Goal: Task Accomplishment & Management: Manage account settings

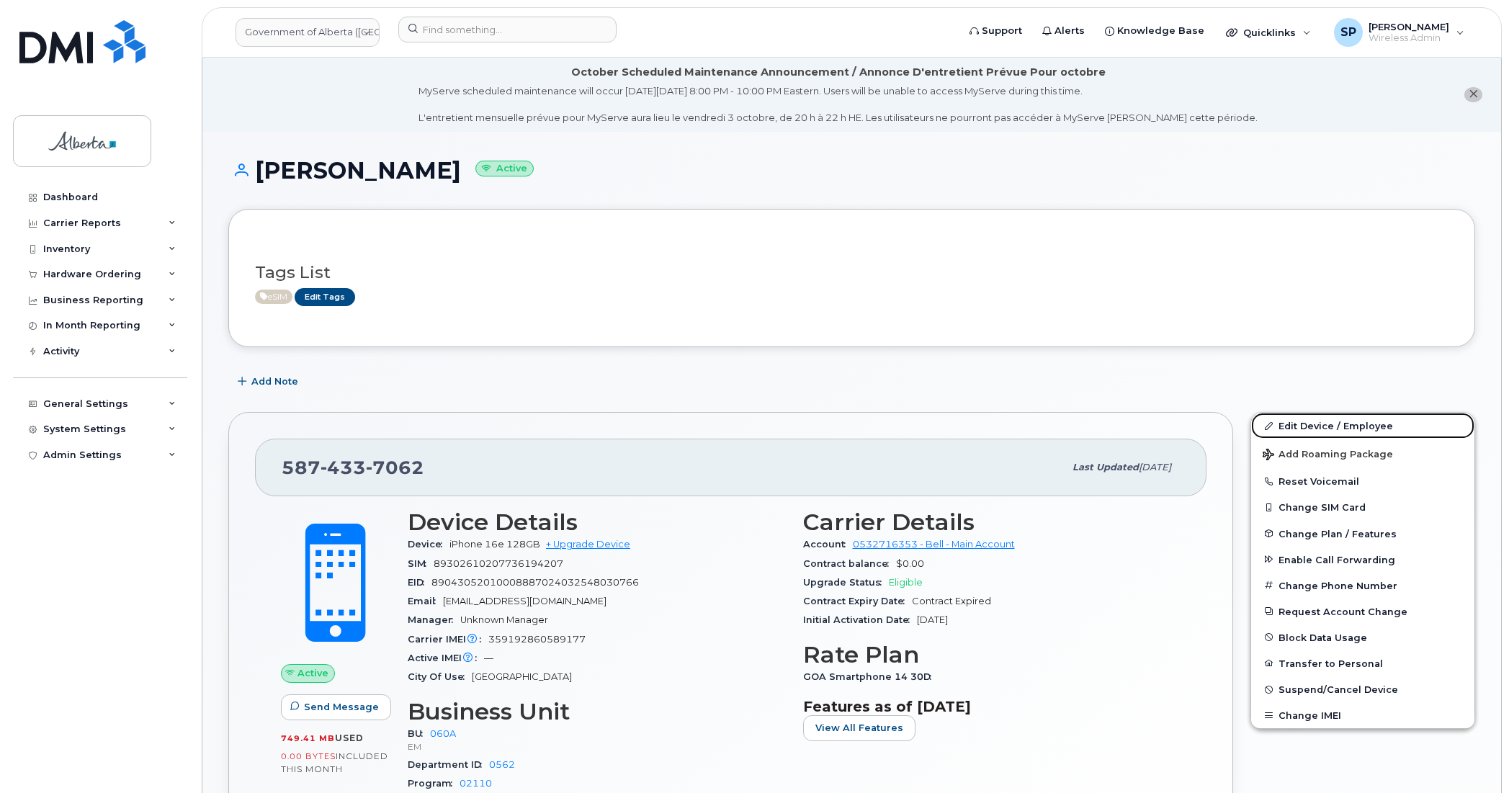
drag, startPoint x: 1334, startPoint y: 423, endPoint x: 1242, endPoint y: 438, distance: 92.6
click at [1334, 423] on link "Edit Device / Employee" at bounding box center [1362, 426] width 223 height 26
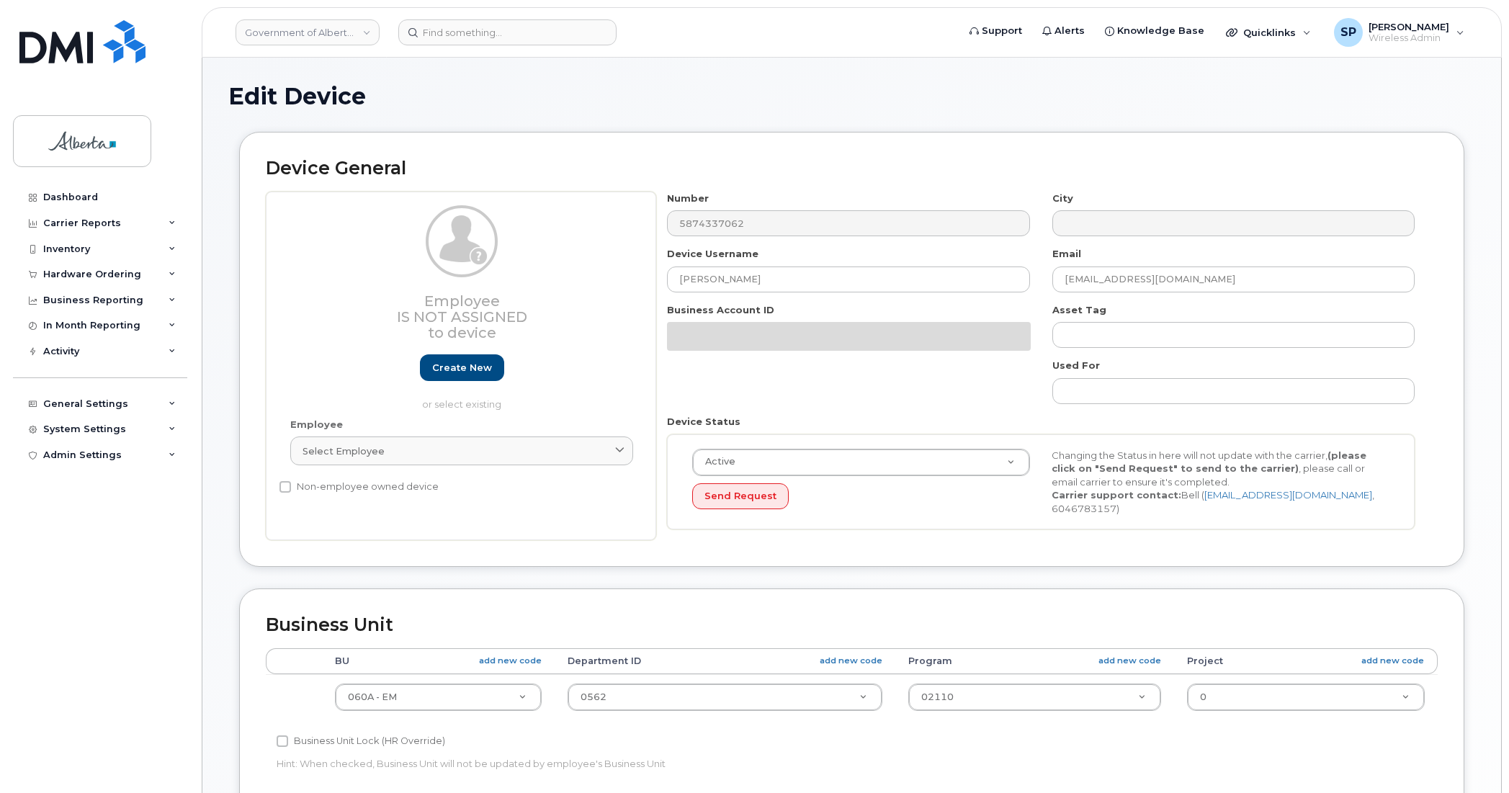
select select "4749732"
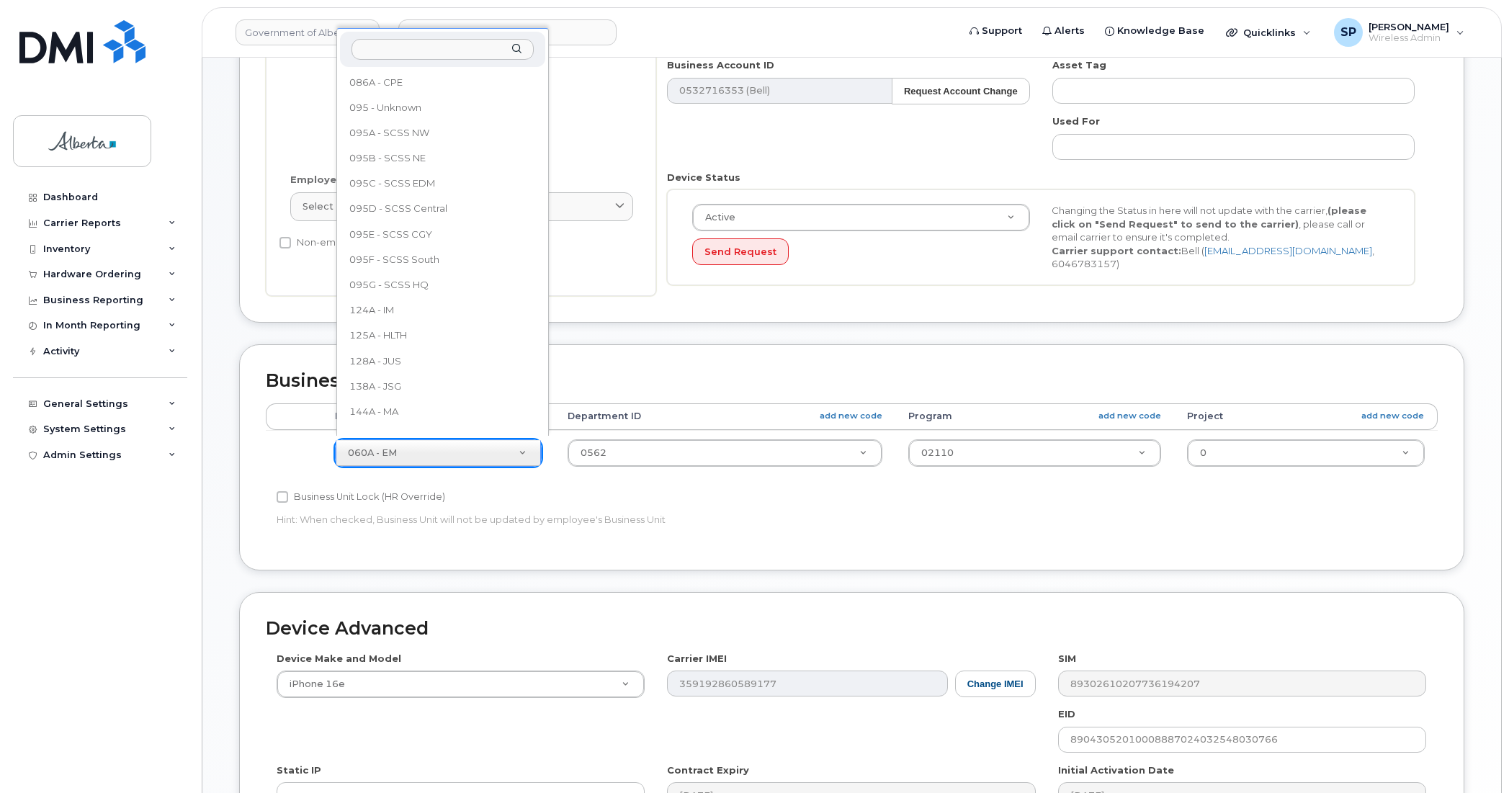
scroll to position [243, 0]
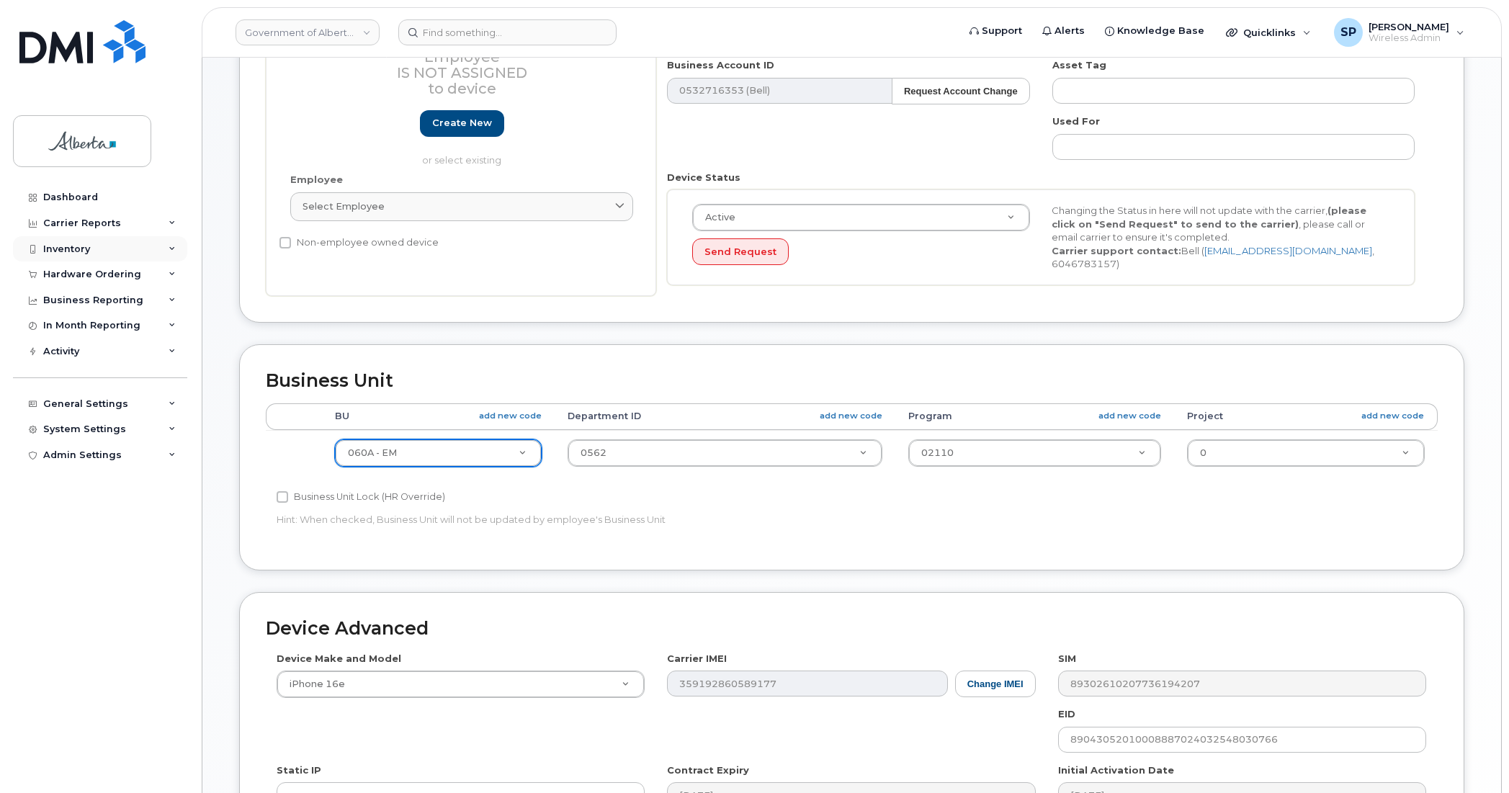
click at [169, 249] on icon at bounding box center [172, 249] width 7 height 7
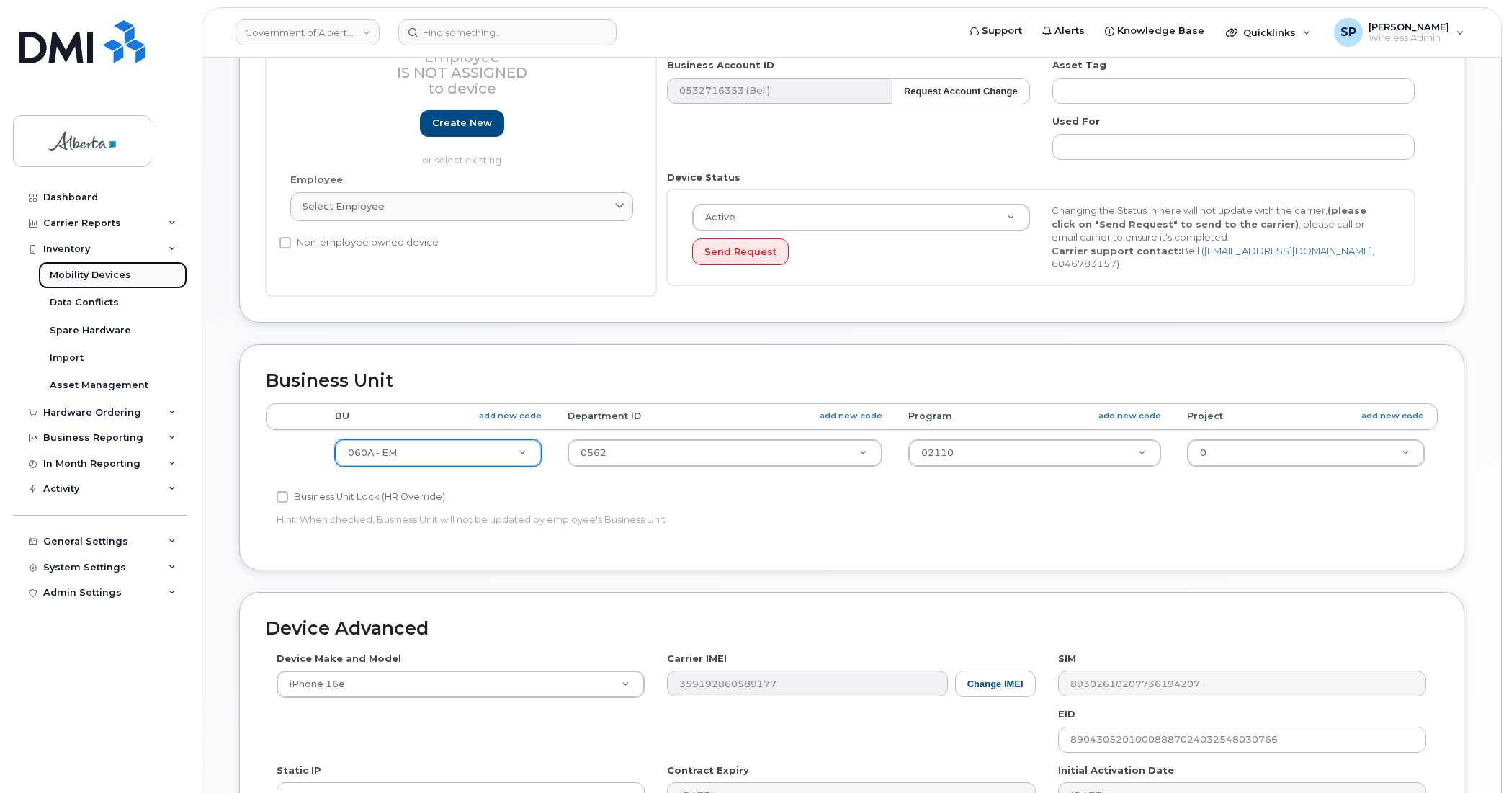
click at [120, 278] on div "Mobility Devices" at bounding box center [90, 275] width 81 height 13
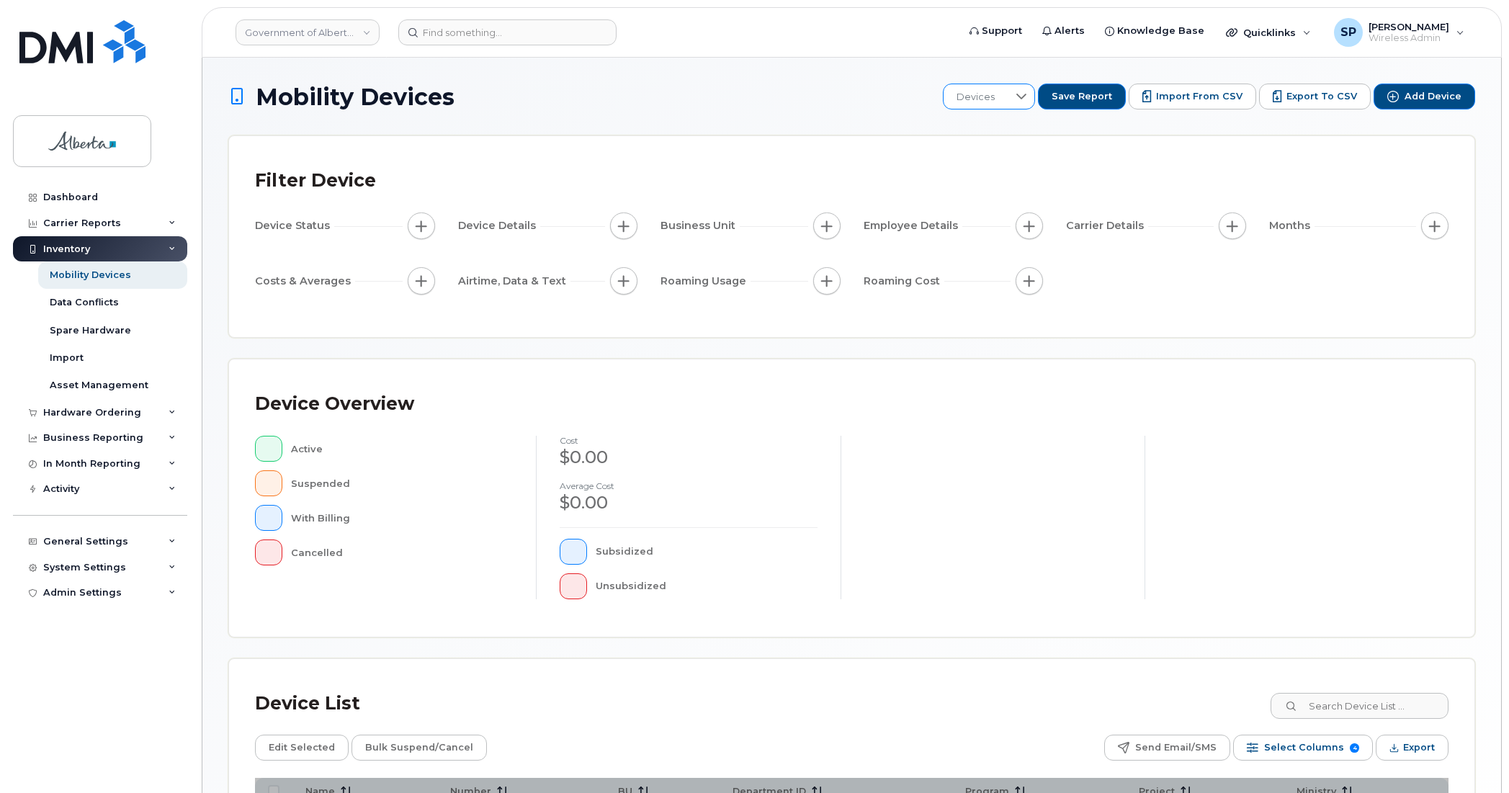
click at [1027, 98] on icon at bounding box center [1021, 97] width 12 height 12
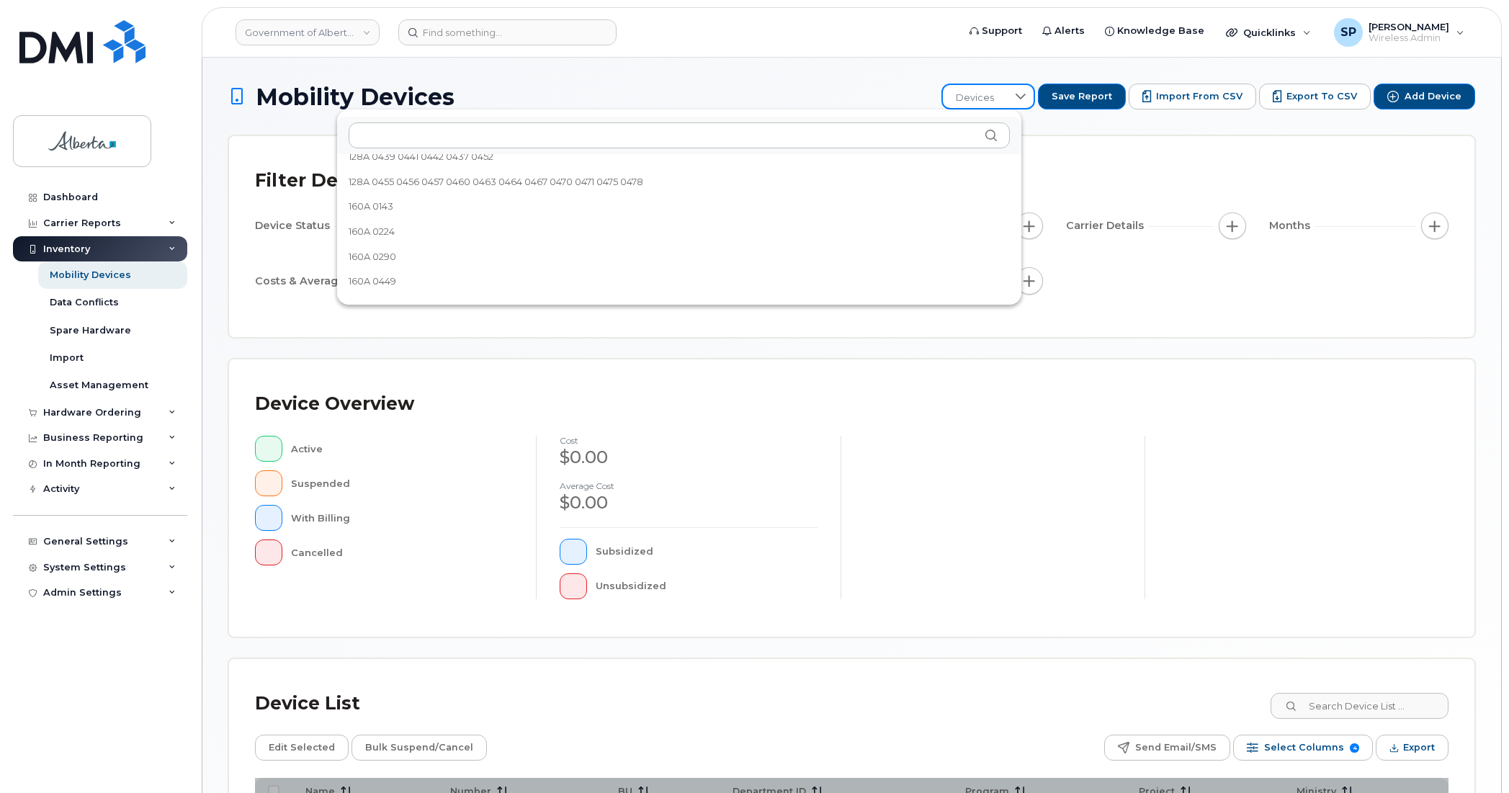
scroll to position [1085, 0]
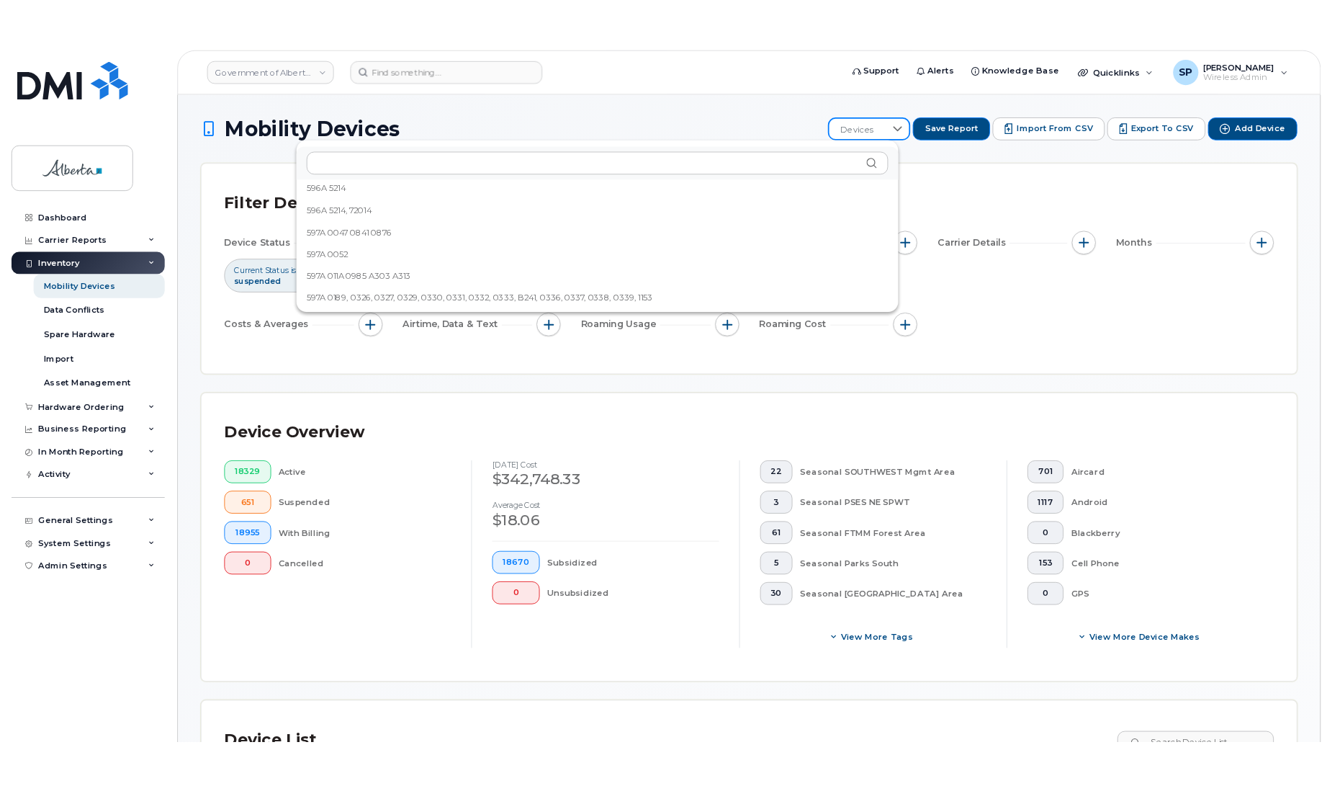
scroll to position [2892, 0]
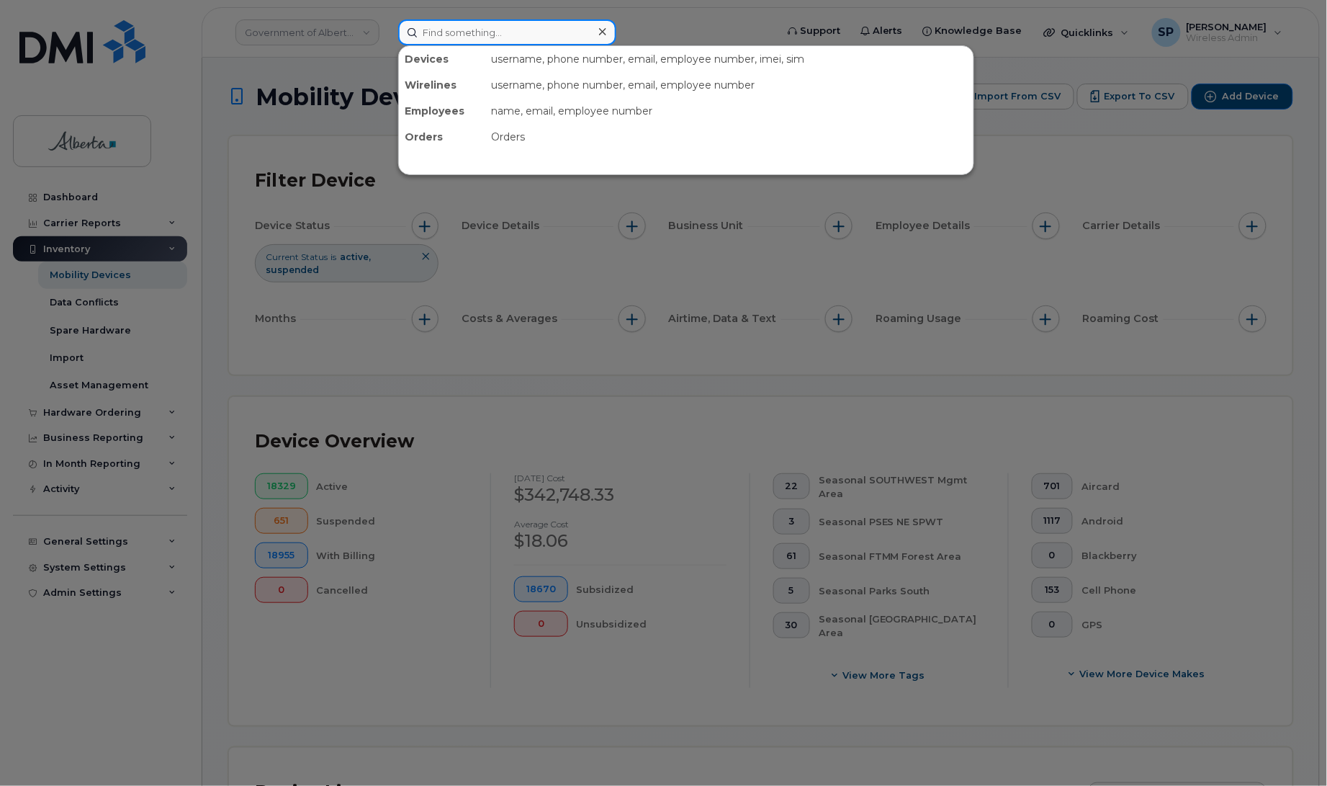
click at [490, 25] on input at bounding box center [507, 32] width 218 height 26
paste input "5878770672"
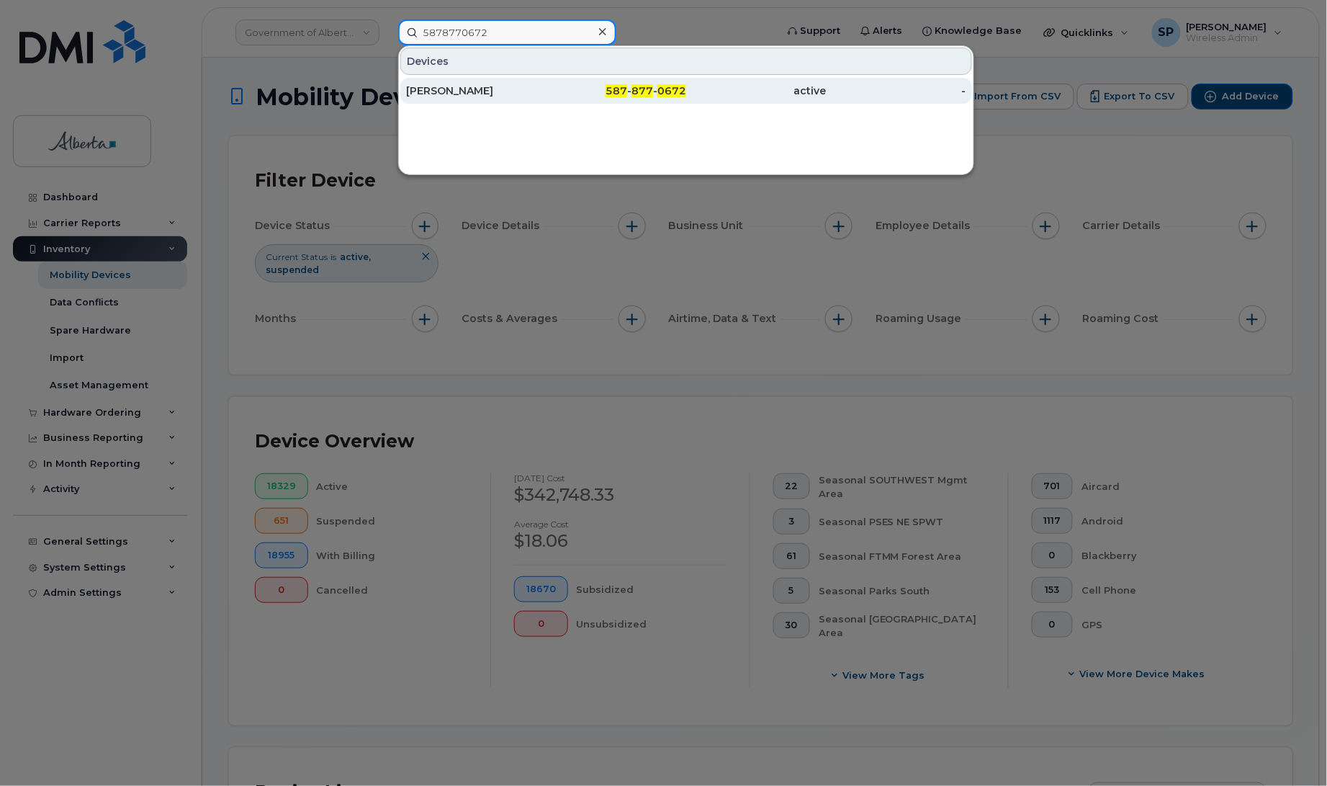
type input "5878770672"
click at [459, 96] on div "Marlene Strangways" at bounding box center [476, 91] width 140 height 14
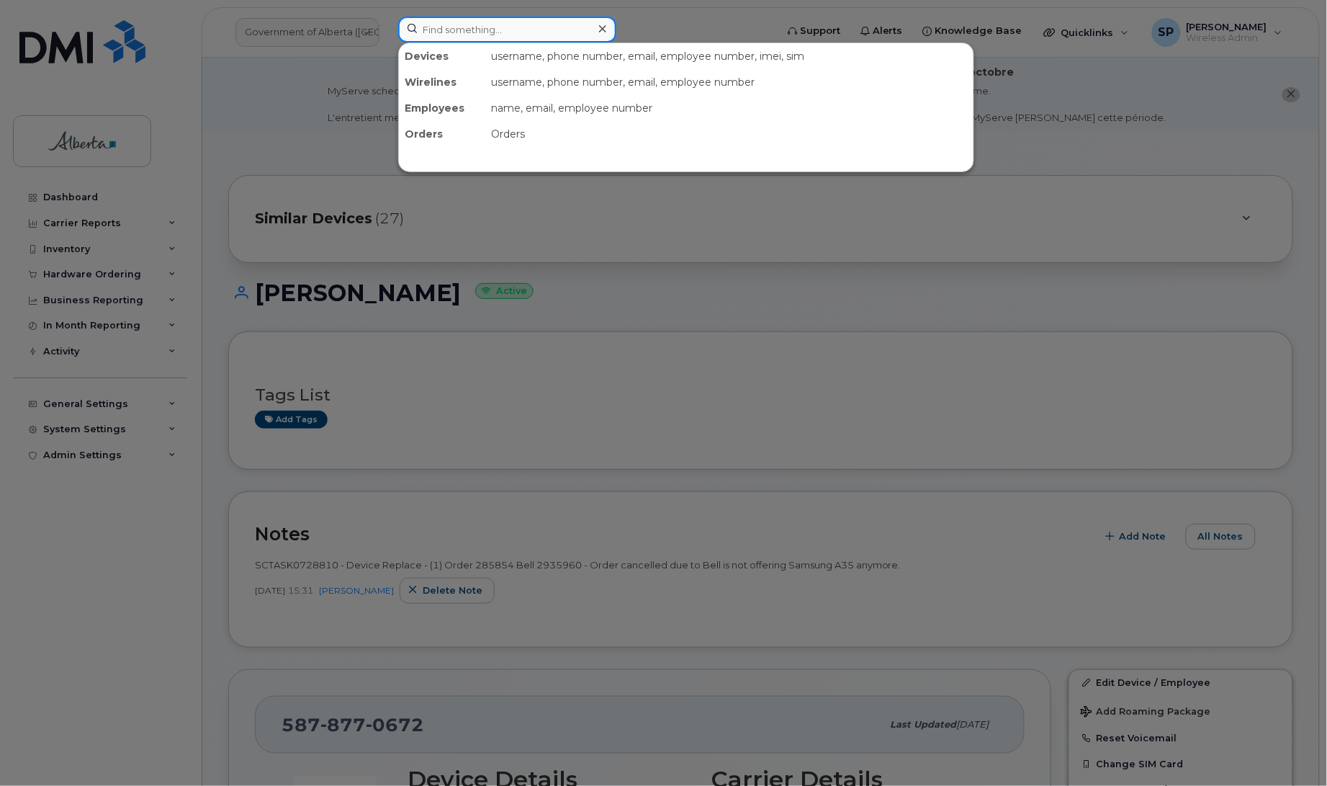
click at [493, 33] on input at bounding box center [507, 30] width 218 height 26
paste input "5877831630"
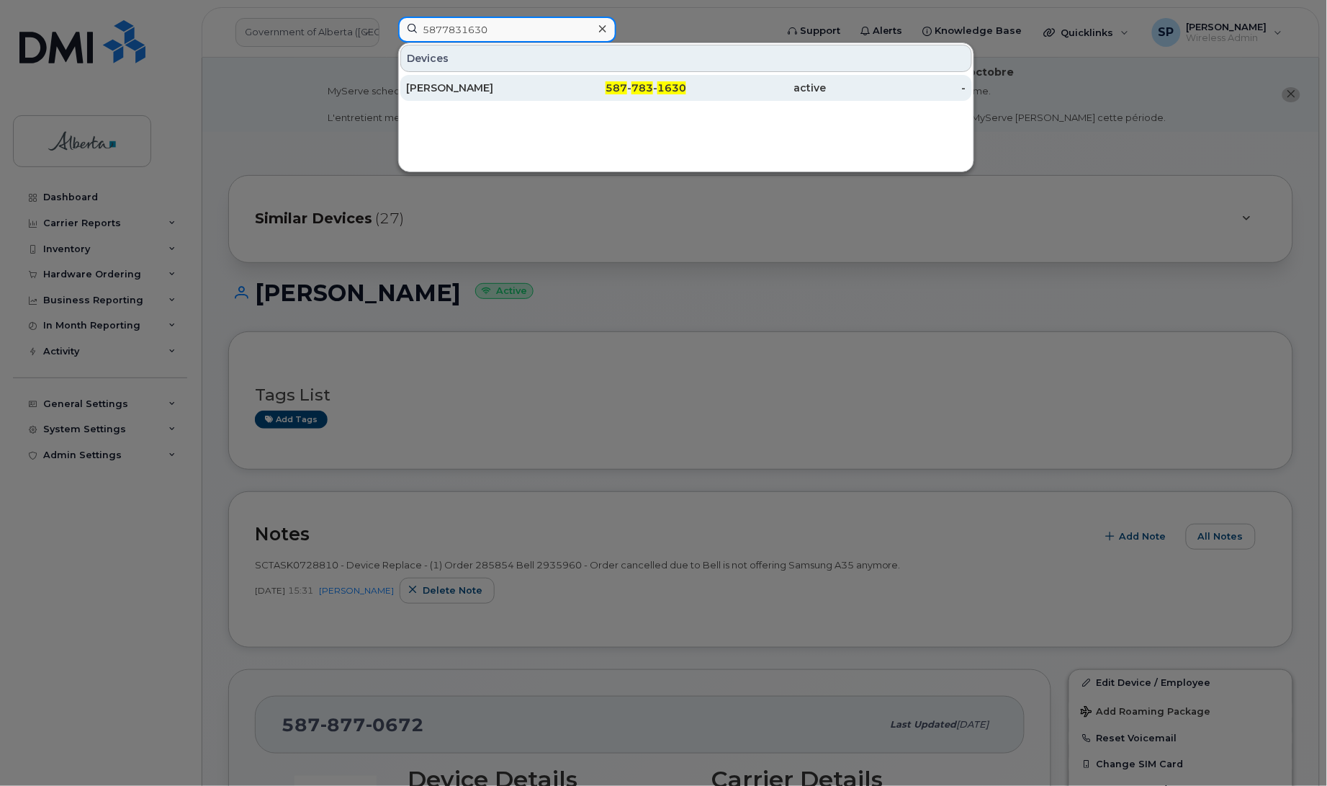
type input "5877831630"
click at [459, 89] on div "Kelli Hartery" at bounding box center [476, 88] width 140 height 14
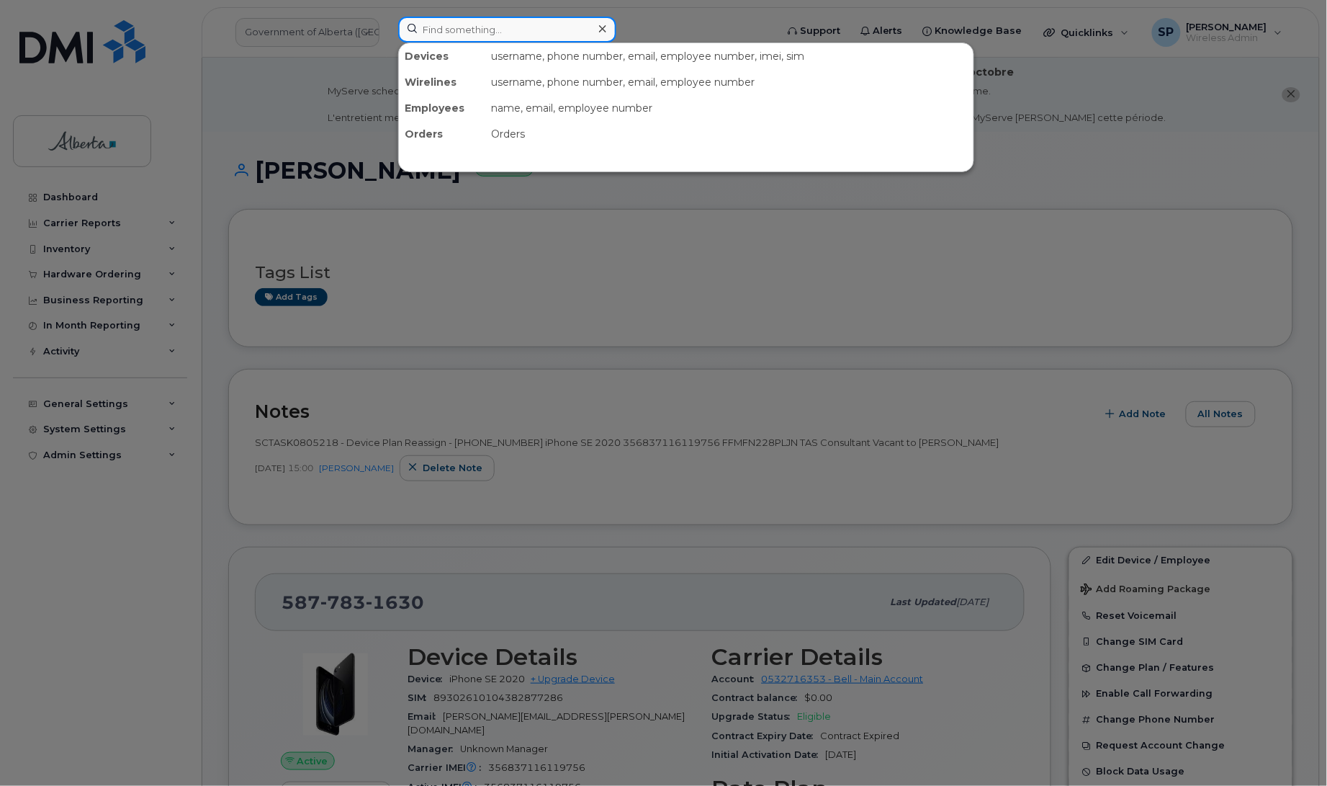
click at [474, 24] on input at bounding box center [507, 30] width 218 height 26
paste input "4035426469"
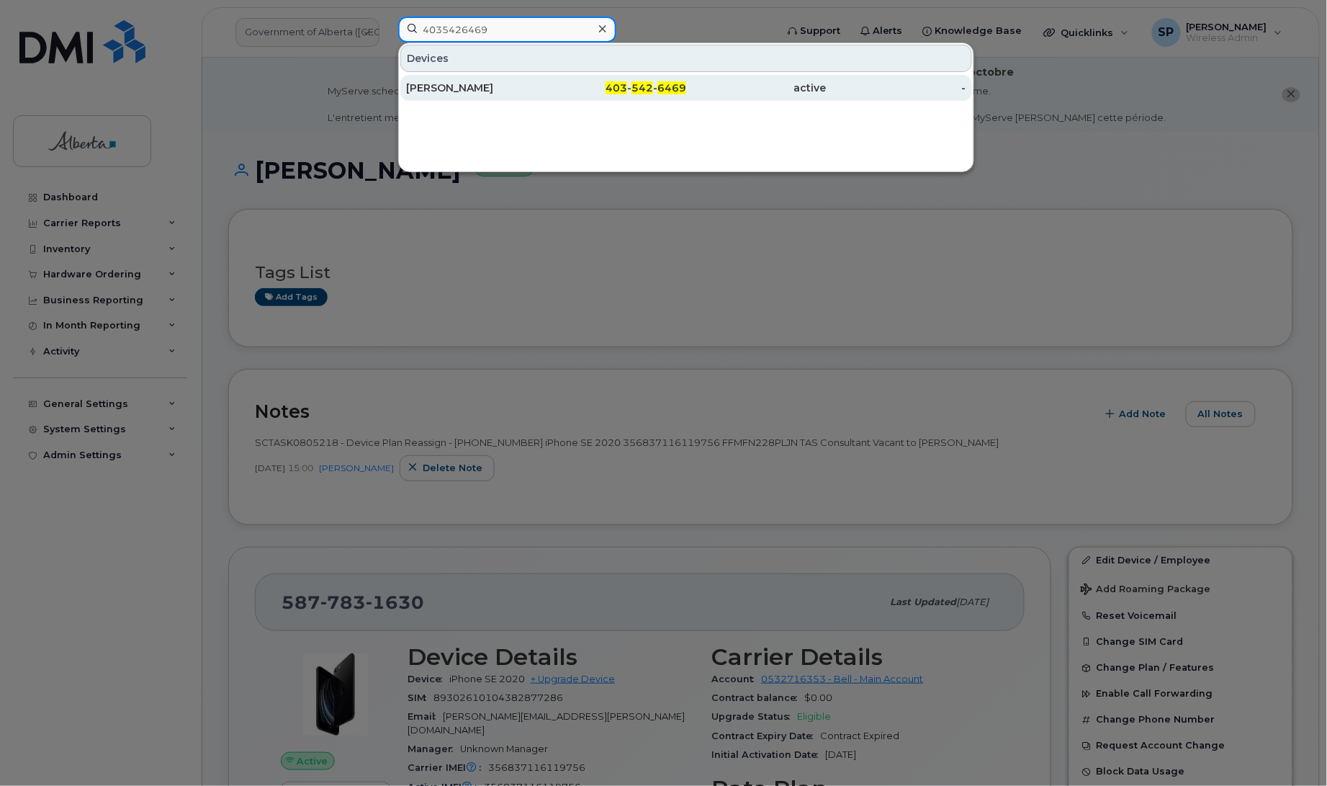
type input "4035426469"
click at [464, 86] on div "Ken Strasser" at bounding box center [476, 88] width 140 height 14
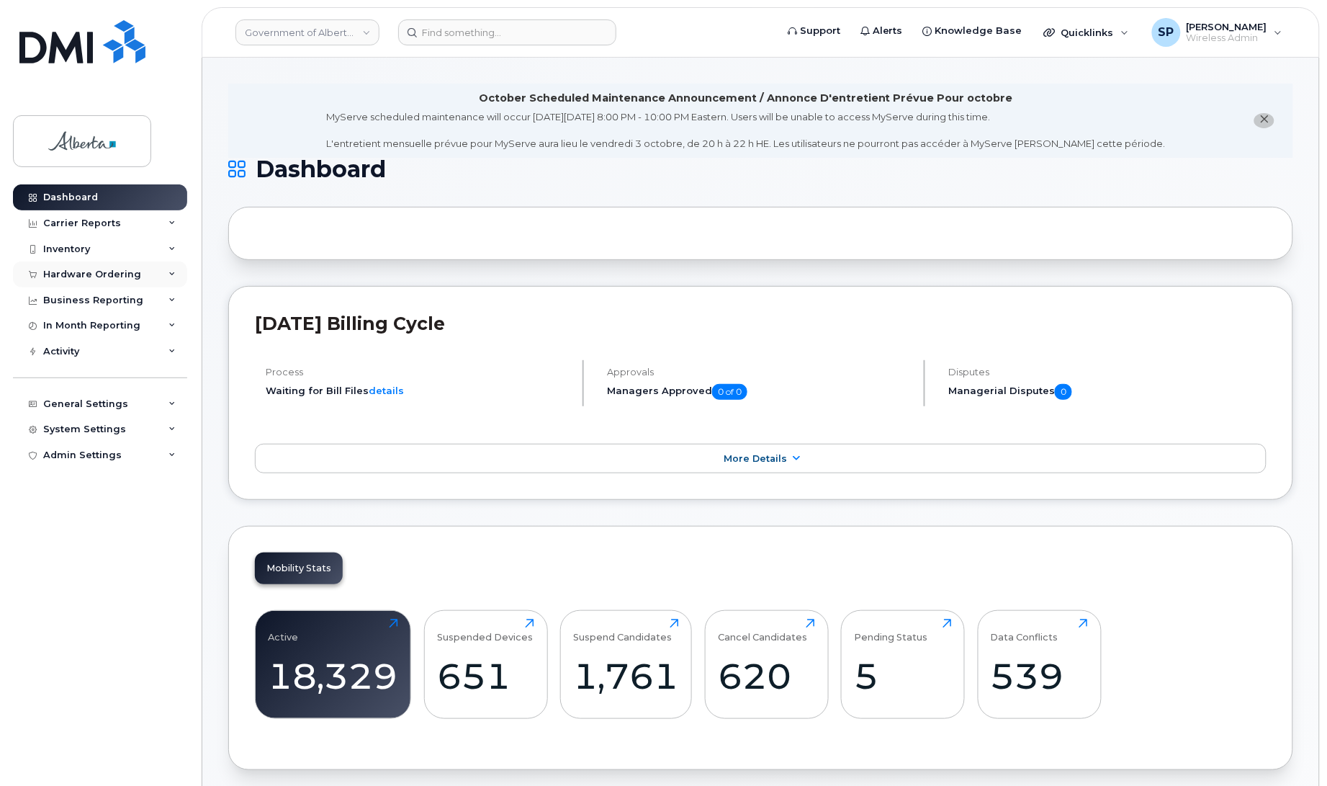
click at [92, 274] on div "Hardware Ordering" at bounding box center [92, 275] width 98 height 12
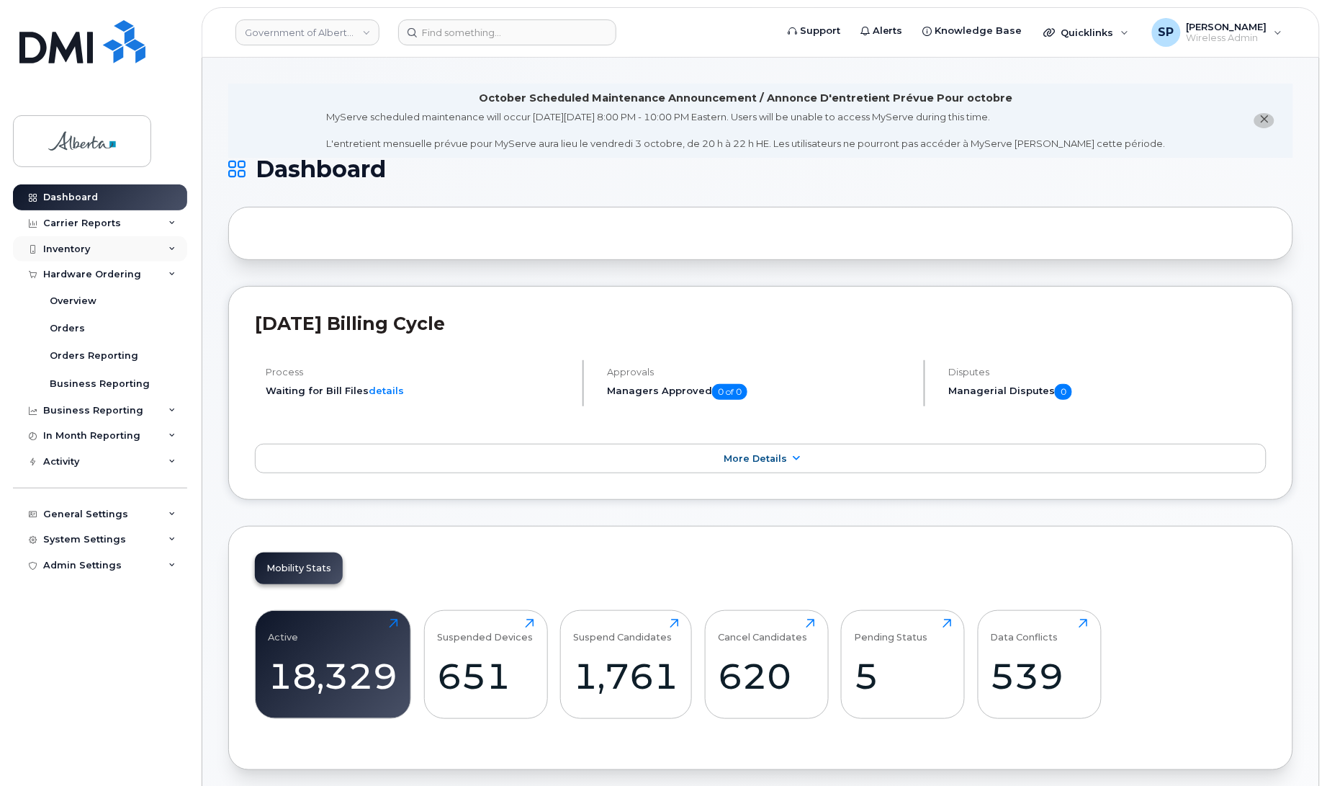
click at [74, 252] on div "Inventory" at bounding box center [66, 249] width 47 height 12
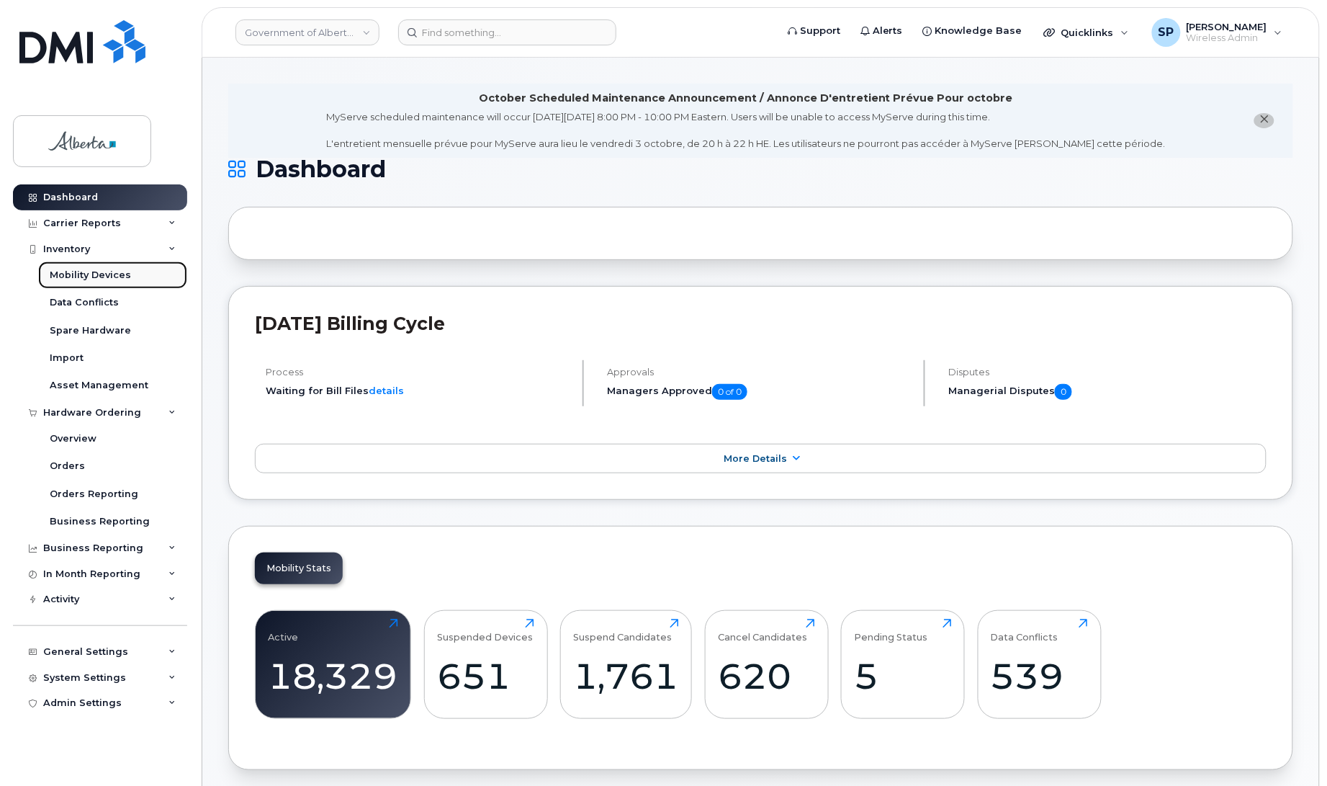
click at [87, 276] on div "Mobility Devices" at bounding box center [90, 275] width 81 height 13
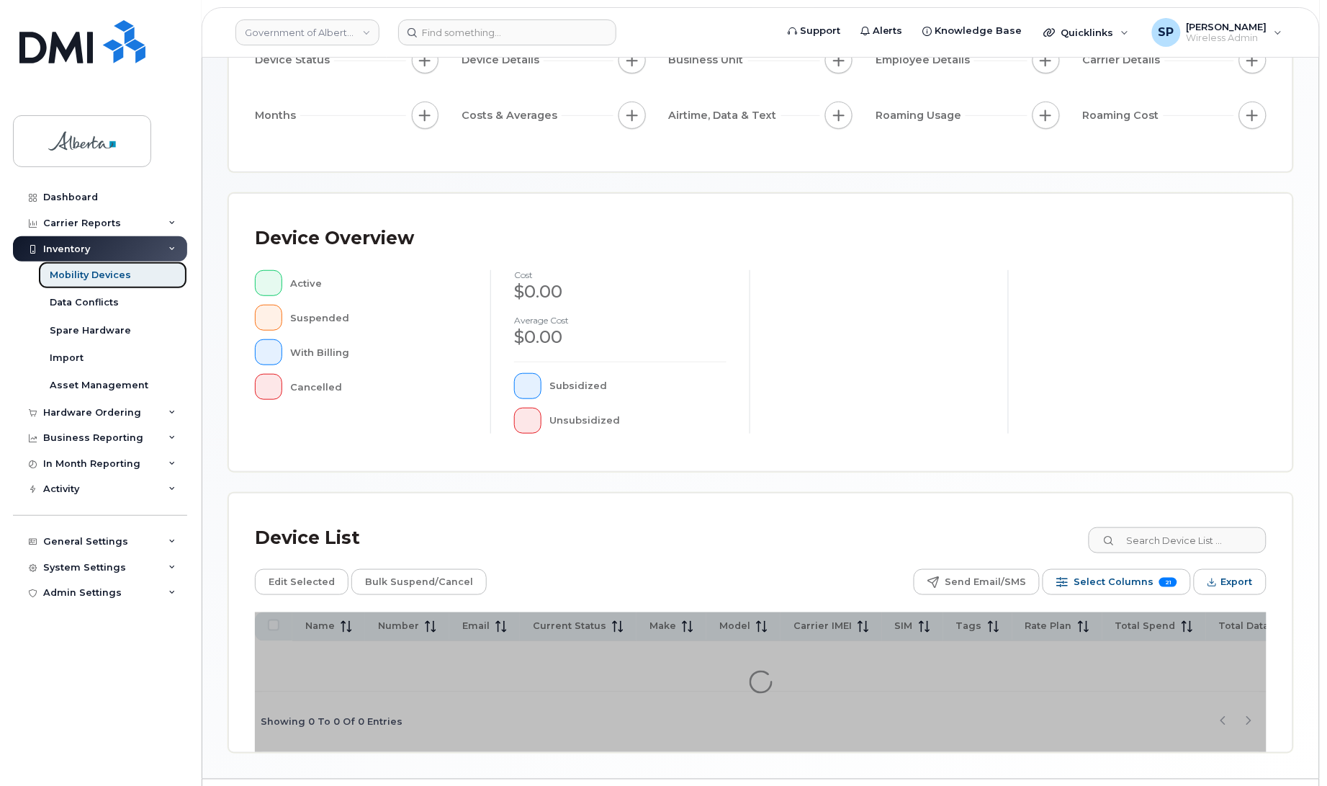
scroll to position [205, 0]
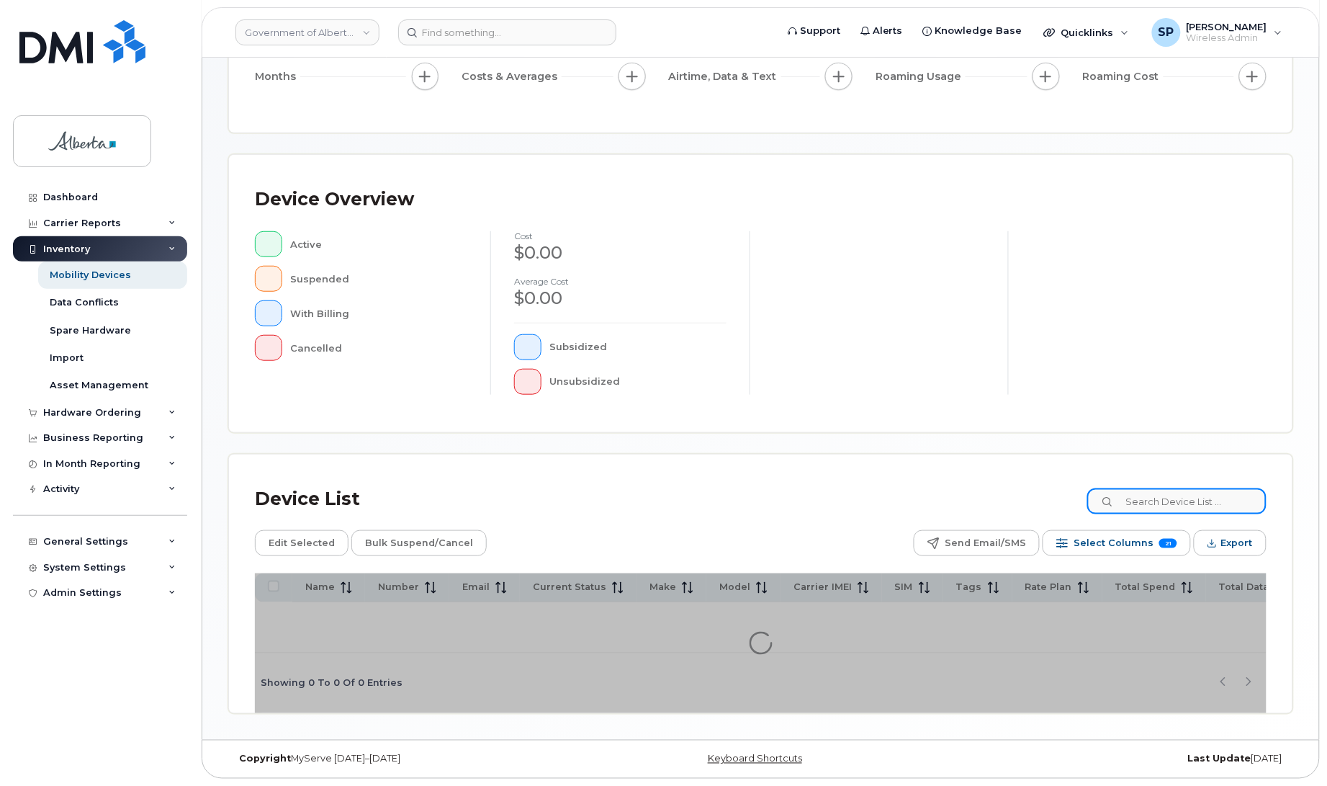
click at [1158, 491] on input at bounding box center [1176, 501] width 179 height 26
type input "meghan.shen@gov.ab.ca"
click at [1139, 549] on span "Select Columns" at bounding box center [1114, 543] width 80 height 22
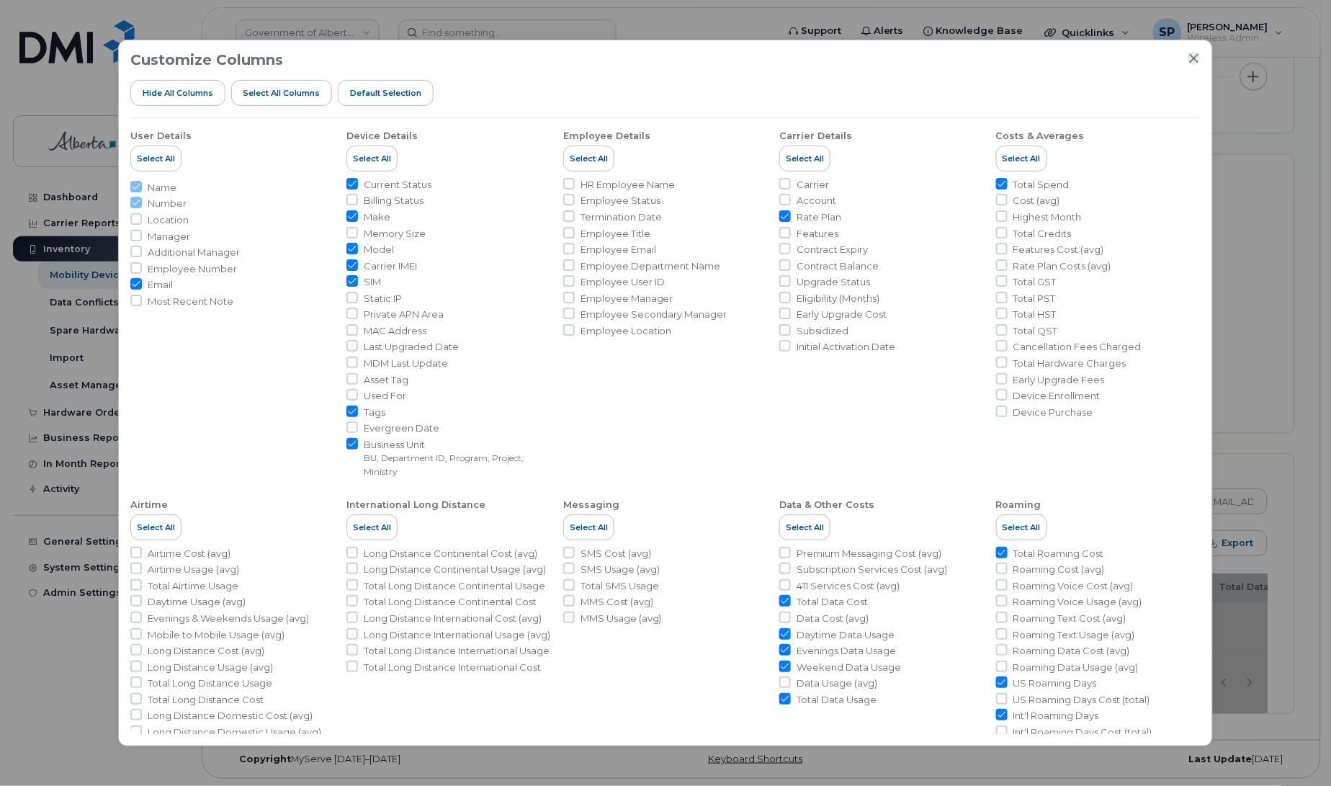
click at [1193, 55] on icon "Close" at bounding box center [1194, 59] width 12 height 12
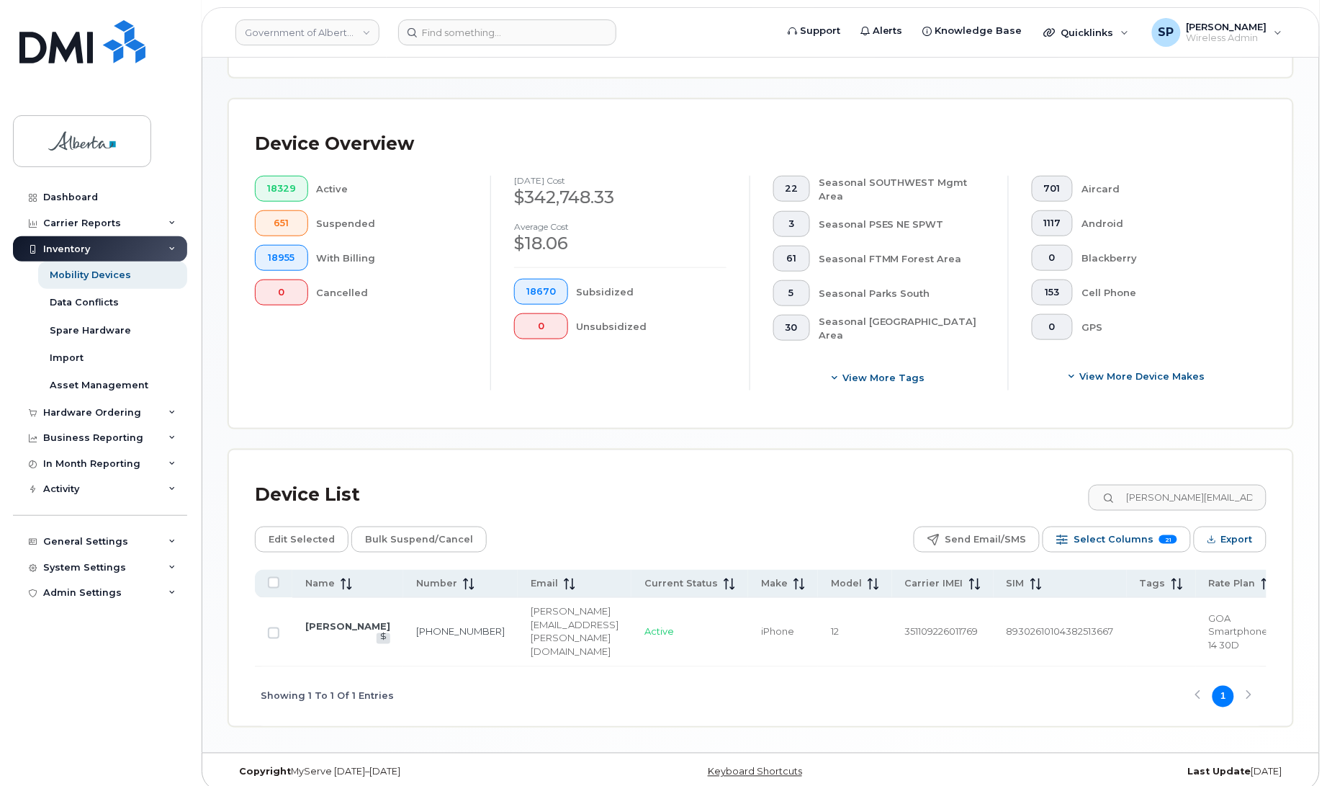
scroll to position [300, 0]
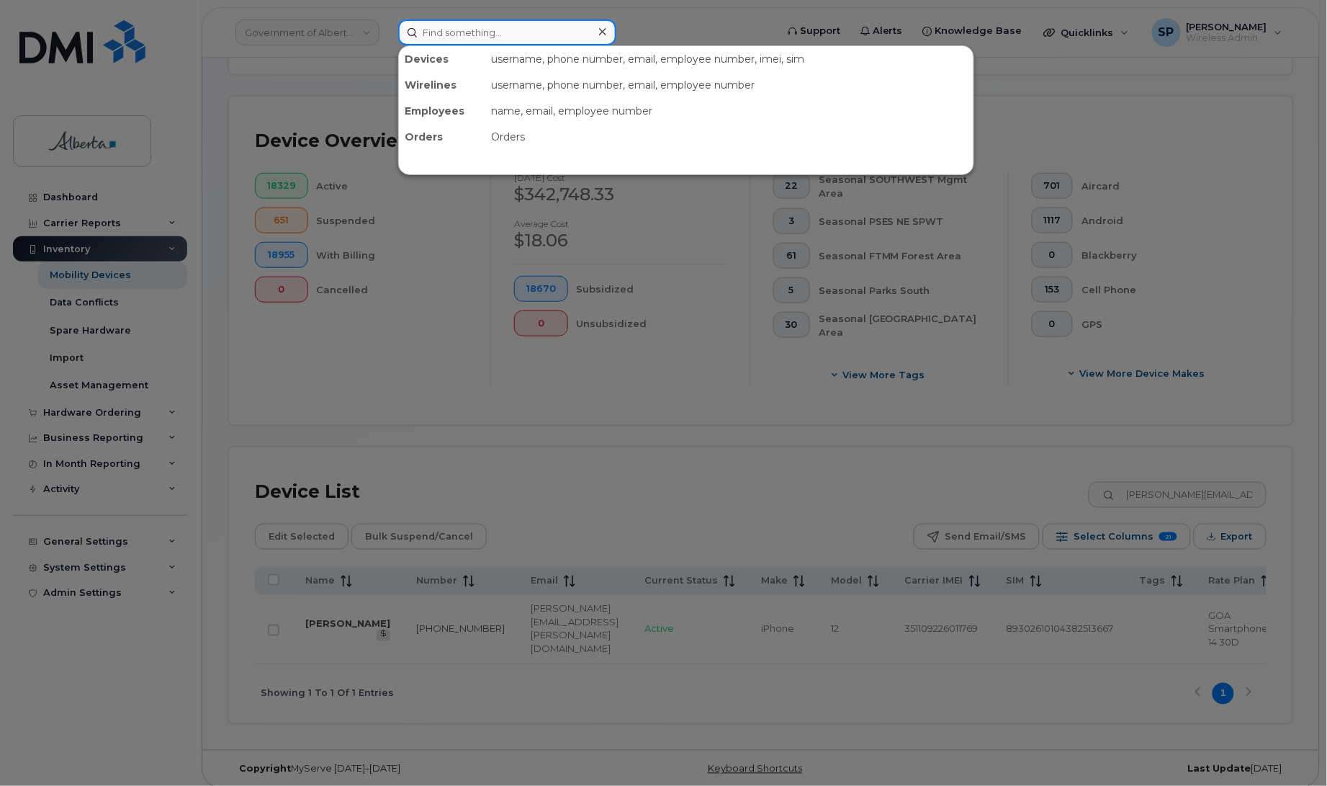
click at [504, 24] on input at bounding box center [507, 32] width 218 height 26
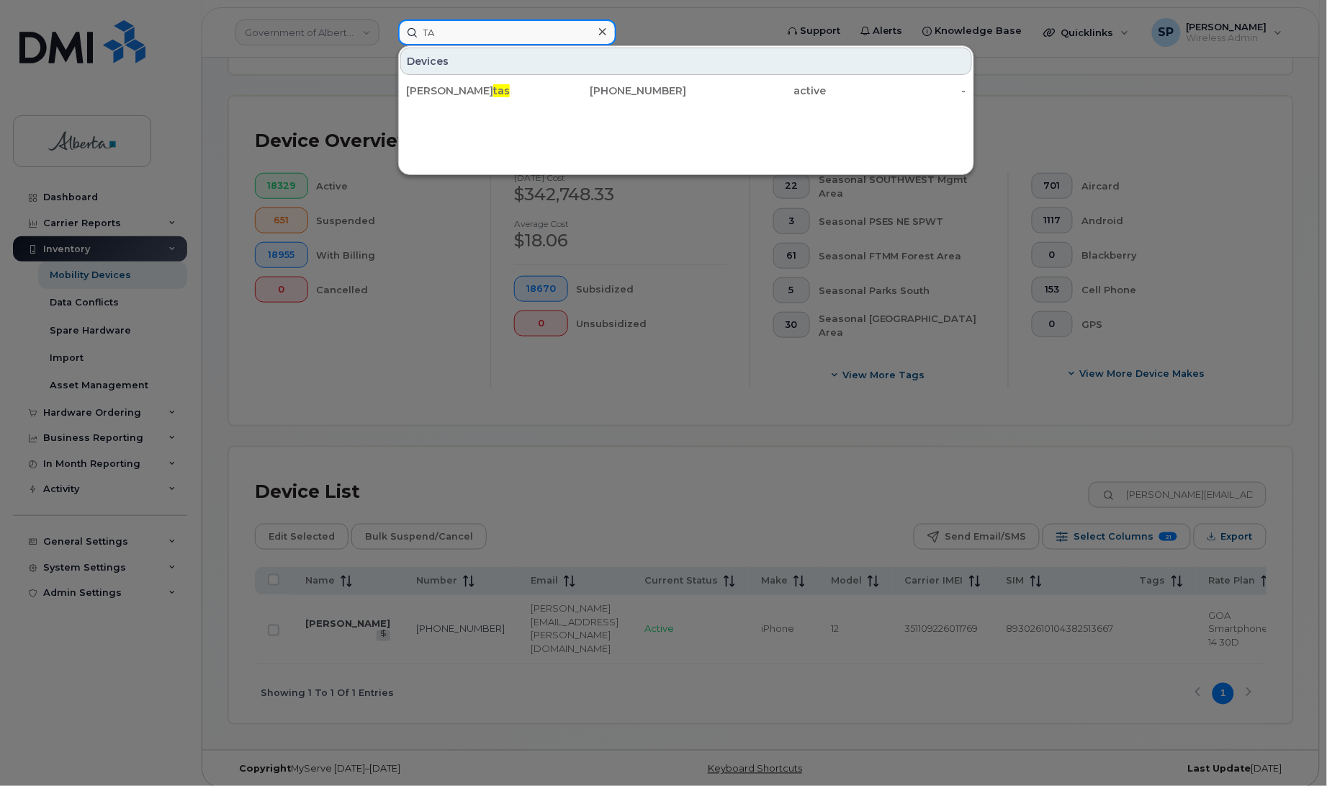
type input "T"
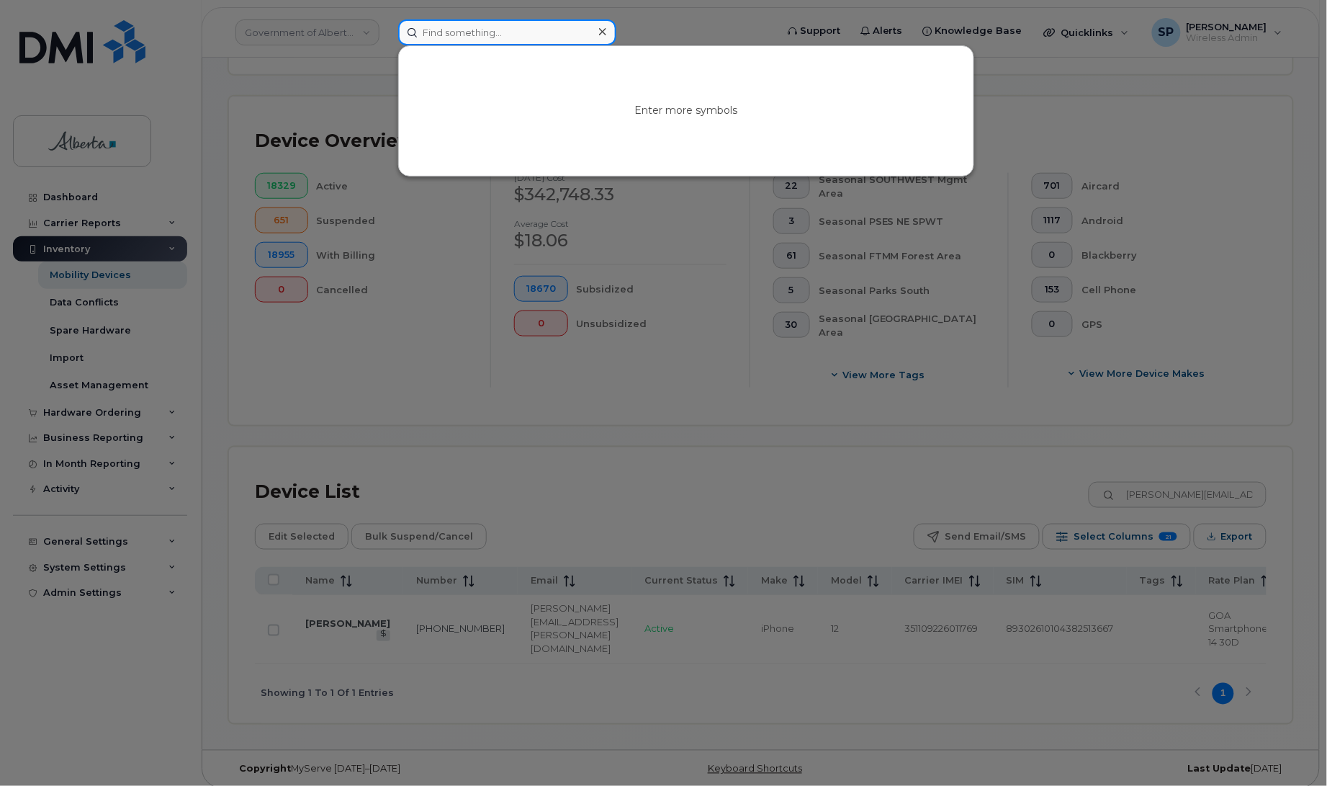
paste input "5877831630"
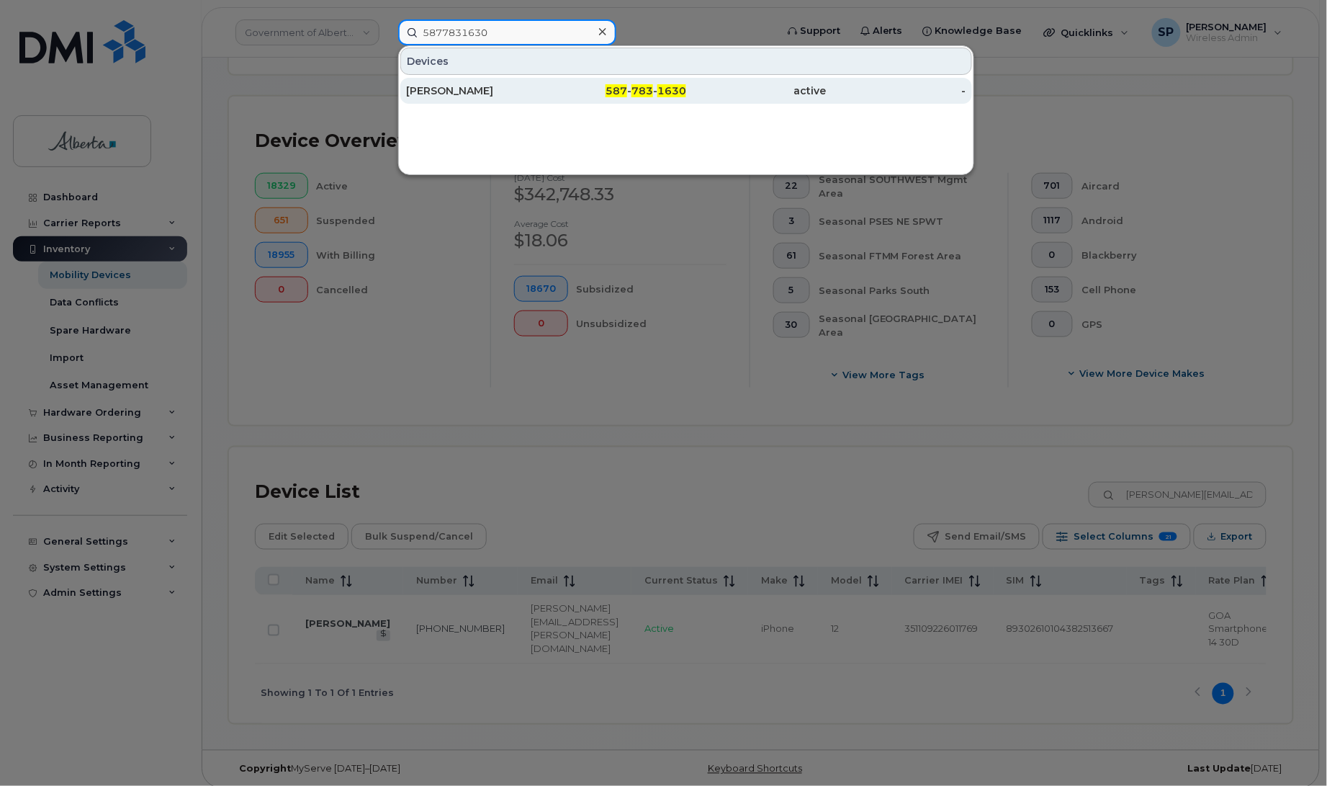
type input "5877831630"
click at [446, 92] on div "Kelli Hartery" at bounding box center [476, 91] width 140 height 14
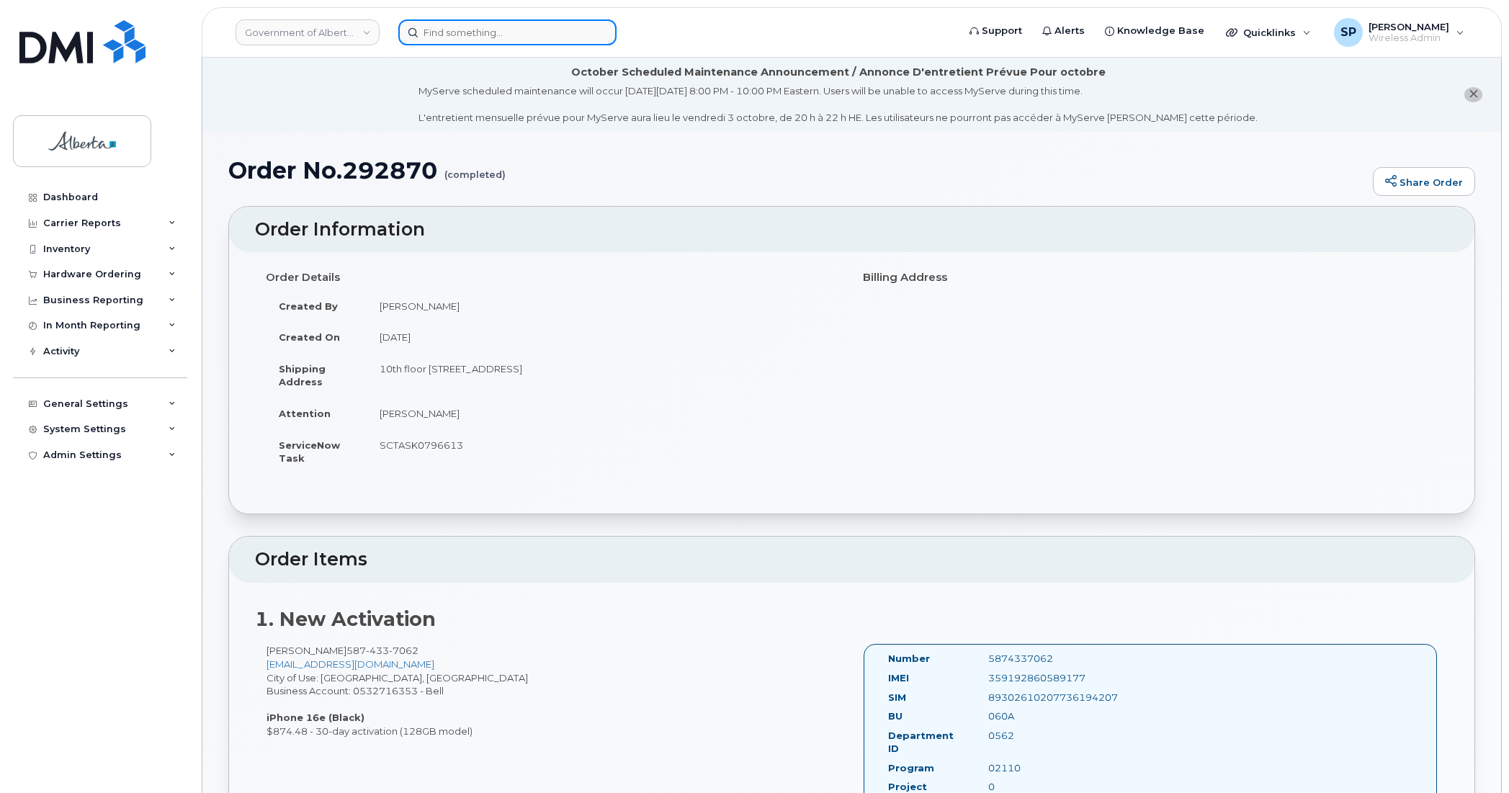
drag, startPoint x: 0, startPoint y: 0, endPoint x: 499, endPoint y: 31, distance: 500.0
click at [499, 31] on input at bounding box center [507, 32] width 218 height 26
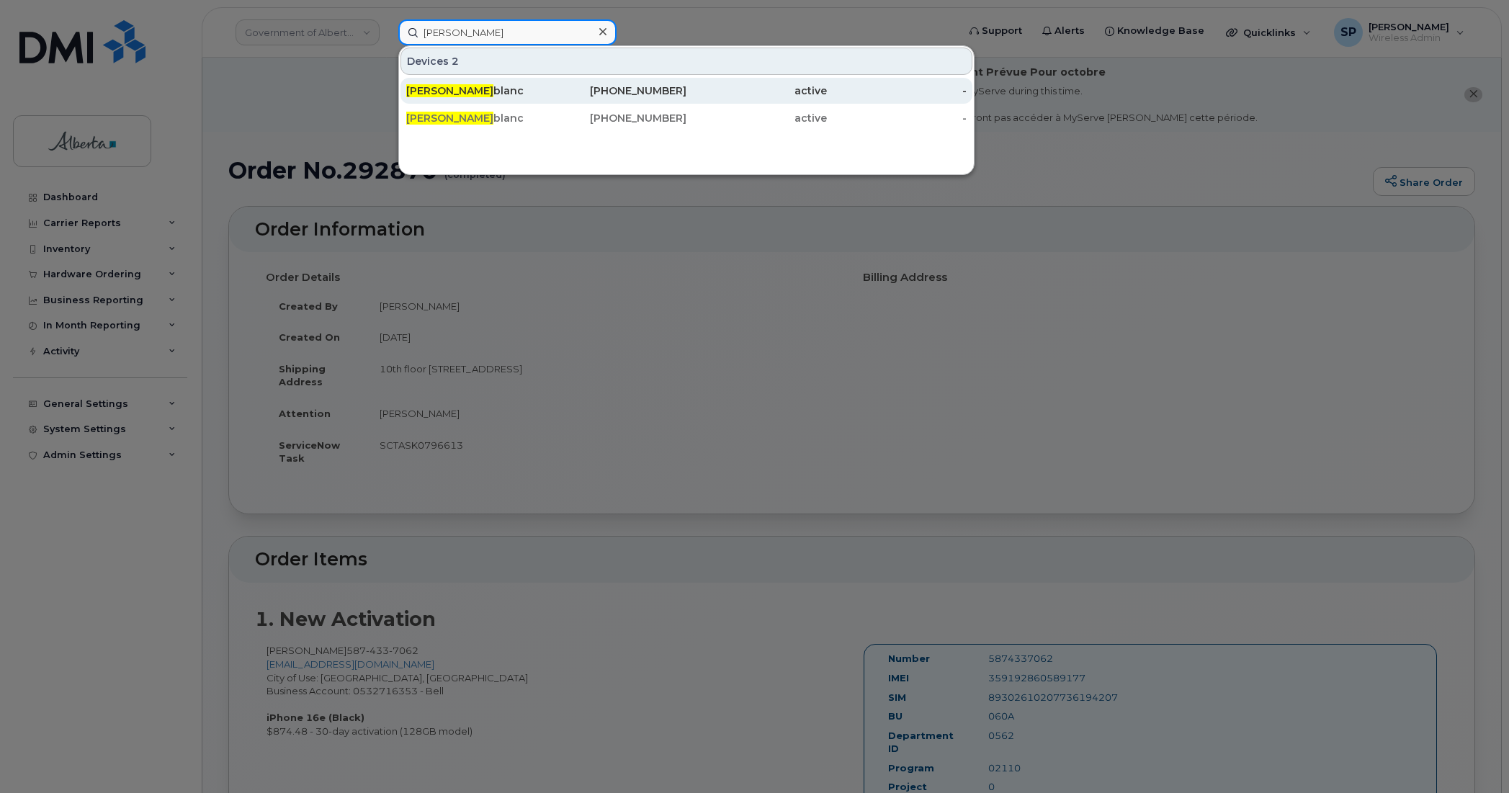
type input "[PERSON_NAME]"
click at [483, 84] on div "[PERSON_NAME]" at bounding box center [476, 91] width 140 height 14
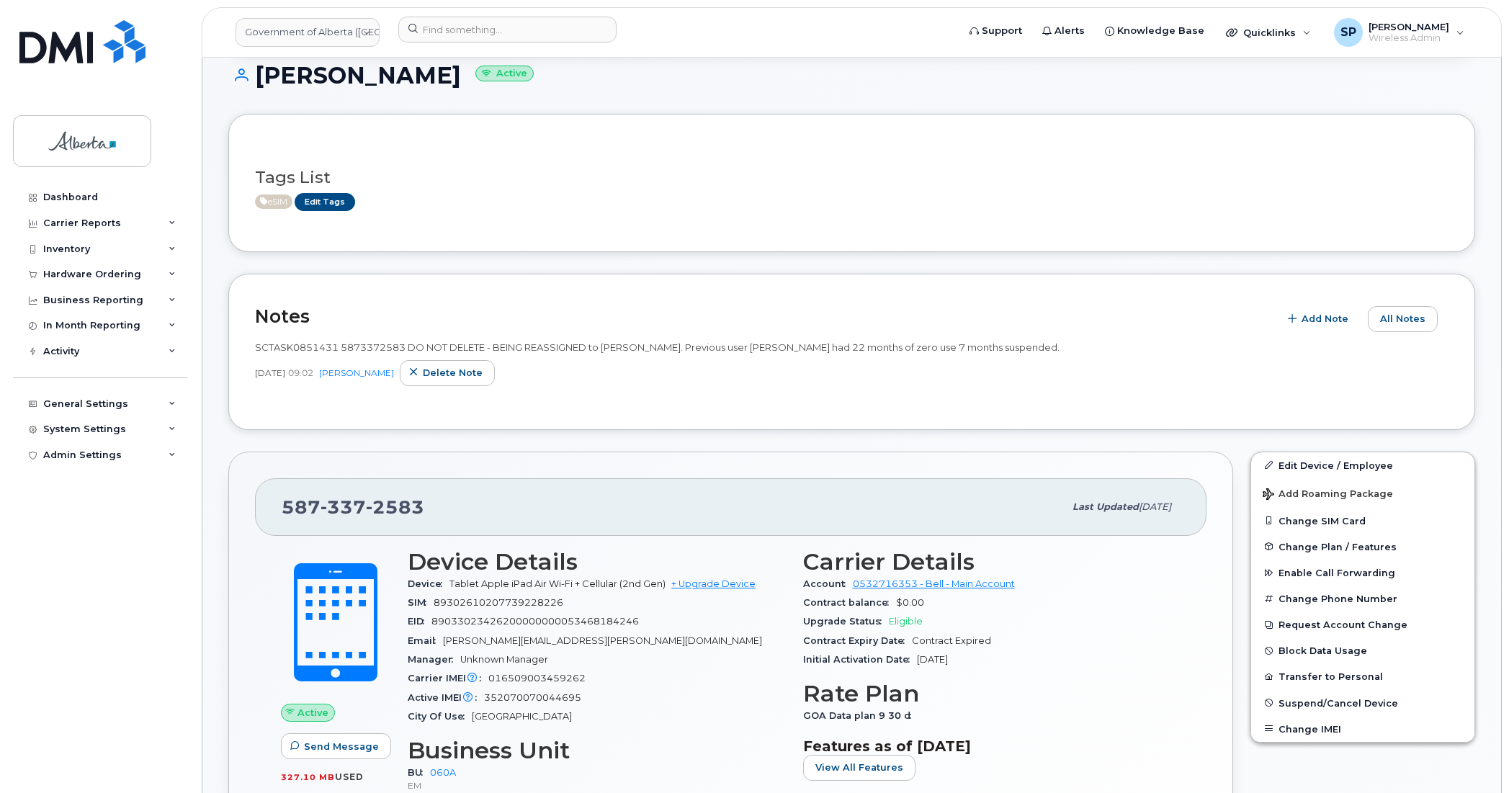
scroll to position [232, 0]
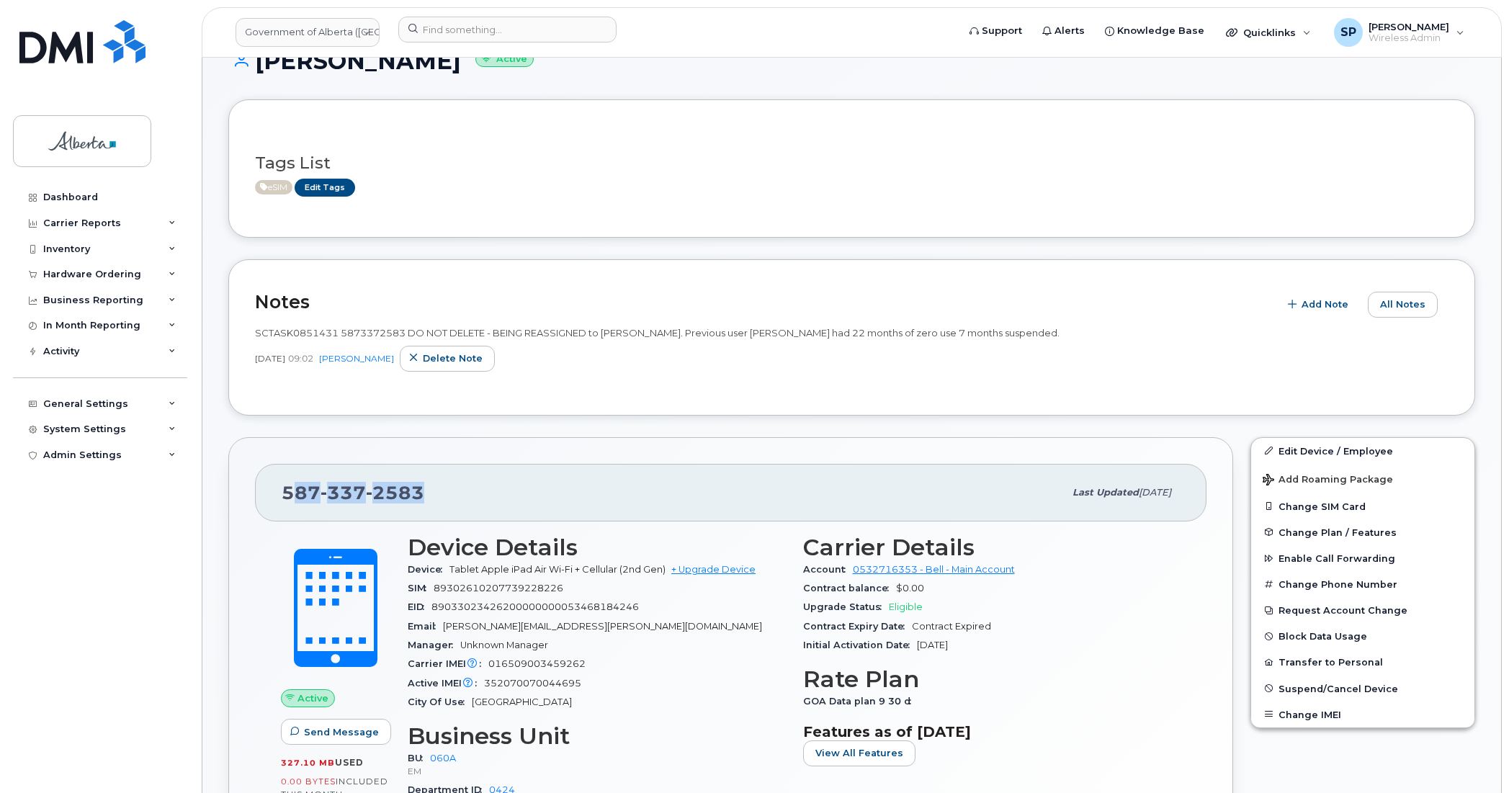
drag, startPoint x: 436, startPoint y: 490, endPoint x: 289, endPoint y: 498, distance: 147.8
click at [289, 498] on div "[PHONE_NUMBER]" at bounding box center [673, 492] width 782 height 30
click at [286, 497] on span "587 337 2583" at bounding box center [353, 493] width 143 height 22
drag, startPoint x: 281, startPoint y: 494, endPoint x: 446, endPoint y: 490, distance: 165.7
click at [446, 490] on div "587 337 2583 Last updated Sep 23, 2025" at bounding box center [730, 493] width 951 height 58
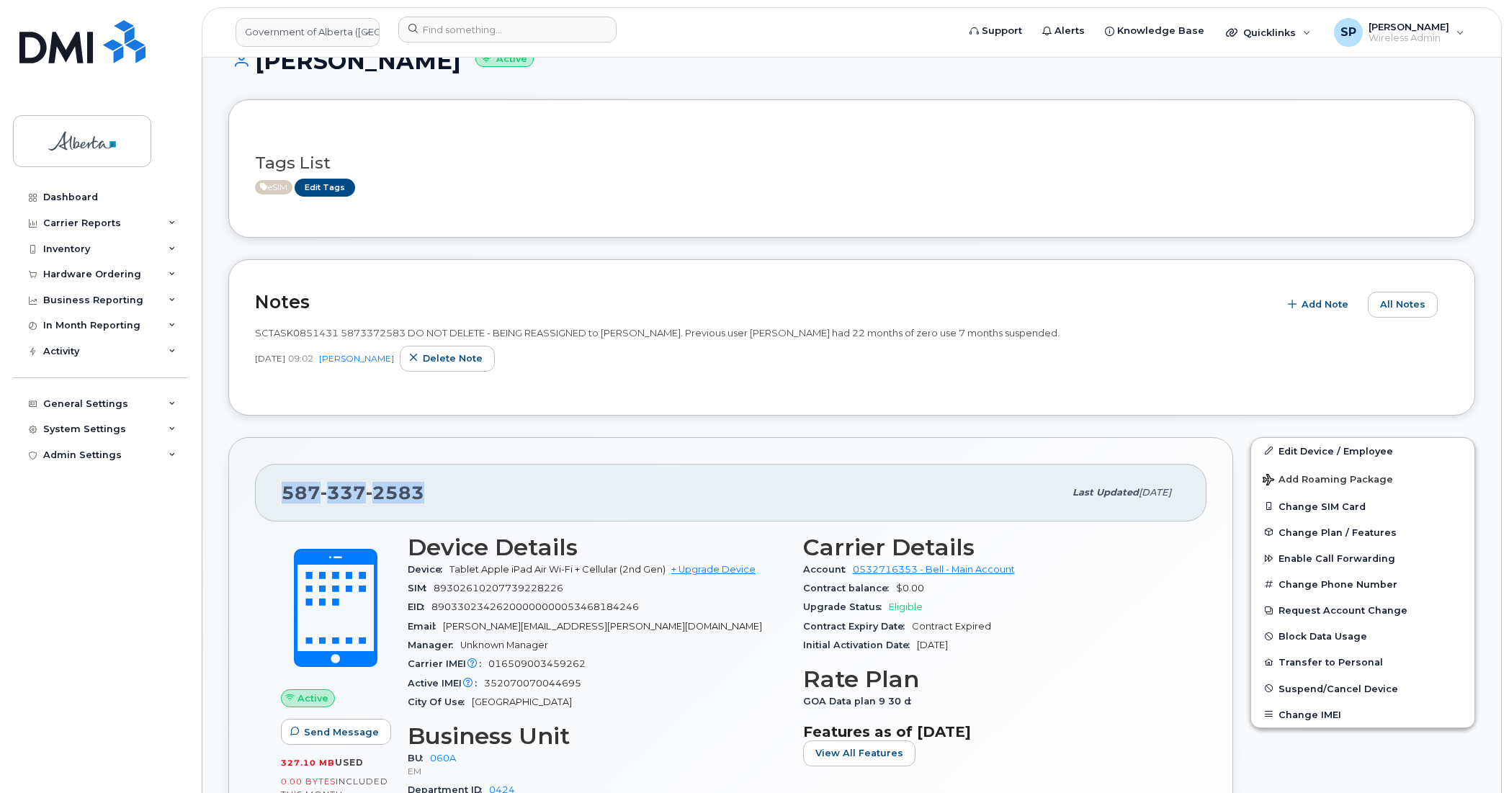
copy span "587 337 2583"
click at [443, 27] on input at bounding box center [507, 30] width 218 height 26
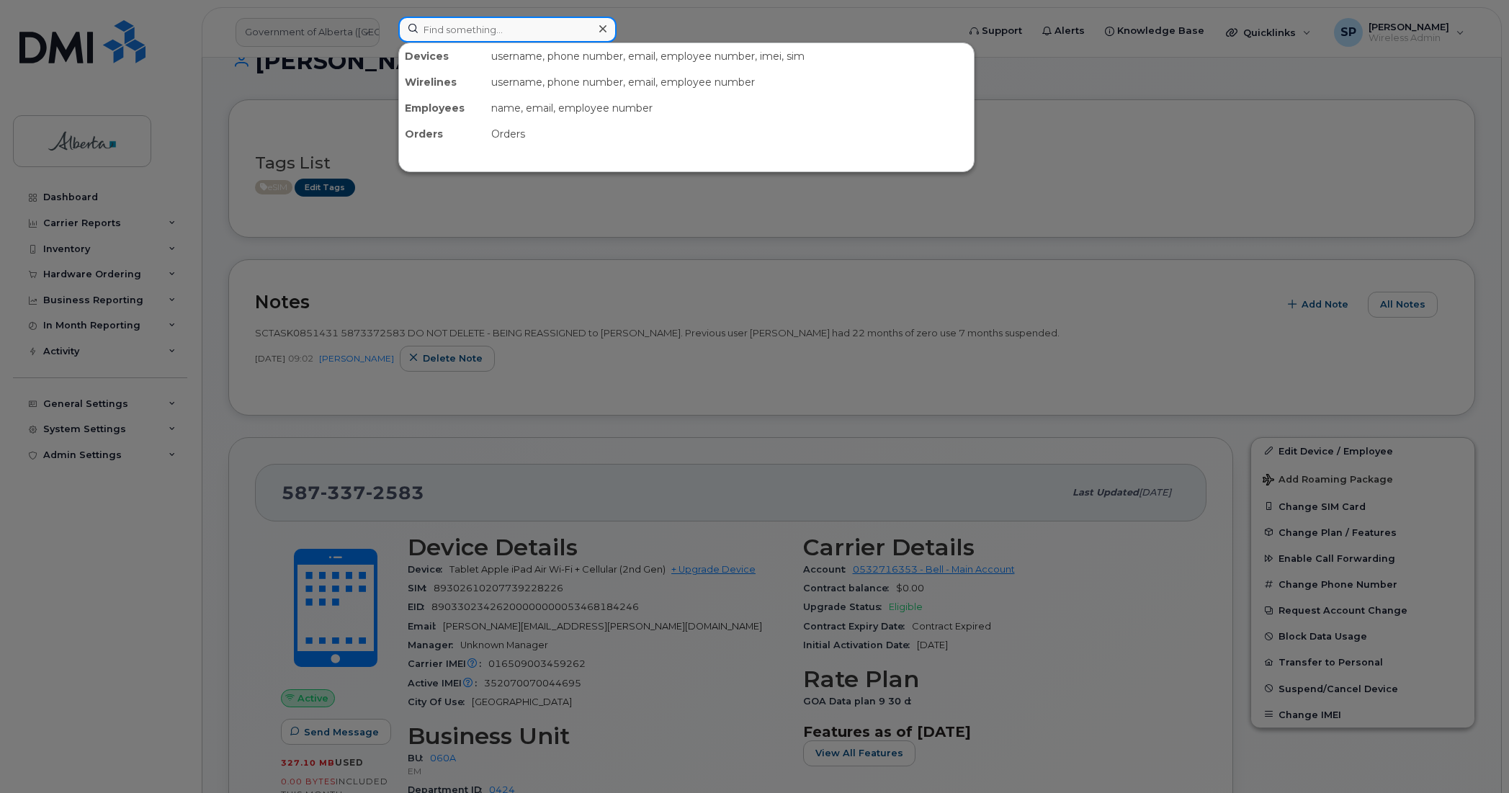
paste input "Jasmin Rafeeq"
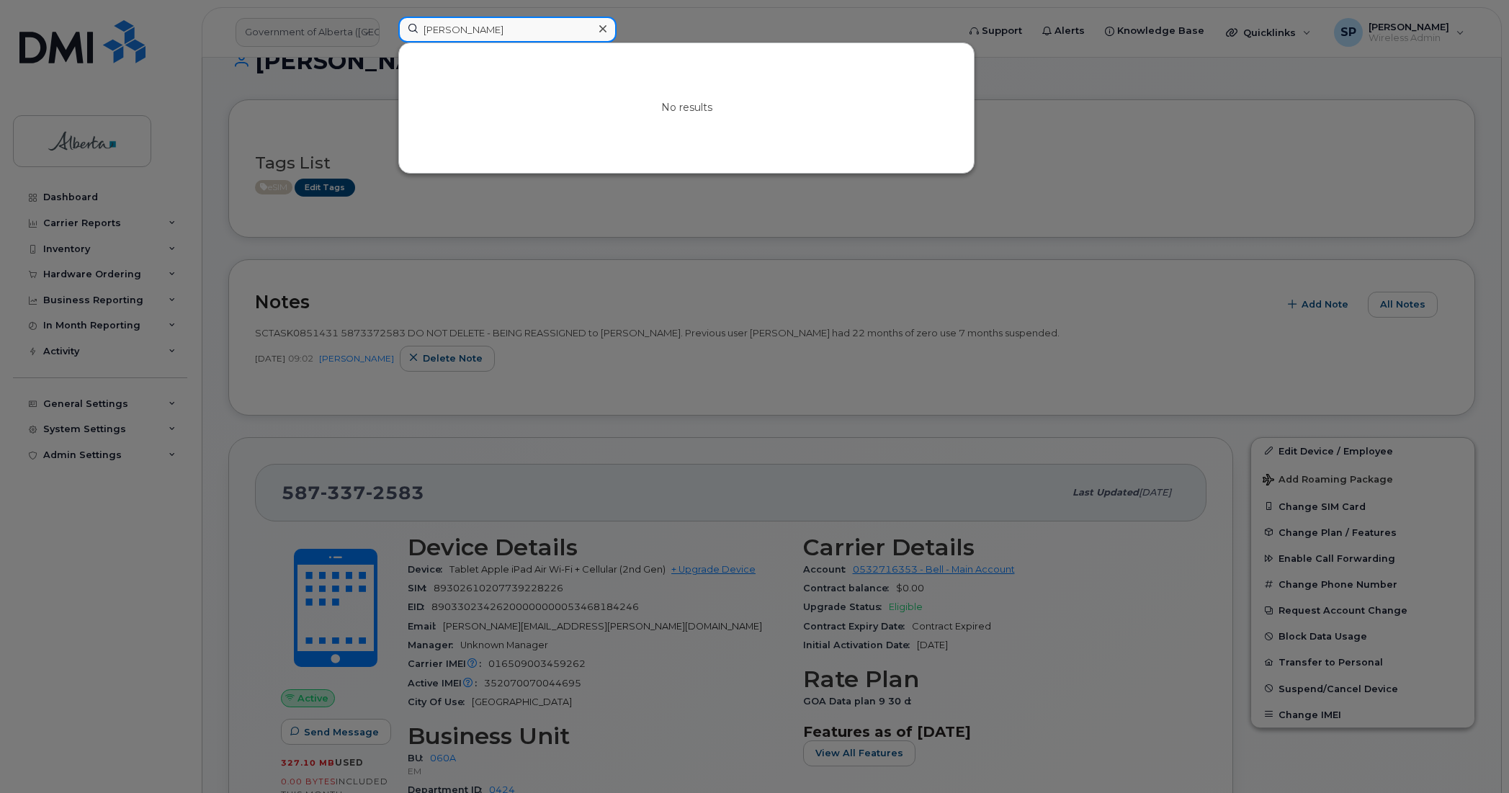
type input "Jasmin Rafeeq"
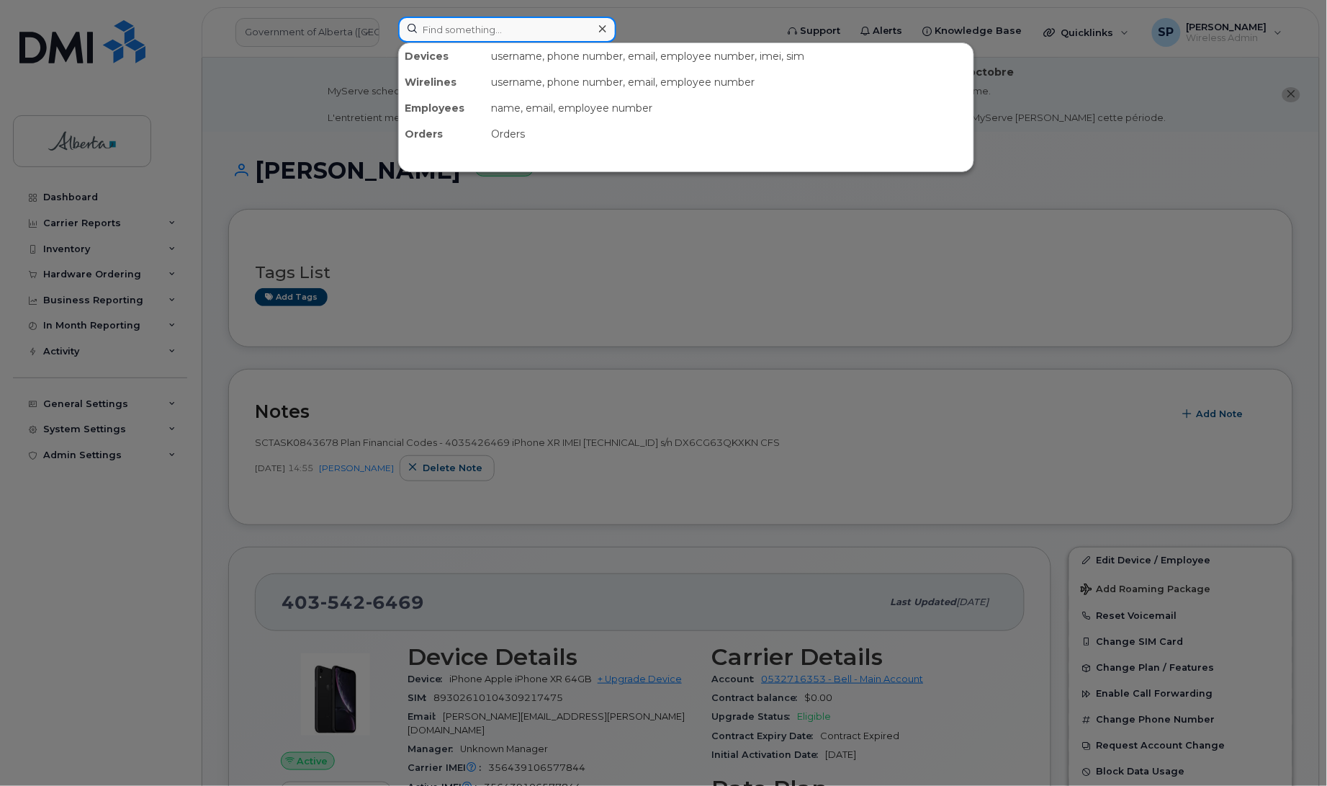
click at [444, 26] on input at bounding box center [507, 30] width 218 height 26
paste input "5875454890"
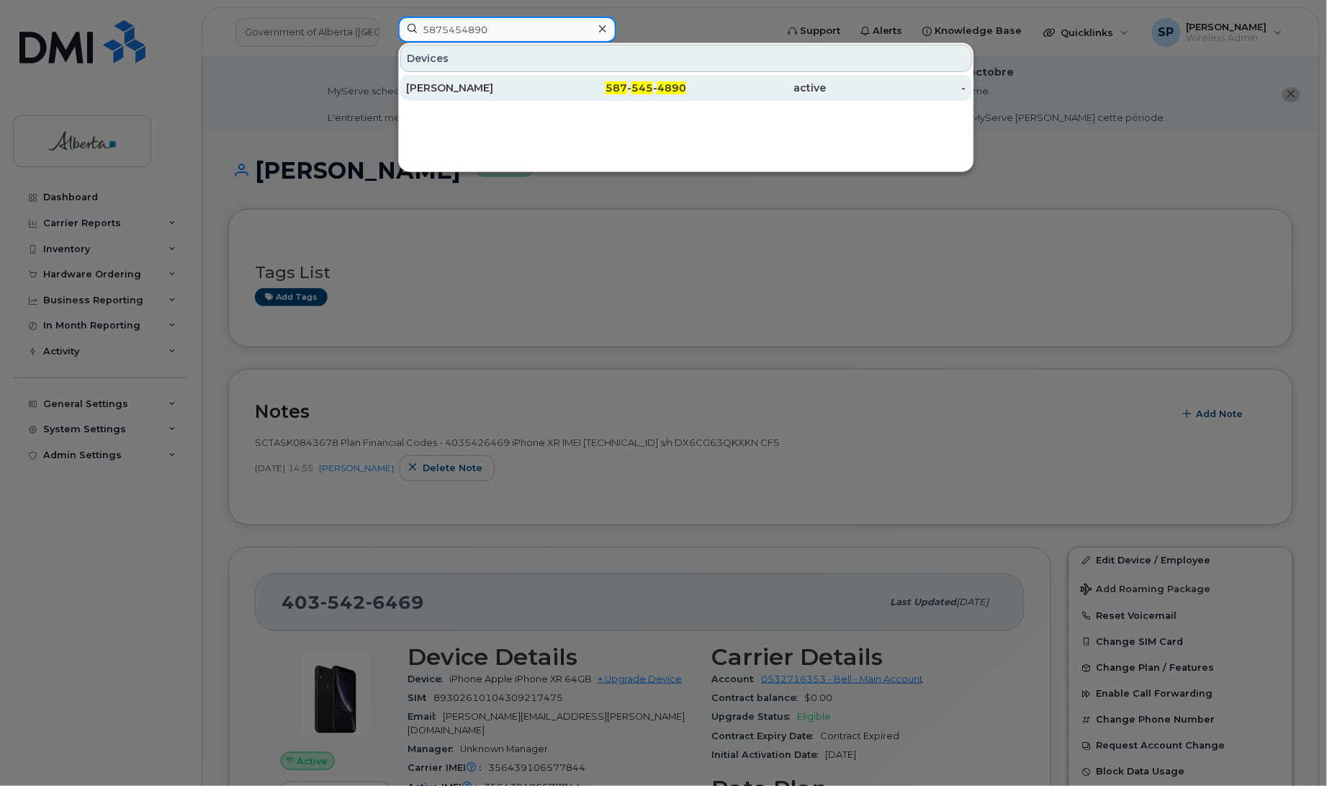
type input "5875454890"
click at [455, 94] on div "[PERSON_NAME]" at bounding box center [476, 88] width 140 height 14
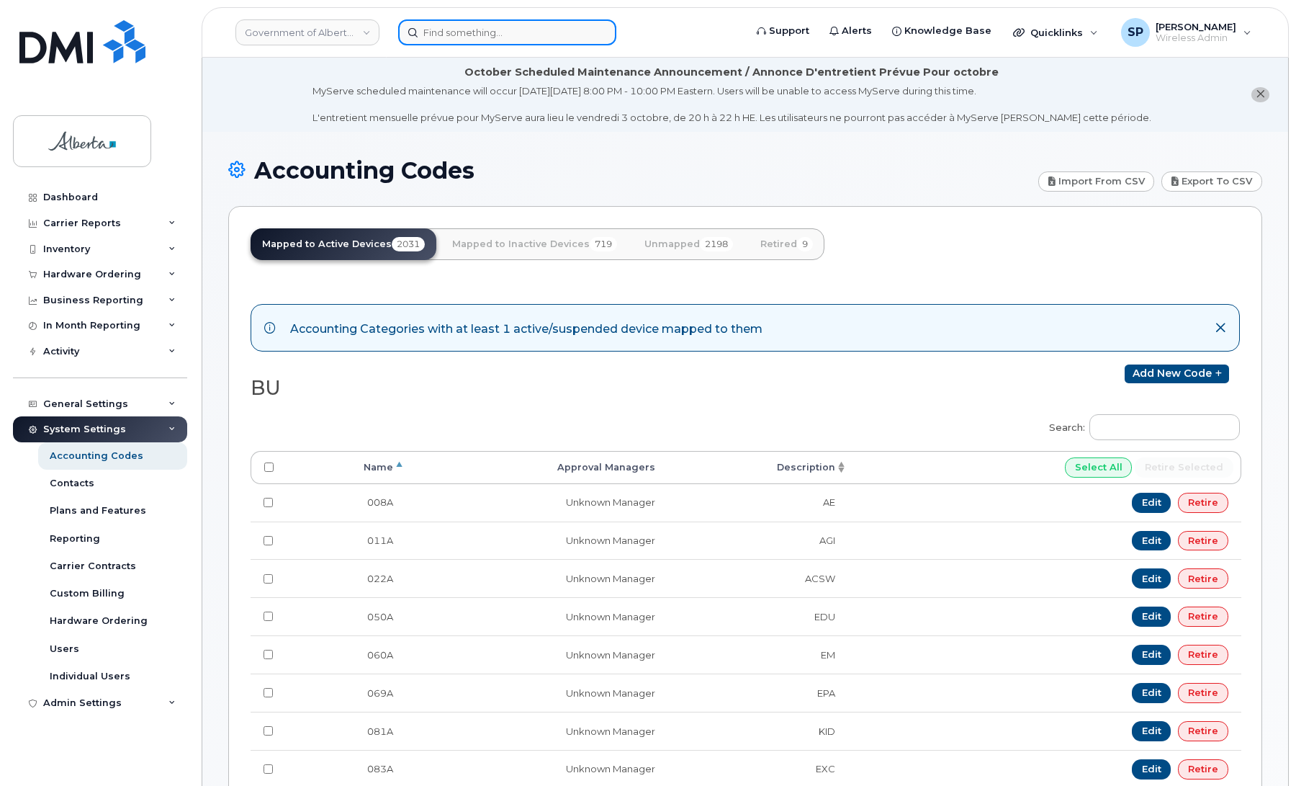
click at [475, 32] on input at bounding box center [507, 32] width 218 height 26
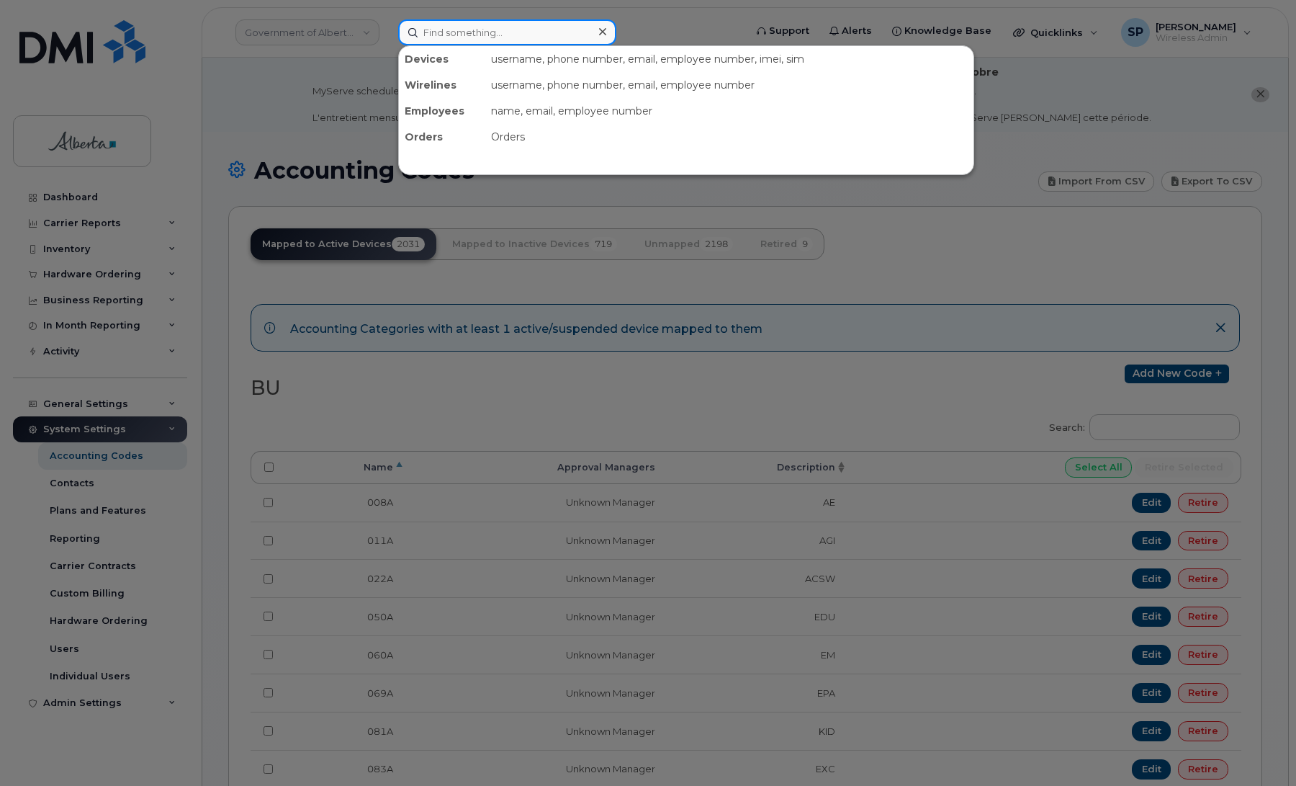
paste input "5875451801"
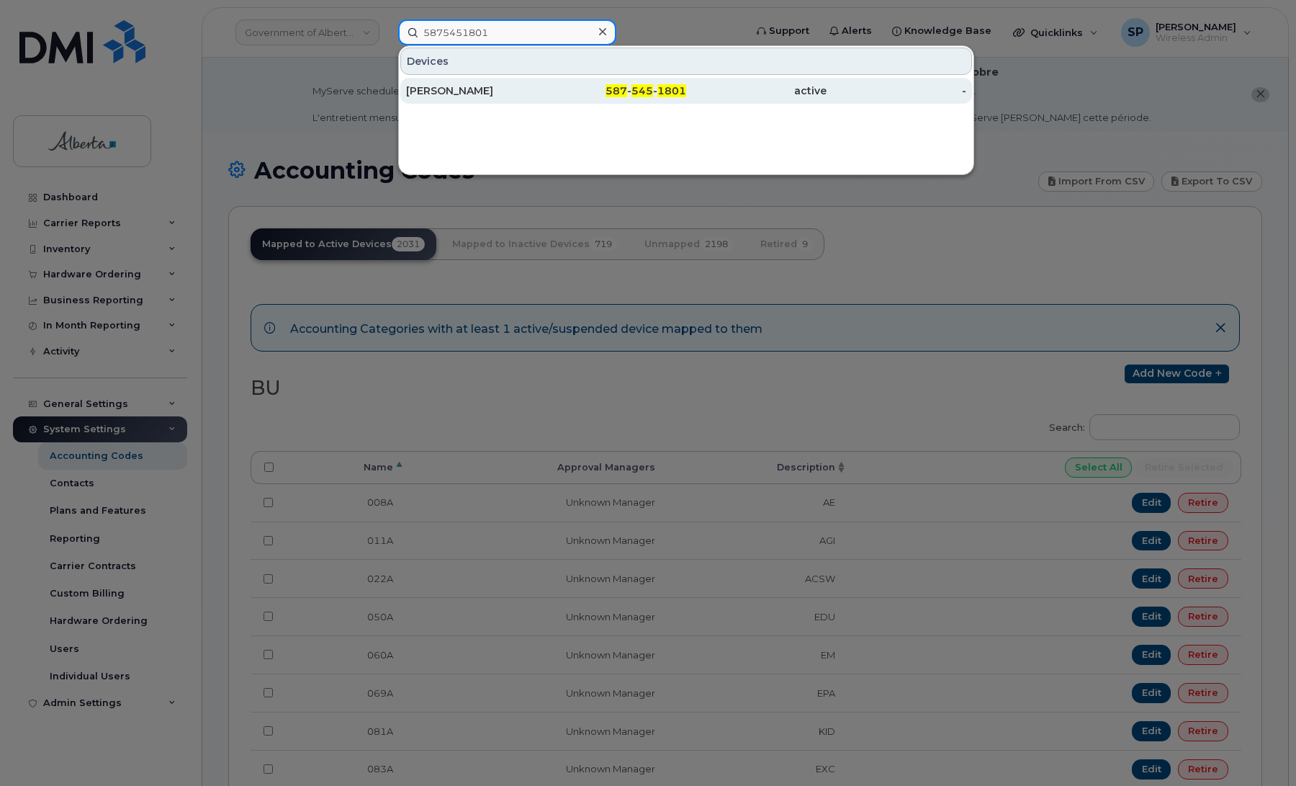
type input "5875451801"
click at [483, 91] on div "[PERSON_NAME]" at bounding box center [476, 91] width 140 height 14
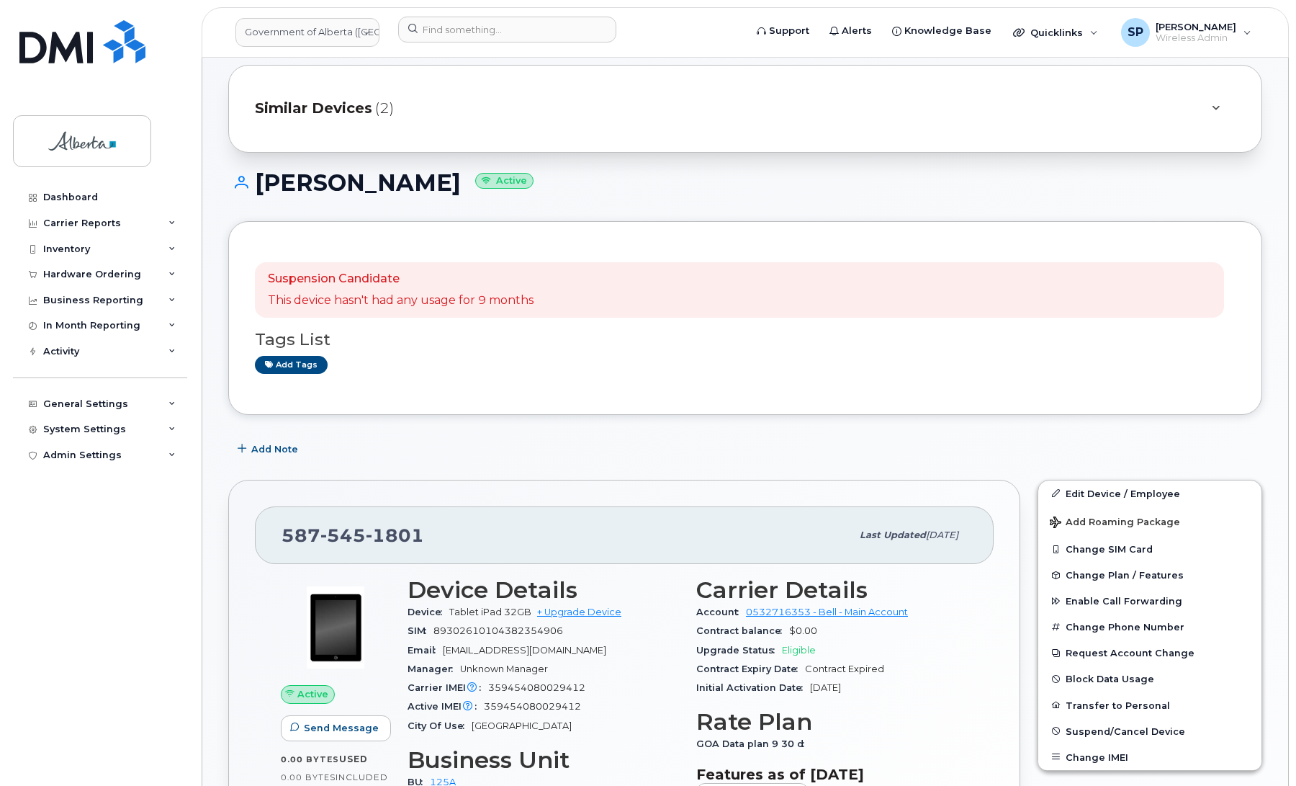
scroll to position [113, 0]
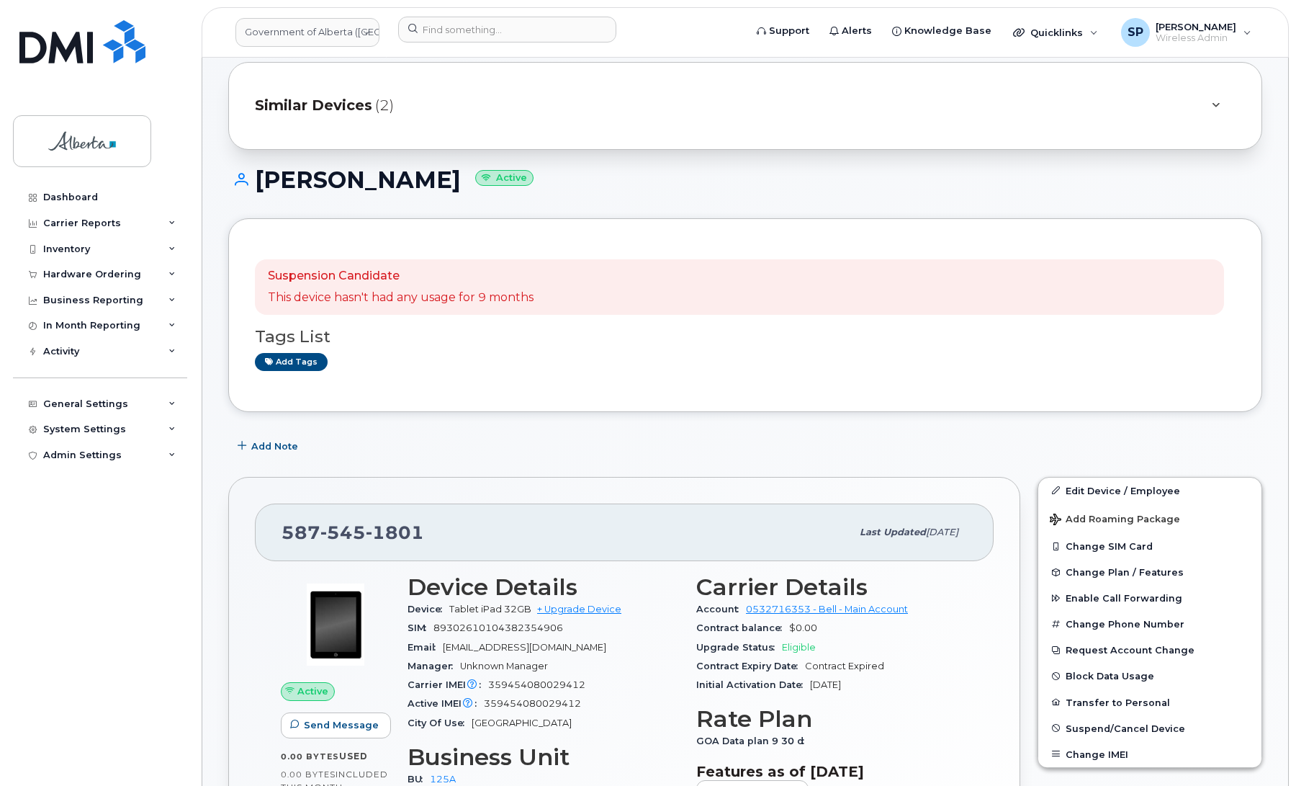
drag, startPoint x: 499, startPoint y: 182, endPoint x: 259, endPoint y: 184, distance: 239.8
click at [259, 184] on h1 "Annjanette Ridsdale Active" at bounding box center [745, 179] width 1034 height 25
copy h1 "[PERSON_NAME]"
click at [282, 444] on span "Add Note" at bounding box center [274, 446] width 47 height 14
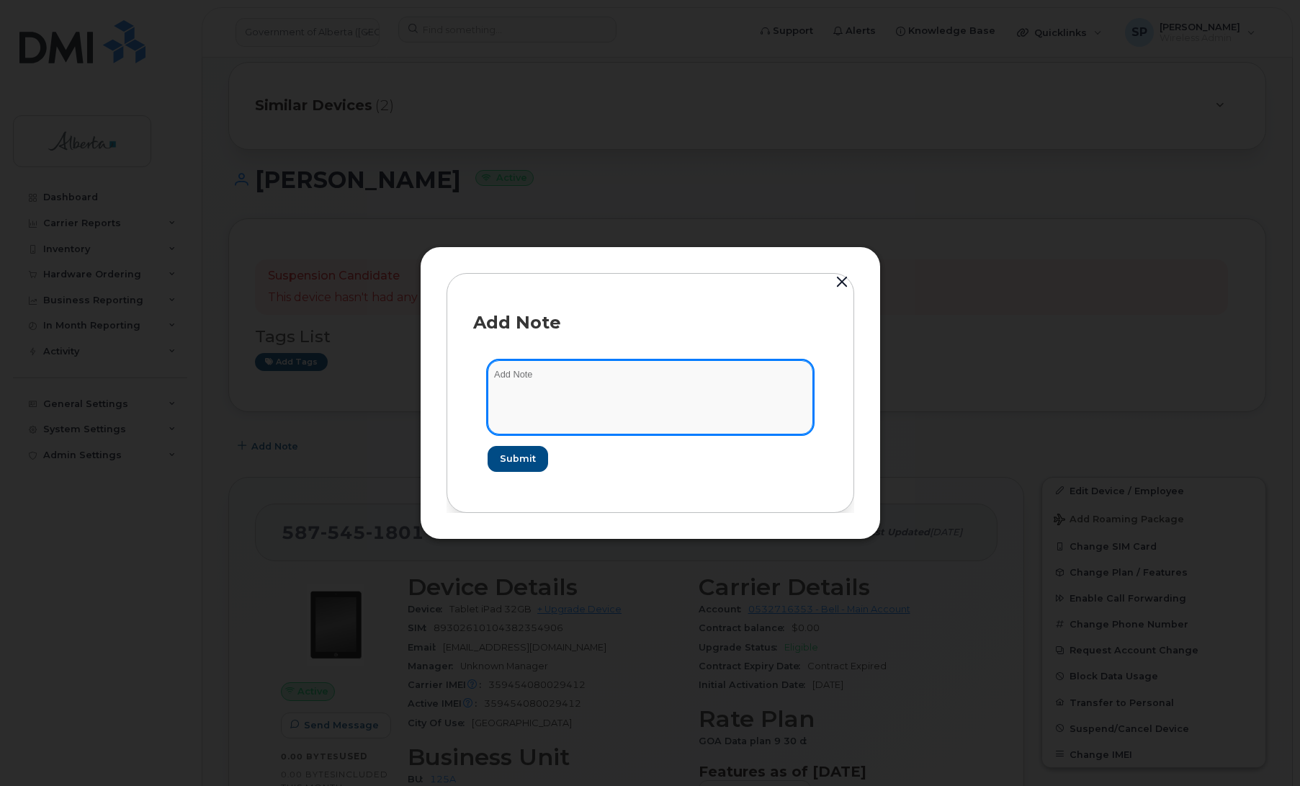
click at [594, 385] on textarea at bounding box center [651, 396] width 326 height 73
paste textarea "5875451801 Plan Cancel - (1) 5875451801 Repurpose Edmonton. Previous user Annja…"
type textarea "5875451801 Plan Cancel - (1) 5875451801 Repurpose Edmonton. Previous user Annja…"
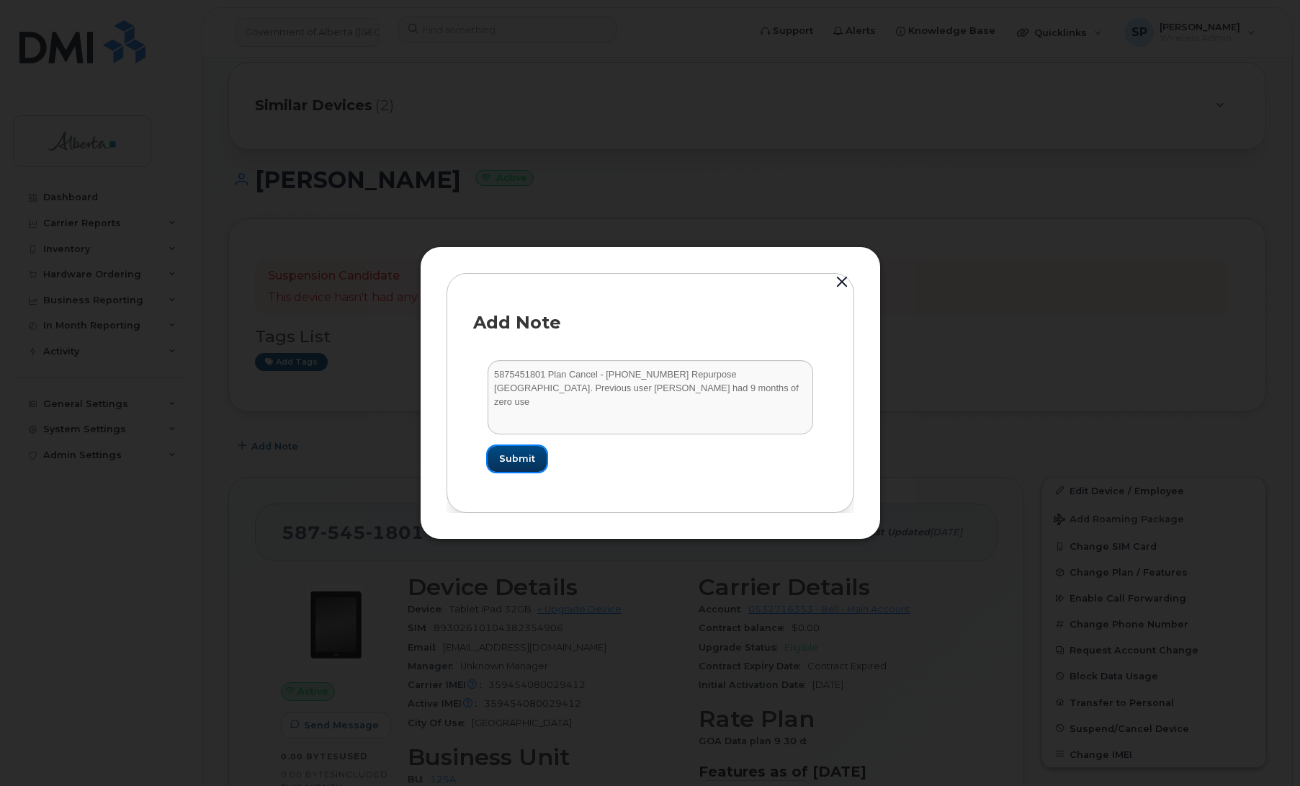
click at [529, 461] on span "Submit" at bounding box center [517, 459] width 36 height 14
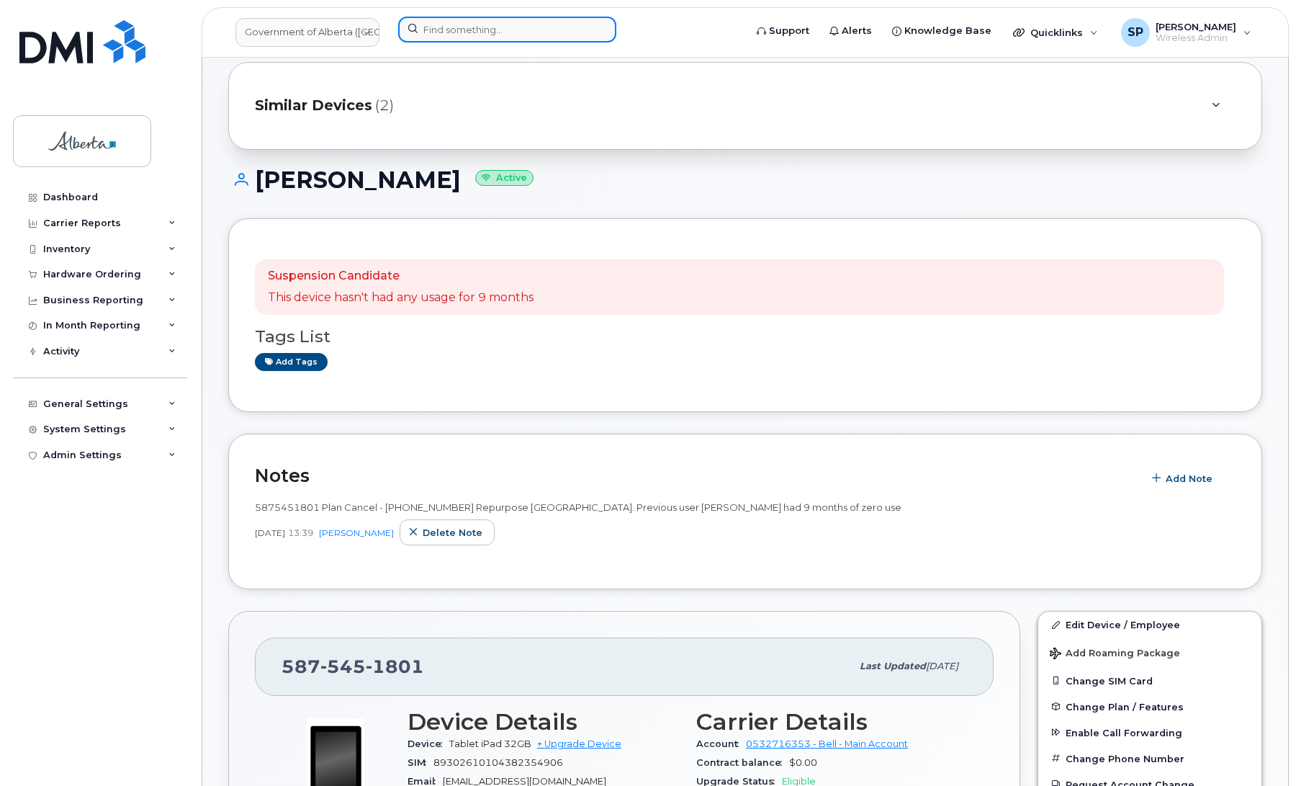
click at [440, 27] on input at bounding box center [507, 30] width 218 height 26
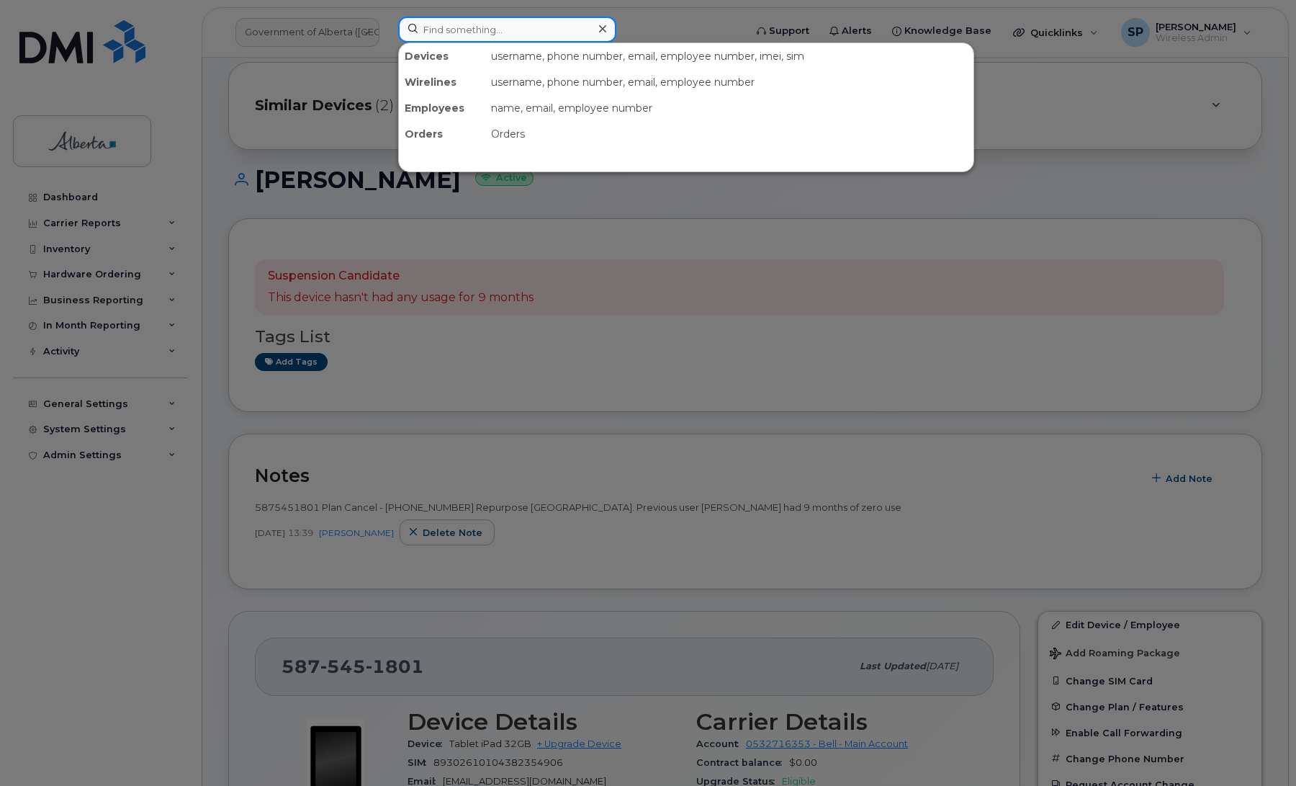
paste input "5877840059"
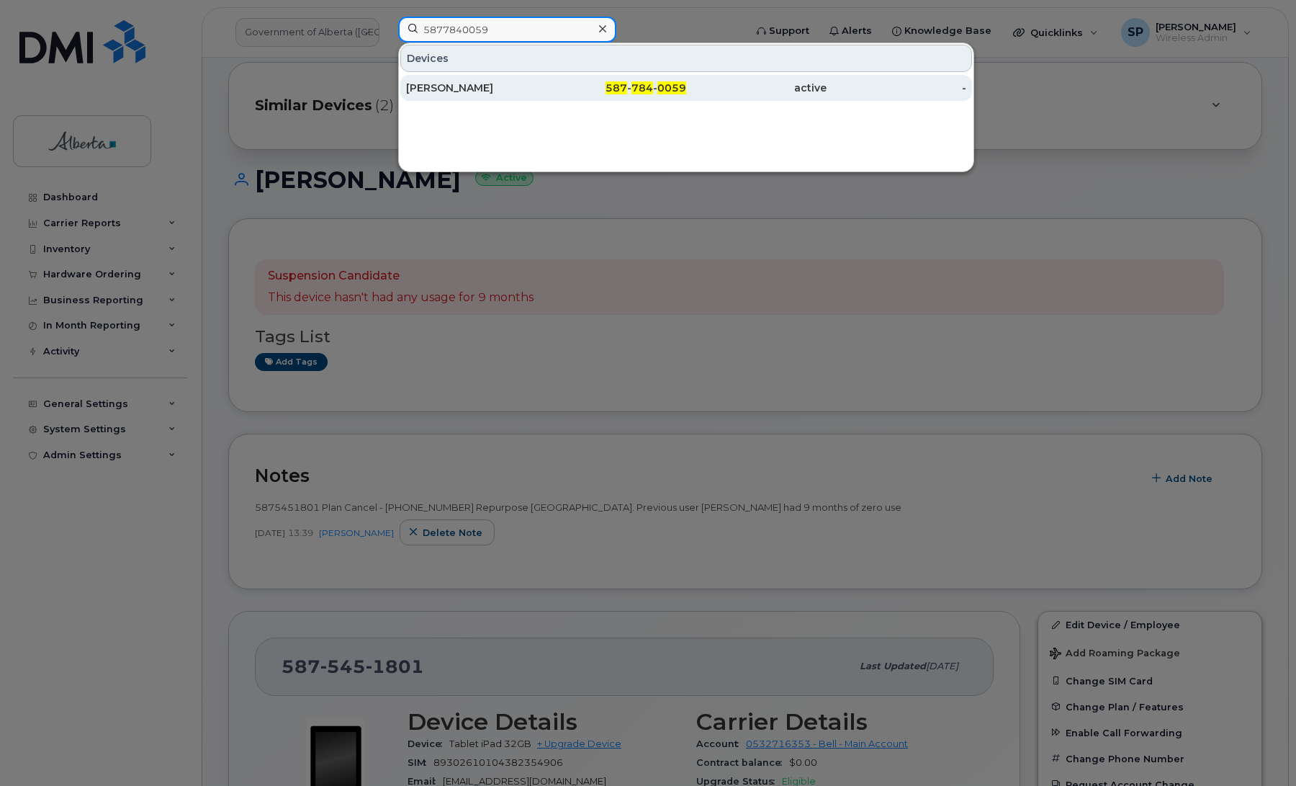
type input "5877840059"
click at [477, 94] on div "[PERSON_NAME]" at bounding box center [476, 88] width 140 height 14
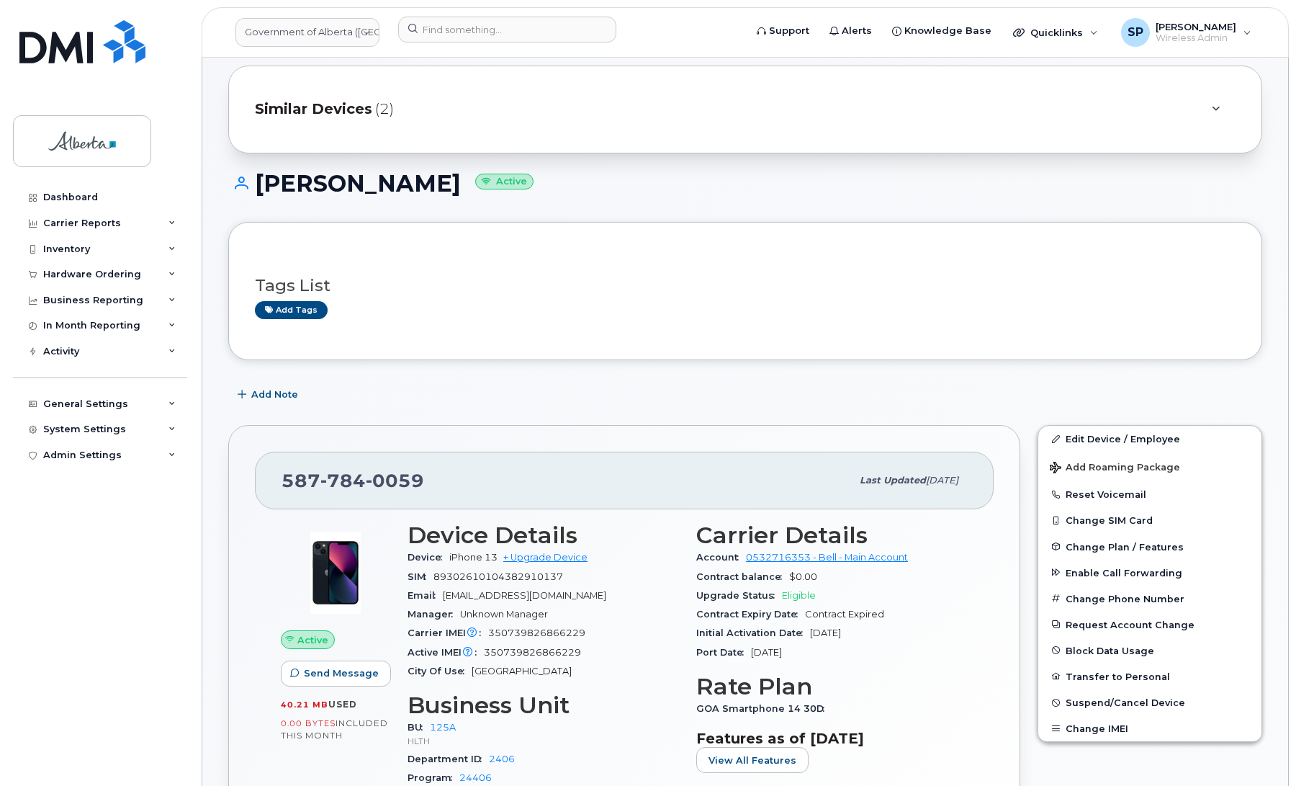
scroll to position [124, 0]
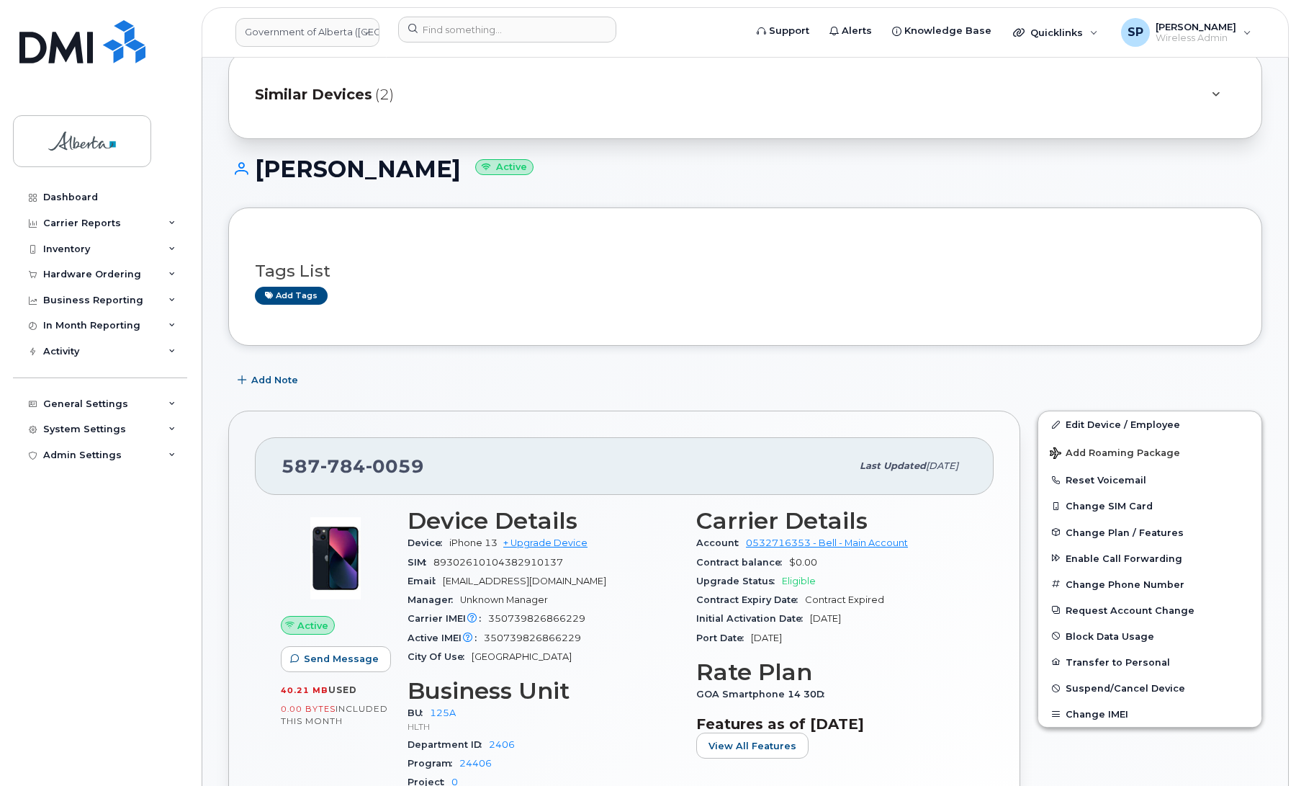
click at [786, 296] on div "Add tags" at bounding box center [739, 296] width 969 height 18
click at [278, 374] on span "Add Note" at bounding box center [274, 380] width 47 height 14
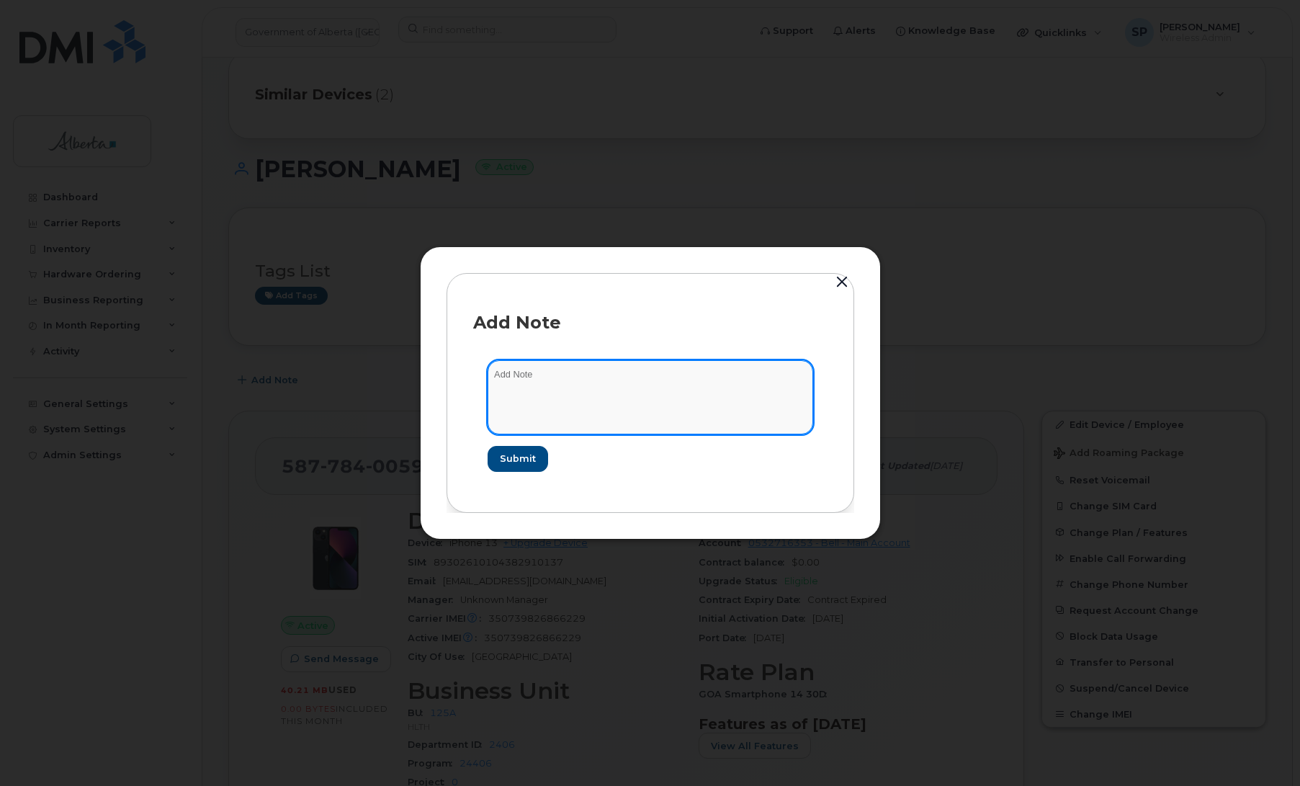
click at [575, 372] on textarea at bounding box center [651, 396] width 326 height 73
paste textarea "SCTASK0855248 Plan Cancel - [PHONE_NUMBER] Repurpose [GEOGRAPHIC_DATA]"
type textarea "SCTASK0855248 Plan Cancel - [PHONE_NUMBER] Repurpose [GEOGRAPHIC_DATA]"
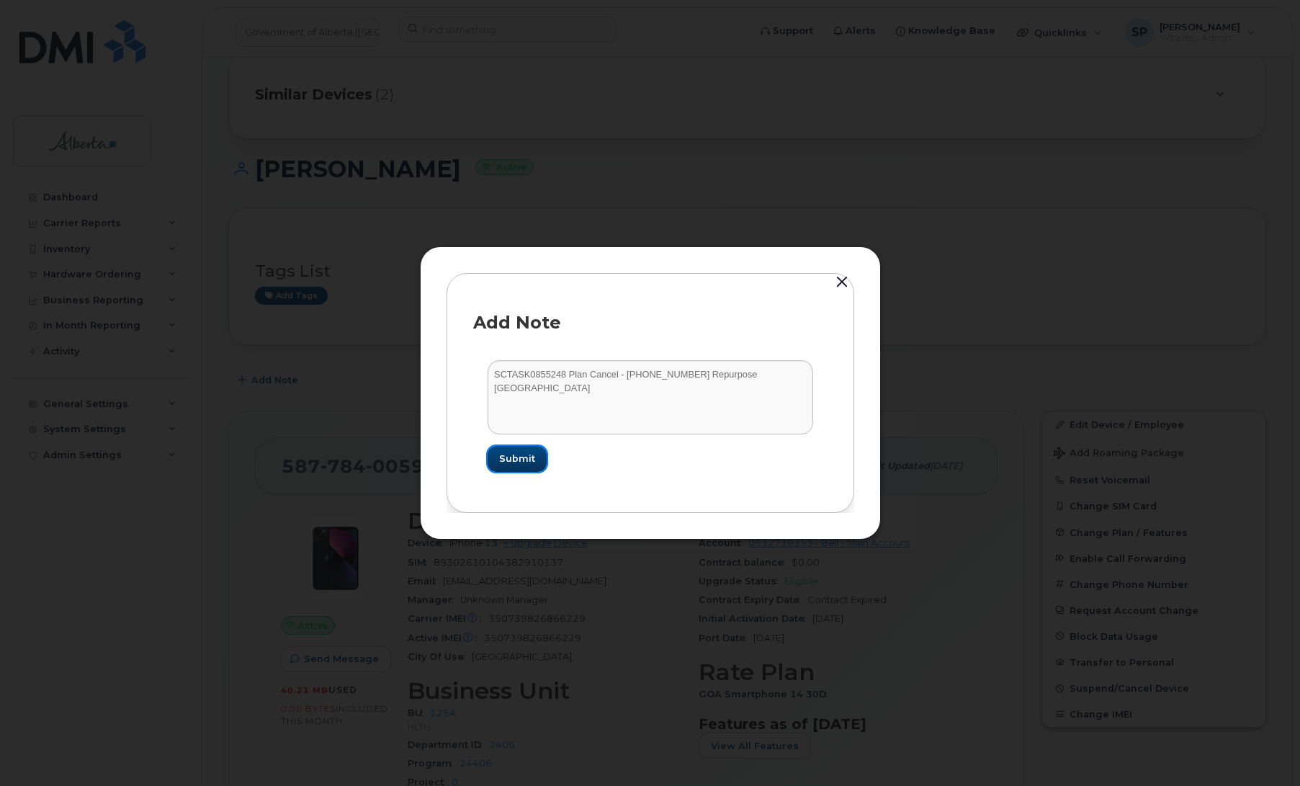
click at [528, 463] on span "Submit" at bounding box center [517, 459] width 36 height 14
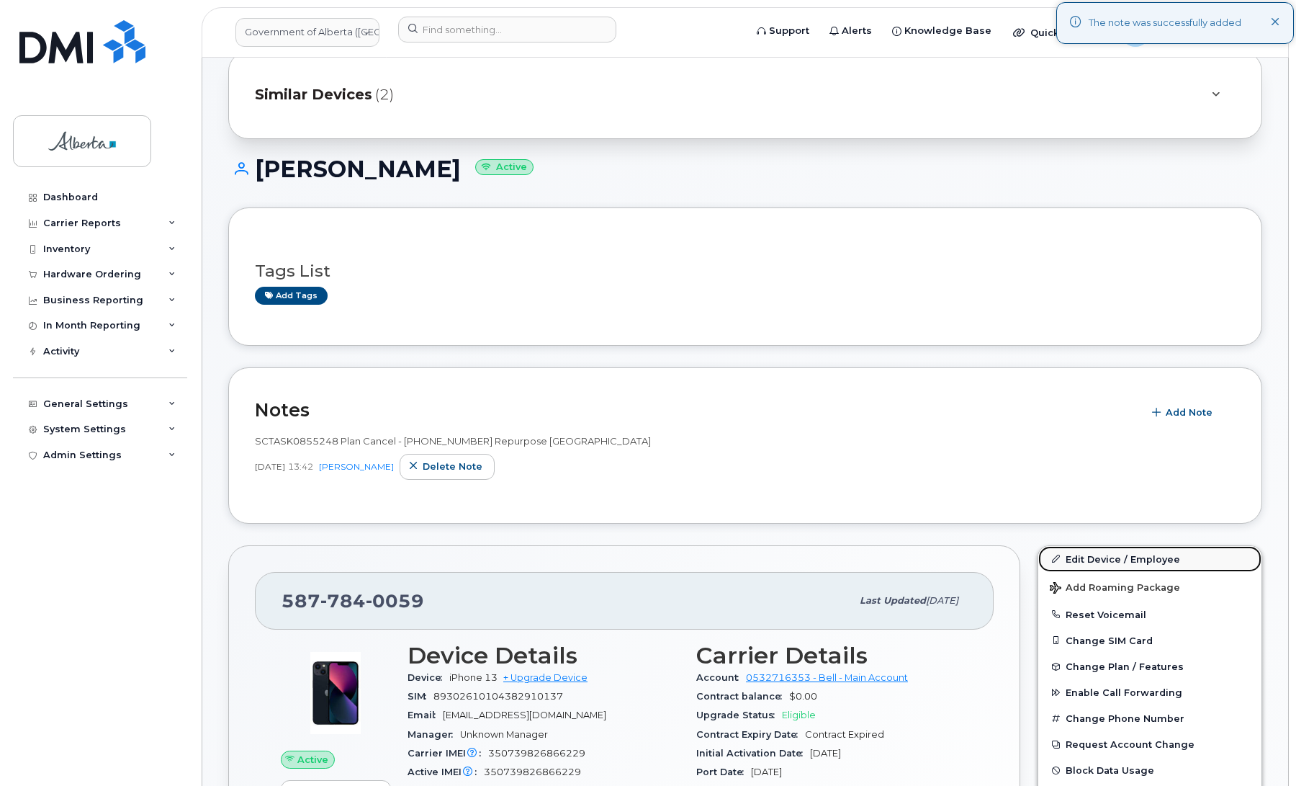
click at [1093, 556] on link "Edit Device / Employee" at bounding box center [1149, 559] width 223 height 26
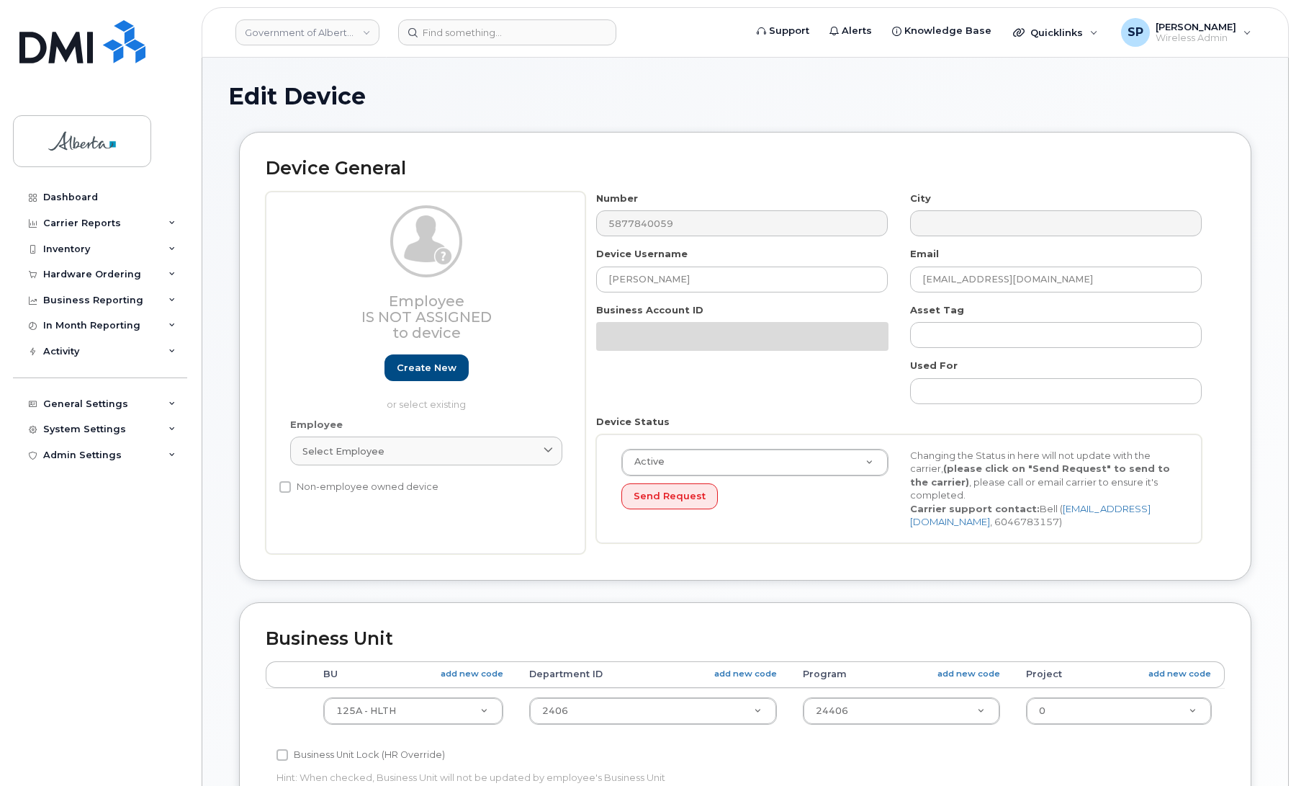
select select "4120335"
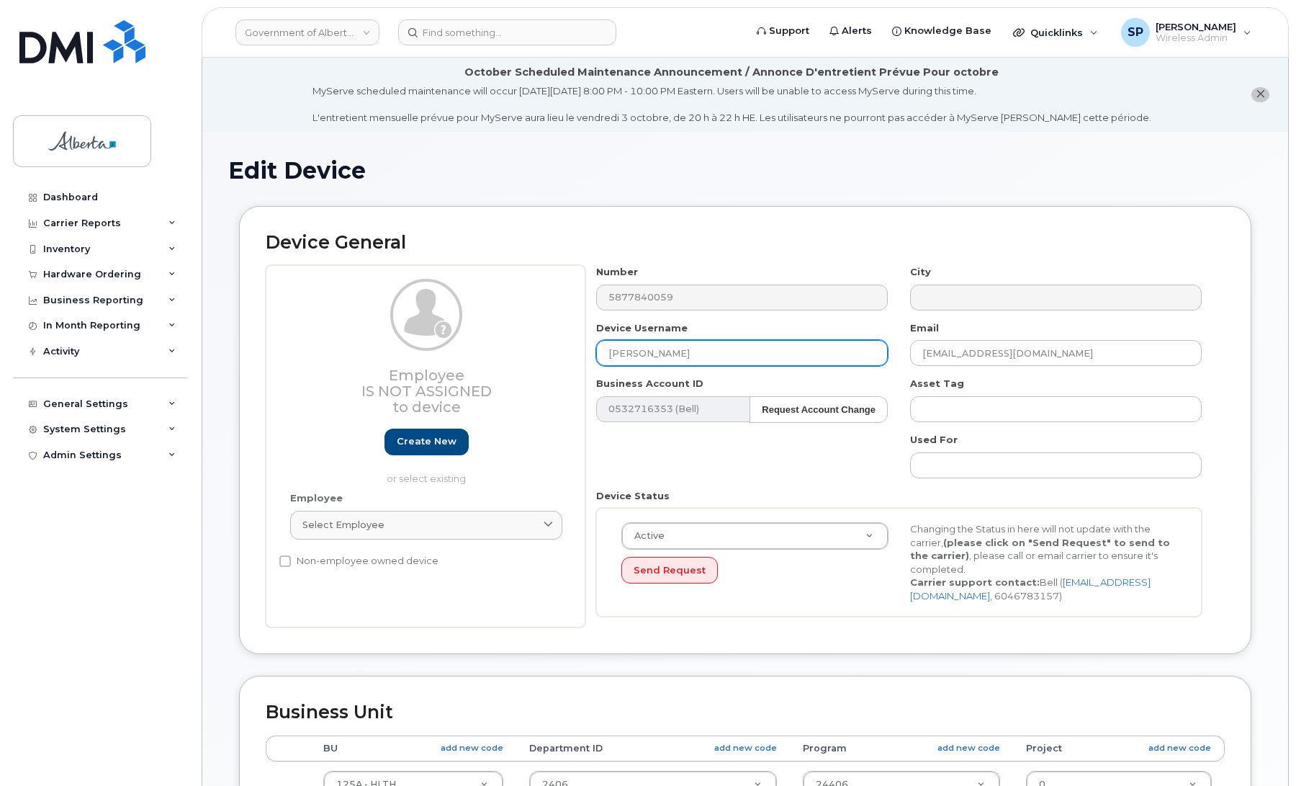
drag, startPoint x: 721, startPoint y: 357, endPoint x: 483, endPoint y: 379, distance: 238.6
click at [483, 379] on div "Employee Is not assigned to device Create new or select existing Employee Selec…" at bounding box center [745, 446] width 959 height 362
type input "Repurpose Edmonton"
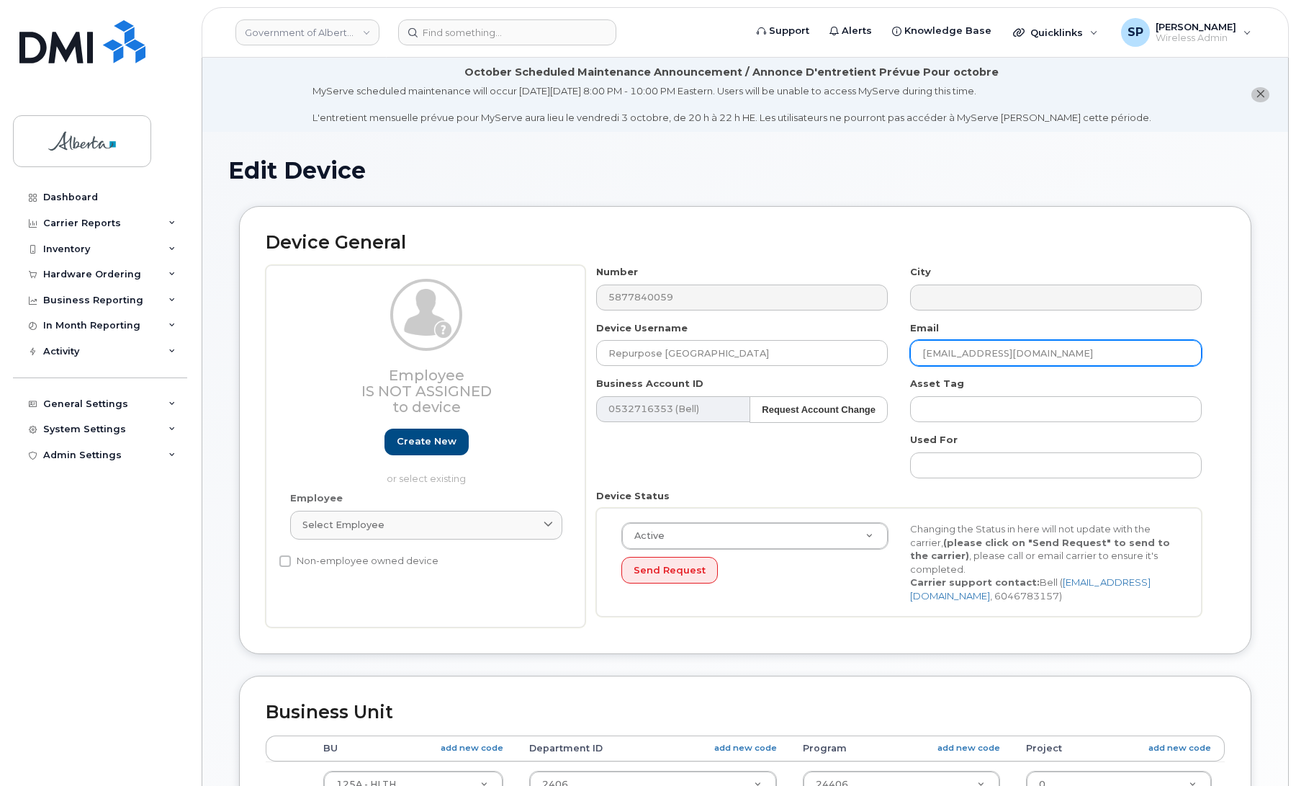
drag, startPoint x: 1096, startPoint y: 353, endPoint x: 840, endPoint y: 374, distance: 256.6
click at [840, 374] on div "Number 5877840059 City Device Username Repurpose Edmonton Email Annjanette.Rids…" at bounding box center [899, 446] width 628 height 362
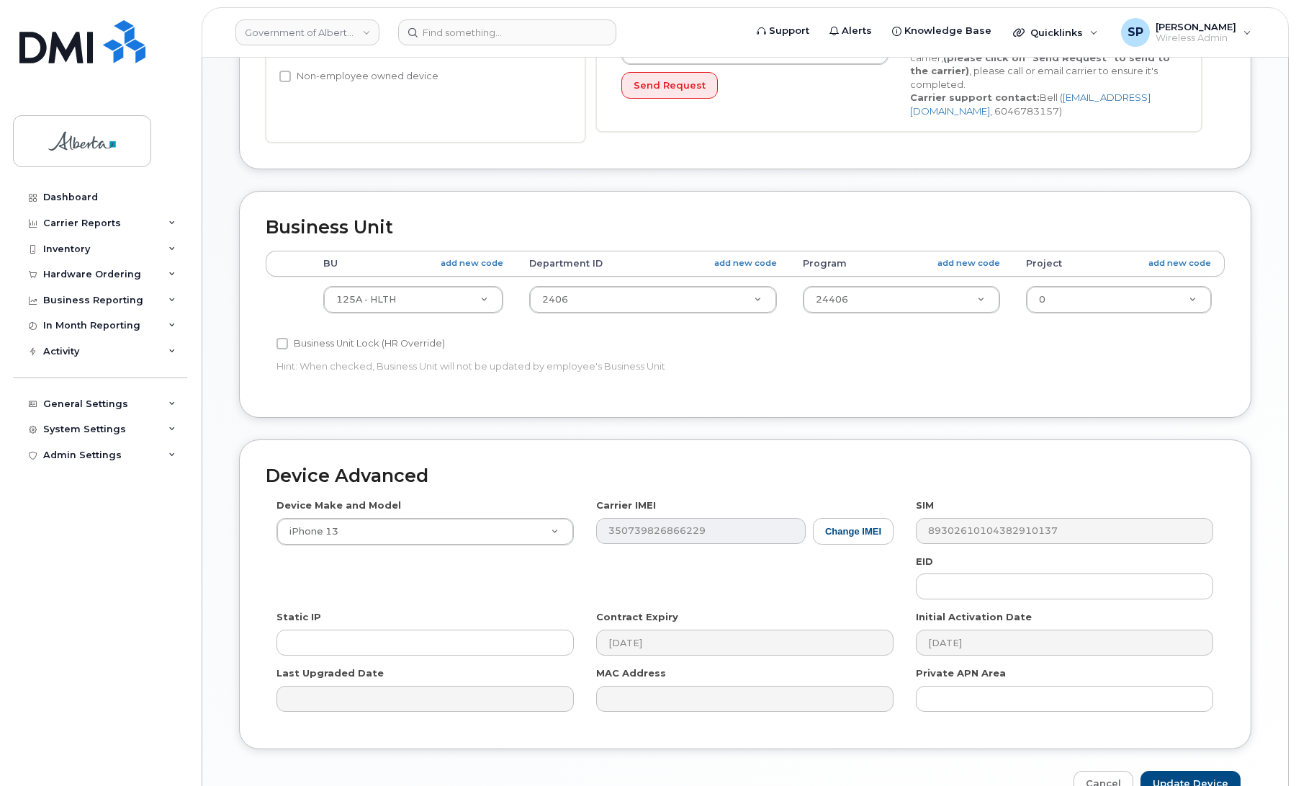
scroll to position [494, 0]
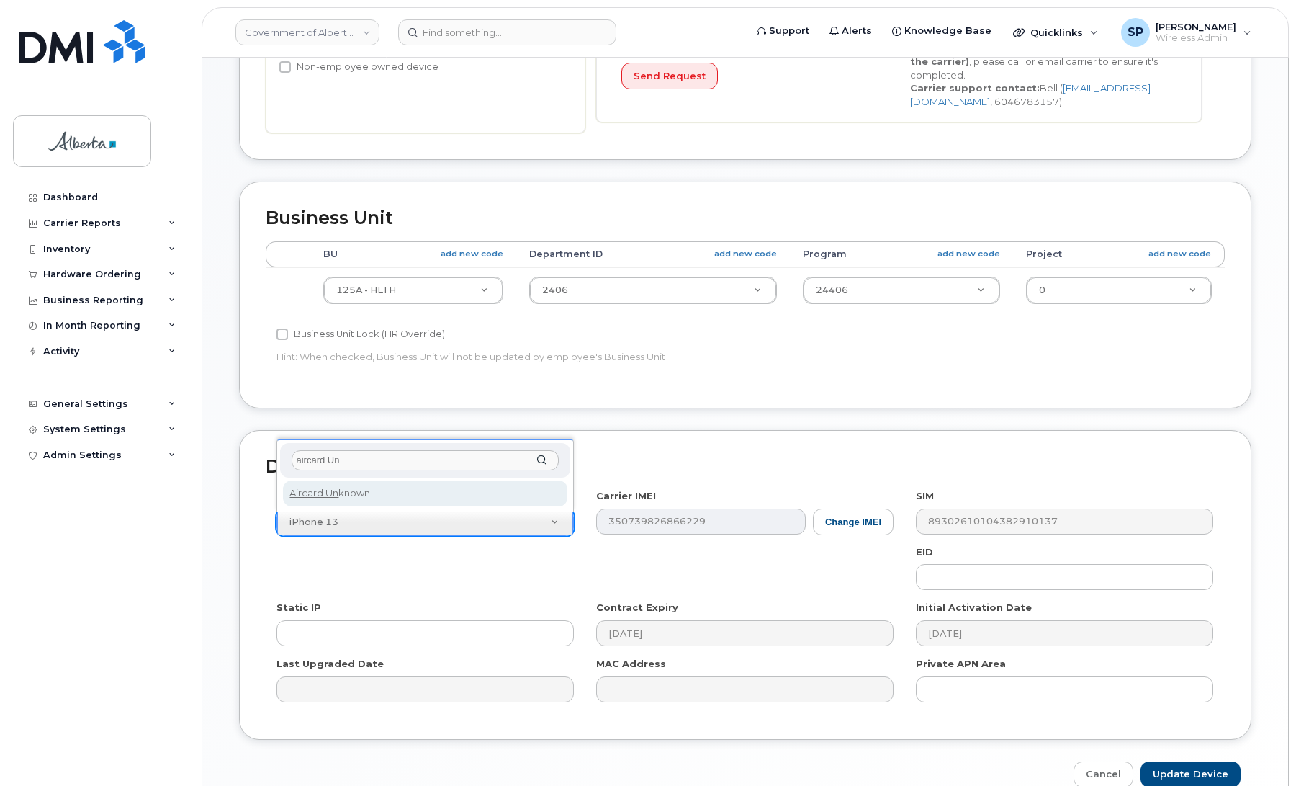
type input "aircard Un"
select select "971"
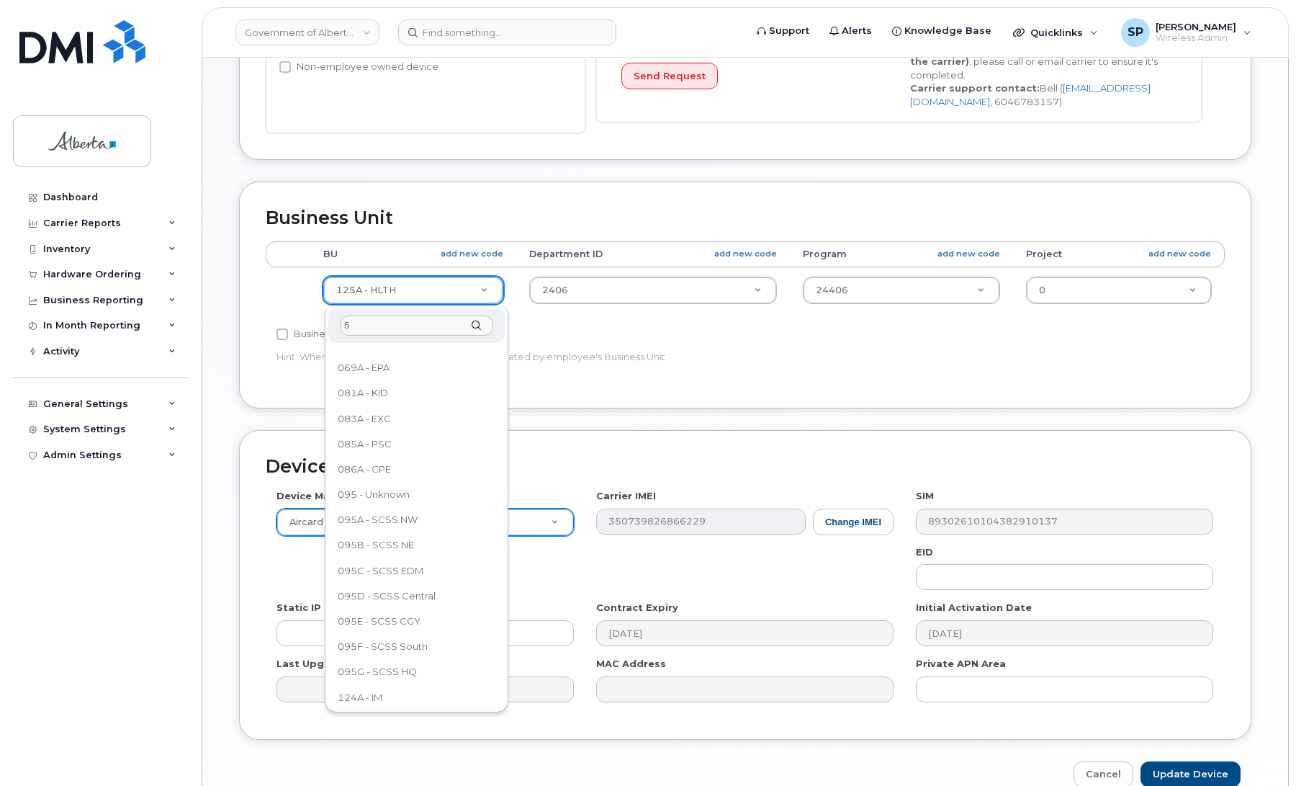
scroll to position [0, 0]
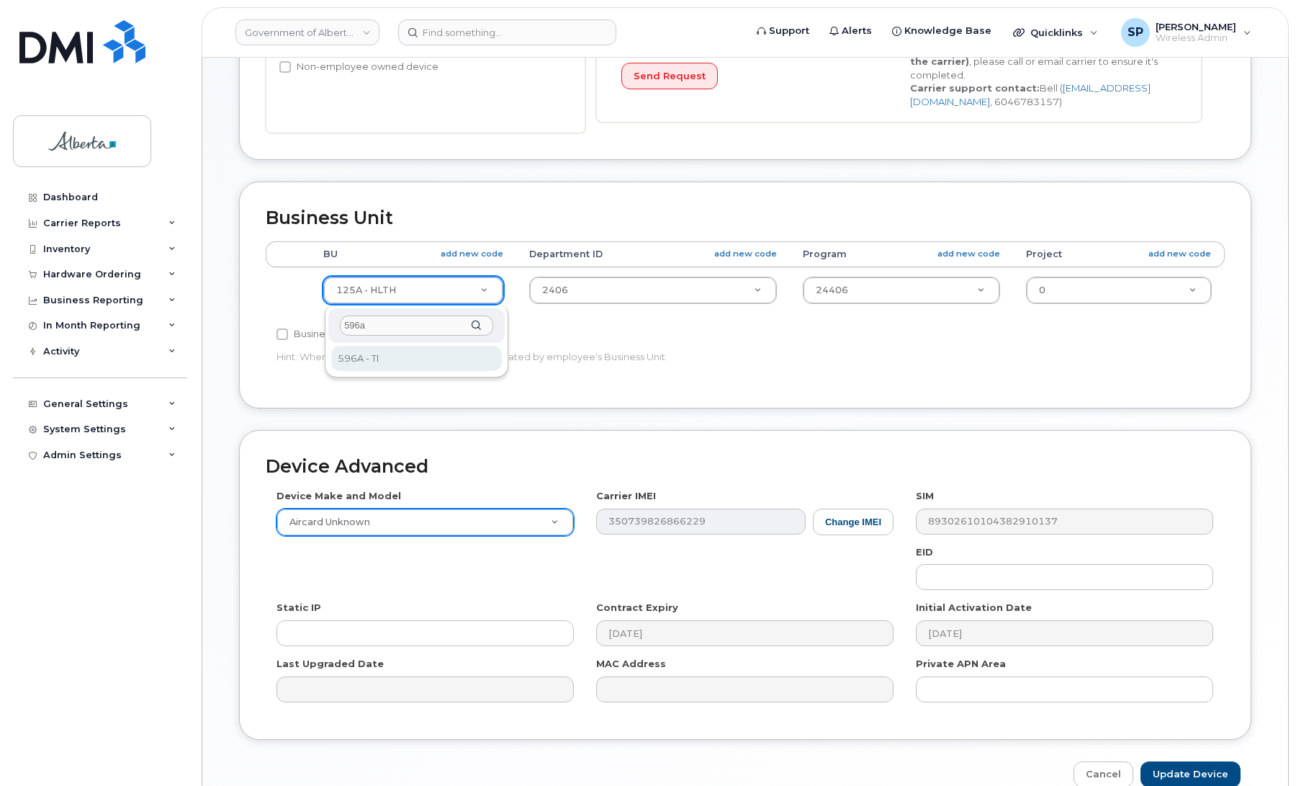
type input "596a"
select select "4797729"
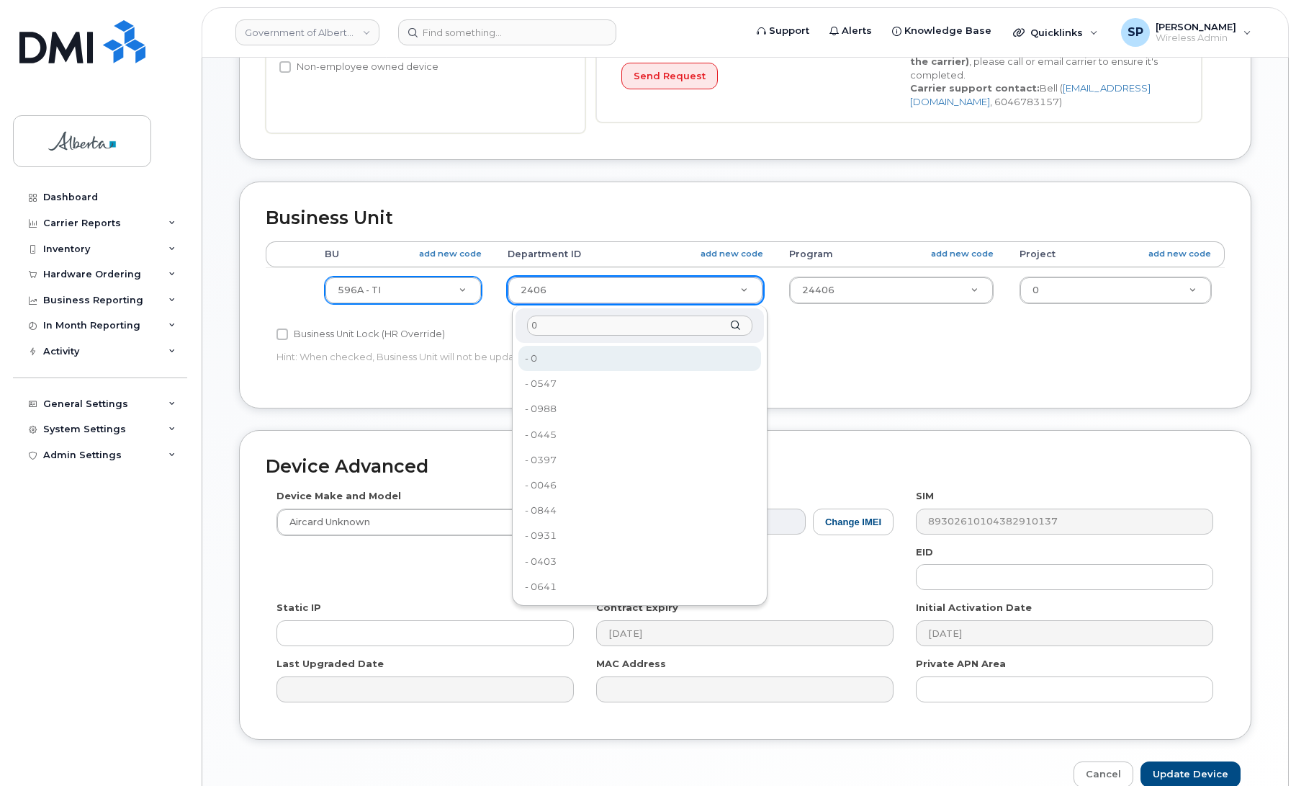
type input "0"
type input "4806341"
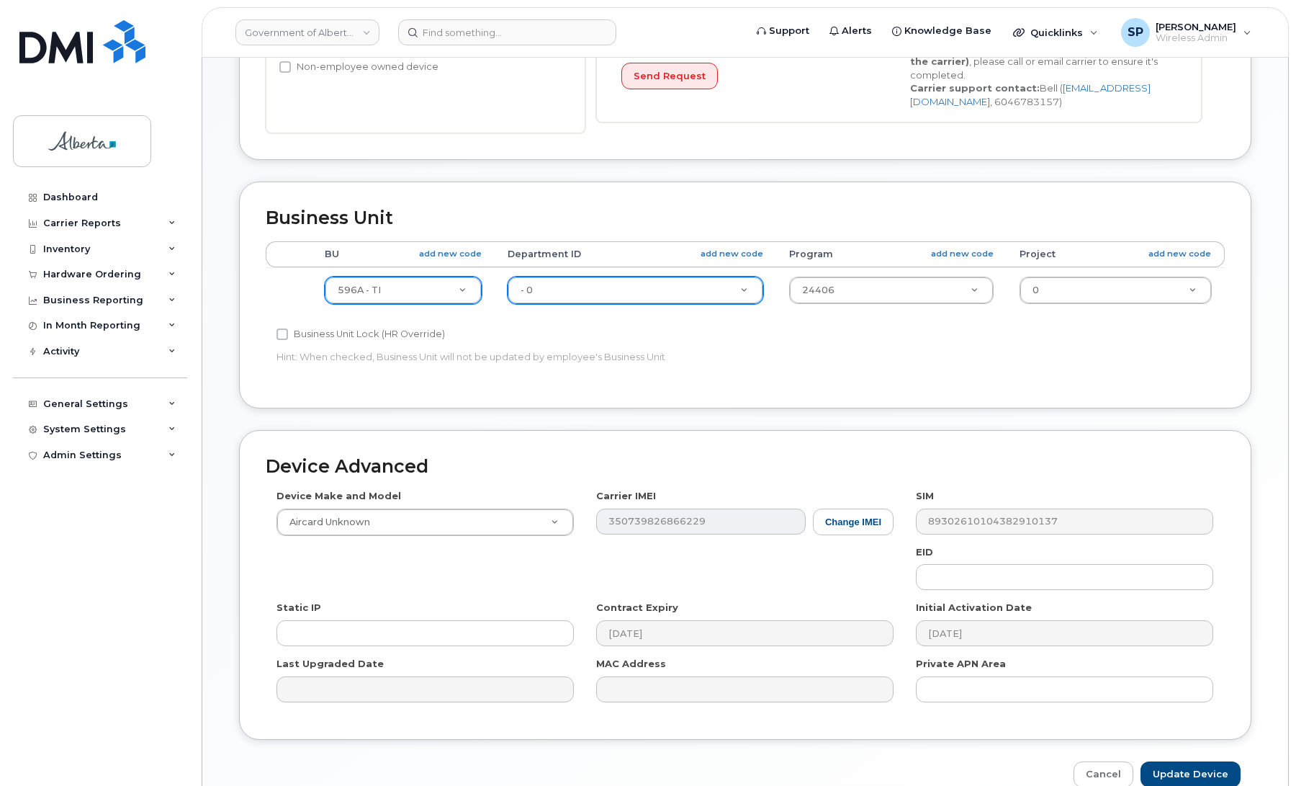
click at [835, 306] on td "24406 4120392" at bounding box center [891, 289] width 230 height 45
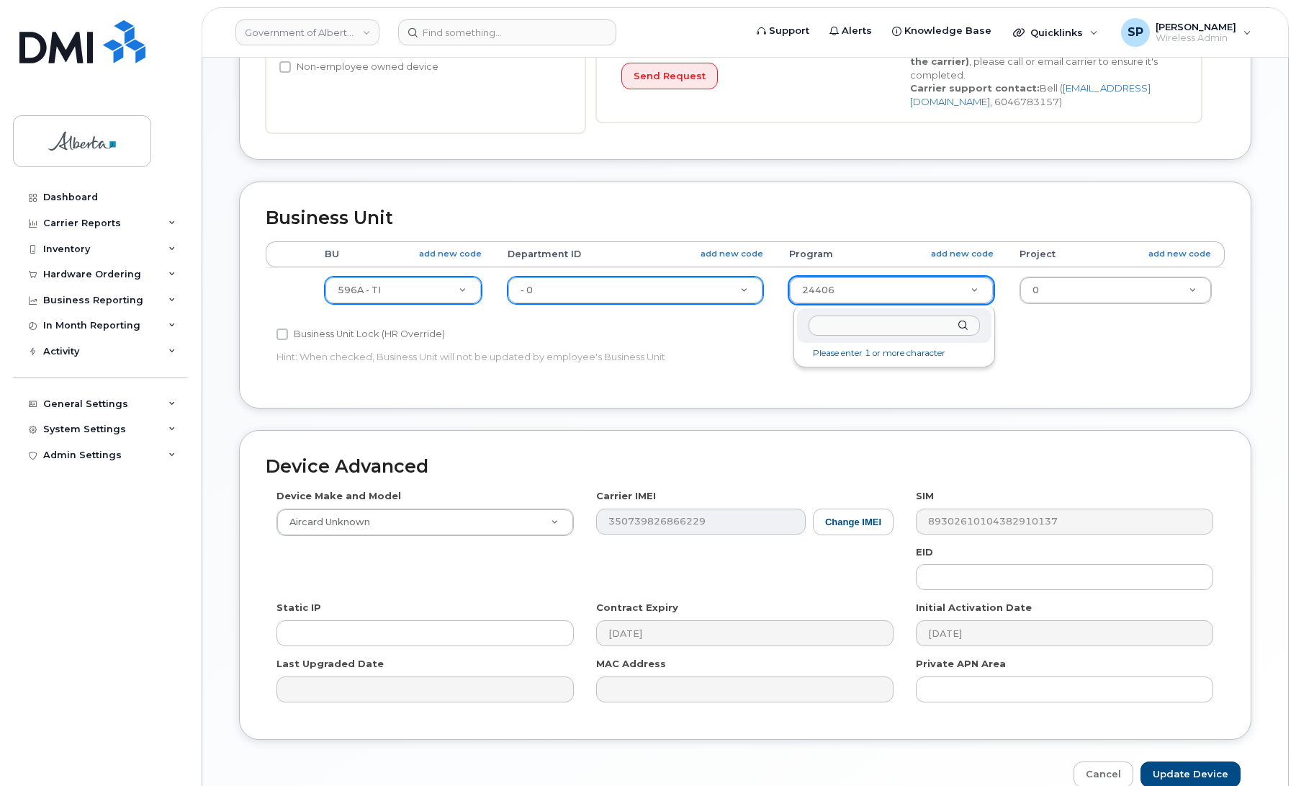
click at [830, 328] on input "text" at bounding box center [894, 325] width 171 height 21
type input "0"
type input "4806366"
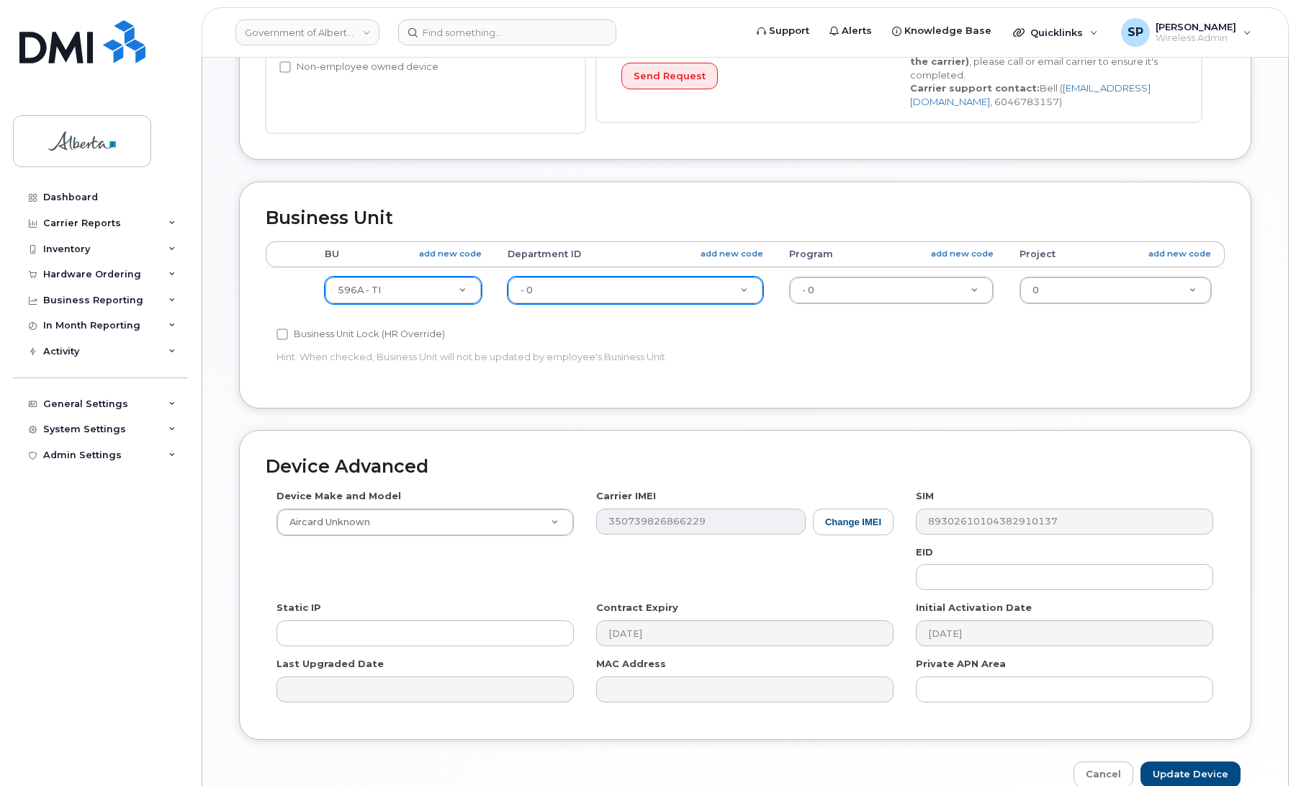
drag, startPoint x: 1295, startPoint y: 545, endPoint x: 1314, endPoint y: 674, distance: 130.4
click at [1296, 674] on html "Government of Alberta (GOA) Support Alerts Knowledge Base Quicklinks Suspend / …" at bounding box center [648, 182] width 1296 height 1353
click at [1192, 771] on input "Update Device" at bounding box center [1191, 774] width 100 height 27
type input "Saving..."
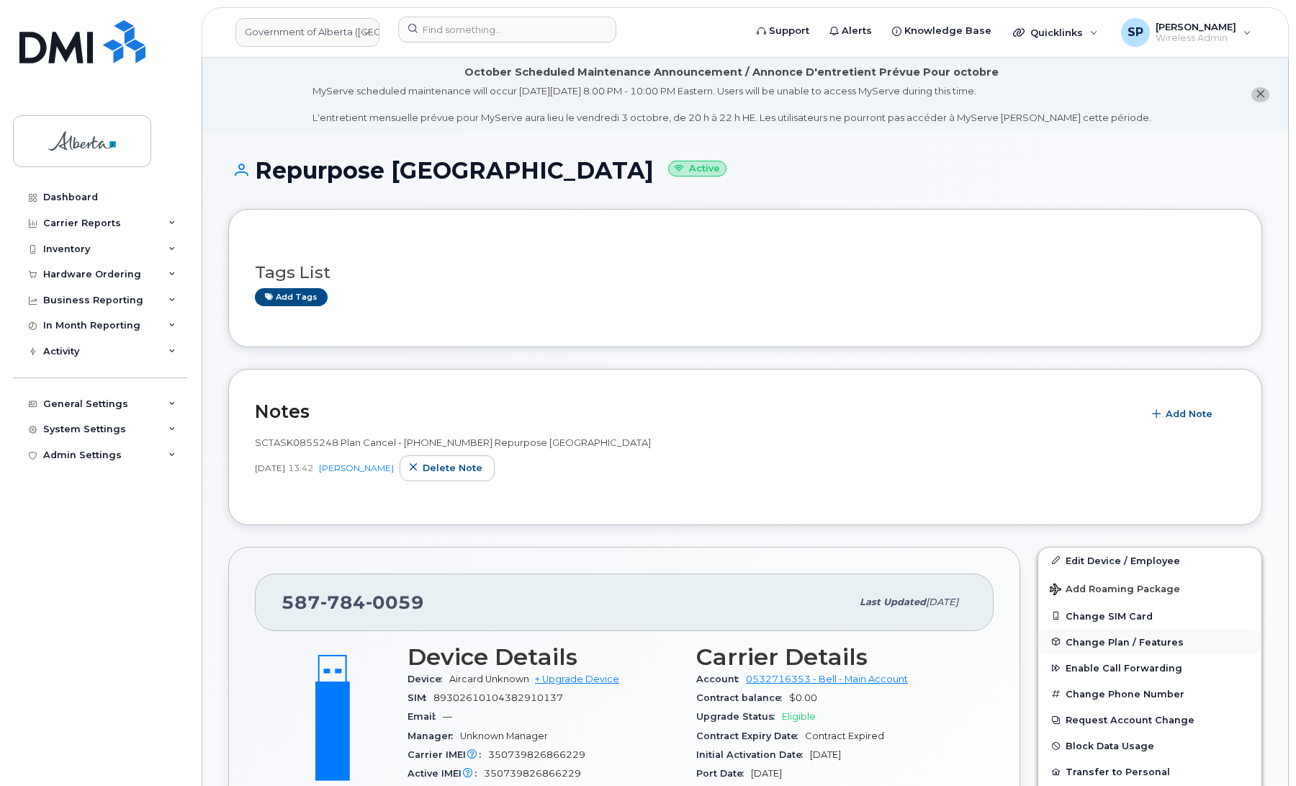
click at [1097, 641] on span "Change Plan / Features" at bounding box center [1125, 641] width 118 height 11
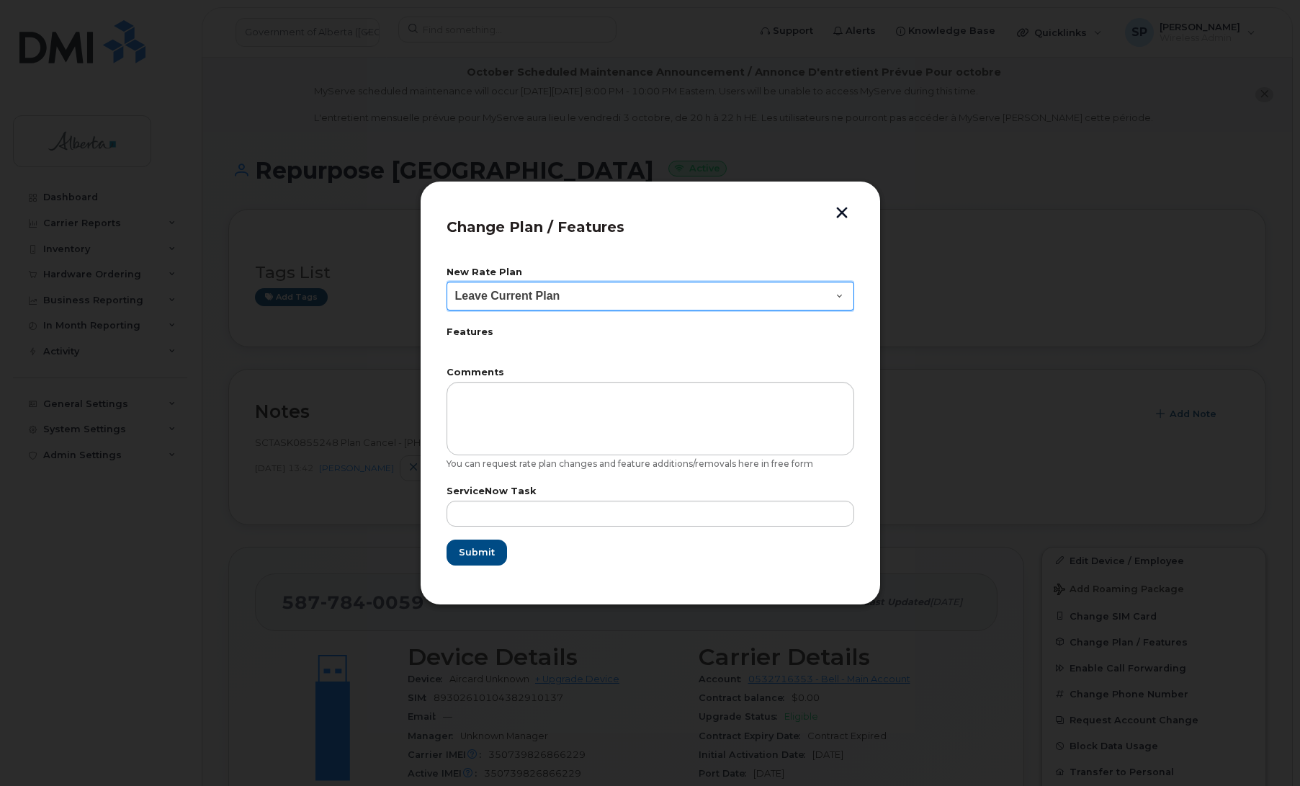
click at [547, 292] on select "Leave Current Plan GOA Data plan 9 30 d GOA–Unlimited Data Plan 9" at bounding box center [650, 296] width 408 height 29
select select "1790211"
click at [446, 282] on select "Leave Current Plan GOA Data plan 9 30 d GOA–Unlimited Data Plan 9" at bounding box center [650, 296] width 408 height 29
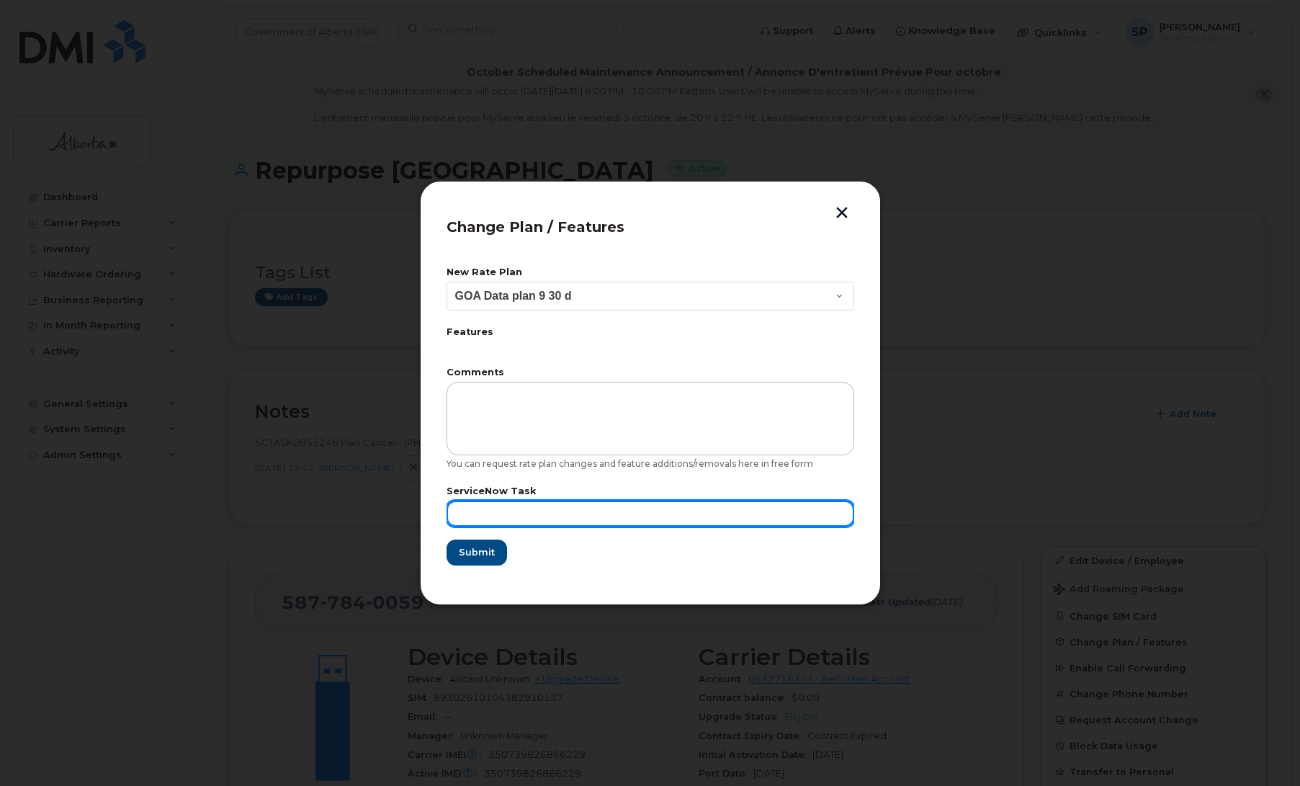
click at [624, 509] on input "text" at bounding box center [650, 514] width 408 height 26
paste input "SCTASK0855248"
type input "SCTASK0855248"
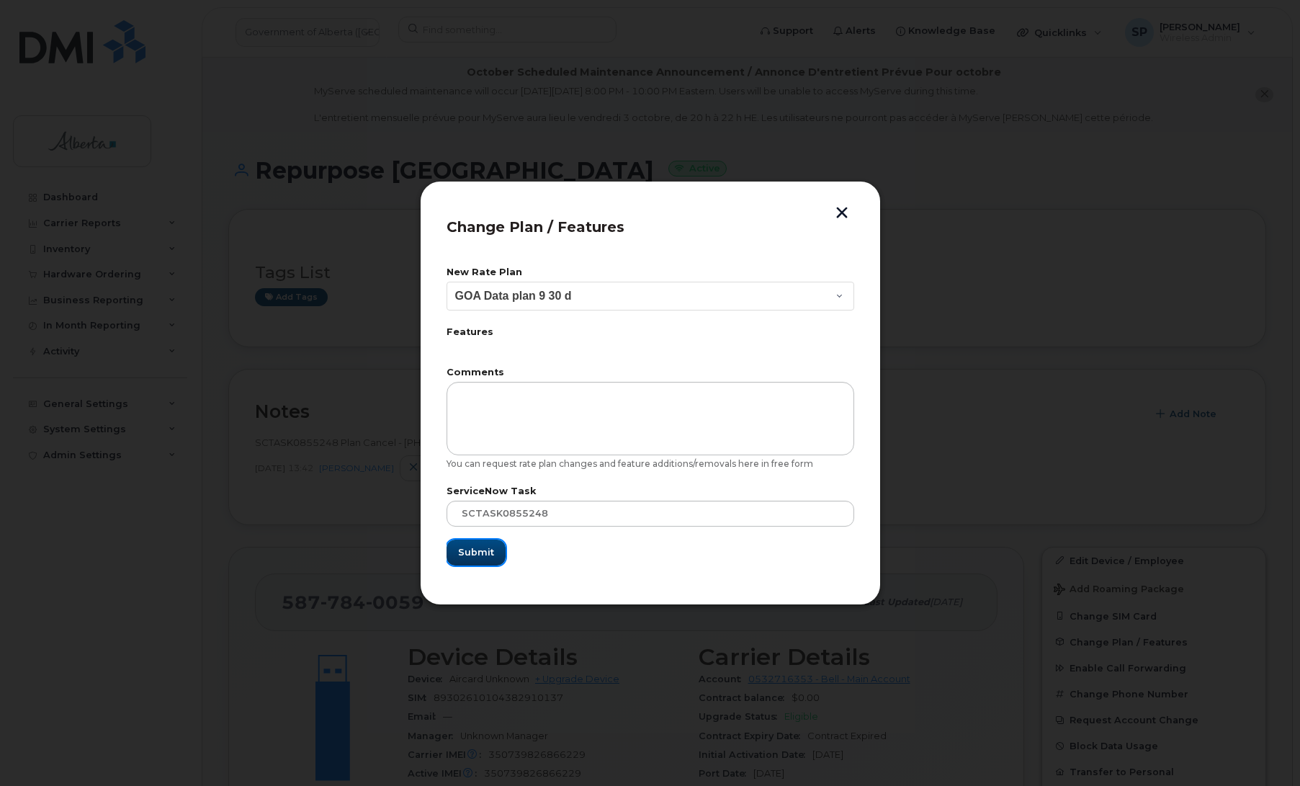
click at [476, 547] on span "Submit" at bounding box center [476, 552] width 36 height 14
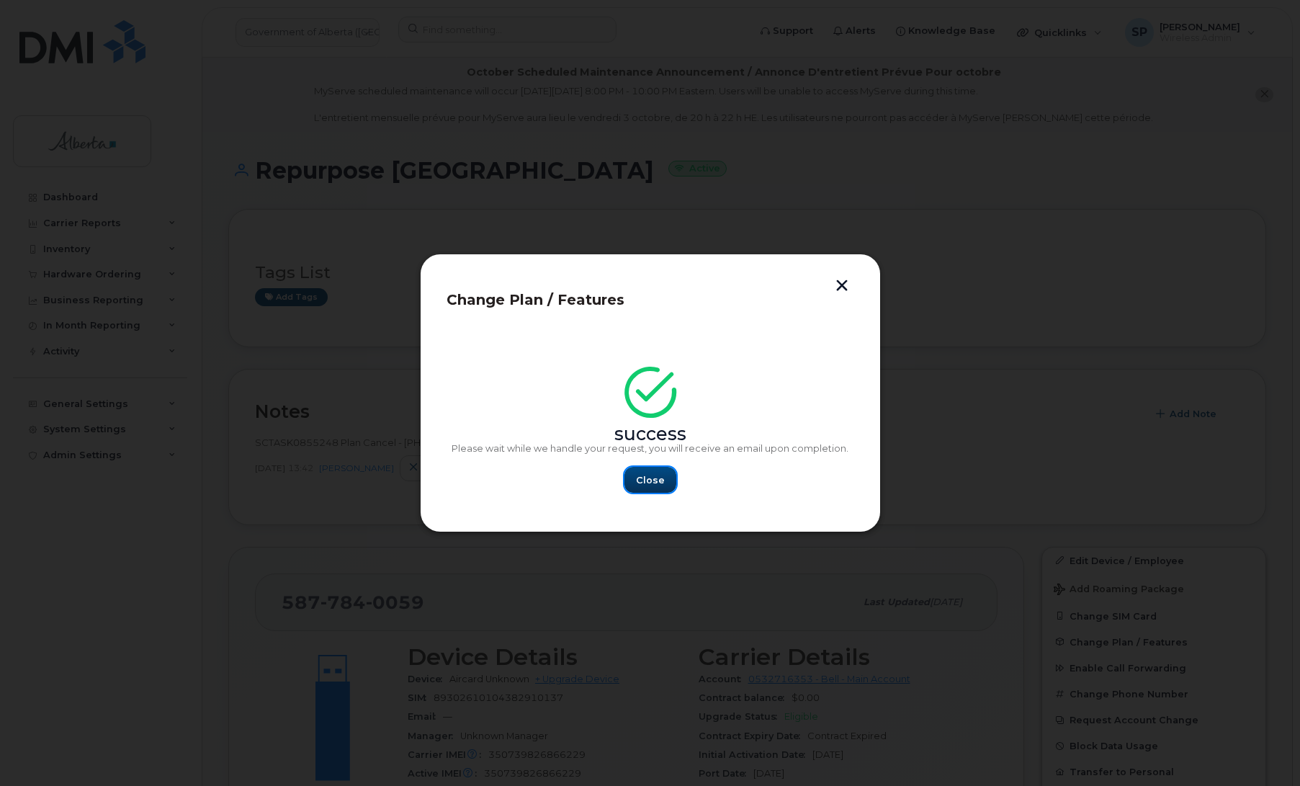
click at [650, 483] on span "Close" at bounding box center [650, 480] width 29 height 14
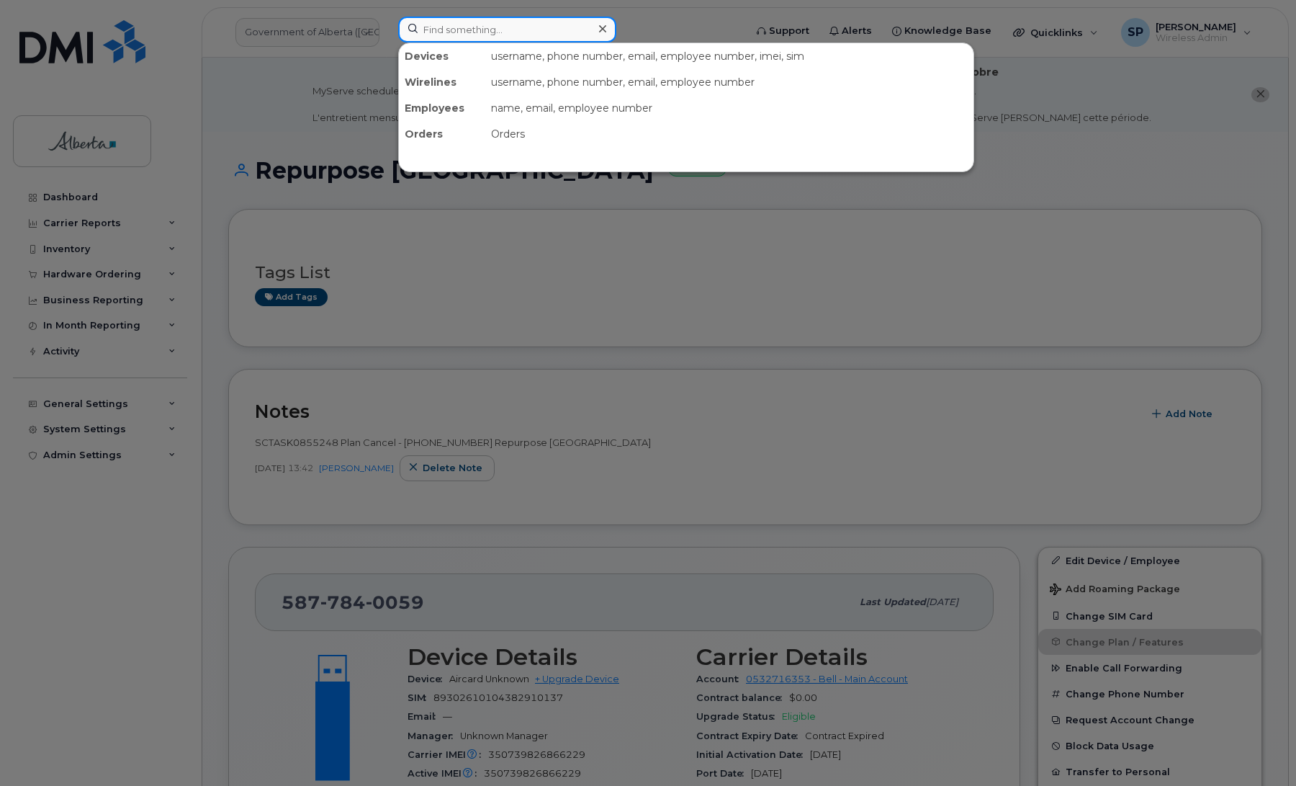
click at [527, 35] on input at bounding box center [507, 30] width 218 height 26
paste input "5875451801"
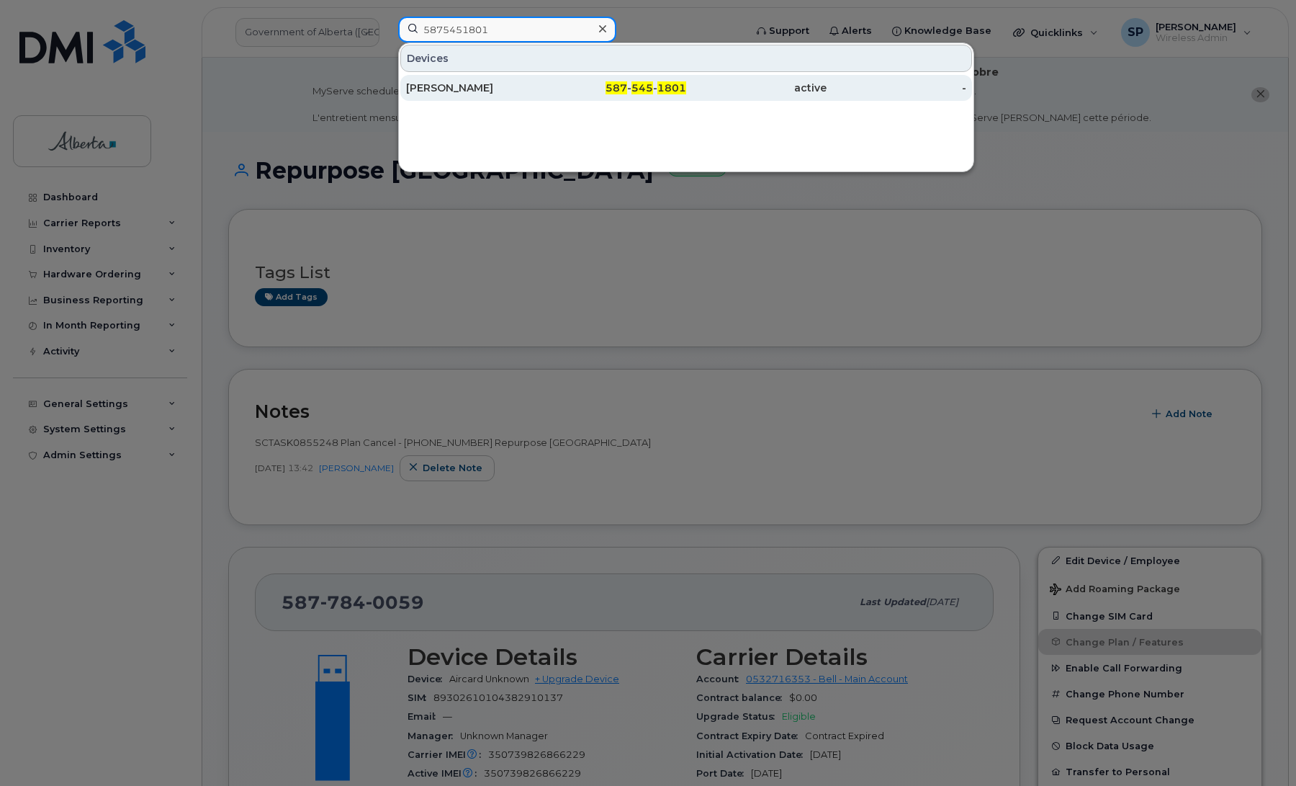
type input "5875451801"
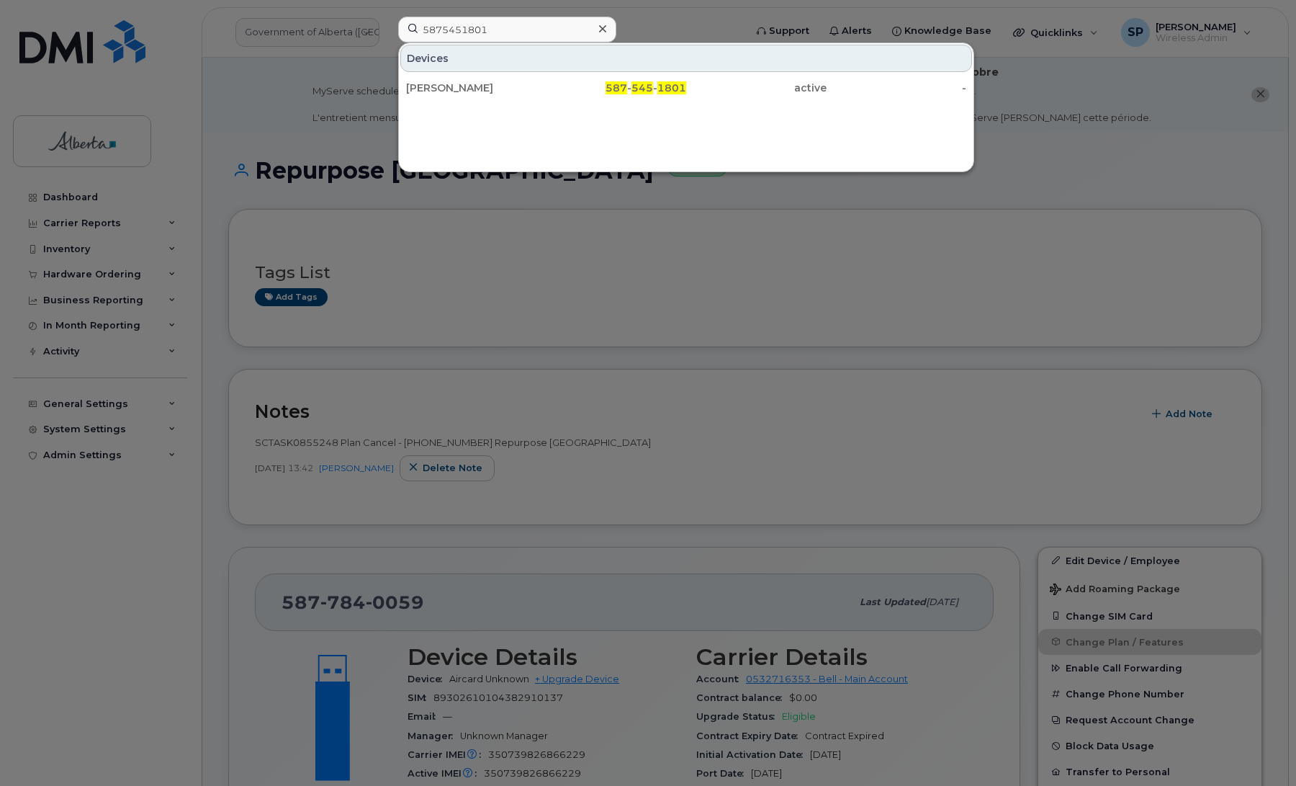
drag, startPoint x: 479, startPoint y: 84, endPoint x: 519, endPoint y: 125, distance: 57.0
click at [479, 84] on div "[PERSON_NAME]" at bounding box center [476, 88] width 140 height 14
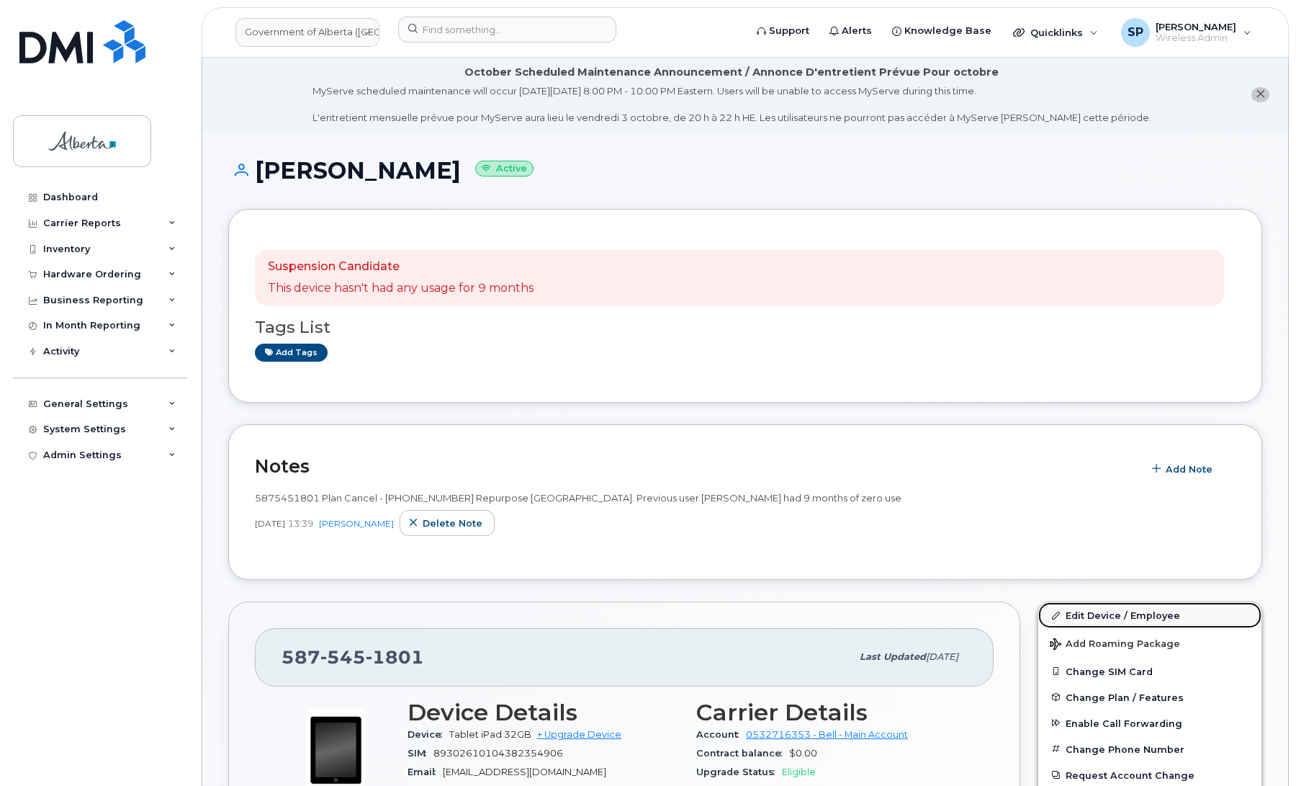
click at [1121, 610] on link "Edit Device / Employee" at bounding box center [1149, 615] width 223 height 26
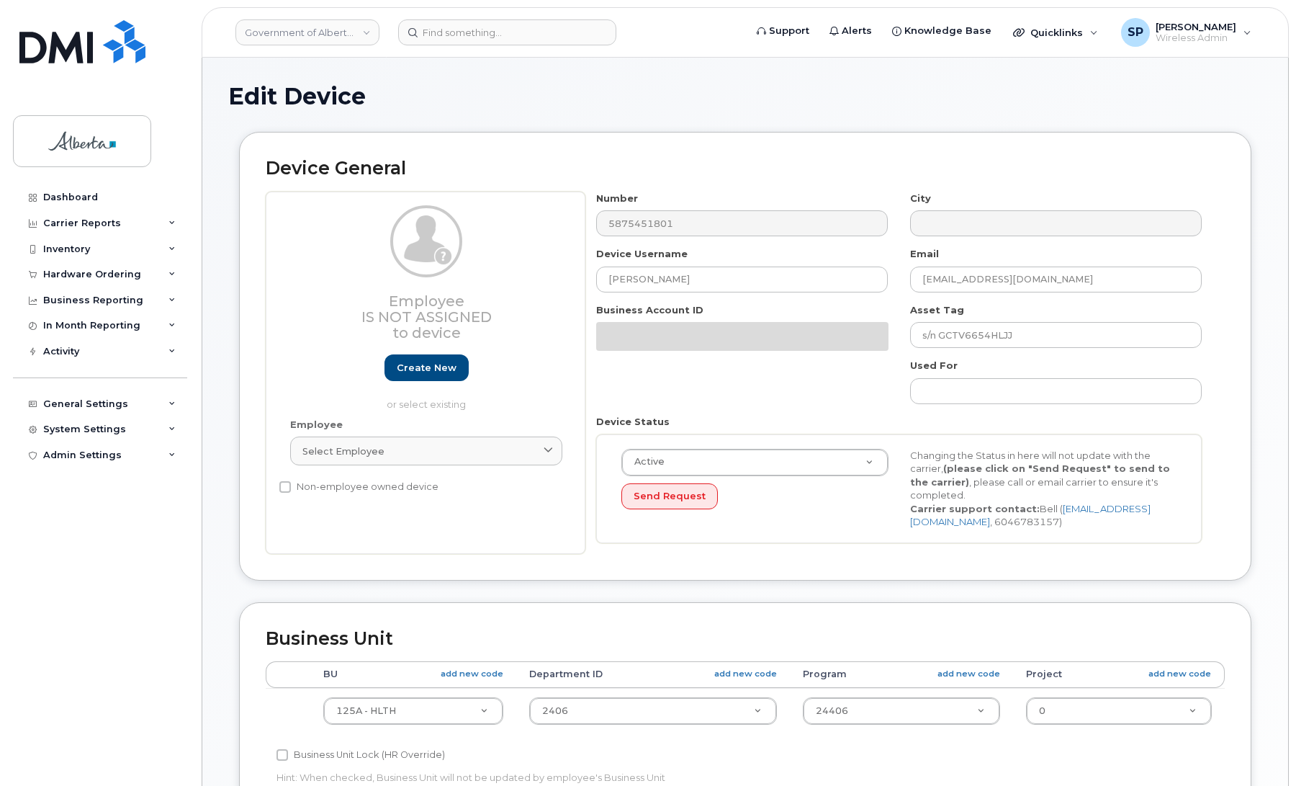
select select "4120335"
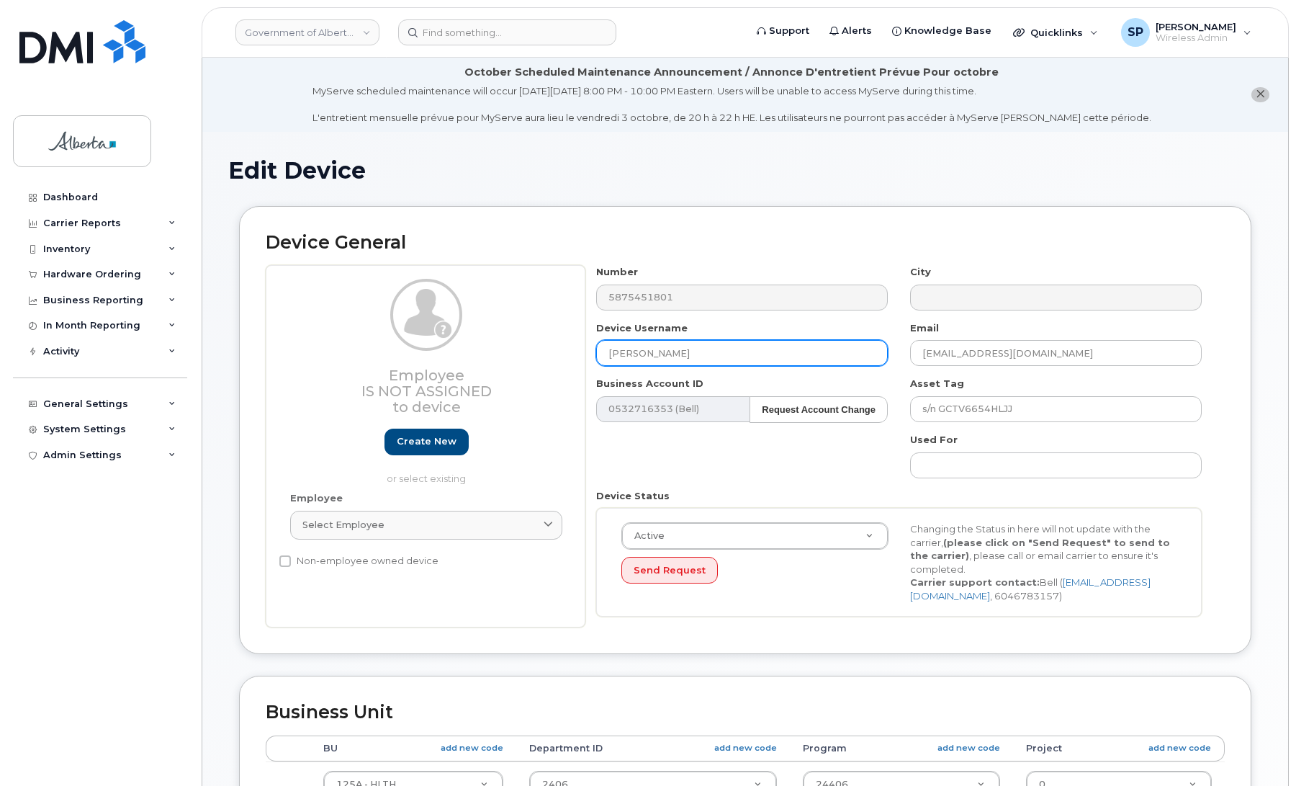
drag, startPoint x: 732, startPoint y: 351, endPoint x: 497, endPoint y: 346, distance: 234.8
click at [497, 346] on div "Employee Is not assigned to device Create new or select existing Employee Selec…" at bounding box center [745, 446] width 959 height 362
type input "Repurpose [GEOGRAPHIC_DATA]"
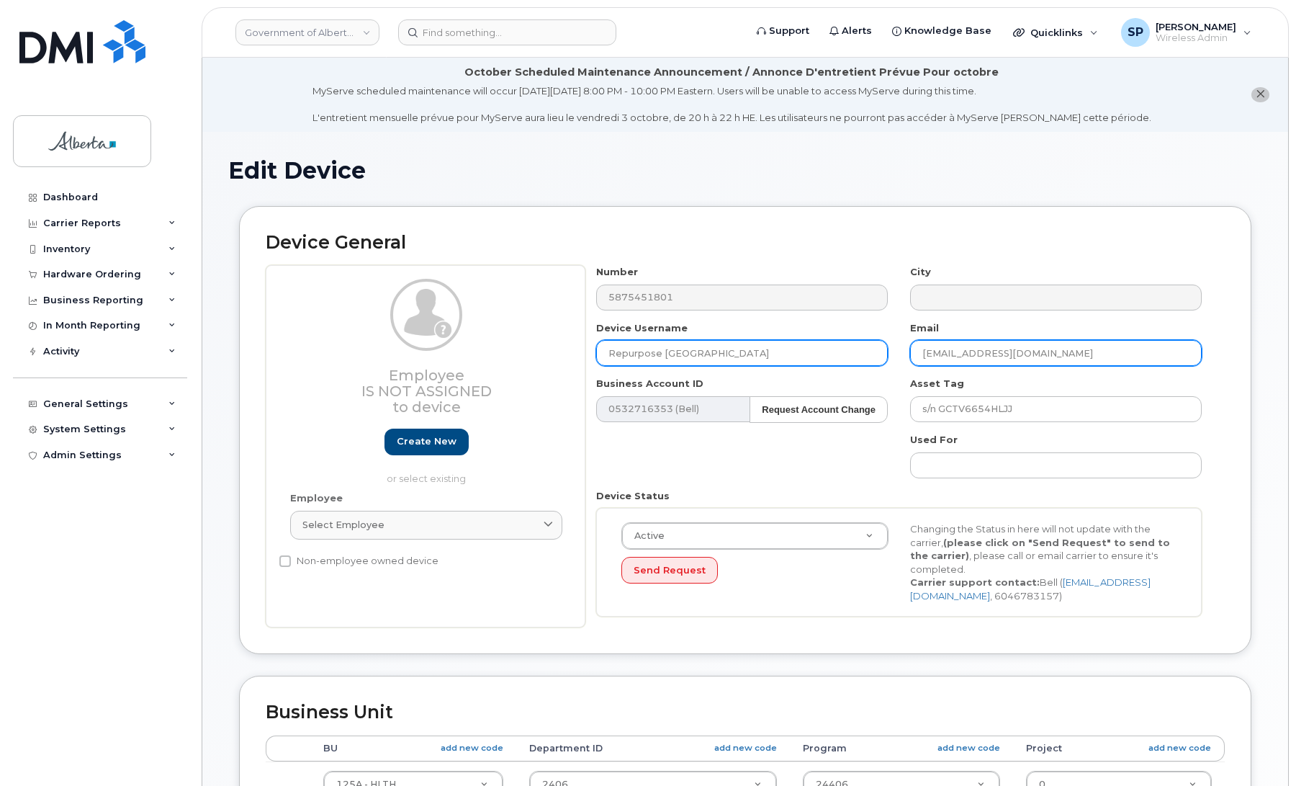
drag, startPoint x: 1037, startPoint y: 351, endPoint x: 859, endPoint y: 359, distance: 178.1
click at [859, 359] on div "Number 5875451801 City Device Username Repurpose Edmonton Email Annjanette.Rids…" at bounding box center [899, 446] width 628 height 362
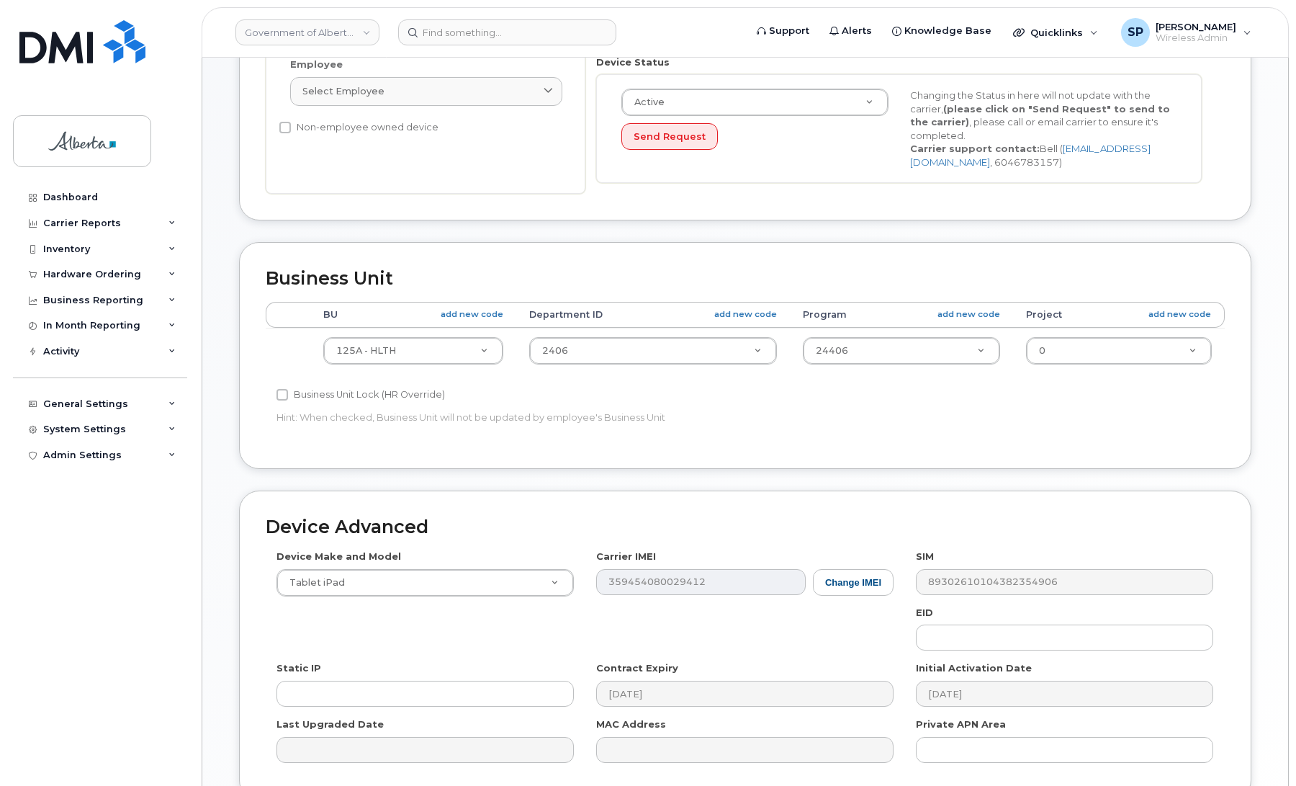
scroll to position [438, 0]
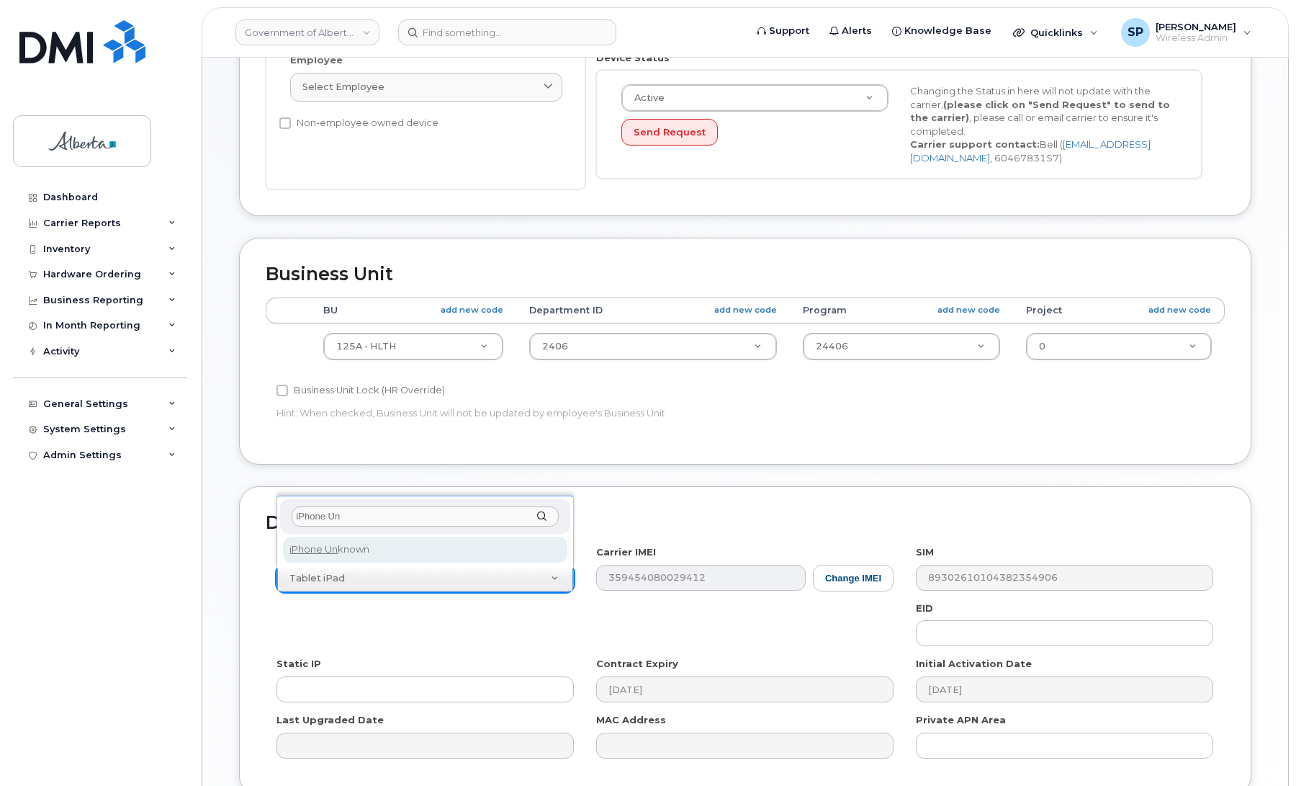
type input "iPhone Un"
select select "185"
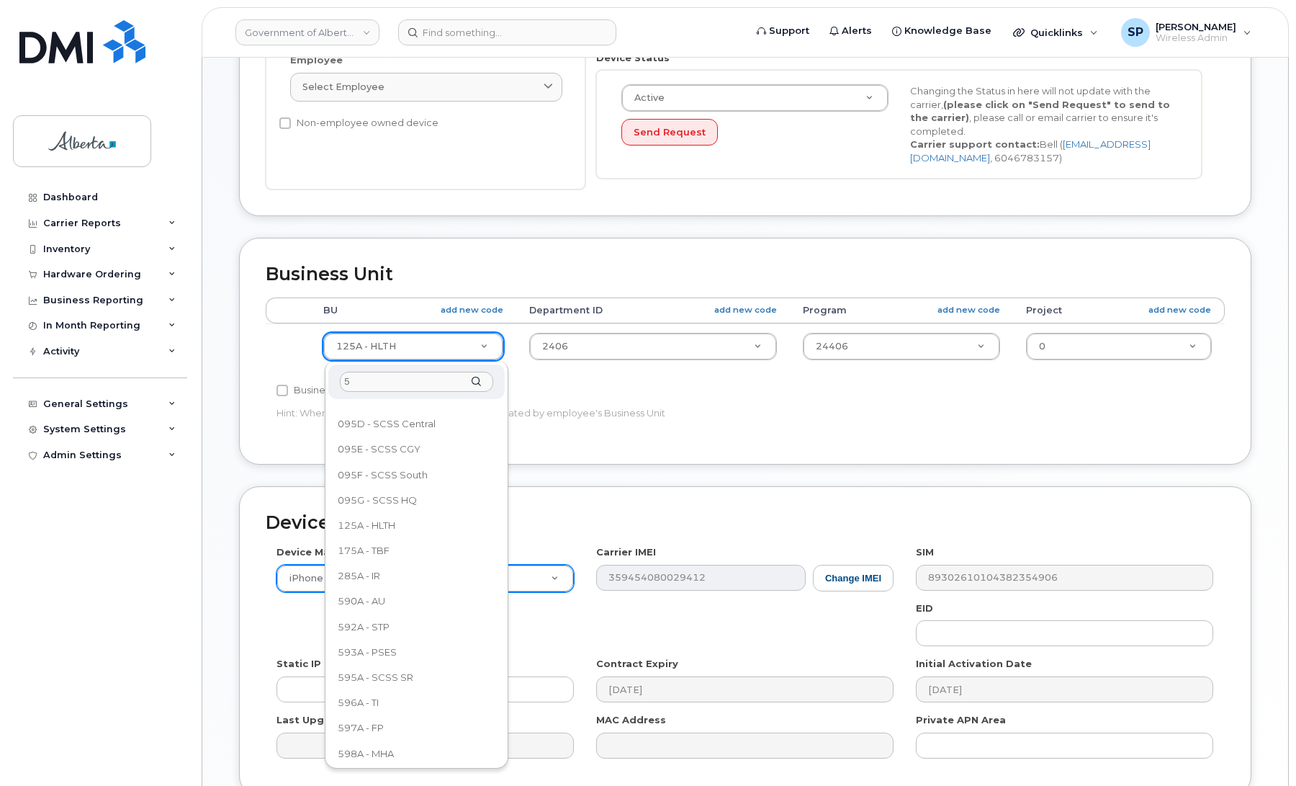
scroll to position [0, 0]
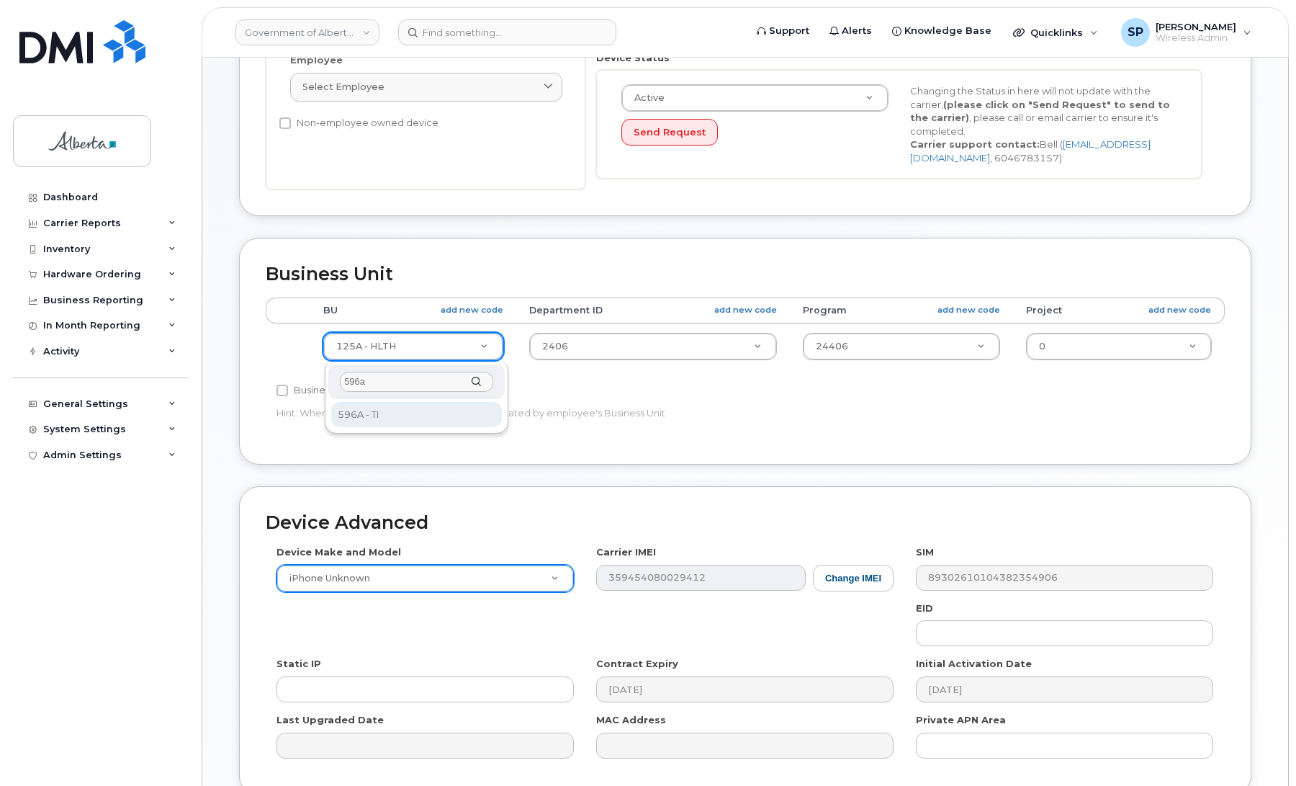
type input "596a"
select select "4797729"
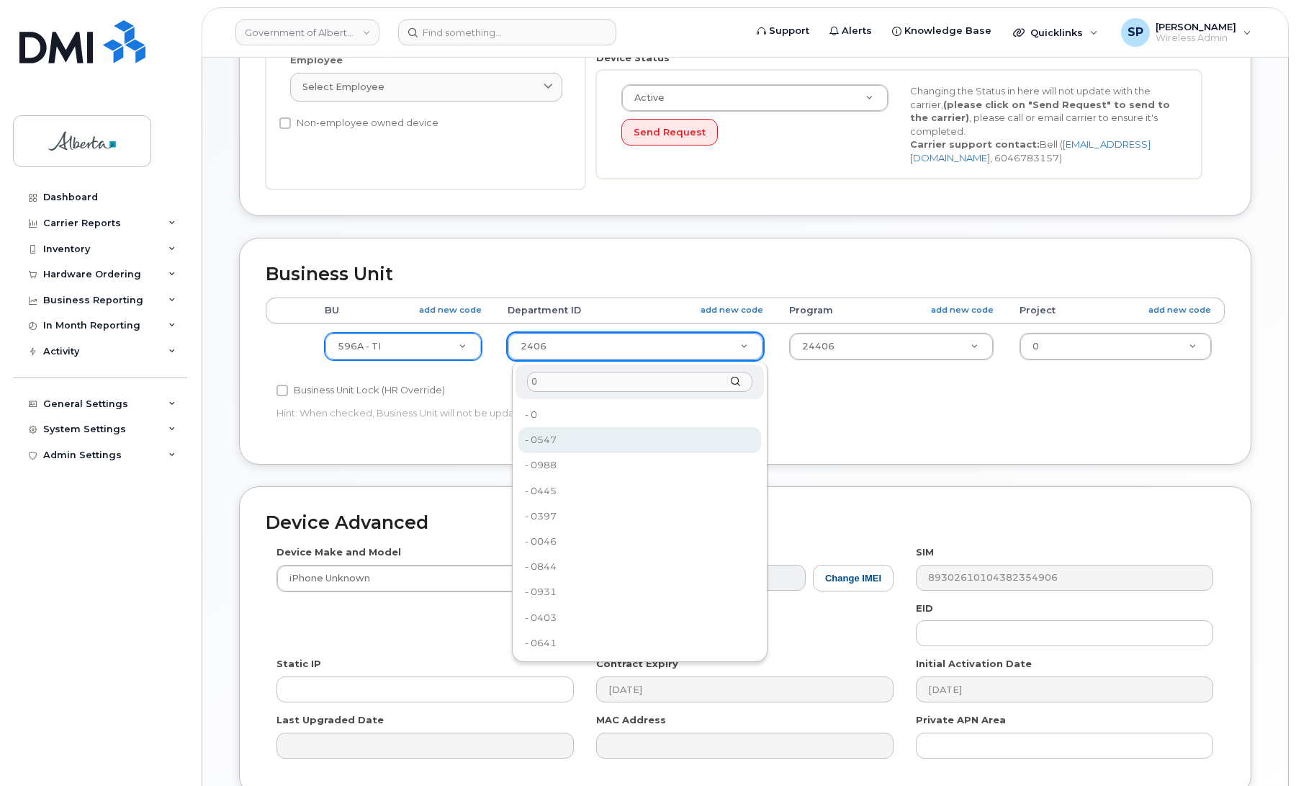
type input "0"
type input "4806341"
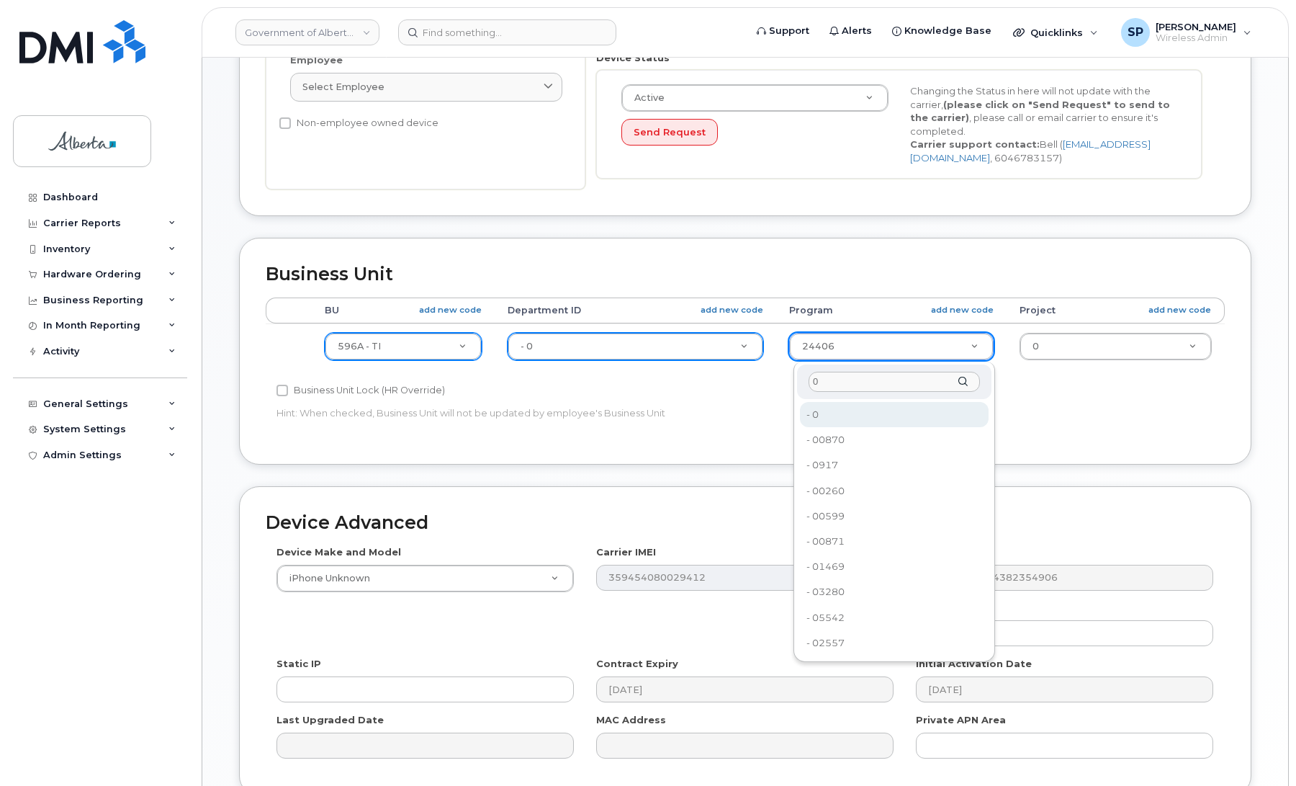
type input "0"
type input "4806366"
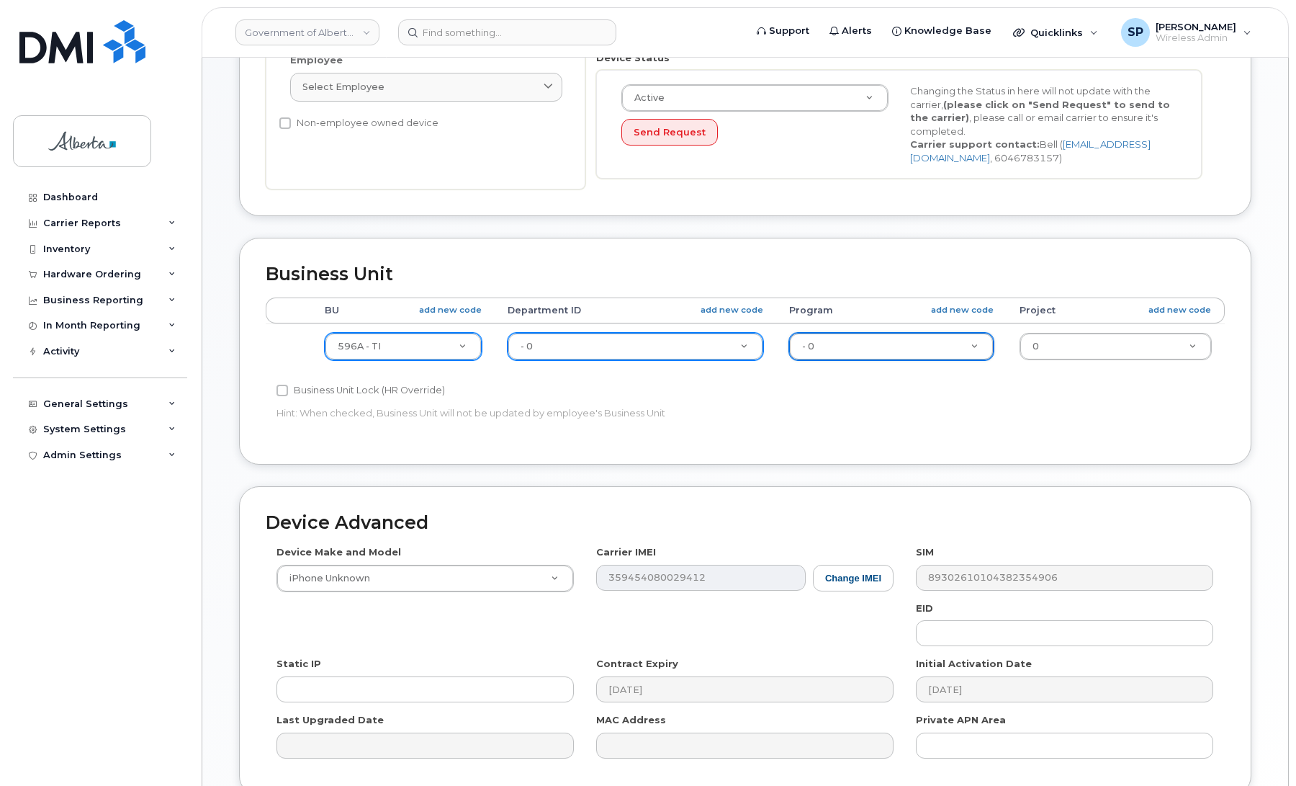
click at [1255, 400] on div "Business Unit Accounting Categories Rules BU add new code Department ID add new…" at bounding box center [745, 362] width 1034 height 248
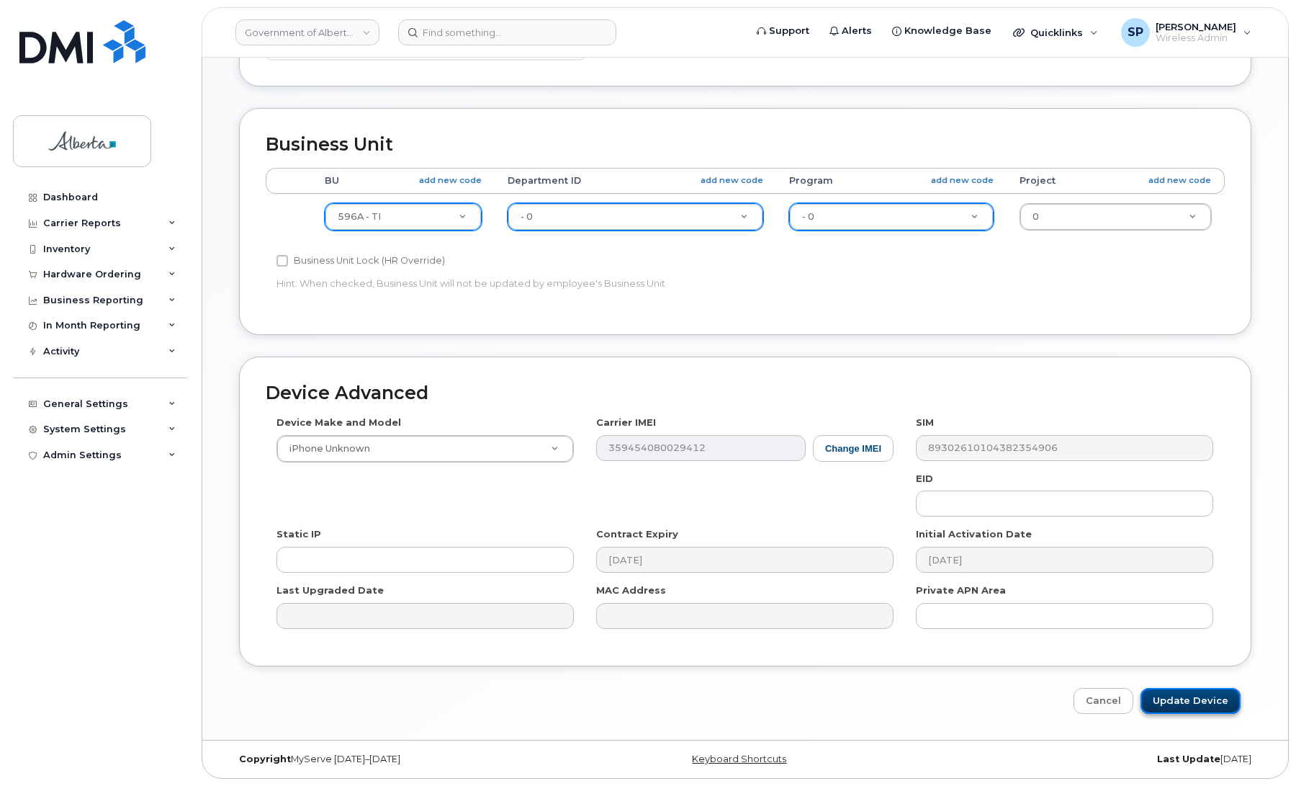
click at [1167, 692] on input "Update Device" at bounding box center [1191, 701] width 100 height 27
type input "Saving..."
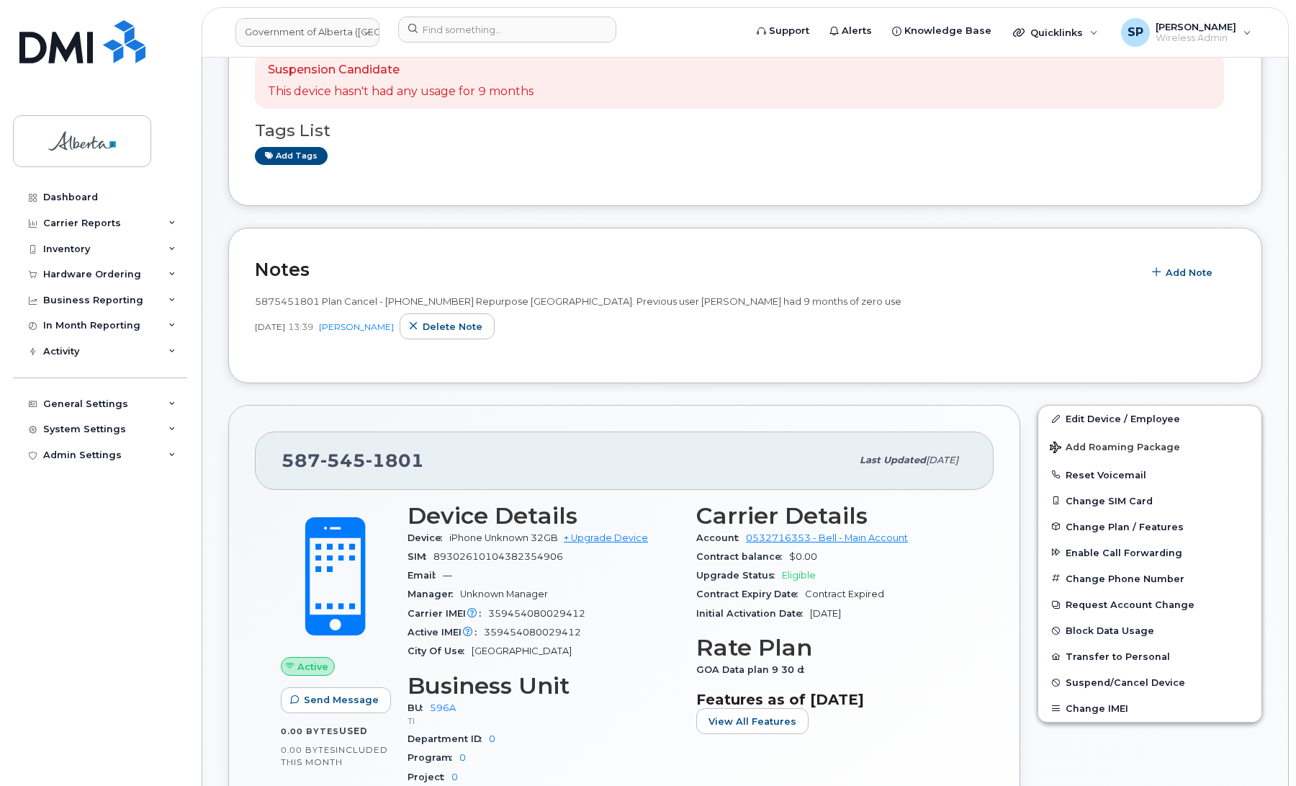
scroll to position [359, 0]
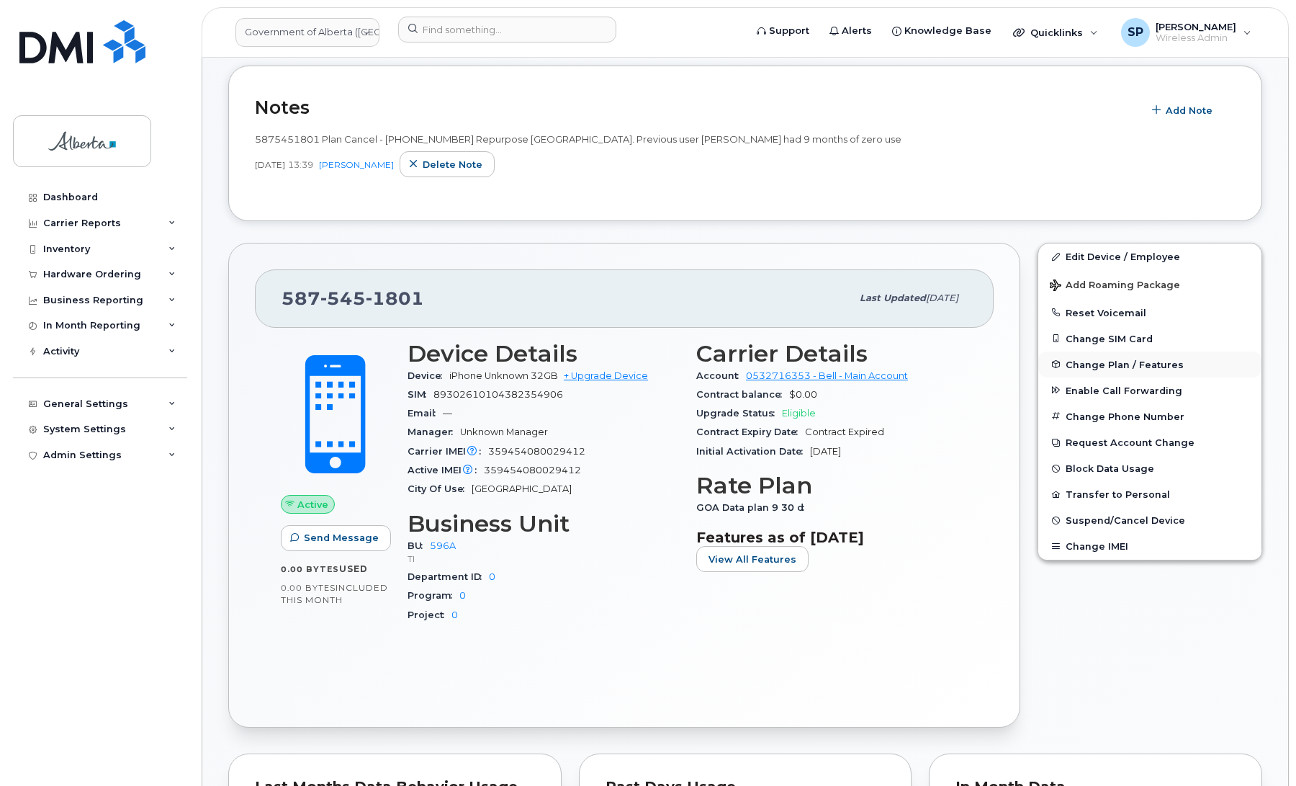
click at [1095, 368] on span "Change Plan / Features" at bounding box center [1125, 364] width 118 height 11
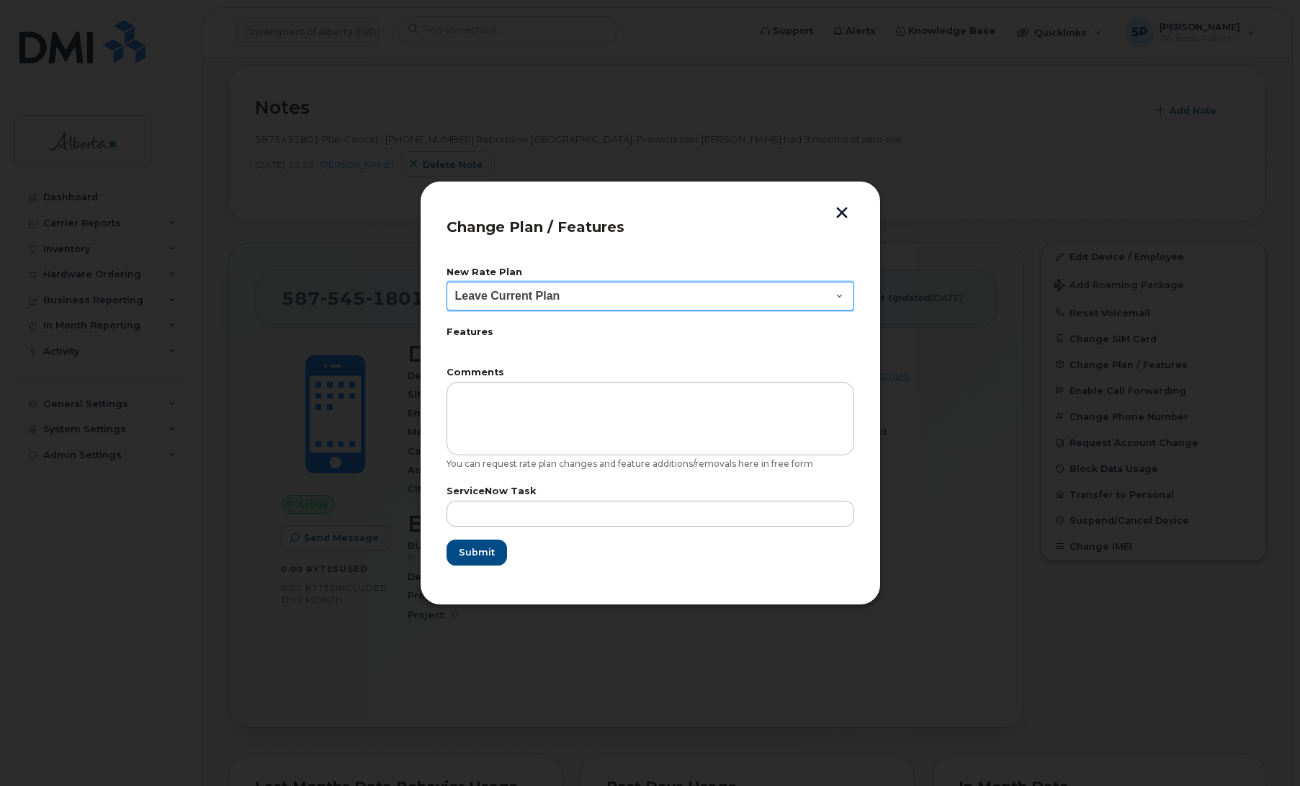
click at [596, 302] on select "Leave Current Plan GOA - Voice Plan 5 GOA Smartphone 14 30D GOA Unlimited Smart…" at bounding box center [650, 296] width 408 height 29
select select "2483362"
click at [446, 282] on select "Leave Current Plan GOA - Voice Plan 5 GOA Smartphone 14 30D GOA Unlimited Smart…" at bounding box center [650, 296] width 408 height 29
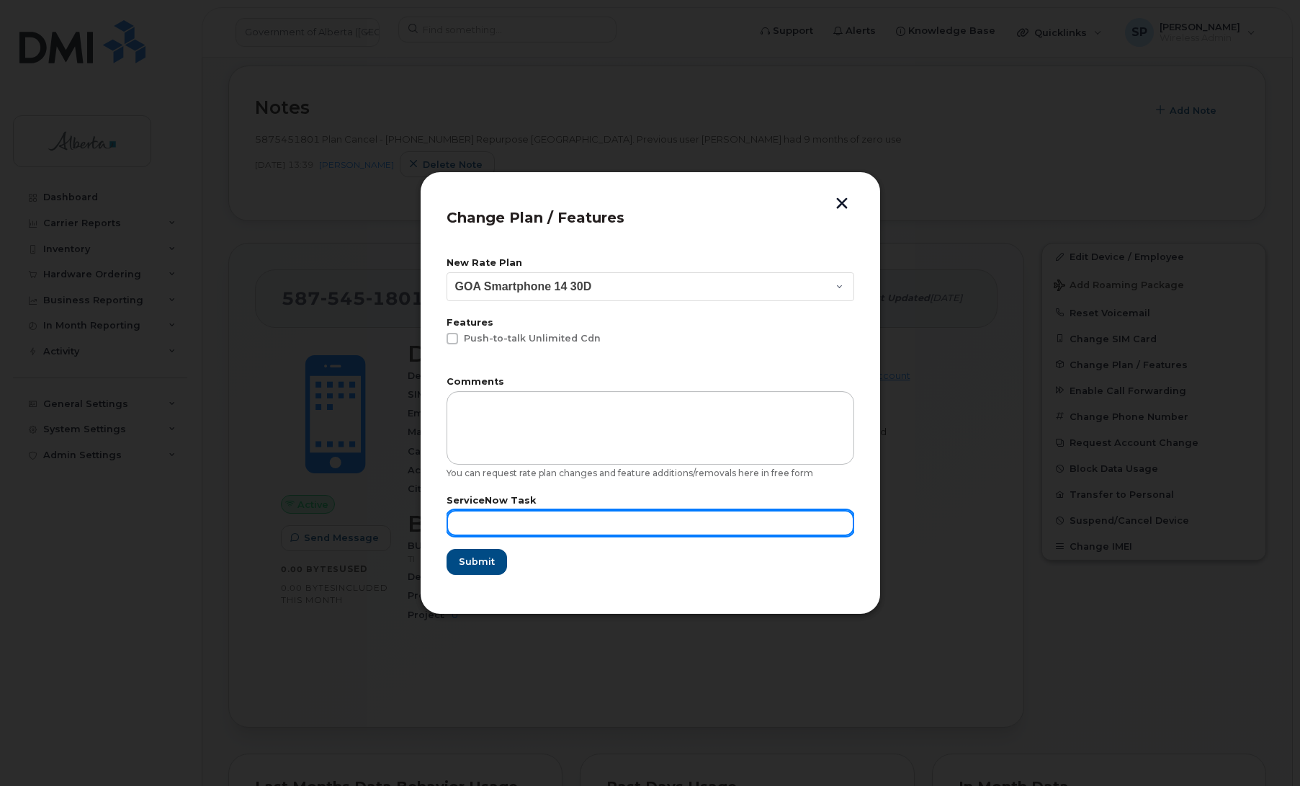
click at [614, 519] on input "text" at bounding box center [650, 523] width 408 height 26
paste input "SCTASK0855248"
type input "SCTASK0855248"
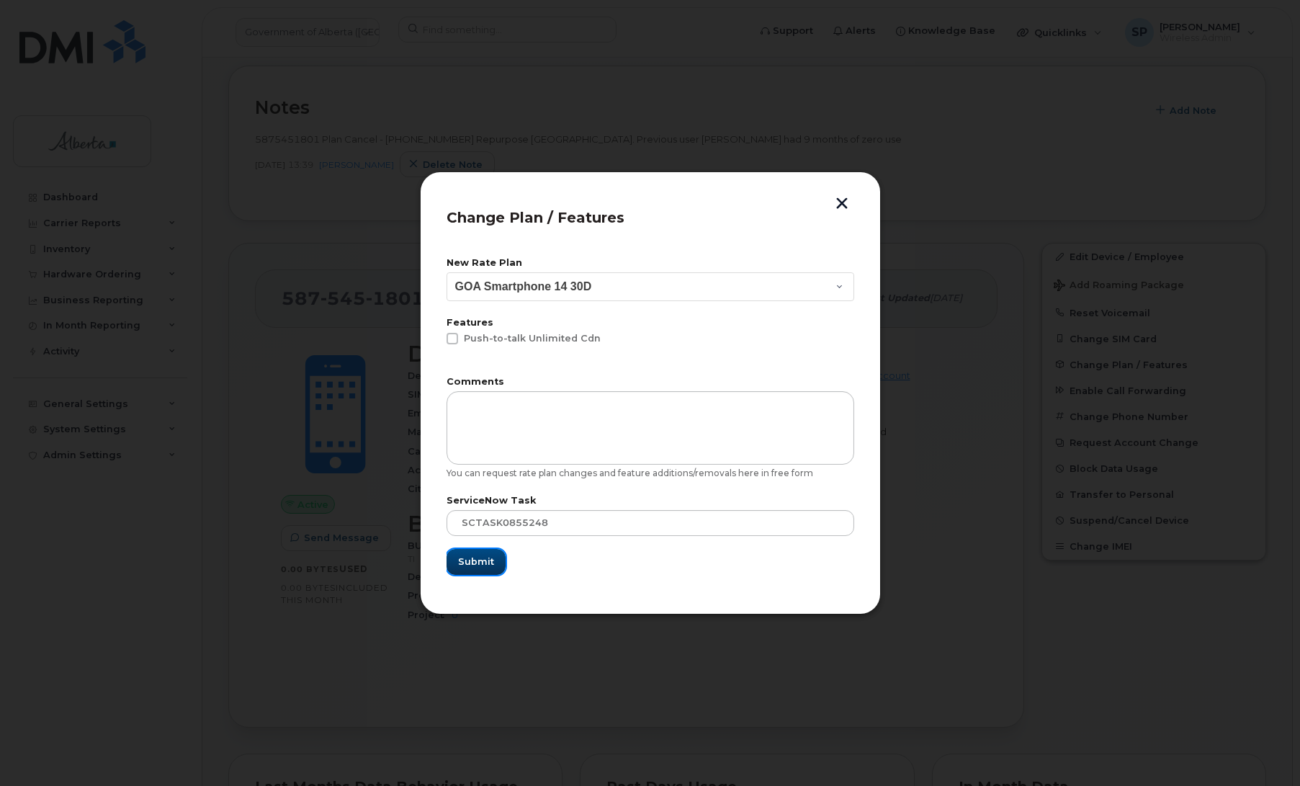
click at [486, 555] on span "Submit" at bounding box center [476, 562] width 36 height 14
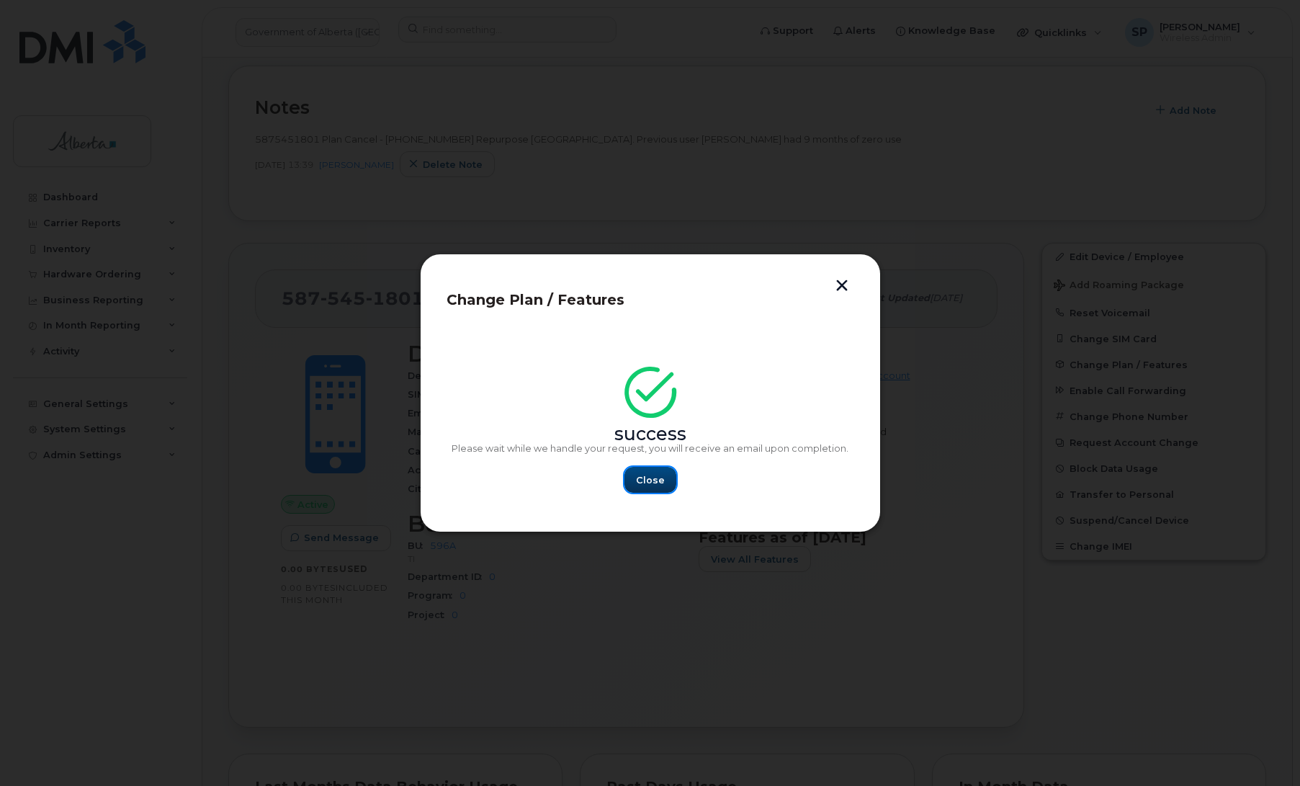
click at [639, 487] on button "Close" at bounding box center [650, 480] width 52 height 26
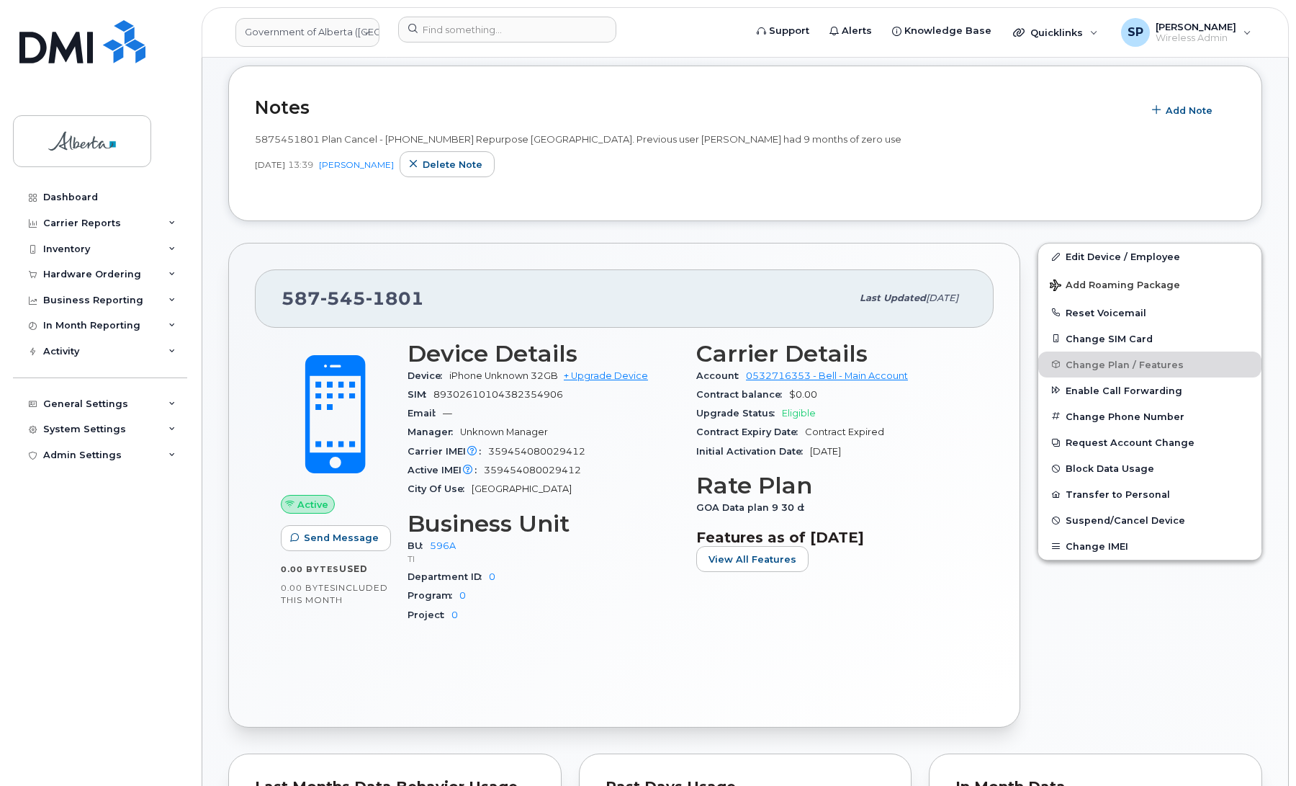
click at [862, 493] on h3 "Rate Plan" at bounding box center [831, 485] width 271 height 26
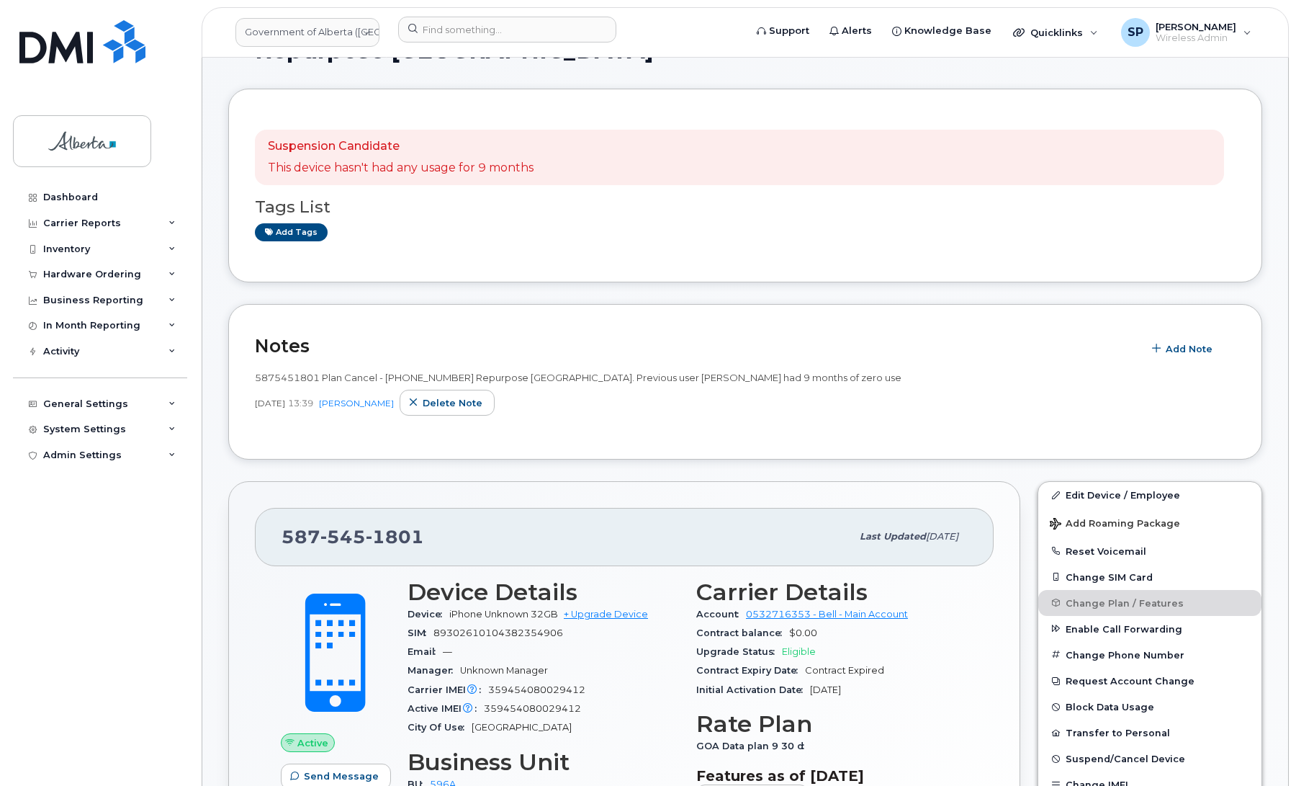
scroll to position [193, 0]
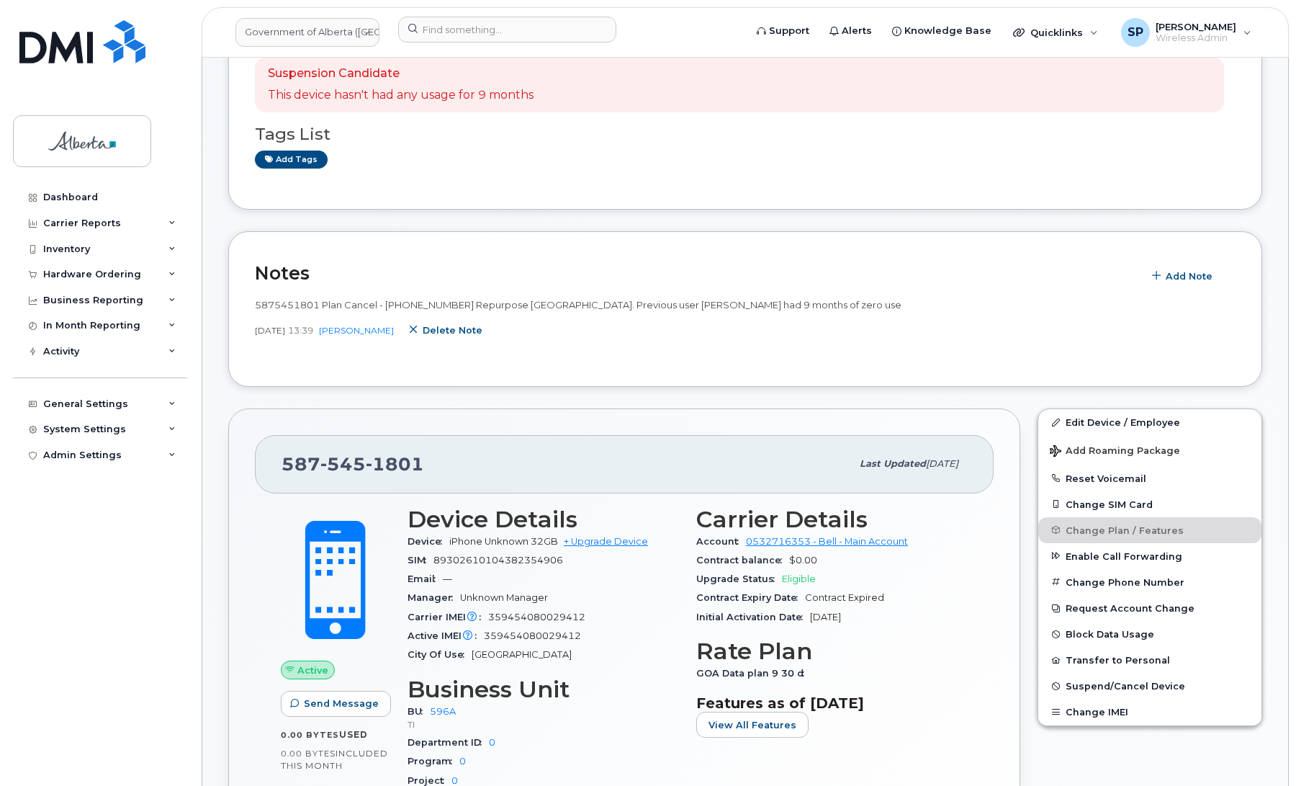
drag, startPoint x: 468, startPoint y: 329, endPoint x: 727, endPoint y: 59, distance: 374.4
click at [468, 329] on span "Delete note" at bounding box center [453, 330] width 60 height 14
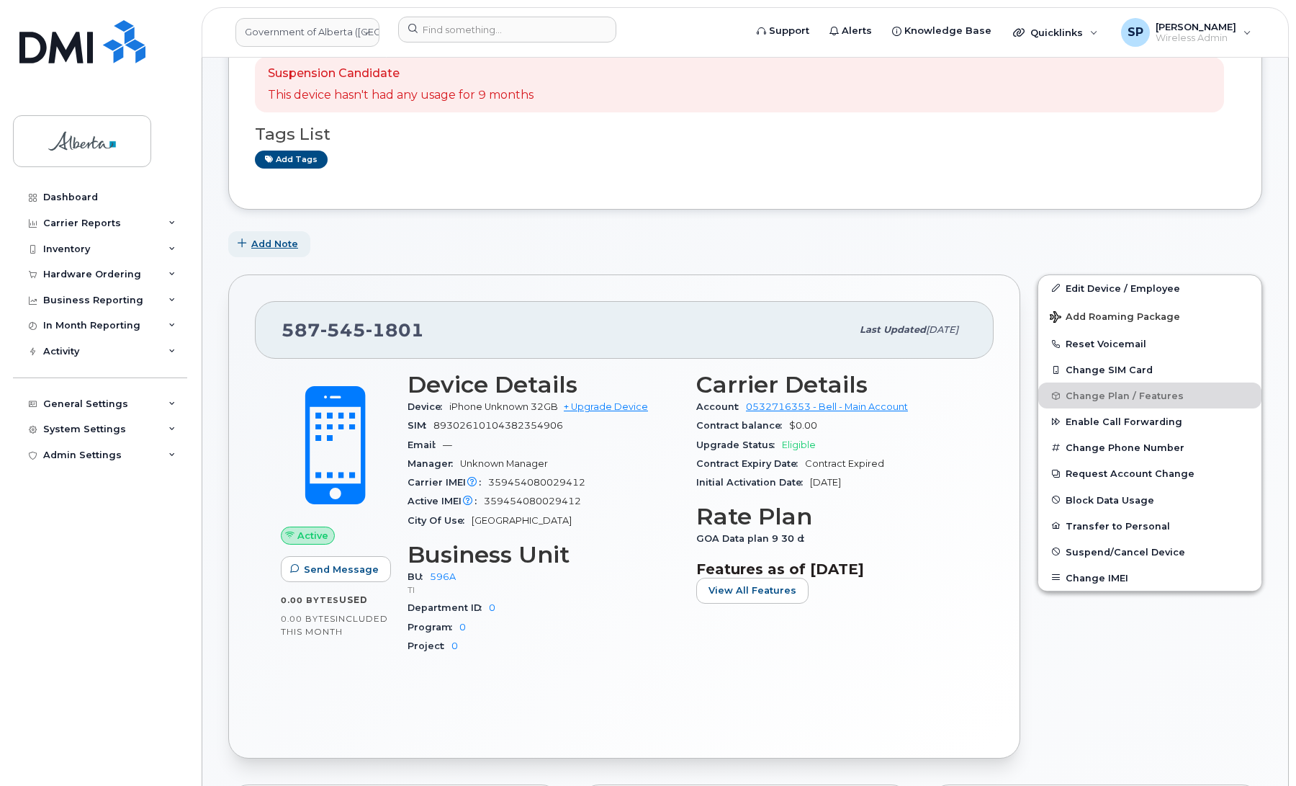
click at [274, 242] on span "Add Note" at bounding box center [274, 244] width 47 height 14
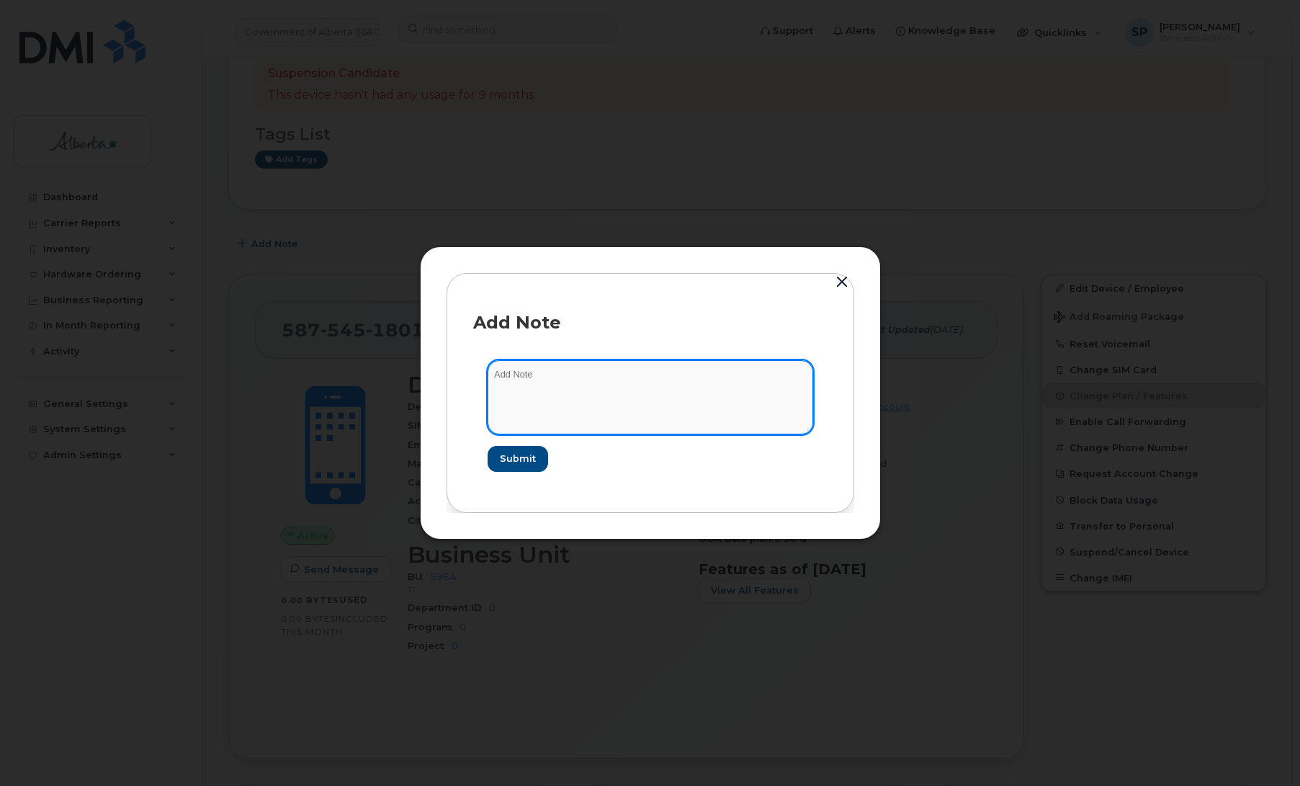
click at [603, 380] on textarea at bounding box center [651, 396] width 326 height 73
paste textarea "SCTASK0855248 Plan Cancel - (1) 5875451801 Repurpose Calgary. Previous user Ann…"
type textarea "SCTASK0855248 Plan Cancel - [PHONE_NUMBER] Repurpose [GEOGRAPHIC_DATA]. Previou…"
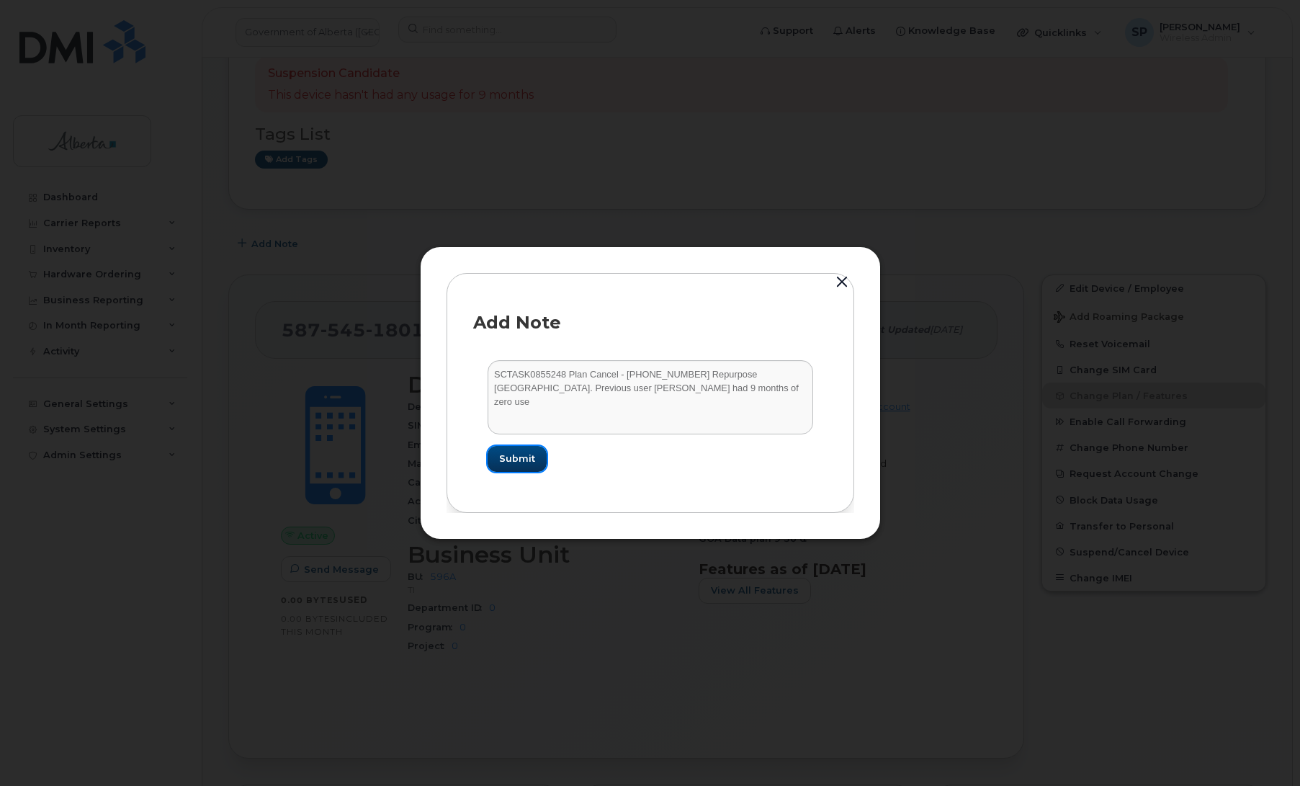
click at [520, 459] on span "Submit" at bounding box center [517, 459] width 36 height 14
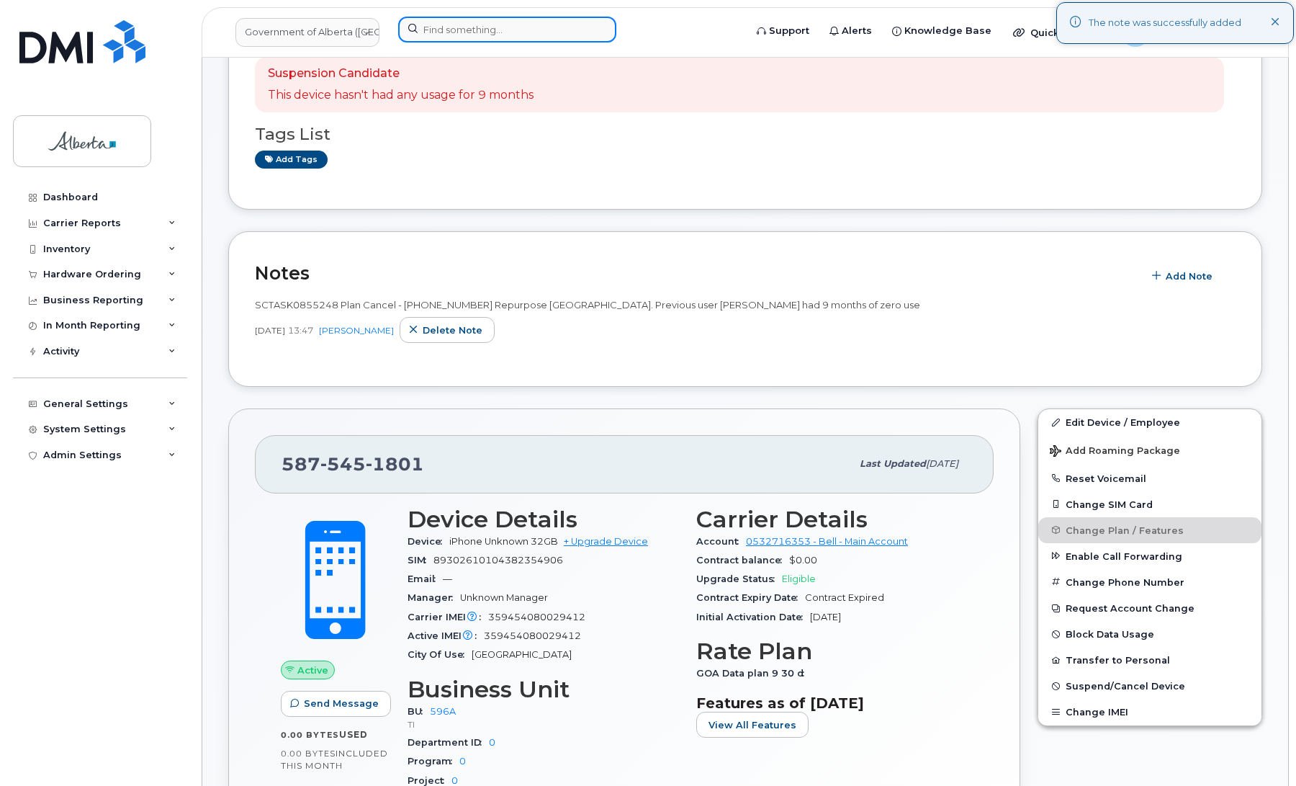
click at [452, 29] on input at bounding box center [507, 30] width 218 height 26
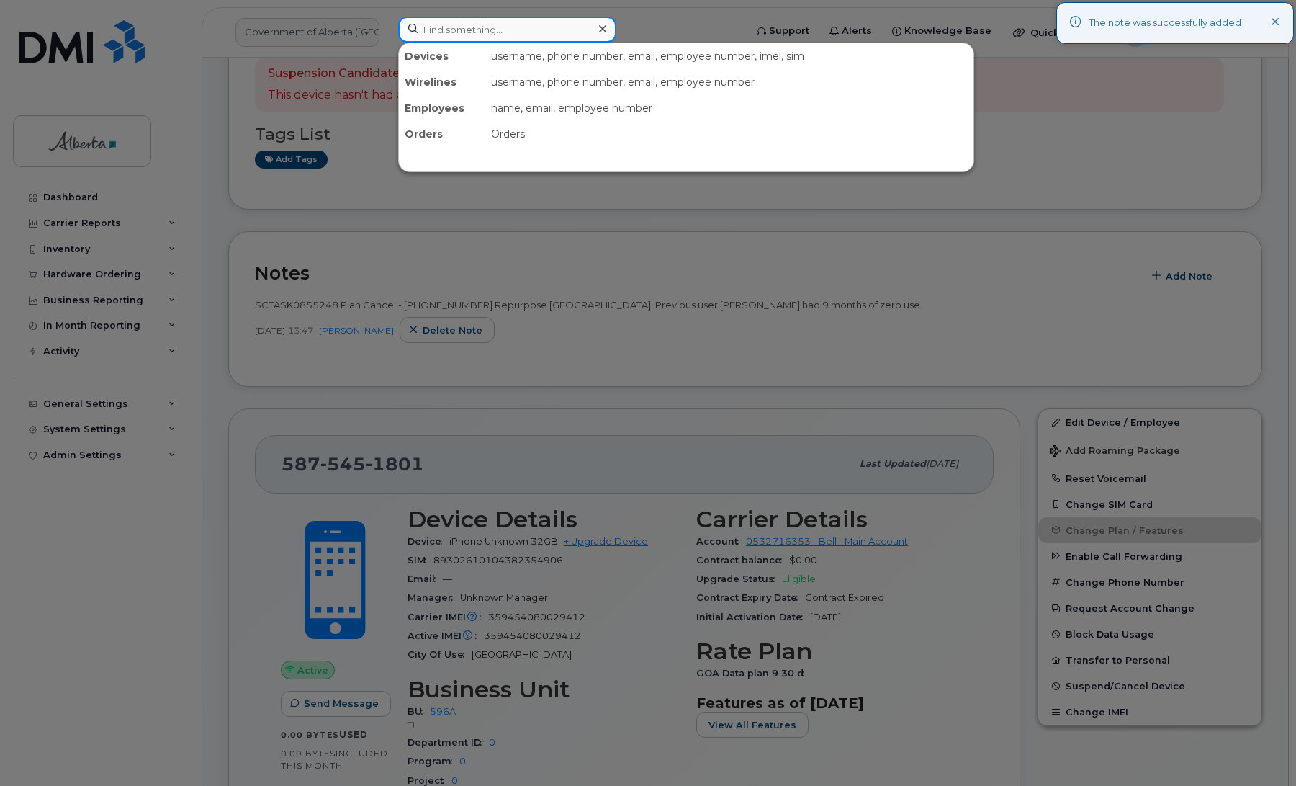
paste input "5877840059"
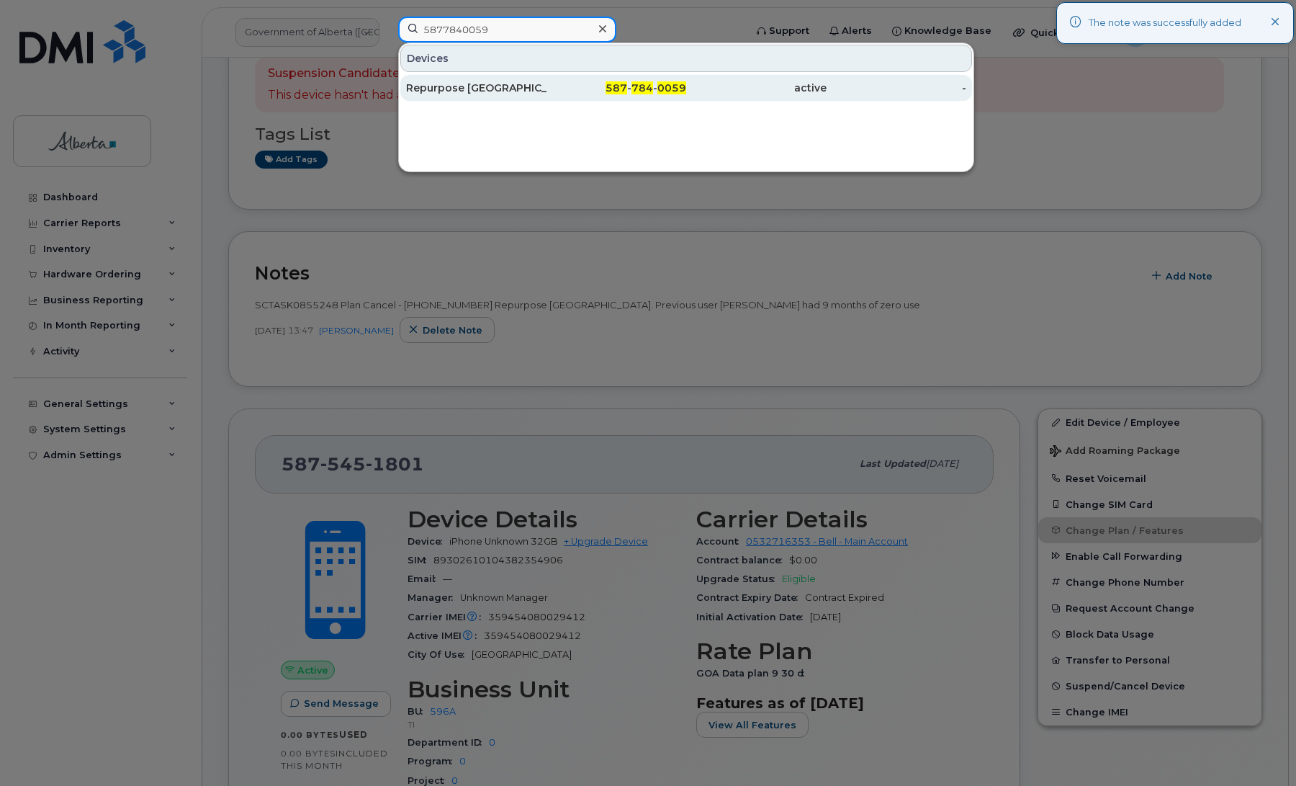
type input "5877840059"
click at [456, 91] on div "Repurpose Edmonton" at bounding box center [476, 88] width 140 height 14
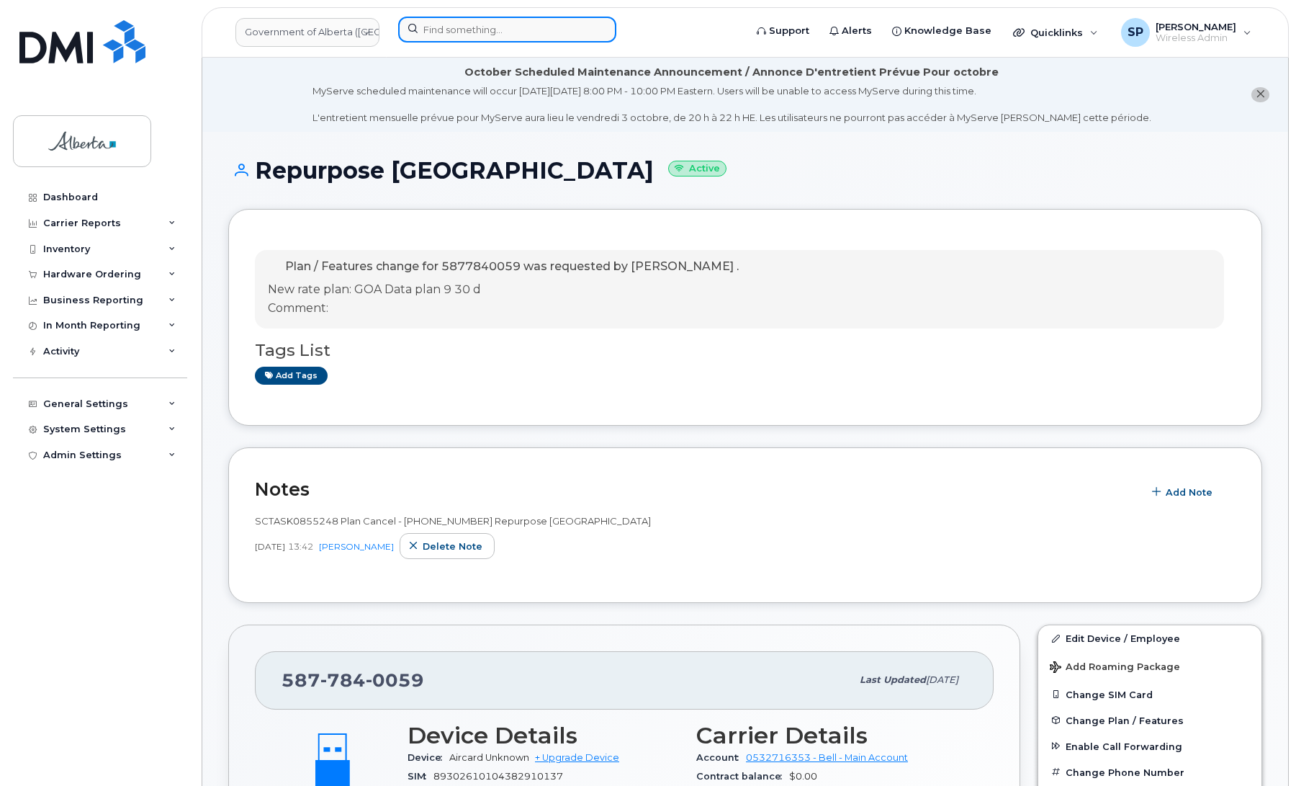
click at [459, 25] on input at bounding box center [507, 30] width 218 height 26
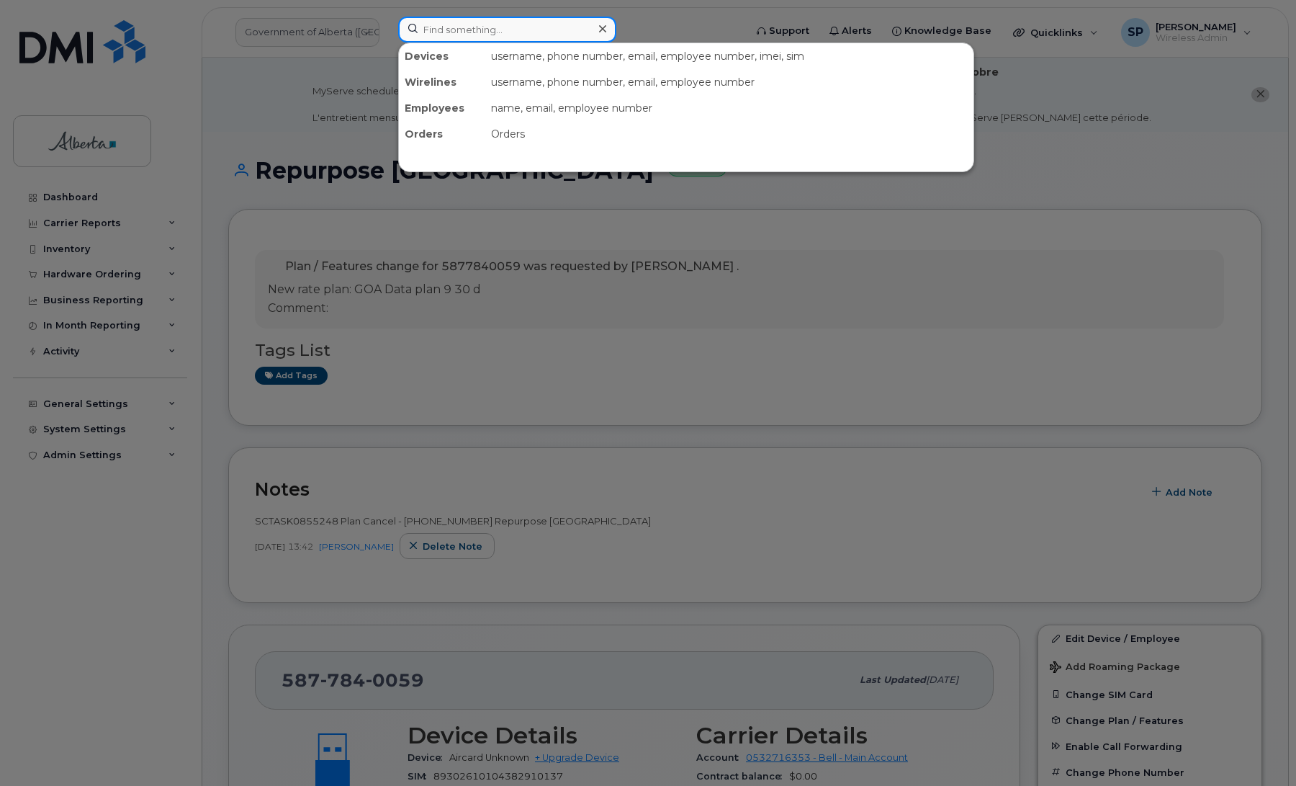
paste input "5875451801"
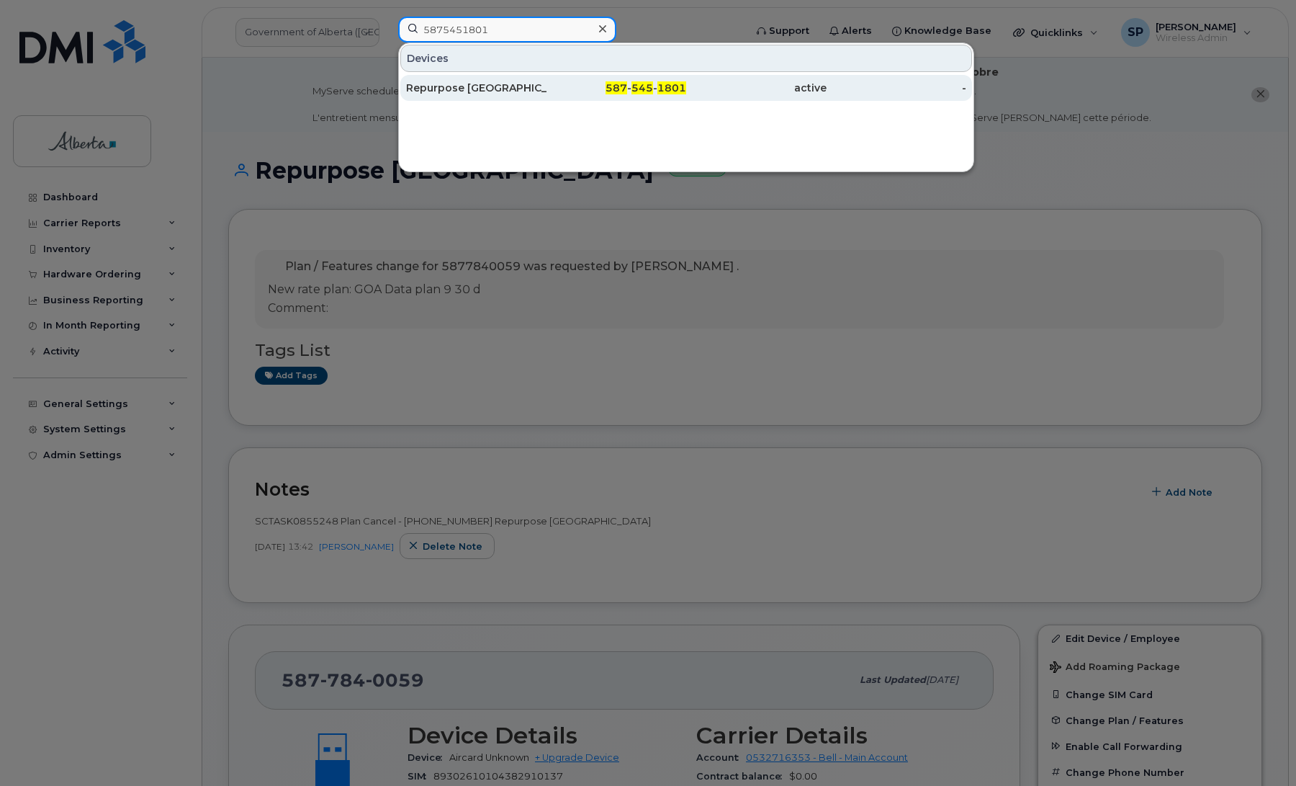
type input "5875451801"
drag, startPoint x: 475, startPoint y: 85, endPoint x: 491, endPoint y: 98, distance: 20.5
click at [475, 85] on div "Repurpose [GEOGRAPHIC_DATA]" at bounding box center [476, 88] width 140 height 14
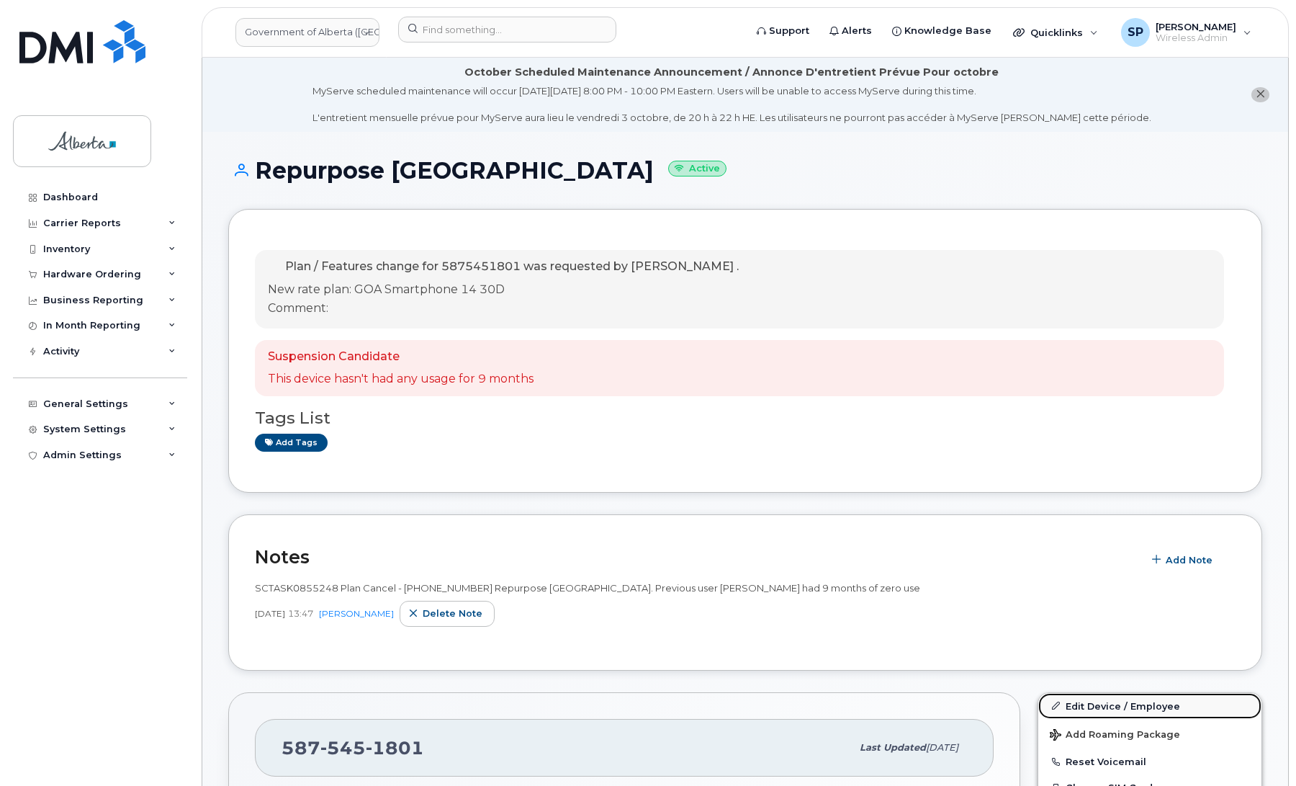
click at [1097, 704] on link "Edit Device / Employee" at bounding box center [1149, 706] width 223 height 26
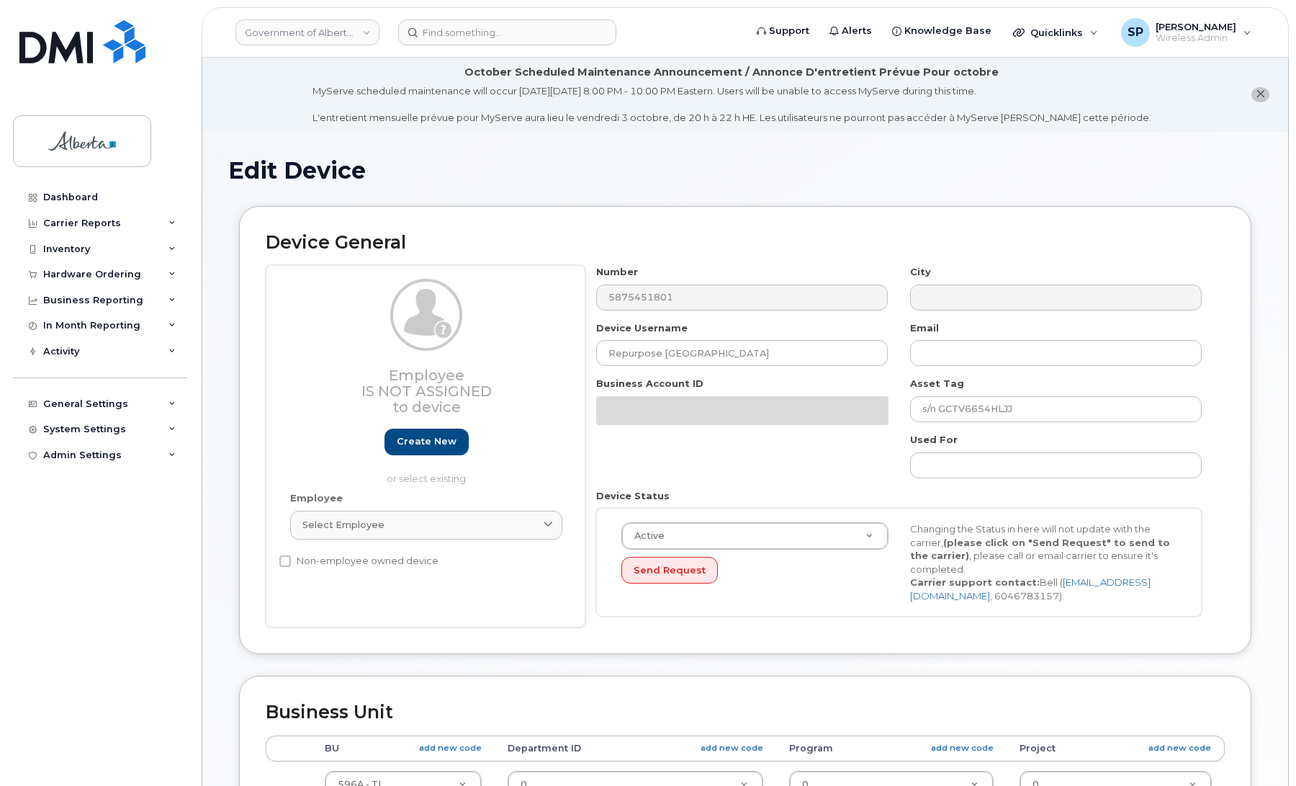
select select "4797729"
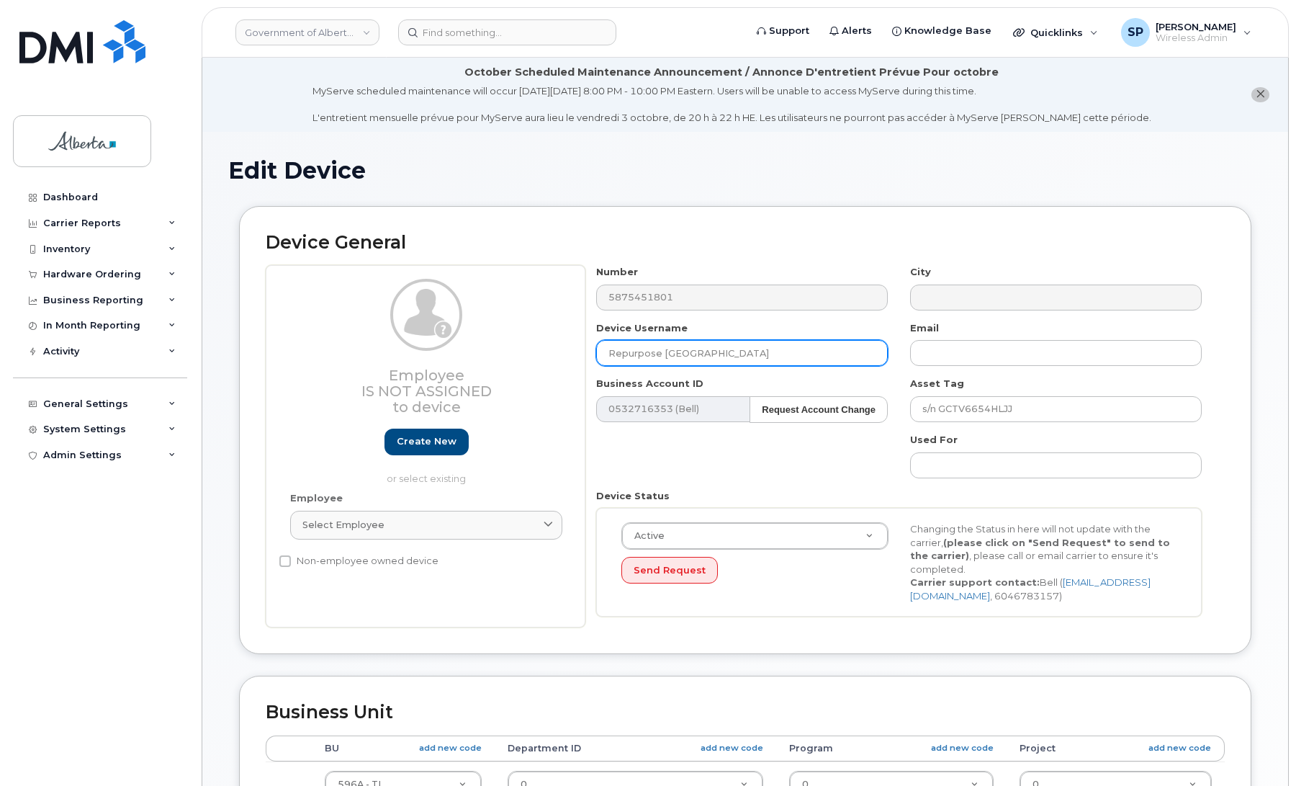
drag, startPoint x: 720, startPoint y: 351, endPoint x: 664, endPoint y: 353, distance: 56.2
click at [664, 353] on input "Repurpose [GEOGRAPHIC_DATA]" at bounding box center [742, 353] width 292 height 26
type input "Repurpose [GEOGRAPHIC_DATA]"
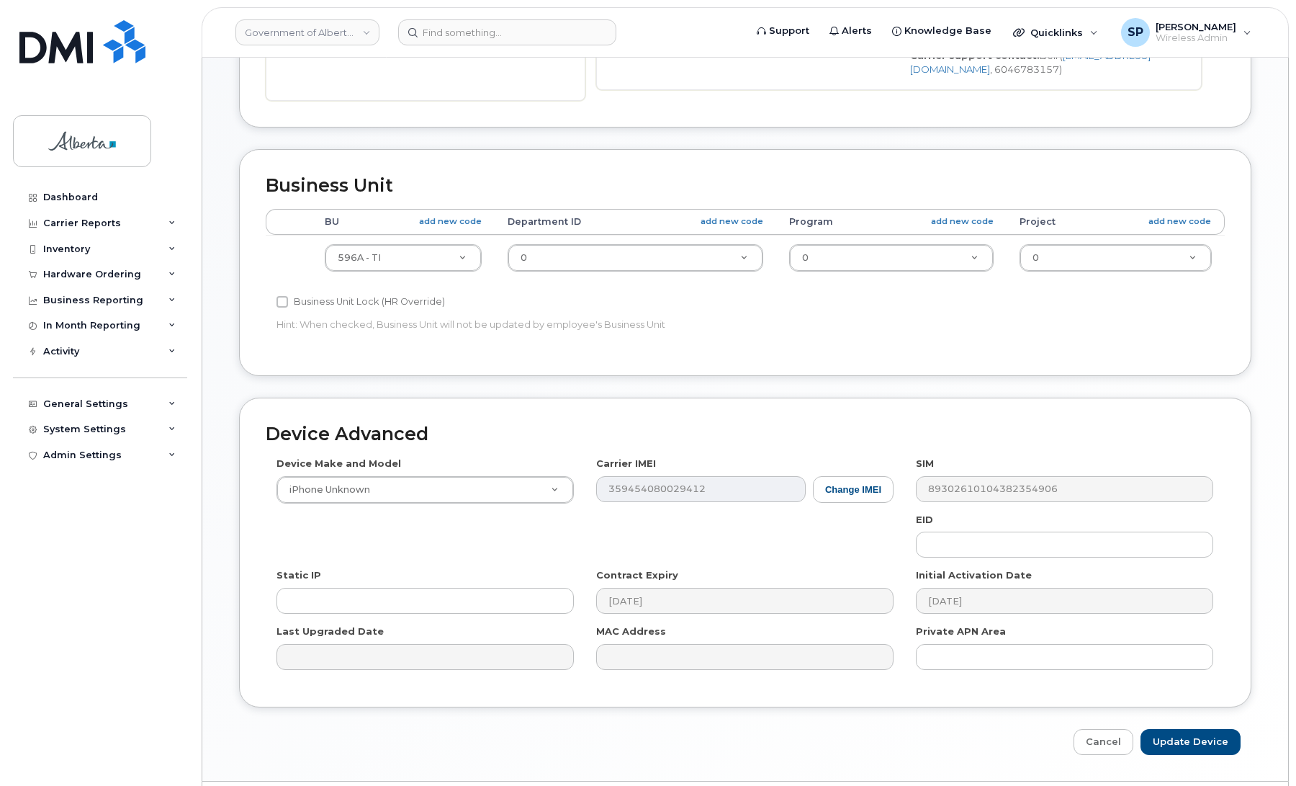
scroll to position [570, 0]
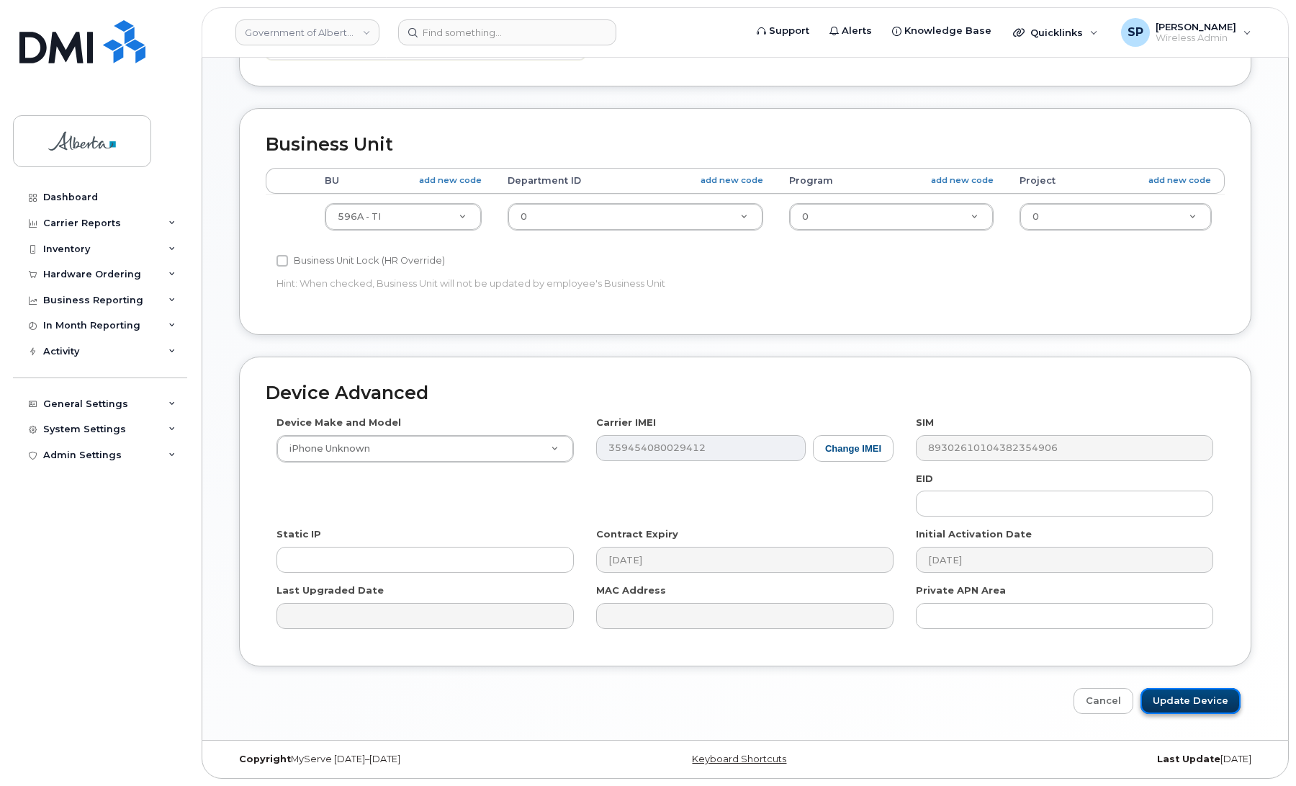
click at [1181, 697] on input "Update Device" at bounding box center [1191, 701] width 100 height 27
type input "Saving..."
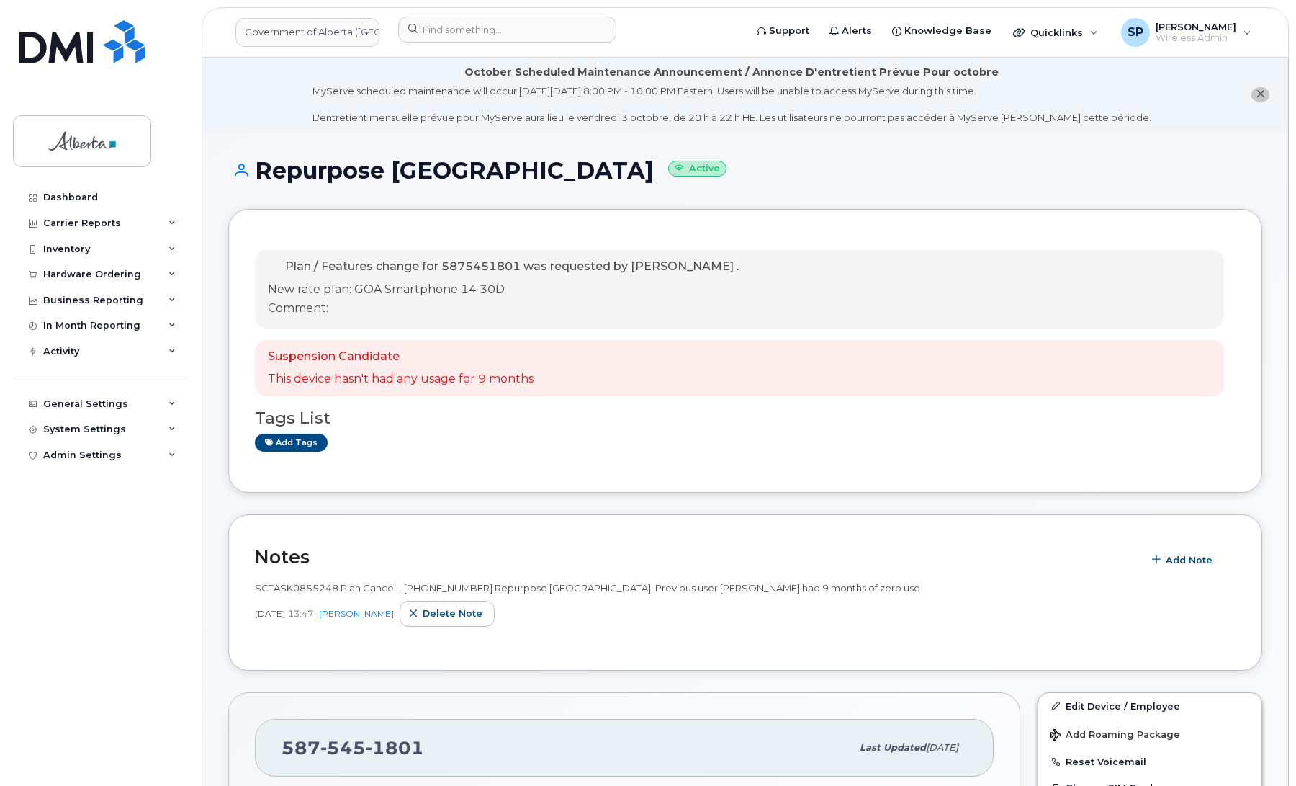
click at [58, 660] on div "Dashboard Carrier Reports Monthly Billing Data Daily Data Pooling Data Behavior…" at bounding box center [102, 474] width 178 height 580
click at [55, 574] on div "Dashboard Carrier Reports Monthly Billing Data Daily Data Pooling Data Behavior…" at bounding box center [102, 474] width 178 height 580
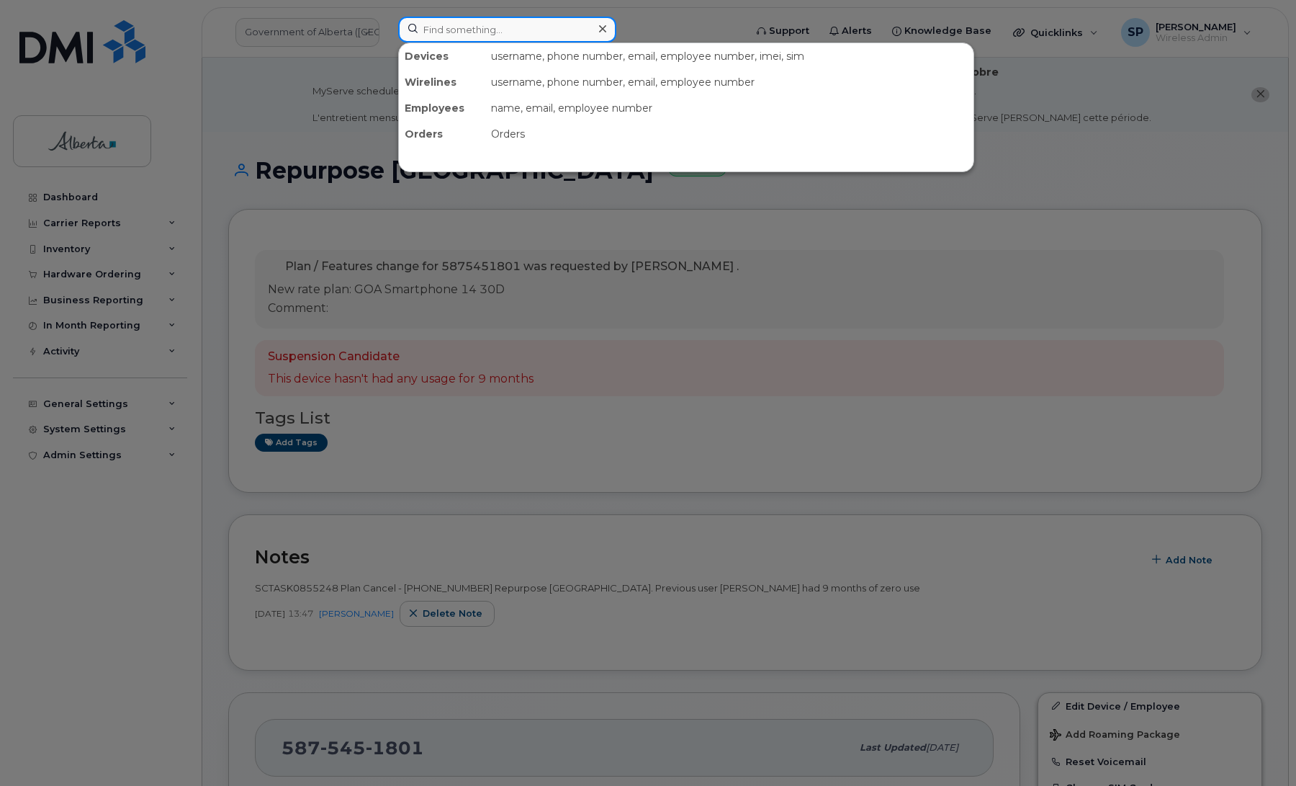
click at [440, 23] on input at bounding box center [507, 30] width 218 height 26
paste input "5873345638"
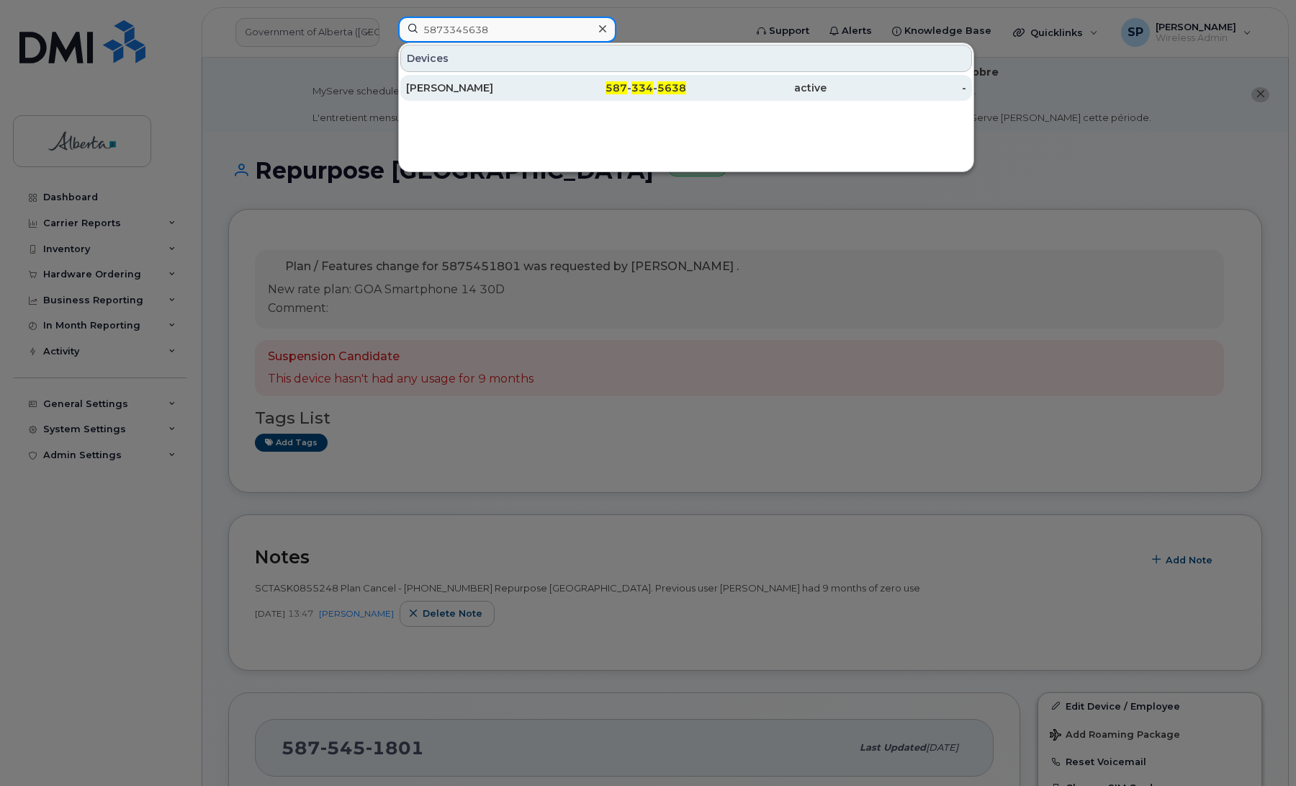
type input "5873345638"
click at [495, 94] on div "[PERSON_NAME]" at bounding box center [476, 88] width 140 height 14
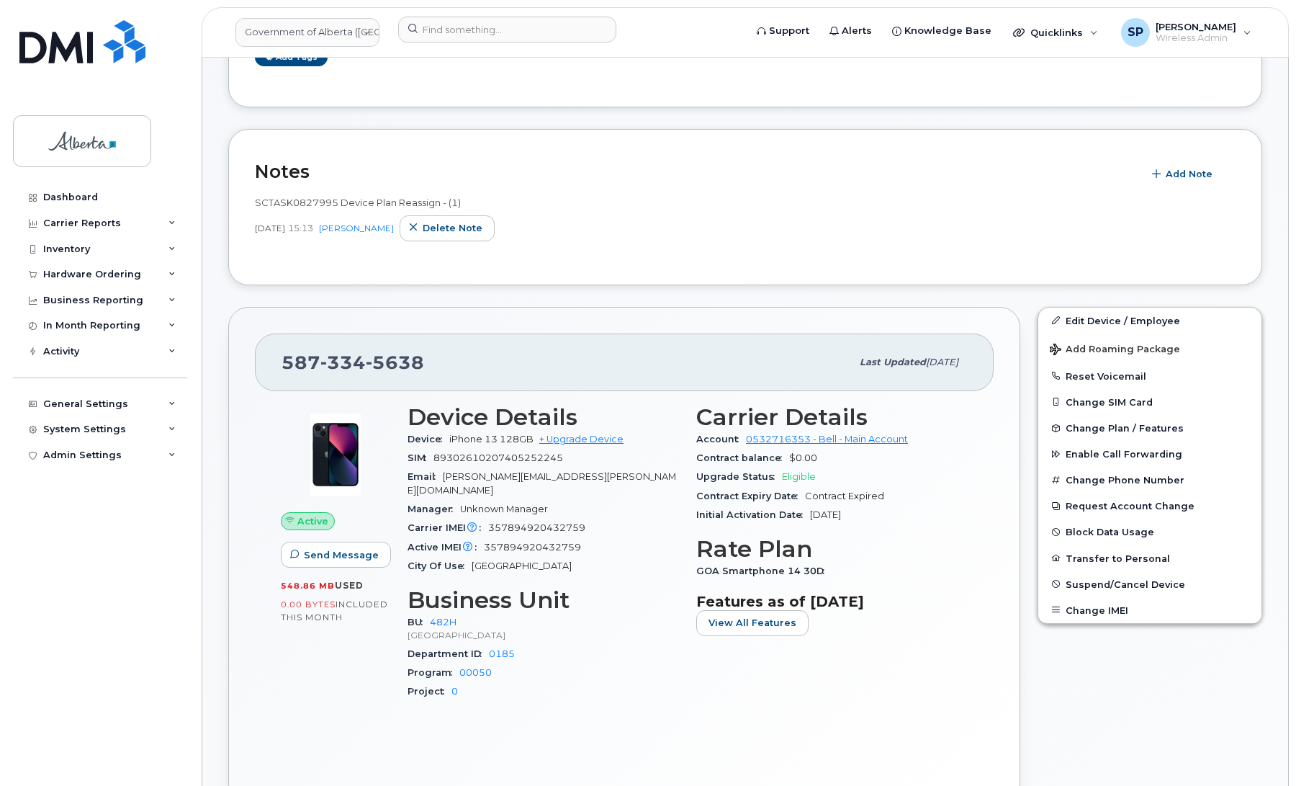
scroll to position [259, 0]
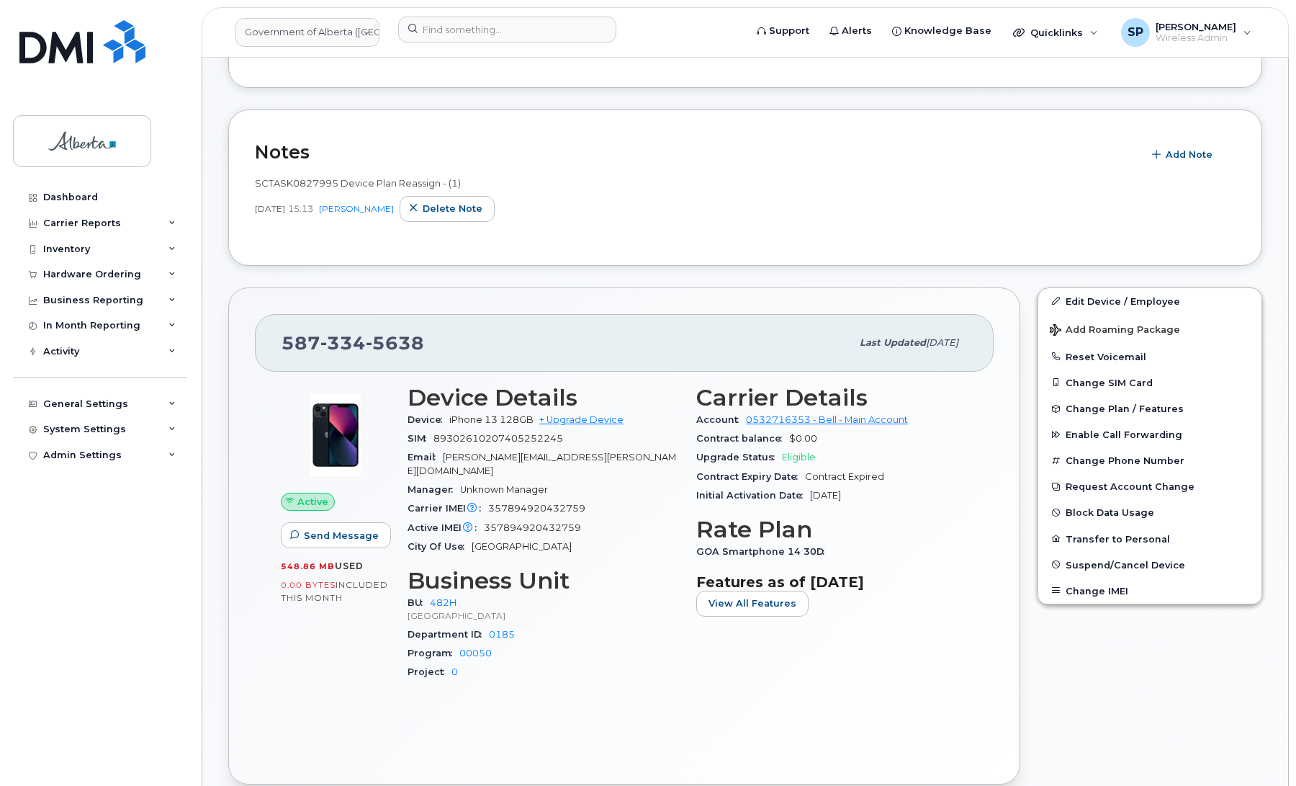
click at [27, 548] on div "Dashboard Carrier Reports Monthly Billing Data Daily Data Pooling Data Behavior…" at bounding box center [102, 474] width 178 height 580
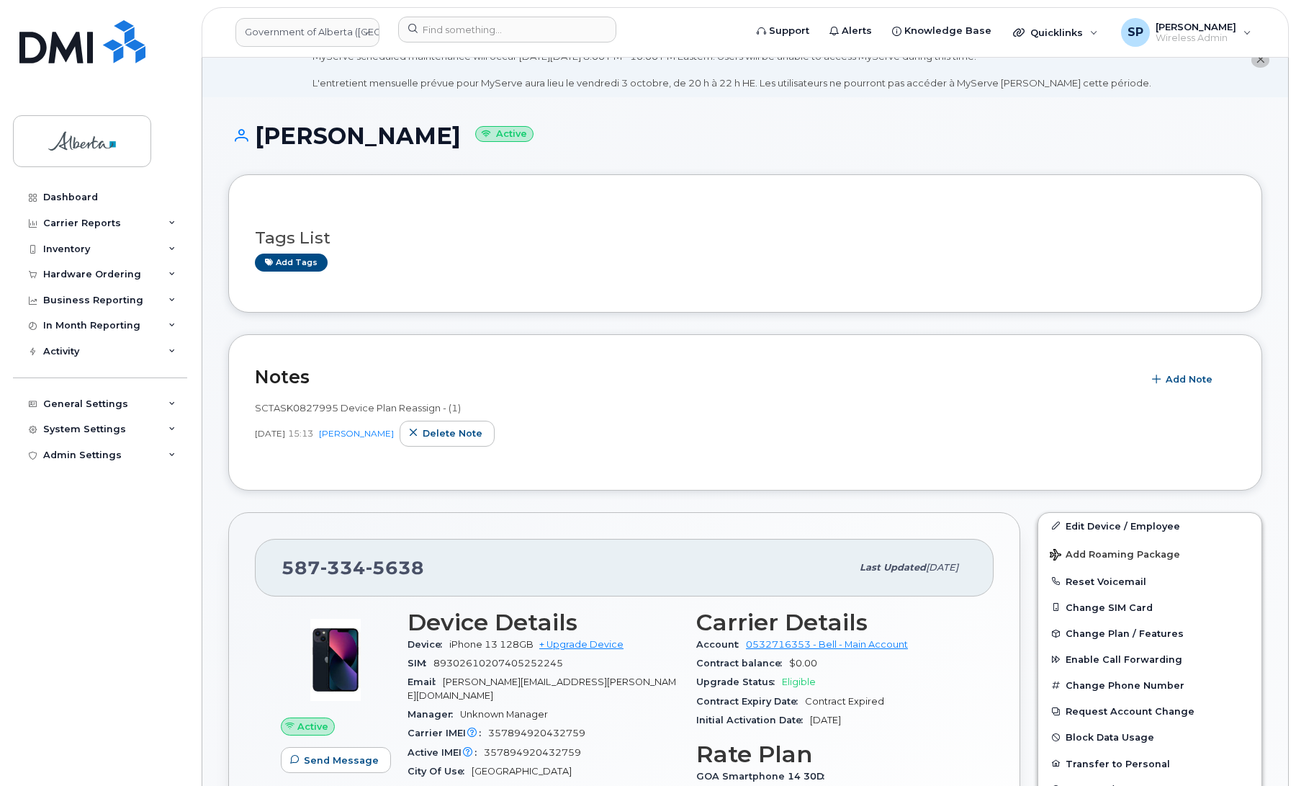
scroll to position [0, 0]
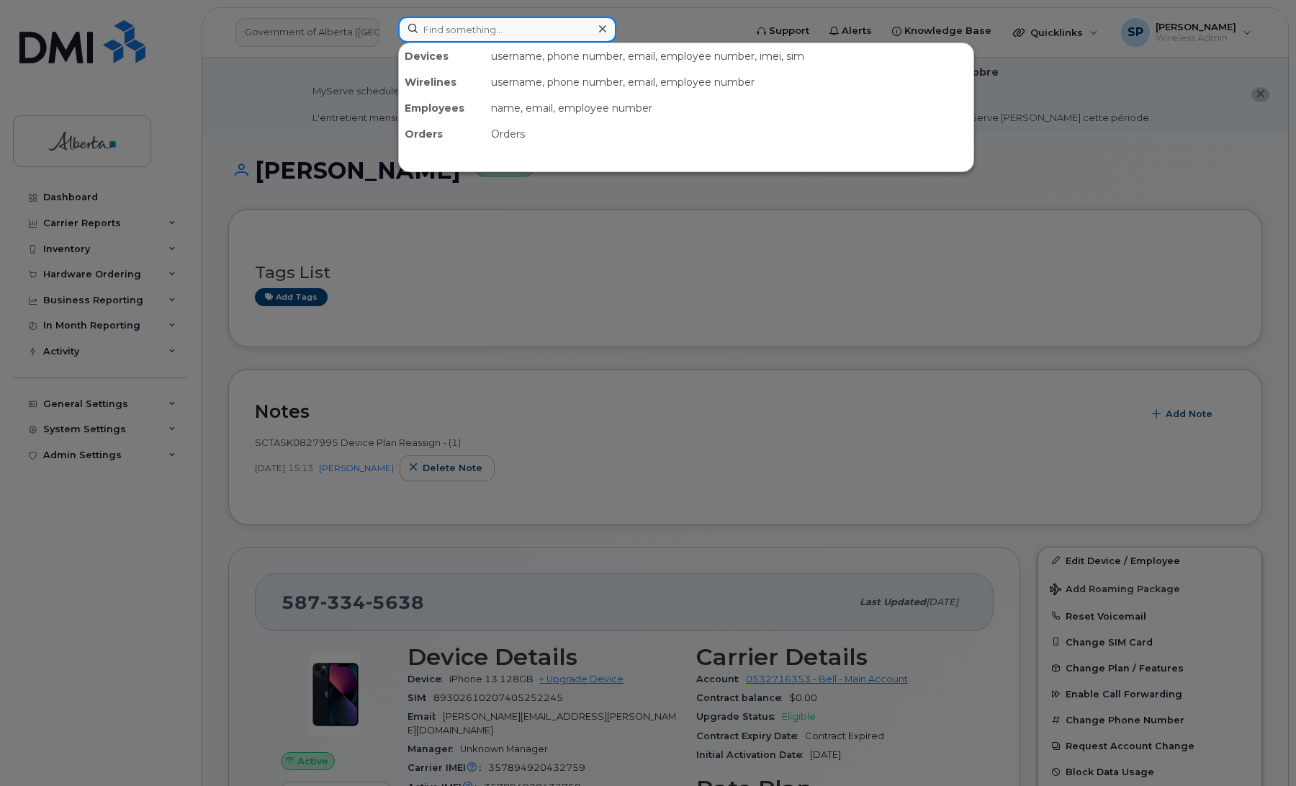
click at [469, 27] on input at bounding box center [507, 30] width 218 height 26
paste input "5874365428"
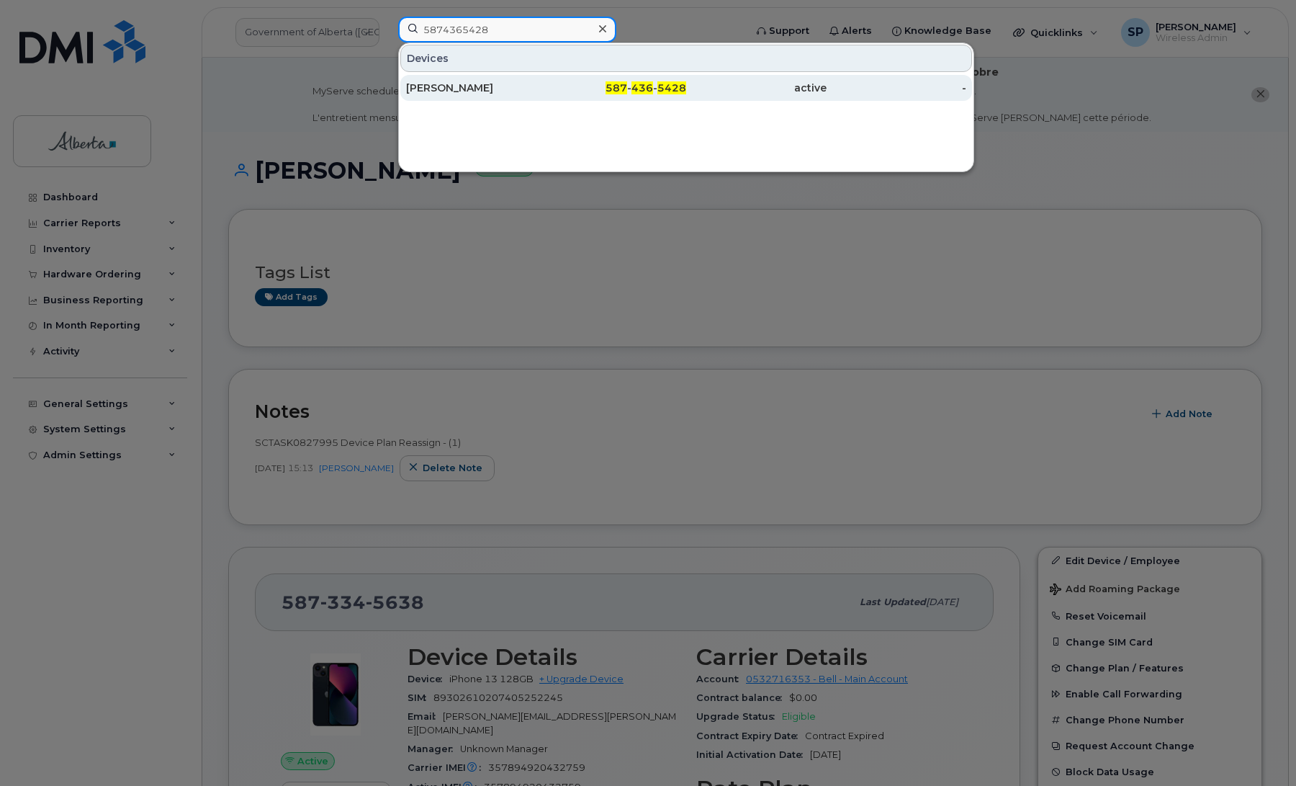
type input "5874365428"
click at [465, 91] on div "Vonai Ratisai" at bounding box center [476, 88] width 140 height 14
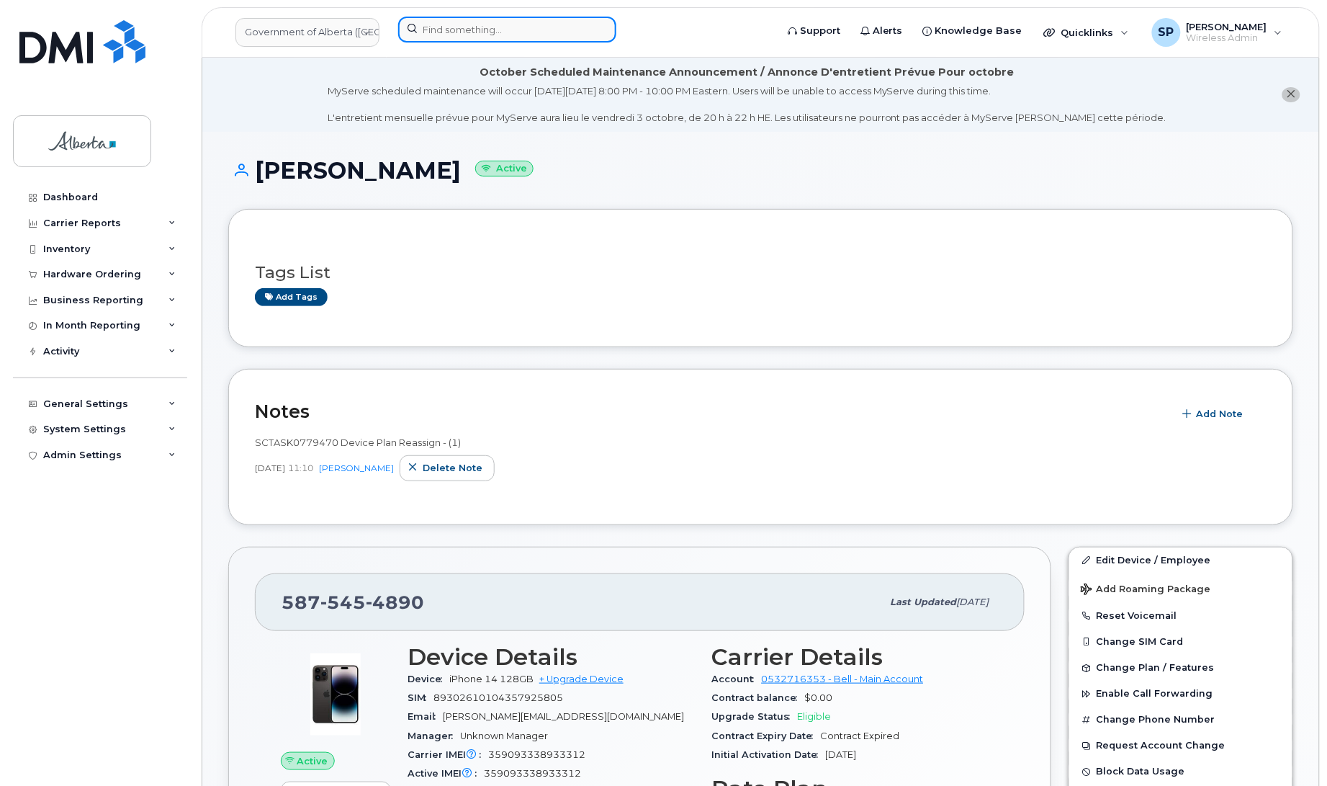
click at [485, 30] on input at bounding box center [507, 30] width 218 height 26
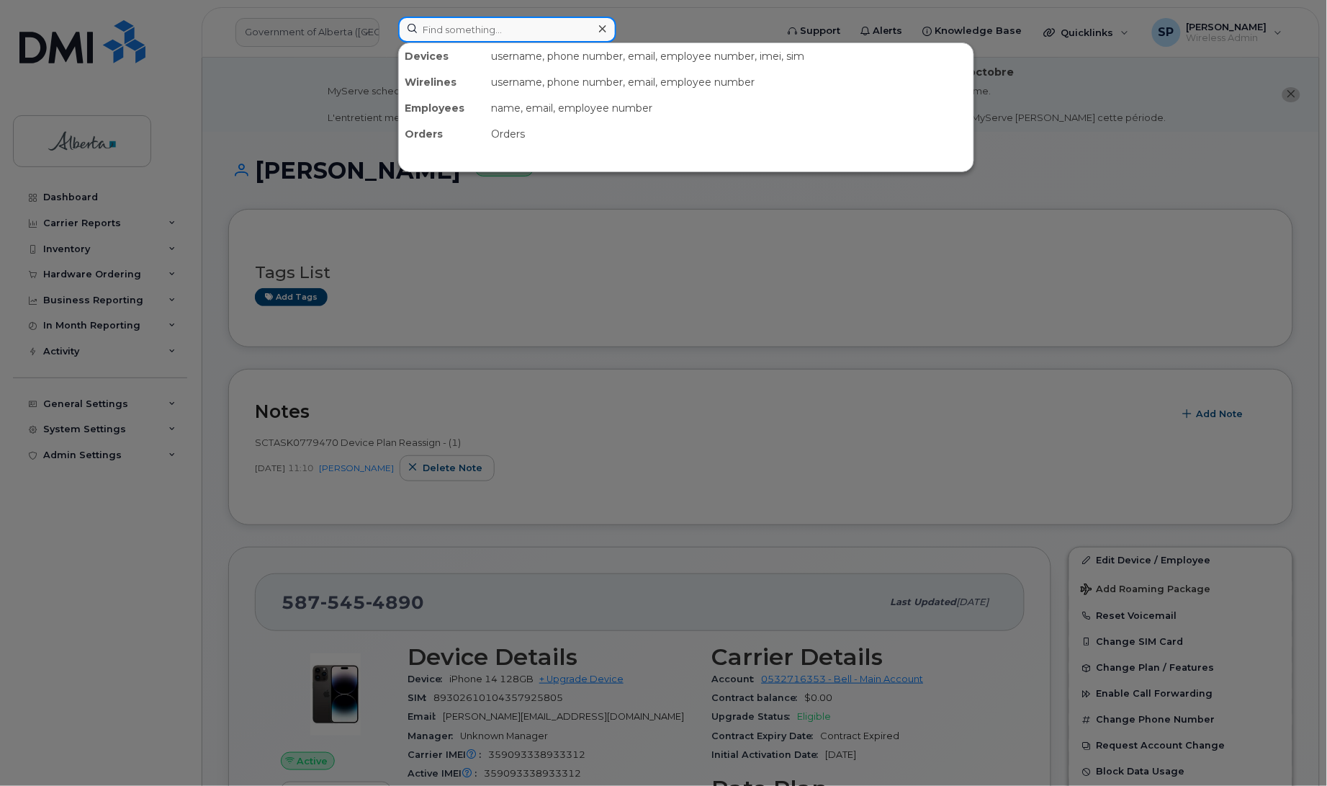
paste input "5879845261"
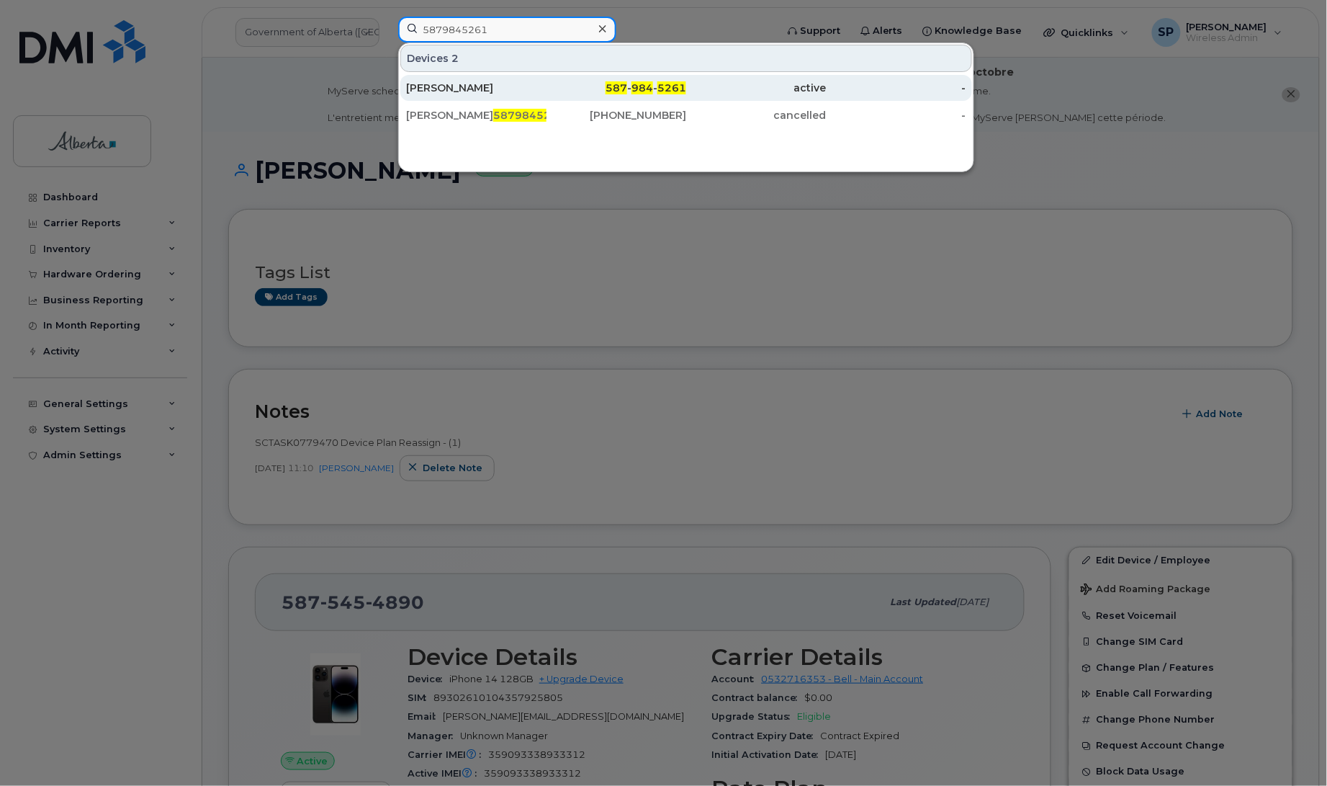
type input "5879845261"
click at [503, 91] on div "[PERSON_NAME]" at bounding box center [476, 88] width 140 height 14
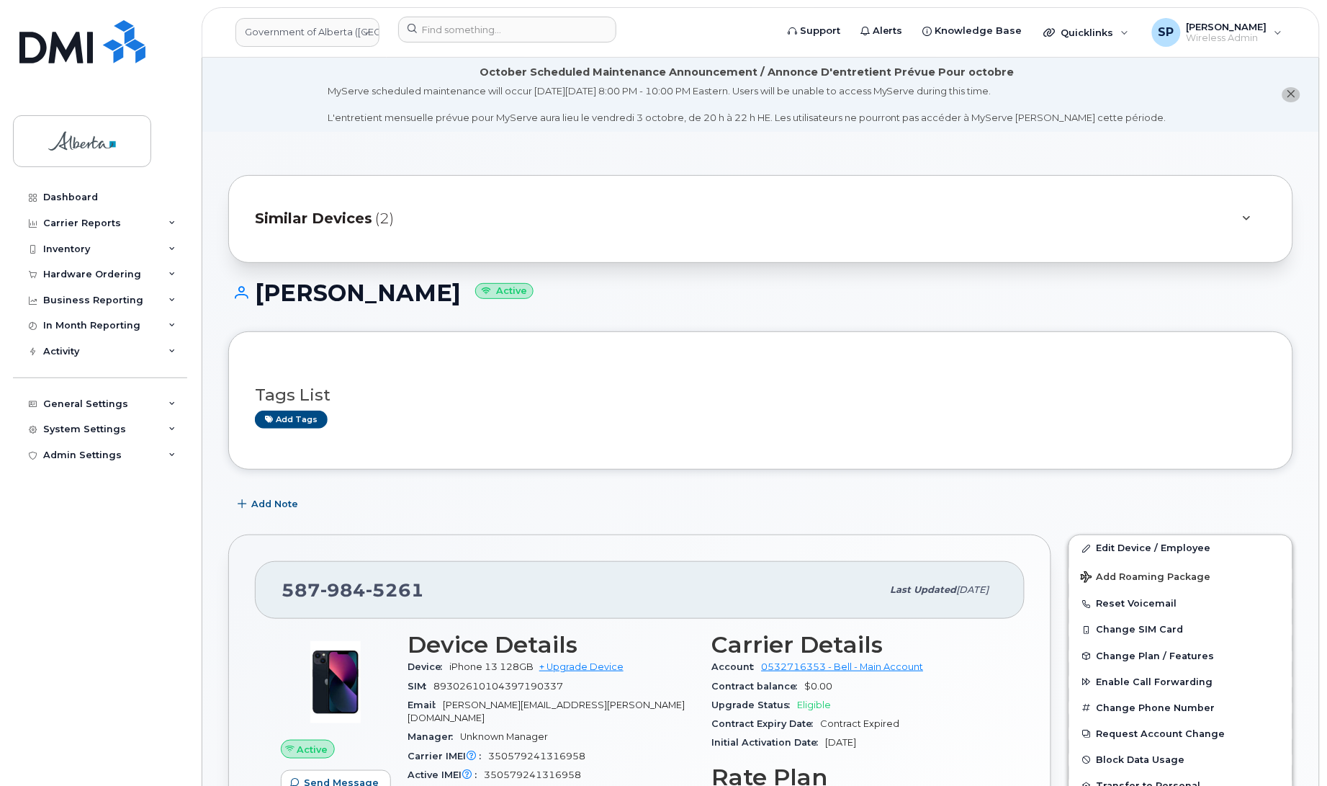
click at [88, 546] on div "Dashboard Carrier Reports Monthly Billing Data Daily Data Pooling Data Behavior…" at bounding box center [102, 474] width 178 height 580
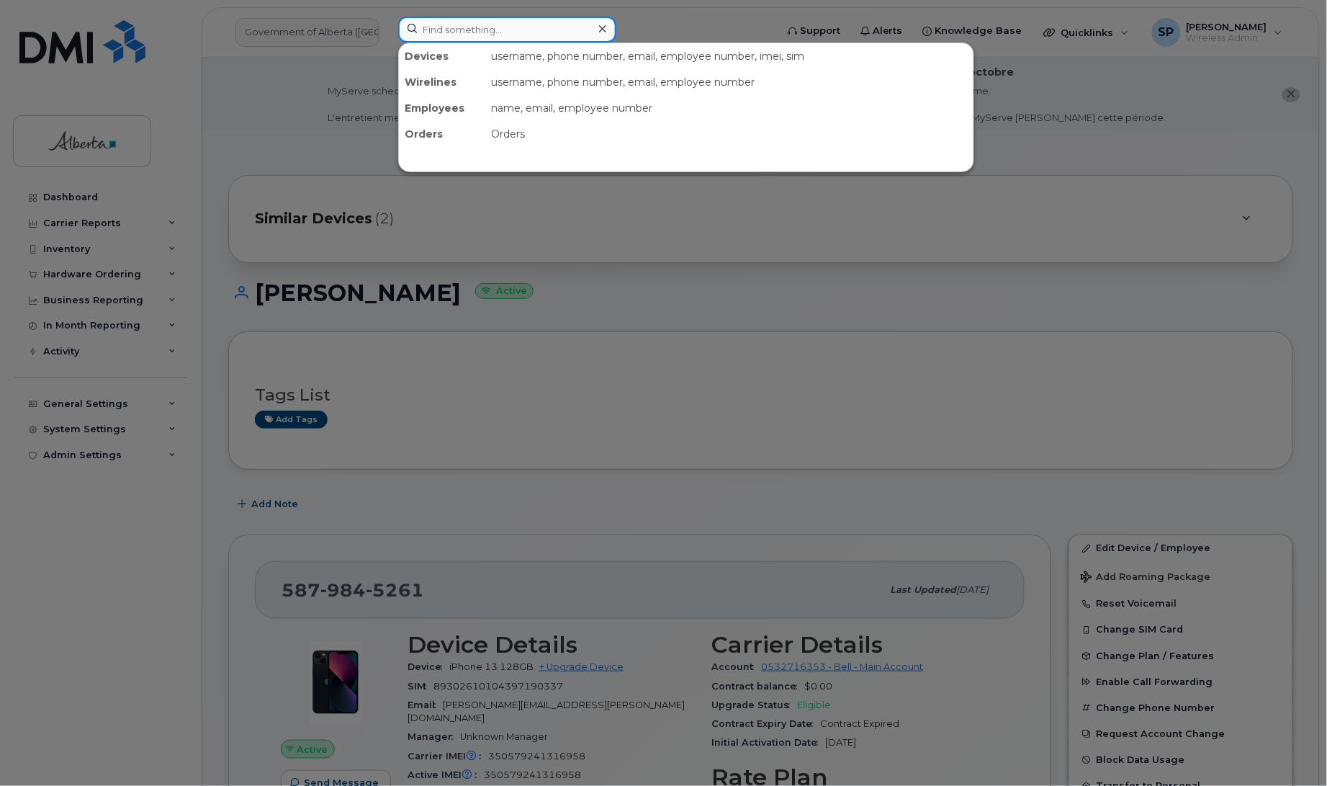
click at [462, 31] on input at bounding box center [507, 30] width 218 height 26
drag, startPoint x: 1097, startPoint y: 163, endPoint x: 1294, endPoint y: 149, distance: 197.8
click at [1098, 163] on div at bounding box center [663, 393] width 1327 height 786
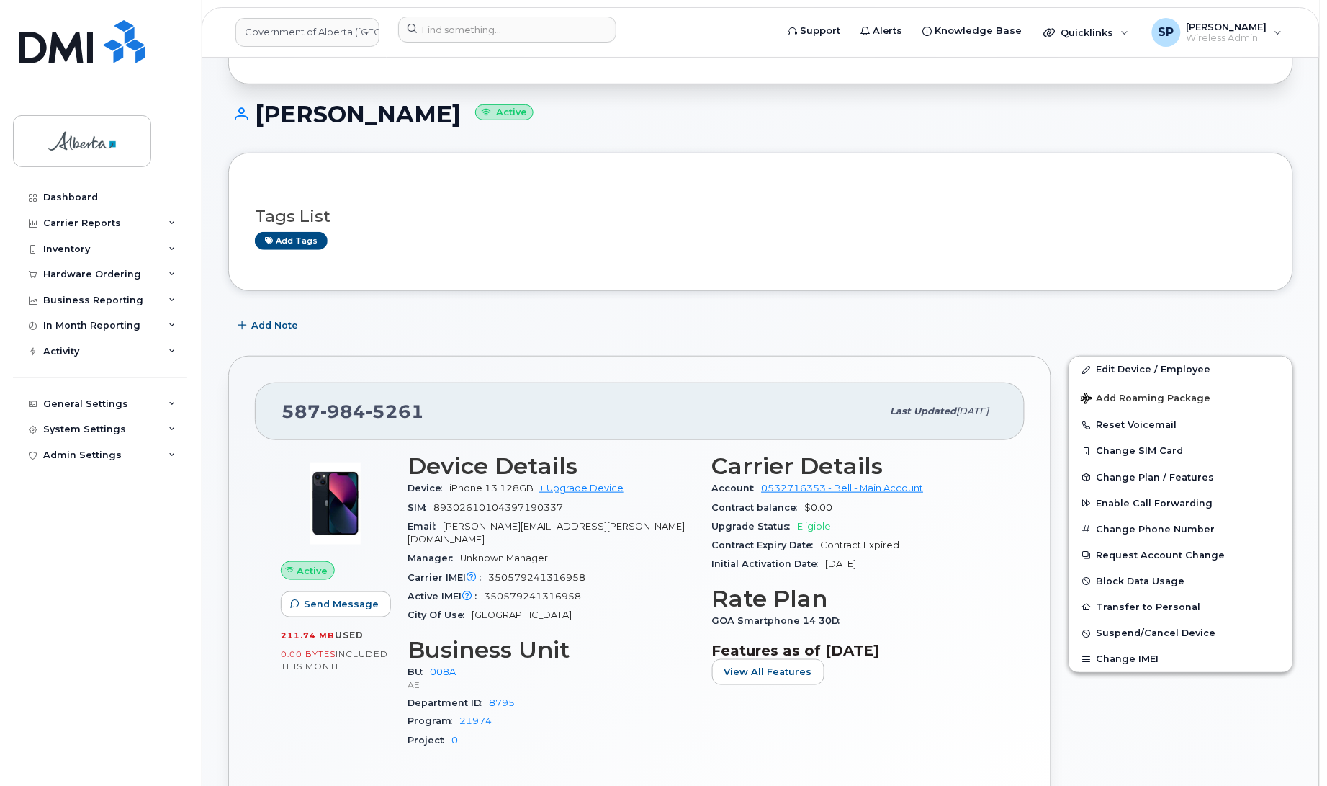
scroll to position [199, 0]
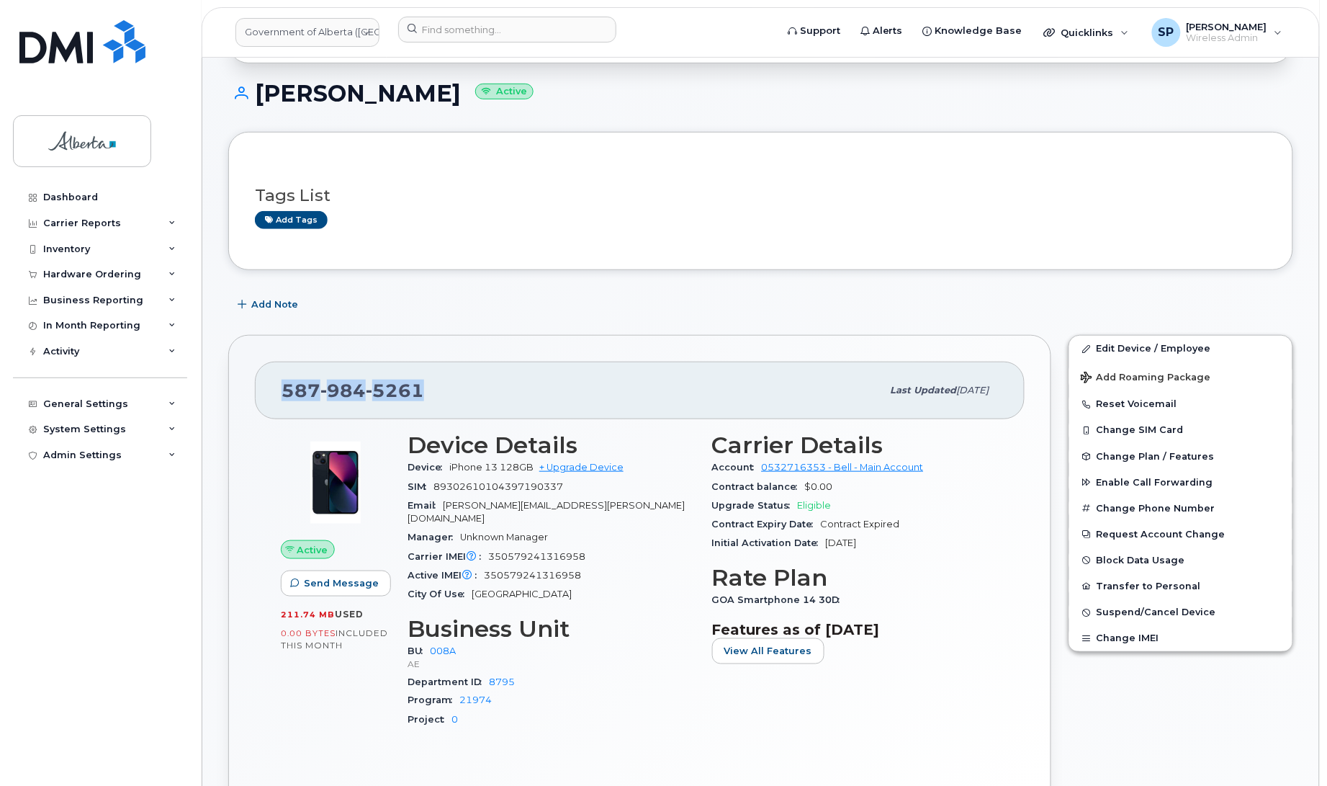
drag, startPoint x: 418, startPoint y: 390, endPoint x: 264, endPoint y: 400, distance: 154.4
click at [264, 400] on div "587 984 5261 Last updated Jul 25, 2025" at bounding box center [640, 391] width 770 height 58
copy span "587 984 5261"
click at [265, 308] on span "Add Note" at bounding box center [274, 304] width 47 height 14
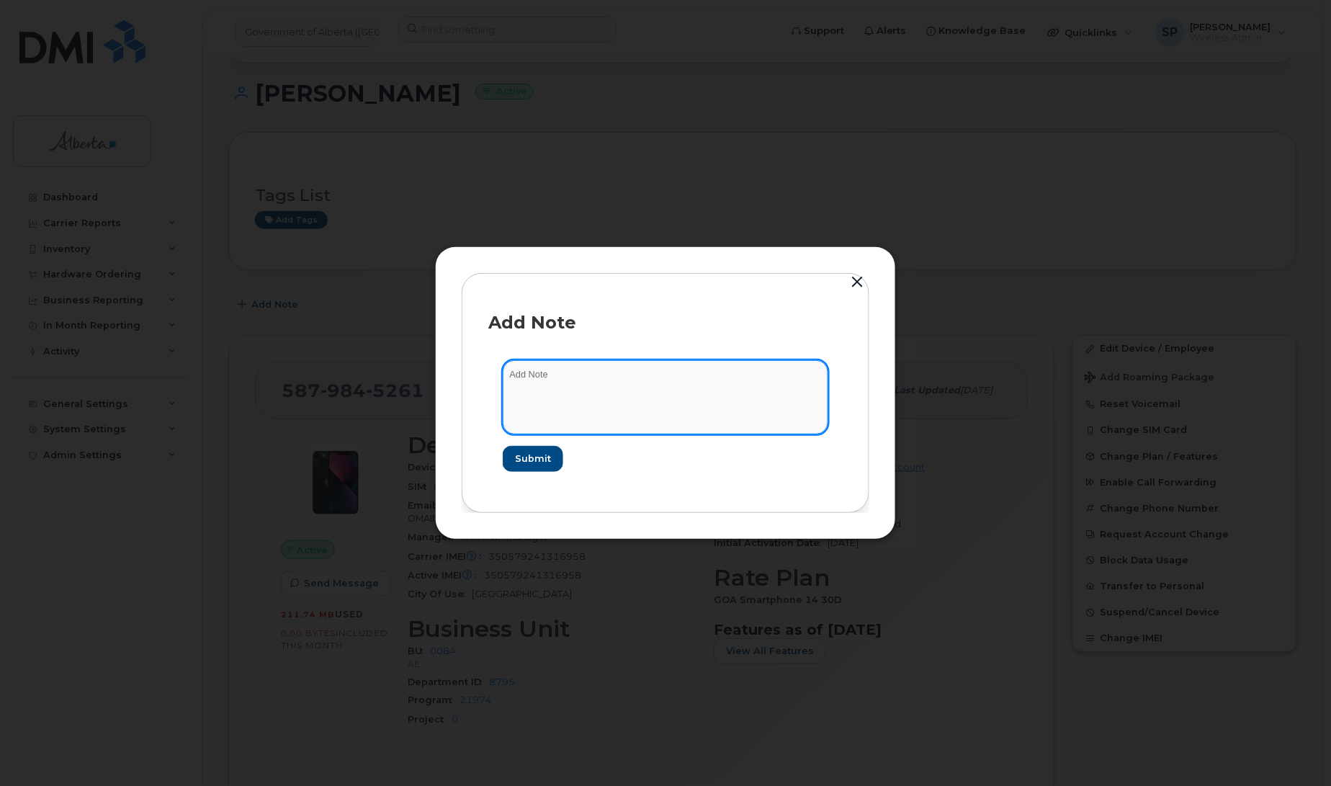
click at [562, 378] on textarea at bounding box center [666, 396] width 326 height 73
paste textarea "SCTASK0855624 Plan Cancel - (1) 5879845261 Repurpose Edmonton"
type textarea "SCTASK0855624 Plan Cancel - (1) 5879845261 Repurpose Edmonton"
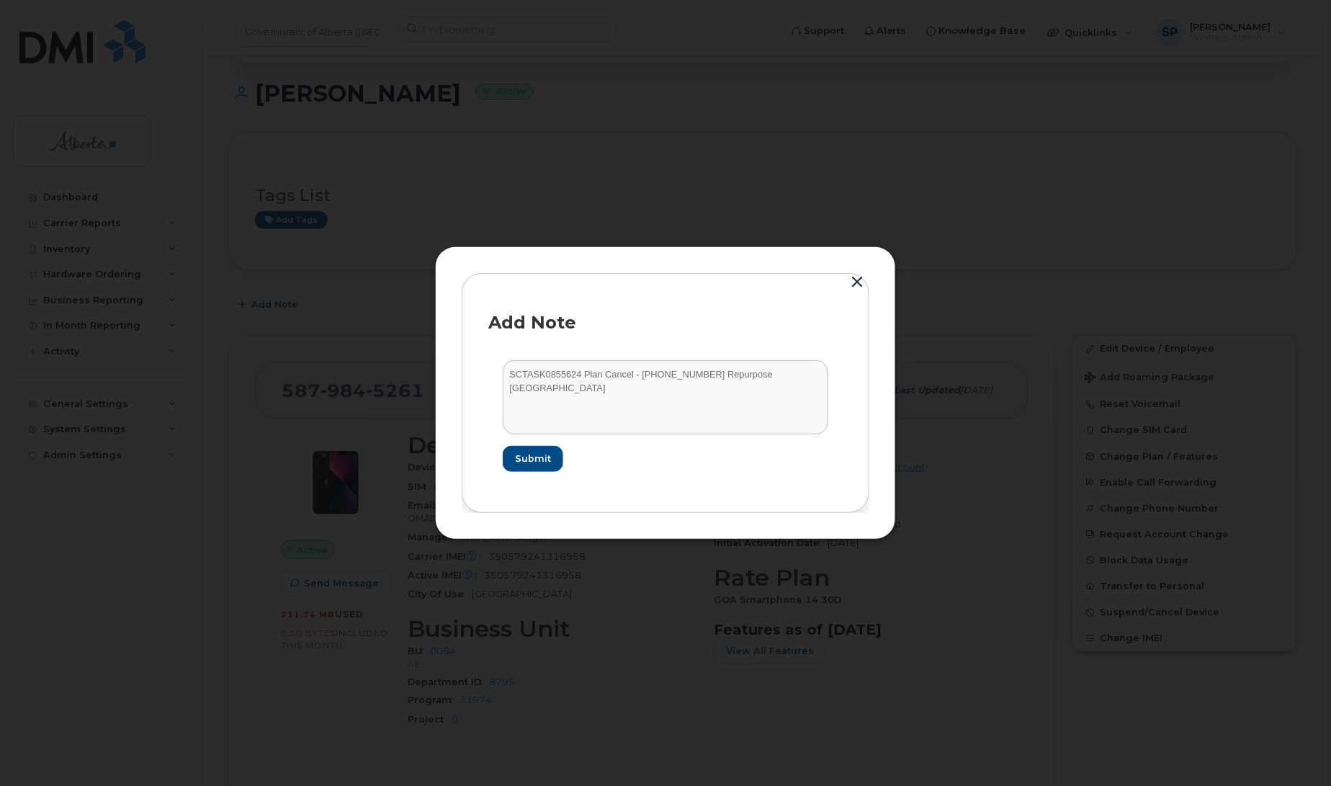
click at [852, 279] on button "button" at bounding box center [857, 282] width 22 height 20
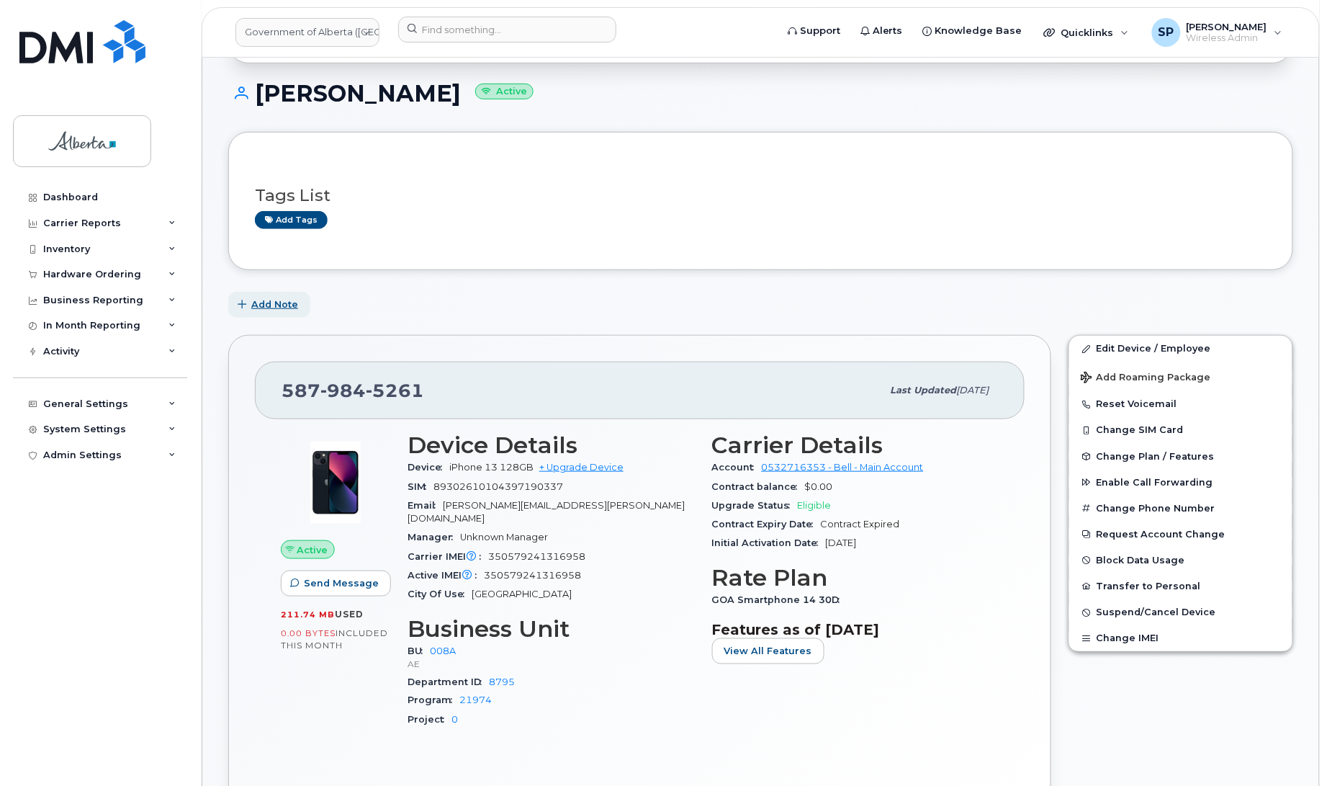
click at [282, 300] on span "Add Note" at bounding box center [274, 304] width 47 height 14
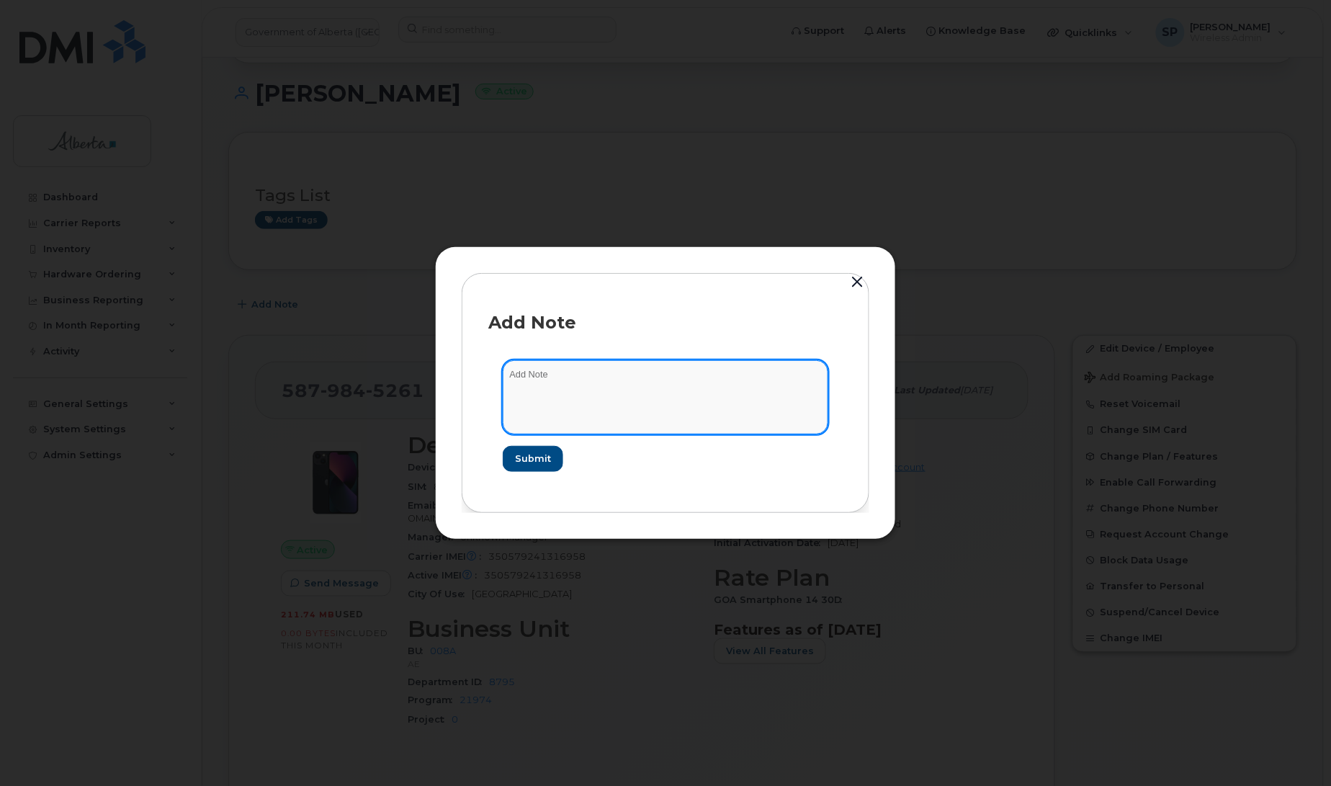
click at [616, 369] on textarea at bounding box center [666, 396] width 326 height 73
paste textarea "SCTASK0855624 Plan Cancel - (1) 5879845261 Repurpose Edmonton"
type textarea "SCTASK0855624 Plan Cancel - (1) 5879845261 Repurpose Edmonton"
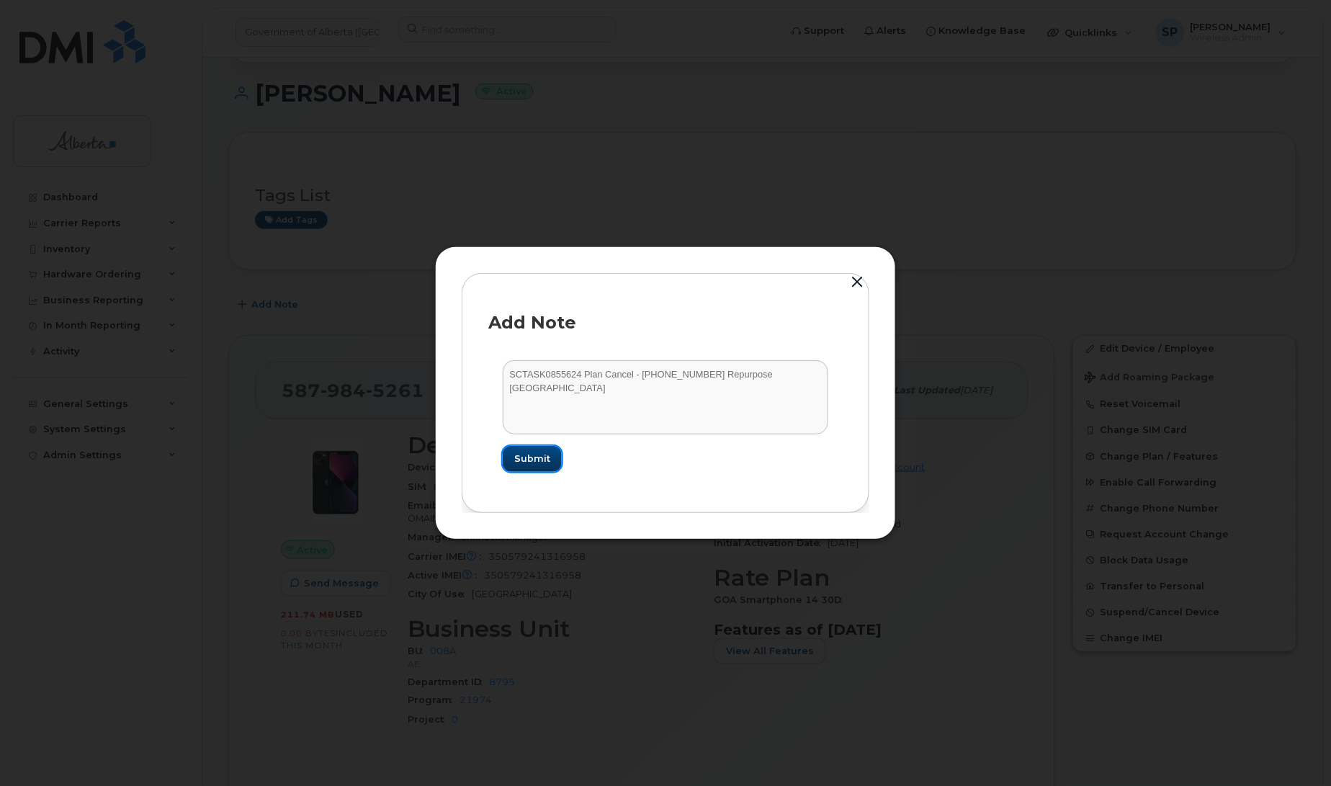
click at [545, 466] on button "Submit" at bounding box center [532, 459] width 59 height 26
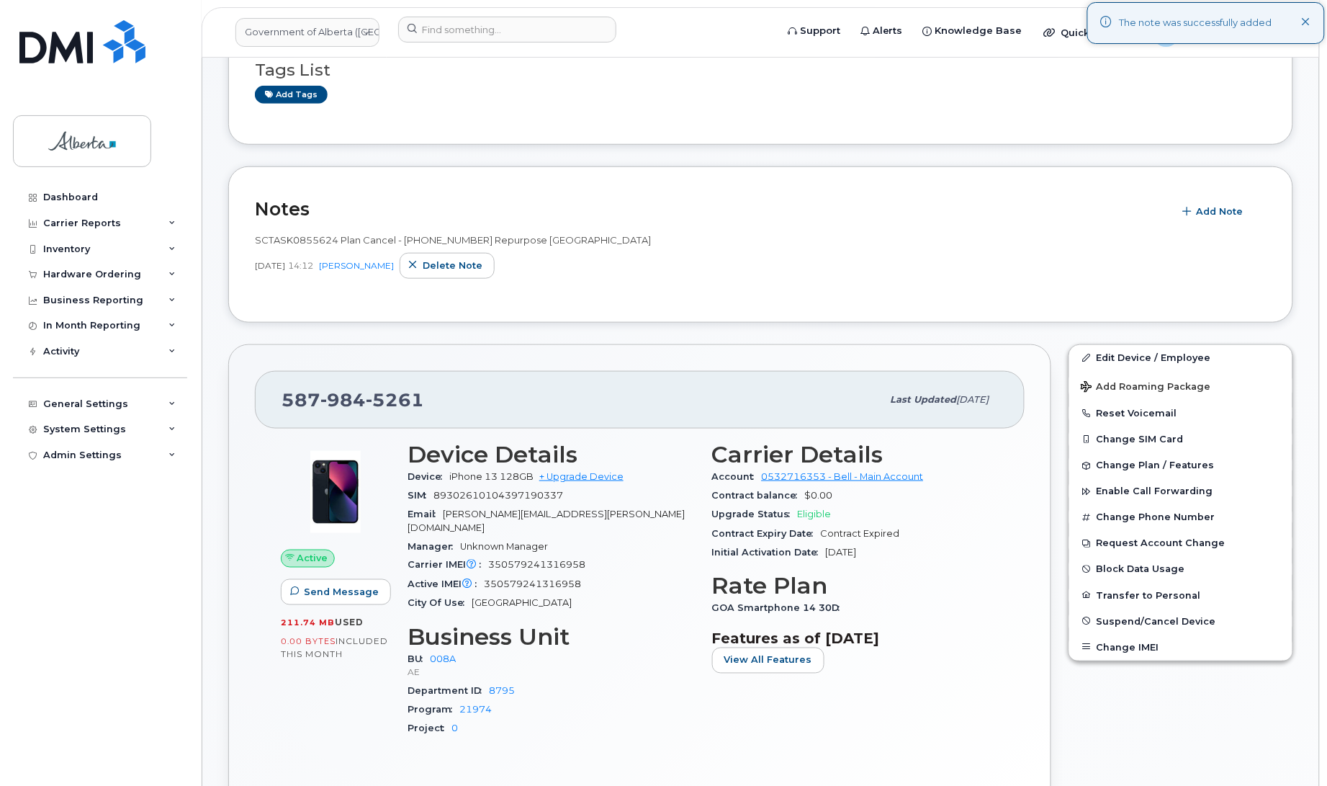
scroll to position [350, 0]
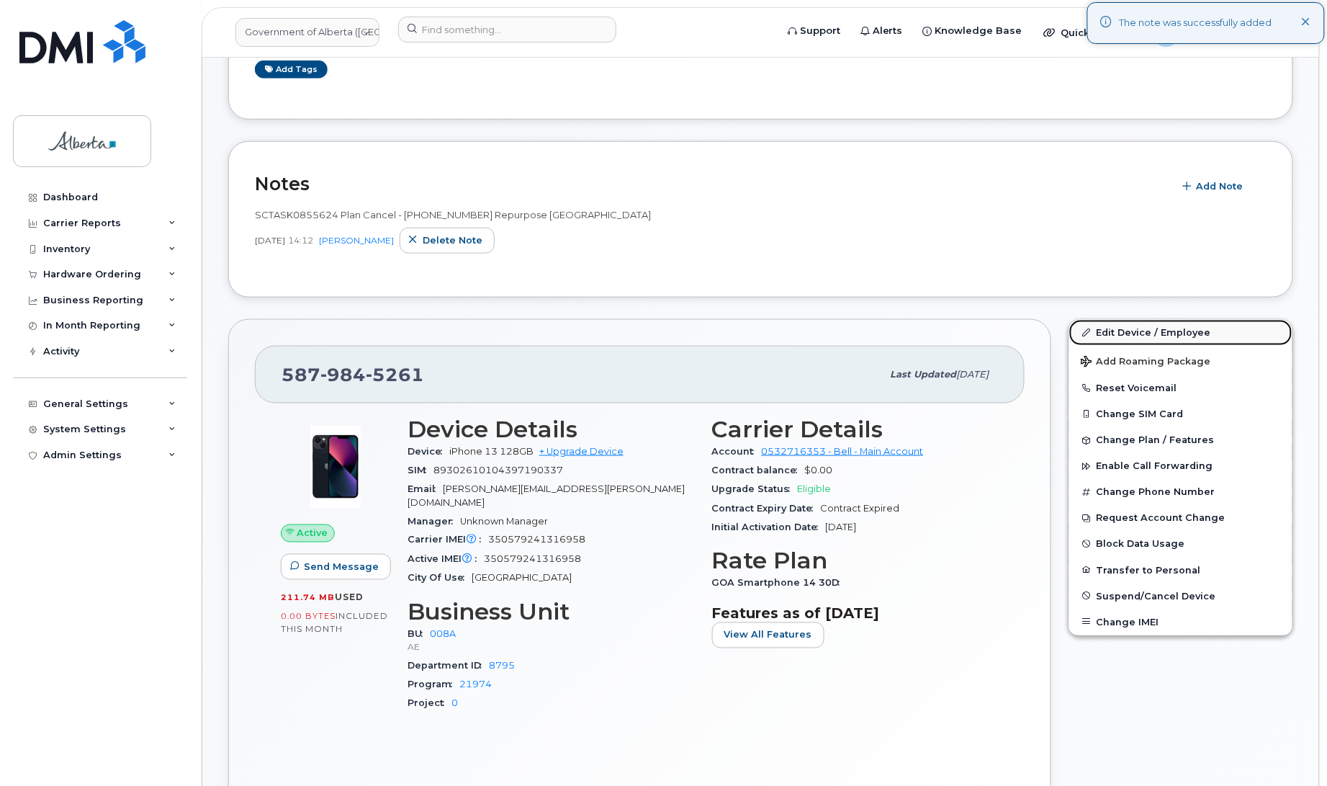
click at [1146, 333] on link "Edit Device / Employee" at bounding box center [1180, 333] width 223 height 26
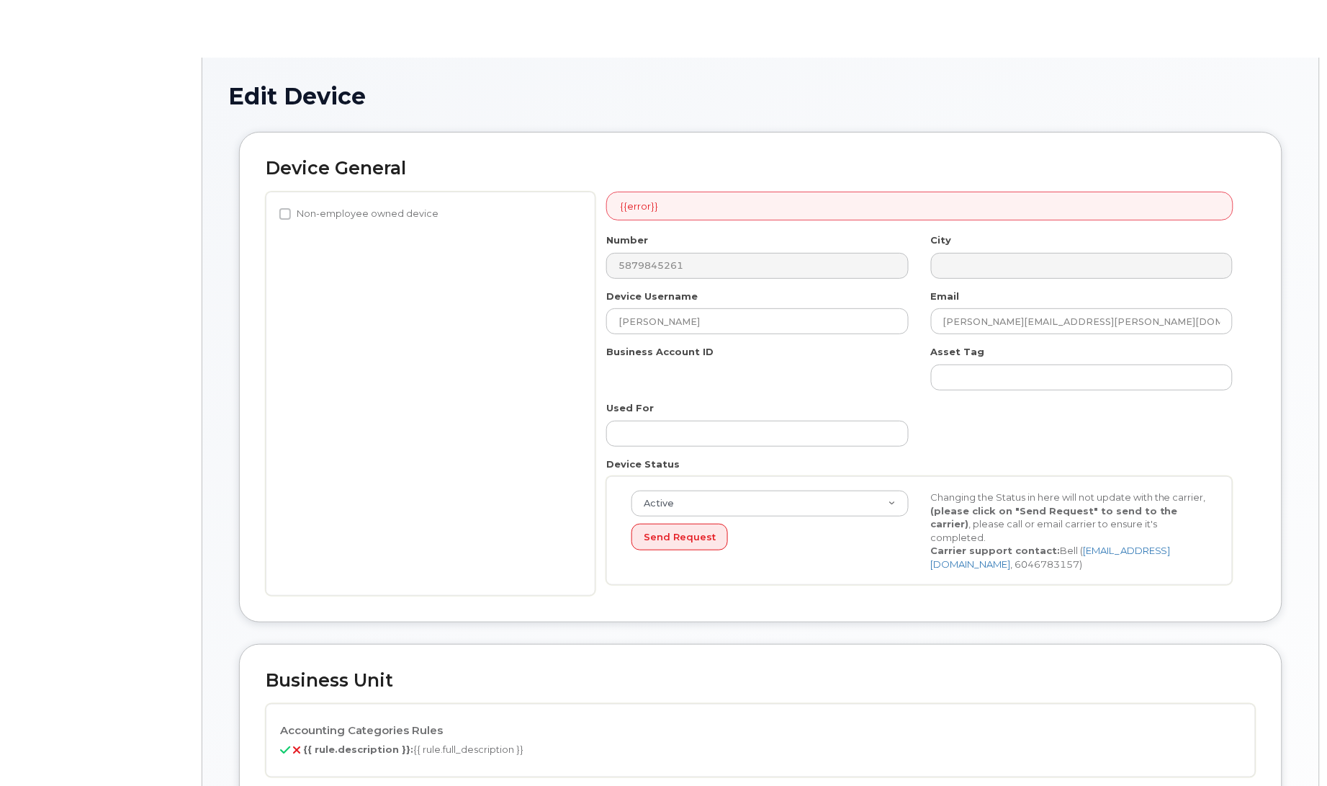
select select "4749737"
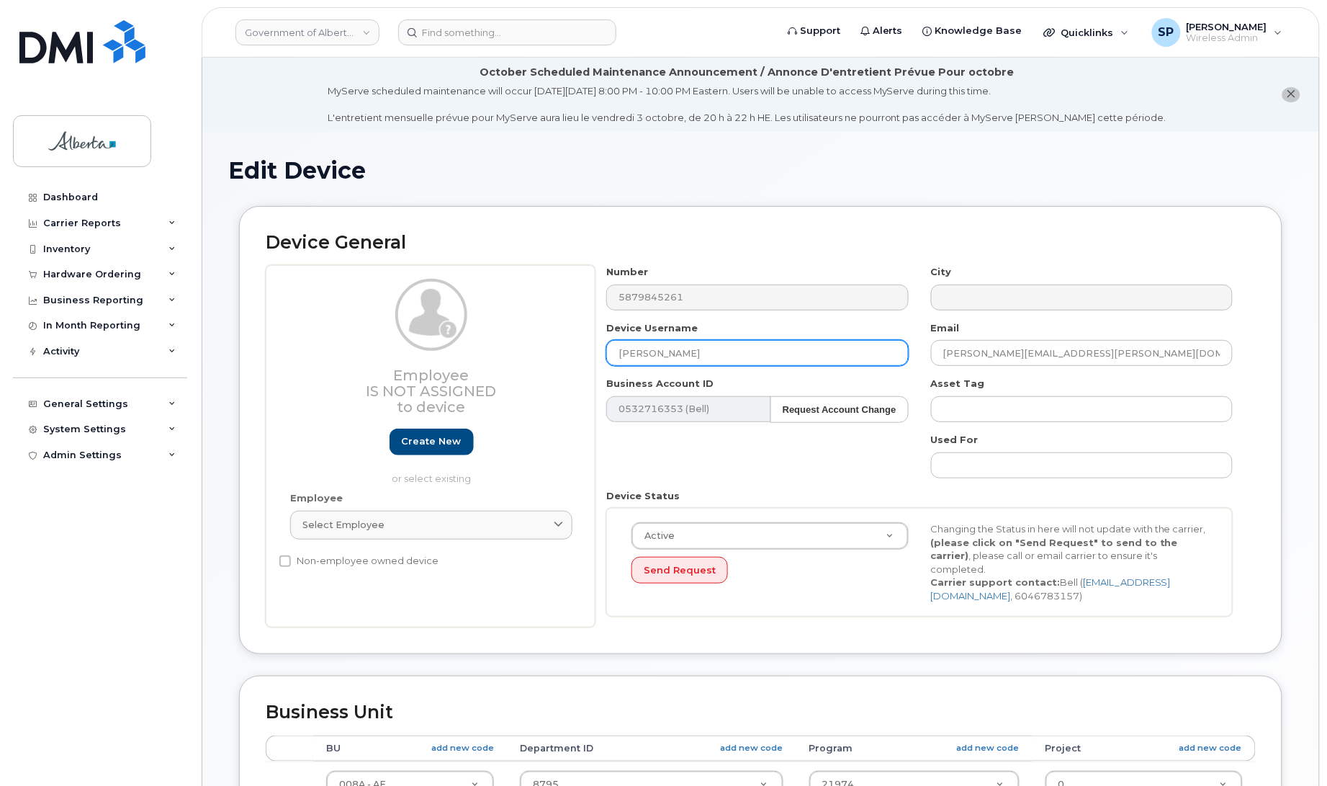
drag, startPoint x: 699, startPoint y: 359, endPoint x: 580, endPoint y: 359, distance: 118.1
click at [580, 359] on div "Employee Is not assigned to device Create new or select existing Employee Selec…" at bounding box center [761, 446] width 990 height 362
type input "Repurpose [GEOGRAPHIC_DATA]"
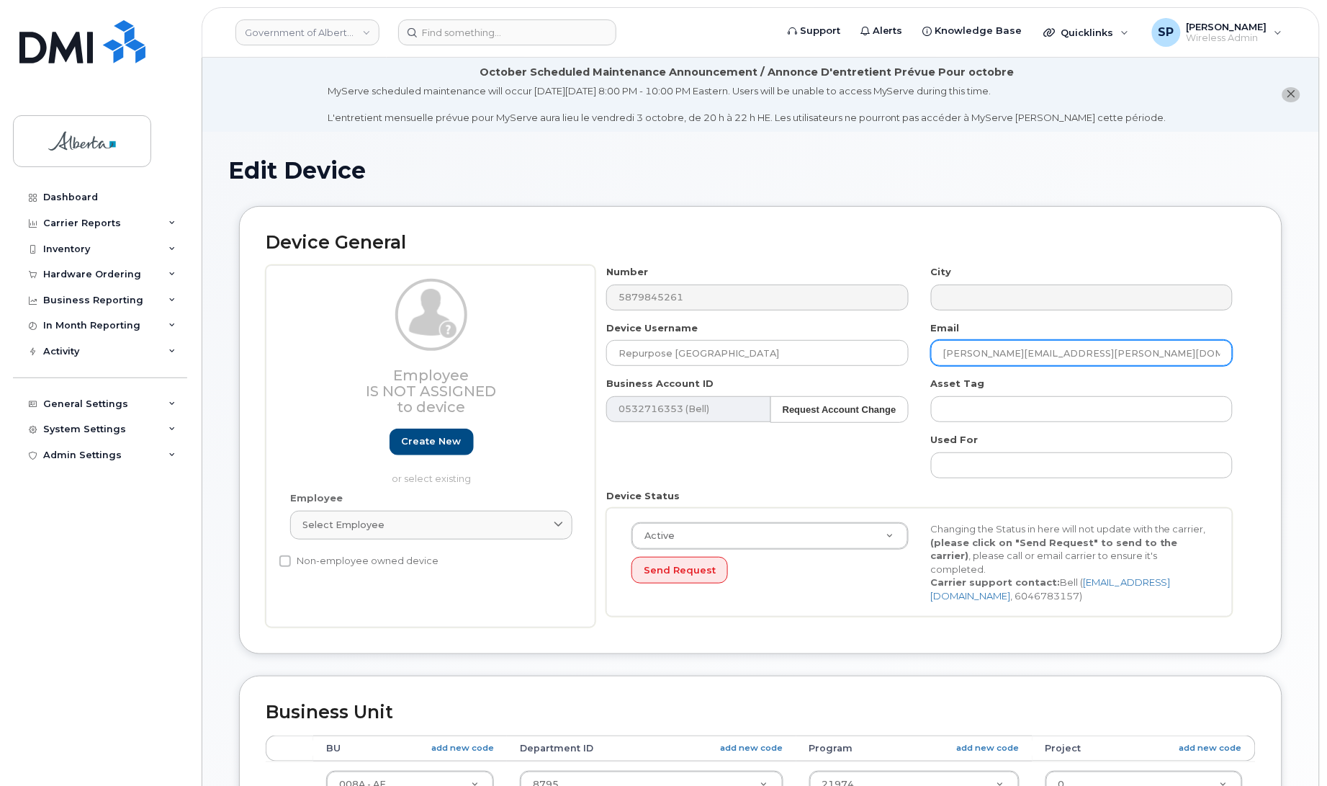
drag, startPoint x: 1073, startPoint y: 351, endPoint x: 899, endPoint y: 369, distance: 175.2
click at [899, 369] on div "Number 5879845261 City Device Username Repurpose Edmonton Email ken.lodwig@gov.…" at bounding box center [920, 446] width 649 height 362
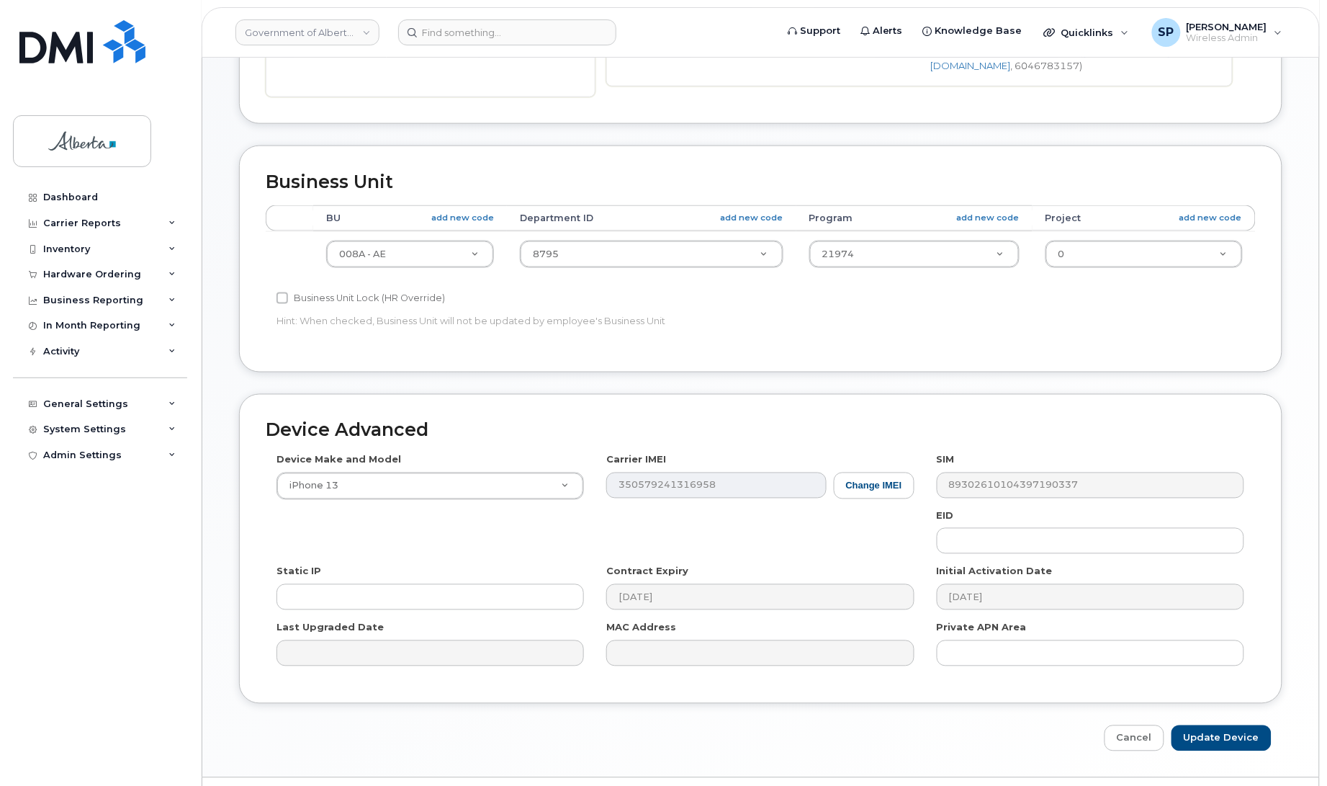
scroll to position [567, 0]
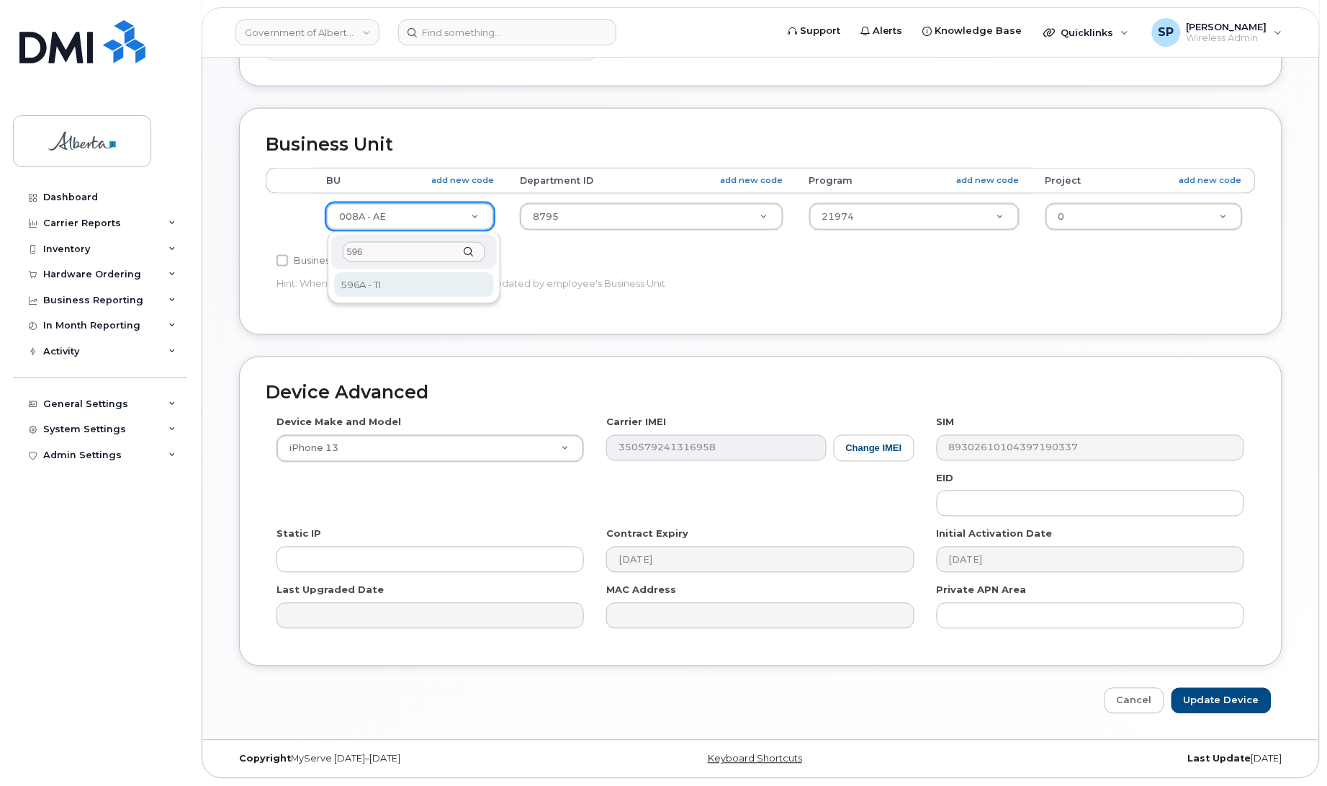
type input "596"
select select "4797729"
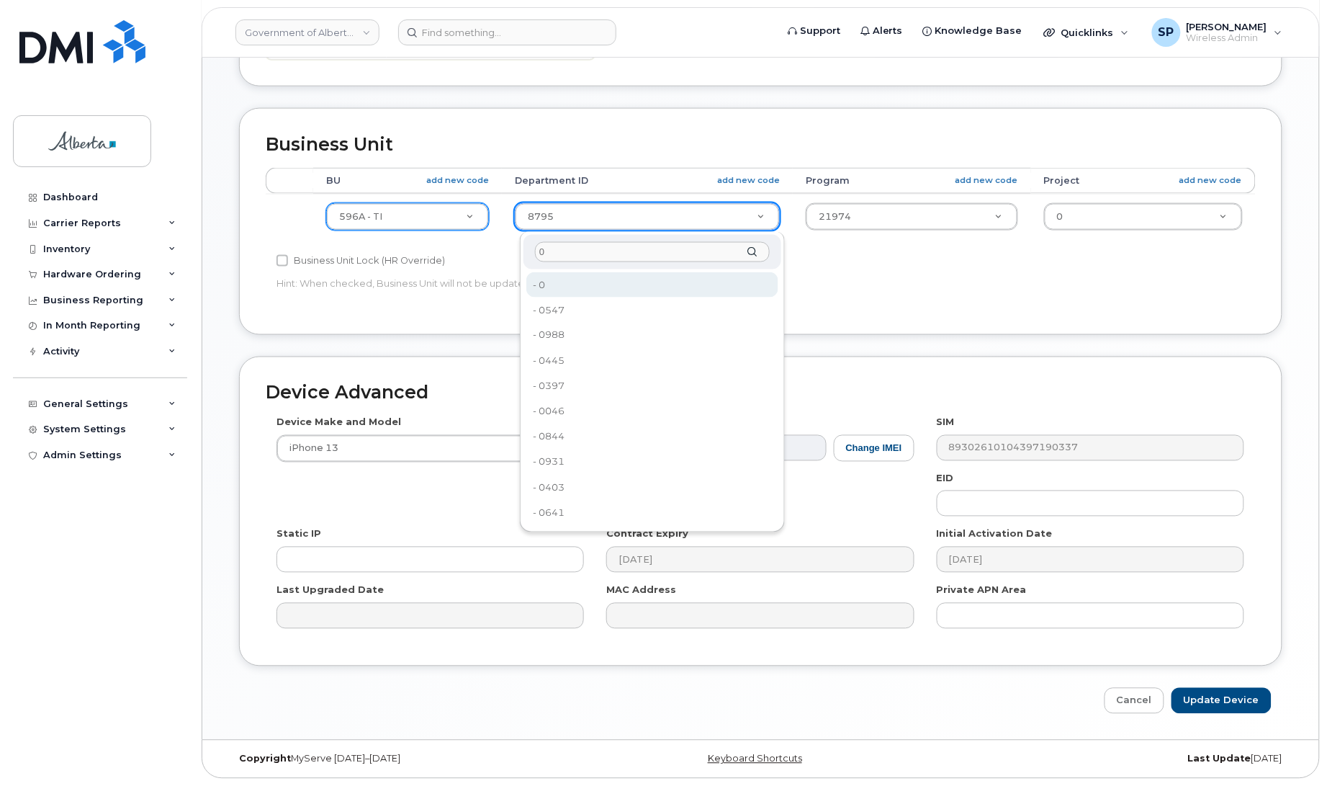
type input "0"
type input "4806341"
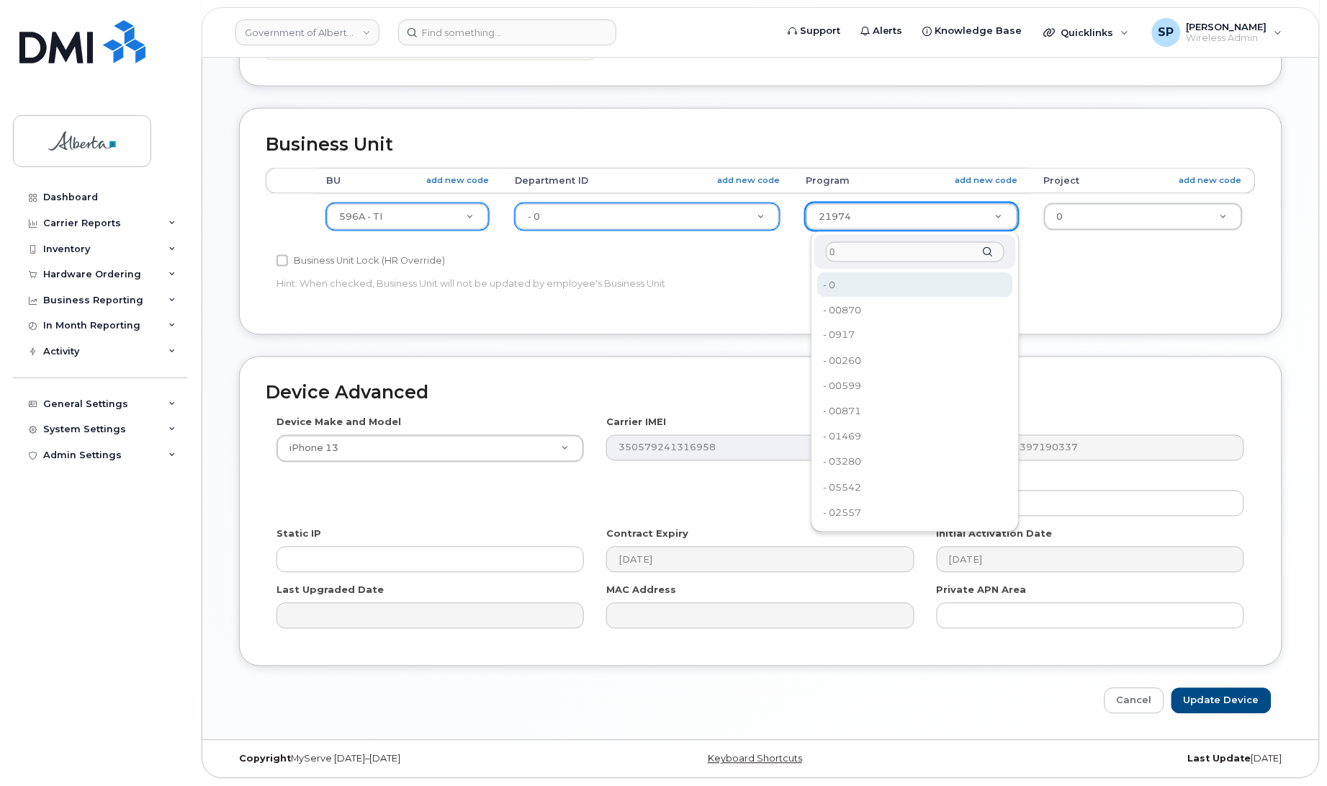
type input "0"
type input "4806366"
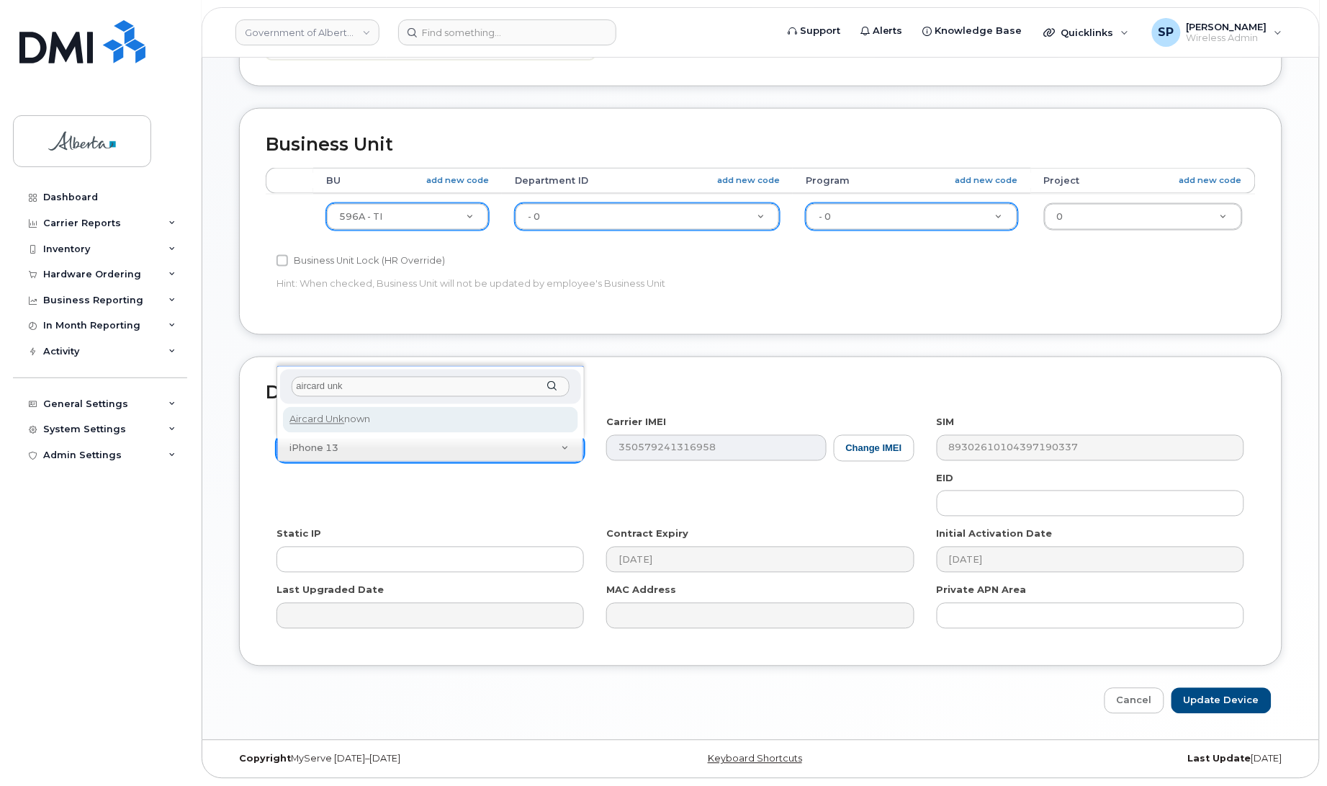
type input "aircard unk"
select select "971"
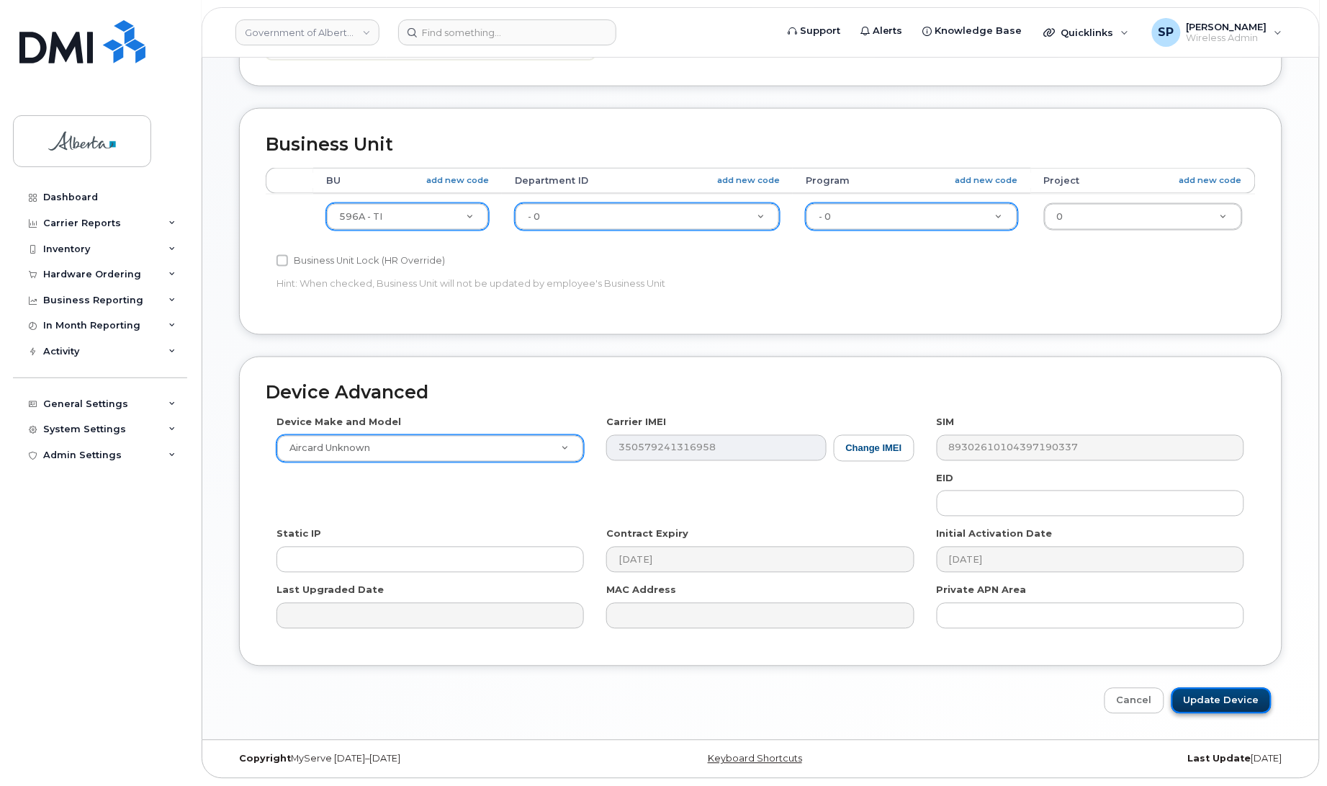
click at [1211, 709] on input "Update Device" at bounding box center [1222, 701] width 100 height 27
type input "Saving..."
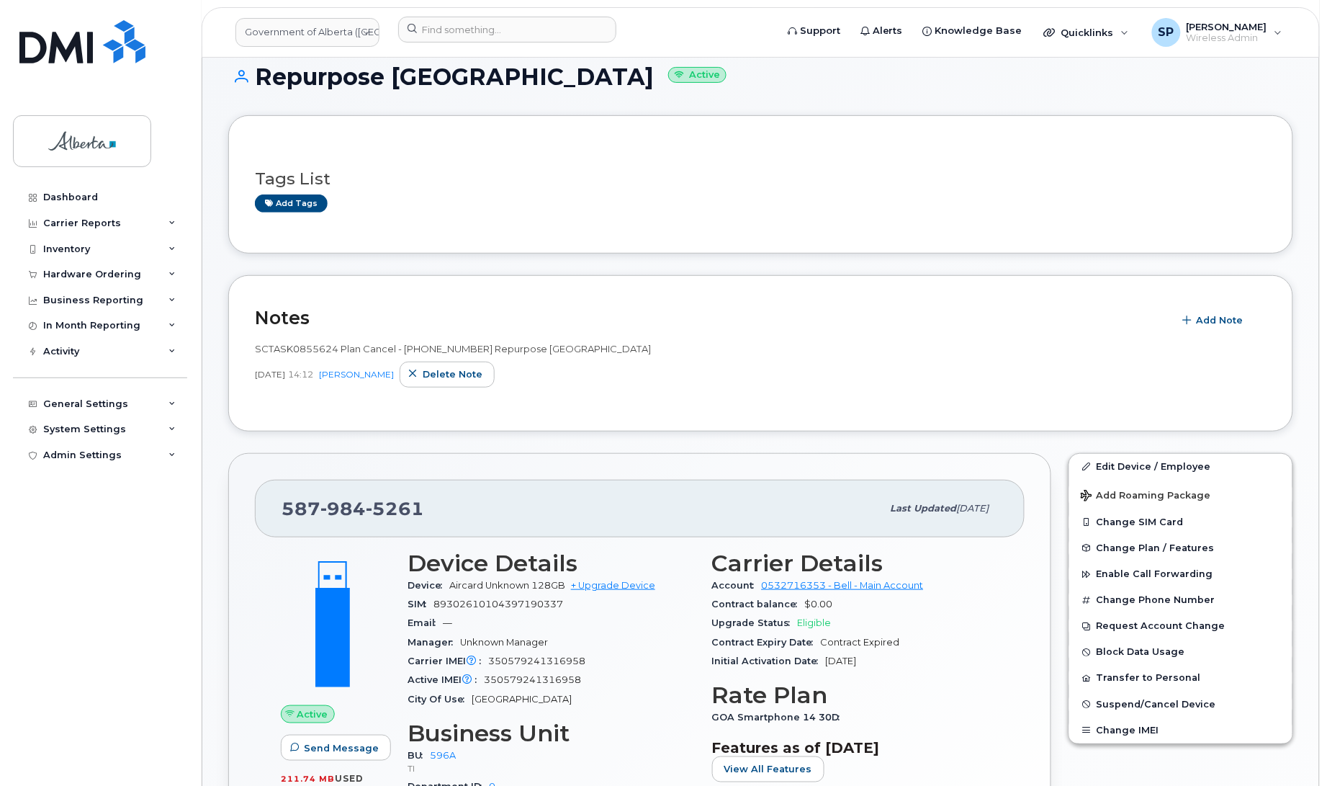
scroll to position [213, 0]
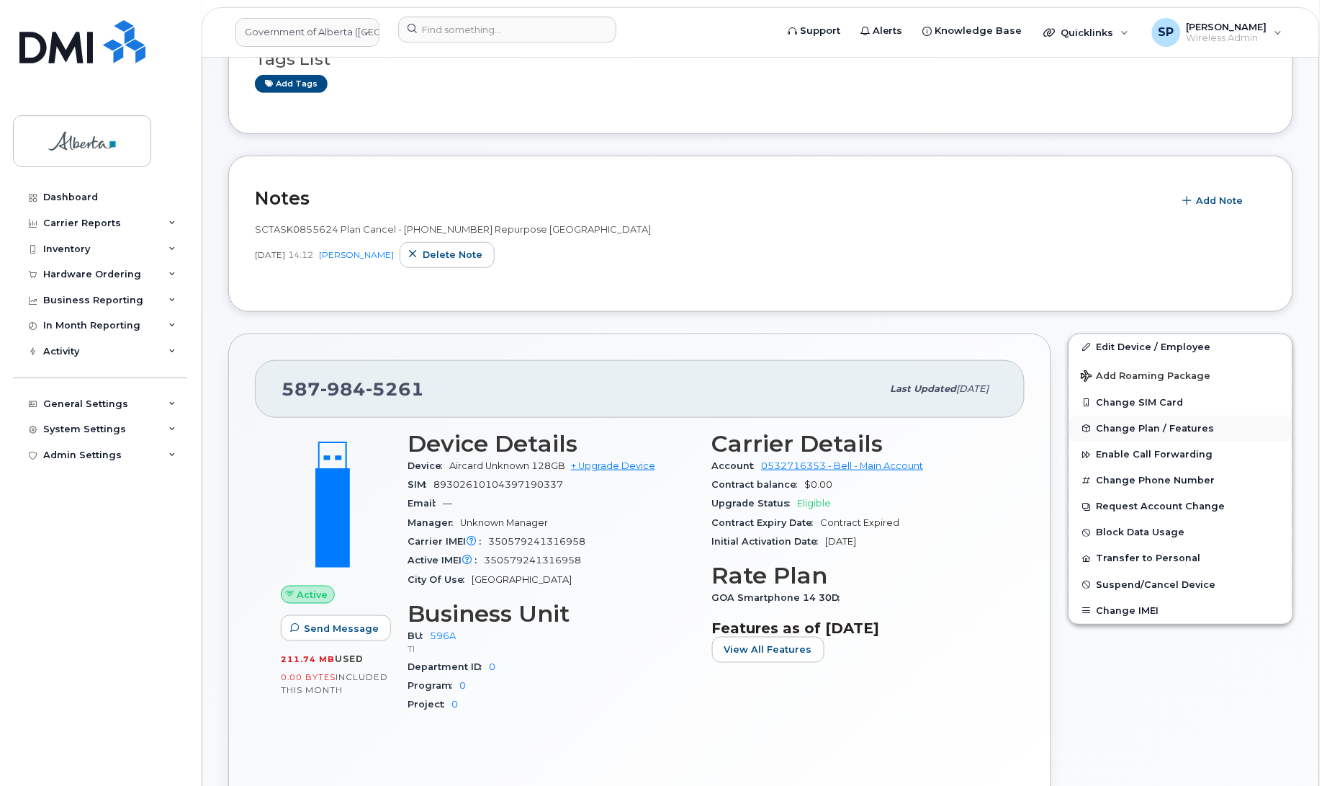
click at [1131, 430] on span "Change Plan / Features" at bounding box center [1156, 428] width 118 height 11
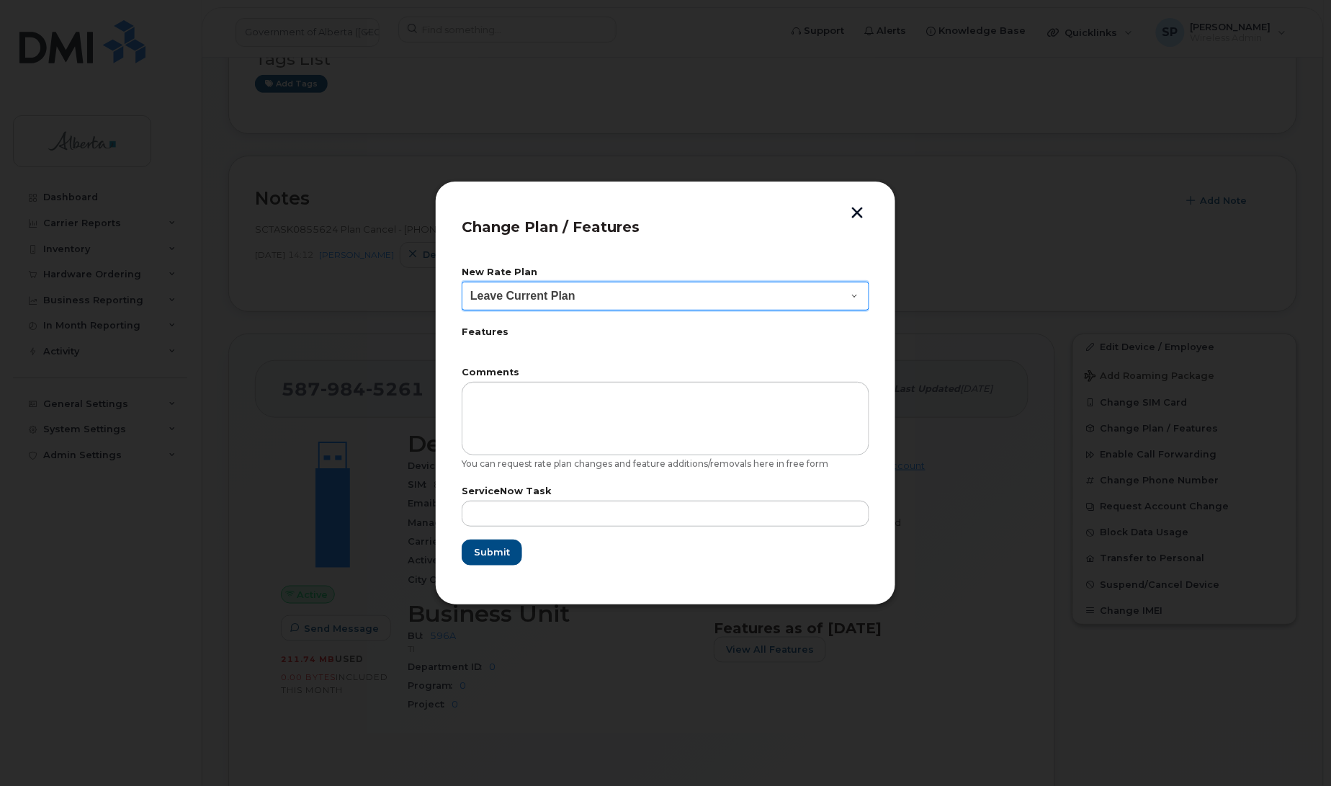
click at [596, 299] on select "Leave Current Plan GOA Data plan 9 30 d GOA–Unlimited Data Plan 9" at bounding box center [666, 296] width 408 height 29
select select "1790211"
click at [462, 282] on select "Leave Current Plan GOA Data plan 9 30 d GOA–Unlimited Data Plan 9" at bounding box center [666, 296] width 408 height 29
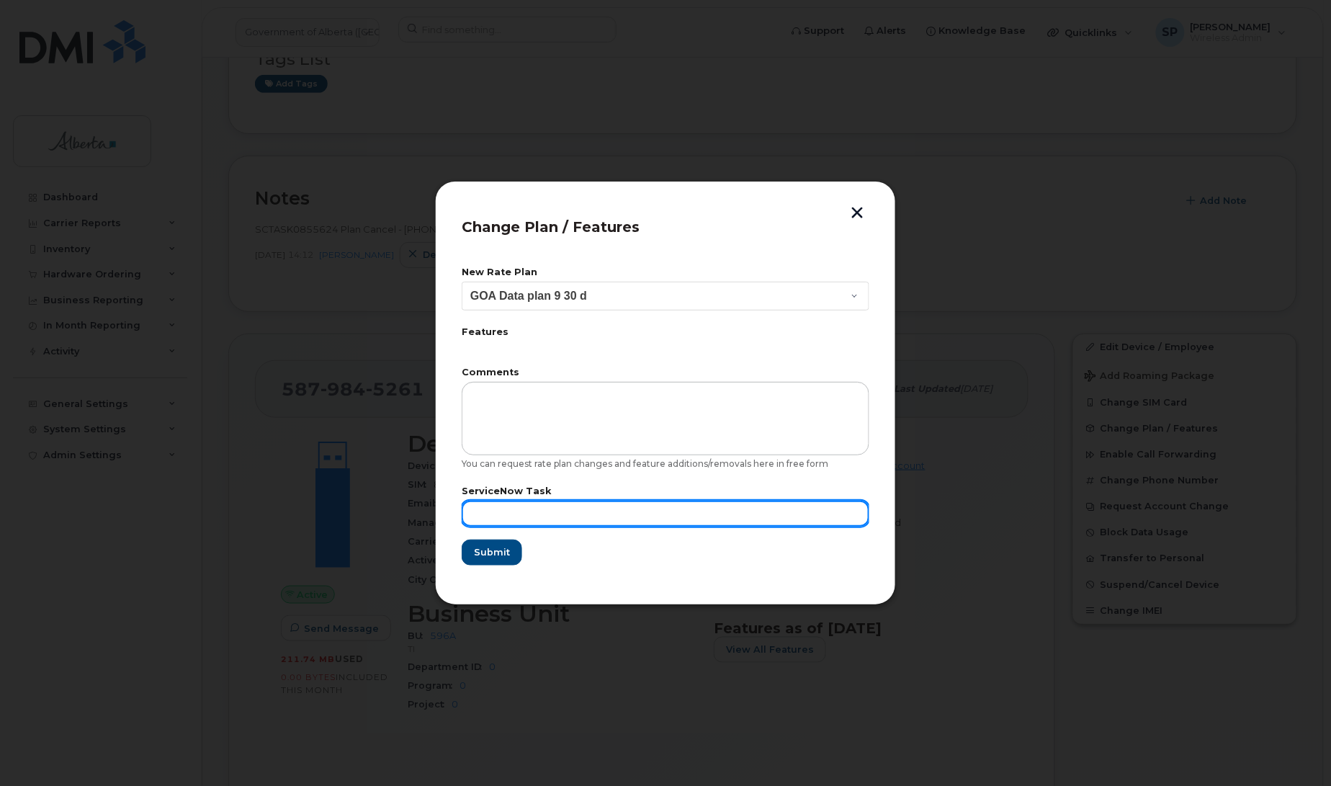
click at [618, 521] on input "text" at bounding box center [666, 514] width 408 height 26
paste input "SCTASK0855624"
type input "SCTASK0855624"
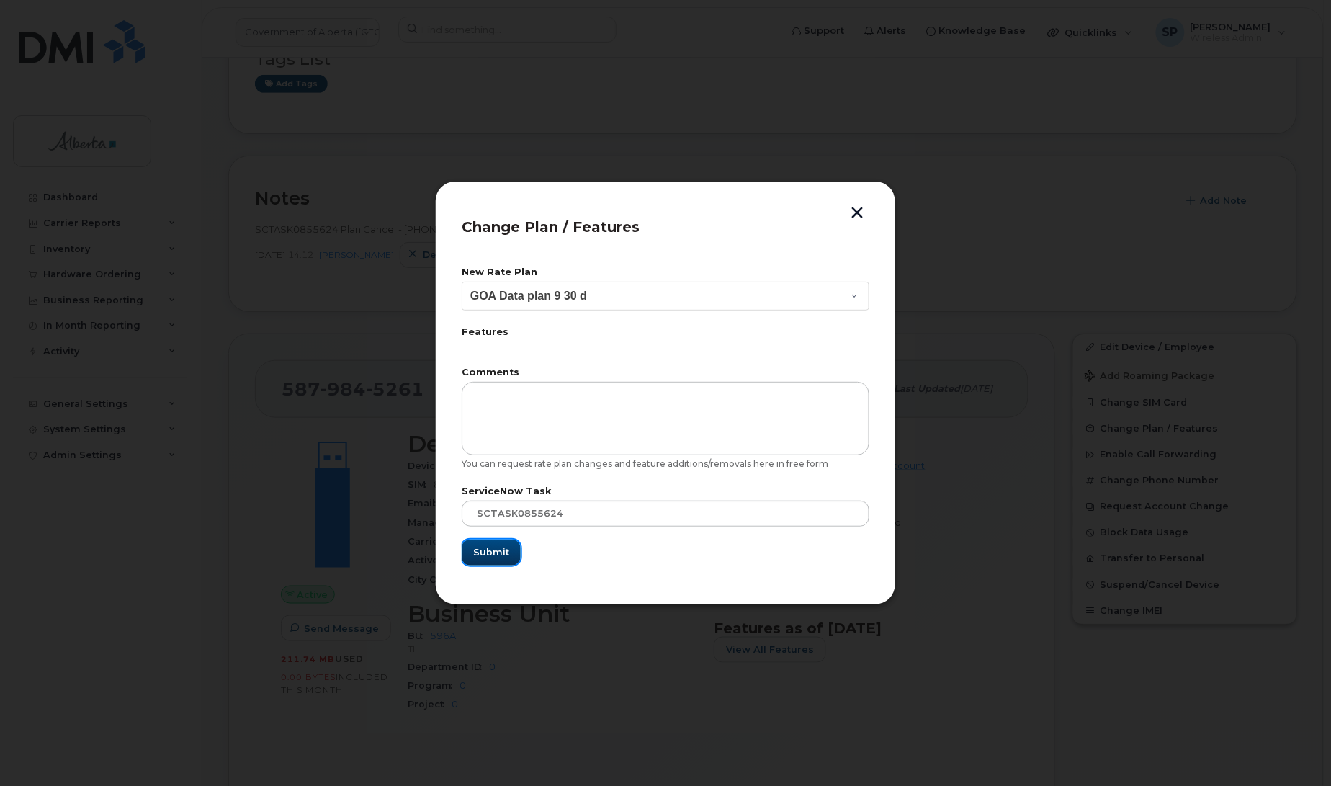
click at [488, 557] on span "Submit" at bounding box center [491, 552] width 36 height 14
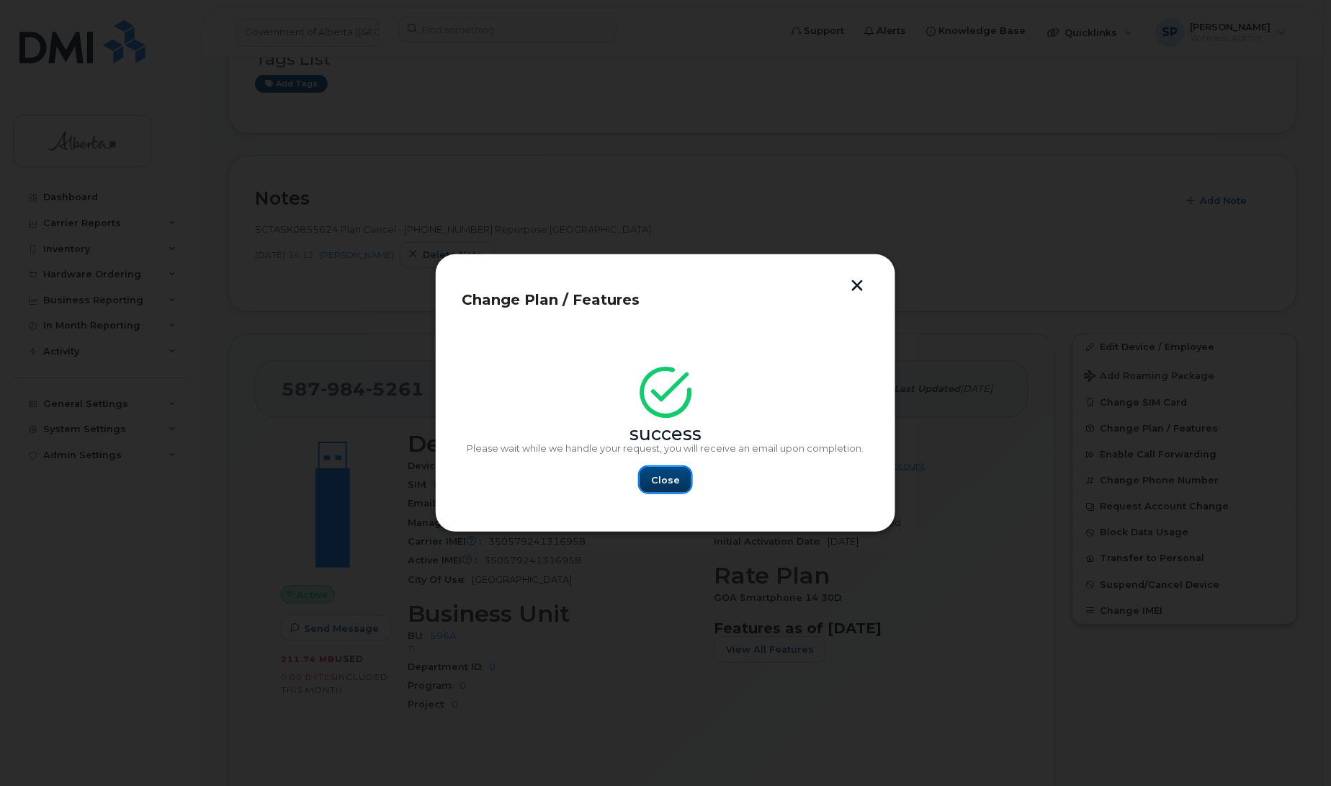
click at [660, 480] on span "Close" at bounding box center [665, 480] width 29 height 14
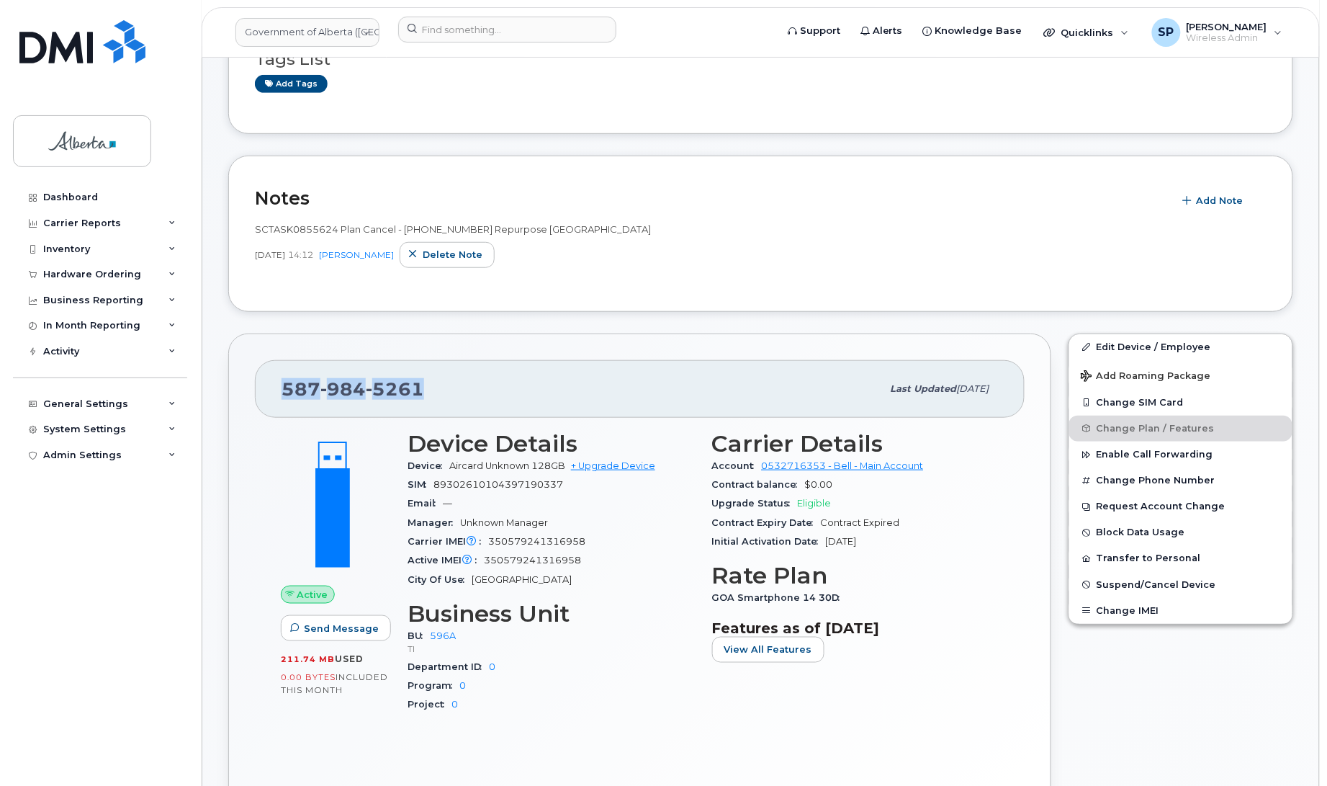
drag, startPoint x: 445, startPoint y: 390, endPoint x: 275, endPoint y: 396, distance: 170.1
click at [275, 396] on div "[PHONE_NUMBER] Last updated [DATE]" at bounding box center [640, 389] width 770 height 58
copy span "[PHONE_NUMBER]"
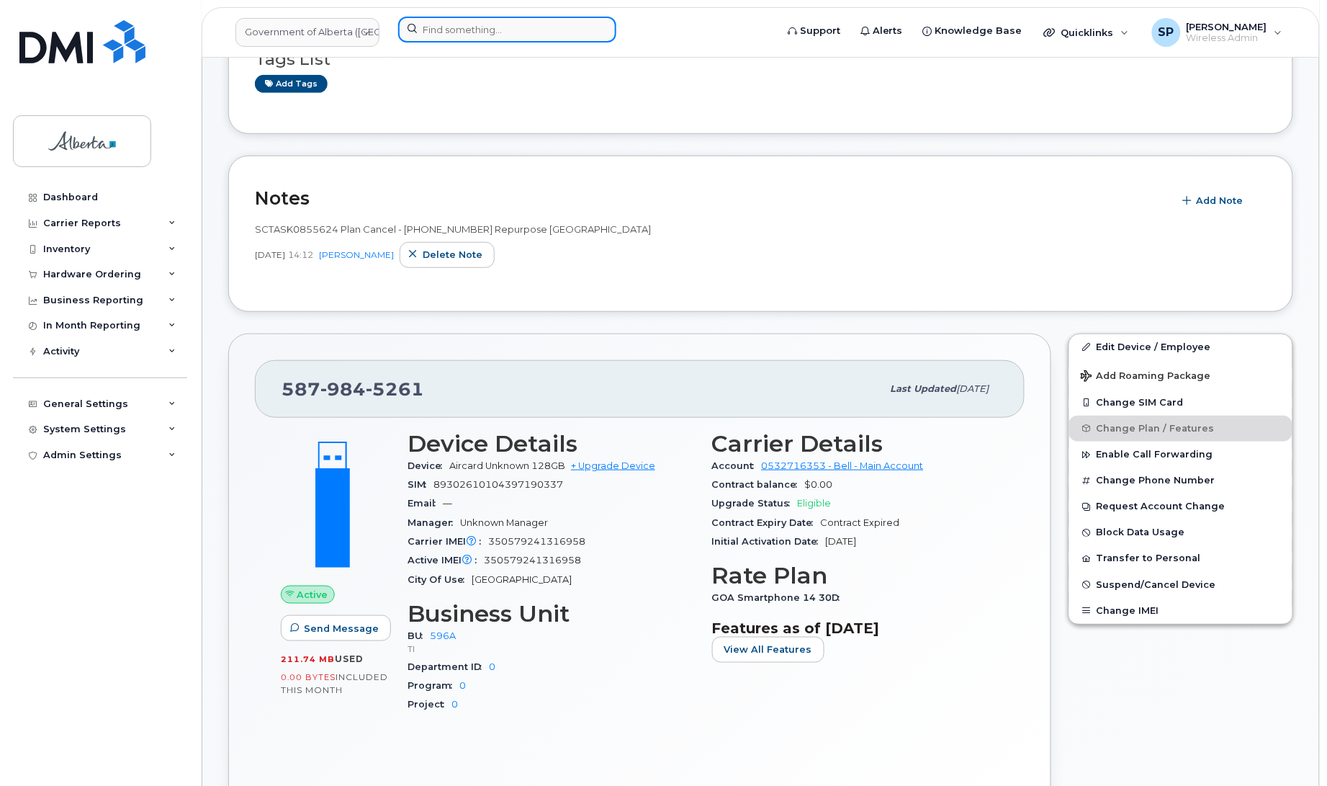
click at [474, 30] on input at bounding box center [507, 30] width 218 height 26
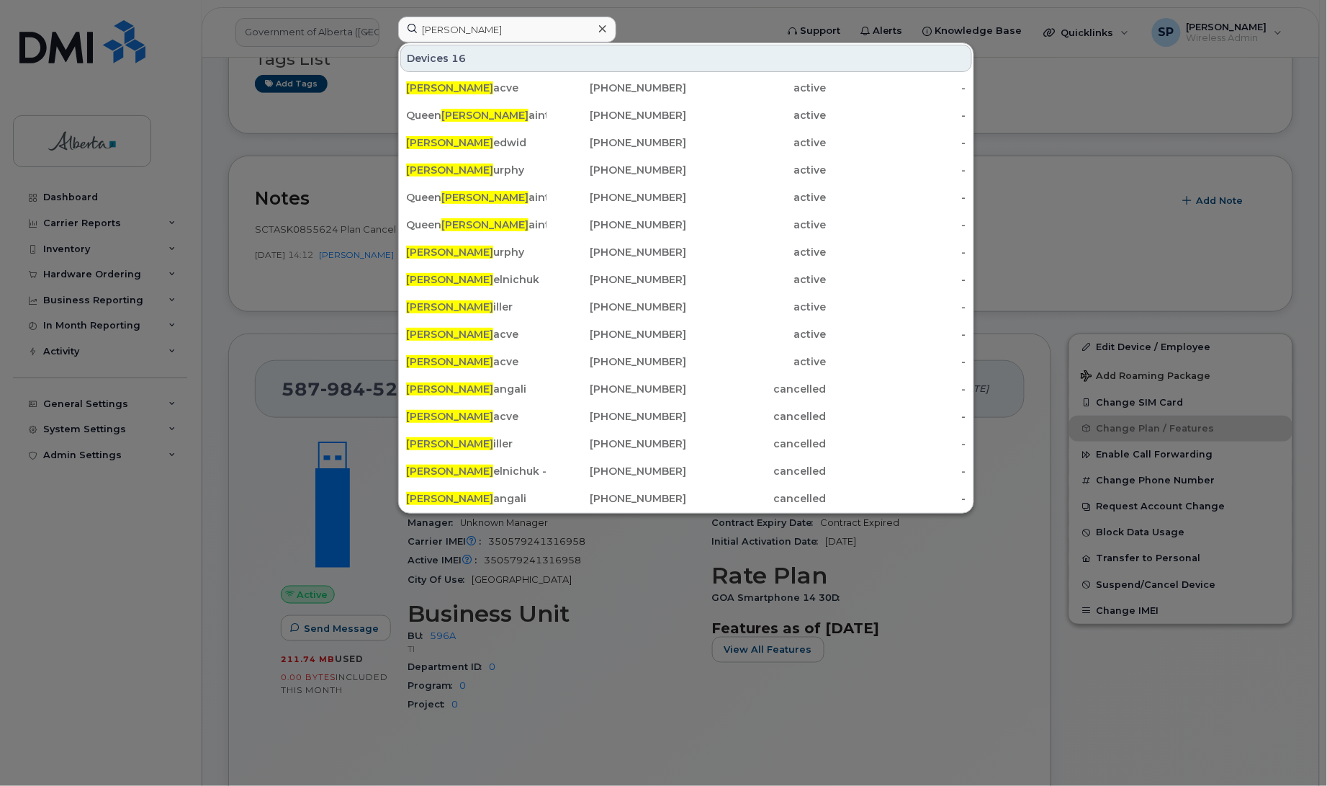
drag, startPoint x: 1100, startPoint y: 91, endPoint x: 1090, endPoint y: 97, distance: 11.6
click at [1097, 95] on div at bounding box center [663, 393] width 1327 height 786
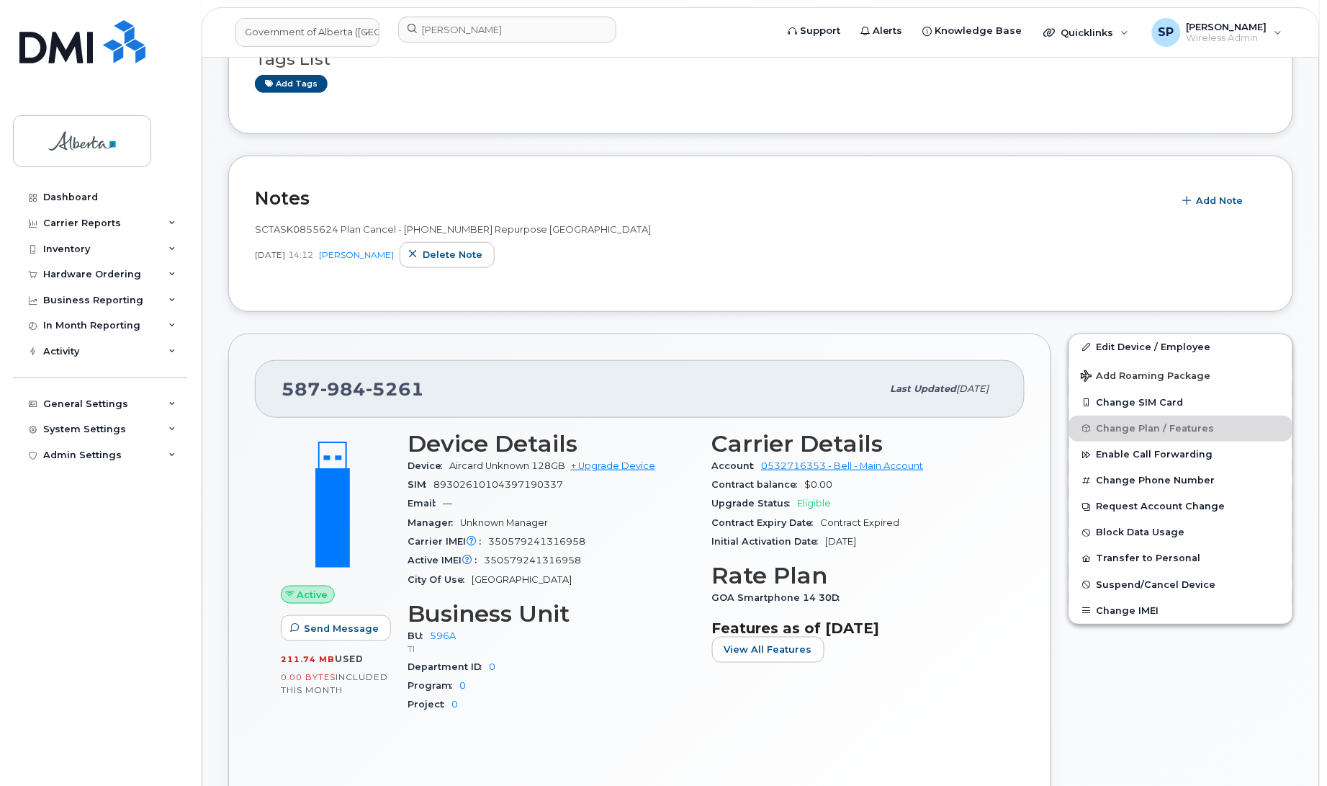
click at [91, 484] on div "Dashboard Carrier Reports Monthly Billing Data Daily Data Pooling Data Behavior…" at bounding box center [102, 474] width 178 height 580
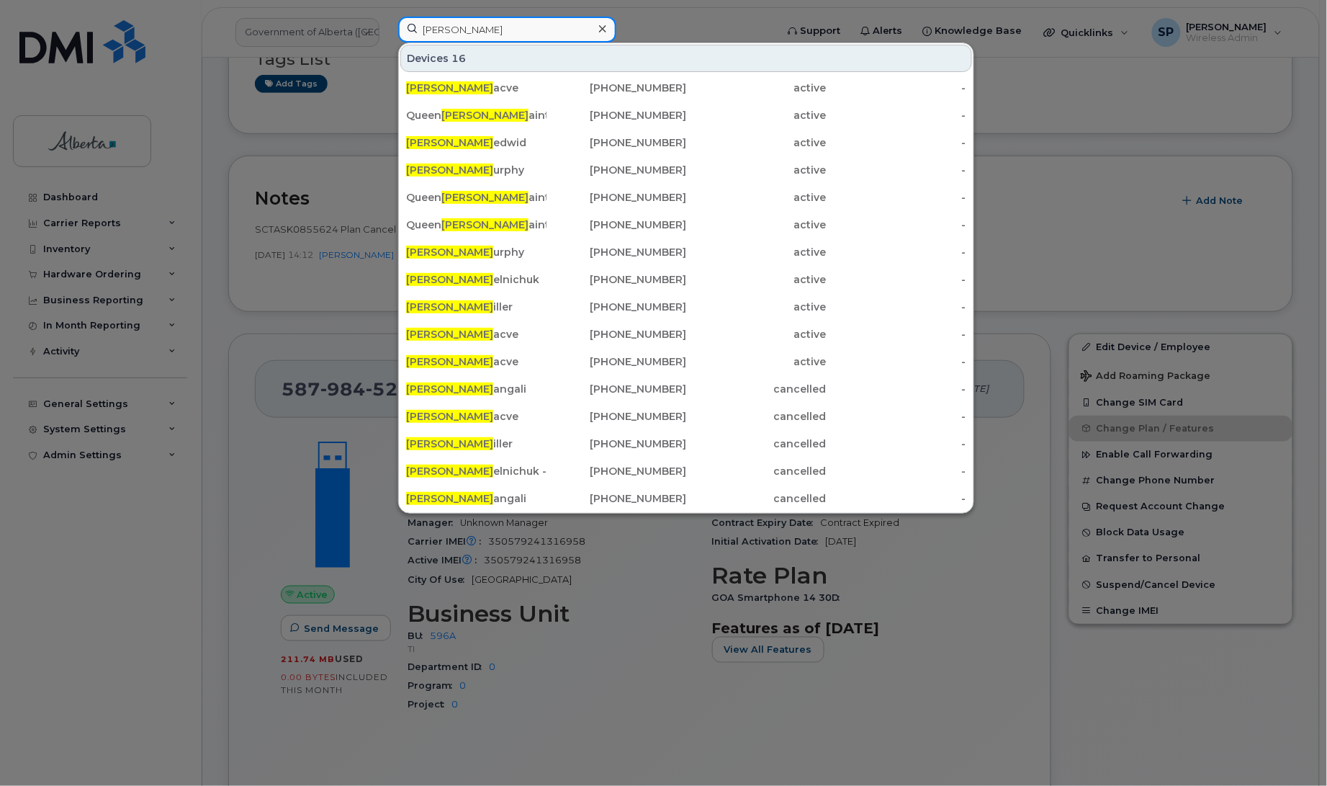
drag, startPoint x: 508, startPoint y: 25, endPoint x: 400, endPoint y: 29, distance: 108.8
click at [387, 37] on div "[PERSON_NAME] 16 [PERSON_NAME] acve [PHONE_NUMBER] active - [PERSON_NAME] ainte…" at bounding box center [582, 33] width 391 height 32
paste input "5873786385"
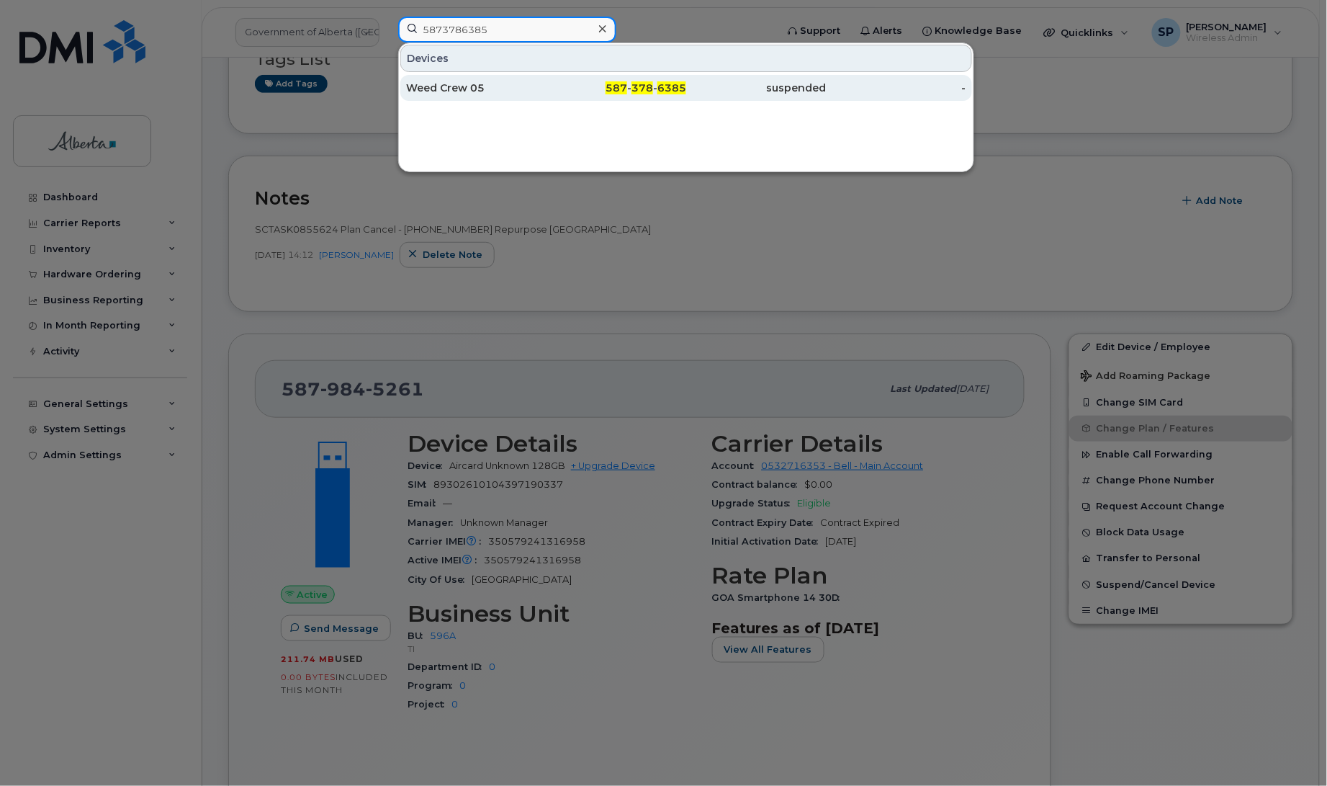
type input "5873786385"
click at [505, 89] on div "Weed Crew 05" at bounding box center [476, 88] width 140 height 14
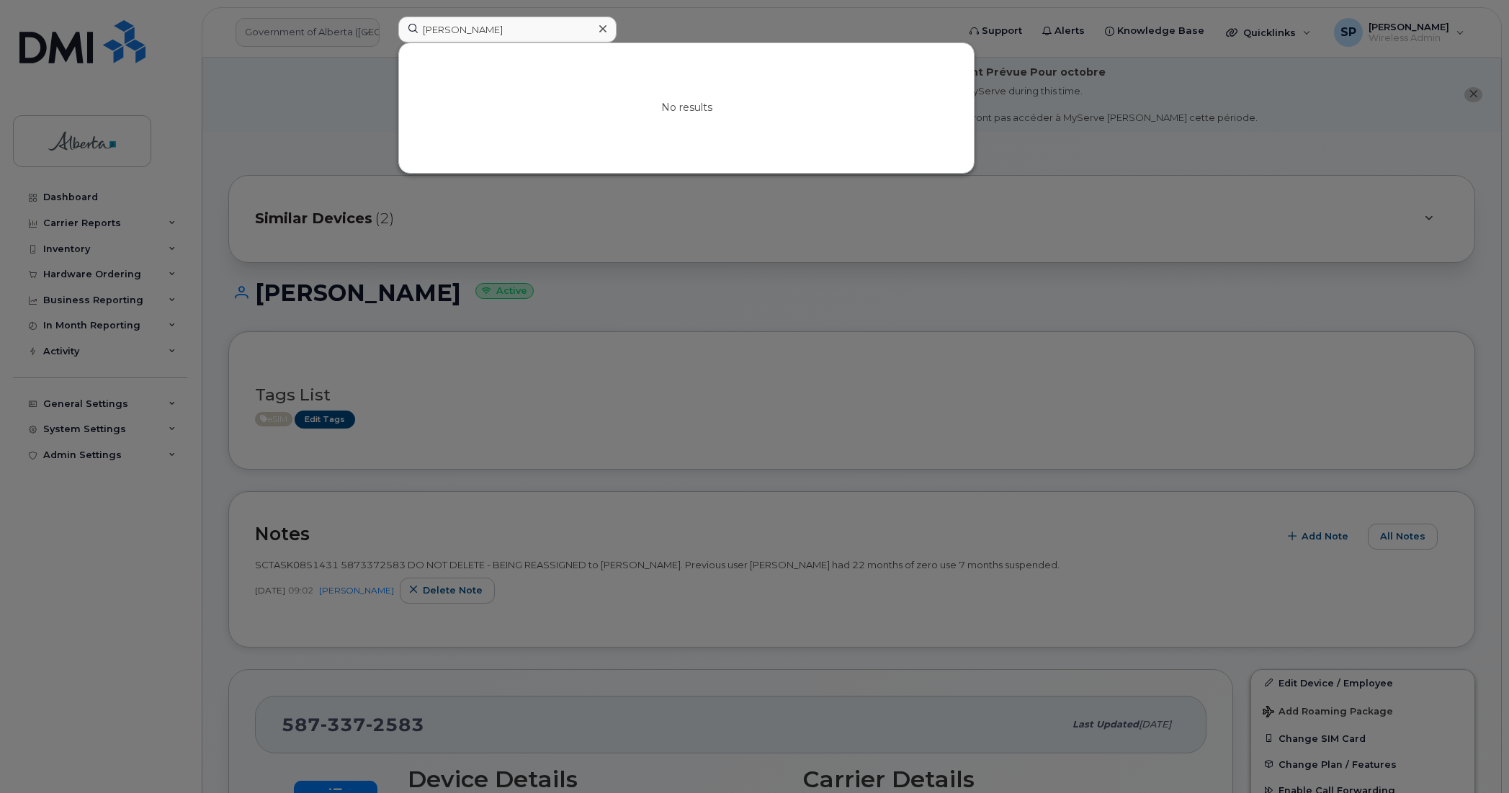
scroll to position [232, 0]
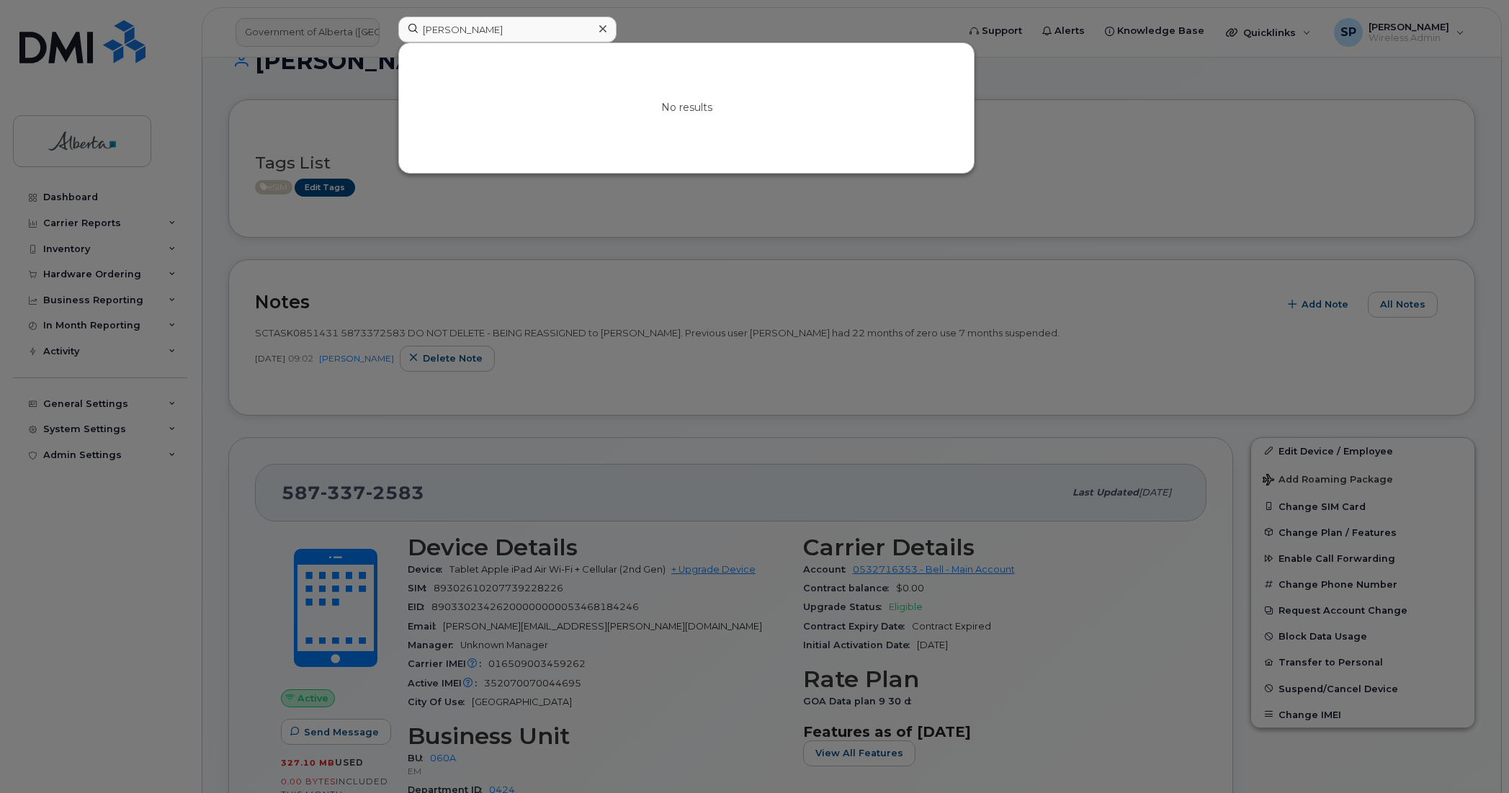
drag, startPoint x: 506, startPoint y: 34, endPoint x: 318, endPoint y: 40, distance: 187.3
click at [387, 40] on div "[PERSON_NAME] No results" at bounding box center [673, 33] width 573 height 32
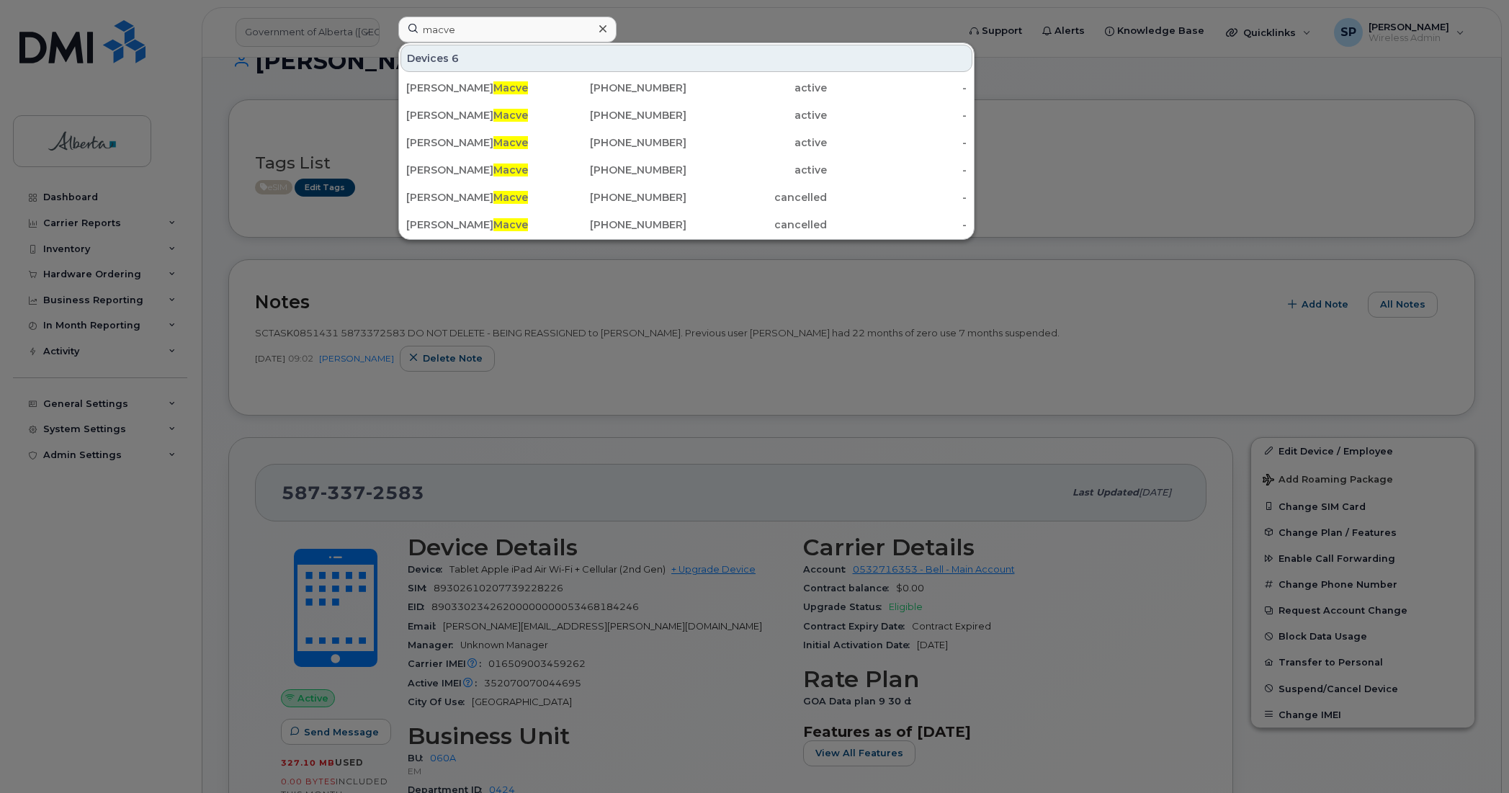
type input "macve"
click at [675, 326] on div at bounding box center [754, 396] width 1509 height 793
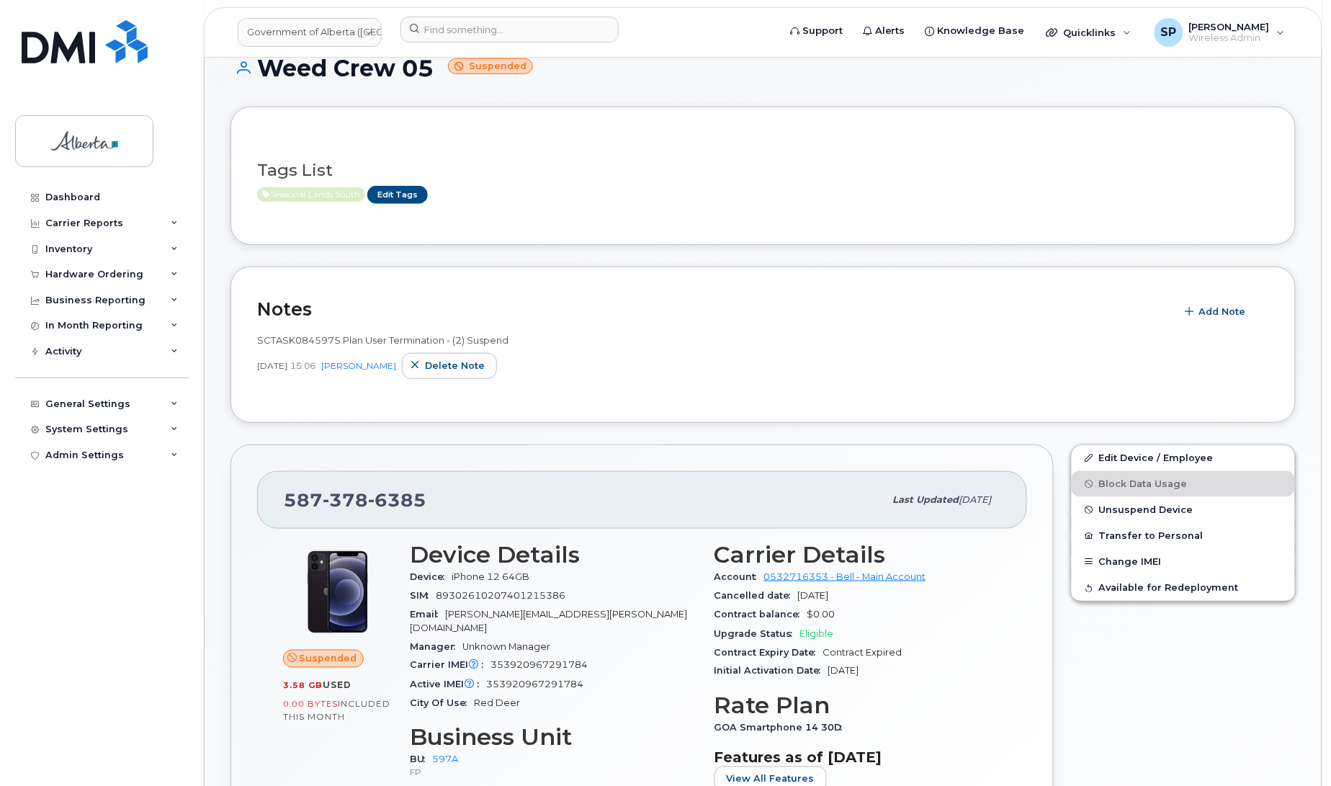
scroll to position [241, 0]
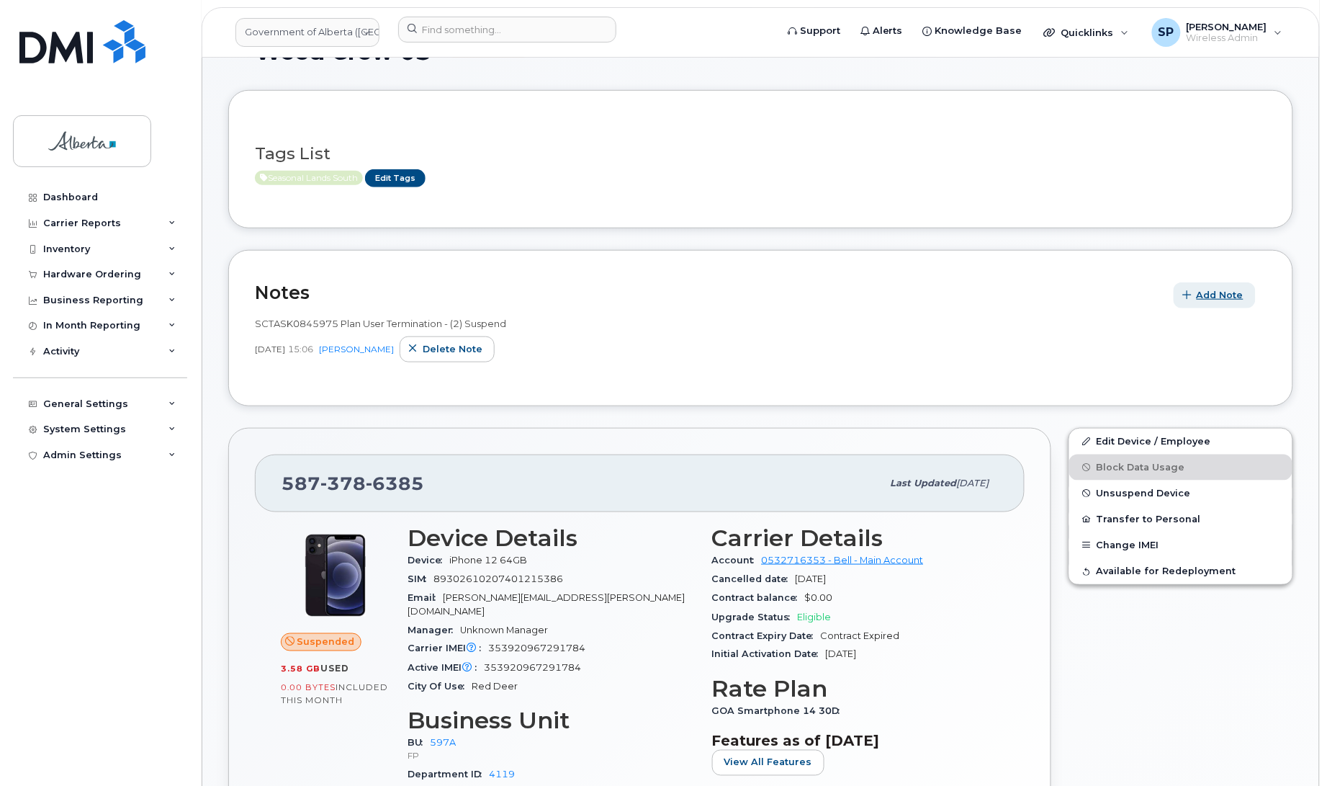
click at [1234, 297] on span "Add Note" at bounding box center [1220, 295] width 47 height 14
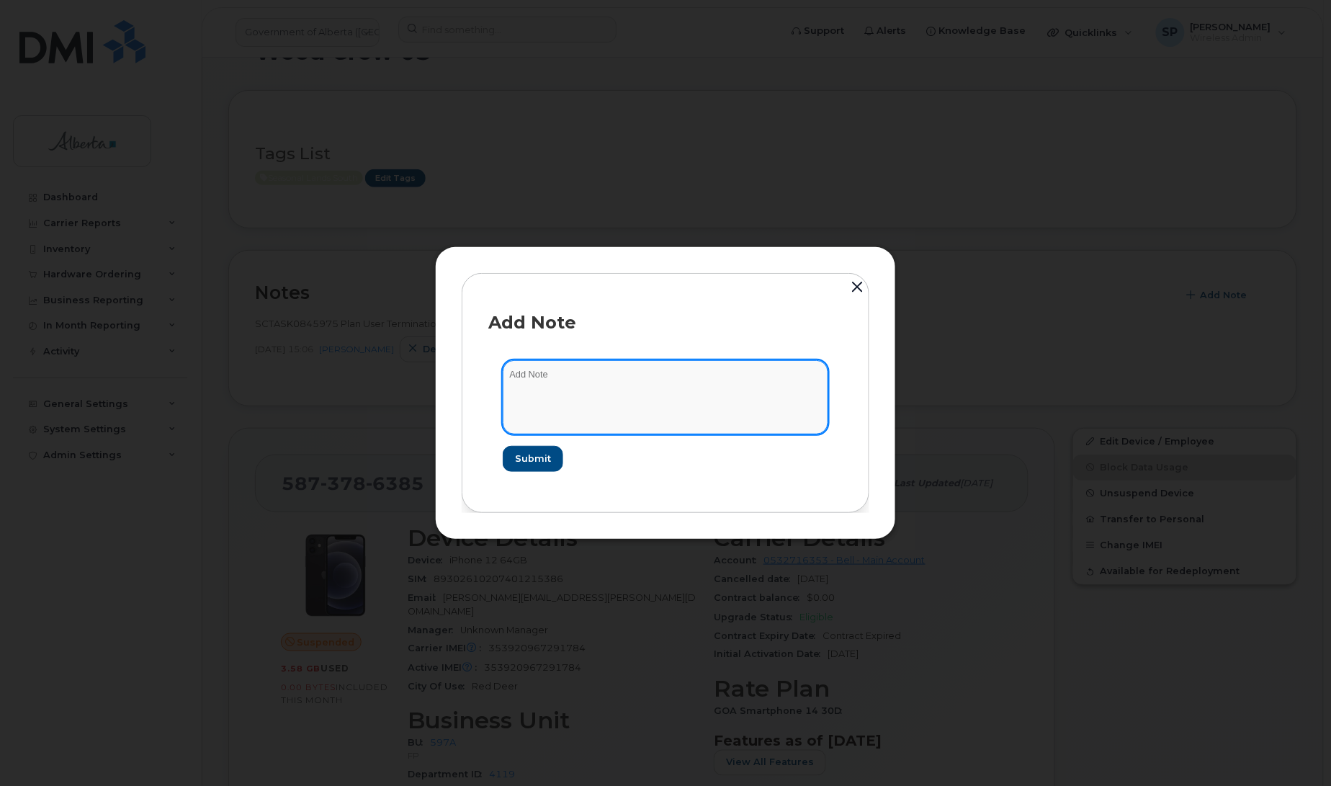
click at [675, 384] on textarea at bounding box center [666, 396] width 326 height 73
paste textarea "SCTASK0855351 Plan Unsuspend - (1)"
type textarea "SCTASK0855351 Plan Unsuspend - (1)"
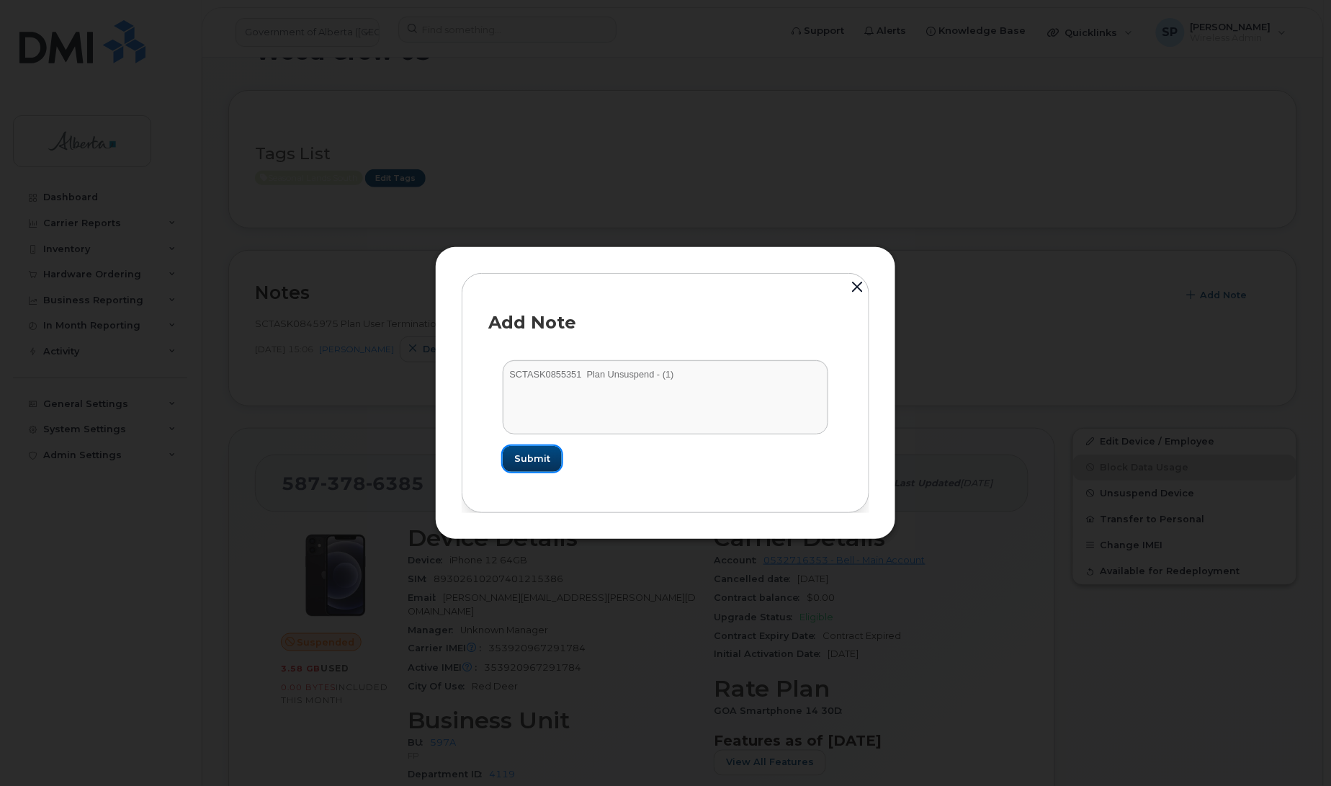
click at [534, 454] on span "Submit" at bounding box center [532, 459] width 36 height 14
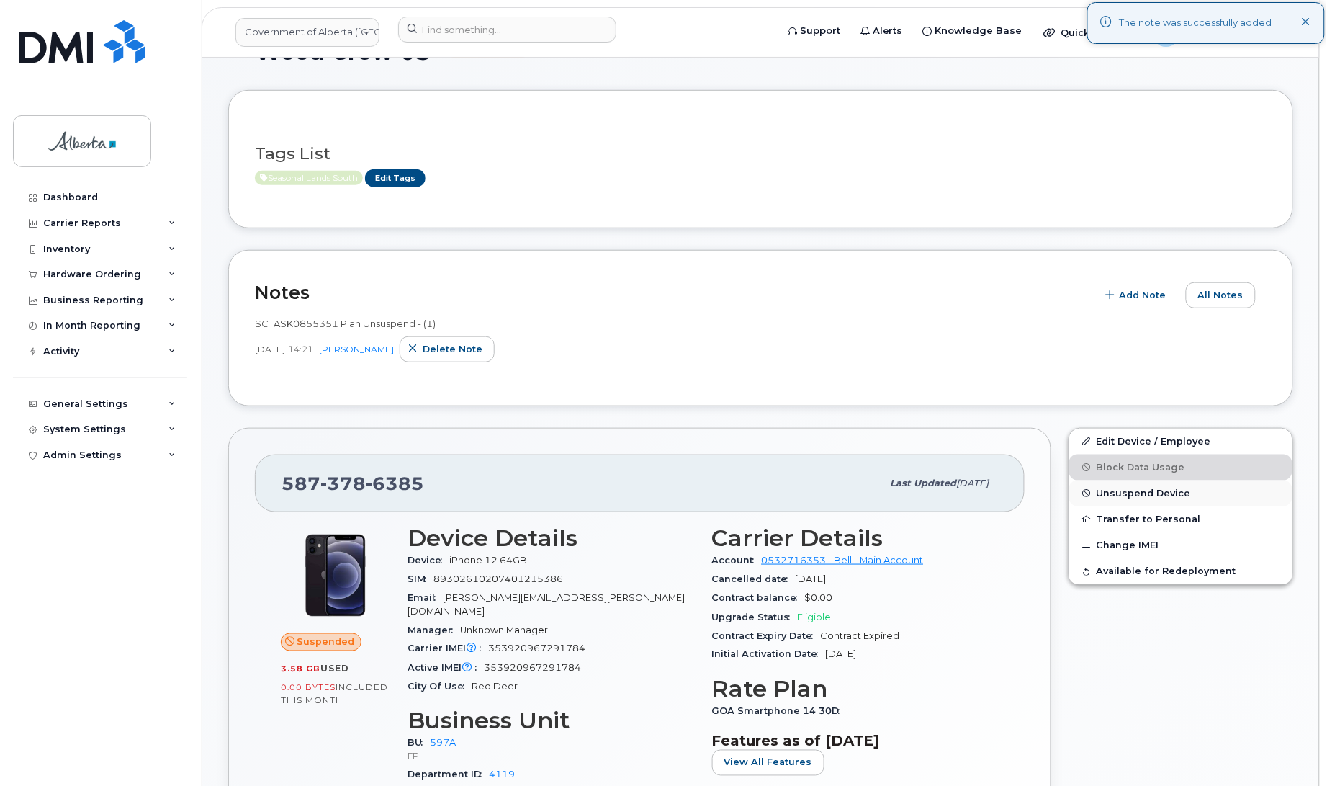
click at [1141, 493] on span "Unsuspend Device" at bounding box center [1144, 493] width 94 height 11
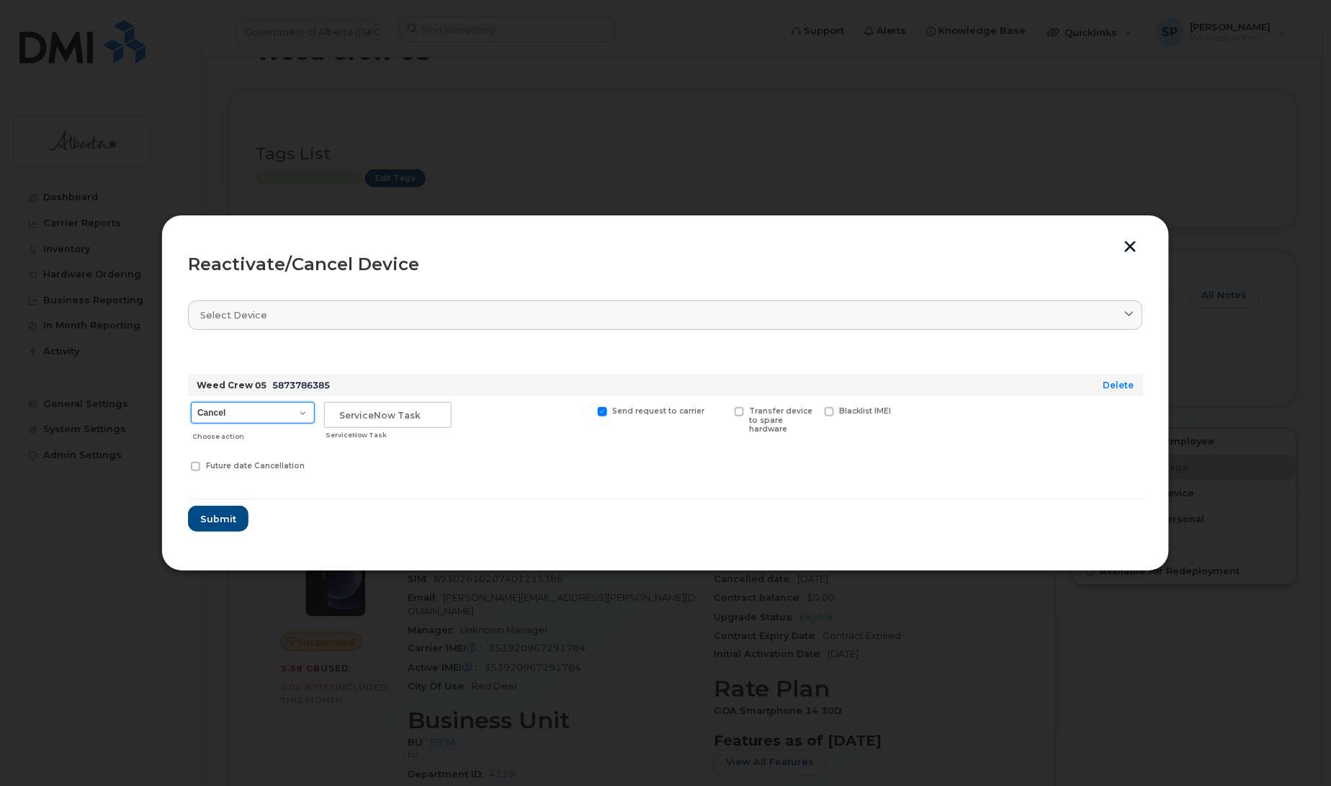
click at [303, 415] on select "Cancel Suspend - Extend Suspension Reactivate" at bounding box center [253, 413] width 124 height 22
select select "[object Object]"
click at [191, 402] on select "Cancel Suspend - Extend Suspension Reactivate" at bounding box center [253, 413] width 124 height 22
click at [362, 416] on input "text" at bounding box center [387, 415] width 127 height 26
paste input "SCTASK0855351"
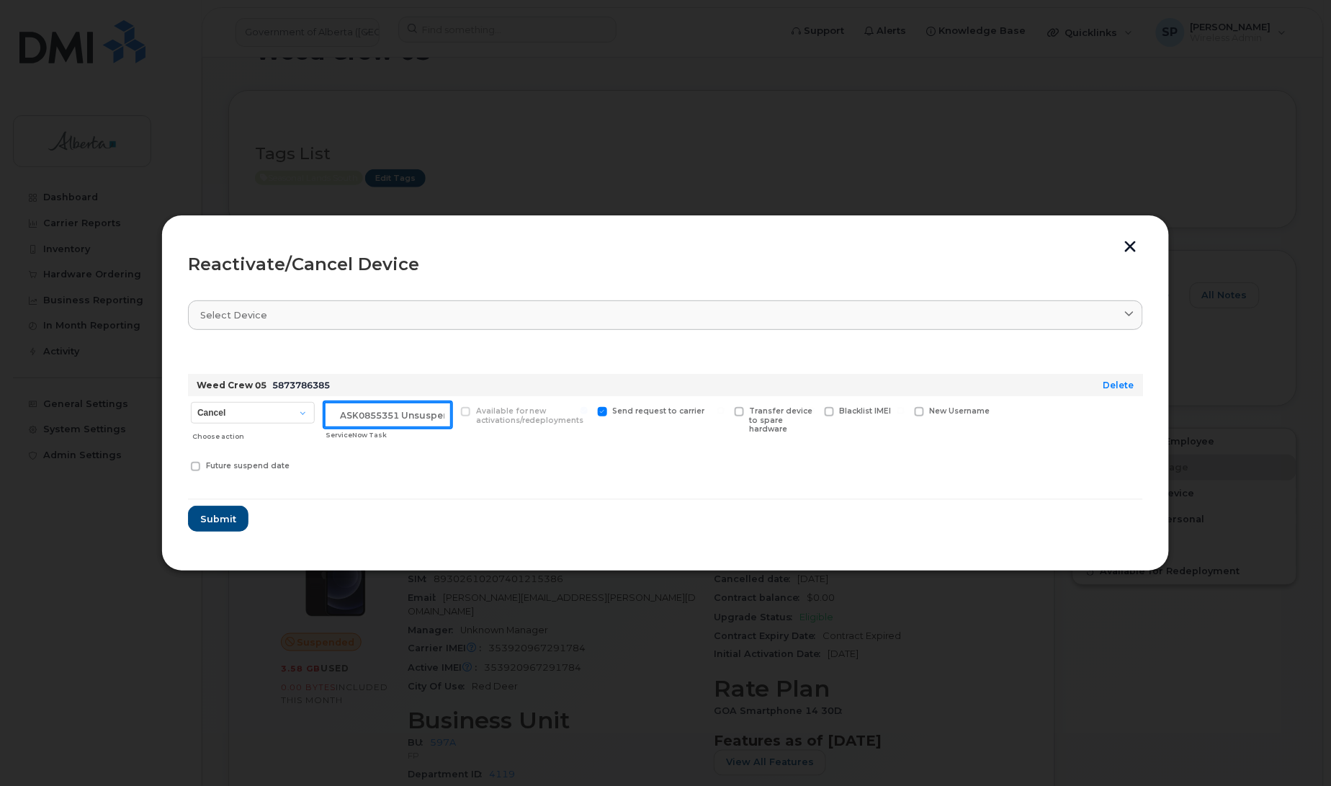
scroll to position [0, 24]
type input "SCTASK0855351 Unsuspend"
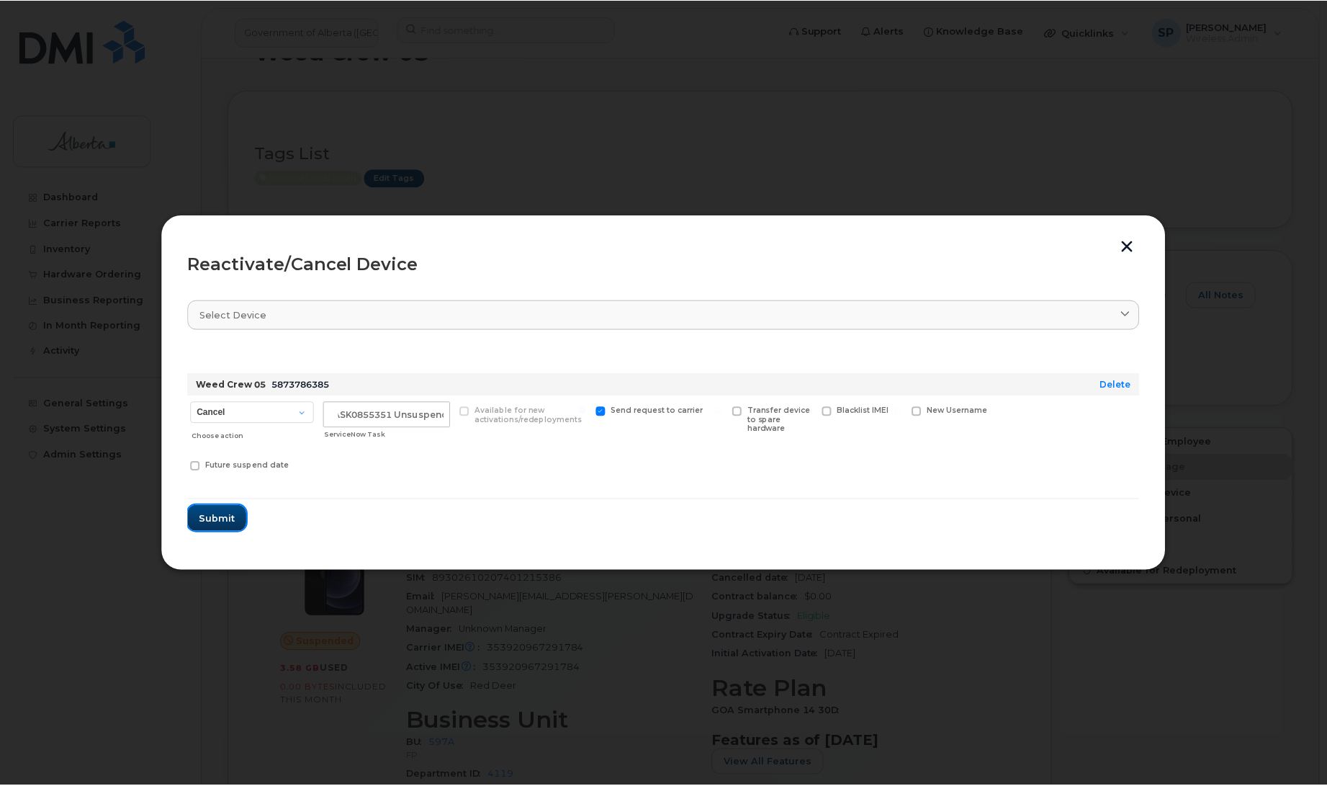
scroll to position [0, 0]
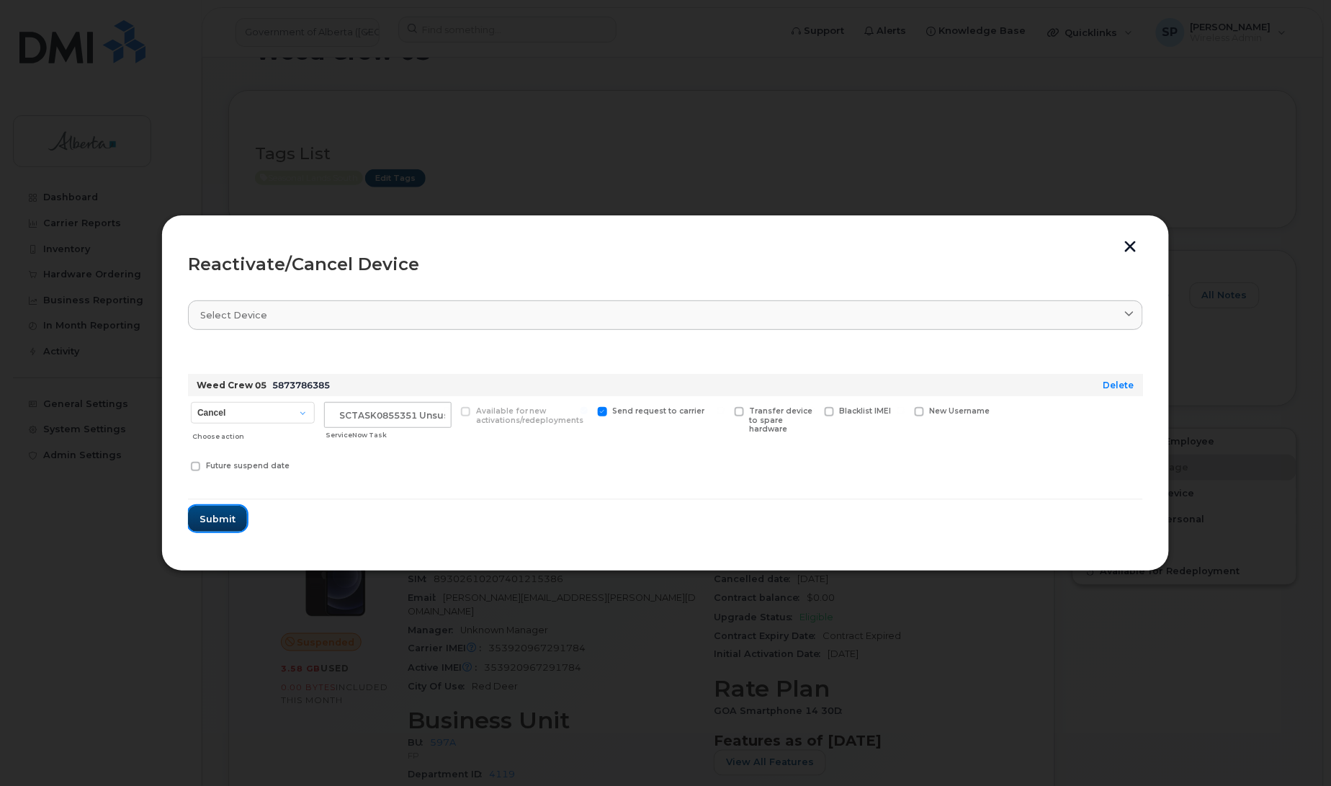
click at [222, 519] on span "Submit" at bounding box center [217, 519] width 36 height 14
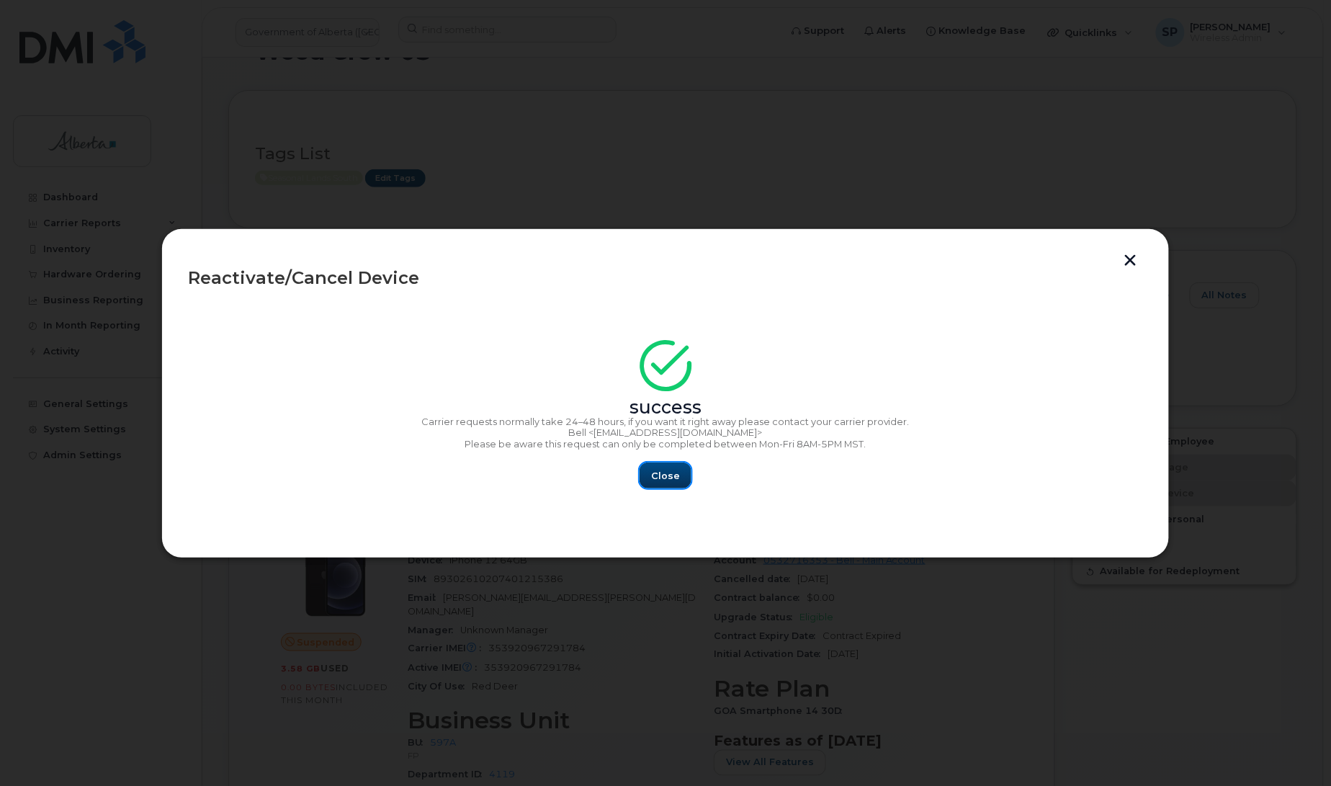
click at [663, 473] on span "Close" at bounding box center [665, 476] width 29 height 14
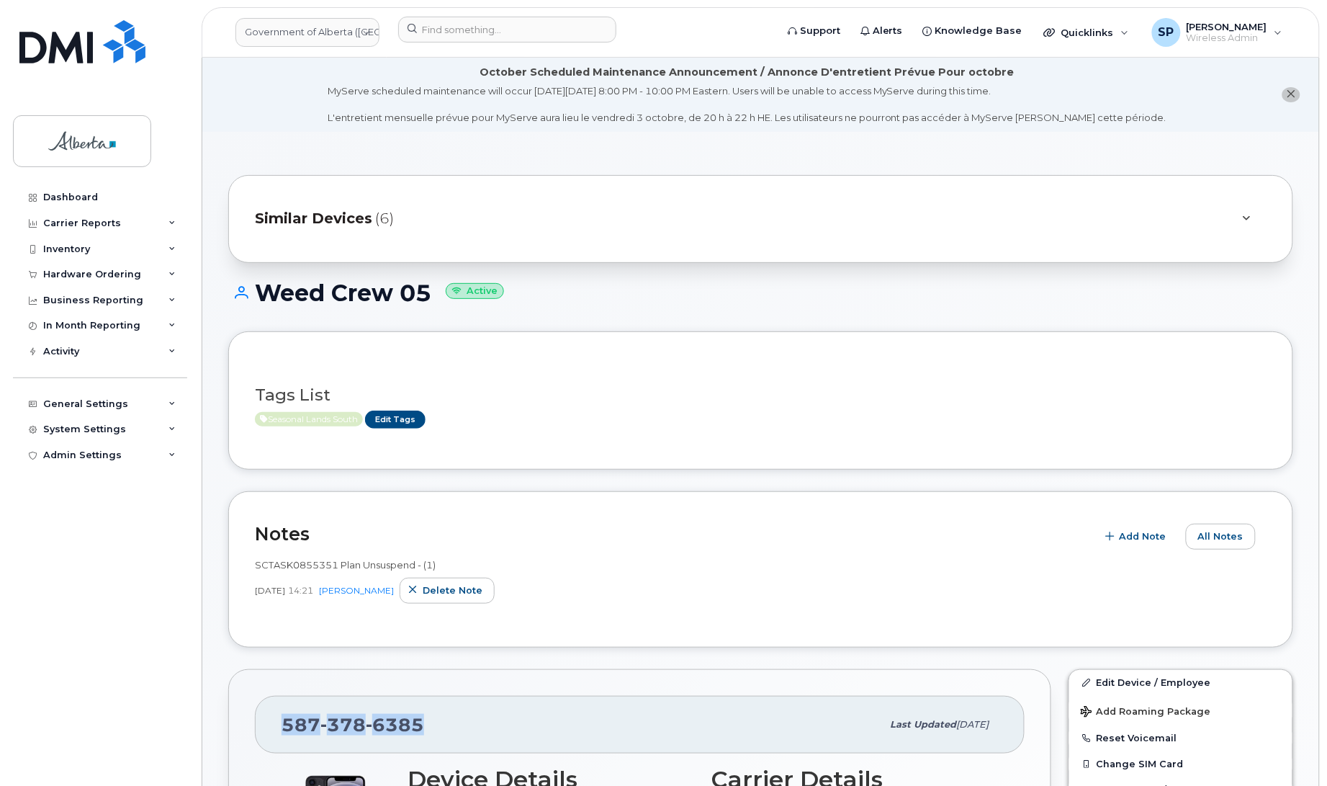
drag, startPoint x: 436, startPoint y: 717, endPoint x: 282, endPoint y: 717, distance: 153.4
click at [282, 717] on div "[PHONE_NUMBER]" at bounding box center [582, 724] width 601 height 30
copy span "[PHONE_NUMBER]"
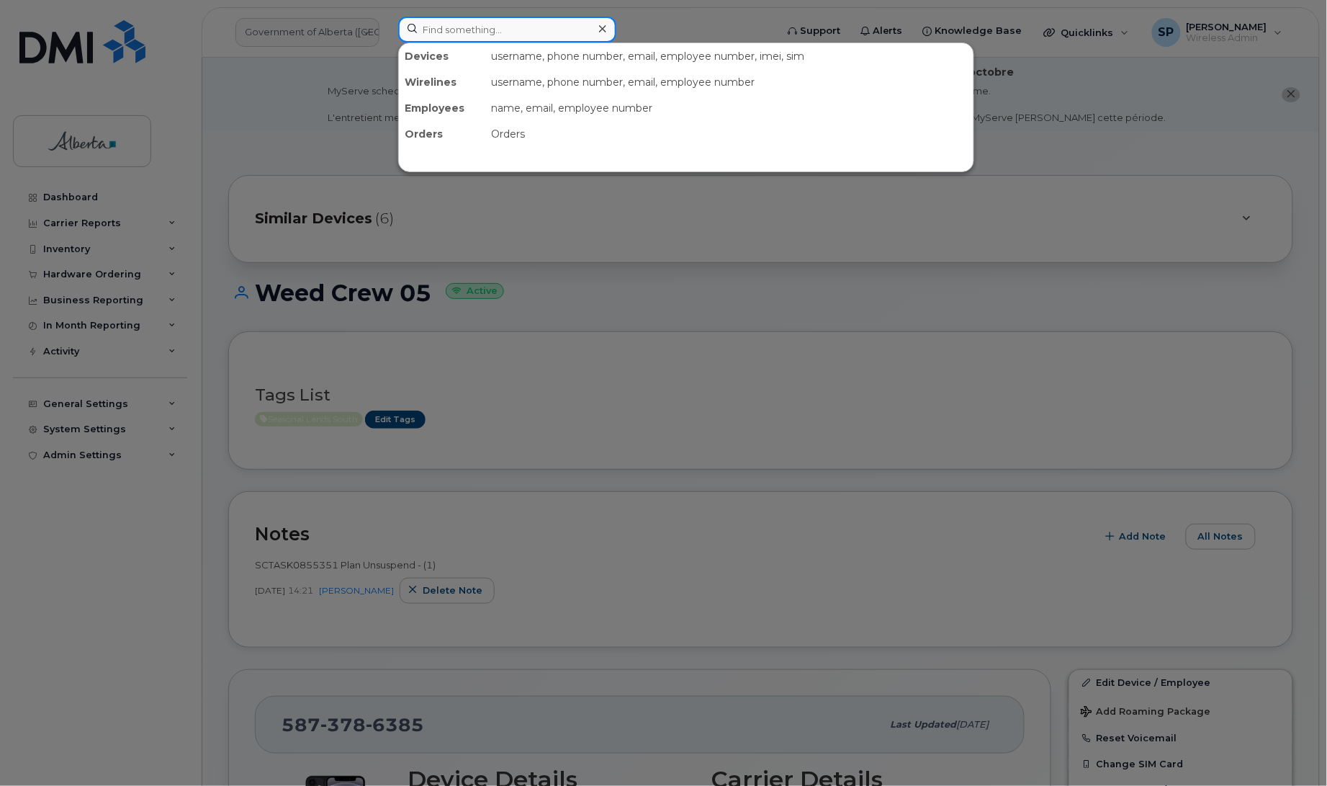
click at [515, 30] on input at bounding box center [507, 30] width 218 height 26
paste input "7802961824"
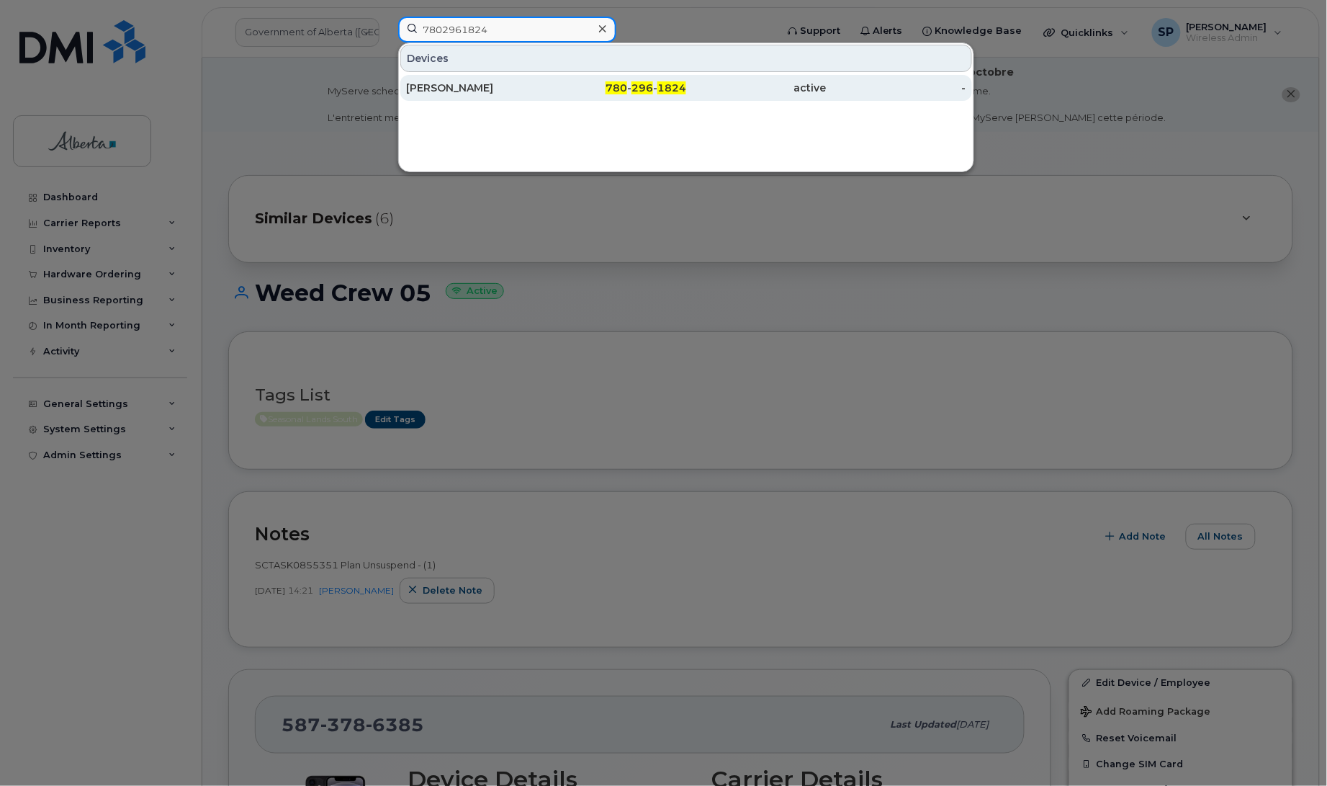
type input "7802961824"
click at [486, 91] on div "[PERSON_NAME]" at bounding box center [476, 88] width 140 height 14
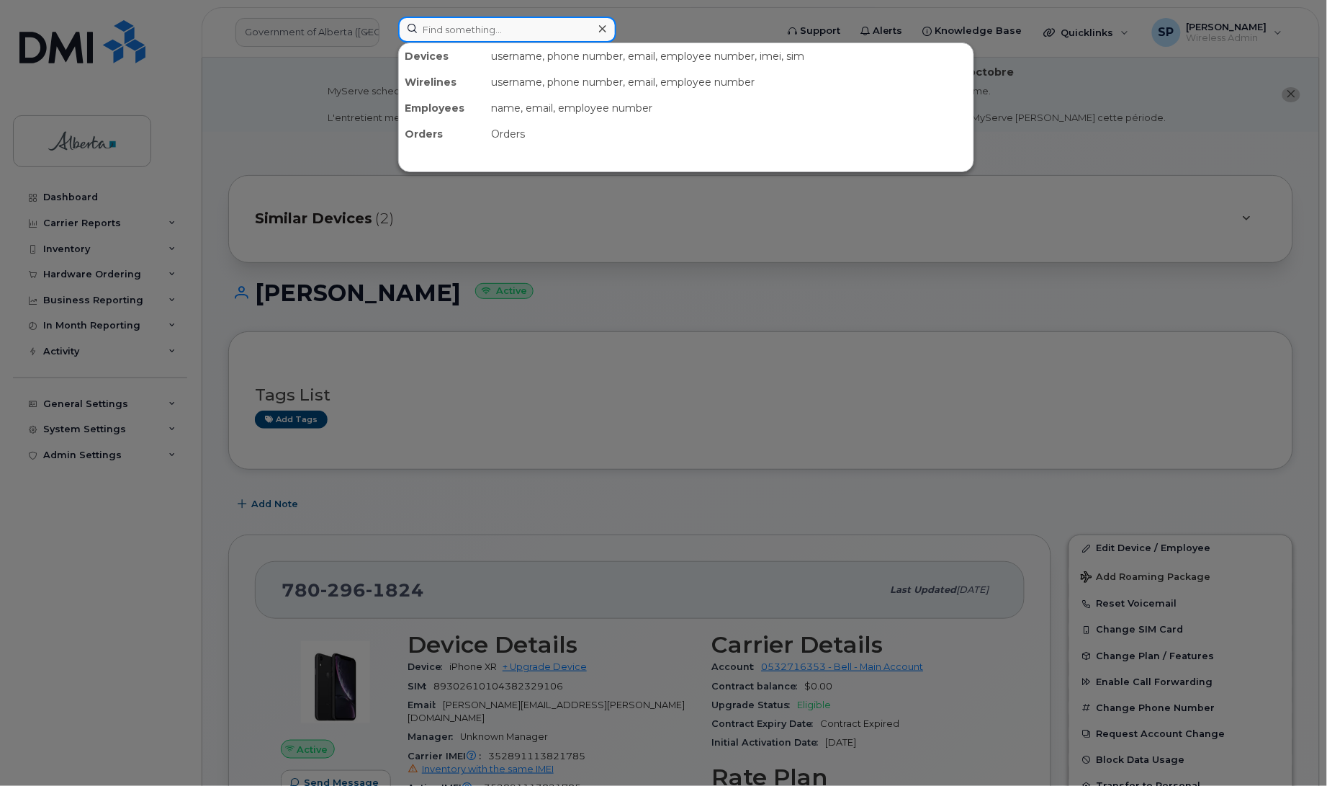
click at [495, 24] on input at bounding box center [507, 30] width 218 height 26
paste input "5875968478"
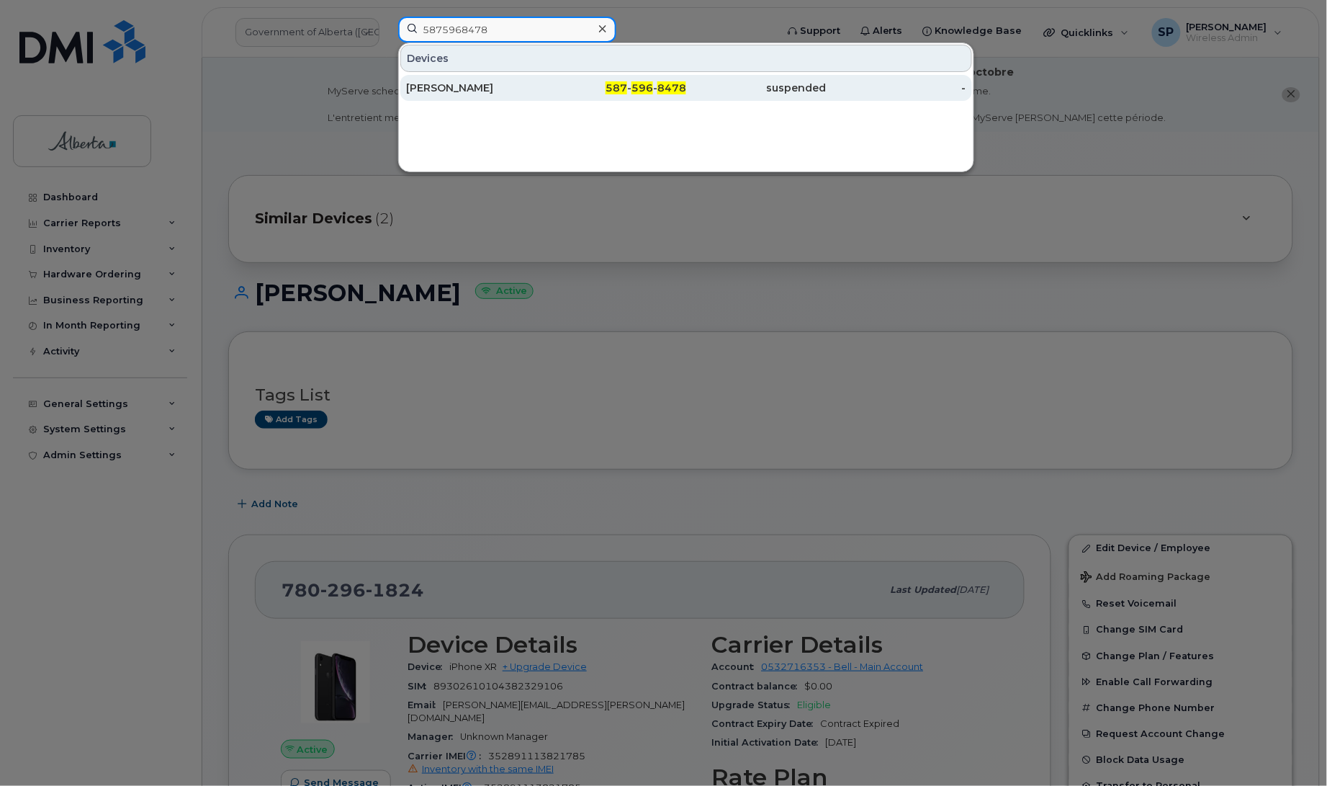
type input "5875968478"
click at [516, 86] on div "[PERSON_NAME]" at bounding box center [476, 88] width 140 height 14
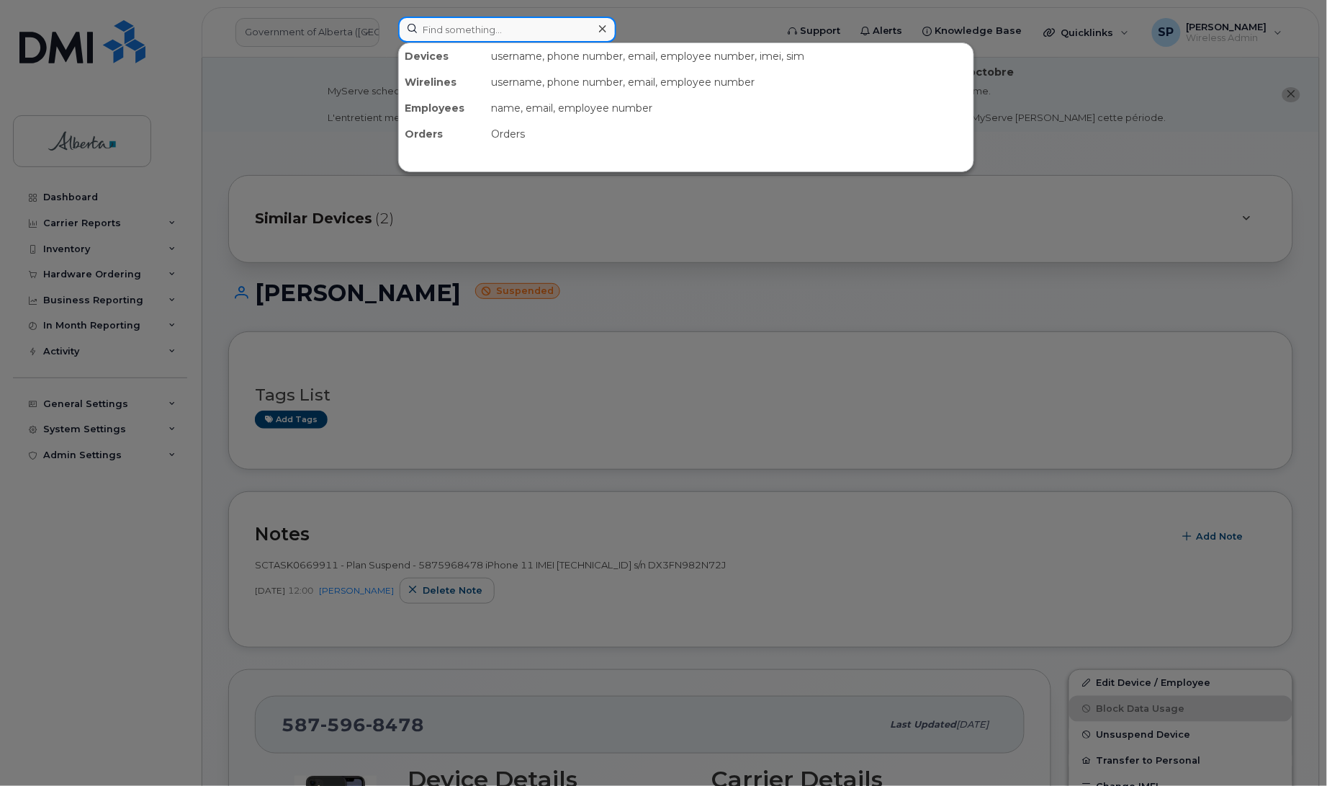
click at [511, 34] on input at bounding box center [507, 30] width 218 height 26
paste input "7809745097"
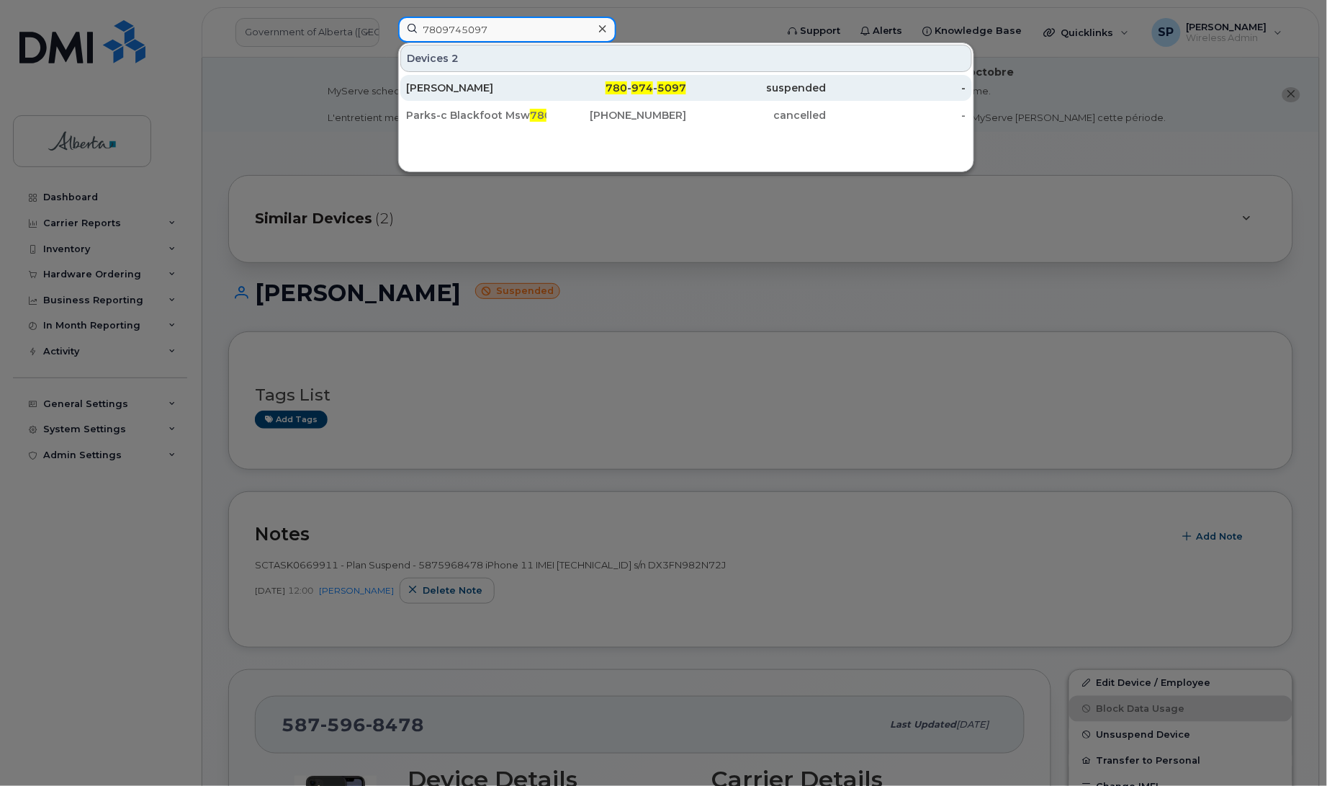
type input "7809745097"
click at [488, 88] on div "[PERSON_NAME]" at bounding box center [476, 88] width 140 height 14
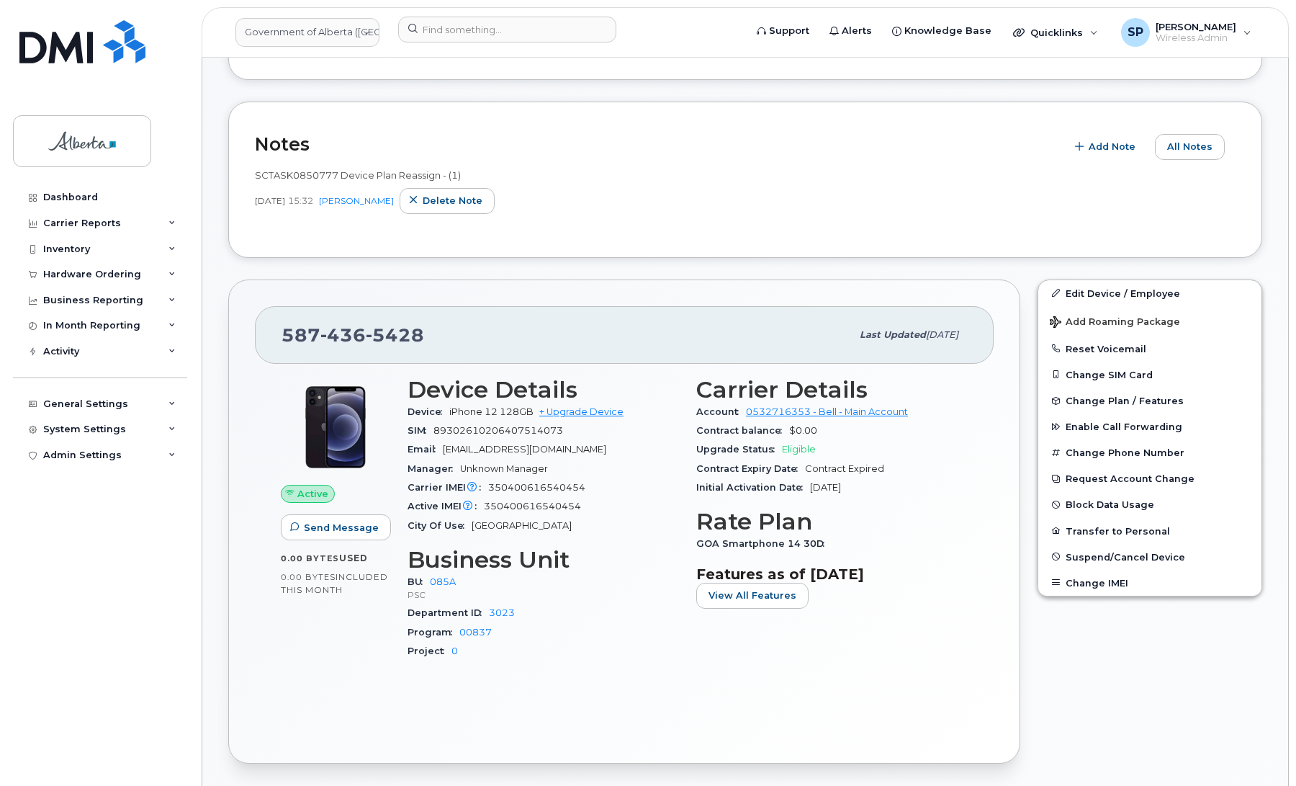
scroll to position [395, 0]
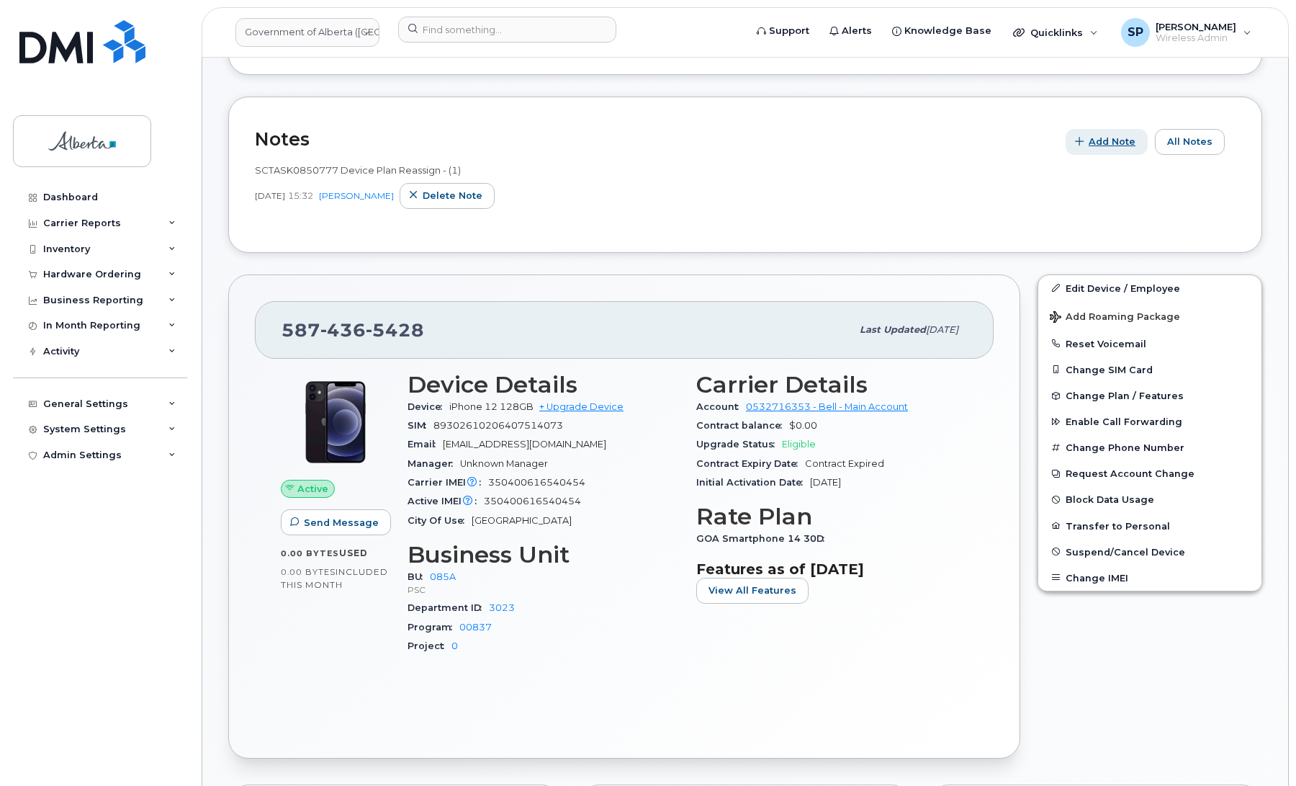
click at [1103, 140] on span "Add Note" at bounding box center [1112, 142] width 47 height 14
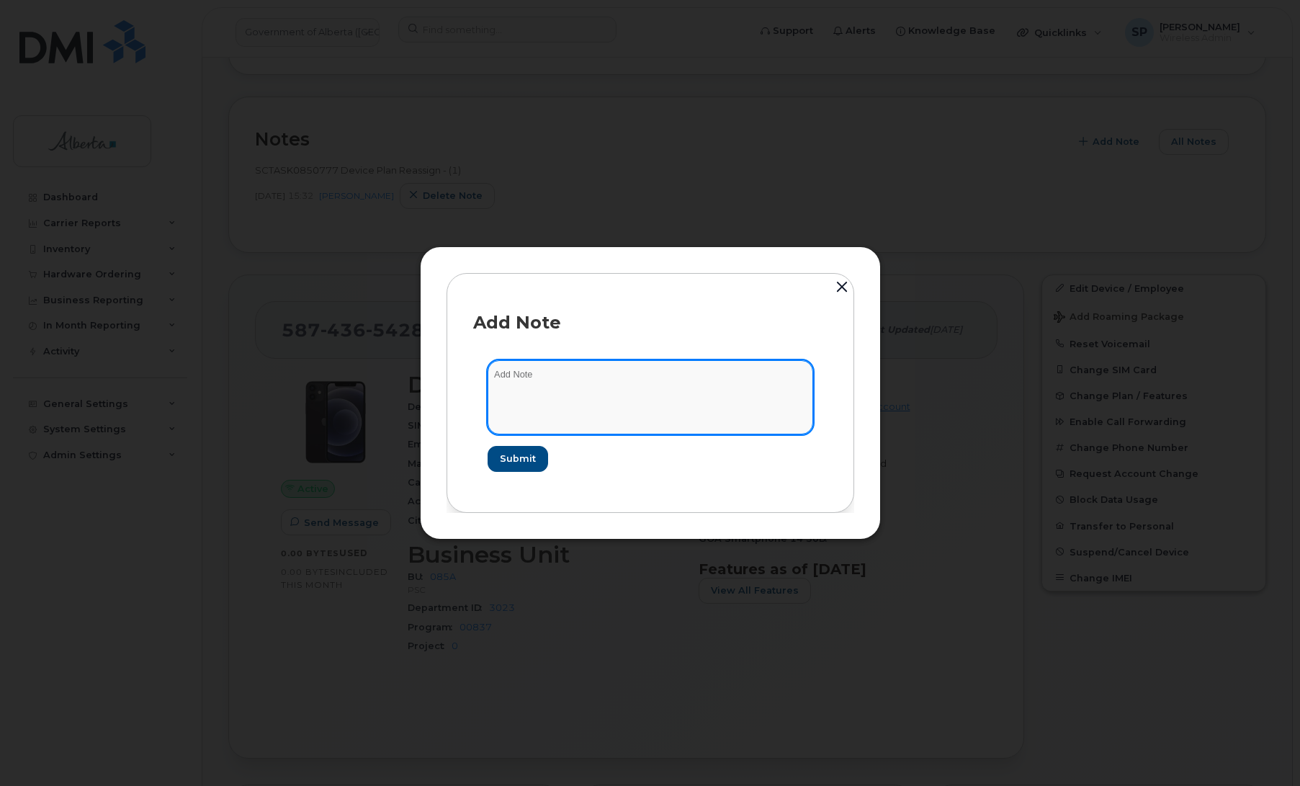
click at [617, 378] on textarea at bounding box center [651, 396] width 326 height 73
paste textarea "SCTASK0856996 Plan Cancel - (1) 5874365428 Repurpose Calgary"
type textarea "SCTASK0856996 Plan Cancel - (1) 5874365428 Repurpose Calgary"
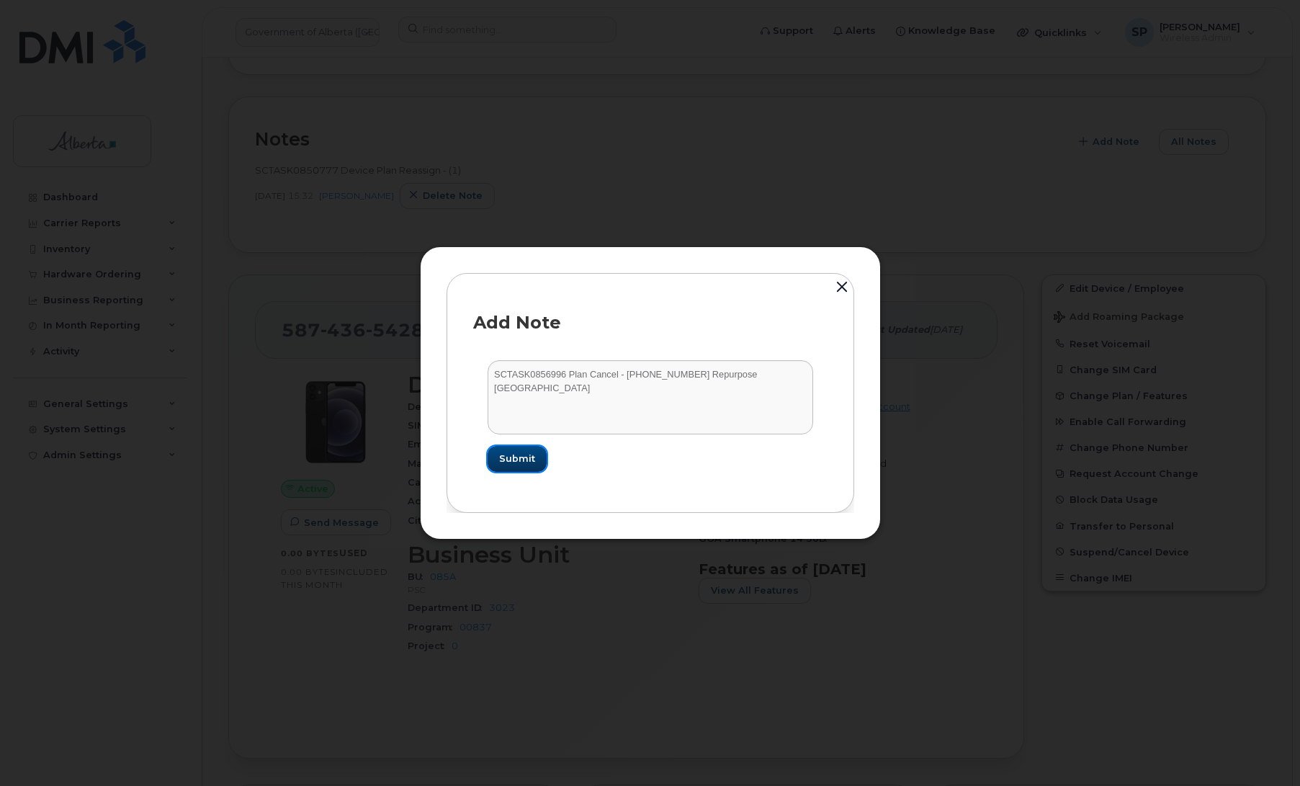
click at [508, 462] on span "Submit" at bounding box center [517, 459] width 36 height 14
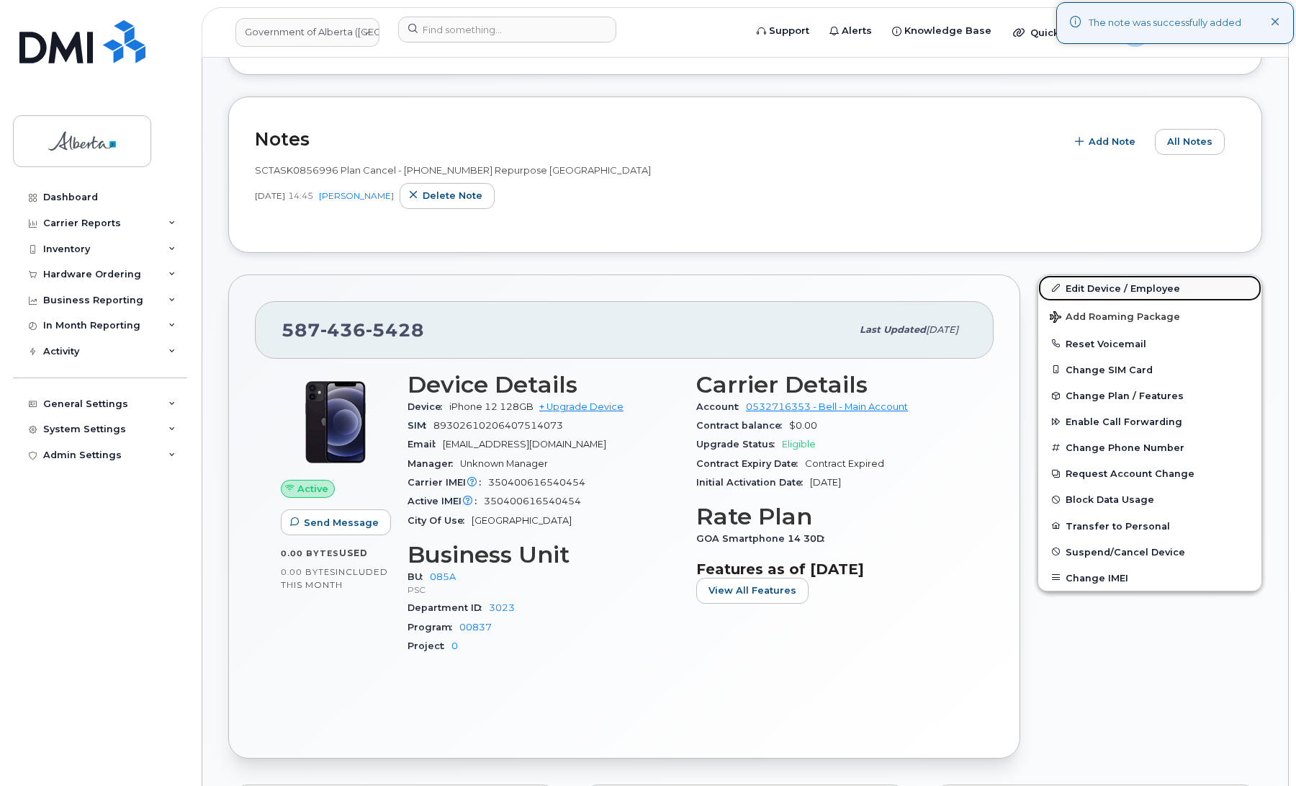
click at [1113, 289] on link "Edit Device / Employee" at bounding box center [1149, 288] width 223 height 26
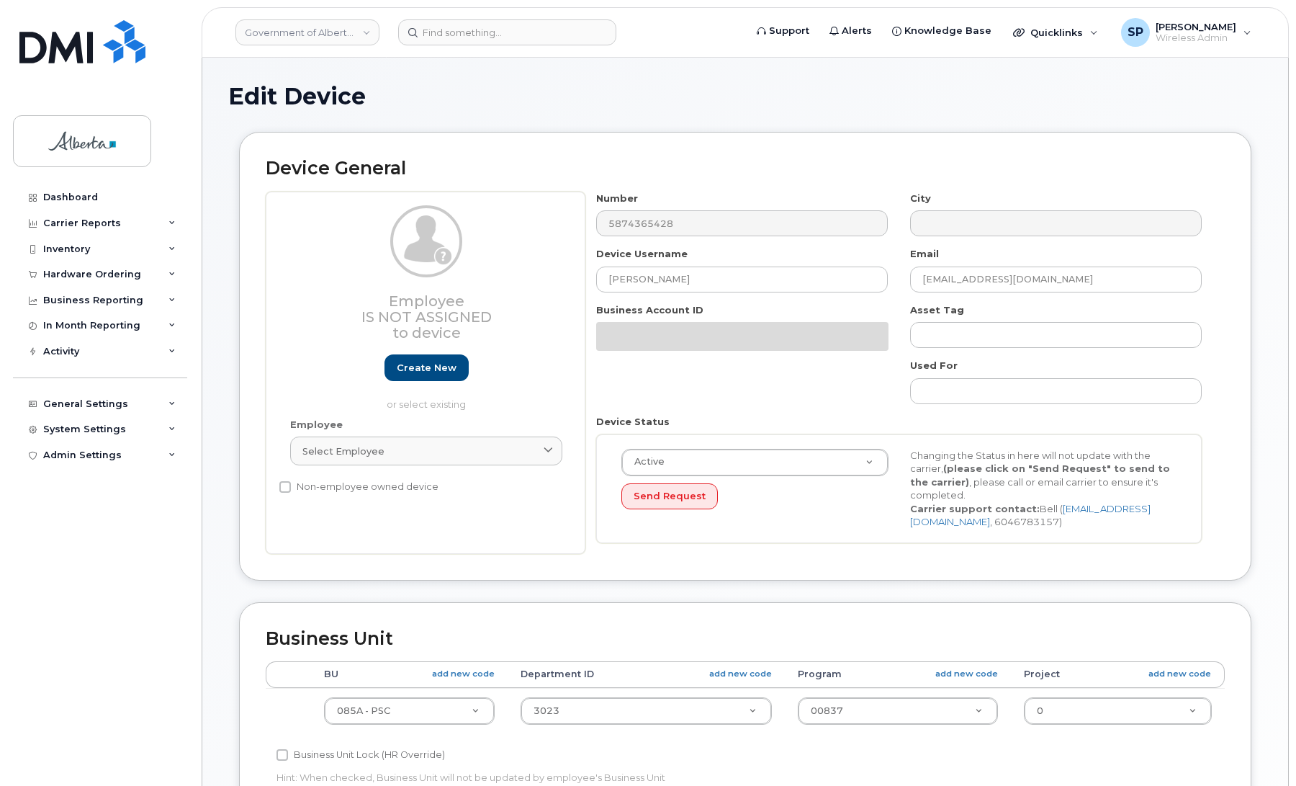
select select "4749745"
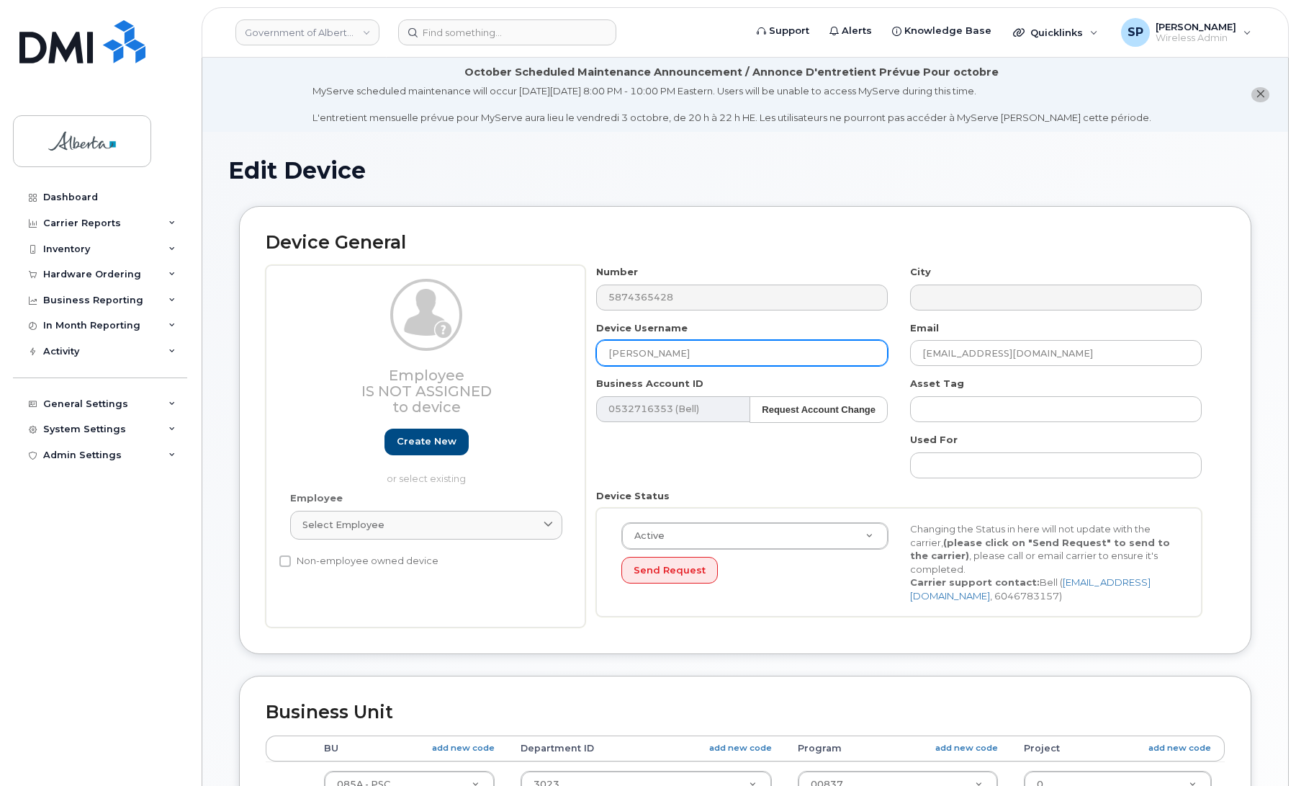
click at [706, 353] on input "[PERSON_NAME]" at bounding box center [742, 353] width 292 height 26
drag, startPoint x: 681, startPoint y: 350, endPoint x: 502, endPoint y: 347, distance: 179.3
click at [502, 347] on div "Employee Is not assigned to device Create new or select existing Employee Selec…" at bounding box center [745, 446] width 959 height 362
type input "Repurpose [GEOGRAPHIC_DATA]"
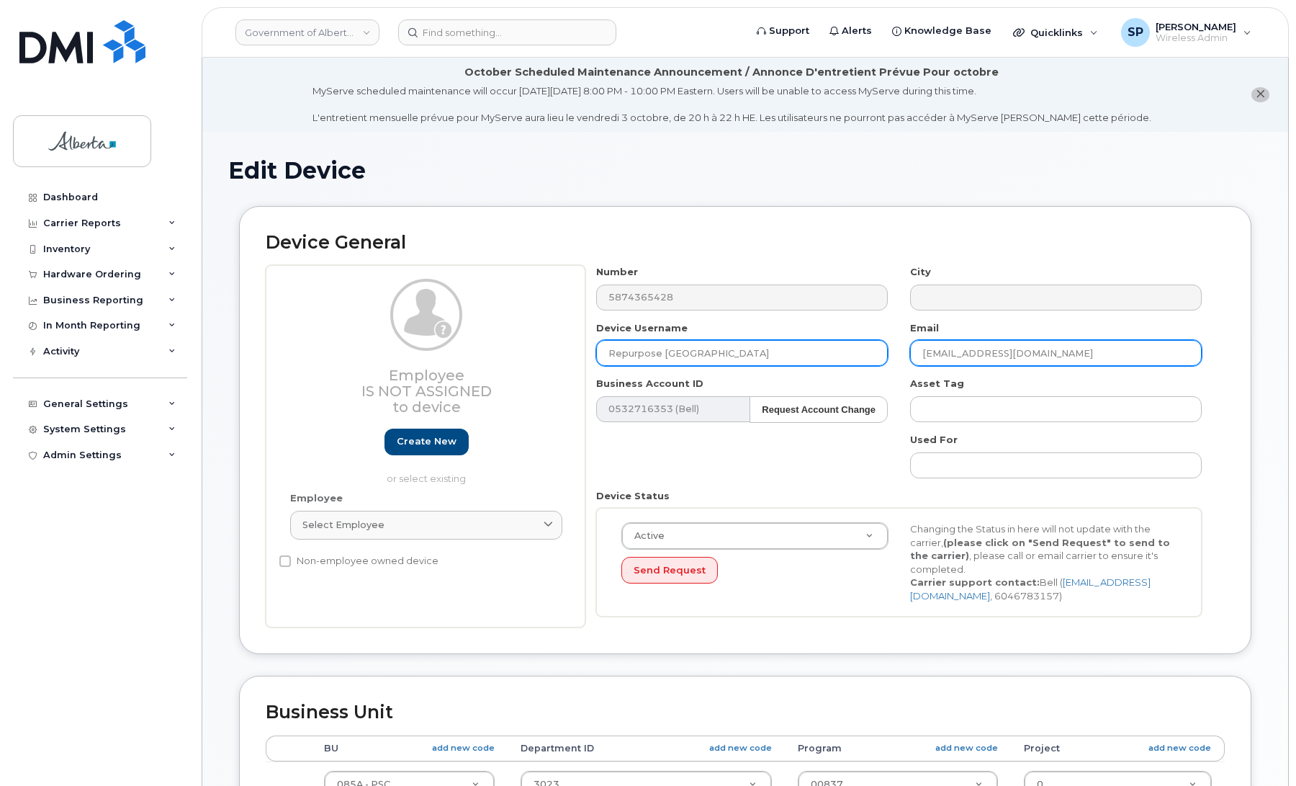
drag, startPoint x: 1054, startPoint y: 356, endPoint x: 848, endPoint y: 364, distance: 206.1
click at [848, 364] on div "Number 5874365428 City Device Username Repurpose Calgary Email Vonai.Ratisai@go…" at bounding box center [899, 446] width 628 height 362
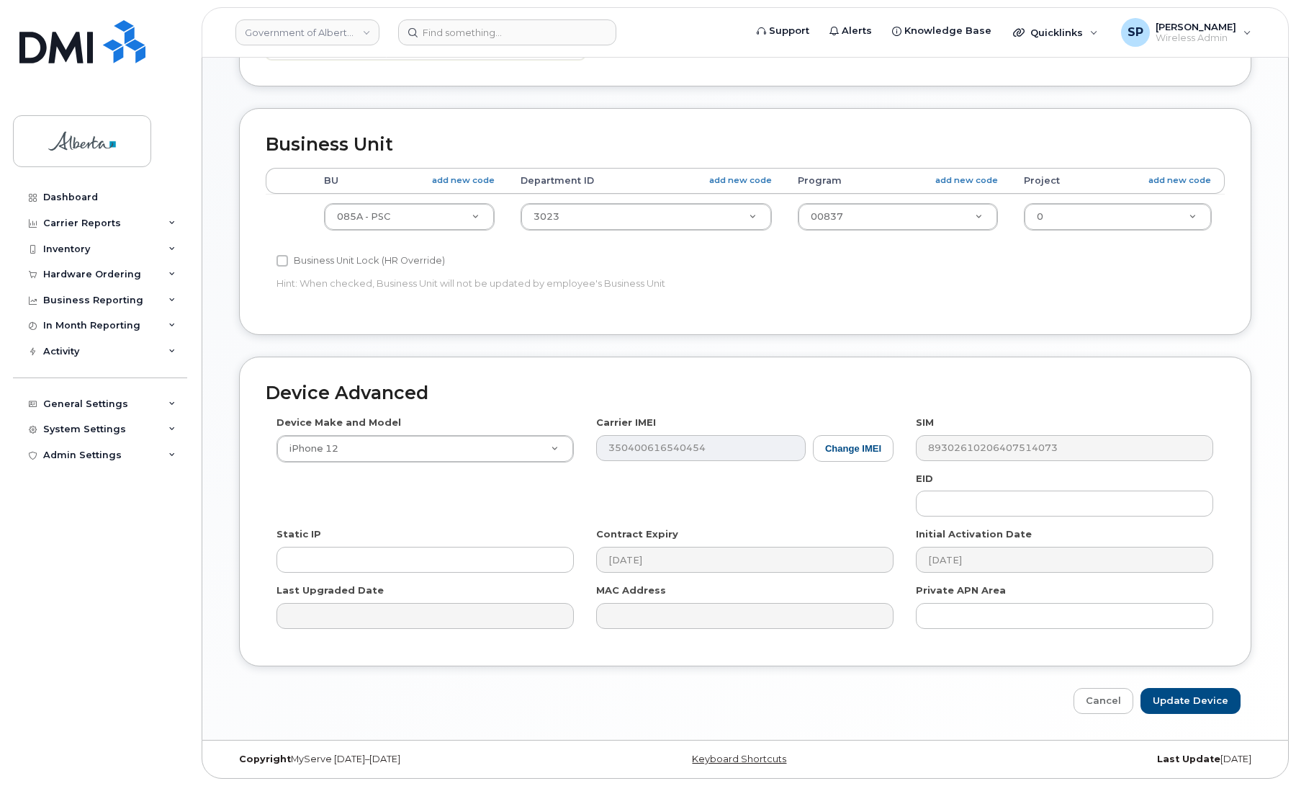
scroll to position [569, 0]
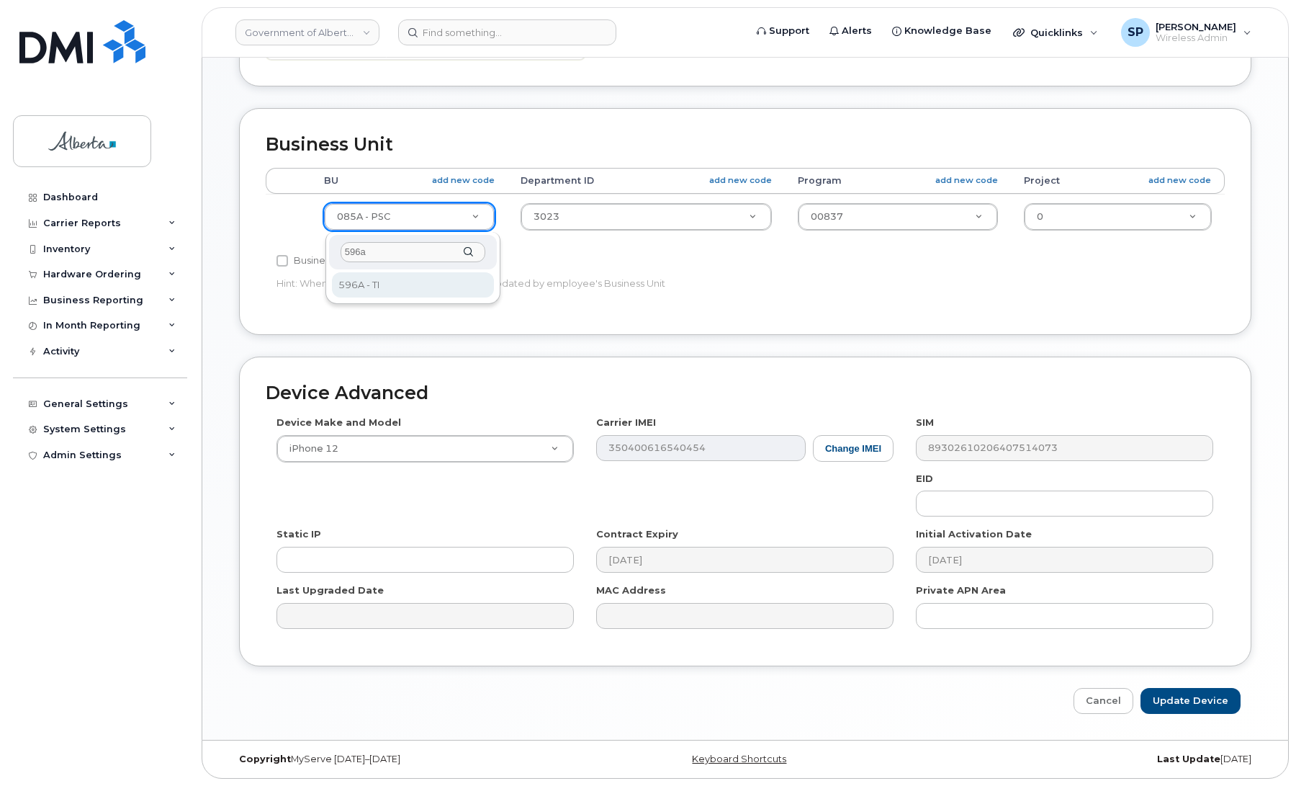
type input "596a"
select select "4797729"
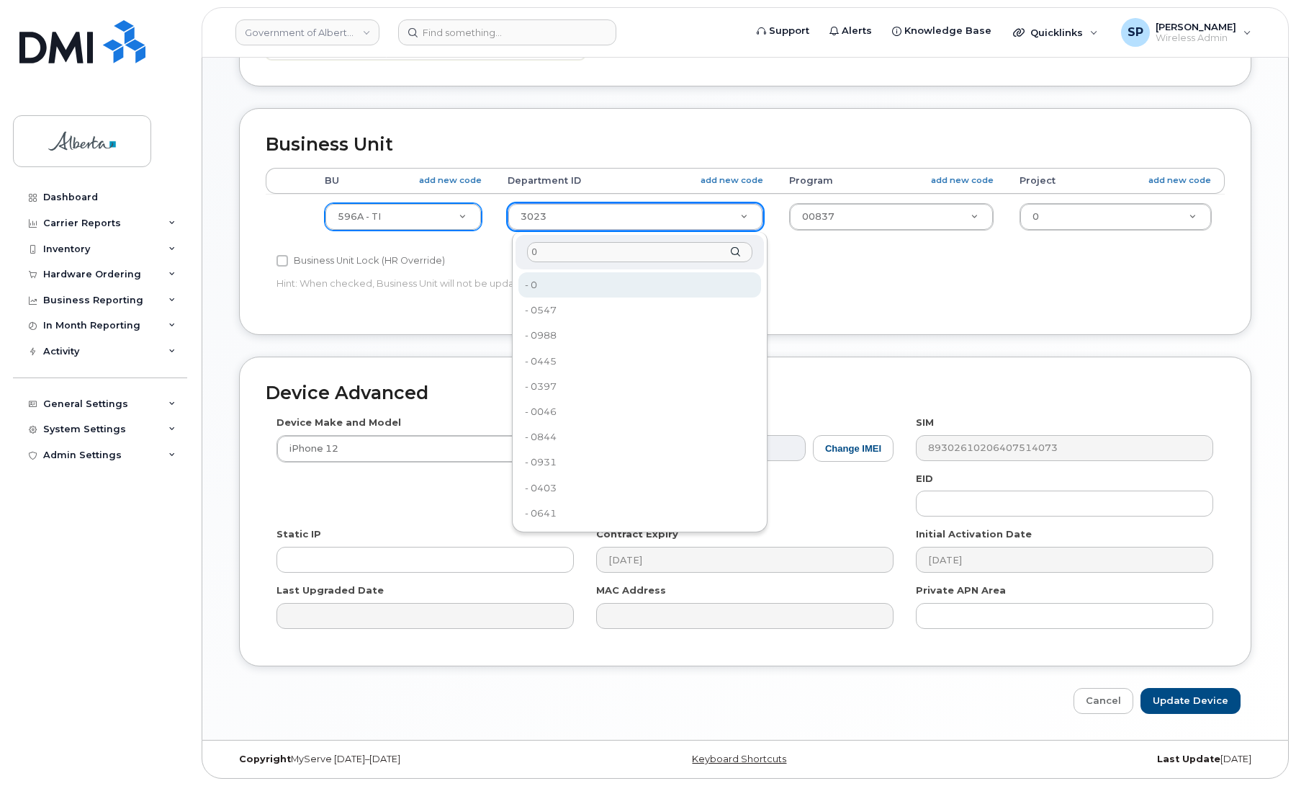
type input "0"
type input "4806341"
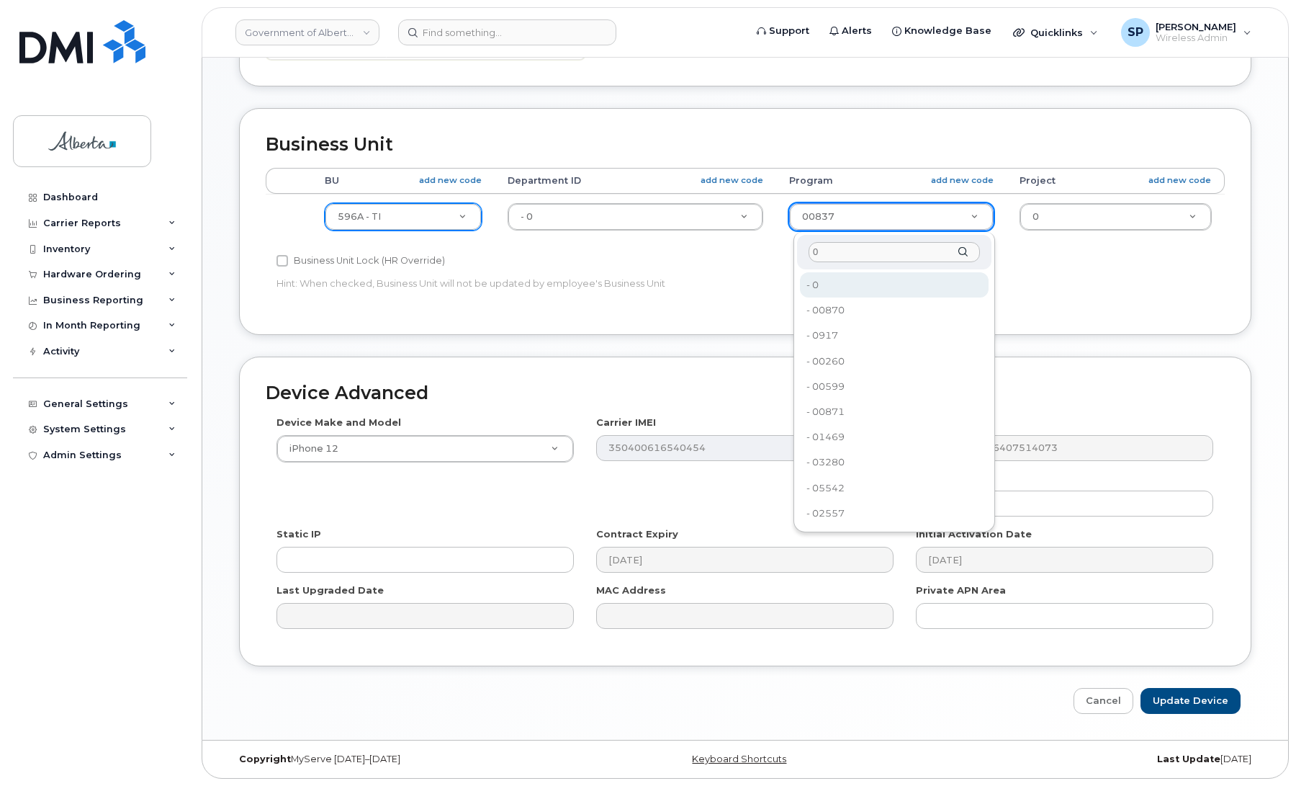
type input "0"
type input "4806366"
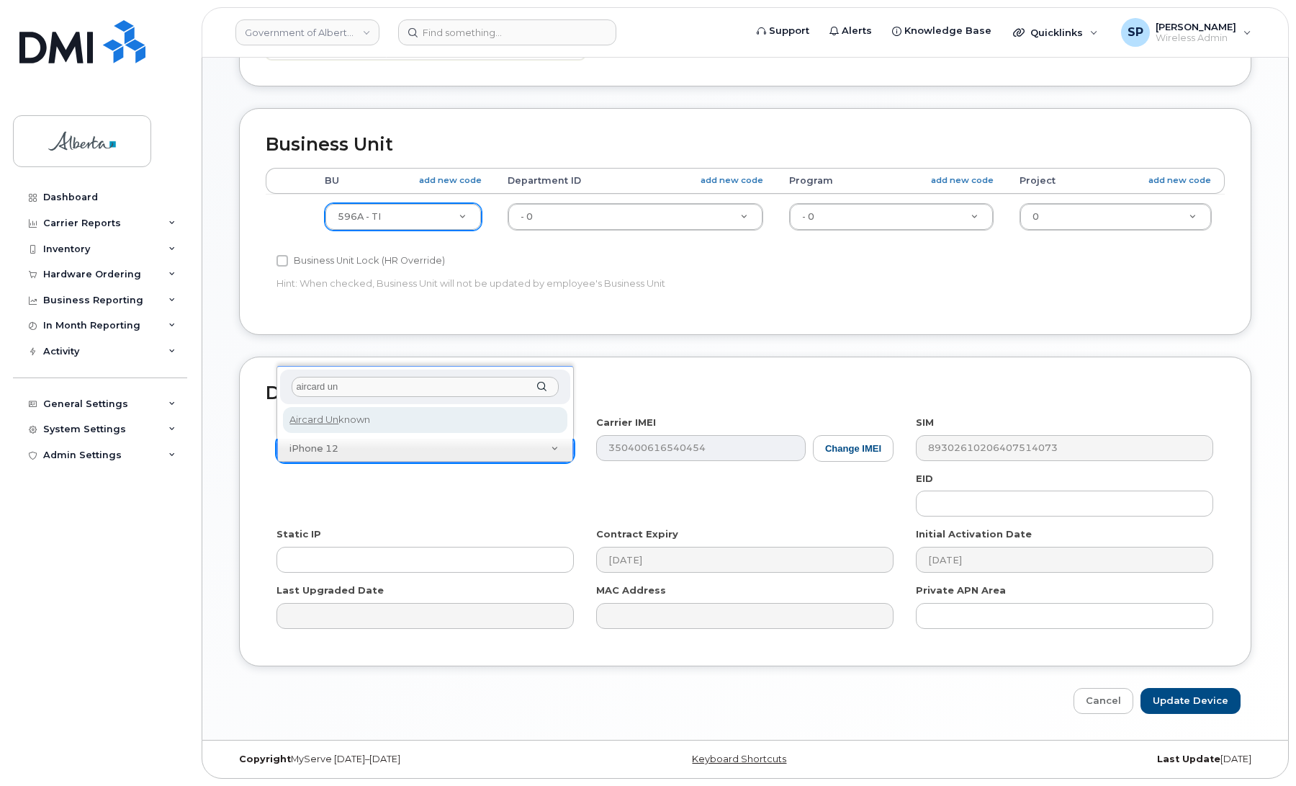
type input "aircard un"
select select "971"
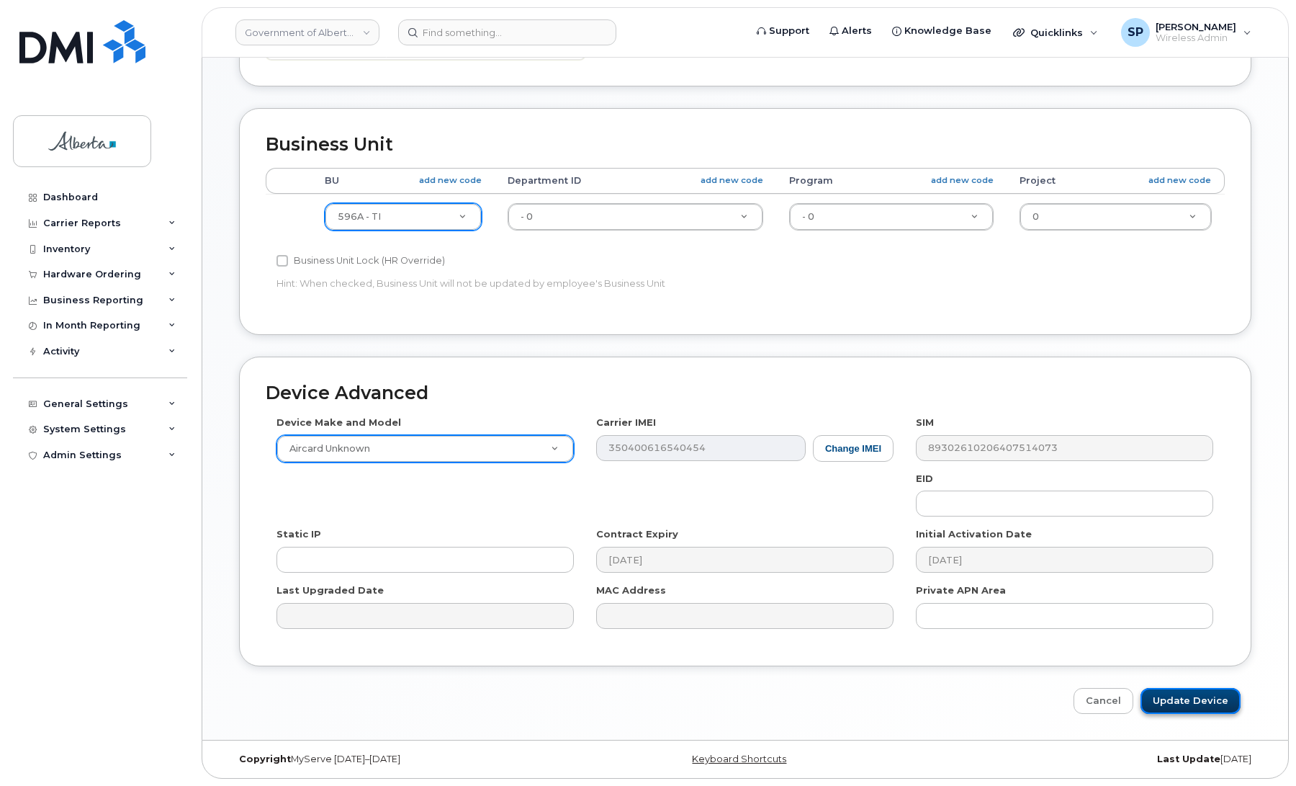
click at [1200, 697] on input "Update Device" at bounding box center [1191, 701] width 100 height 27
type input "Saving..."
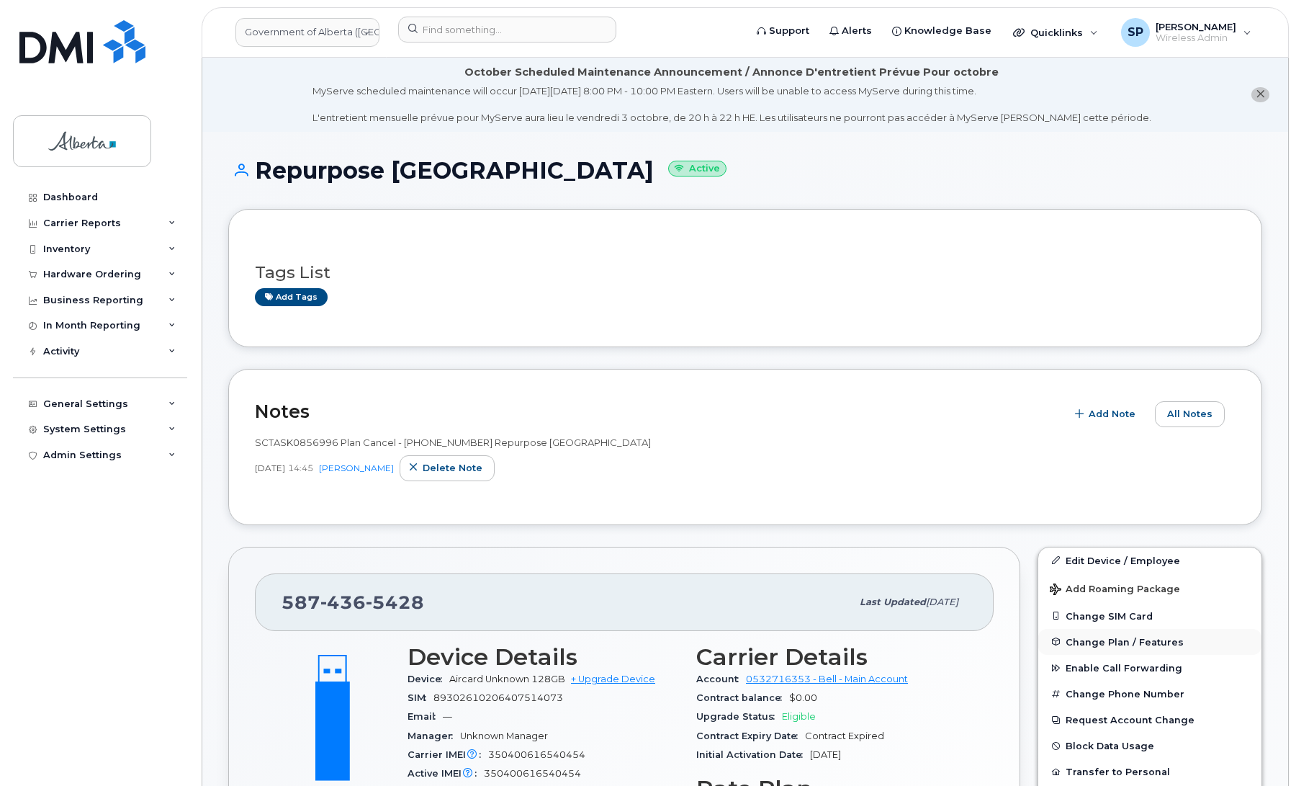
click at [1139, 638] on span "Change Plan / Features" at bounding box center [1125, 641] width 118 height 11
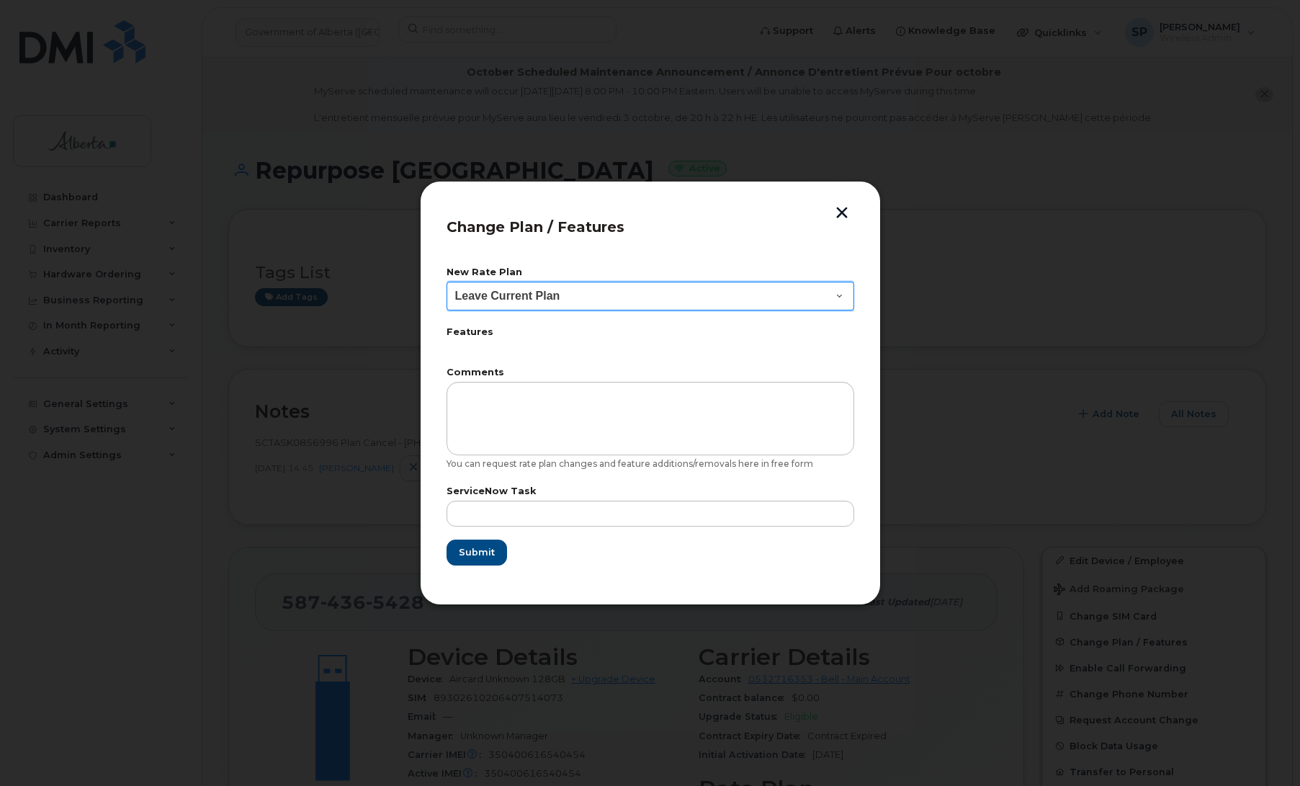
click at [562, 290] on select "Leave Current Plan GOA Data plan 9 30 d GOA–Unlimited Data Plan 9" at bounding box center [650, 296] width 408 height 29
select select "1790211"
click at [446, 282] on select "Leave Current Plan GOA Data plan 9 30 d GOA–Unlimited Data Plan 9" at bounding box center [650, 296] width 408 height 29
click at [101, 292] on div at bounding box center [650, 393] width 1300 height 786
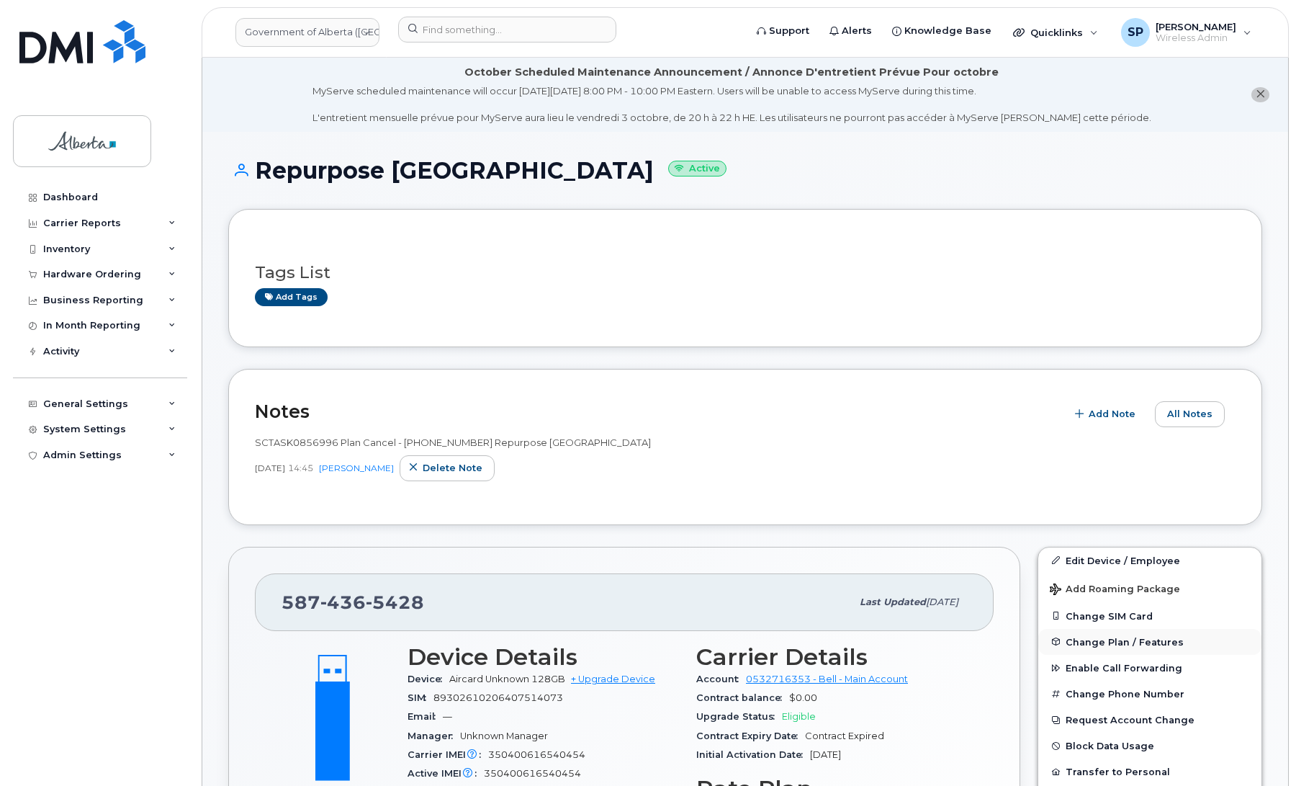
click at [1105, 642] on span "Change Plan / Features" at bounding box center [1125, 641] width 118 height 11
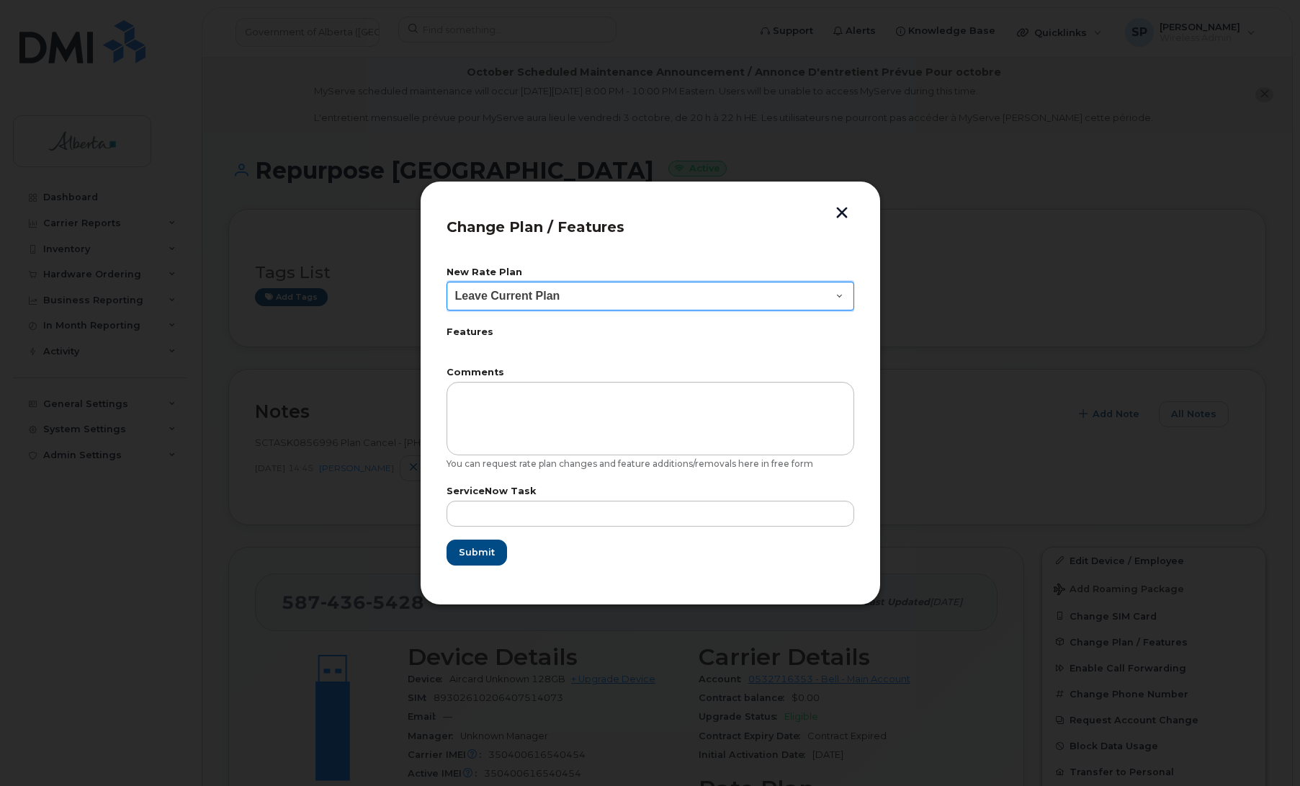
click at [571, 292] on select "Leave Current Plan GOA Data plan 9 30 d GOA–Unlimited Data Plan 9" at bounding box center [650, 296] width 408 height 29
select select "1790211"
click at [446, 282] on select "Leave Current Plan GOA Data plan 9 30 d GOA–Unlimited Data Plan 9" at bounding box center [650, 296] width 408 height 29
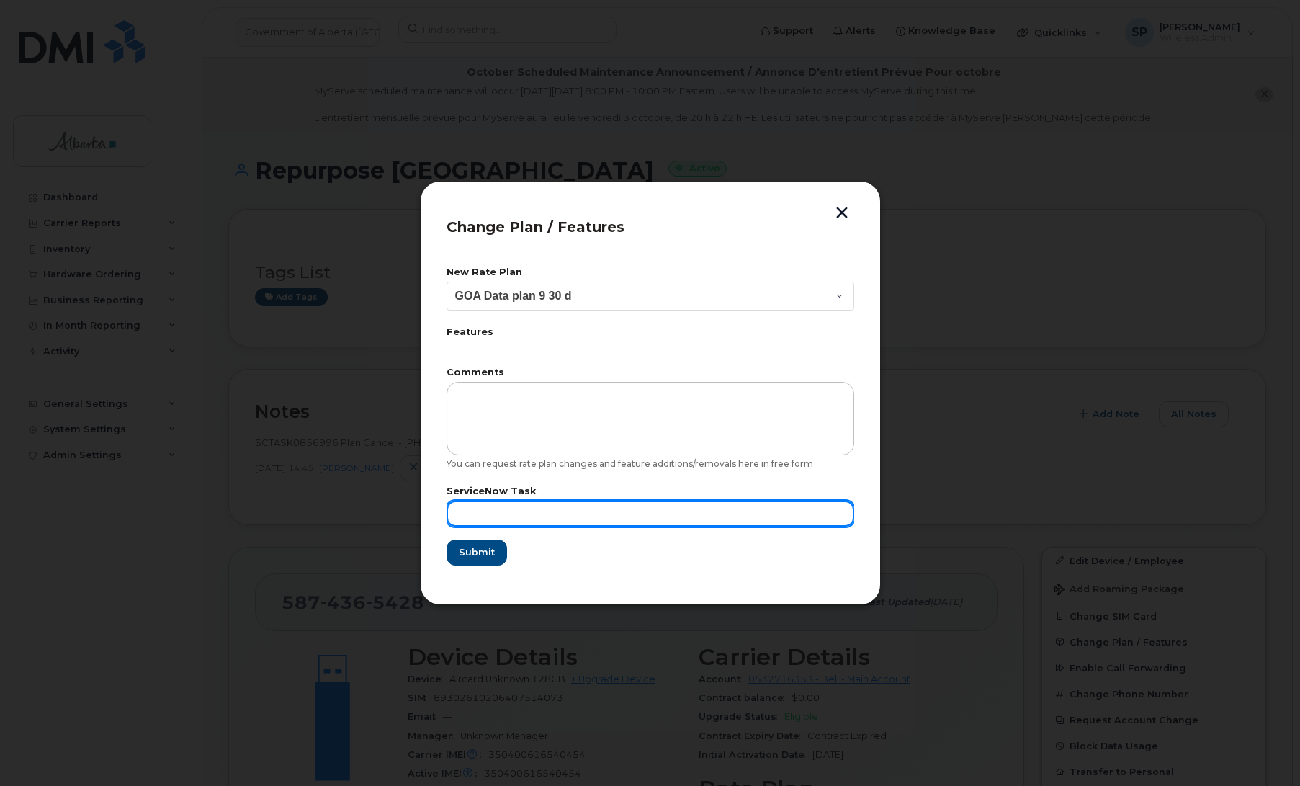
click at [537, 509] on input "text" at bounding box center [650, 514] width 408 height 26
paste input "SCTASK0856996"
type input "SCTASK0856996"
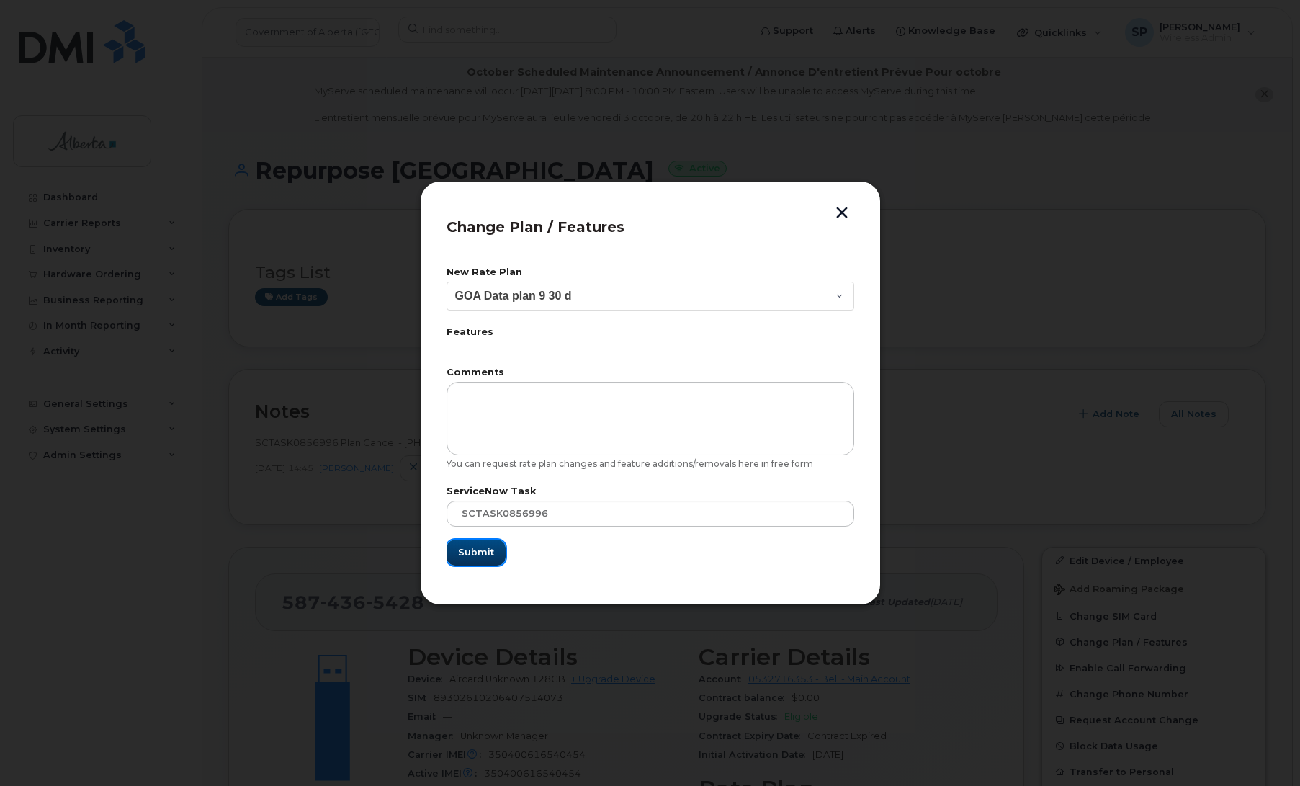
click at [483, 552] on span "Submit" at bounding box center [476, 552] width 36 height 14
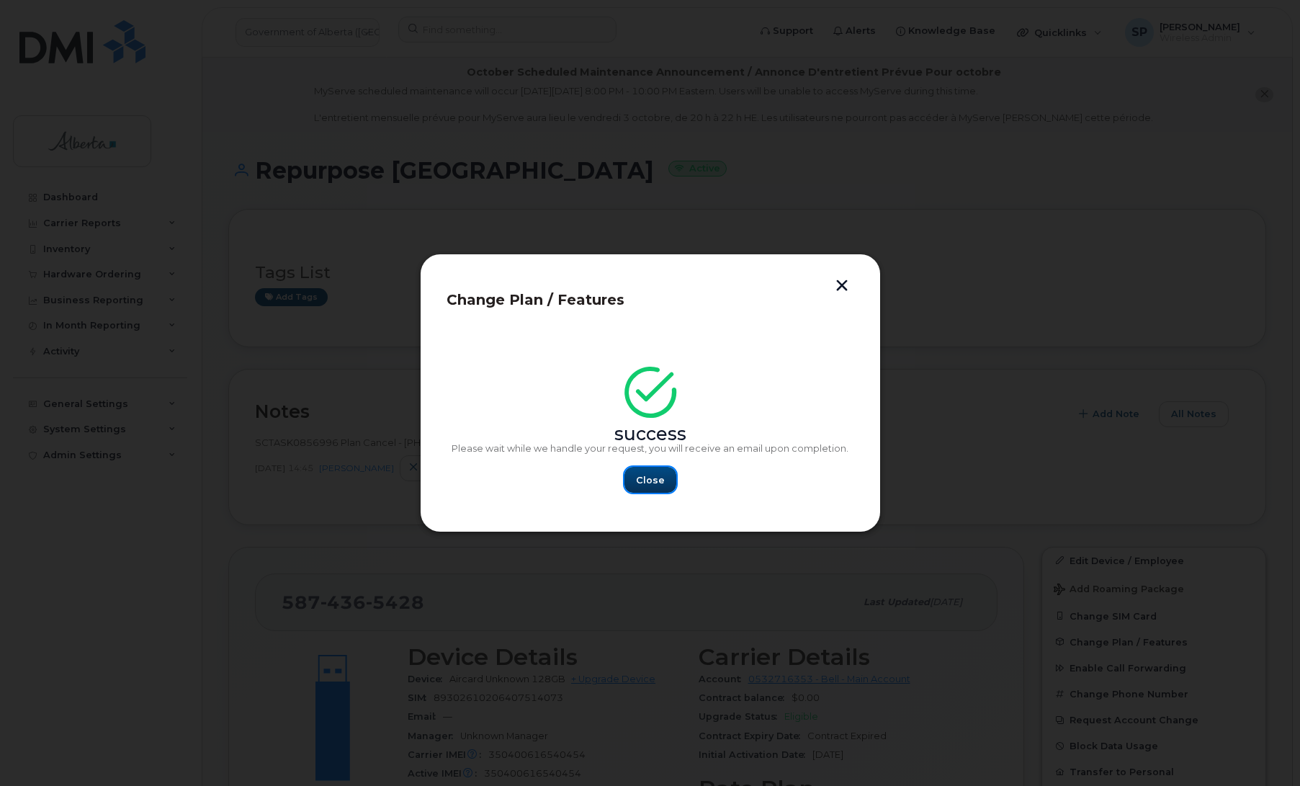
click at [641, 473] on span "Close" at bounding box center [650, 480] width 29 height 14
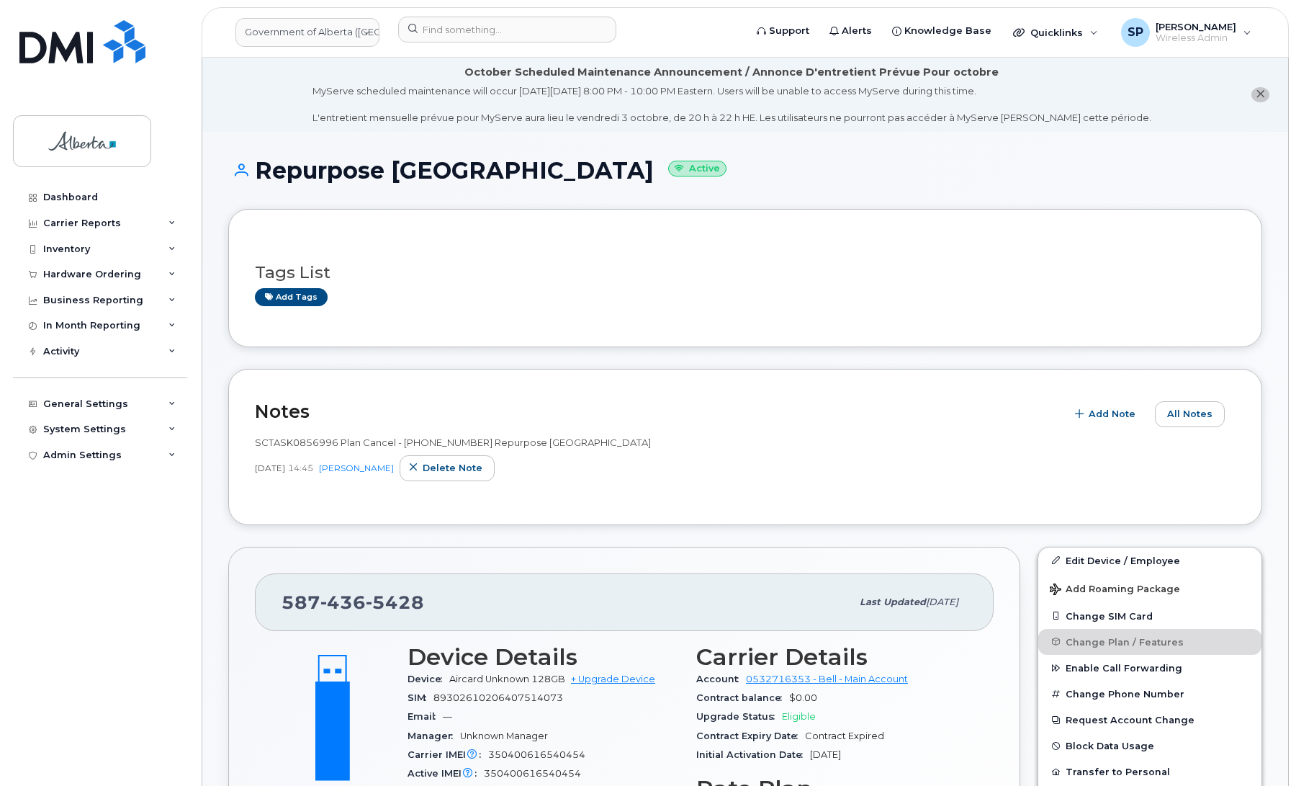
click at [240, 636] on div "587 436 5428 Last updated Sep 25, 2025 Active Send Message 0.00 Bytes  used 0.0…" at bounding box center [624, 789] width 792 height 485
drag, startPoint x: 423, startPoint y: 600, endPoint x: 267, endPoint y: 596, distance: 155.6
click at [267, 596] on div "587 436 5428 Last updated Sep 25, 2025" at bounding box center [624, 602] width 739 height 58
copy span "587 436 5428"
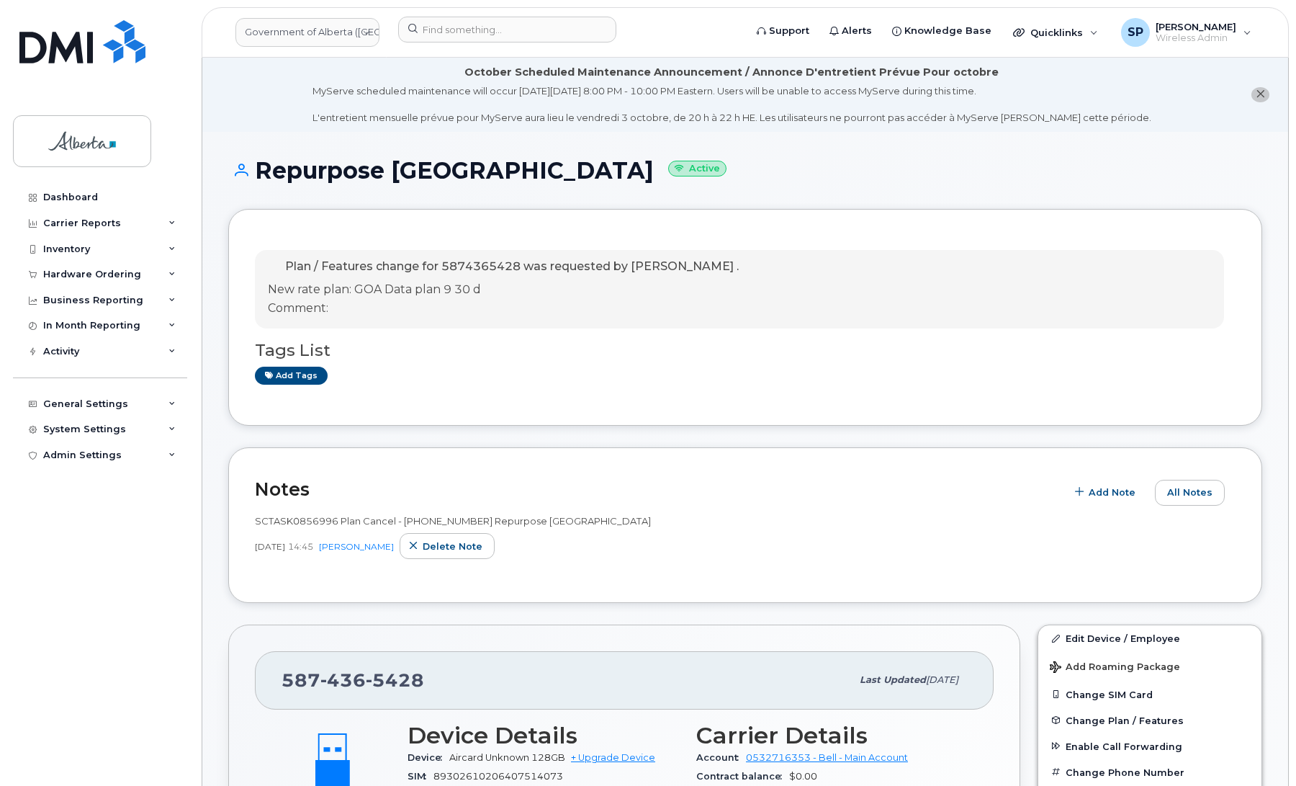
click at [56, 558] on div "Dashboard Carrier Reports Monthly Billing Data Daily Data Pooling Data Behavior…" at bounding box center [102, 474] width 178 height 580
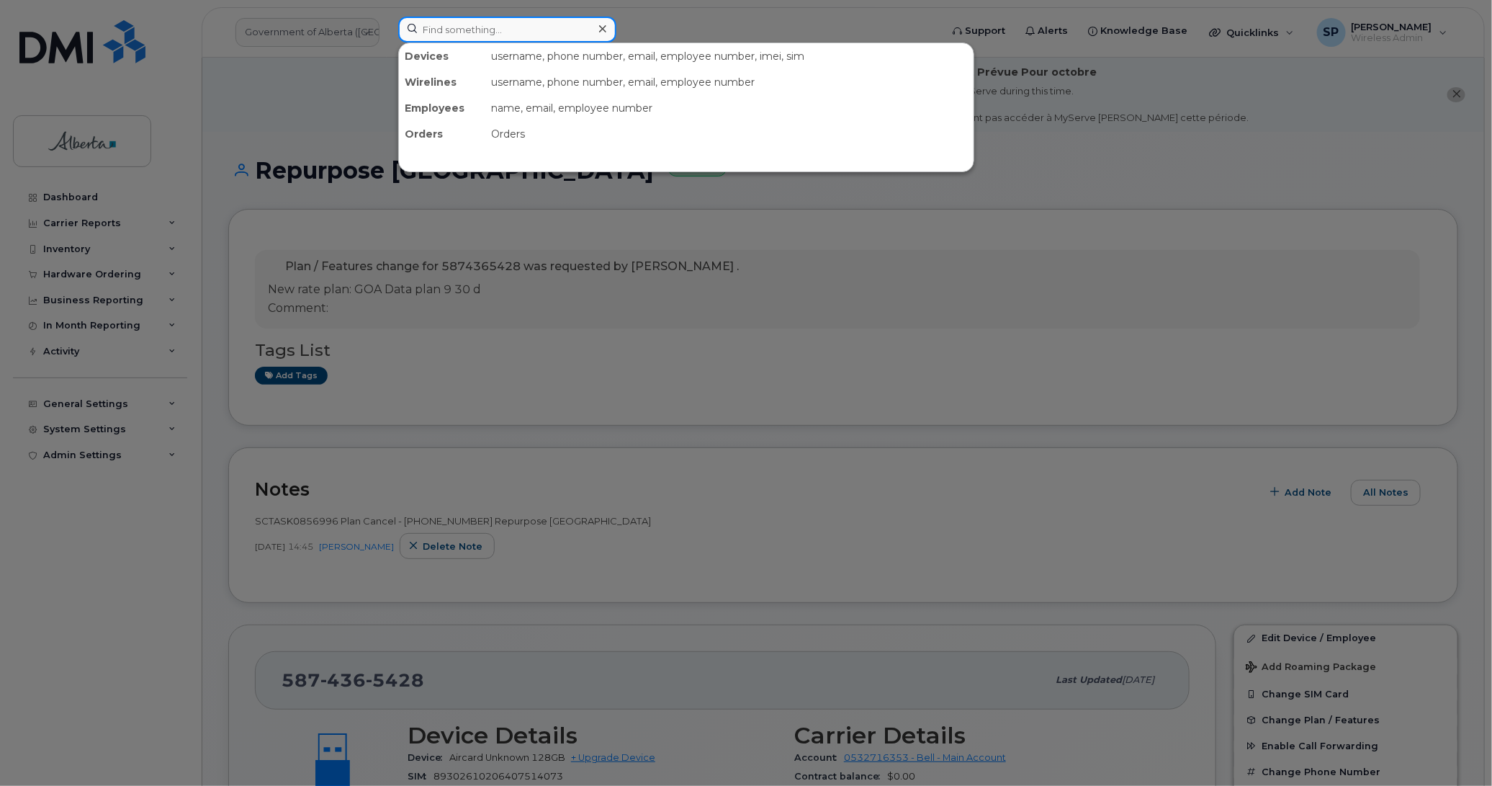
click at [448, 32] on input at bounding box center [507, 30] width 218 height 26
paste input "7809748553"
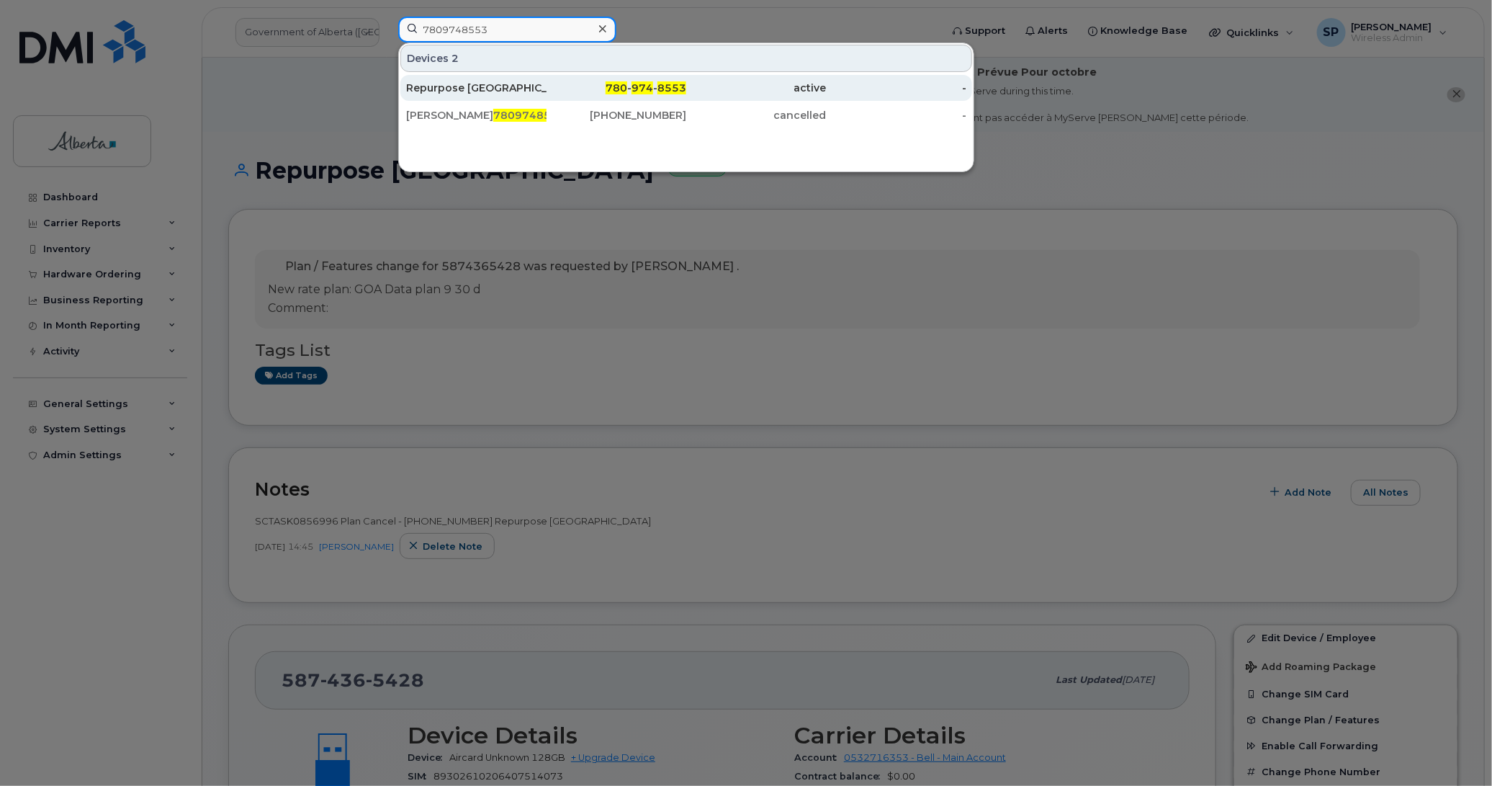
type input "7809748553"
click at [459, 85] on div "Repurpose [GEOGRAPHIC_DATA]" at bounding box center [476, 88] width 140 height 14
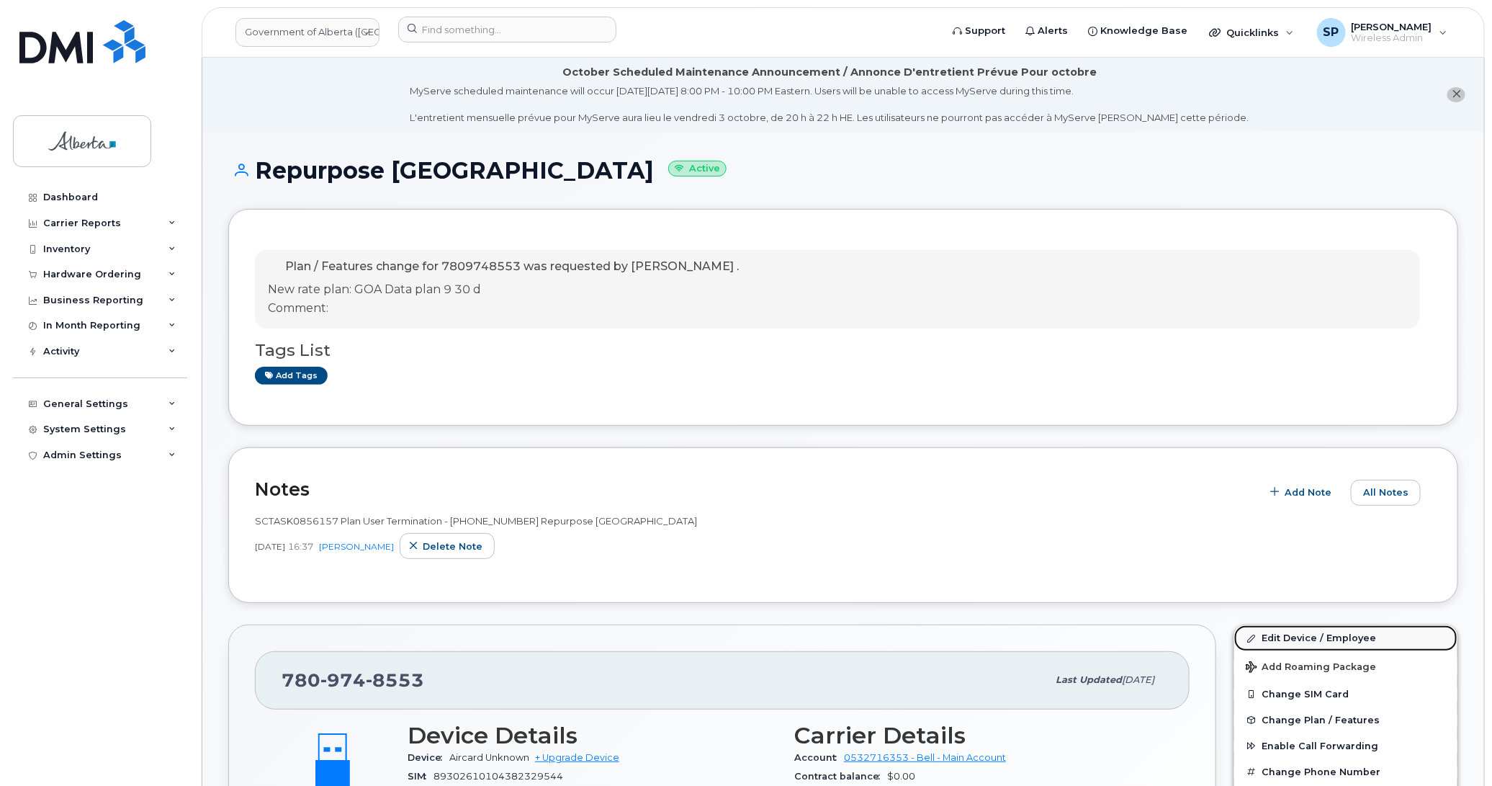
click at [1269, 632] on link "Edit Device / Employee" at bounding box center [1345, 638] width 223 height 26
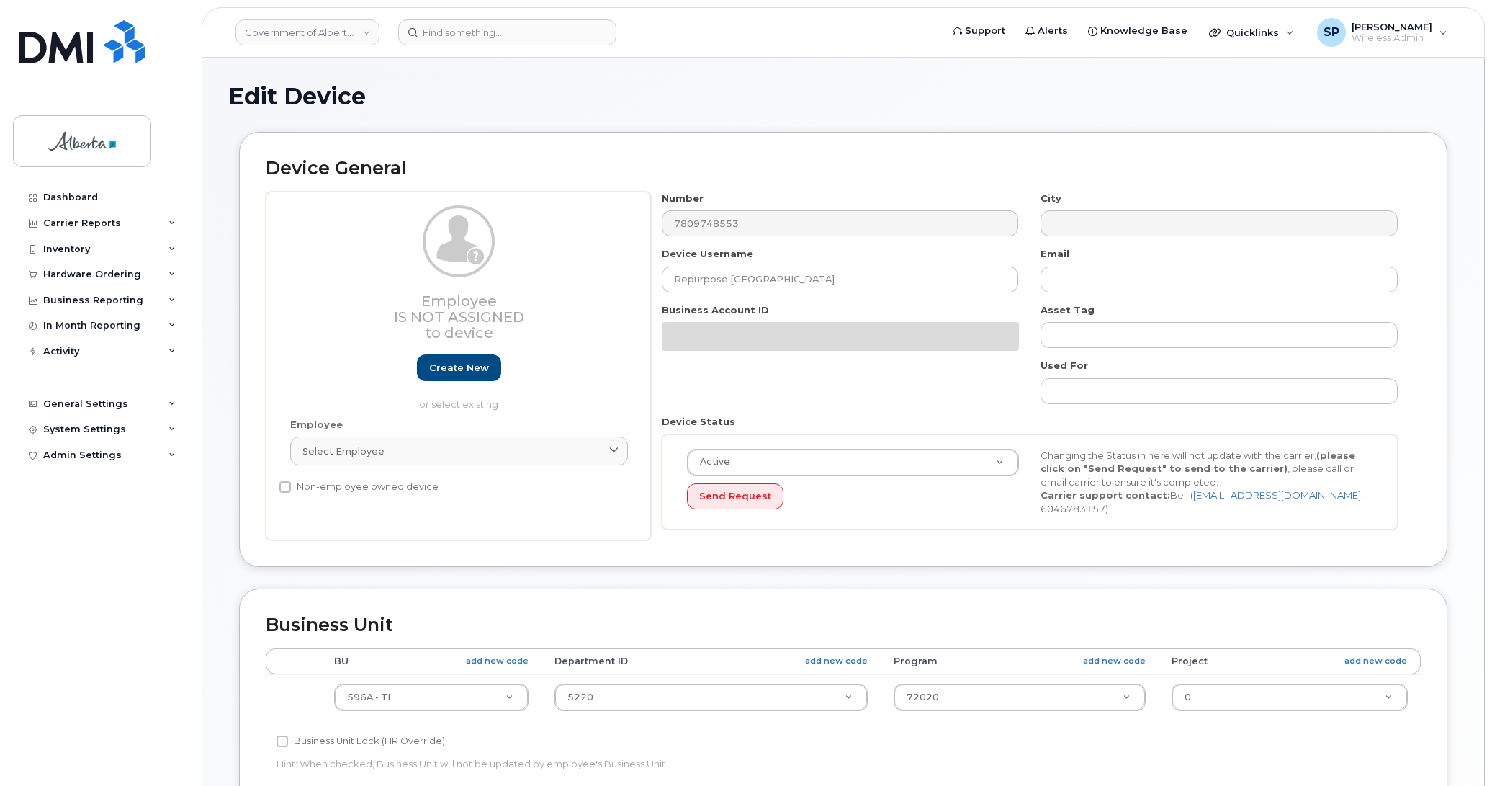
select select "4797729"
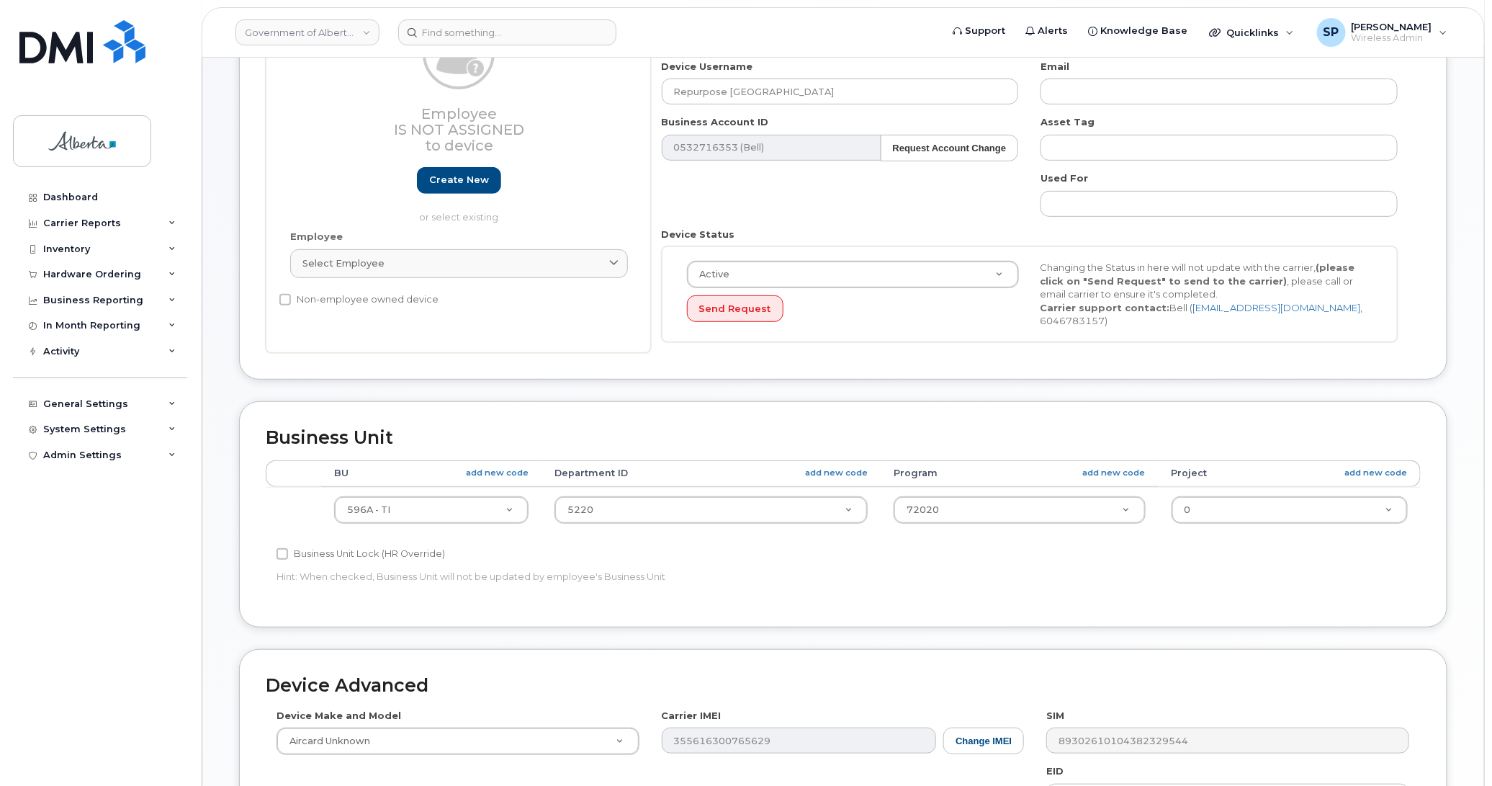
scroll to position [292, 0]
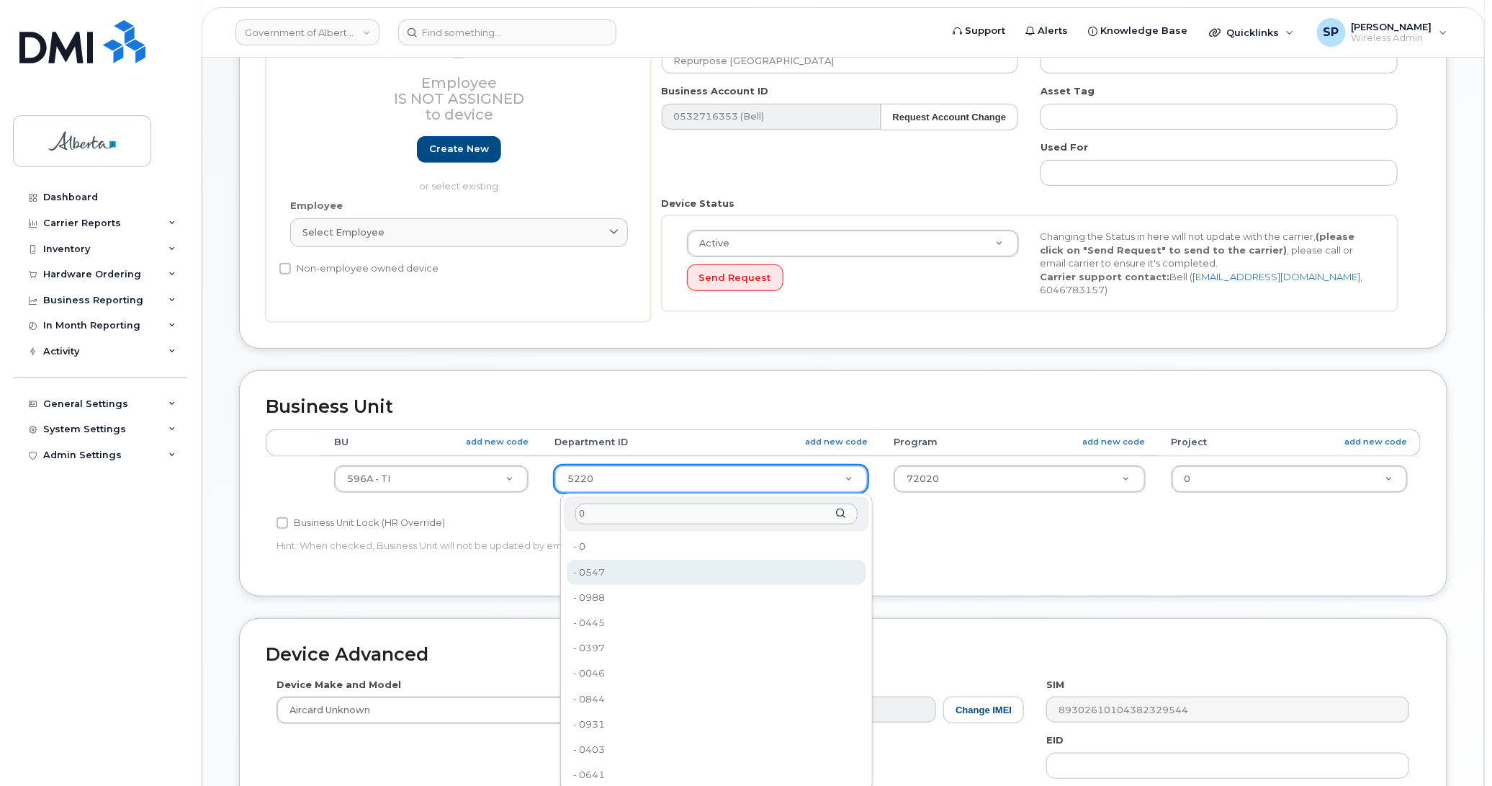
type input "0"
type input "4806341"
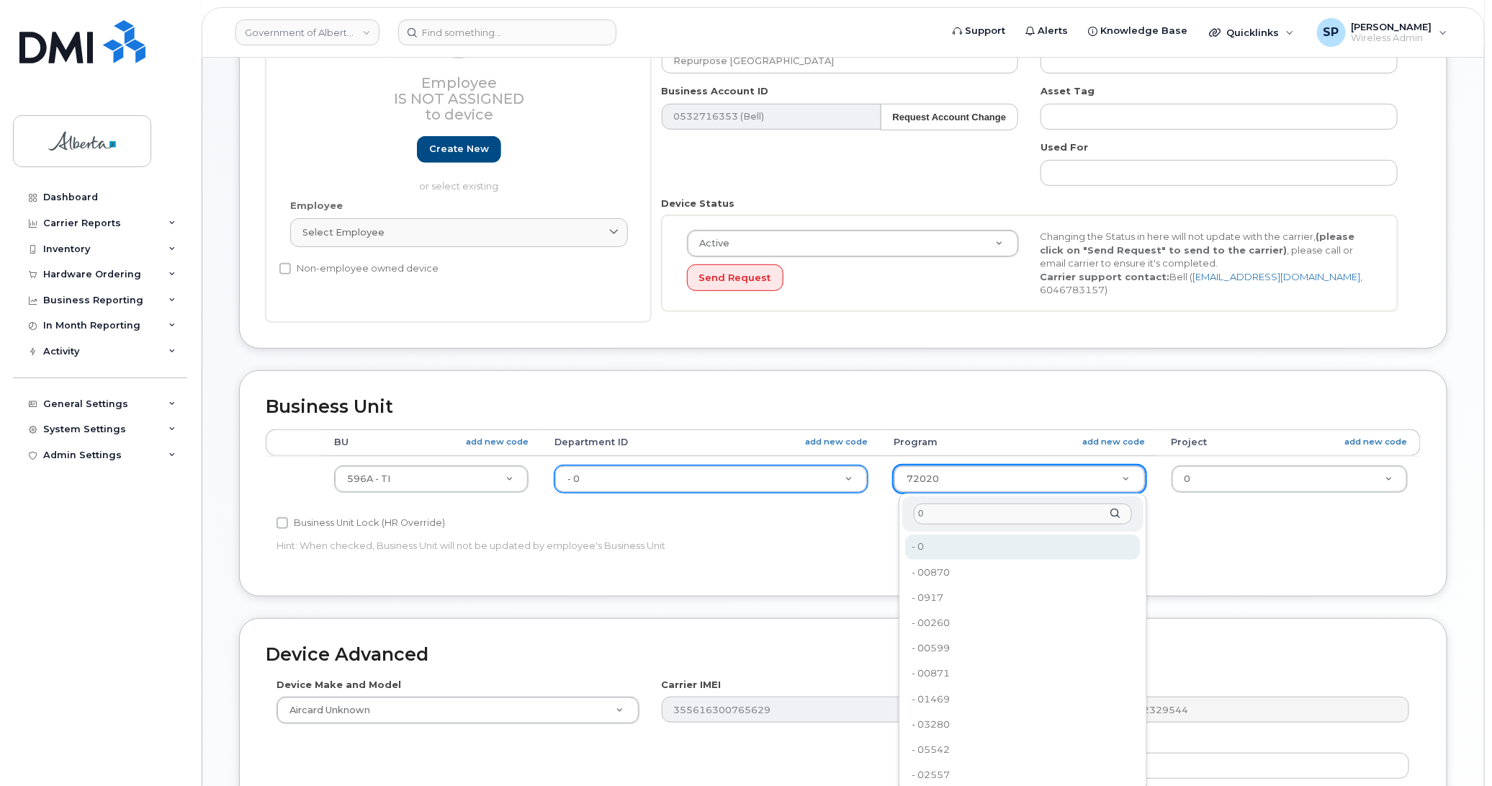
type input "0"
type input "4806366"
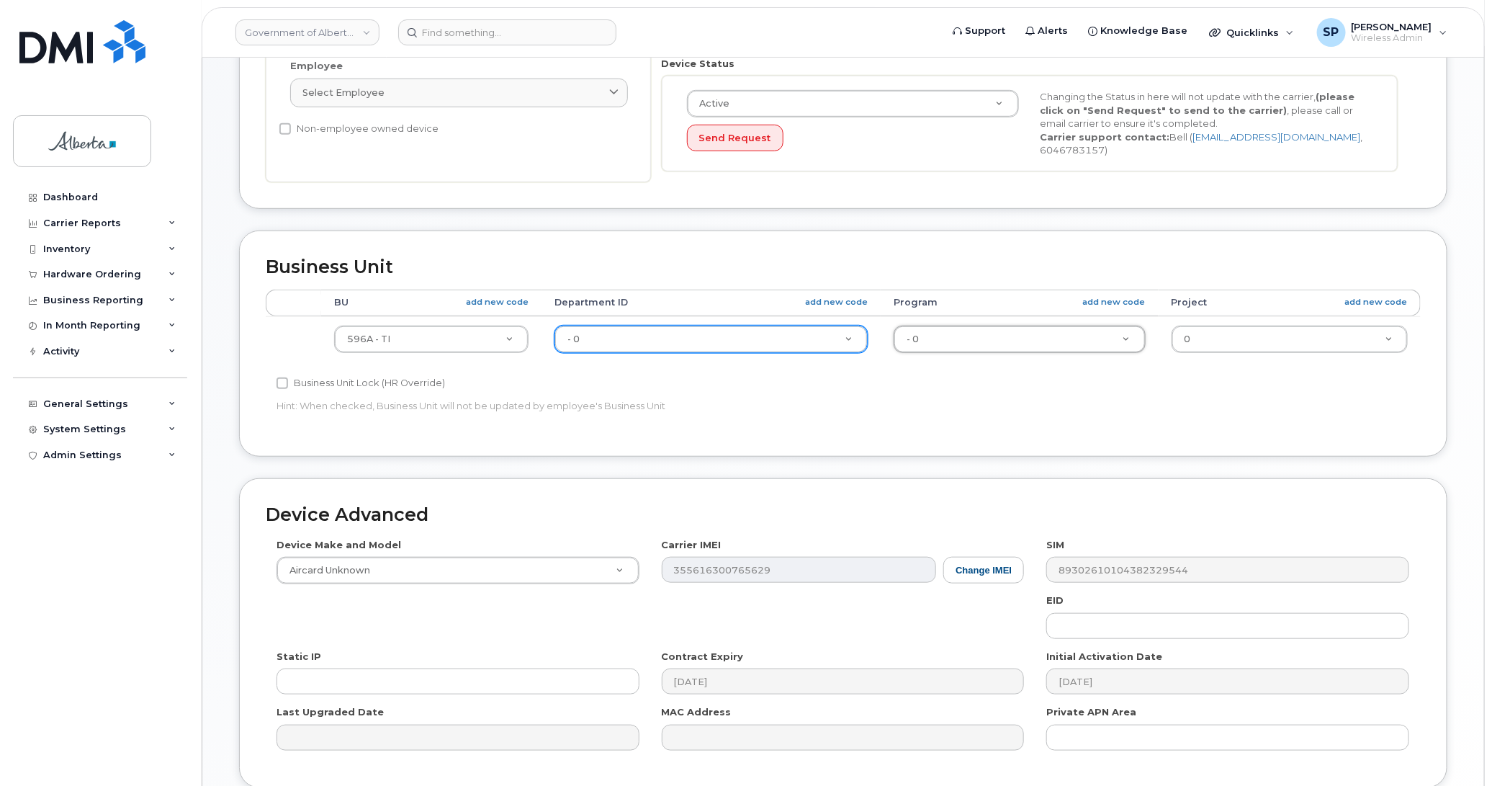
scroll to position [557, 0]
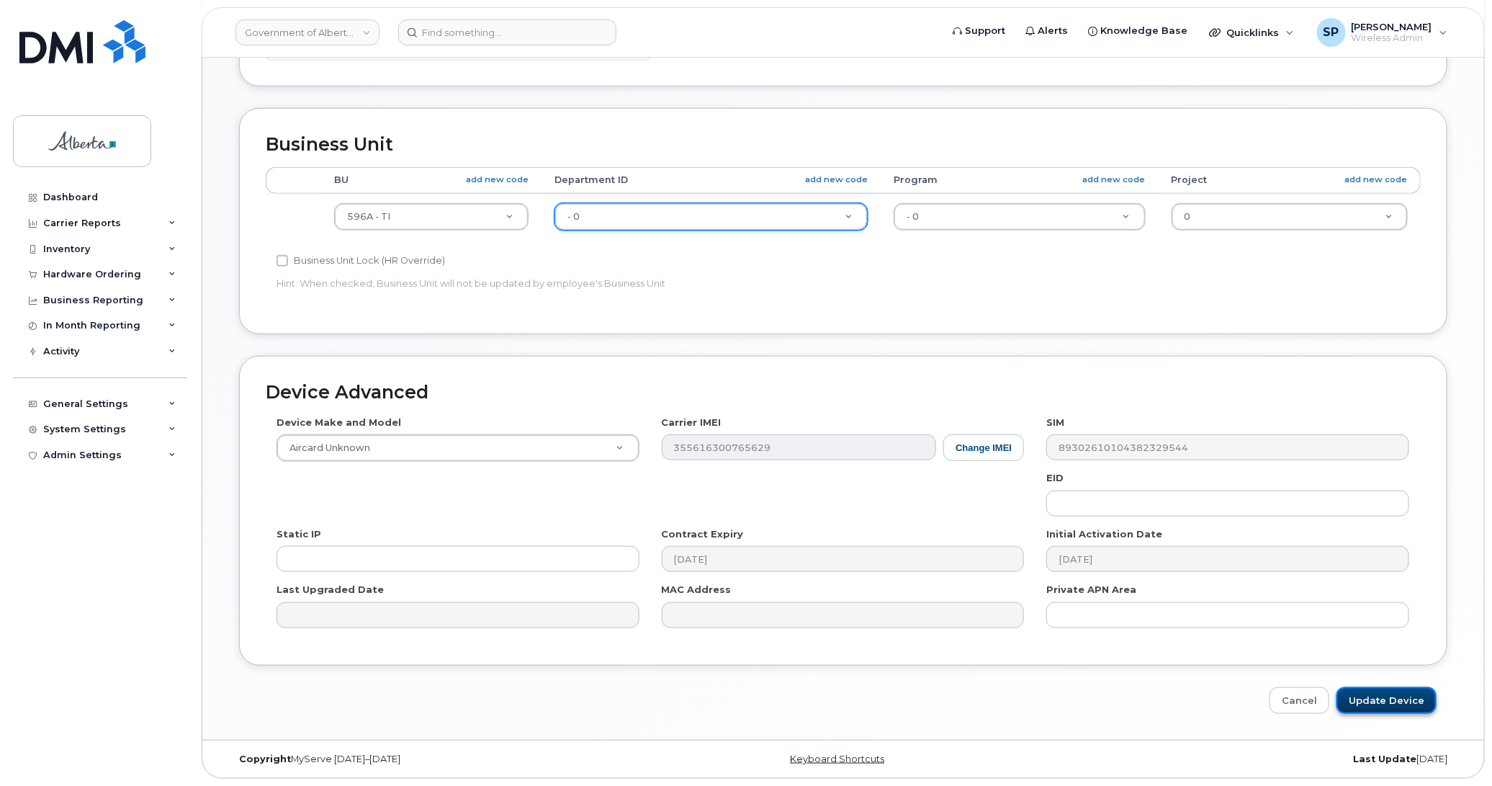
click at [1392, 699] on input "Update Device" at bounding box center [1387, 700] width 100 height 27
type input "Saving..."
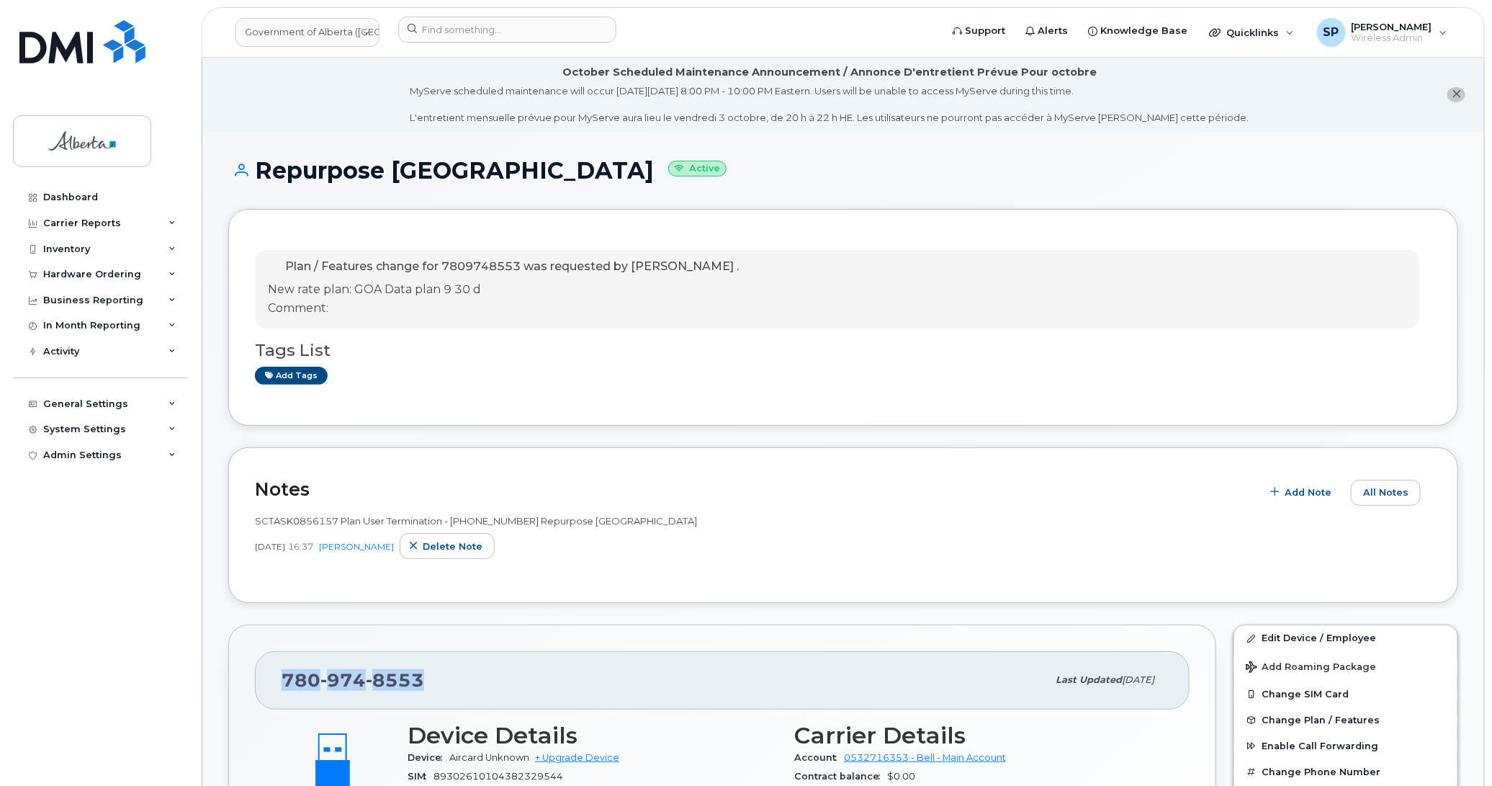
drag, startPoint x: 431, startPoint y: 674, endPoint x: 264, endPoint y: 677, distance: 166.4
click at [264, 677] on div "[PHONE_NUMBER] Last updated [DATE]" at bounding box center [722, 680] width 935 height 58
copy span "[PHONE_NUMBER]"
click at [443, 688] on div "[PHONE_NUMBER]" at bounding box center [665, 680] width 766 height 30
drag, startPoint x: 427, startPoint y: 686, endPoint x: 247, endPoint y: 681, distance: 180.1
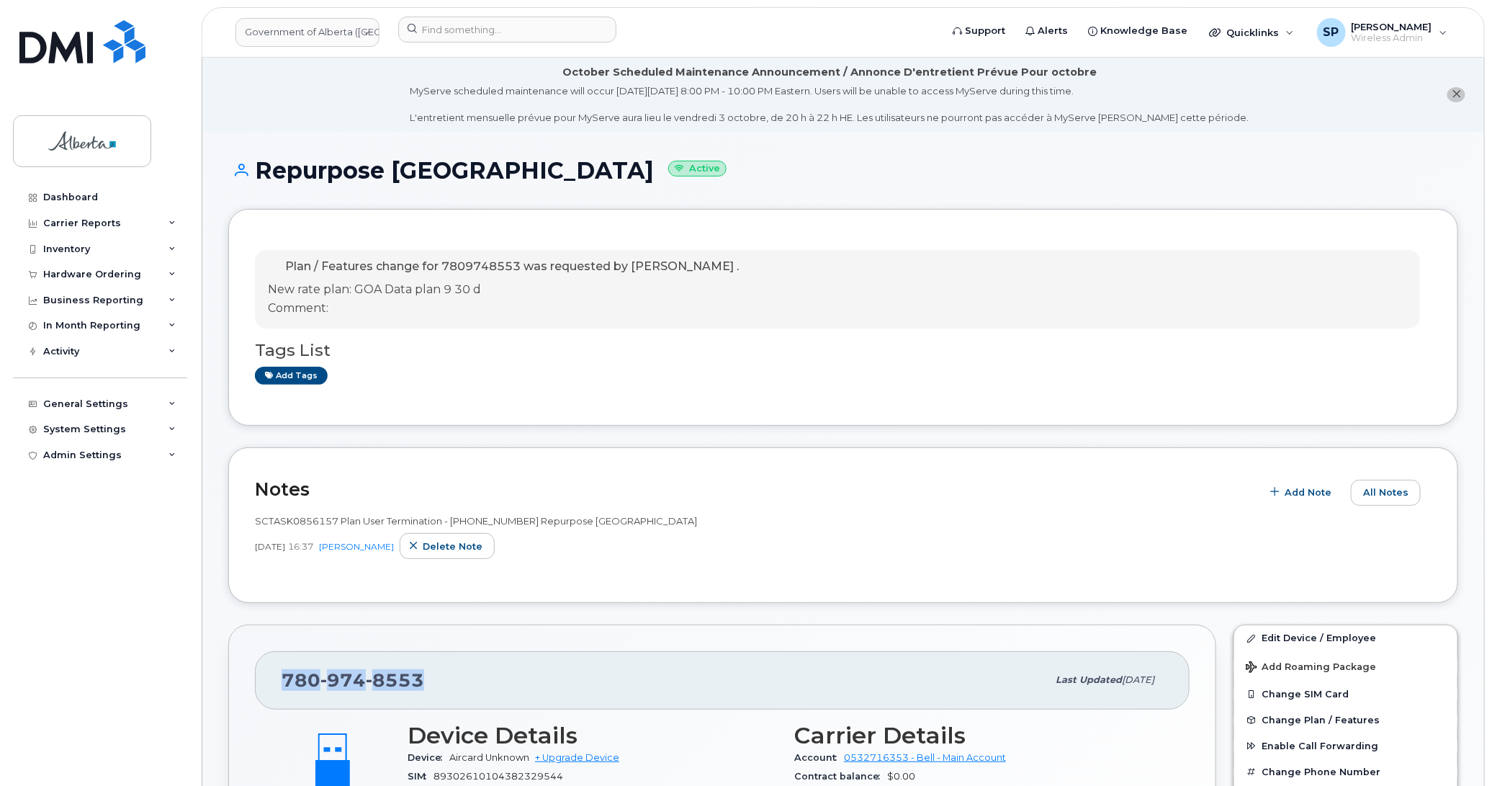
copy span "[PHONE_NUMBER]"
click at [946, 297] on div "Plan / Features change for 7809748553 was requested by [PERSON_NAME] . New rate…" at bounding box center [837, 289] width 1165 height 79
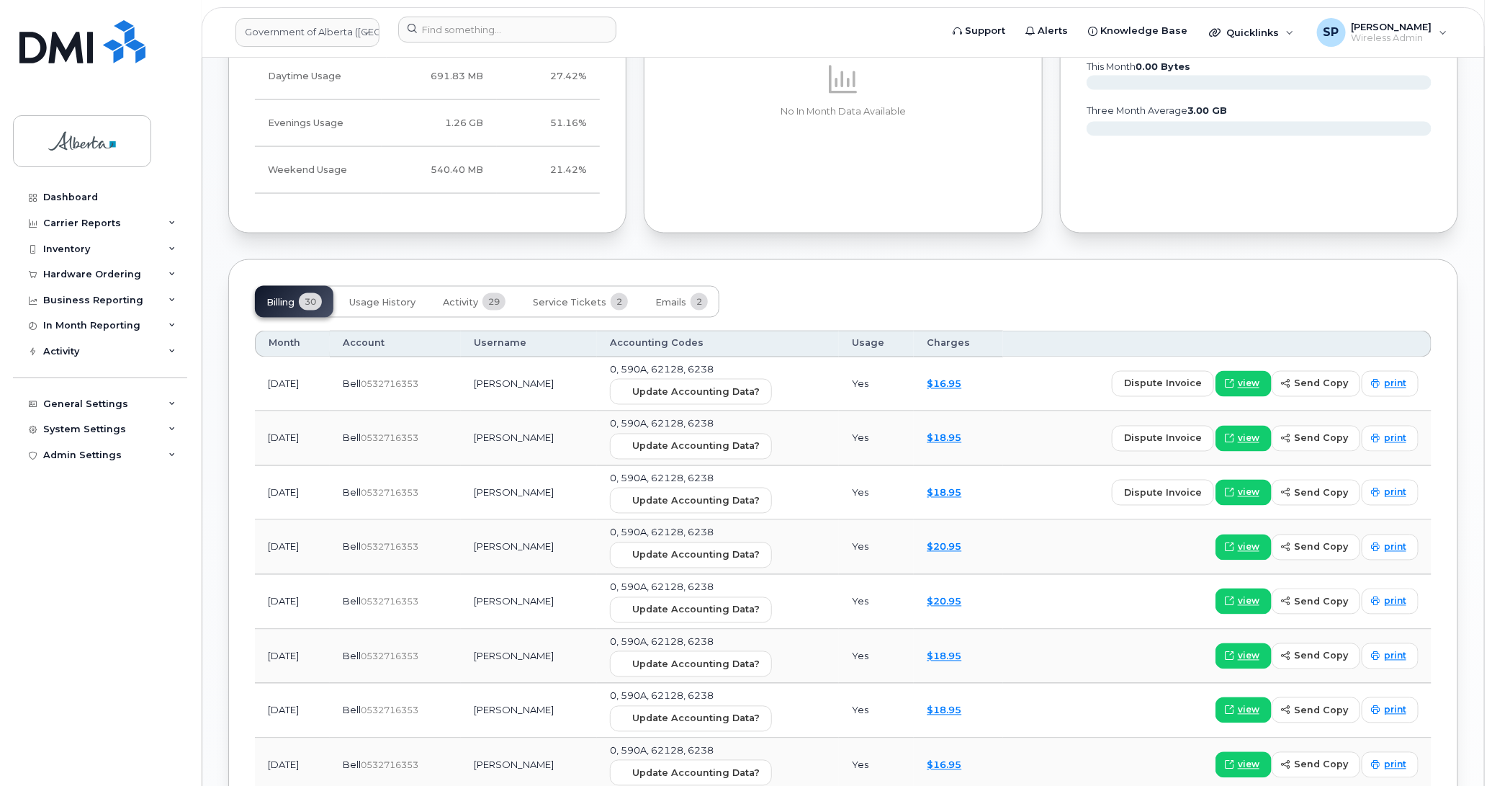
scroll to position [1064, 0]
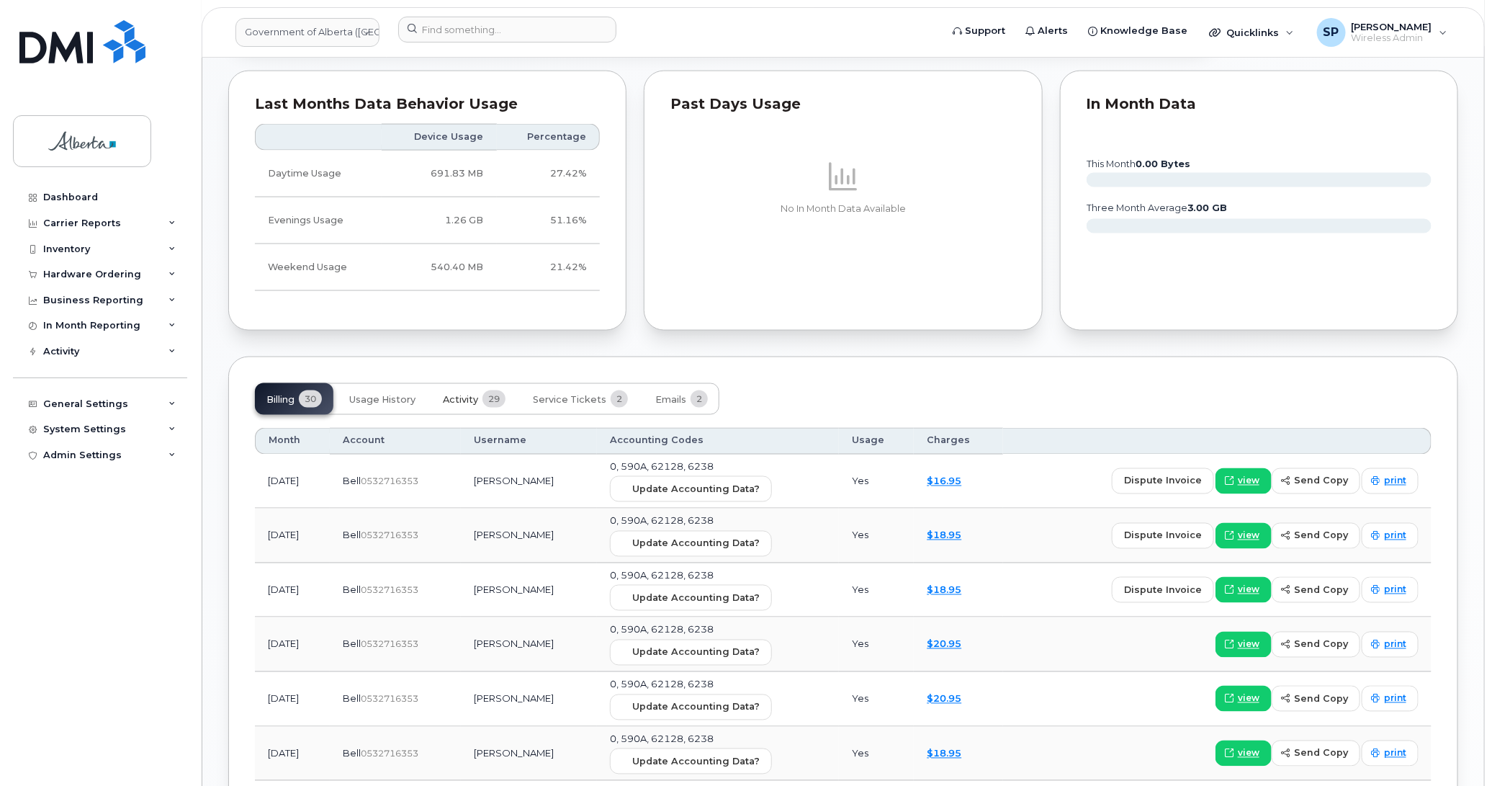
click at [459, 400] on span "Activity" at bounding box center [460, 400] width 35 height 12
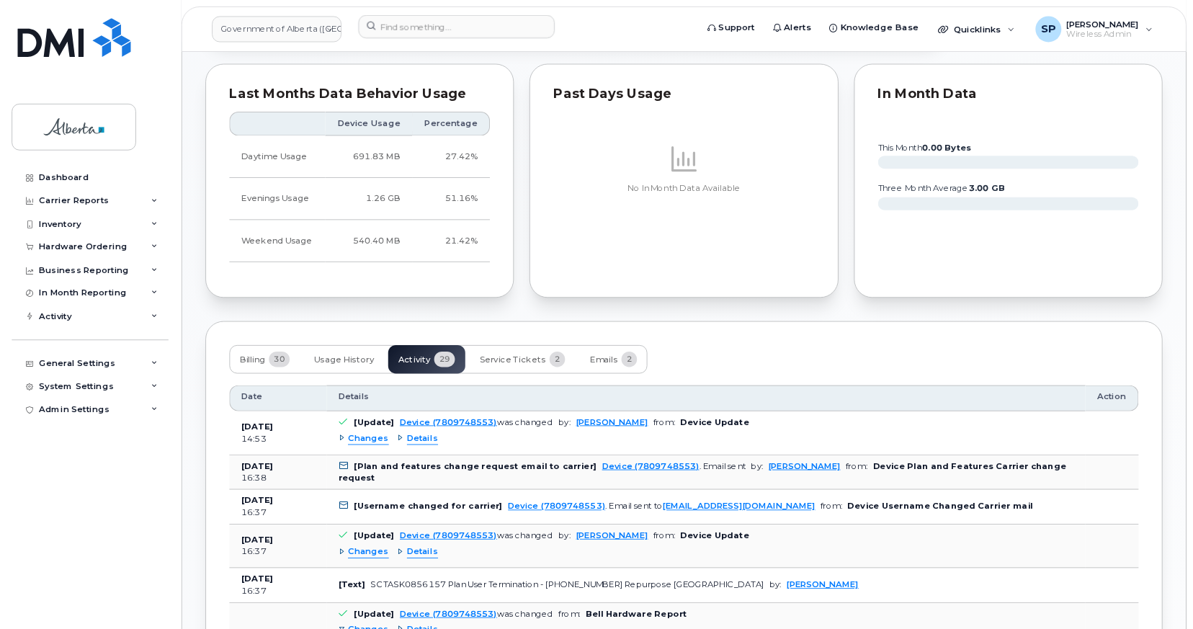
scroll to position [1065, 0]
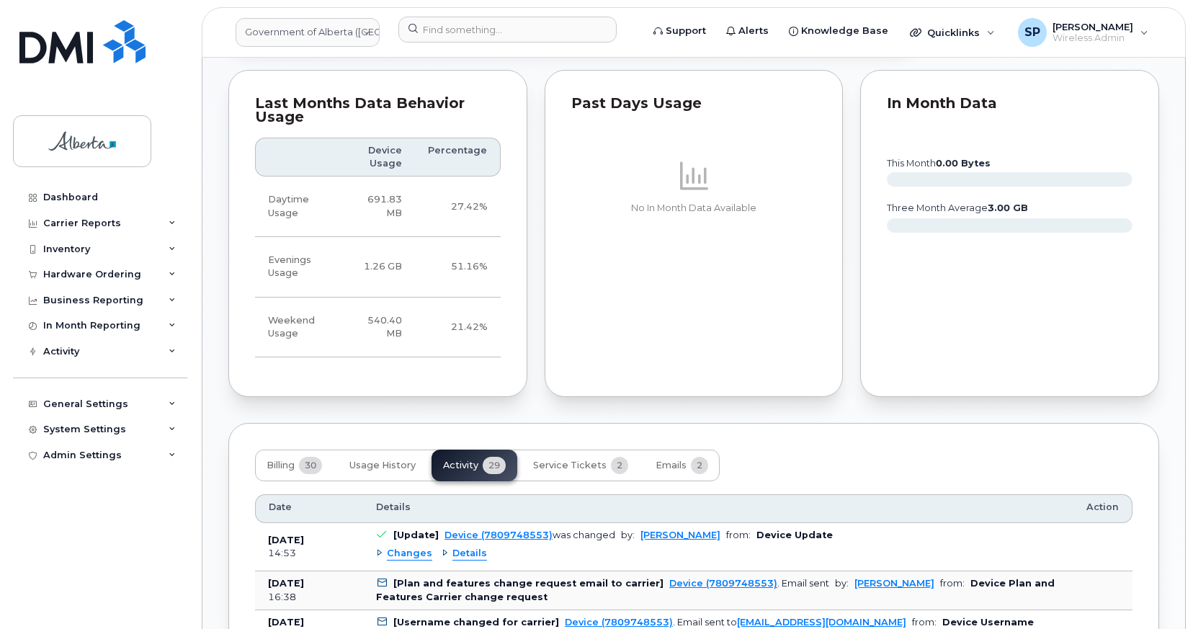
drag, startPoint x: 1439, startPoint y: 1, endPoint x: 803, endPoint y: 477, distance: 794.3
click at [803, 477] on div "Billing 30 Usage History Activity 29 Service Tickets 2 Emails 2" at bounding box center [693, 465] width 877 height 32
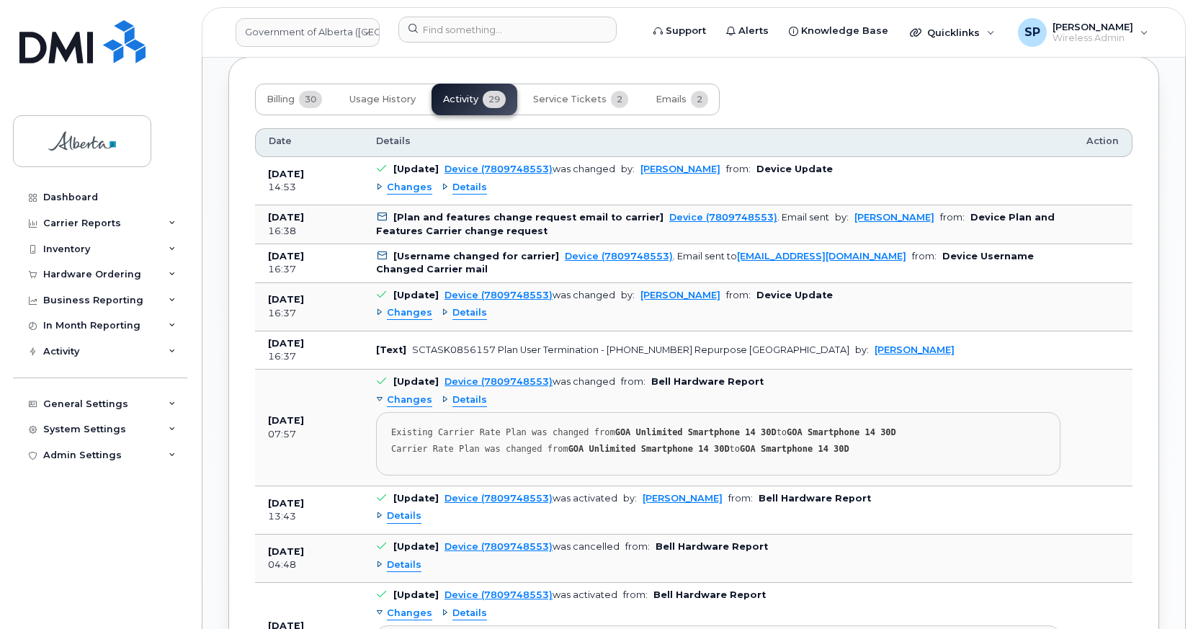
scroll to position [1451, 0]
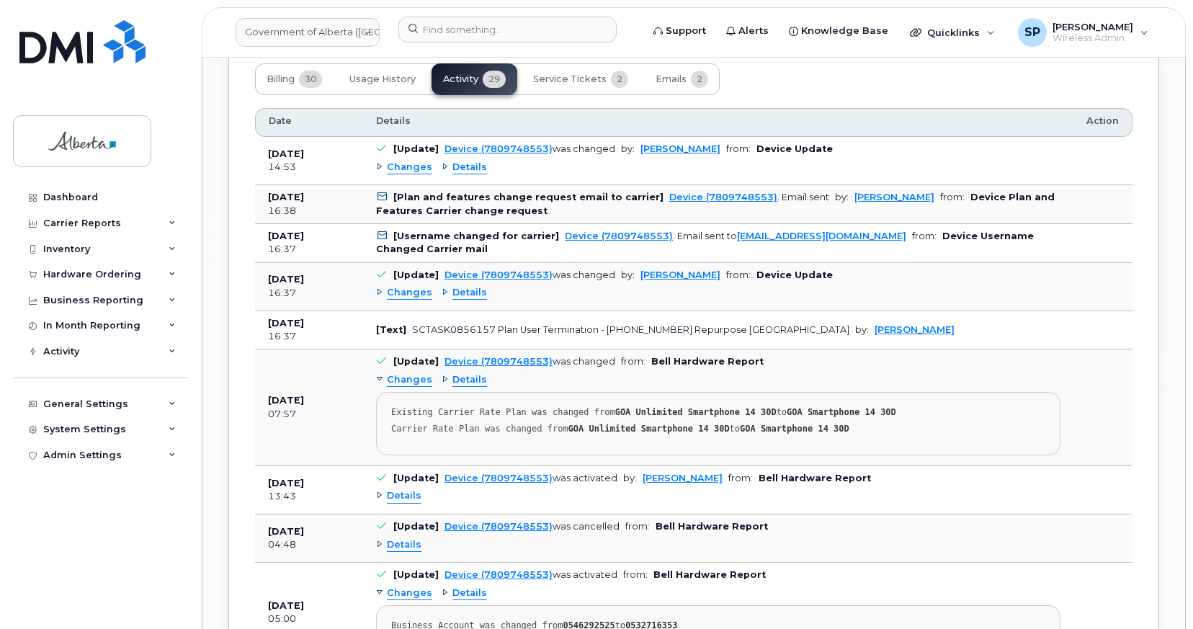
click at [413, 300] on div "Changes Details" at bounding box center [718, 293] width 684 height 23
click at [413, 295] on span "Changes" at bounding box center [409, 293] width 45 height 14
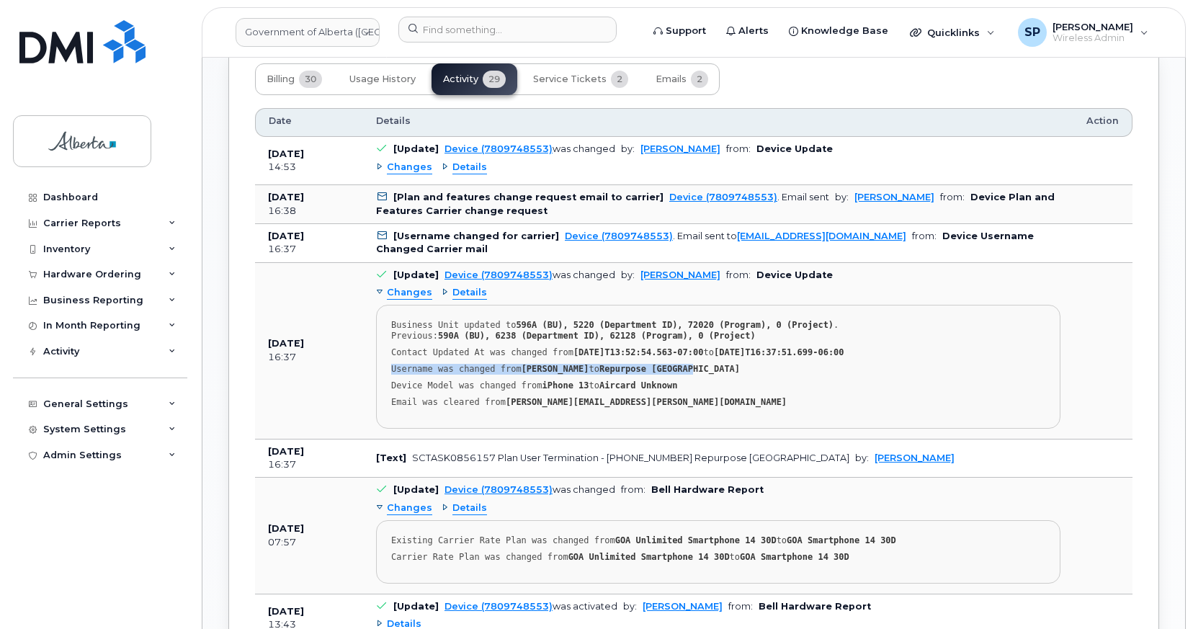
drag, startPoint x: 681, startPoint y: 369, endPoint x: 389, endPoint y: 372, distance: 291.7
click at [389, 372] on pre "Business Unit updated to 596A (BU), 5220 (Department ID), 72020 (Program), 0 (P…" at bounding box center [718, 367] width 684 height 124
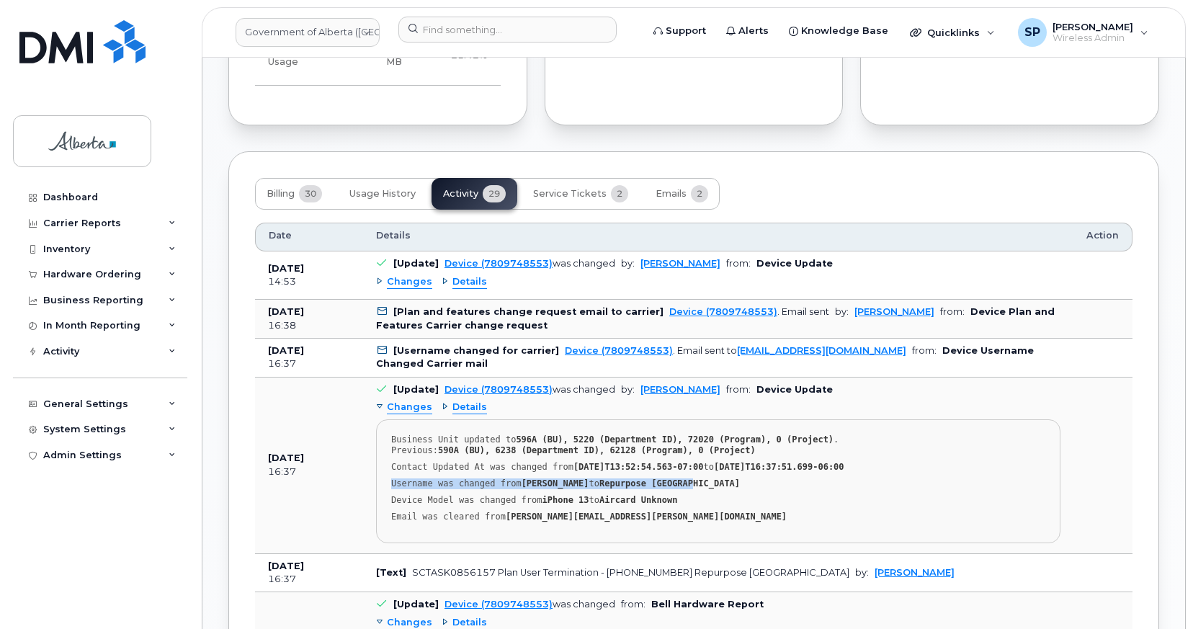
scroll to position [1345, 0]
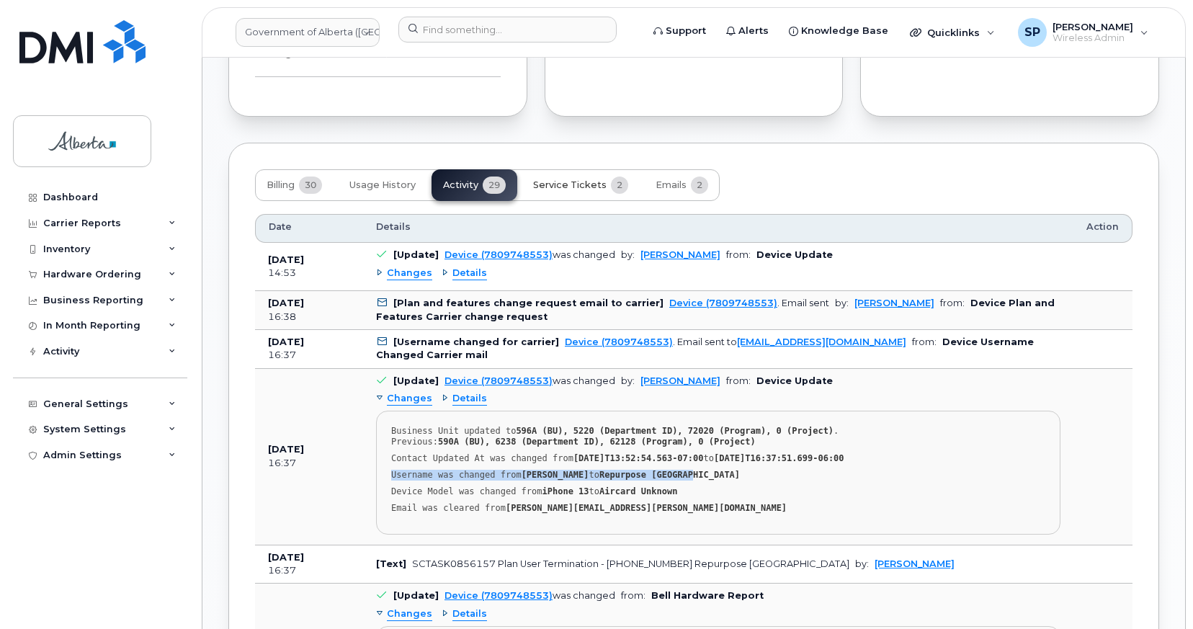
click at [588, 184] on span "Service Tickets" at bounding box center [569, 185] width 73 height 12
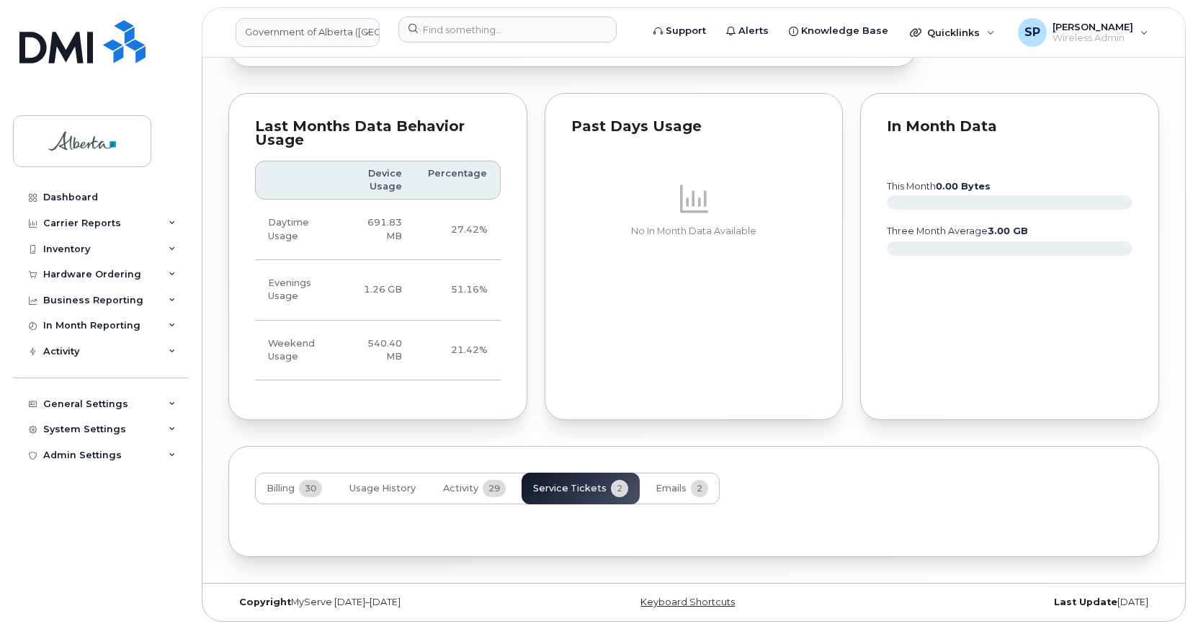
scroll to position [1131, 0]
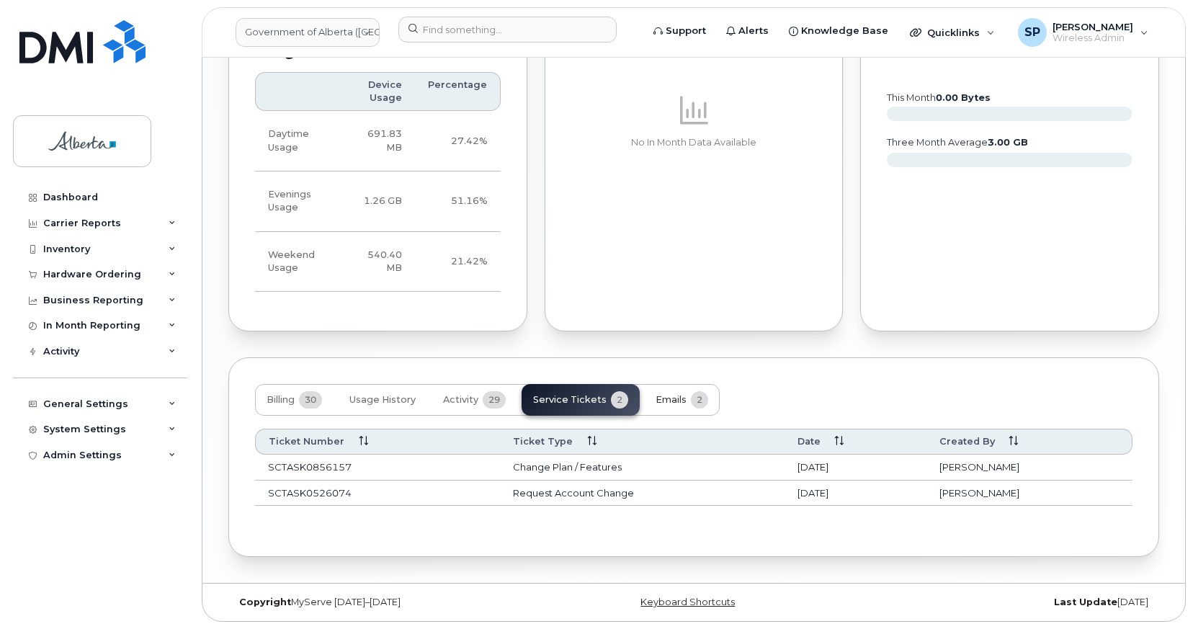
click at [669, 405] on button "Emails 2" at bounding box center [682, 400] width 76 height 32
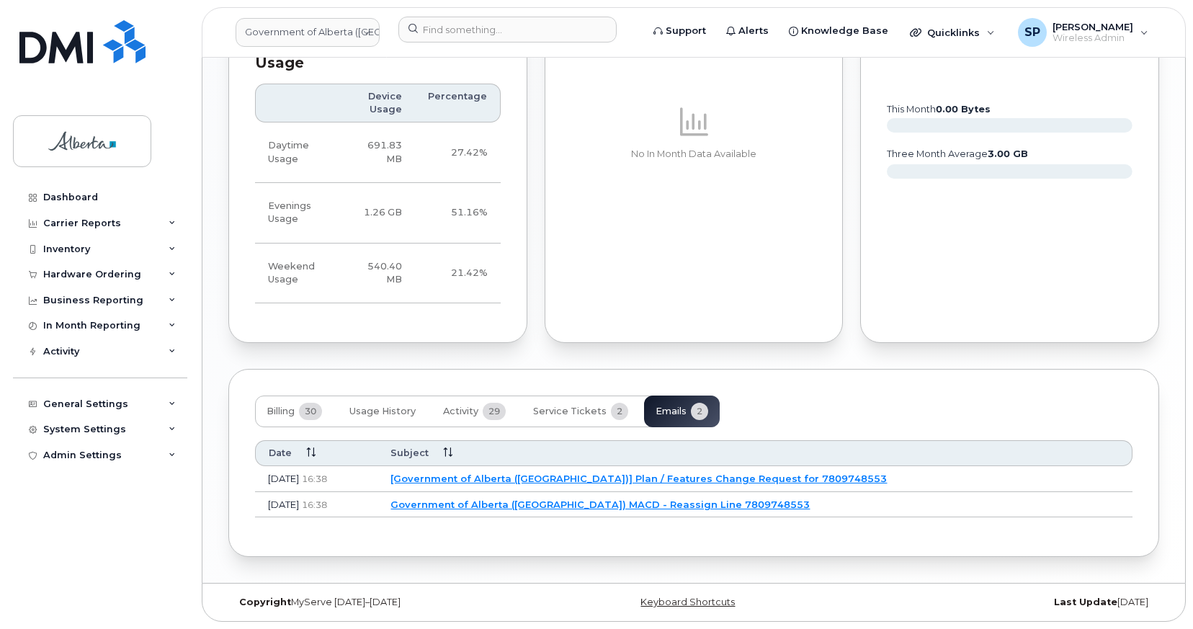
scroll to position [1119, 0]
click at [456, 405] on button "Activity 29" at bounding box center [474, 411] width 86 height 32
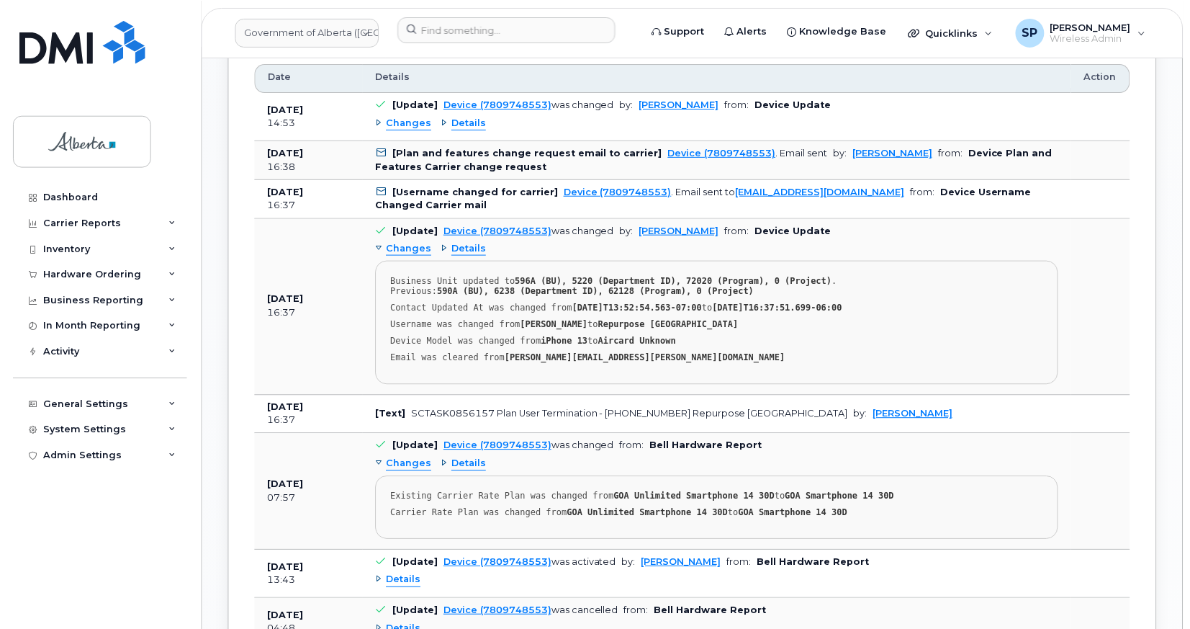
scroll to position [1437, 0]
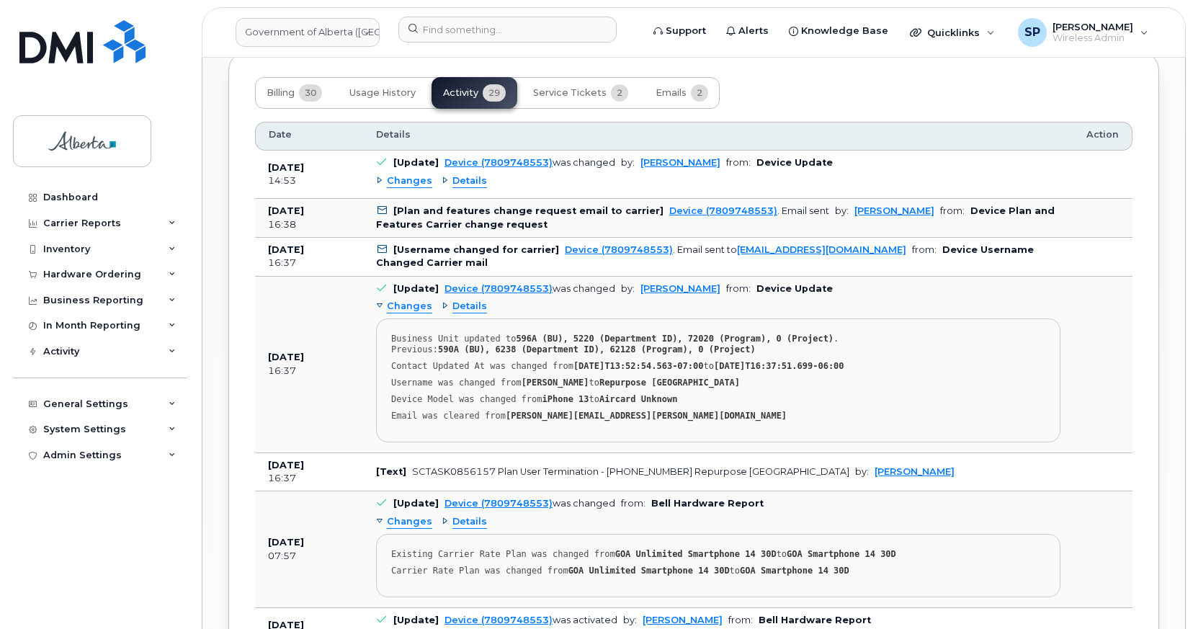
click at [934, 333] on div "Business Unit updated to 596A (BU), 5220 (Department ID), 72020 (Program), 0 (P…" at bounding box center [718, 344] width 654 height 22
click at [851, 525] on div "Changes Details Existing Carrier Rate Plan was changed from GOA Unlimited Smart…" at bounding box center [718, 554] width 684 height 86
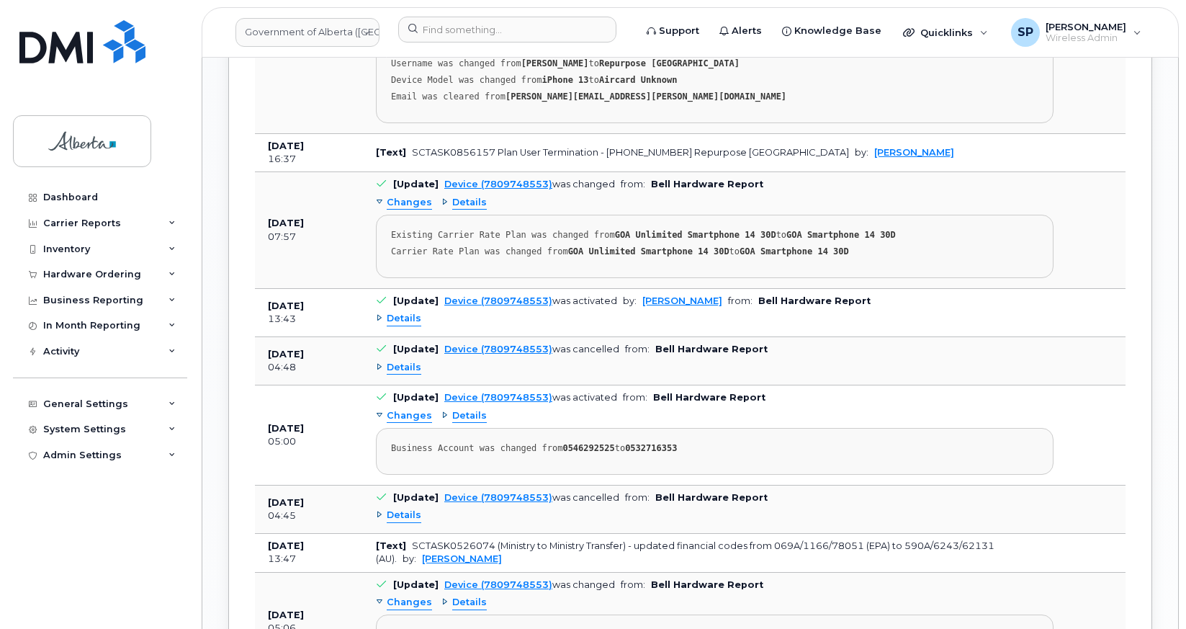
scroll to position [1761, 0]
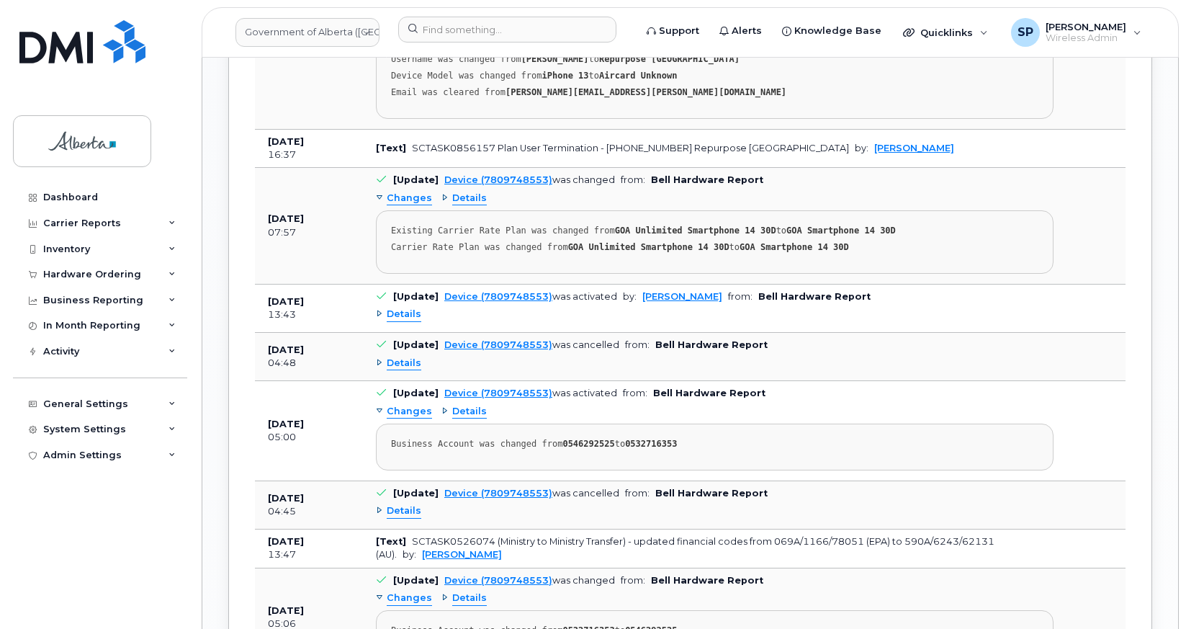
click at [404, 313] on span "Details" at bounding box center [404, 315] width 35 height 14
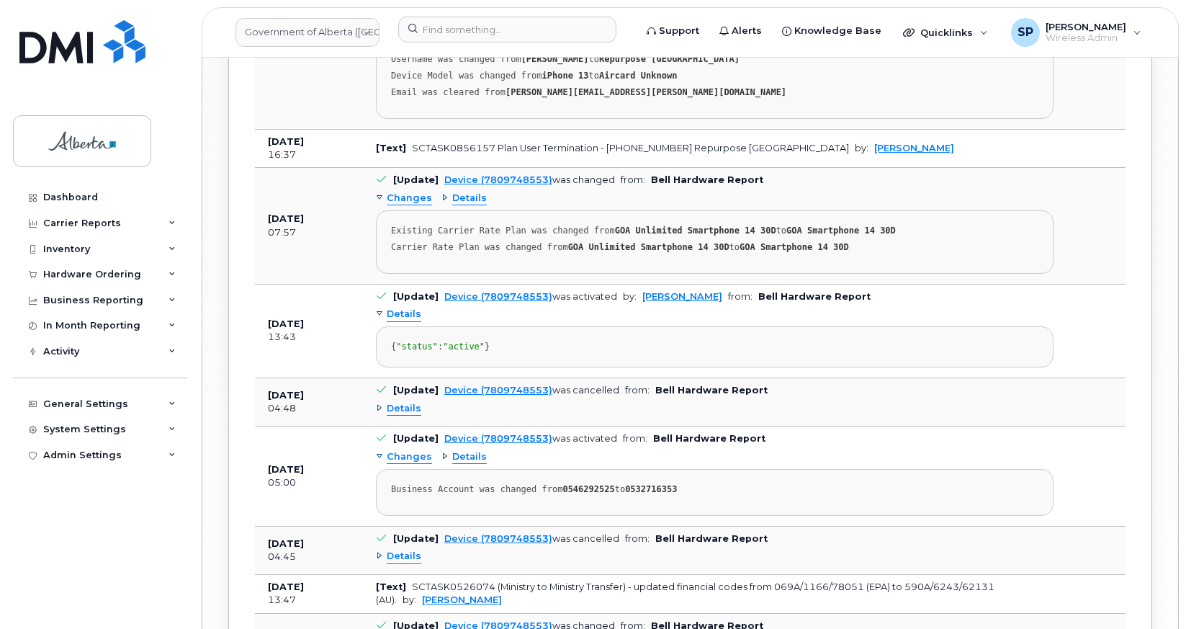
click at [410, 416] on span "Details" at bounding box center [404, 409] width 35 height 14
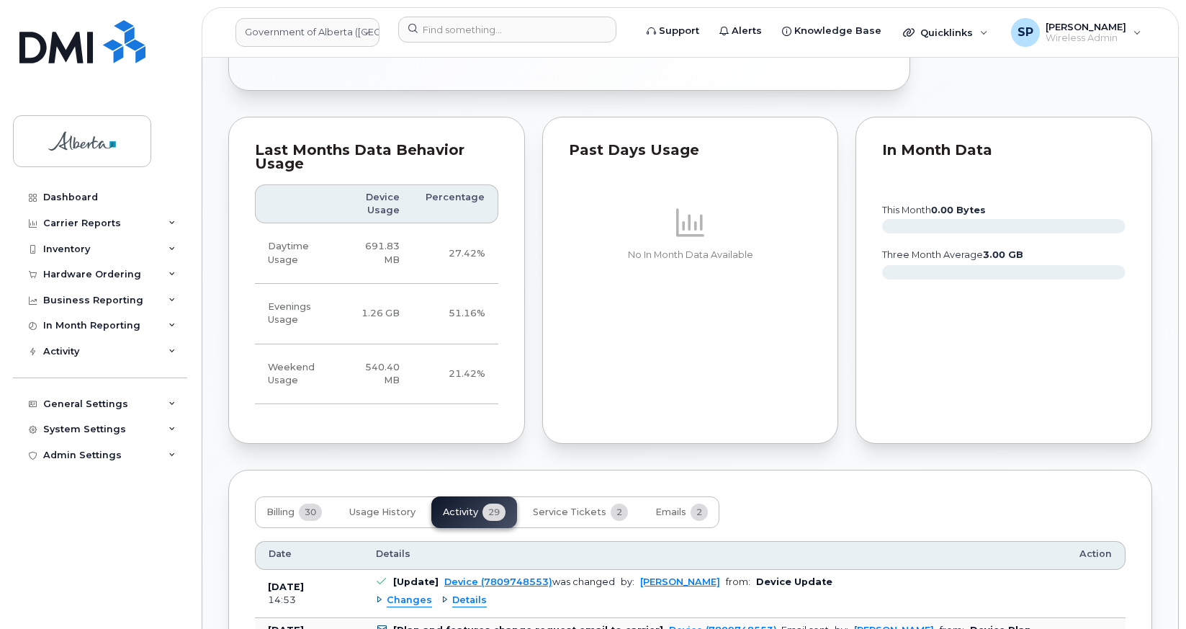
scroll to position [1005, 0]
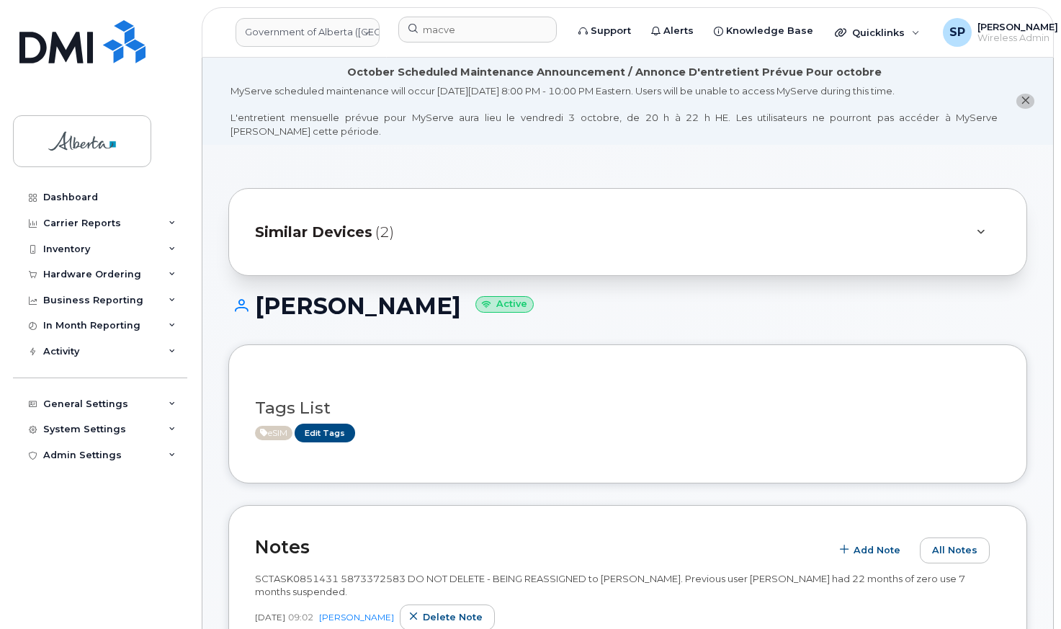
scroll to position [233, 0]
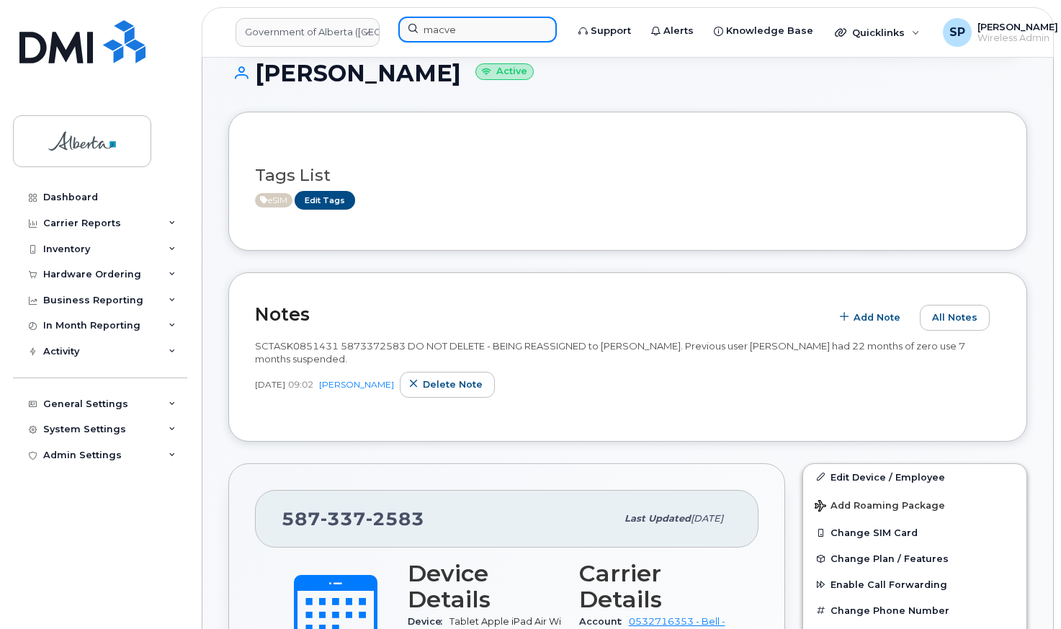
click at [412, 22] on input "macve" at bounding box center [477, 30] width 158 height 26
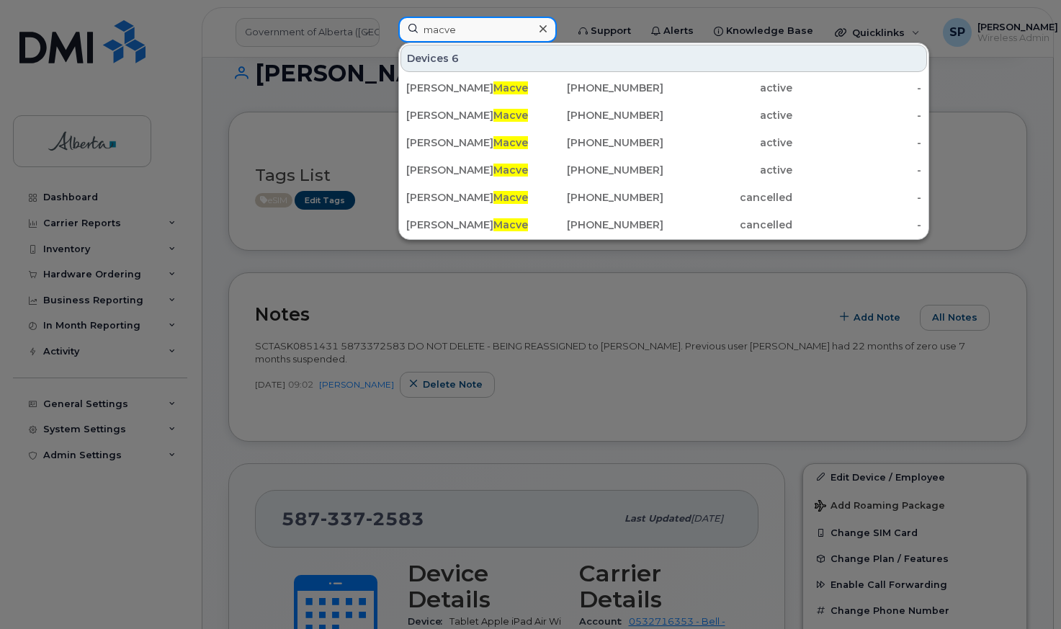
paste input "5874365428"
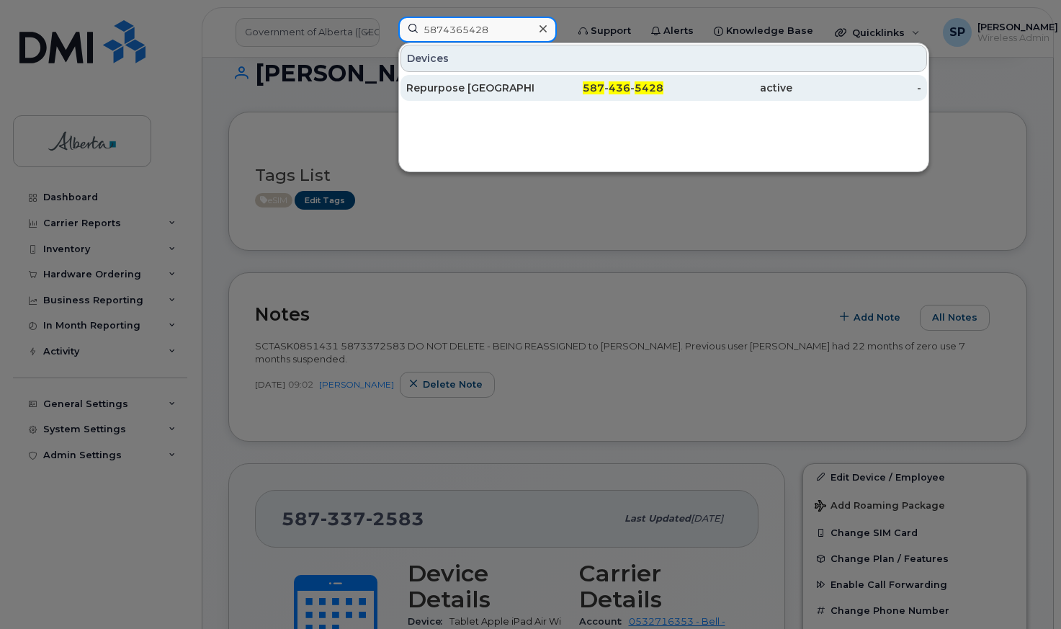
type input "5874365428"
click at [486, 93] on div "Repurpose [GEOGRAPHIC_DATA]" at bounding box center [470, 88] width 129 height 14
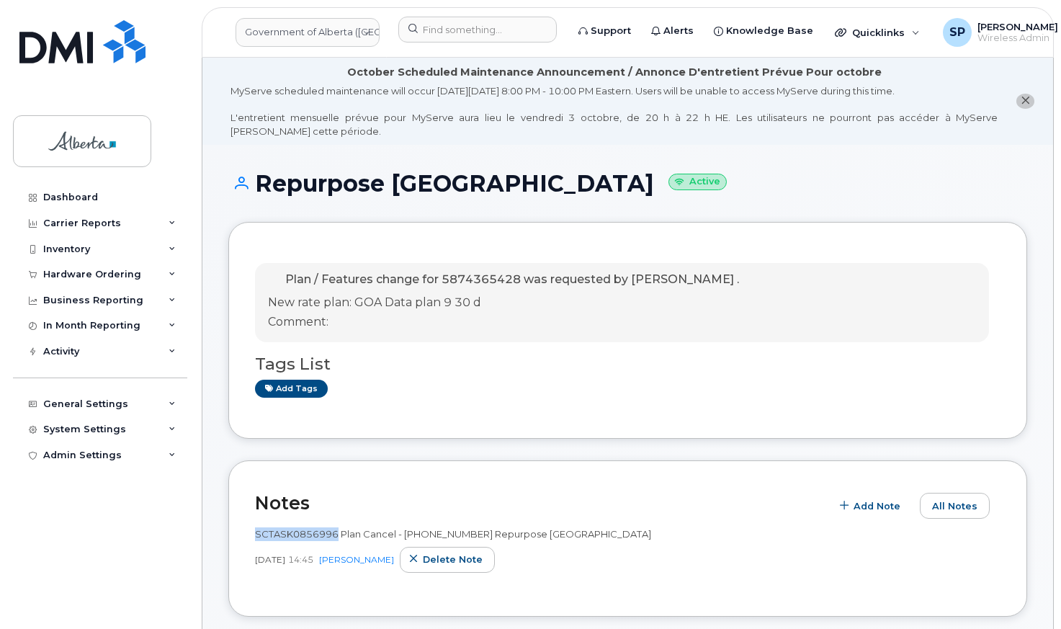
drag, startPoint x: 337, startPoint y: 535, endPoint x: 236, endPoint y: 527, distance: 101.1
click at [242, 527] on div "Notes Add Note All Notes SCTASK0856996 Plan Cancel - [PHONE_NUMBER] Repurpose […" at bounding box center [627, 538] width 799 height 156
copy span "SCTASK0856996"
click at [462, 26] on input at bounding box center [477, 30] width 158 height 26
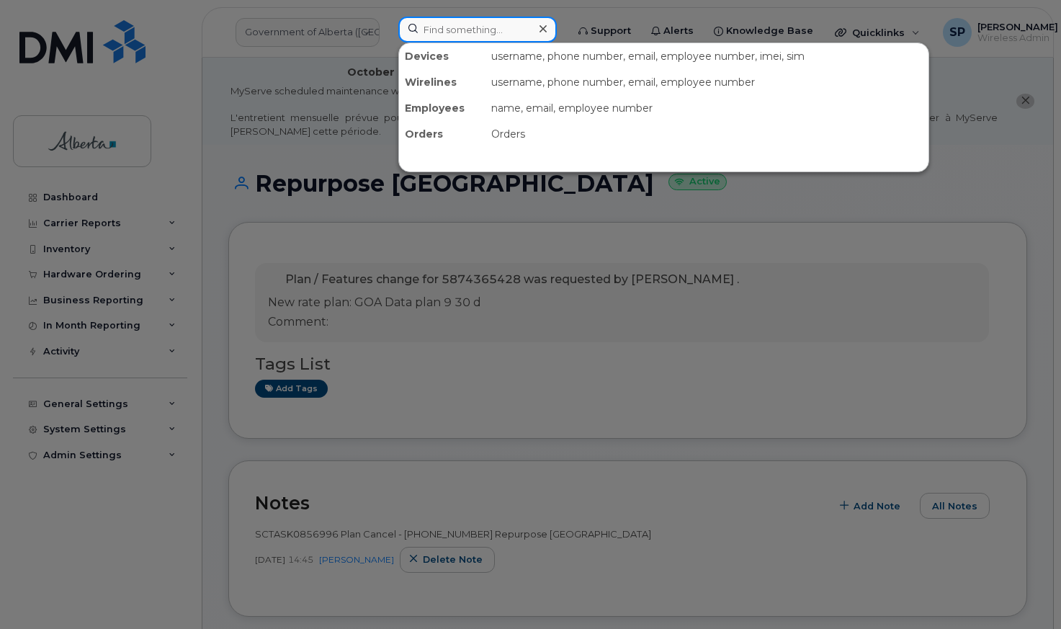
paste input "5875984047"
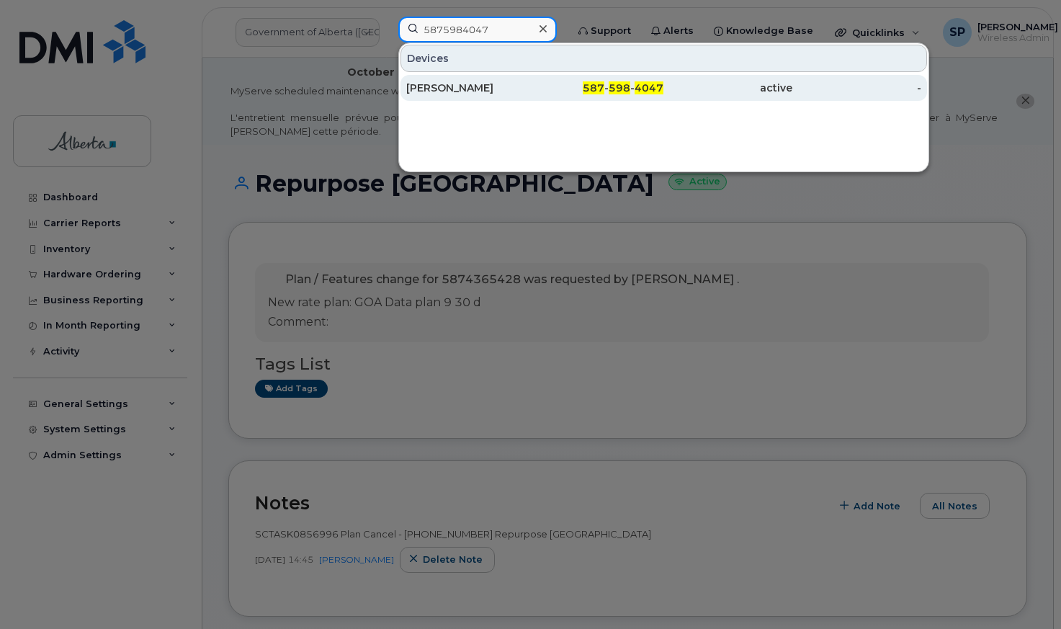
type input "5875984047"
click at [451, 86] on div "[PERSON_NAME]" at bounding box center [470, 88] width 129 height 14
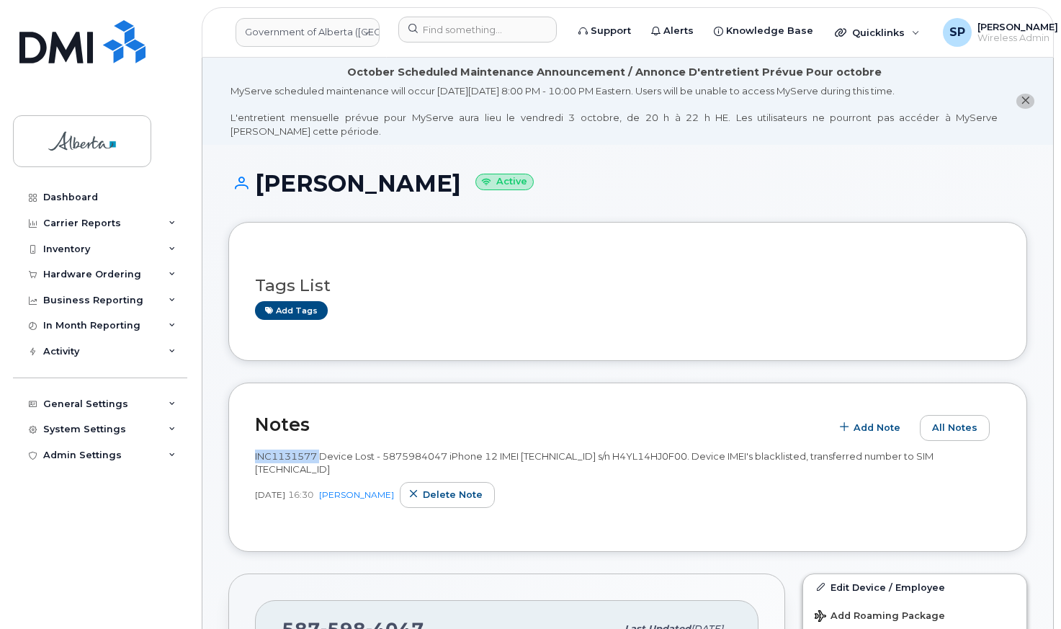
drag, startPoint x: 320, startPoint y: 453, endPoint x: 254, endPoint y: 451, distance: 65.6
click at [254, 451] on div "Notes Add Note All Notes INC1131577 Device Lost - 5875984047 iPhone 12 IMEI [TE…" at bounding box center [627, 466] width 799 height 169
copy span "INC1131577"
click at [124, 551] on div "Dashboard Carrier Reports Monthly Billing Data Daily Data Pooling Data Behavior…" at bounding box center [102, 395] width 178 height 423
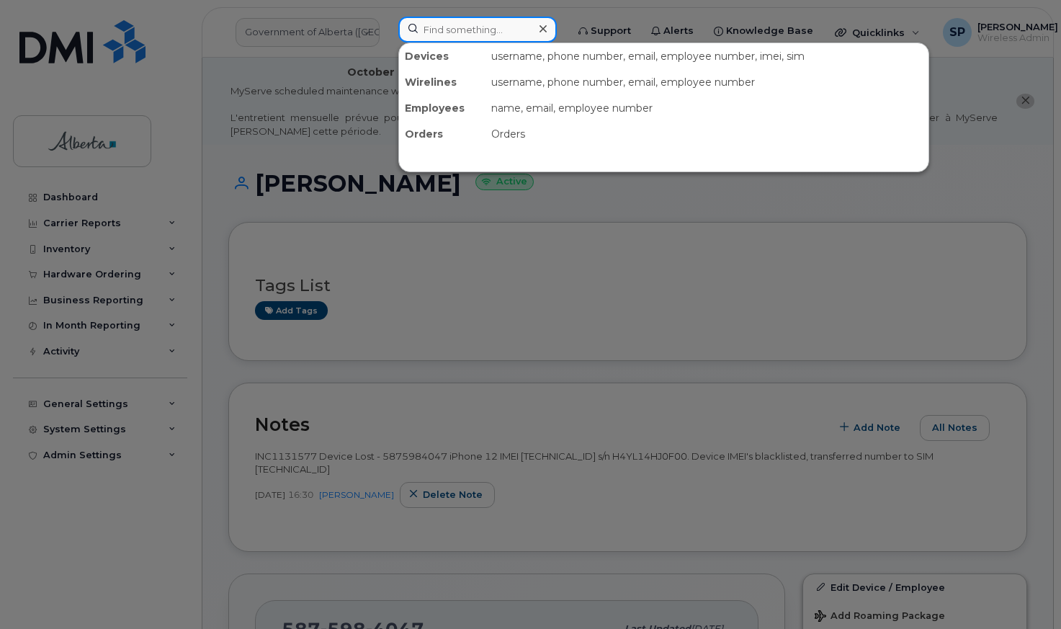
click at [481, 34] on input at bounding box center [477, 30] width 158 height 26
paste input "5873857194"
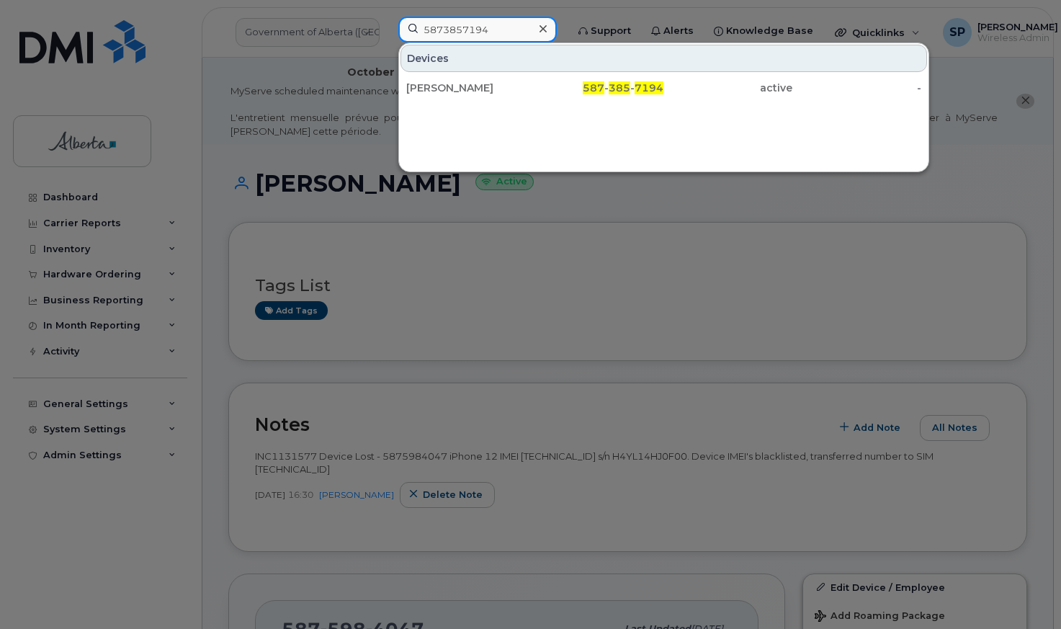
type input "5873857194"
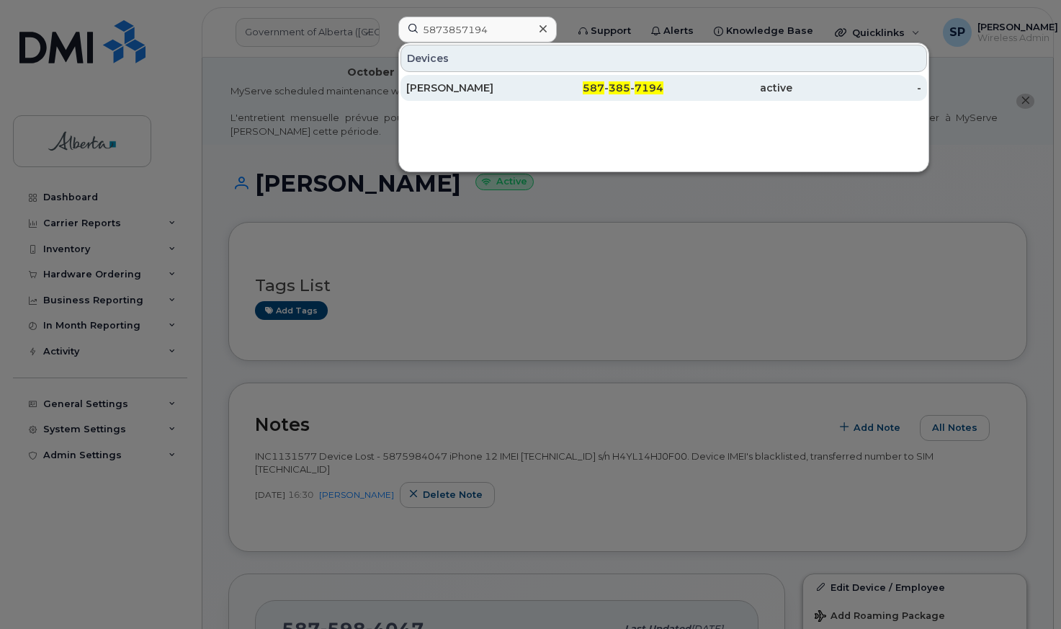
click at [464, 91] on div "[PERSON_NAME]" at bounding box center [470, 88] width 129 height 14
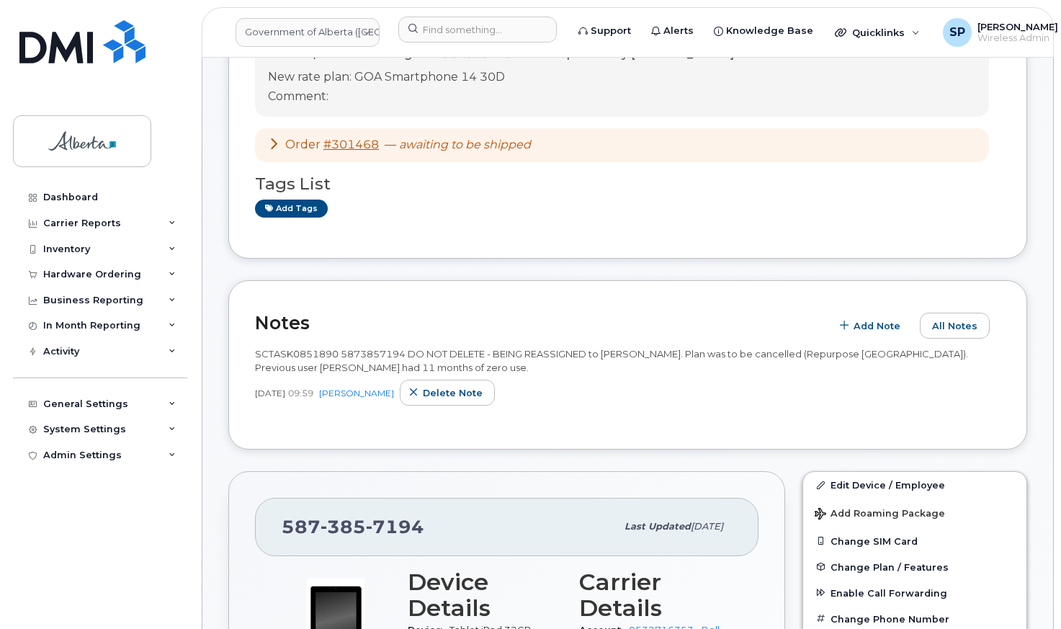
scroll to position [234, 0]
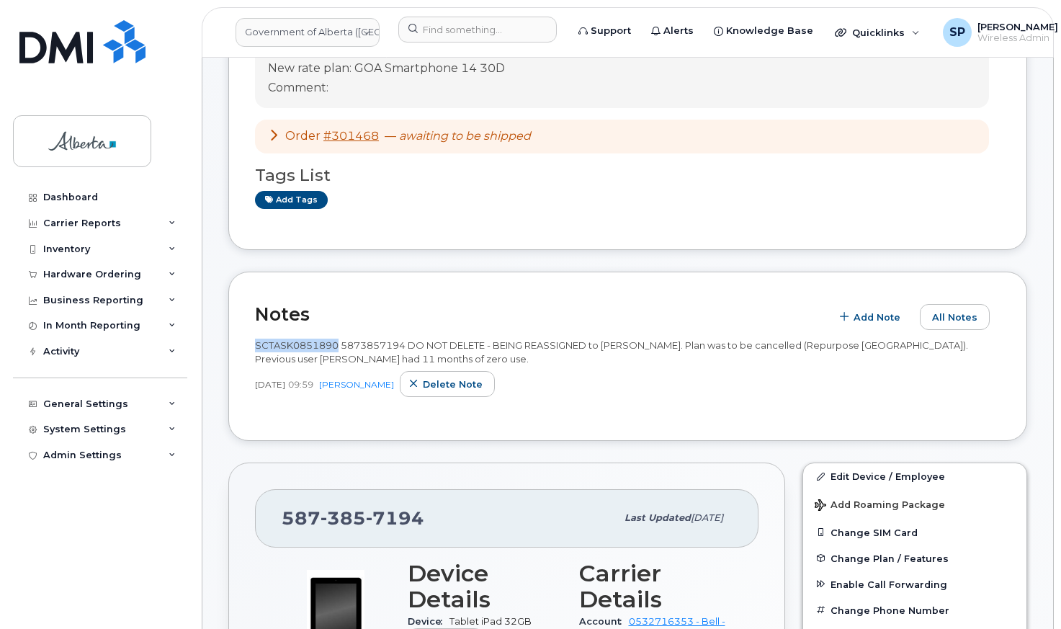
drag, startPoint x: 336, startPoint y: 343, endPoint x: 253, endPoint y: 343, distance: 82.8
click at [253, 343] on div "Notes Add Note All Notes SCTASK0851890 5873857194 DO NOT DELETE - BEING REASSIG…" at bounding box center [627, 355] width 799 height 169
copy span "SCTASK0851890"
click at [471, 27] on input at bounding box center [477, 30] width 158 height 26
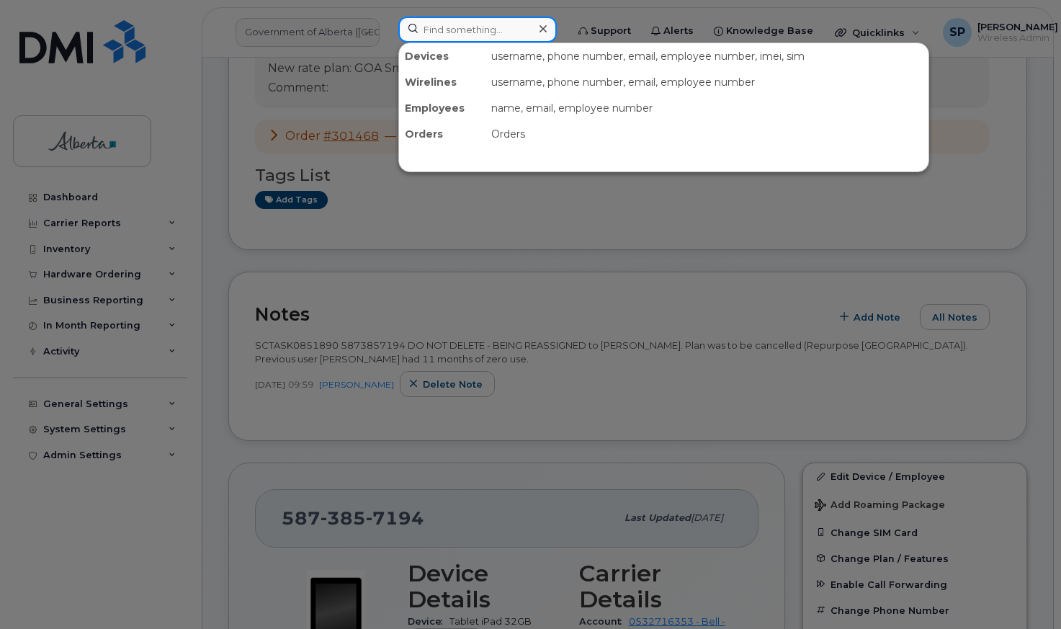
paste input "5873857197"
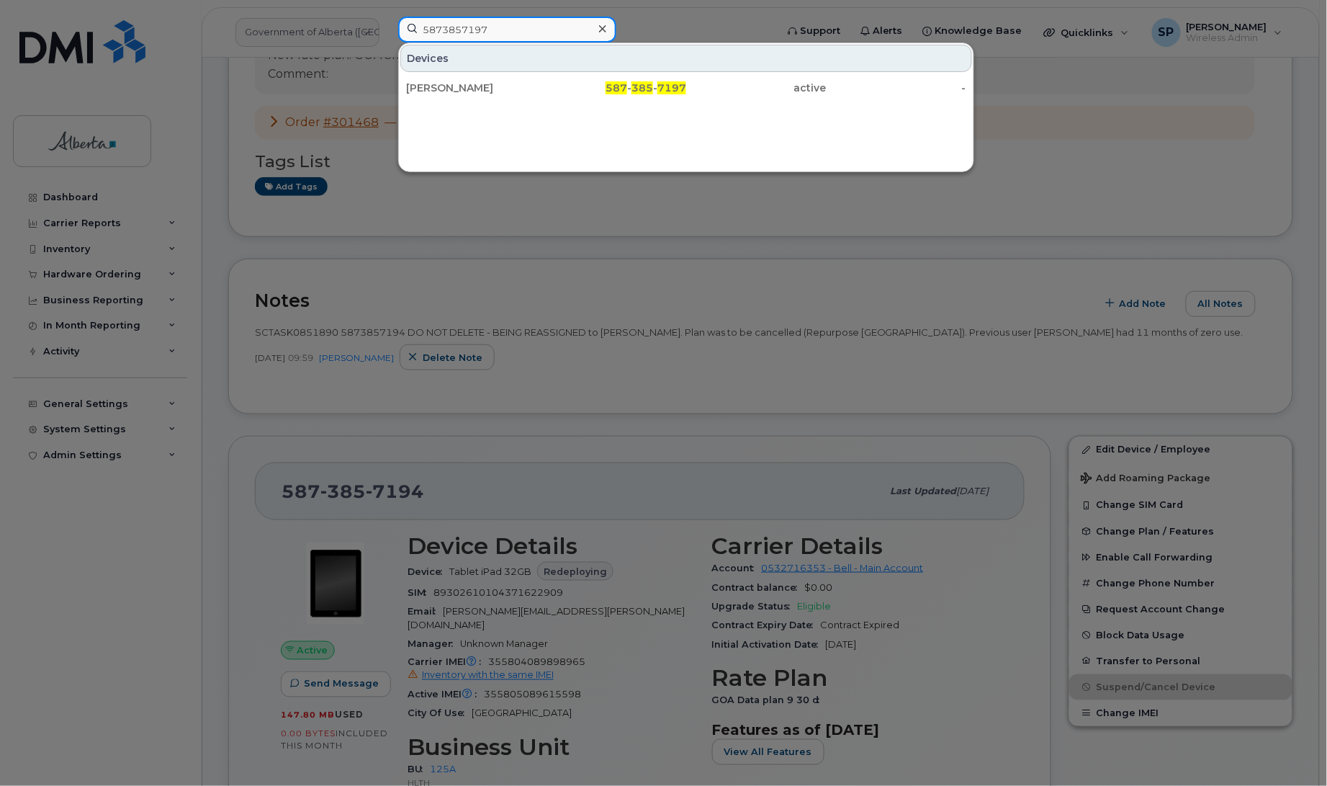
type input "5873857197"
drag, startPoint x: 810, startPoint y: 4, endPoint x: 637, endPoint y: 104, distance: 199.7
click at [646, 91] on span "385" at bounding box center [643, 87] width 22 height 13
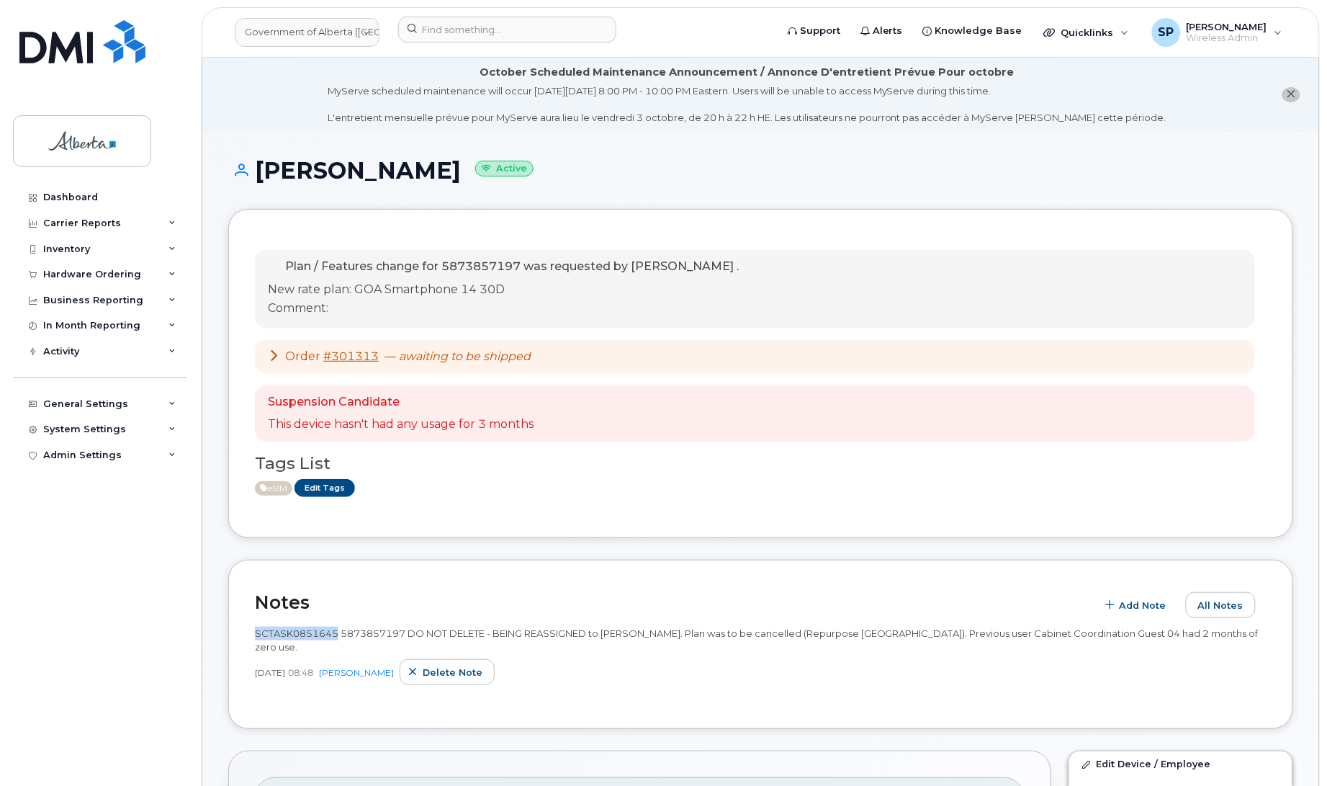
drag, startPoint x: 336, startPoint y: 634, endPoint x: 254, endPoint y: 632, distance: 82.1
click at [255, 632] on span "SCTASK0851645 5873857197 DO NOT DELETE - BEING REASSIGNED to [PERSON_NAME]. Pla…" at bounding box center [757, 639] width 1004 height 25
copy span "SCTASK0851645"
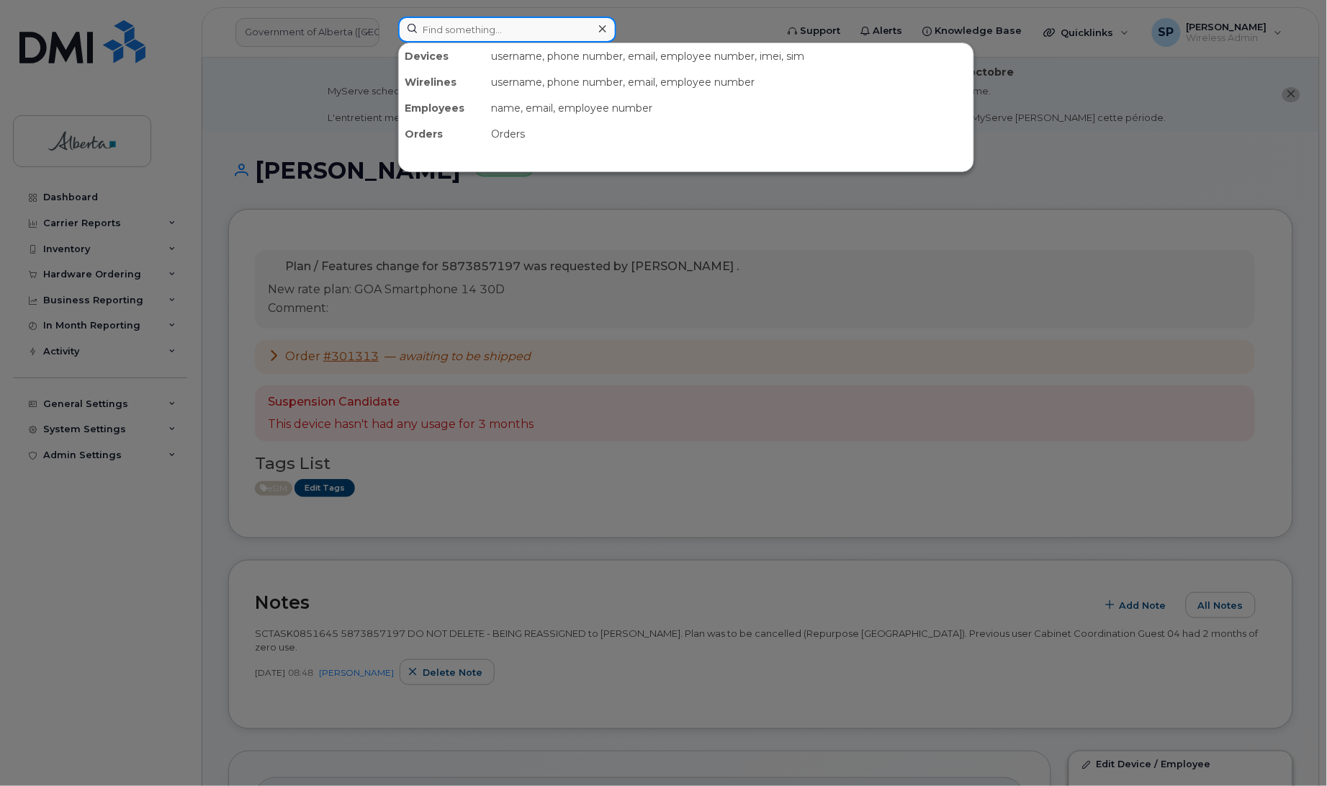
click at [477, 31] on input at bounding box center [507, 30] width 218 height 26
paste input "5873857305"
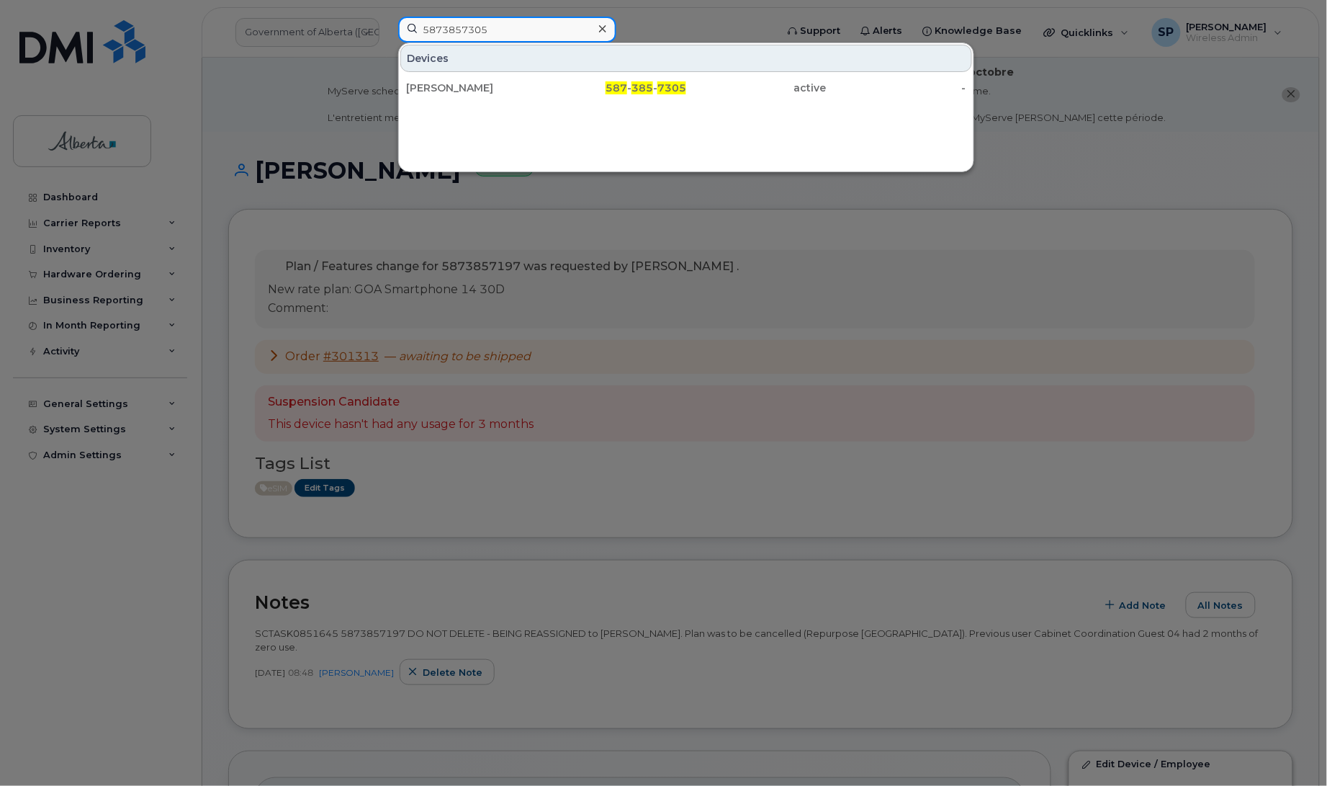
type input "5873857305"
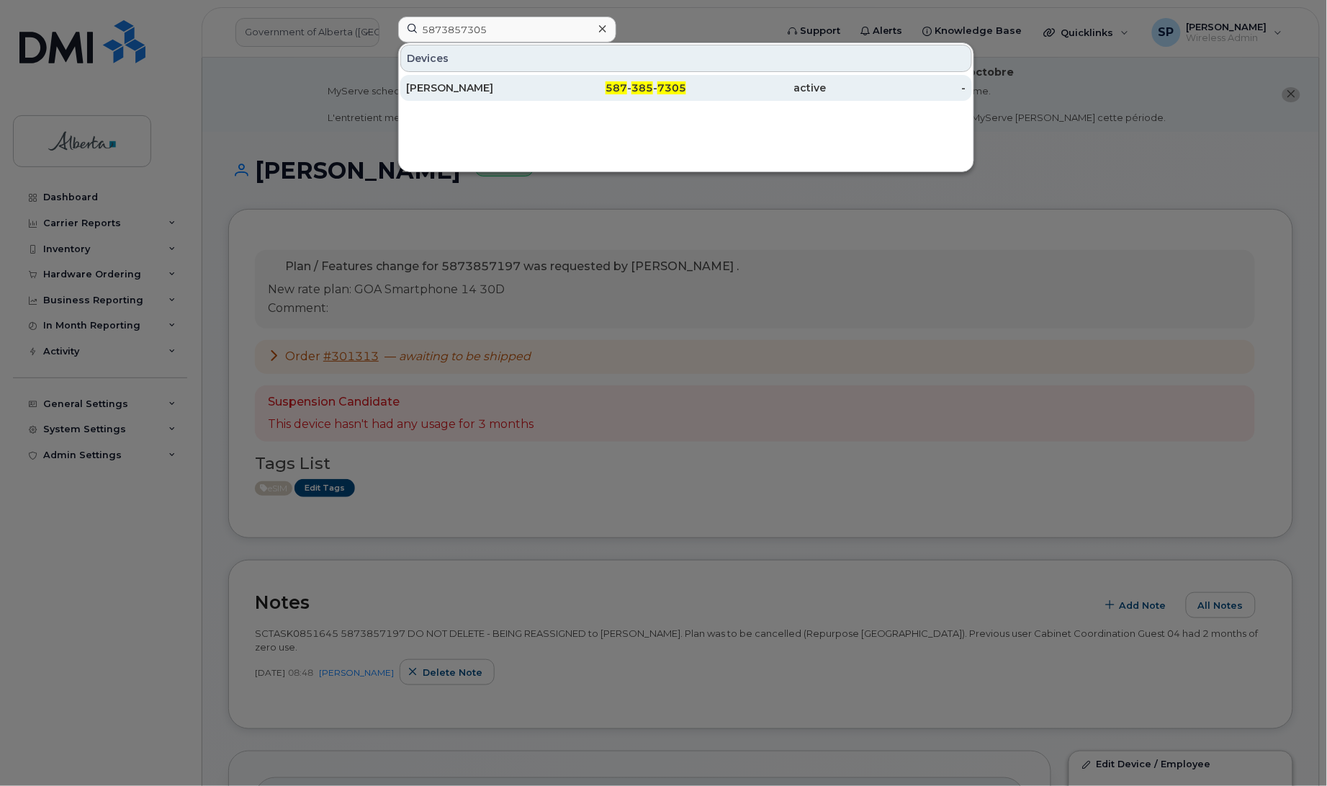
click at [464, 91] on div "[PERSON_NAME]" at bounding box center [476, 88] width 140 height 14
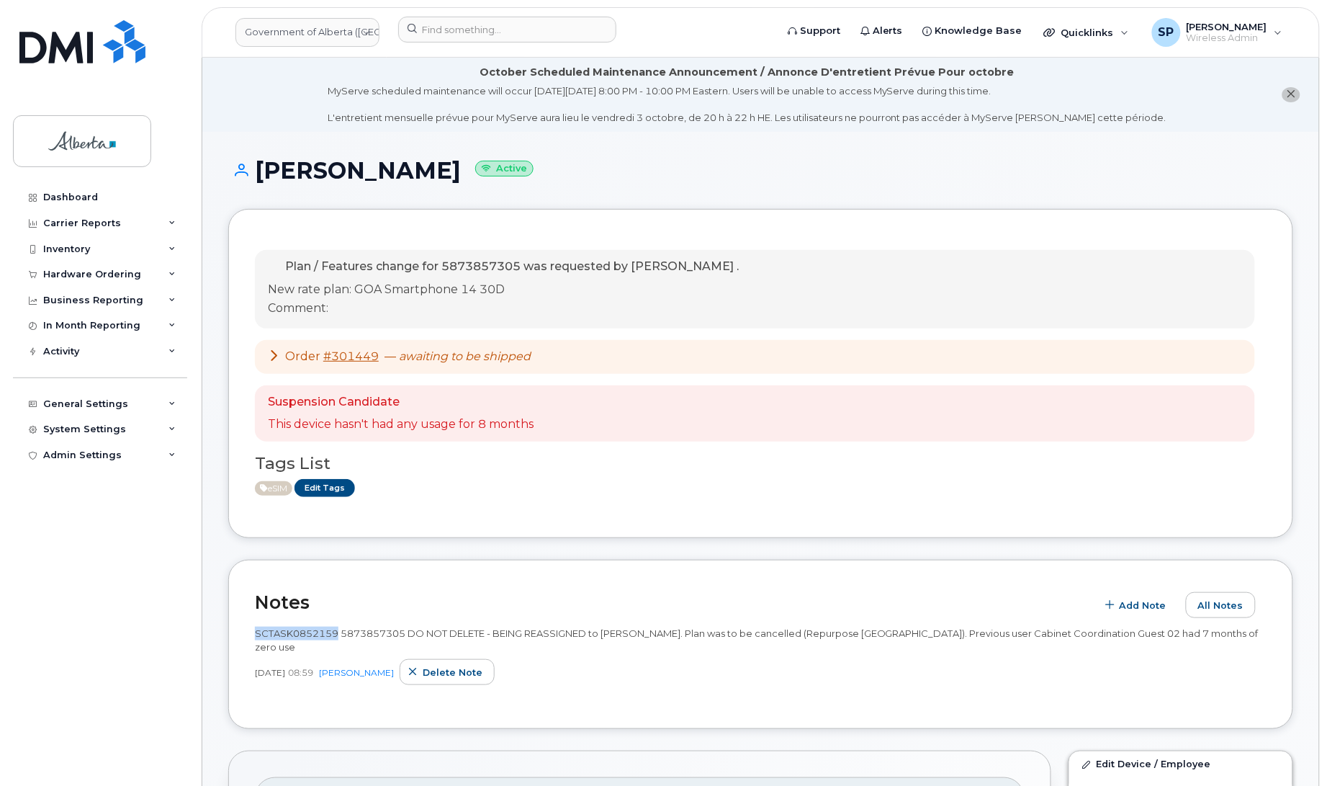
drag, startPoint x: 338, startPoint y: 630, endPoint x: 256, endPoint y: 630, distance: 82.8
click at [256, 630] on span "SCTASK0852159 5873857305 DO NOT DELETE - BEING REASSIGNED to Sherry Wynnyk. Pla…" at bounding box center [757, 639] width 1004 height 25
copy span "SCTASK0852159"
click at [456, 27] on input at bounding box center [507, 30] width 218 height 26
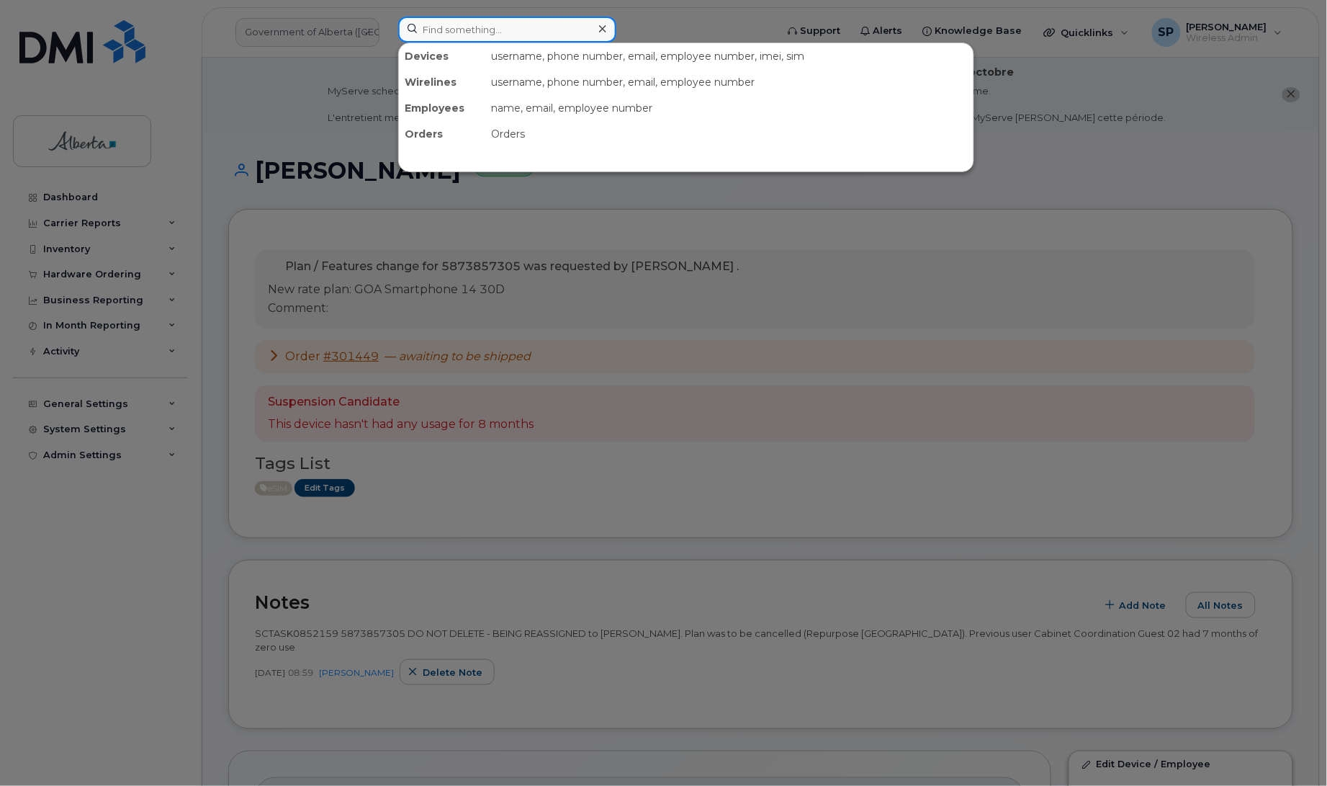
paste input "5873857306"
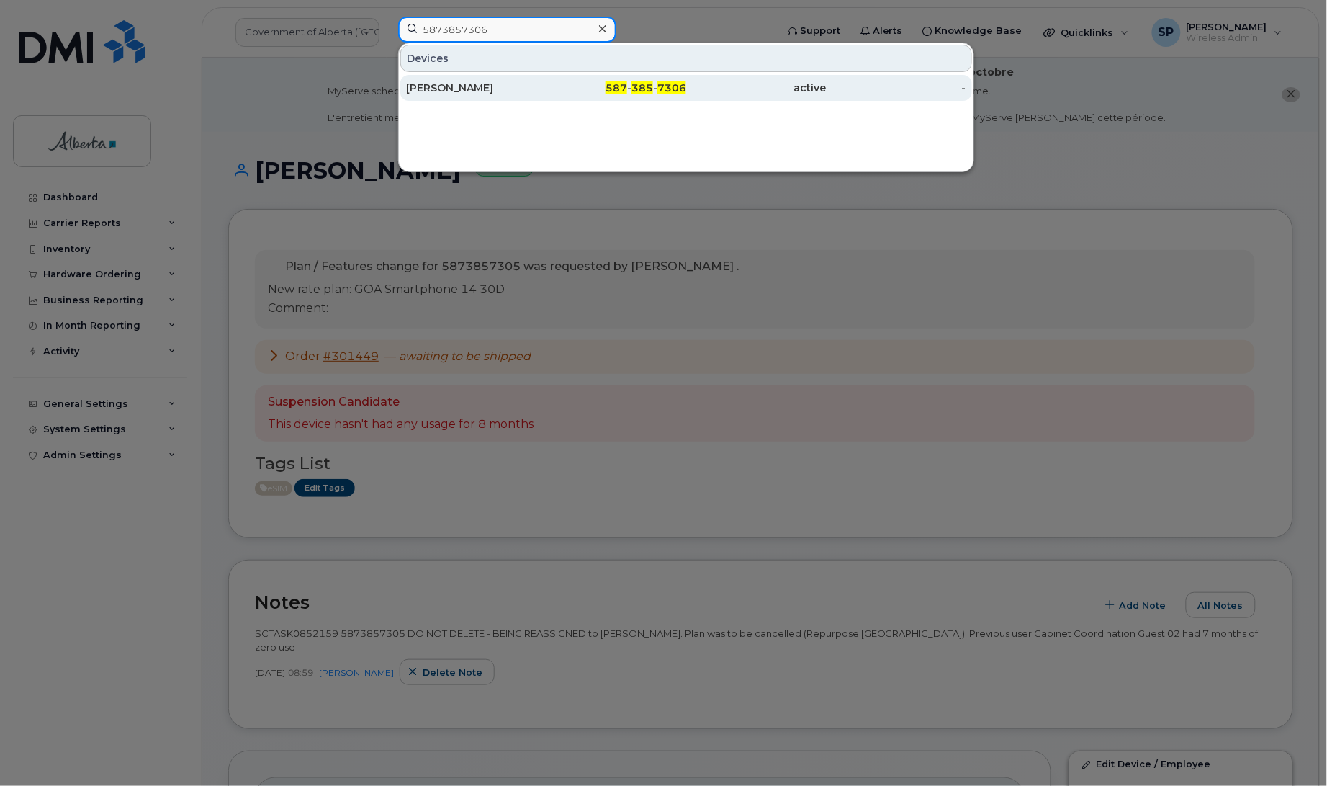
type input "5873857306"
click at [458, 91] on div "Rick Bastow" at bounding box center [476, 88] width 140 height 14
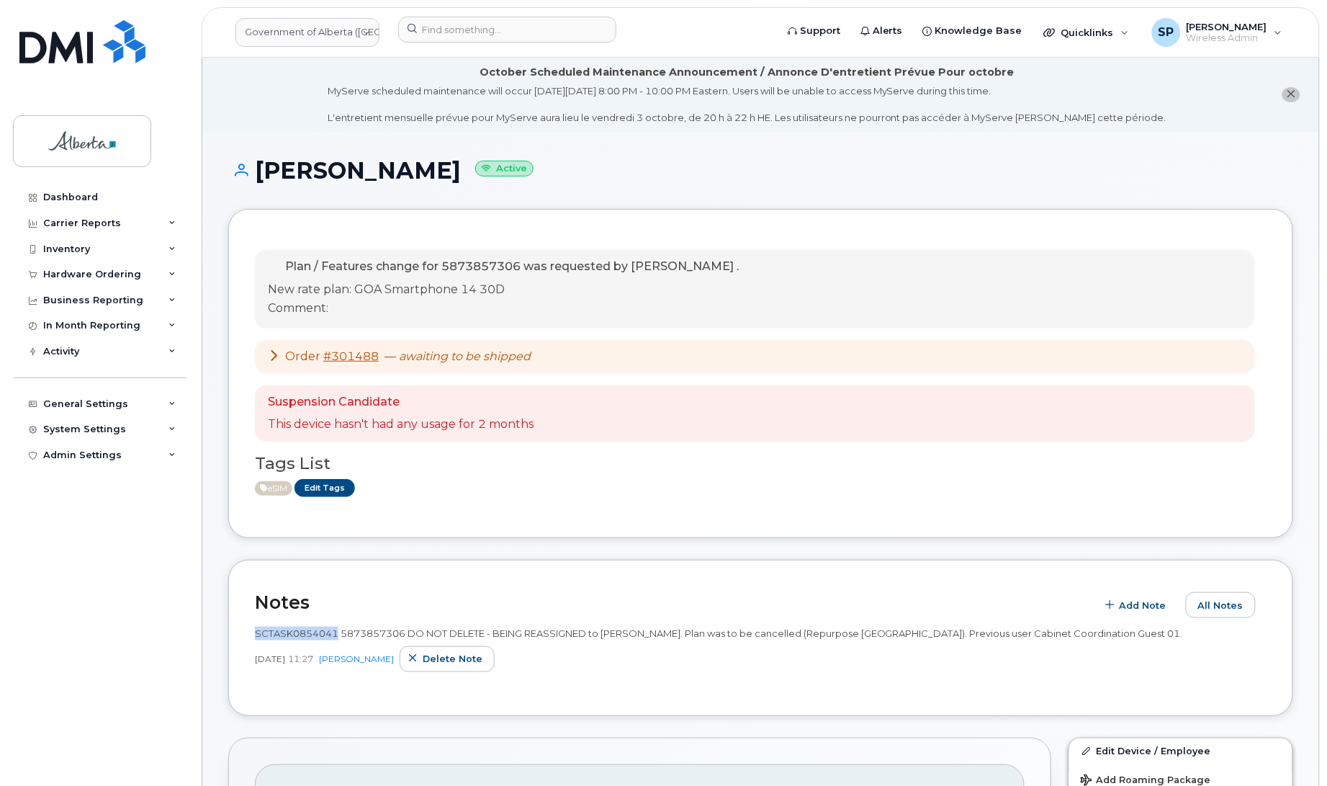
drag, startPoint x: 336, startPoint y: 631, endPoint x: 252, endPoint y: 632, distance: 83.6
click at [252, 632] on div "Notes Add Note All Notes SCTASK0854041 5873857306 DO NOT DELETE - BEING REASSIG…" at bounding box center [760, 638] width 1065 height 156
copy span "SCTASK0854041"
click at [470, 27] on input at bounding box center [507, 30] width 218 height 26
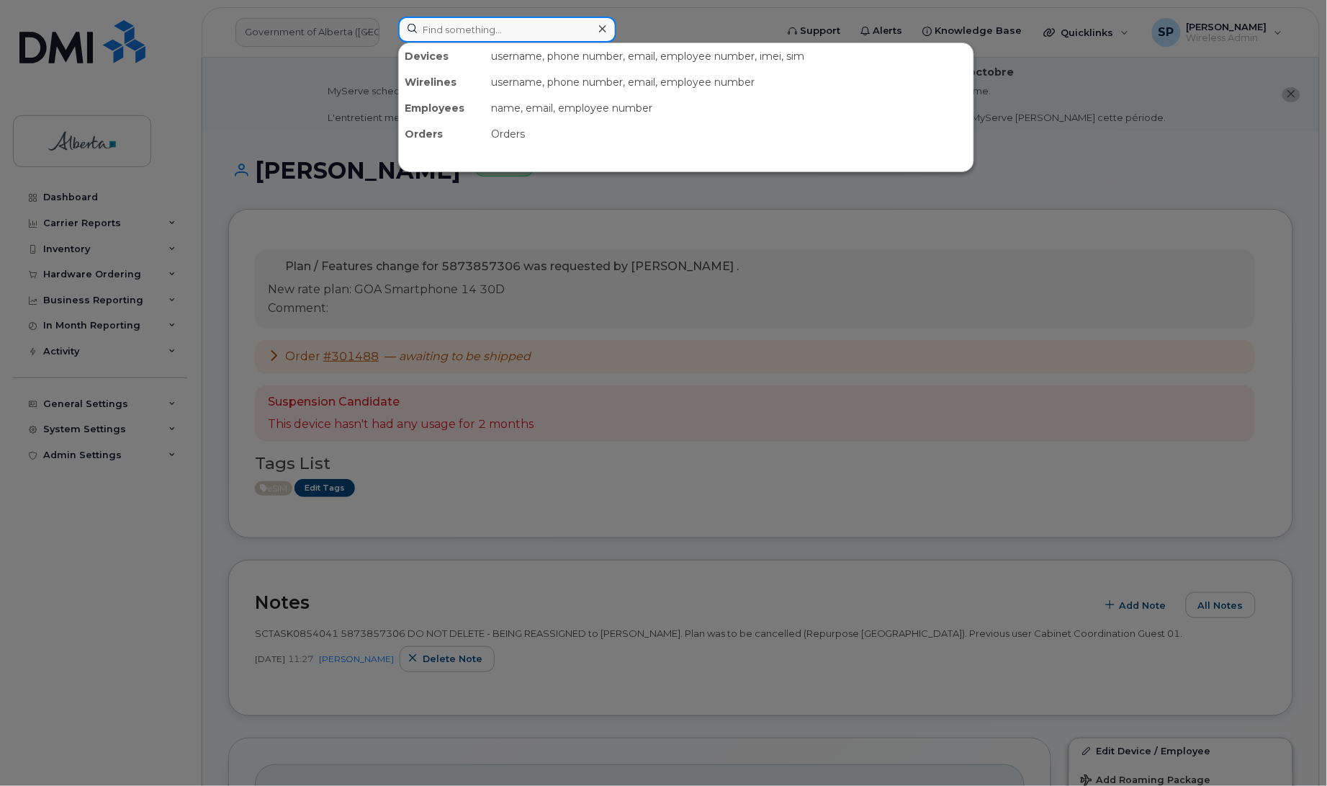
paste input "5873857194"
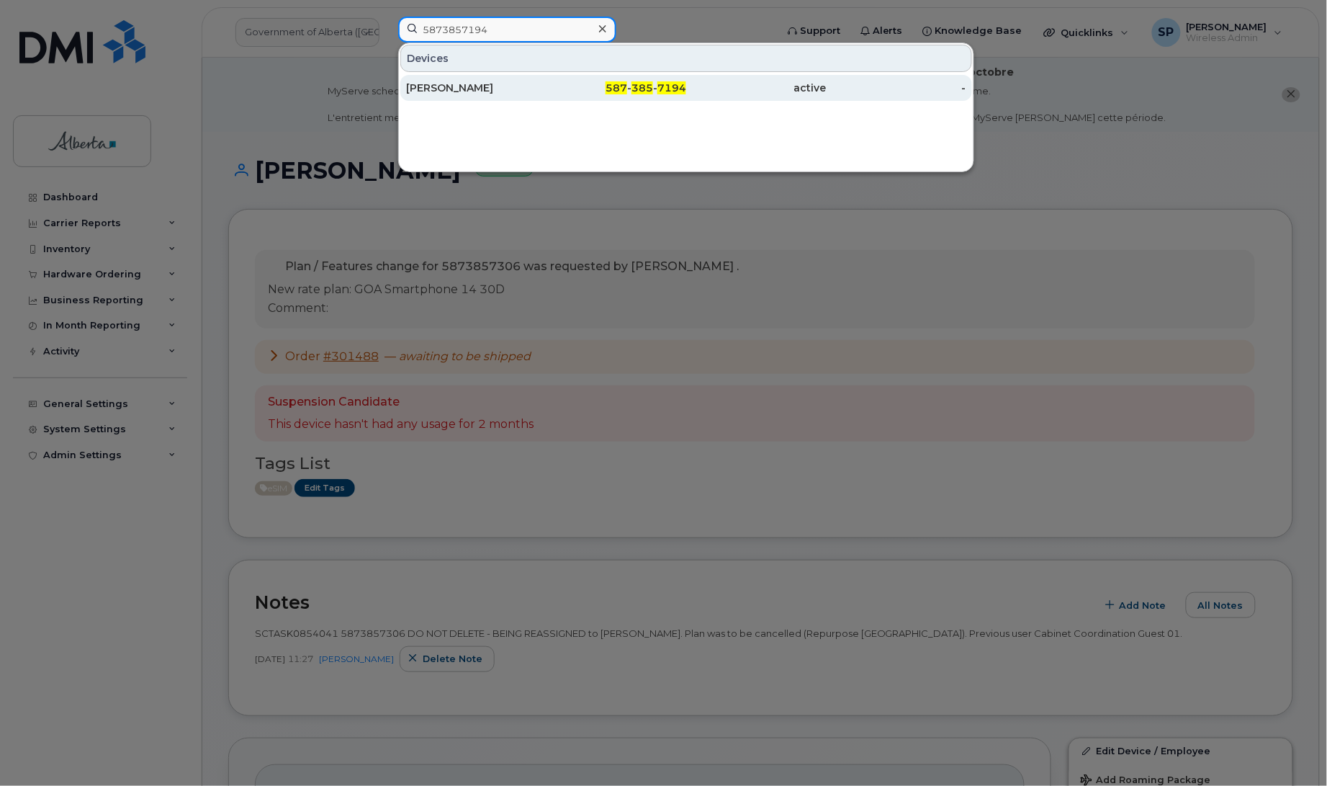
type input "5873857194"
click at [462, 89] on div "[PERSON_NAME]" at bounding box center [476, 88] width 140 height 14
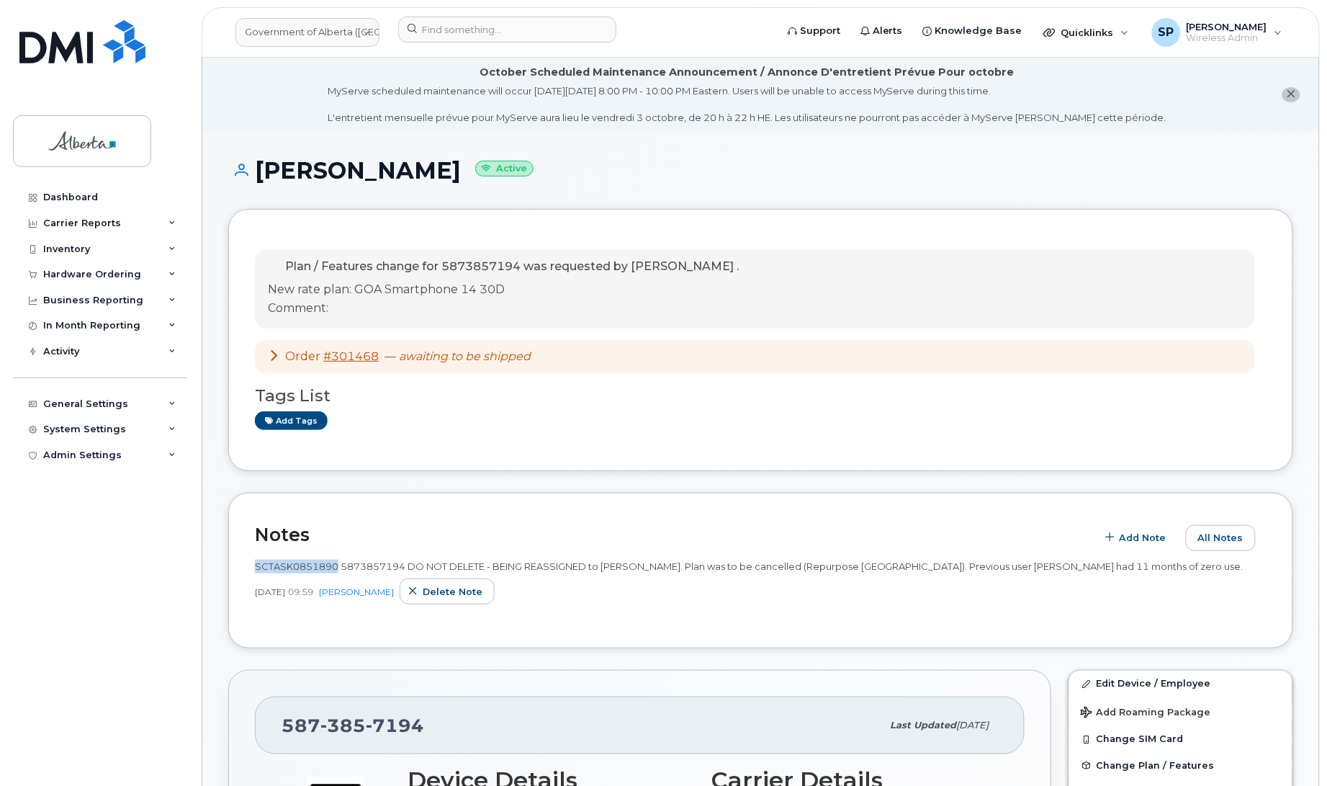
drag, startPoint x: 338, startPoint y: 567, endPoint x: 256, endPoint y: 564, distance: 82.1
click at [256, 564] on span "SCTASK0851890 5873857194 DO NOT DELETE - BEING REASSIGNED to [PERSON_NAME]. Pla…" at bounding box center [749, 566] width 989 height 12
copy span "SCTASK0851890"
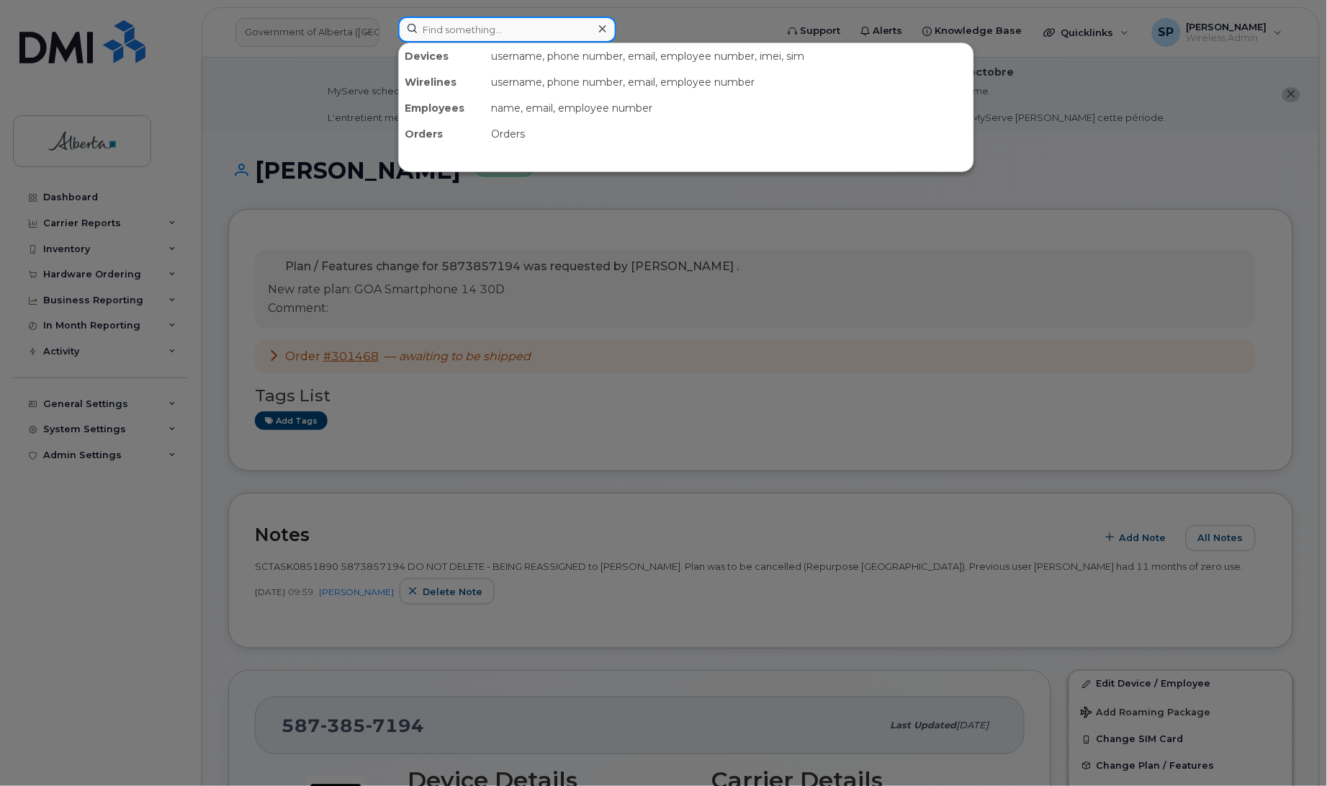
click at [447, 30] on input at bounding box center [507, 30] width 218 height 26
paste input "7805180306"
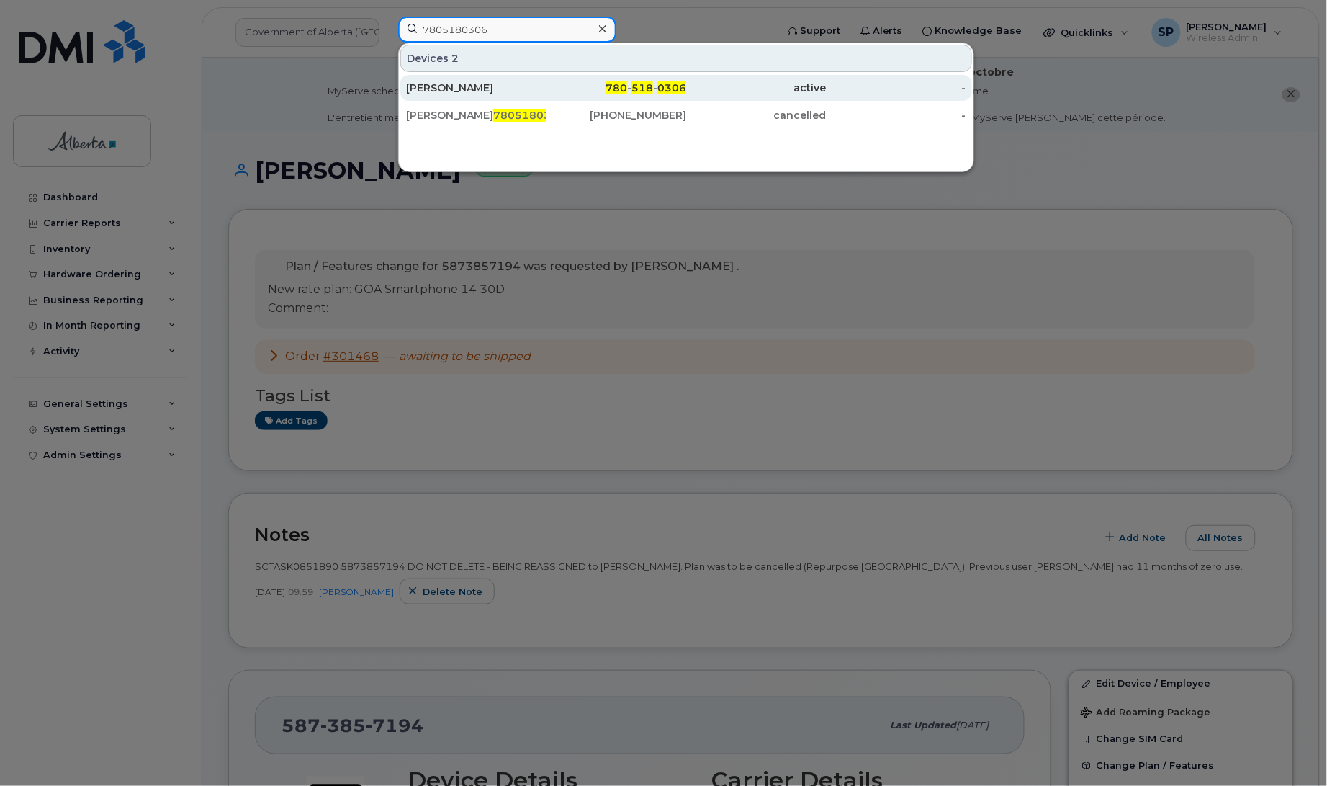
type input "7805180306"
click at [447, 88] on div "[PERSON_NAME]" at bounding box center [476, 88] width 140 height 14
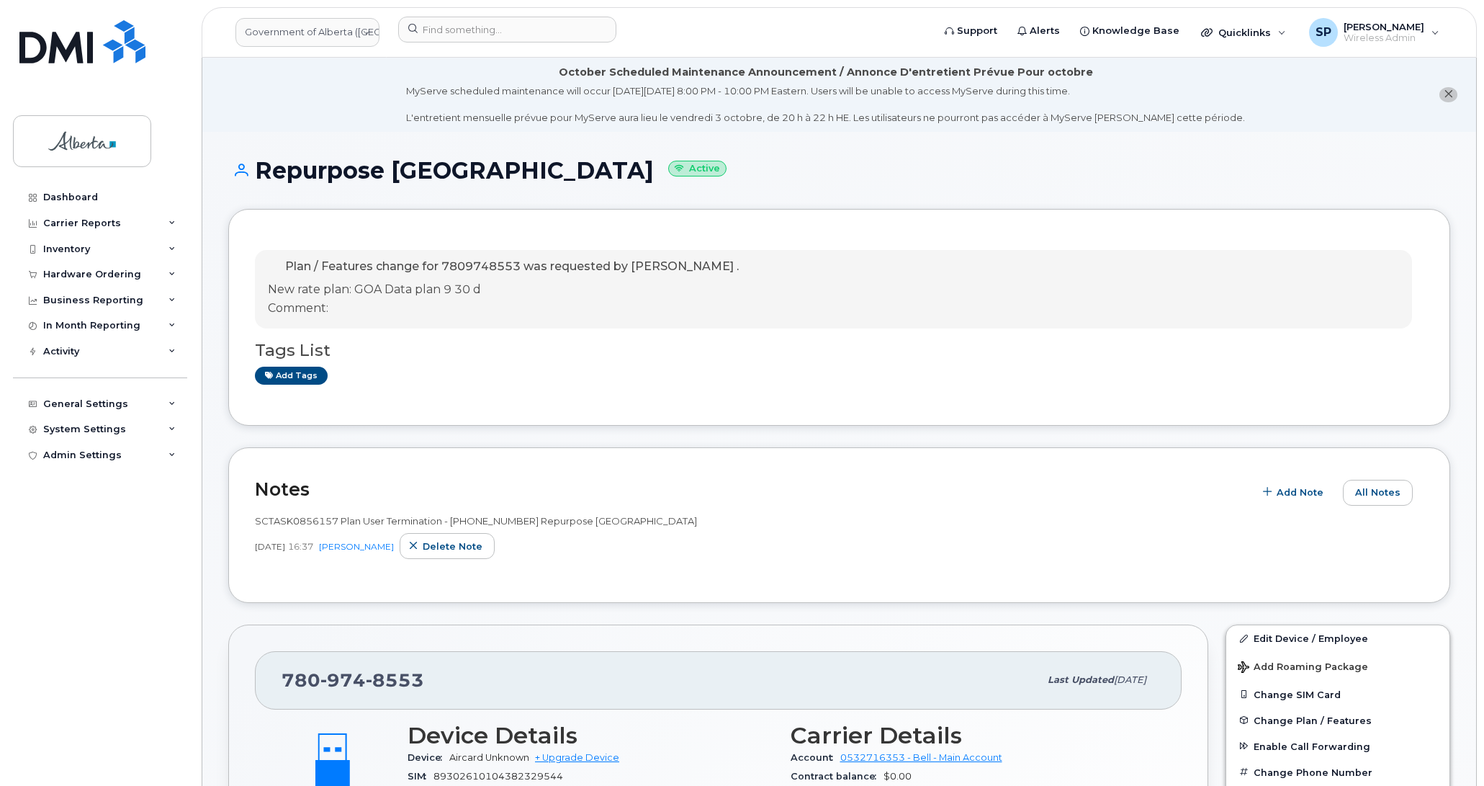
scroll to position [1005, 0]
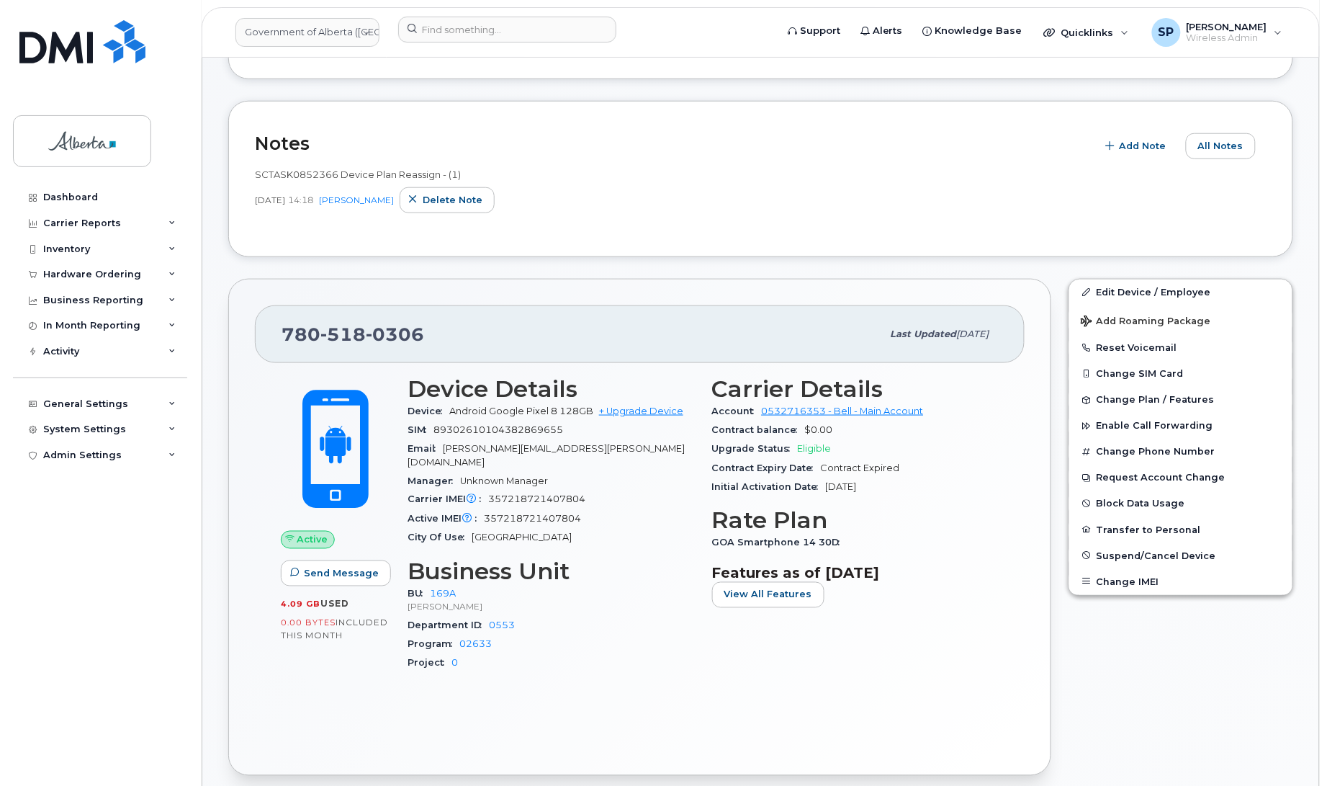
scroll to position [414, 0]
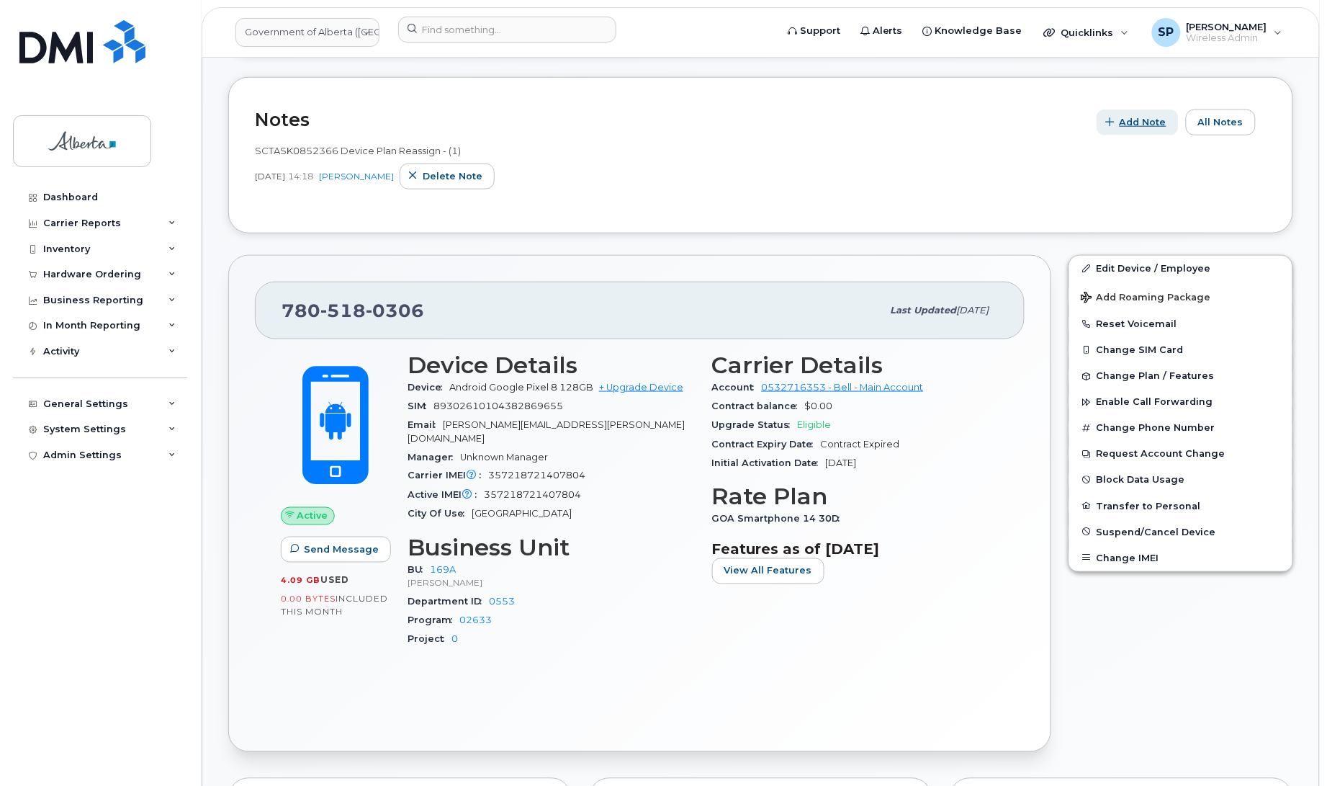
click at [1152, 127] on span "Add Note" at bounding box center [1143, 122] width 47 height 14
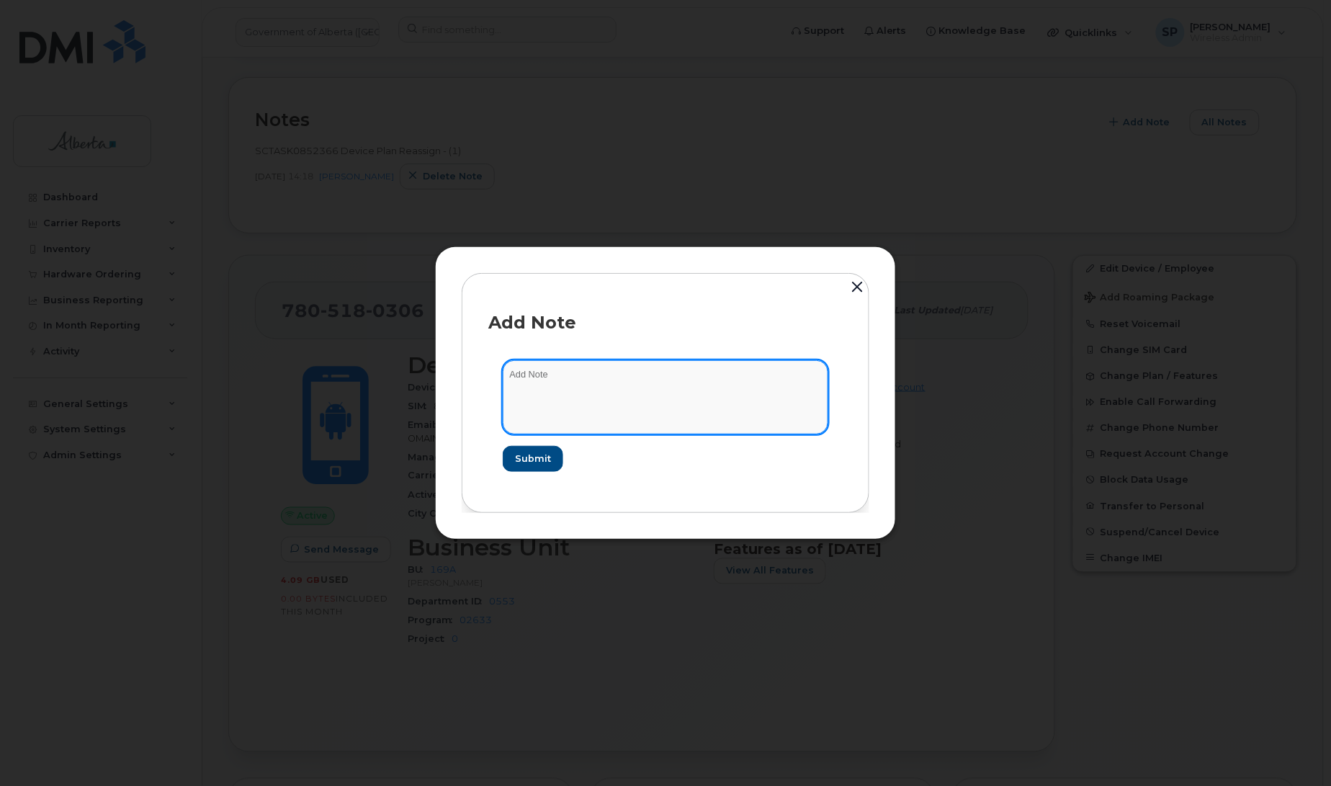
click at [602, 392] on textarea at bounding box center [666, 396] width 326 height 73
paste textarea "SCTASK0857106"
click at [603, 376] on textarea "SCTASK0857106" at bounding box center [666, 396] width 326 height 73
paste textarea "Plan VM PIN - (1)"
type textarea "SCTASK0857106 Plan VM PIN - (1)"
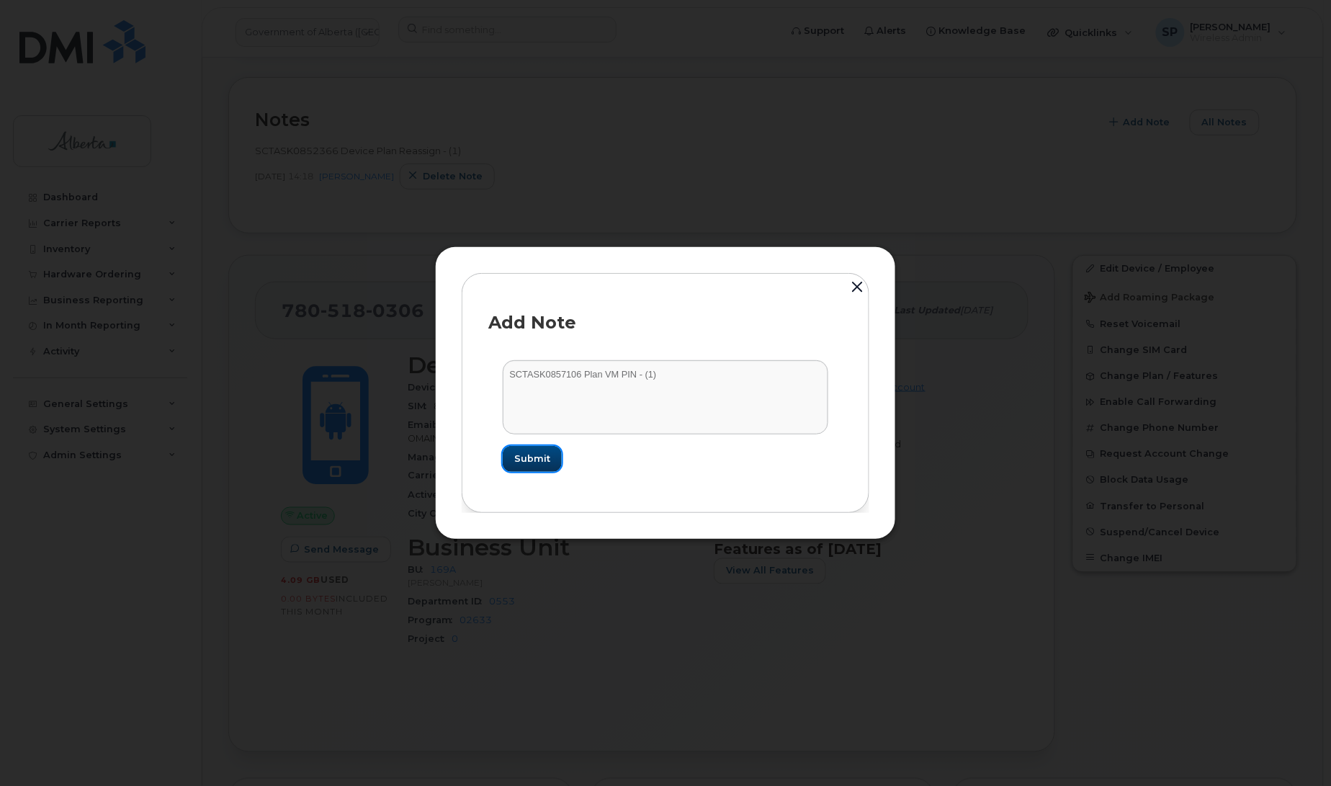
click at [544, 463] on span "Submit" at bounding box center [532, 459] width 36 height 14
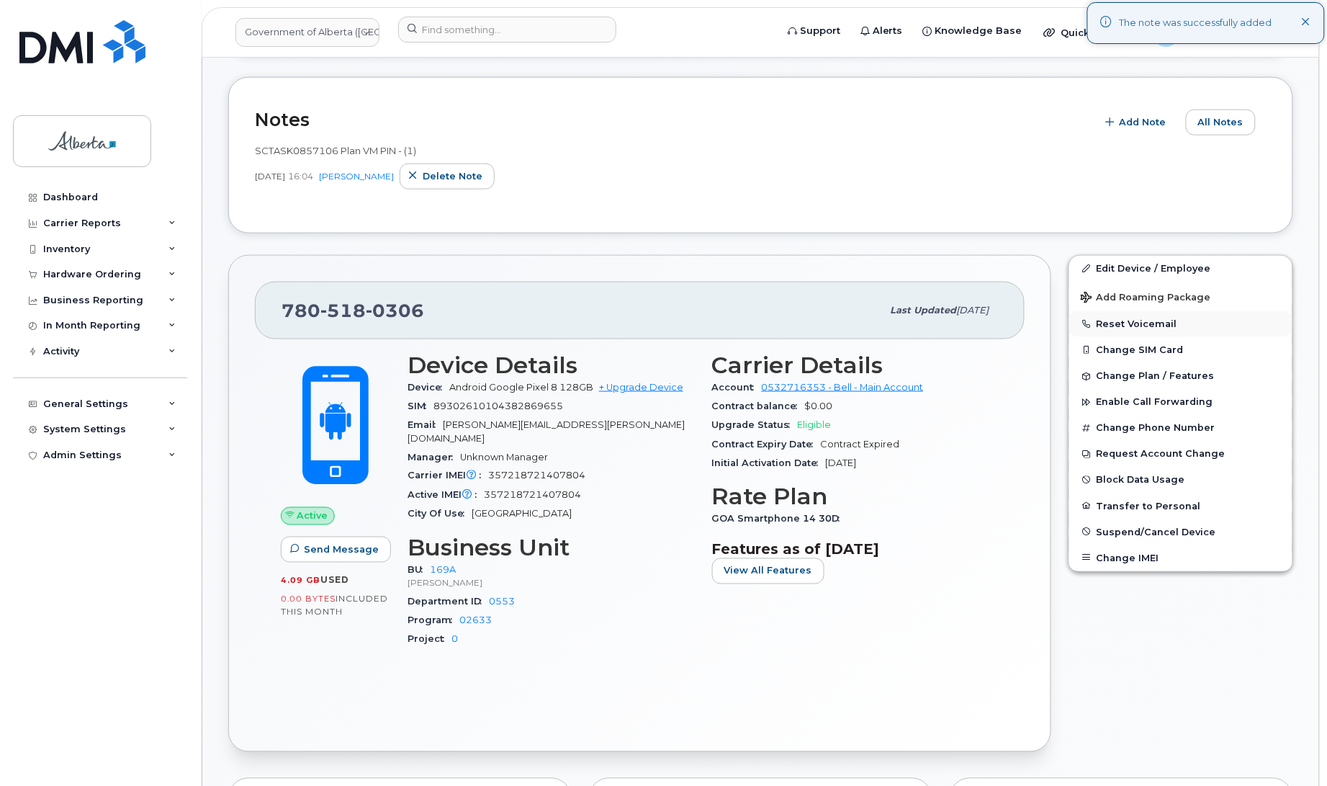
click at [1122, 326] on button "Reset Voicemail" at bounding box center [1180, 324] width 223 height 26
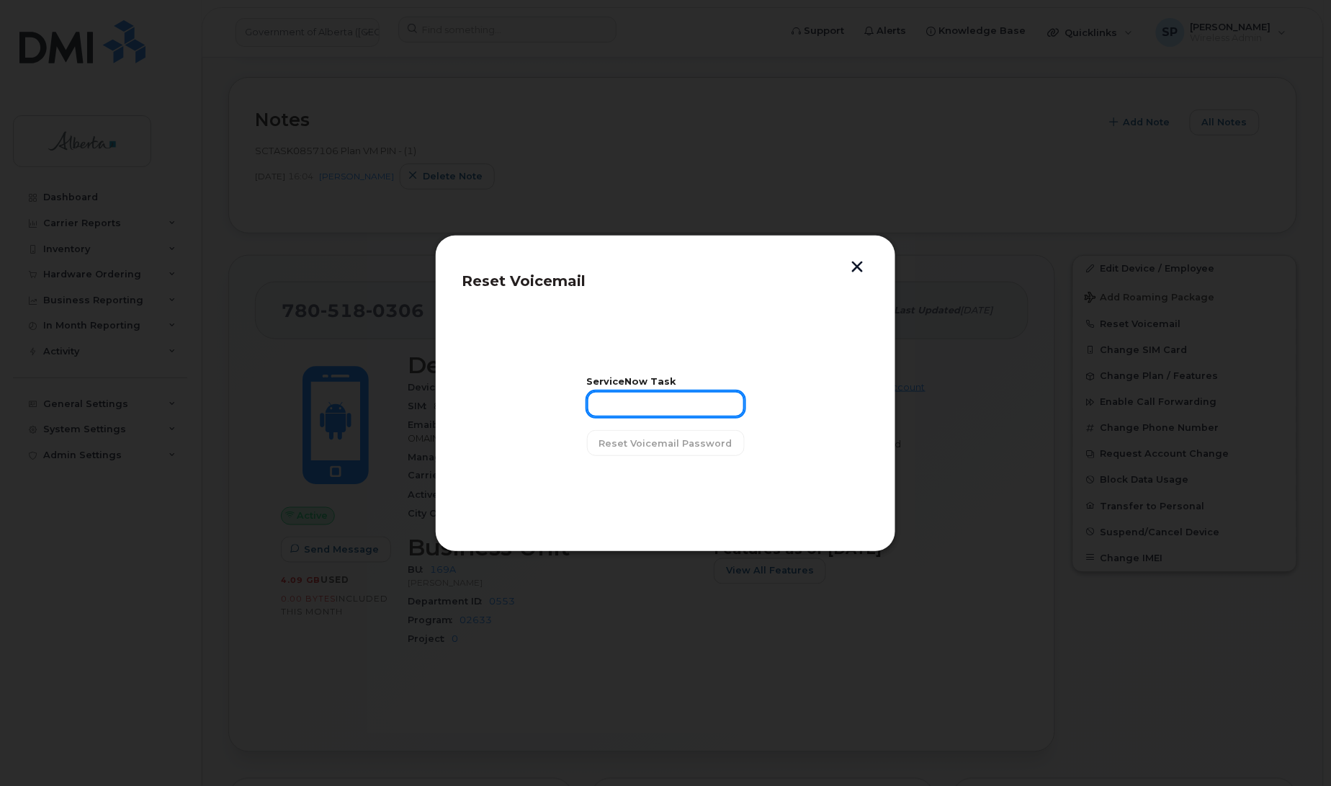
click at [619, 398] on input "text" at bounding box center [666, 404] width 158 height 26
paste input "SCTASK0857106"
type input "SCTASK0857106"
click at [630, 445] on span "Reset Voicemail Password" at bounding box center [665, 443] width 133 height 14
click at [660, 483] on span "Close" at bounding box center [665, 480] width 29 height 14
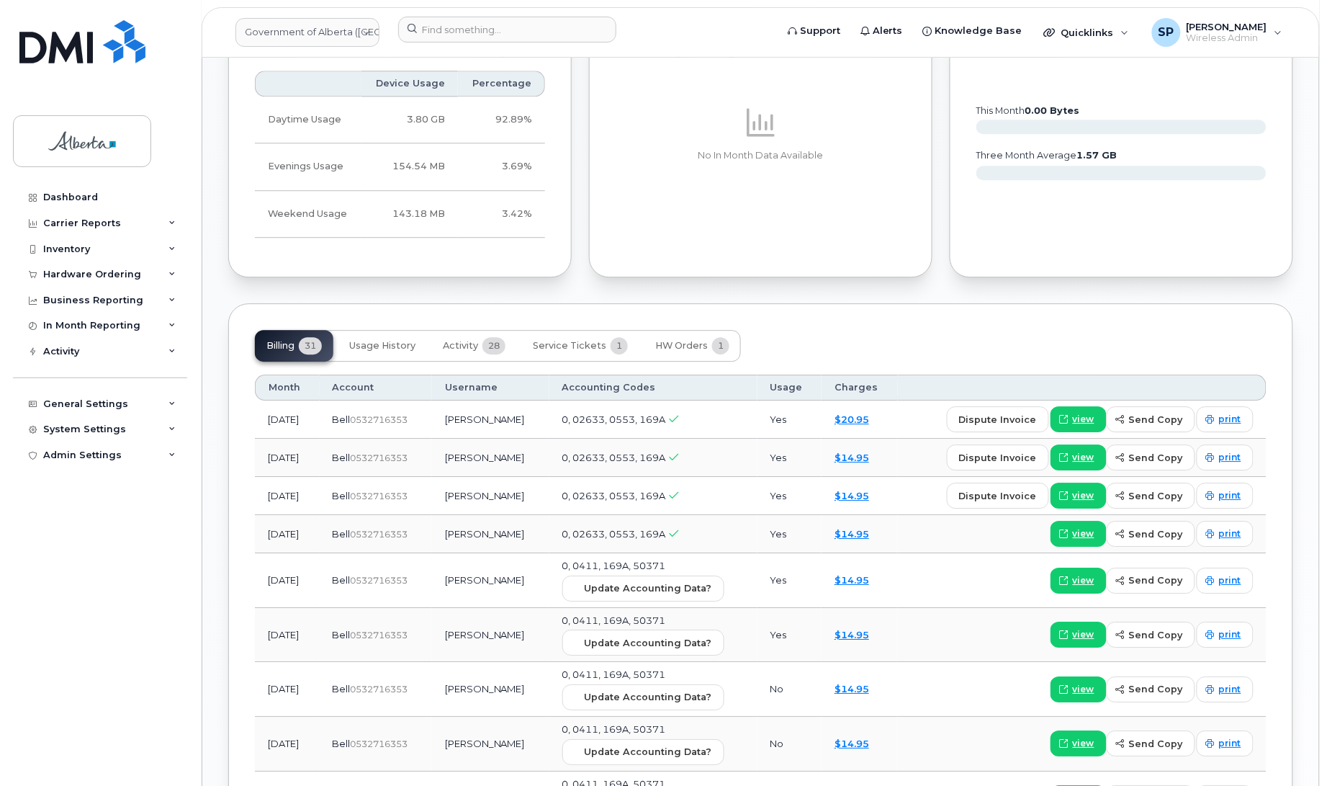
scroll to position [1168, 0]
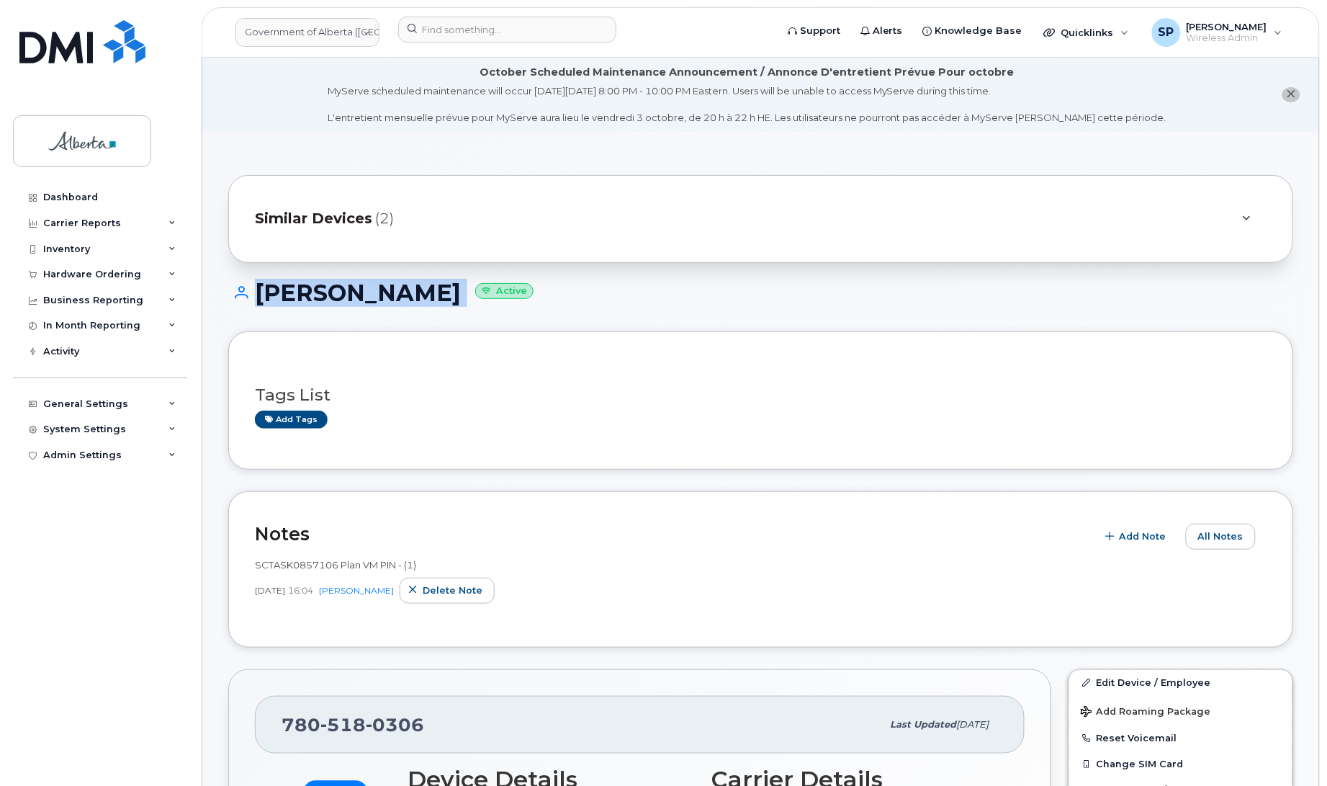
drag, startPoint x: 1326, startPoint y: 179, endPoint x: 1325, endPoint y: 290, distance: 110.9
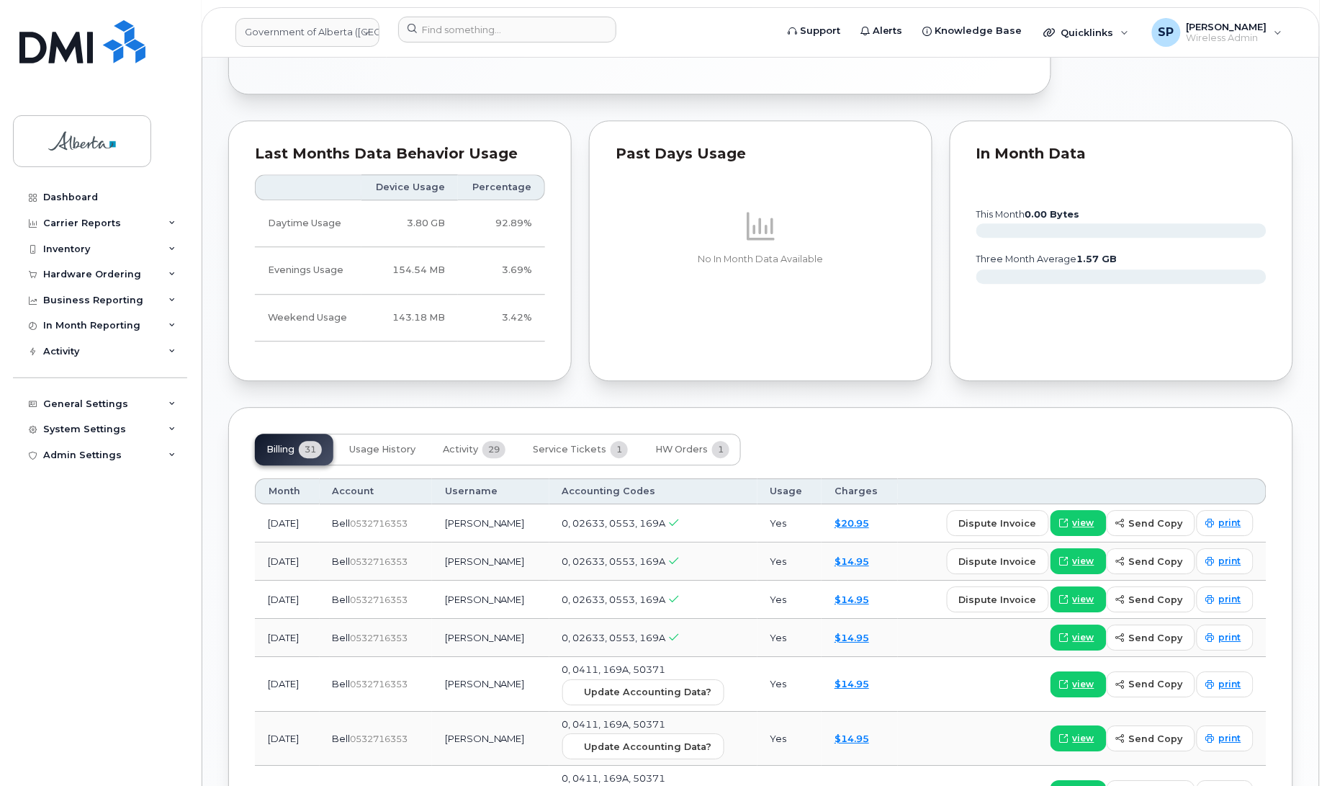
scroll to position [1193, 0]
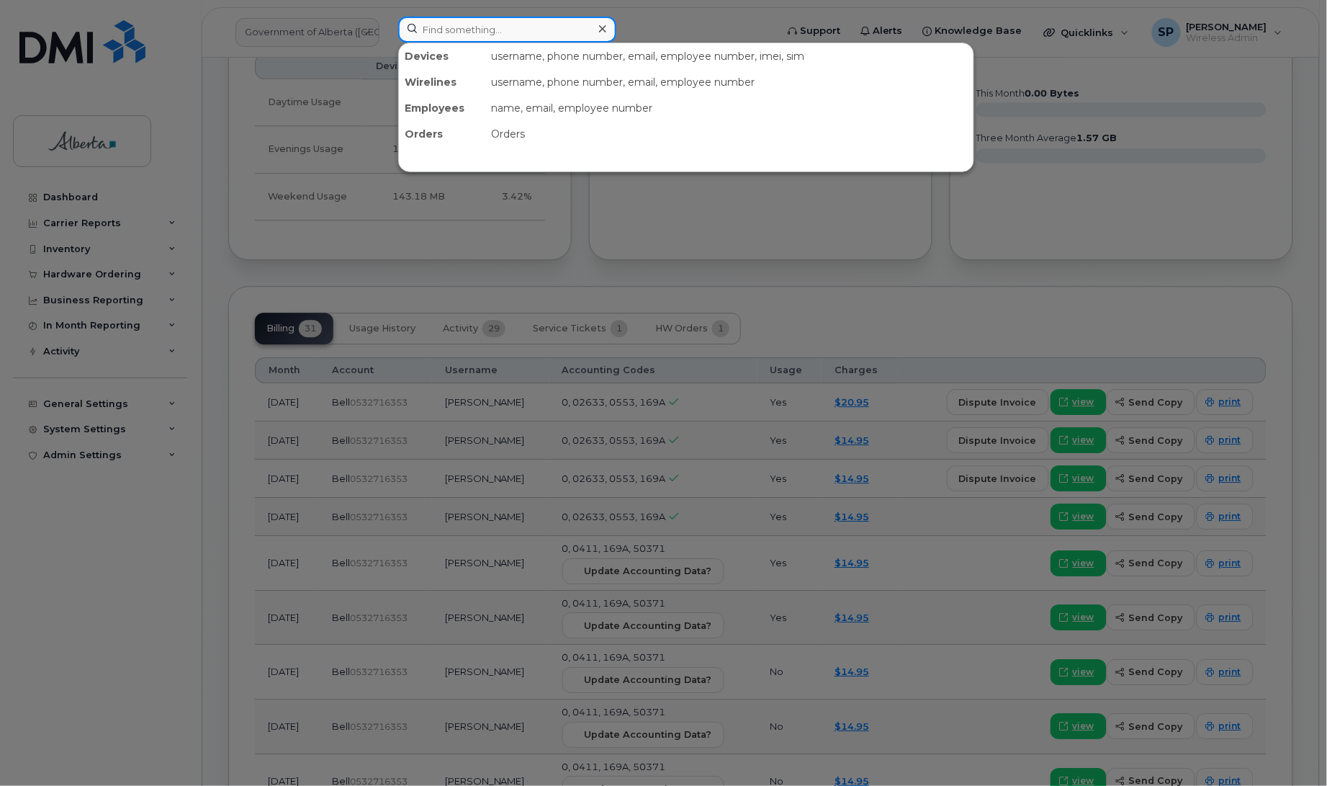
click at [434, 25] on input at bounding box center [507, 30] width 218 height 26
paste input "7806680577"
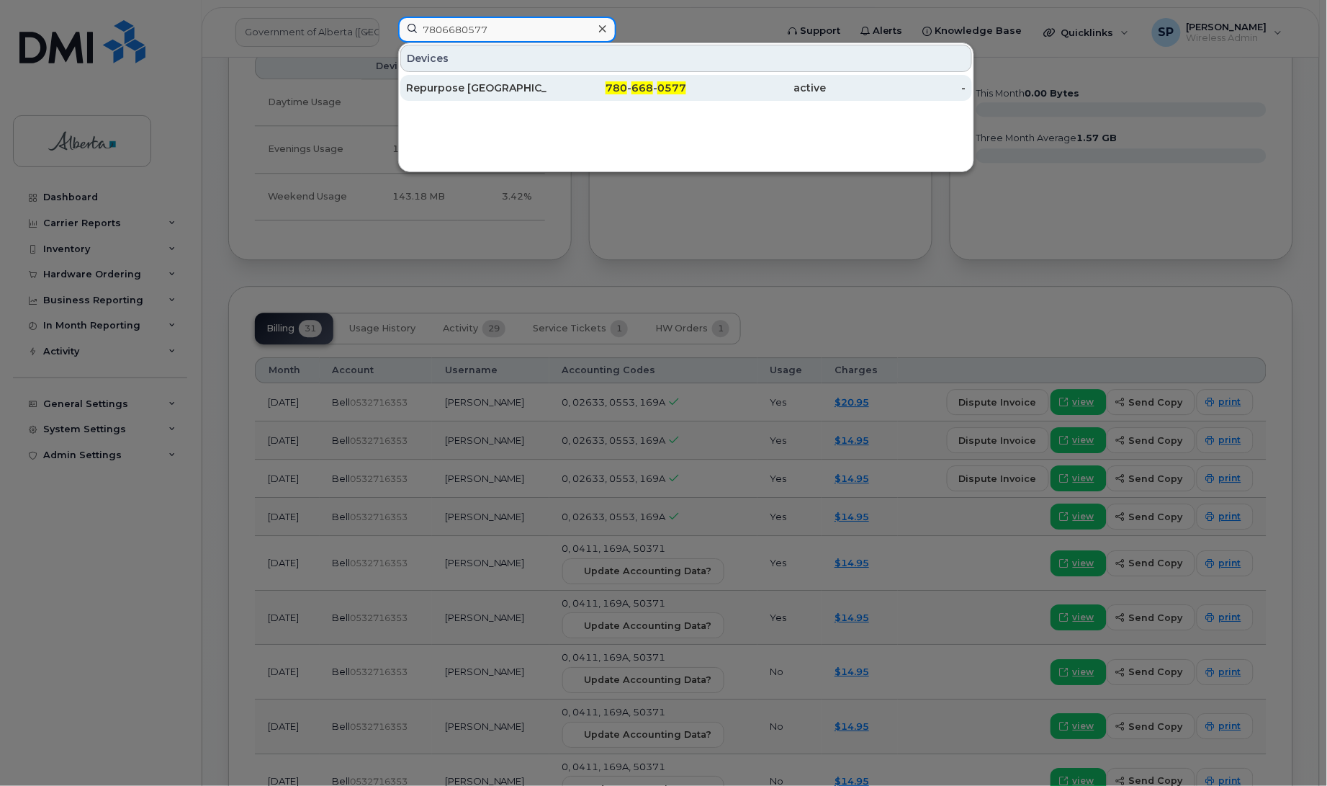
type input "7806680577"
click at [450, 89] on div "Repurpose [GEOGRAPHIC_DATA]" at bounding box center [476, 88] width 140 height 14
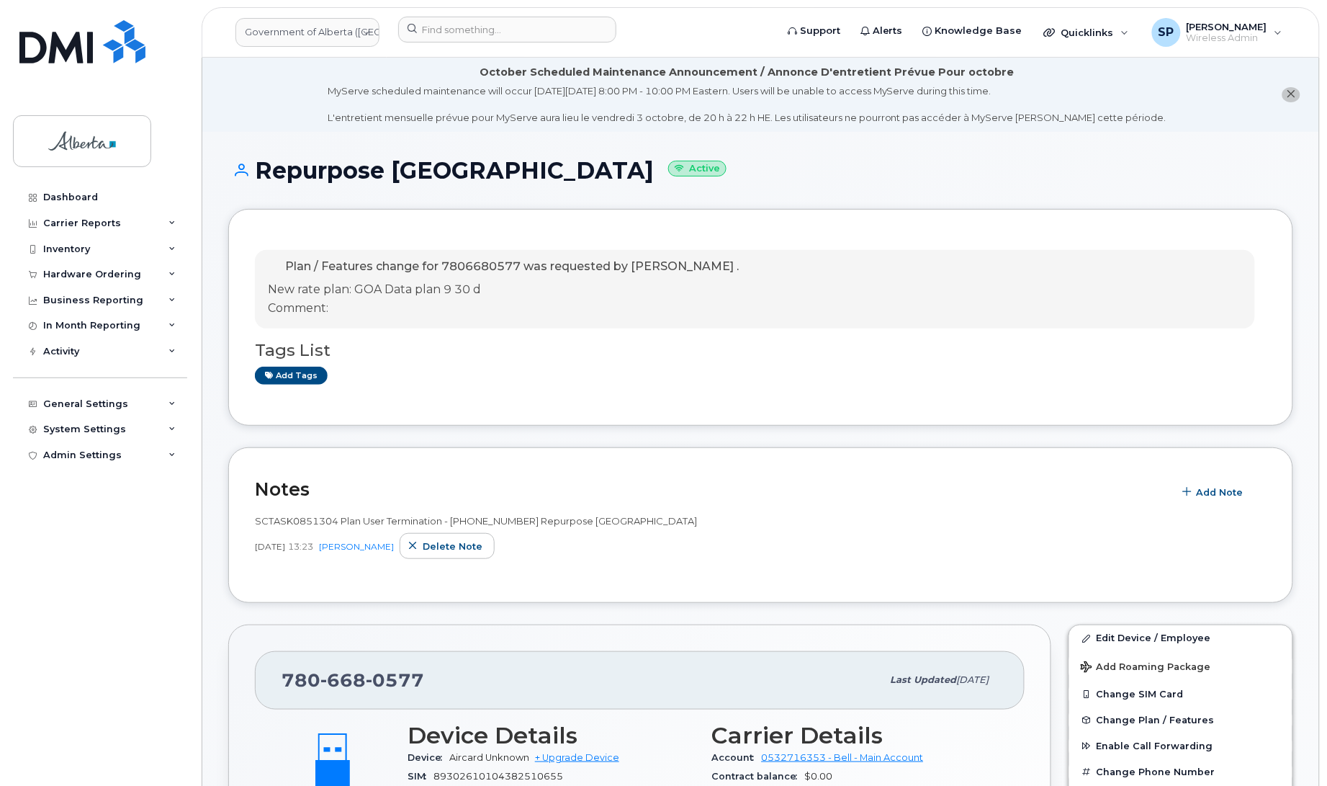
drag, startPoint x: 1325, startPoint y: 215, endPoint x: 1324, endPoint y: 246, distance: 31.0
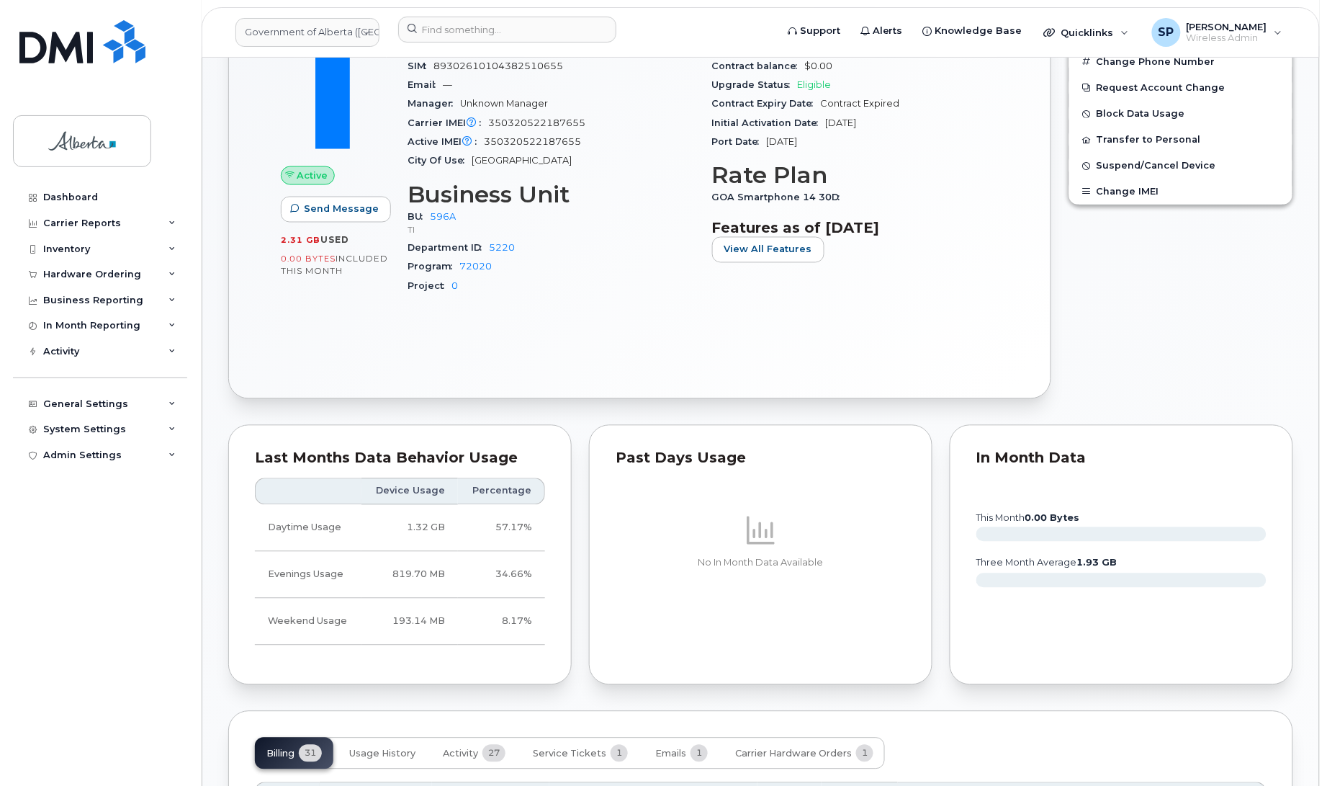
scroll to position [560, 0]
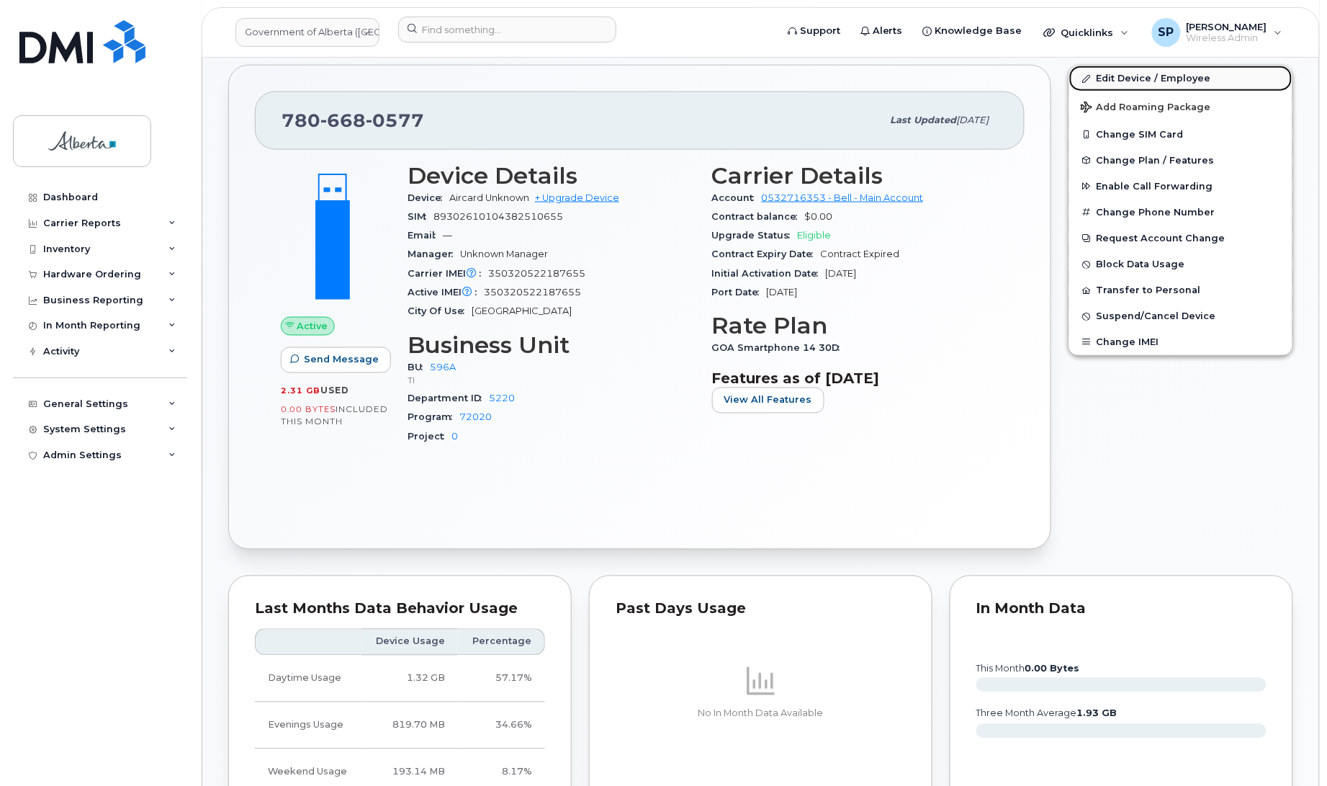
click at [1146, 72] on link "Edit Device / Employee" at bounding box center [1180, 79] width 223 height 26
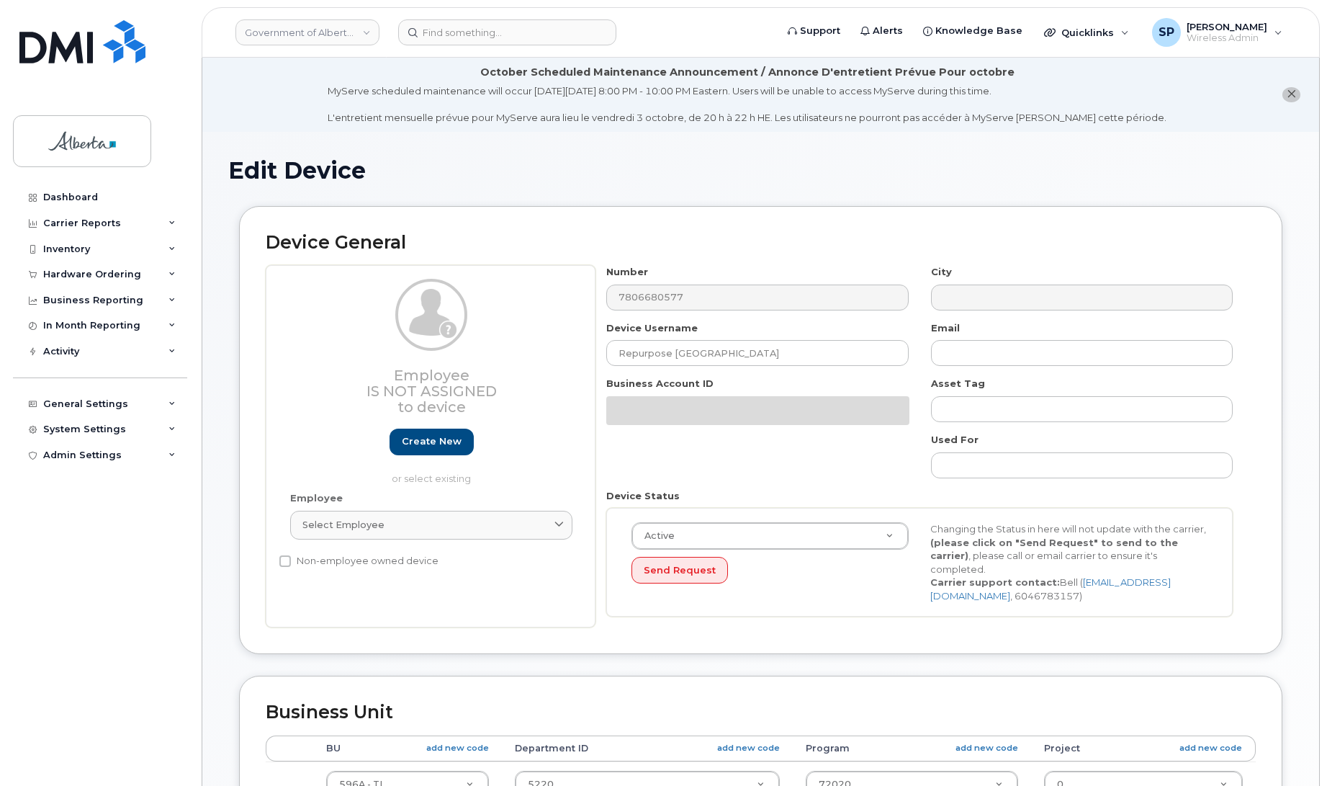
select select "4797729"
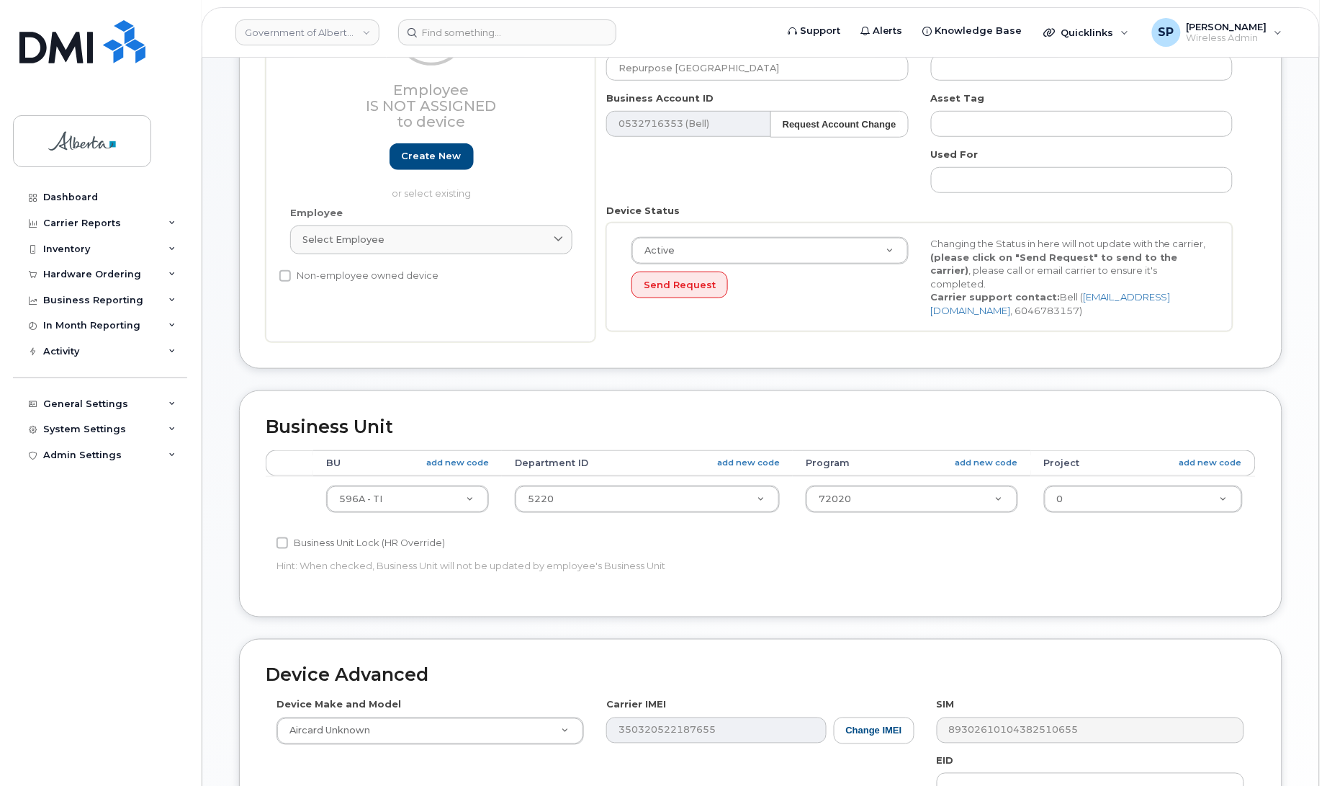
scroll to position [444, 0]
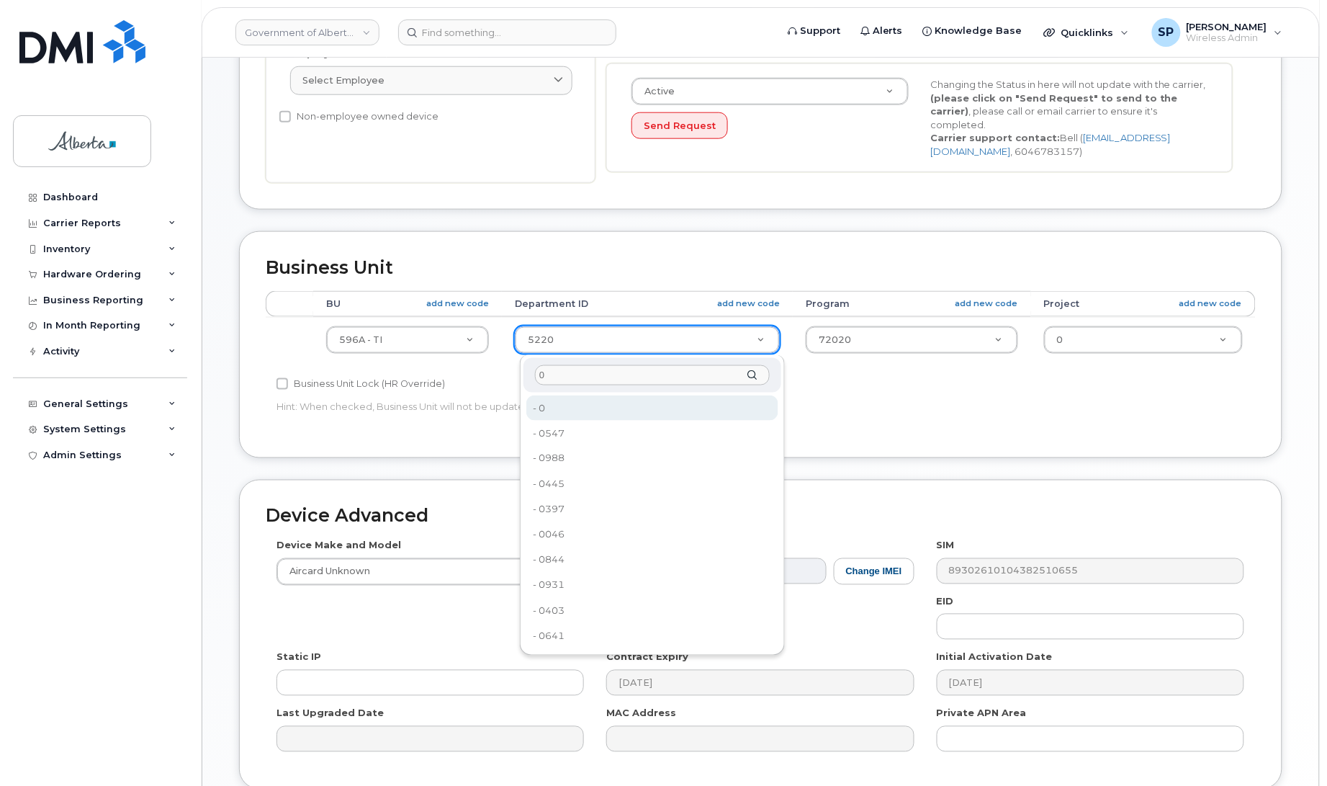
type input "0"
type input "4806341"
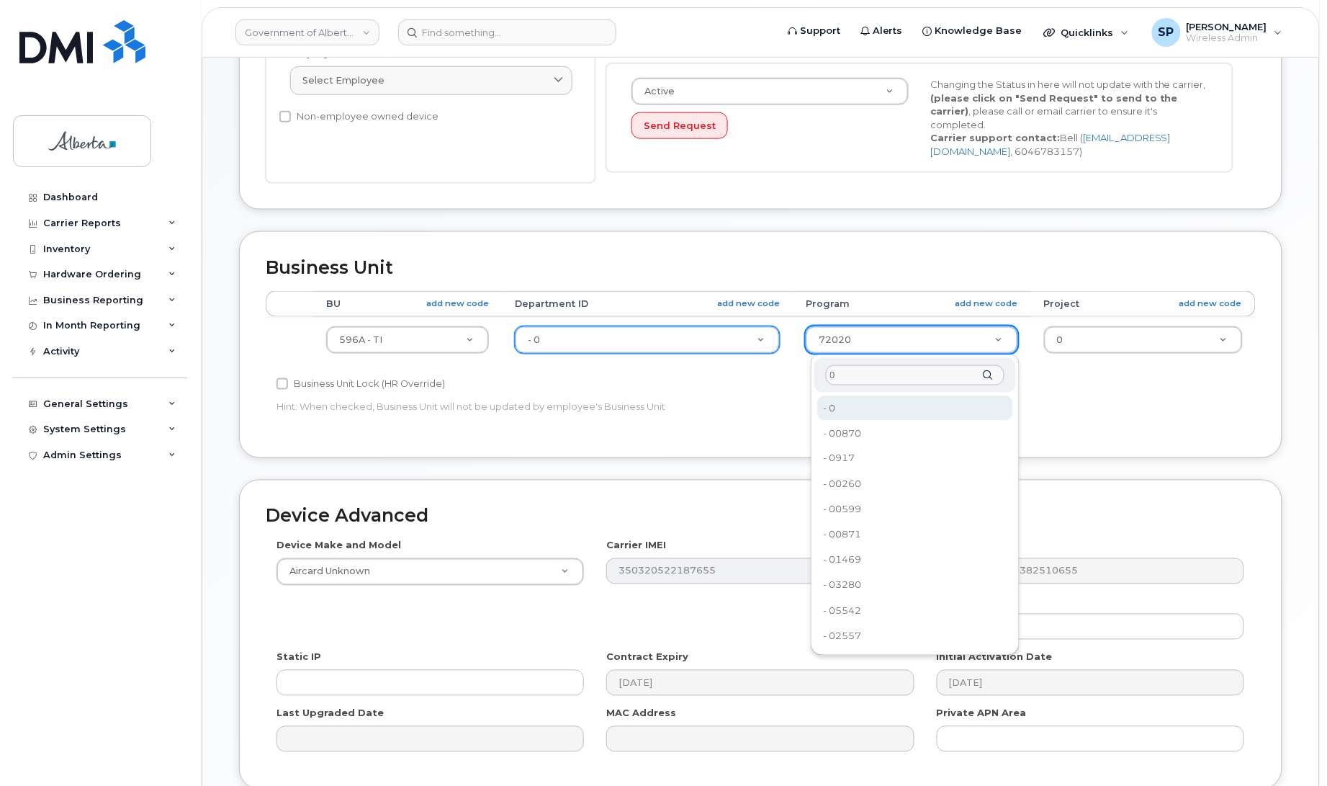
type input "0"
type input "4806366"
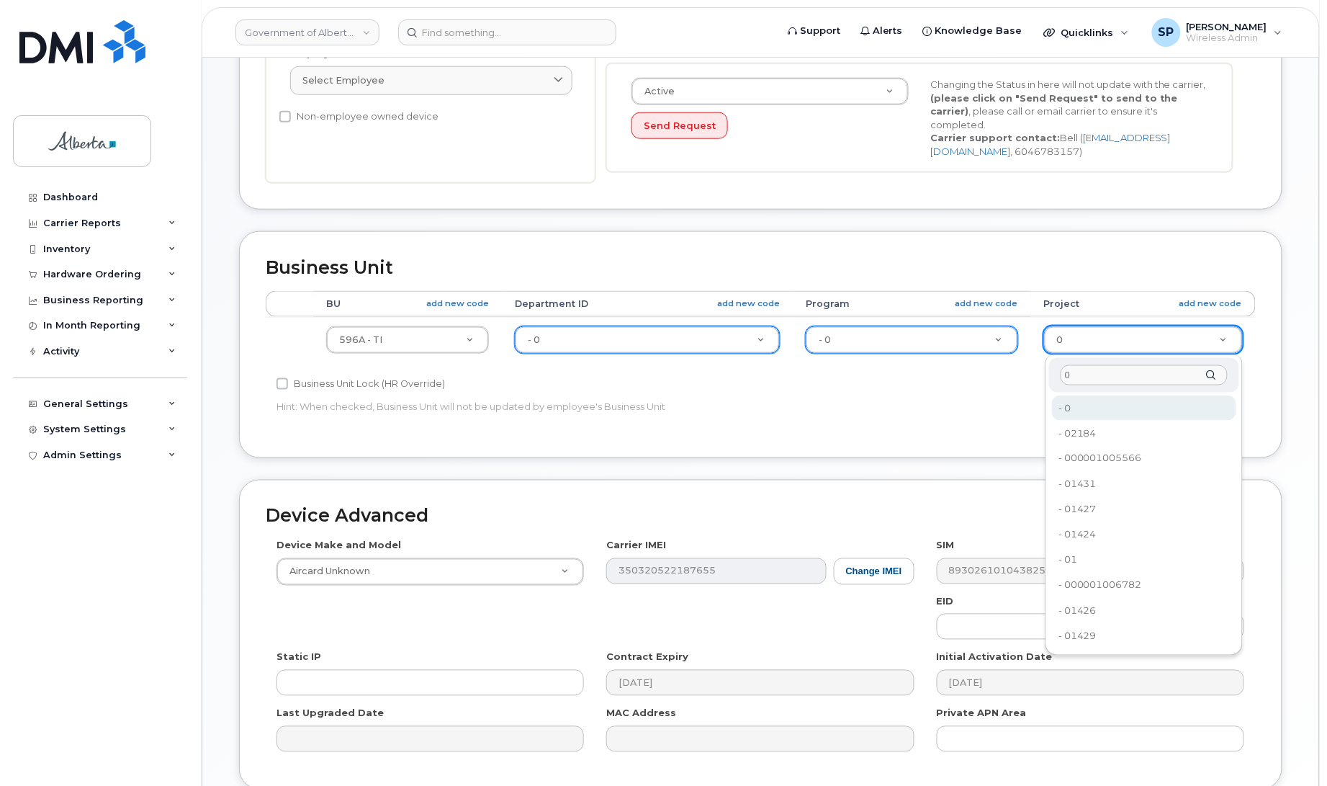
type input "0"
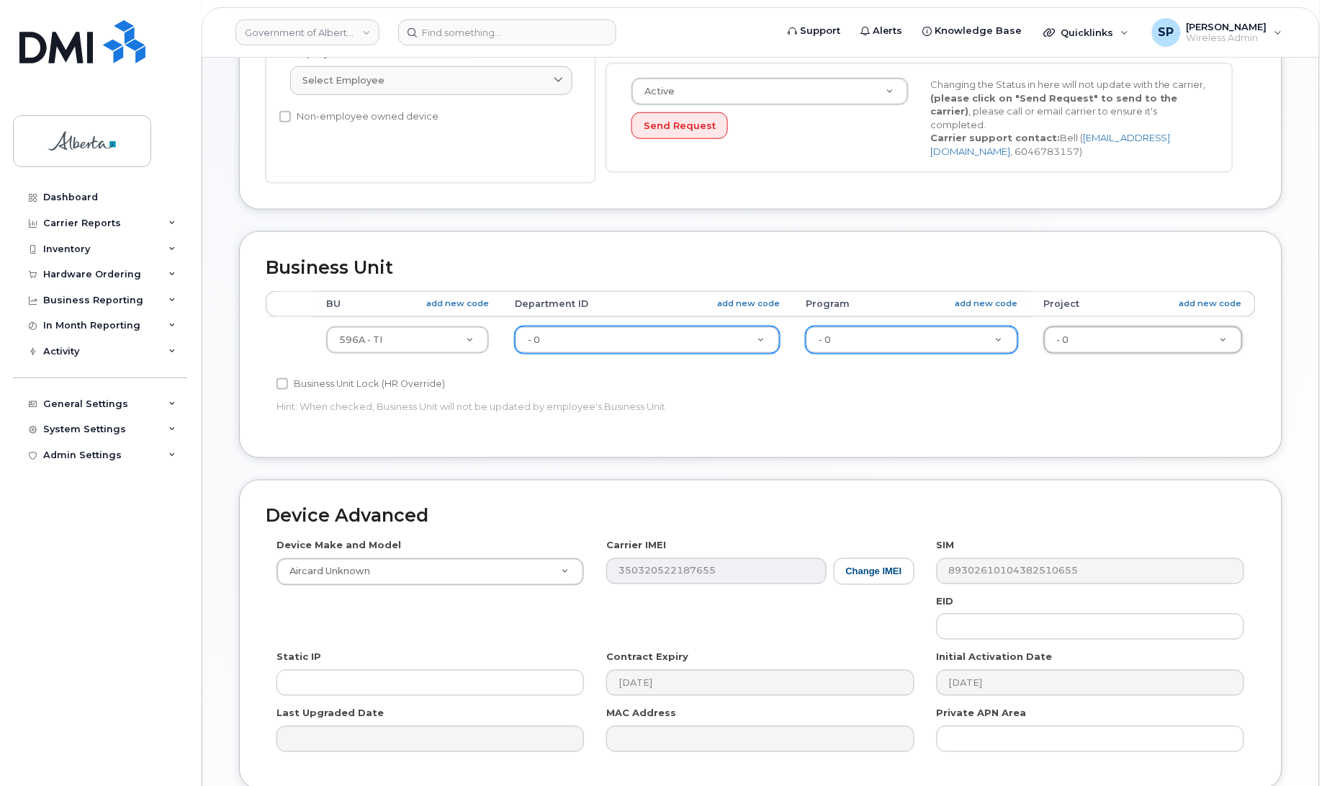
scroll to position [570, 0]
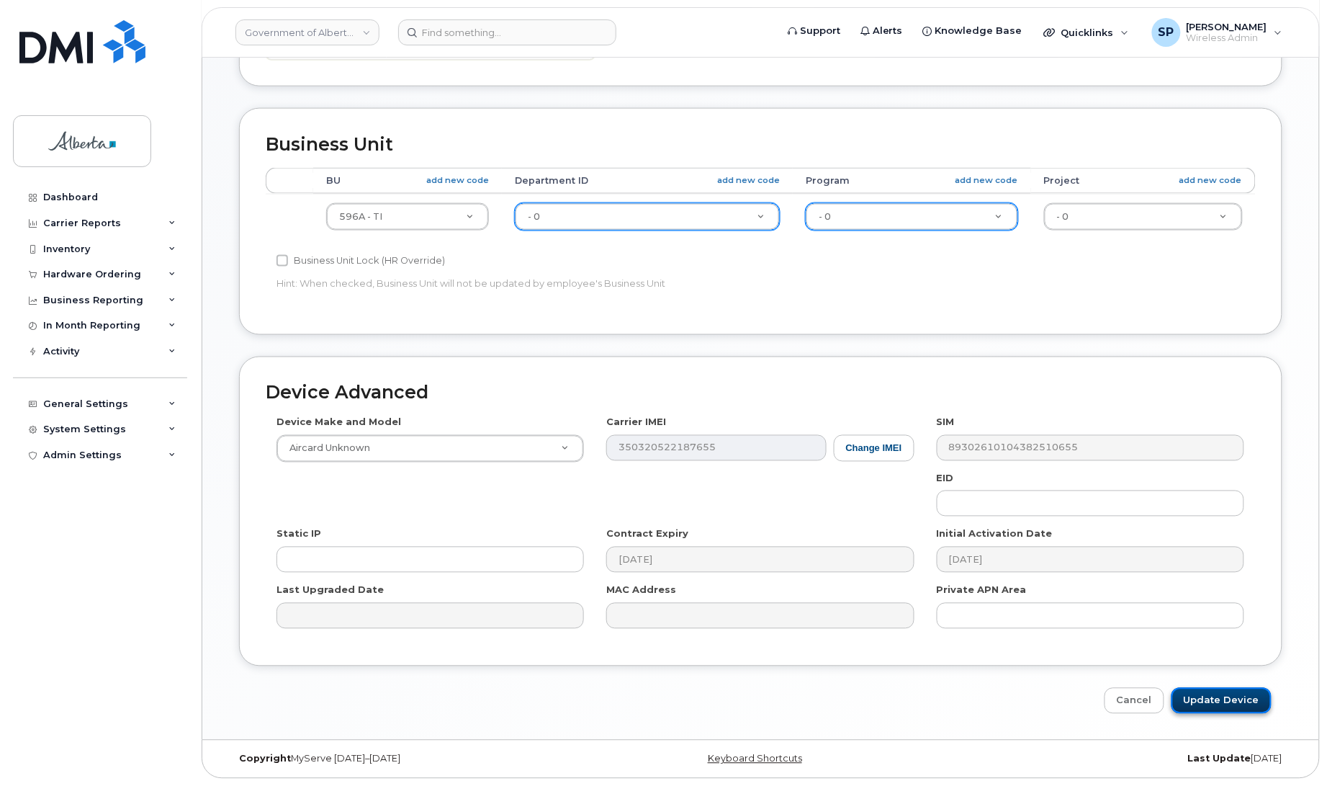
click at [1195, 702] on input "Update Device" at bounding box center [1222, 701] width 100 height 27
type input "Saving..."
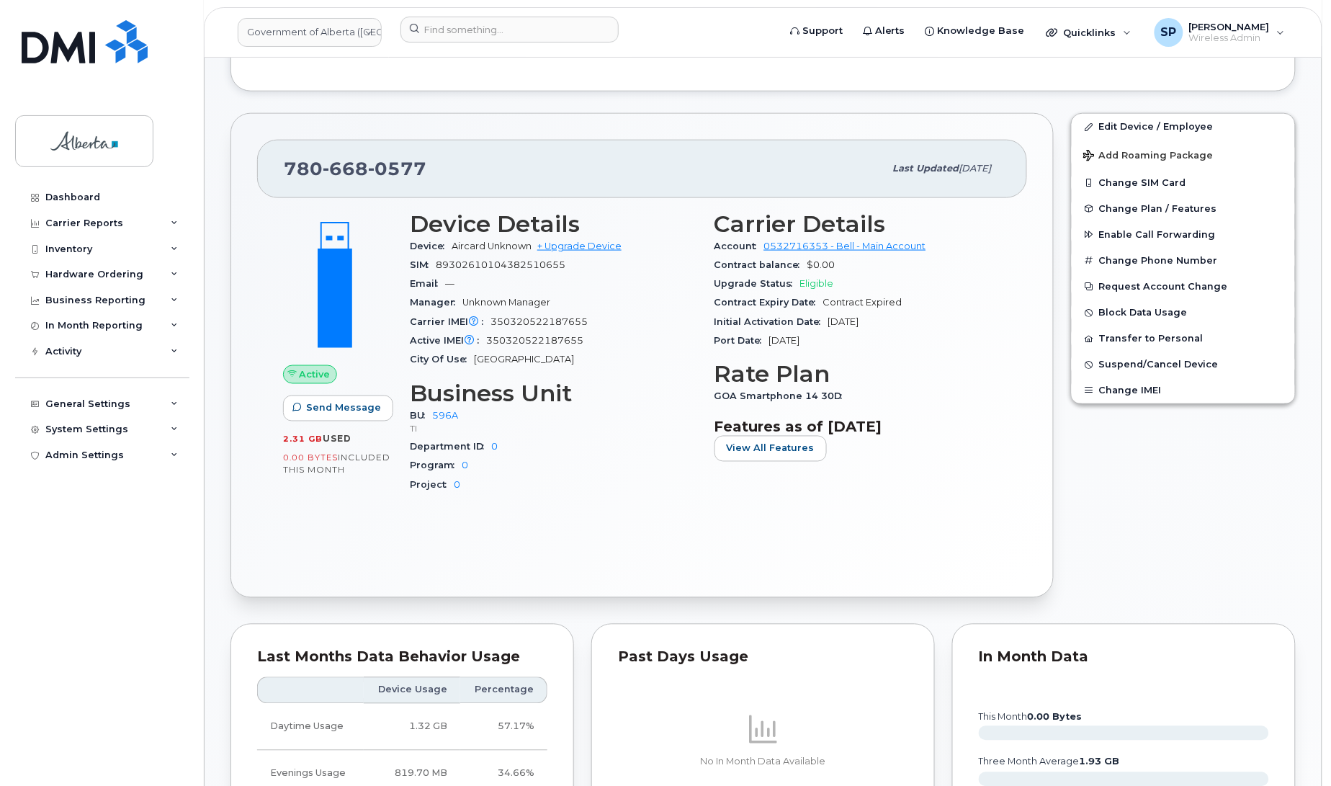
scroll to position [498, 0]
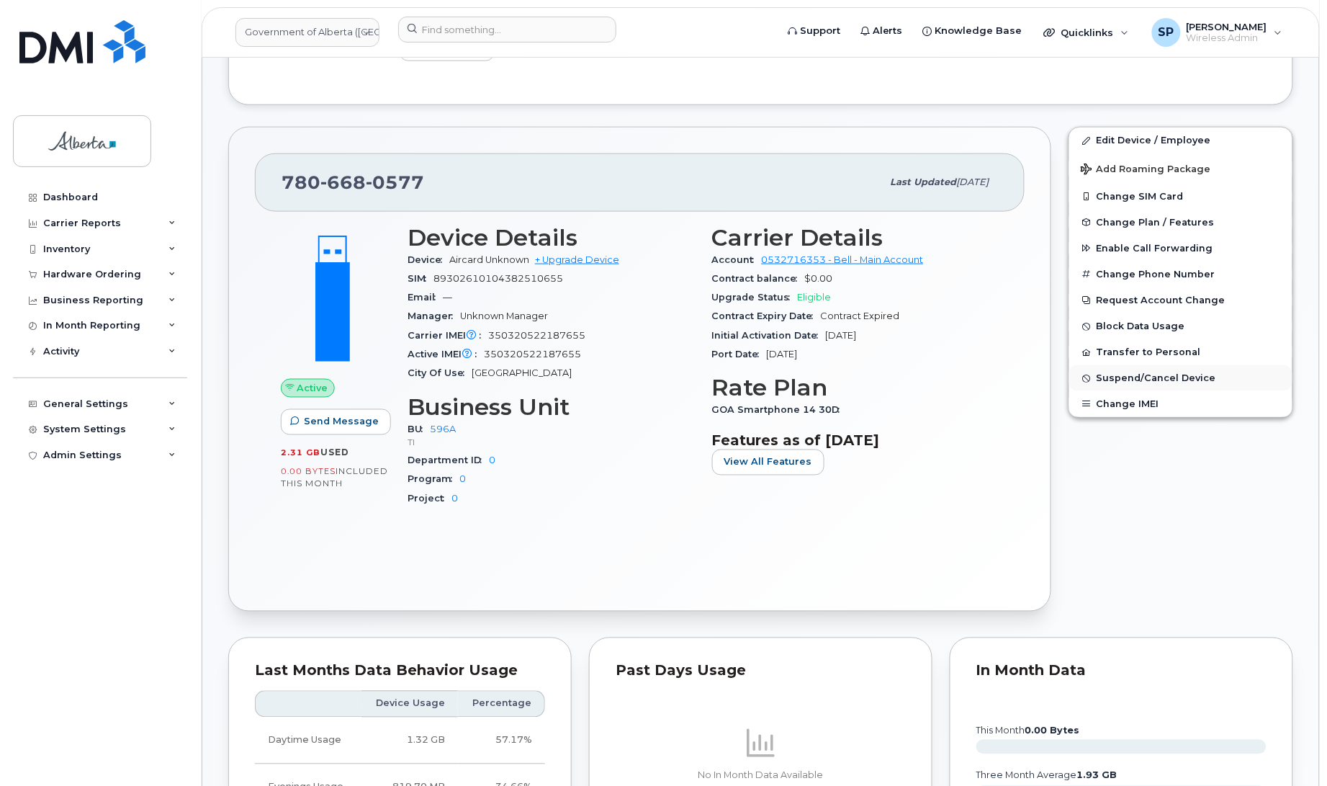
click at [1115, 377] on span "Suspend/Cancel Device" at bounding box center [1157, 378] width 120 height 11
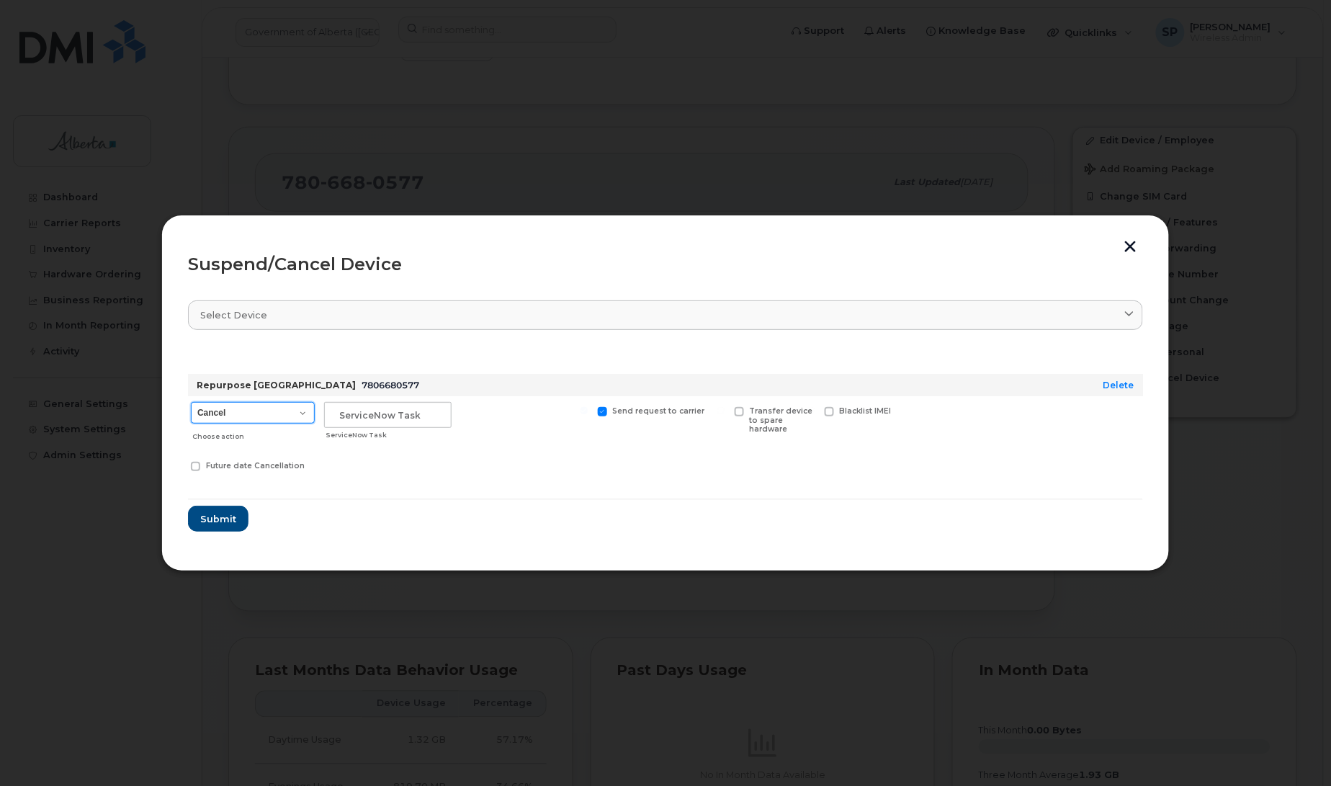
click at [227, 410] on select "Cancel Suspend - Extend Suspension Suspend - Reduced Rate Suspend - Lost Device…" at bounding box center [253, 413] width 124 height 22
select select "[object Object]"
click at [191, 402] on select "Cancel Suspend - Extend Suspension Suspend - Reduced Rate Suspend - Lost Device…" at bounding box center [253, 413] width 124 height 22
click at [351, 408] on input "text" at bounding box center [387, 415] width 127 height 26
paste input "SCTASK0851304"
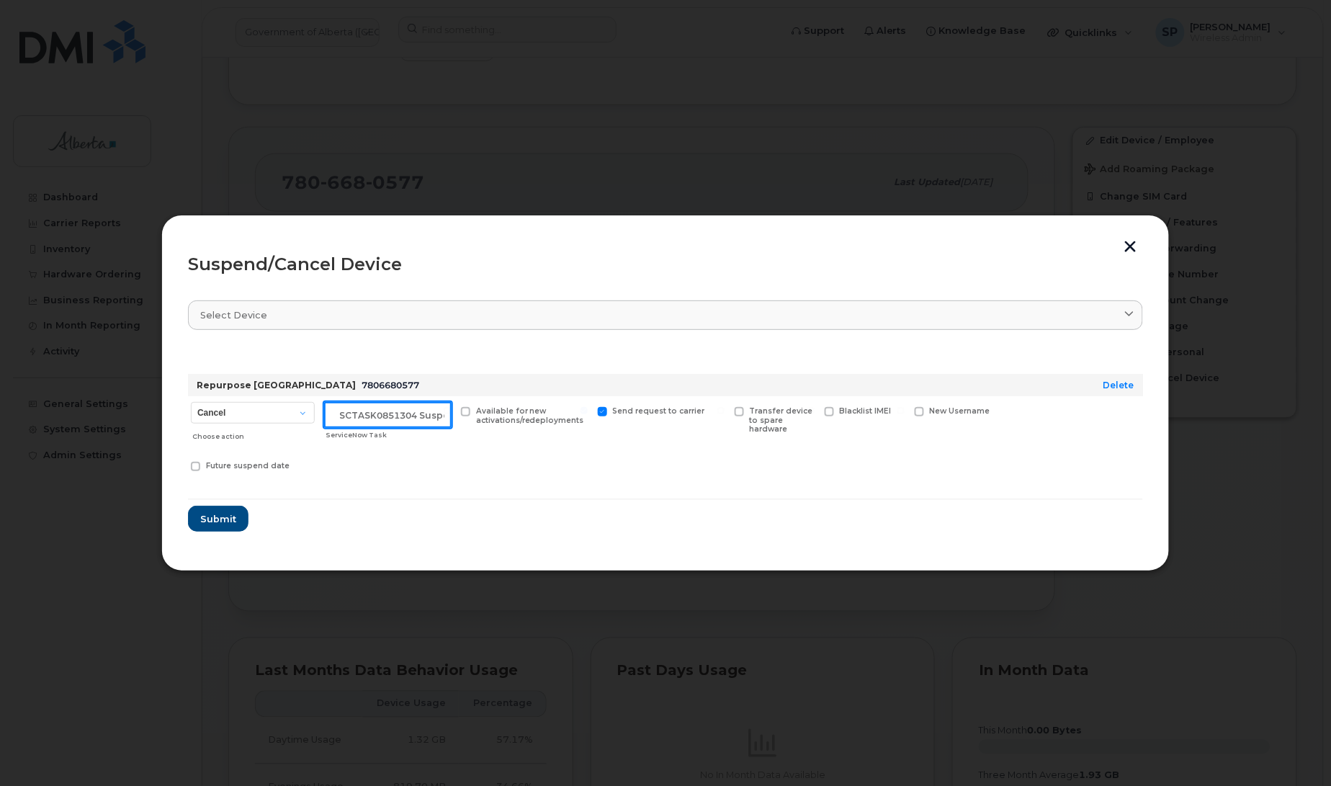
scroll to position [0, 12]
type input "SCTASK0851304 Suspend"
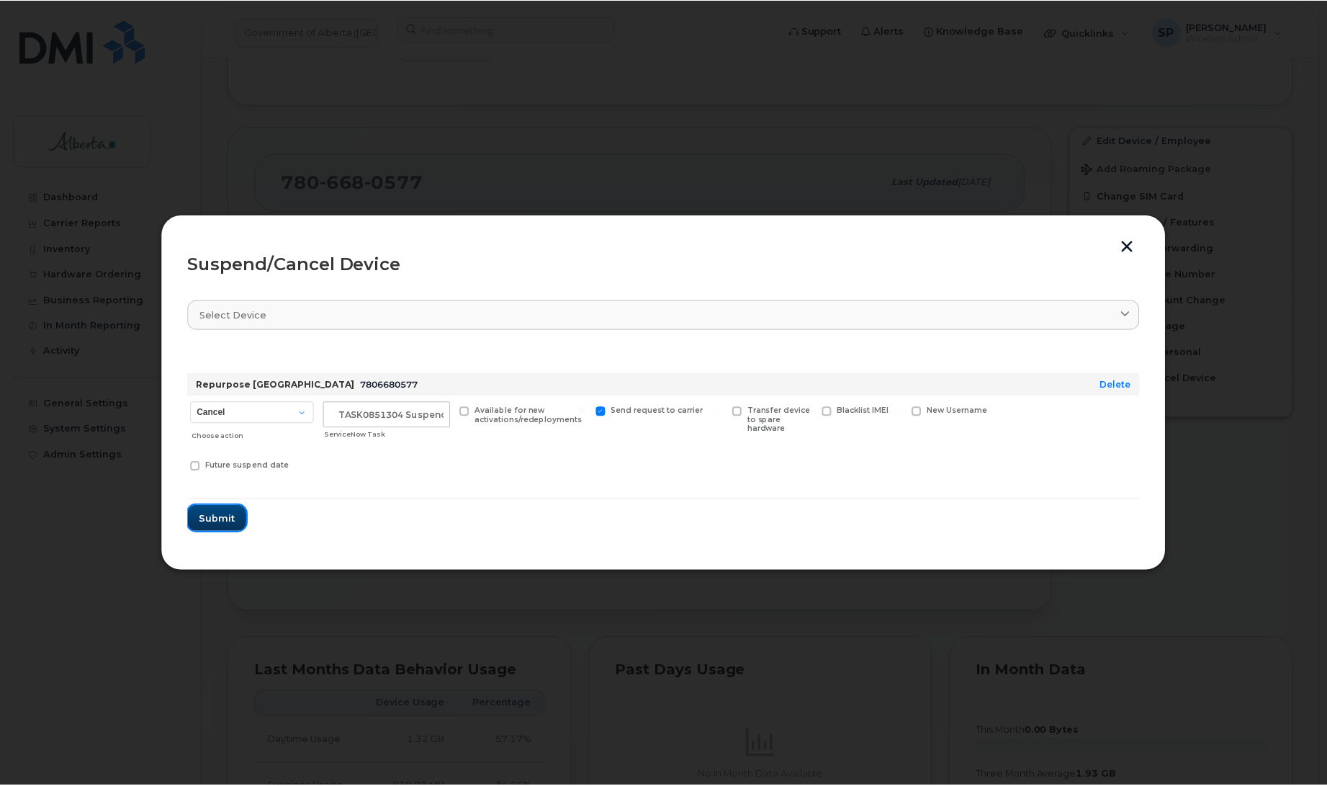
scroll to position [0, 0]
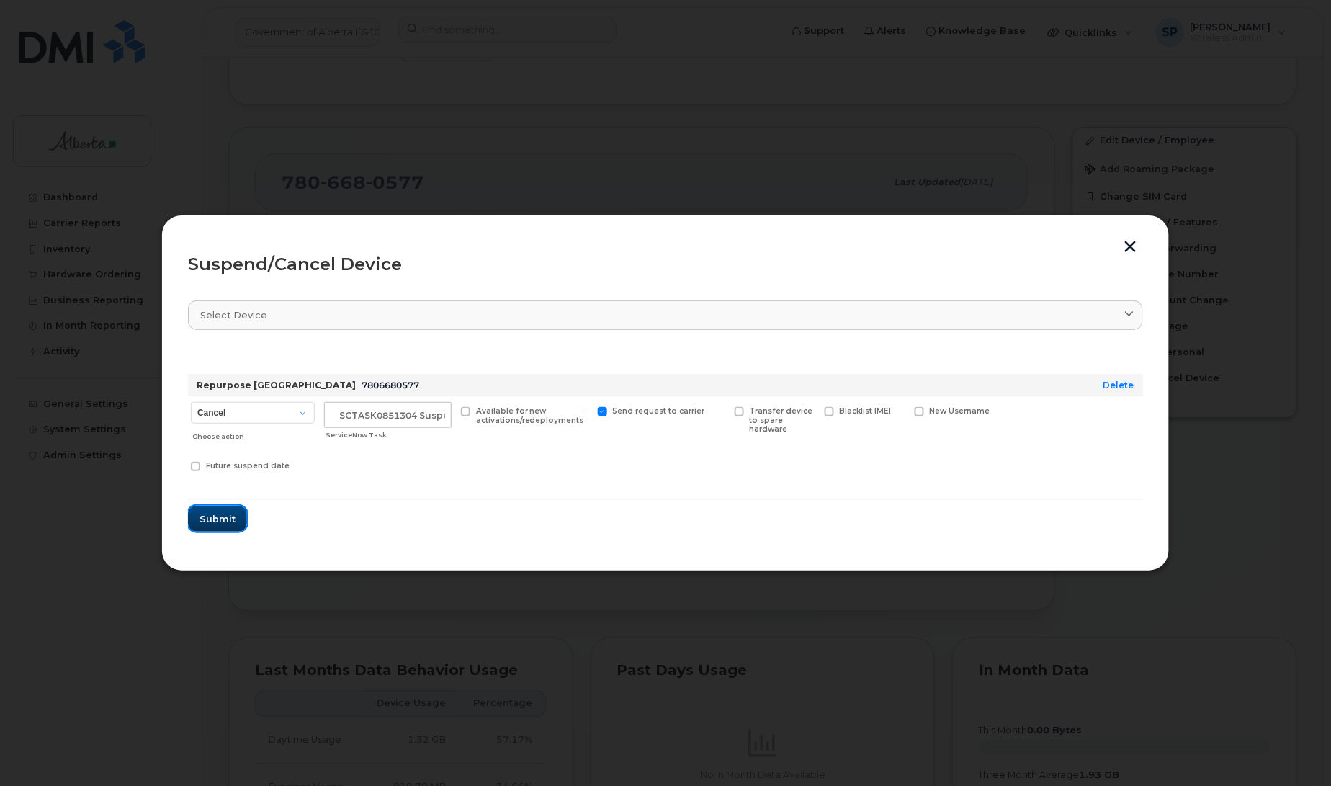
click at [209, 515] on span "Submit" at bounding box center [217, 519] width 36 height 14
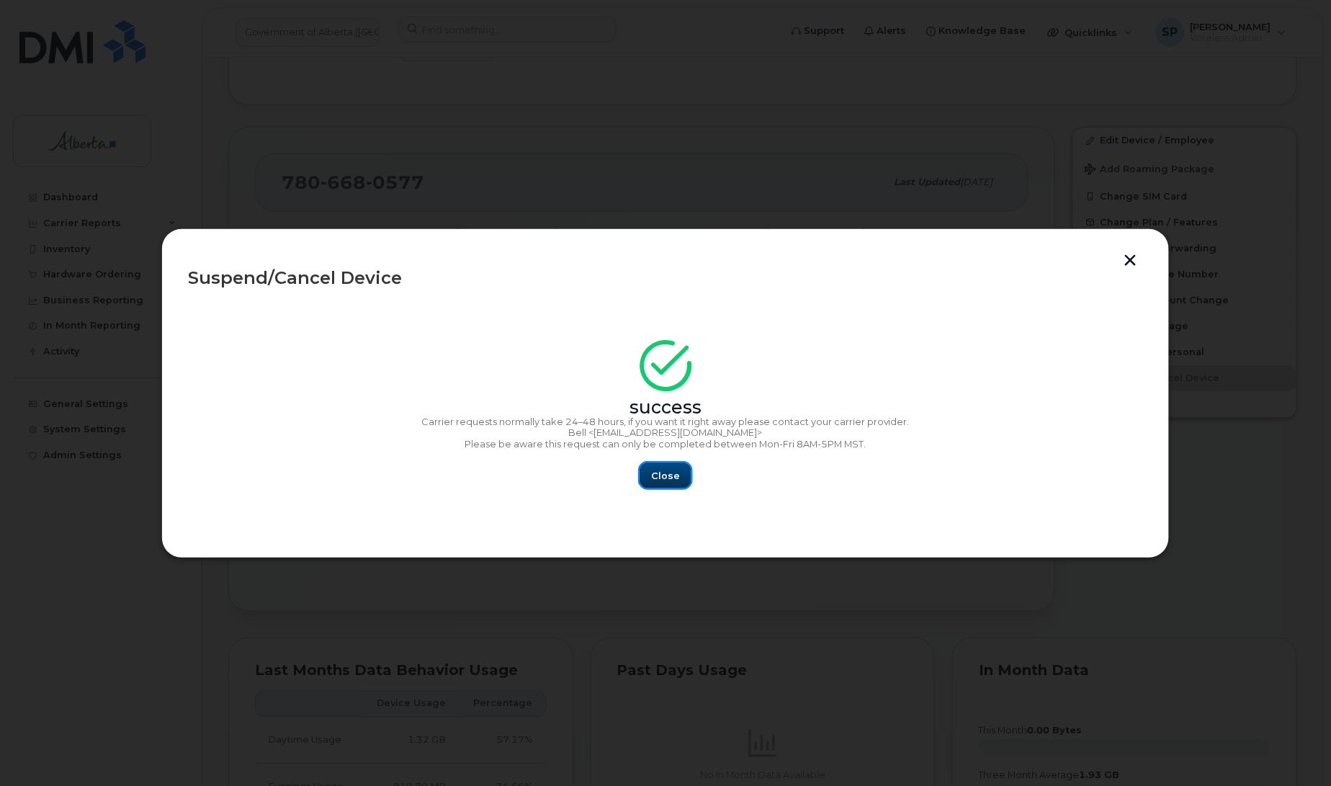
click at [656, 473] on span "Close" at bounding box center [665, 476] width 29 height 14
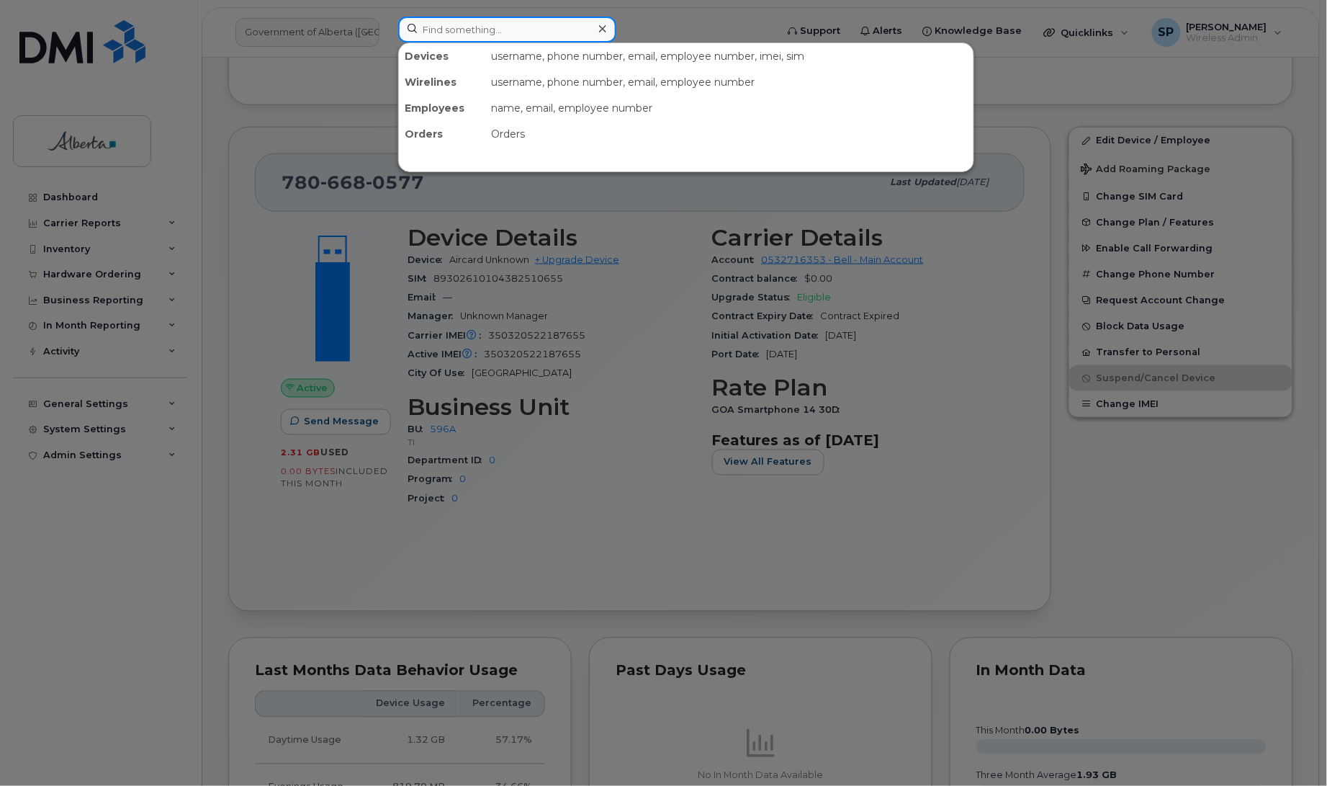
click at [506, 30] on input at bounding box center [507, 30] width 218 height 26
paste input "5873372583"
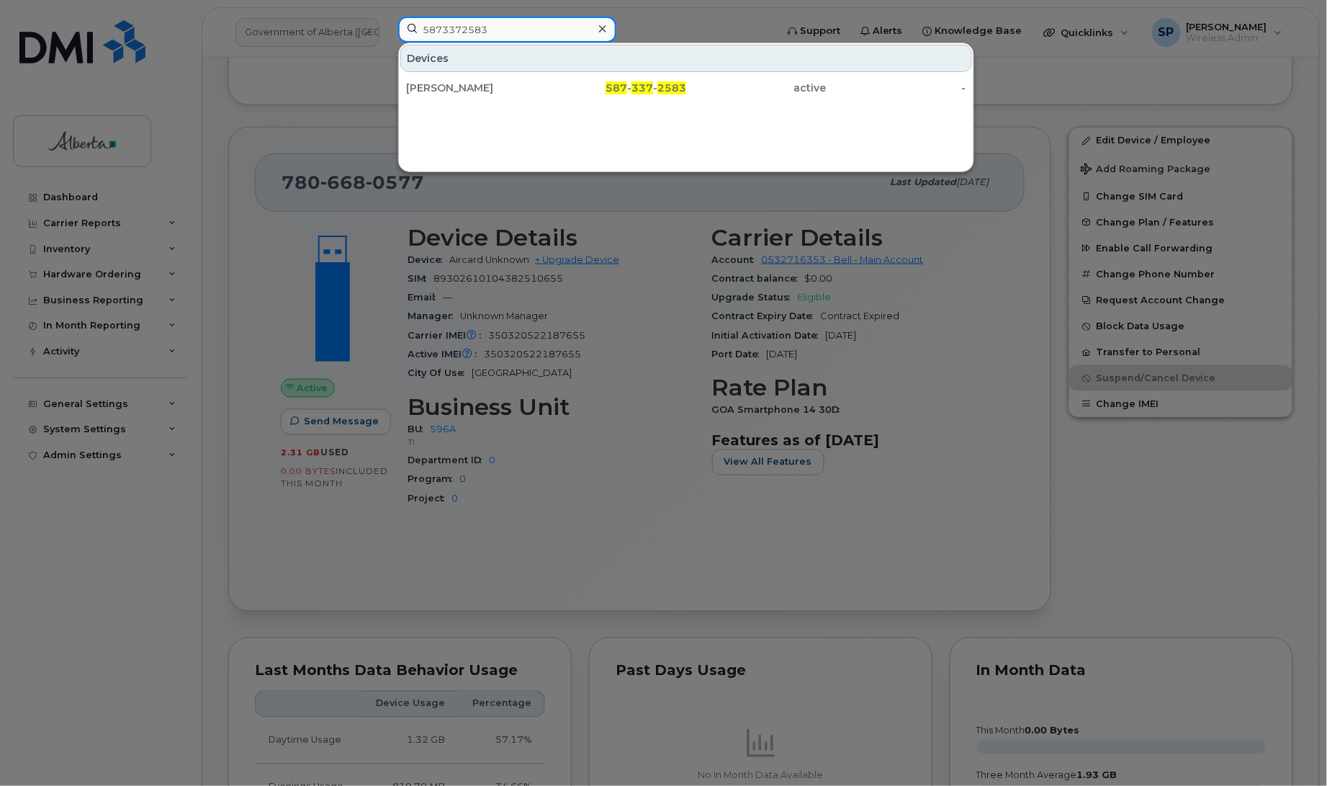
type input "5873372583"
click at [468, 84] on div "[PERSON_NAME]" at bounding box center [476, 88] width 140 height 14
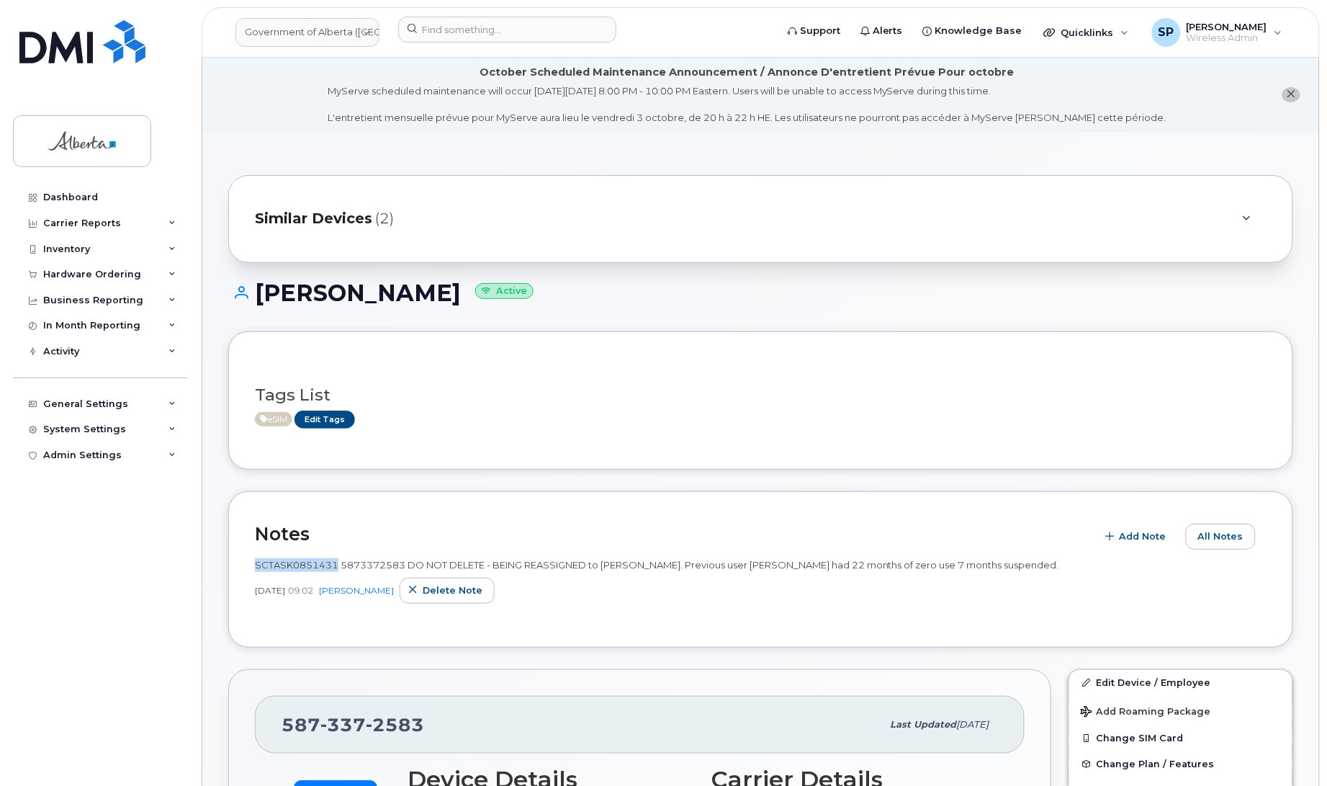
drag, startPoint x: 336, startPoint y: 559, endPoint x: 253, endPoint y: 553, distance: 83.0
click at [253, 553] on div "Notes Add Note All Notes SCTASK0851431 5873372583 DO NOT DELETE - BEING REASSIG…" at bounding box center [760, 569] width 1065 height 156
copy span "SCTASK0851431"
click at [80, 246] on div "Inventory" at bounding box center [66, 249] width 47 height 12
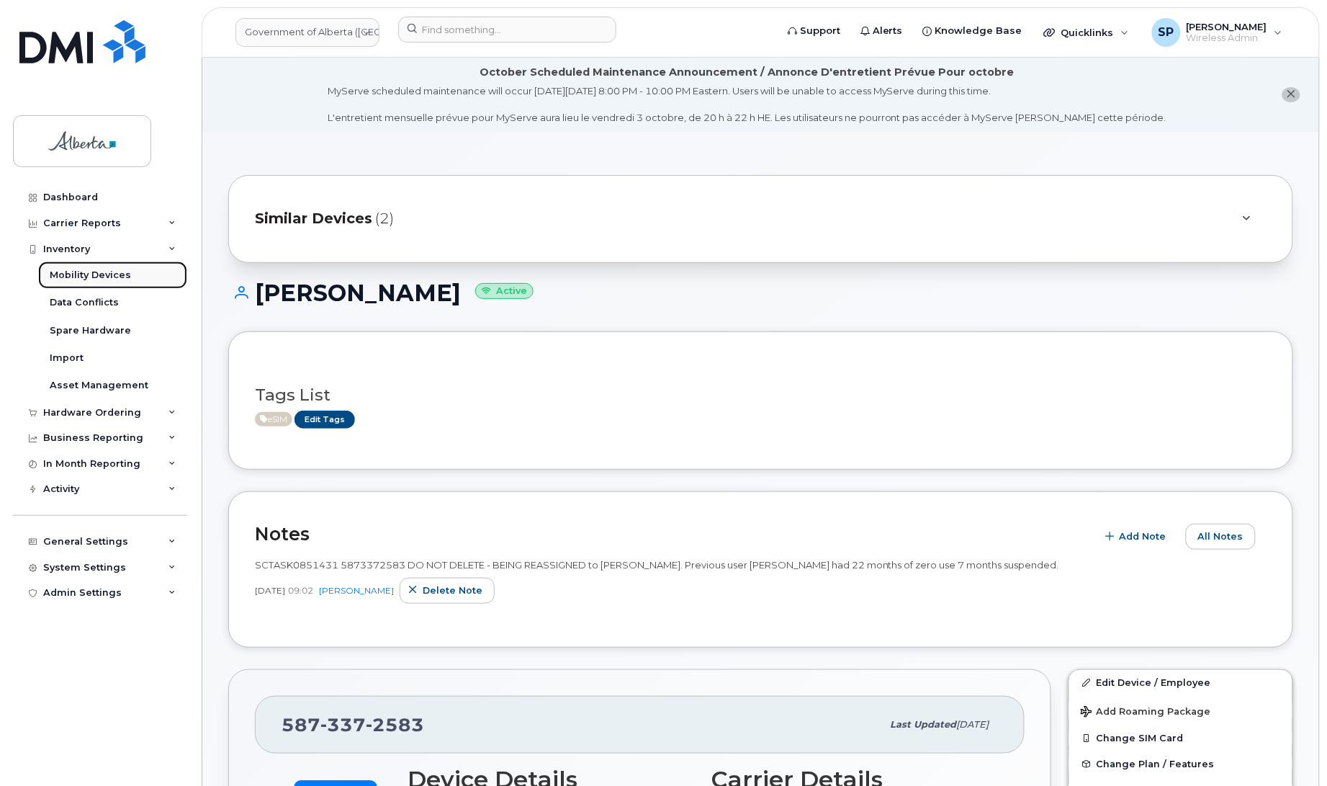
click at [78, 277] on div "Mobility Devices" at bounding box center [90, 275] width 81 height 13
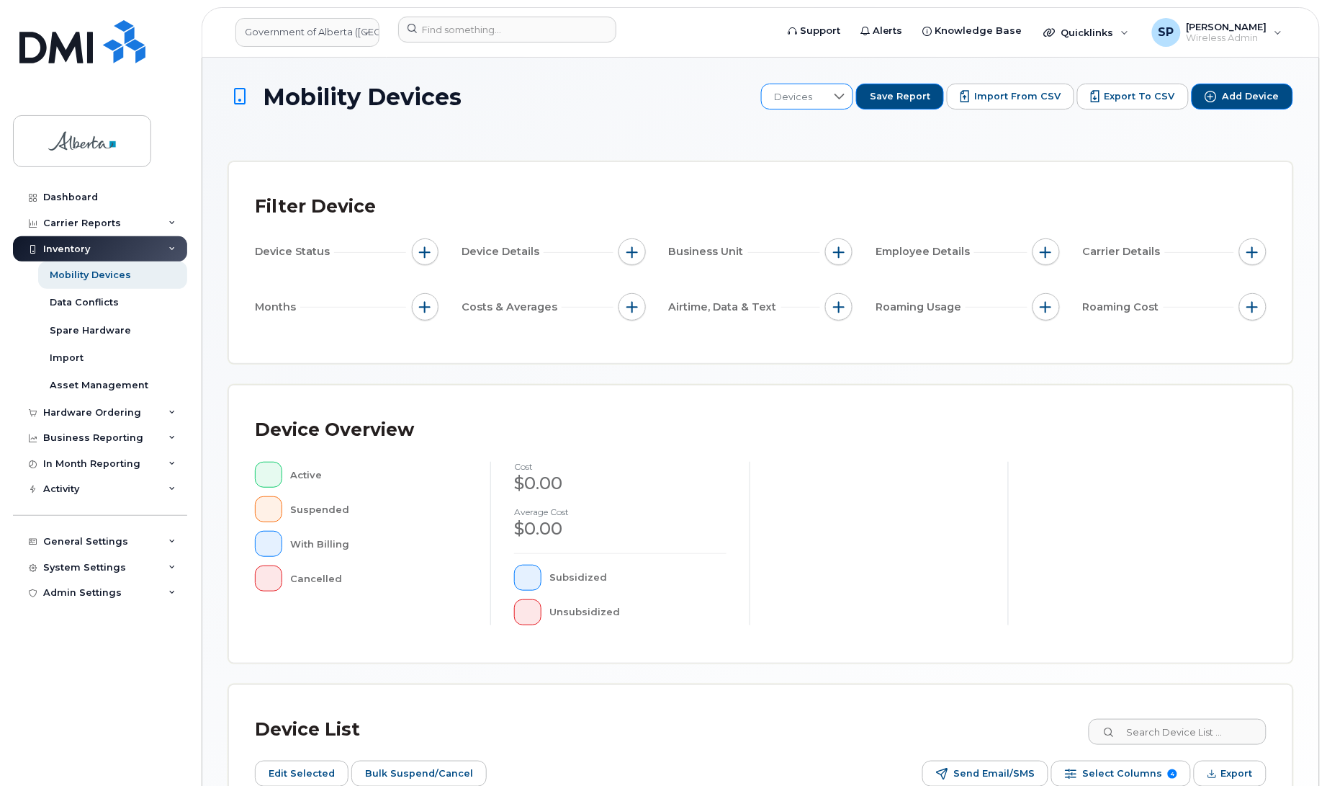
click at [845, 96] on icon at bounding box center [840, 97] width 10 height 6
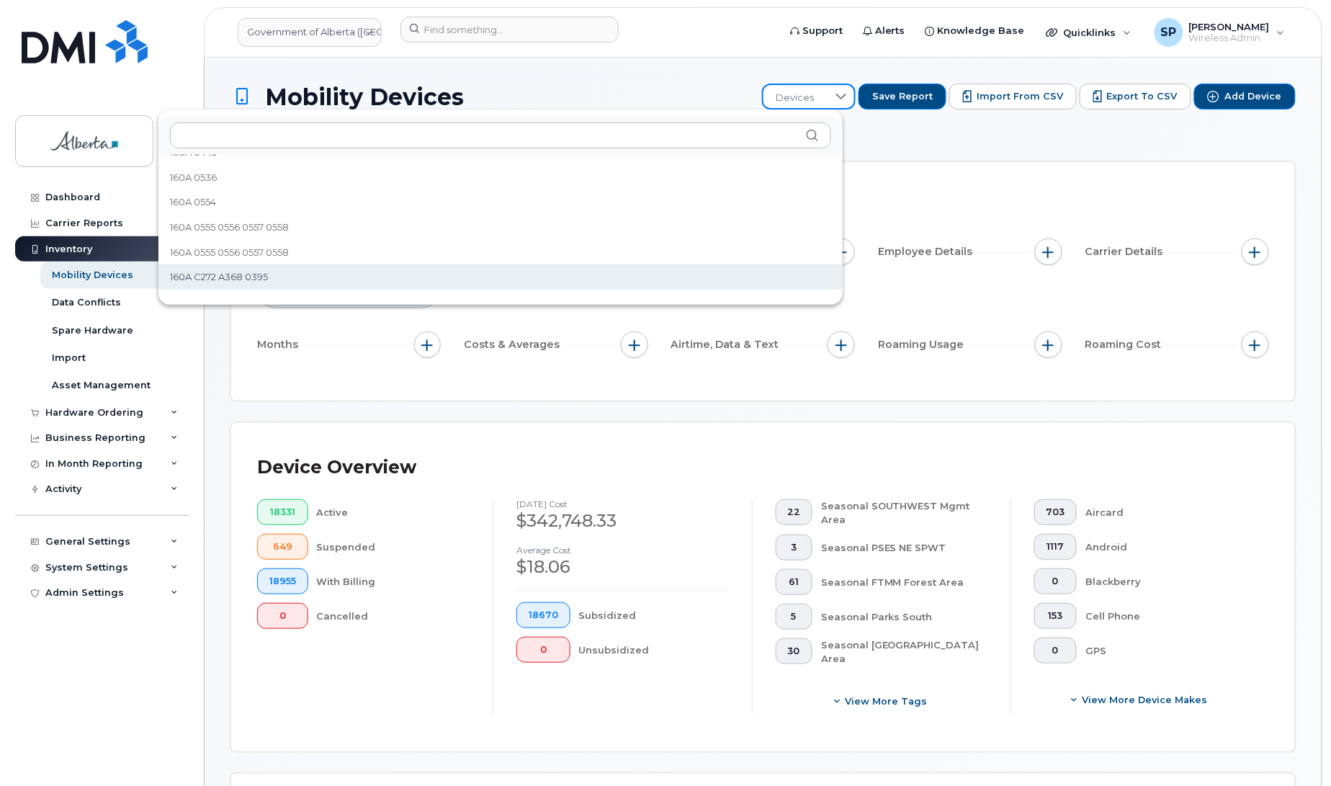
scroll to position [1305, 0]
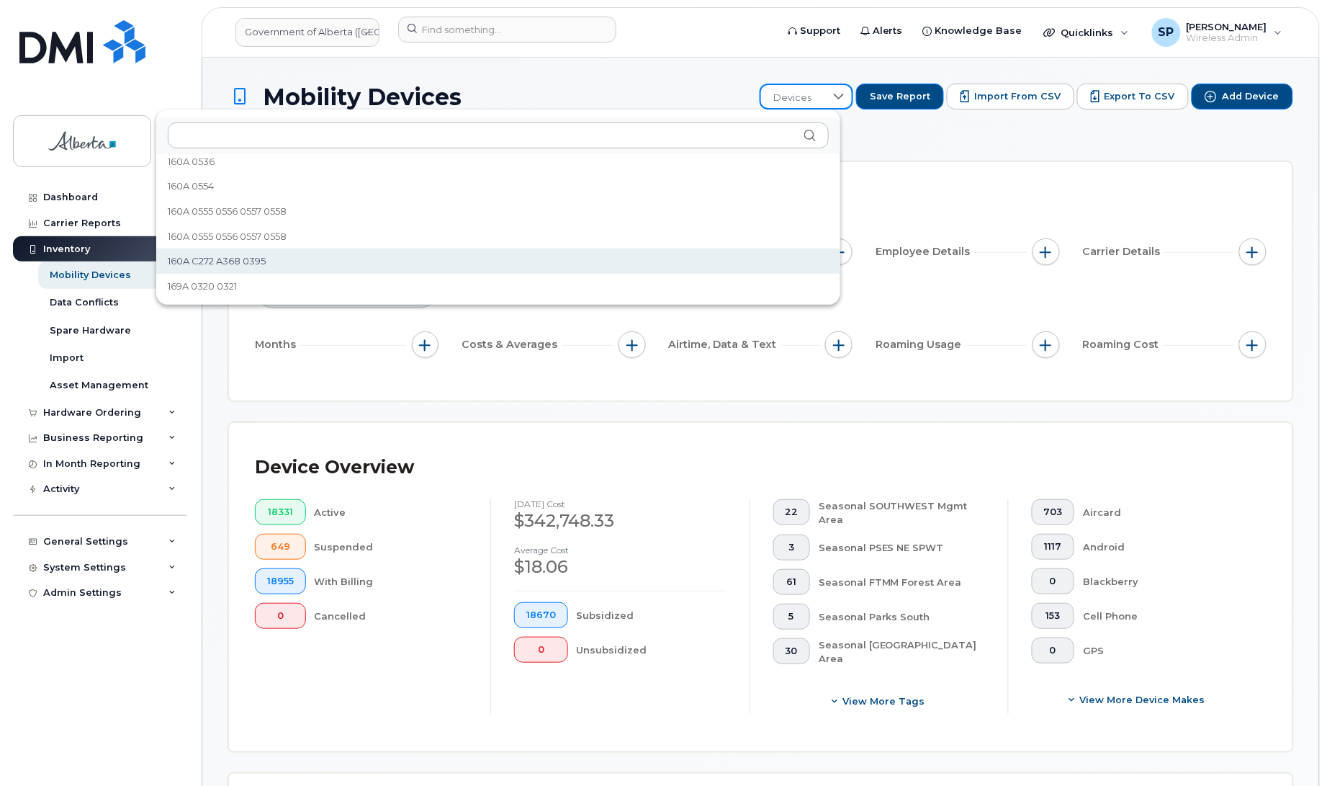
click at [238, 264] on span "160A C272 A368 0395" at bounding box center [217, 261] width 98 height 14
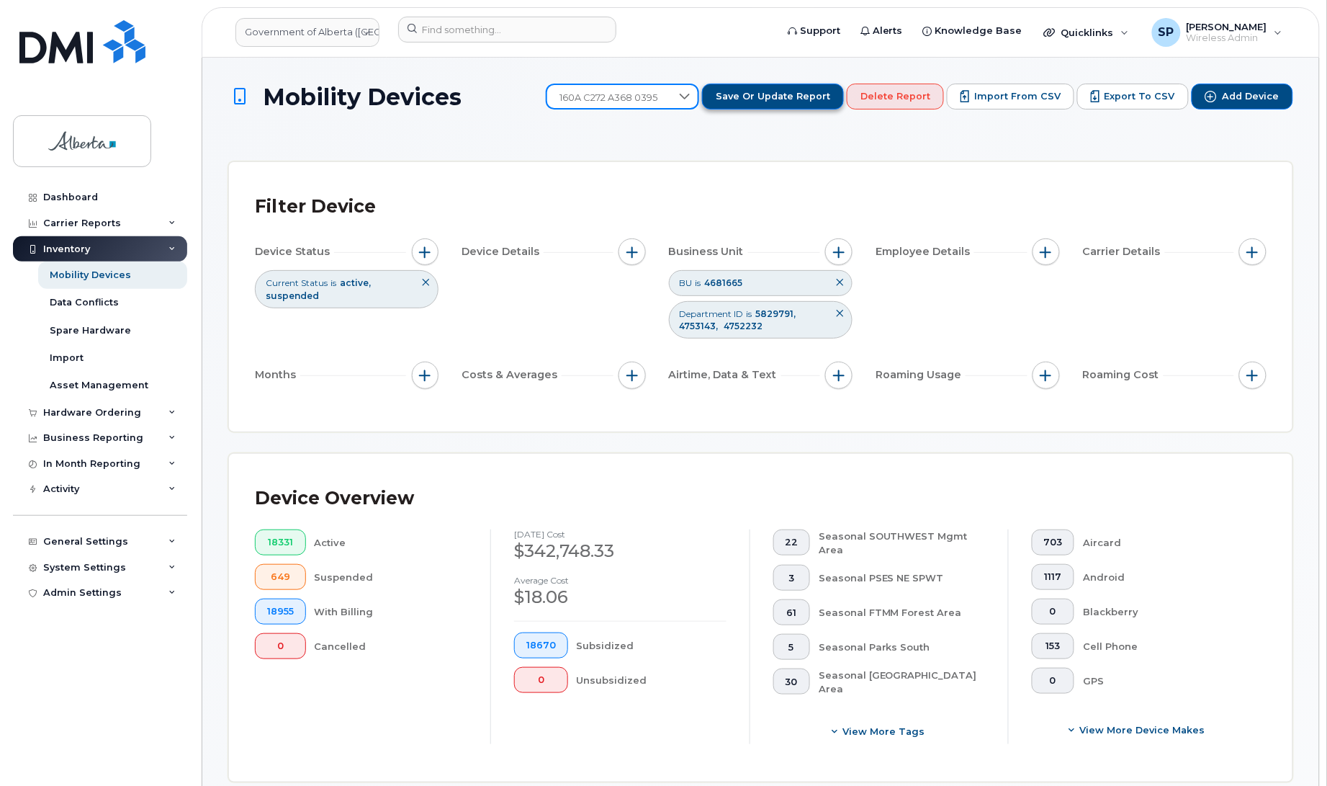
click at [761, 95] on span "Save or Update Report" at bounding box center [773, 96] width 115 height 13
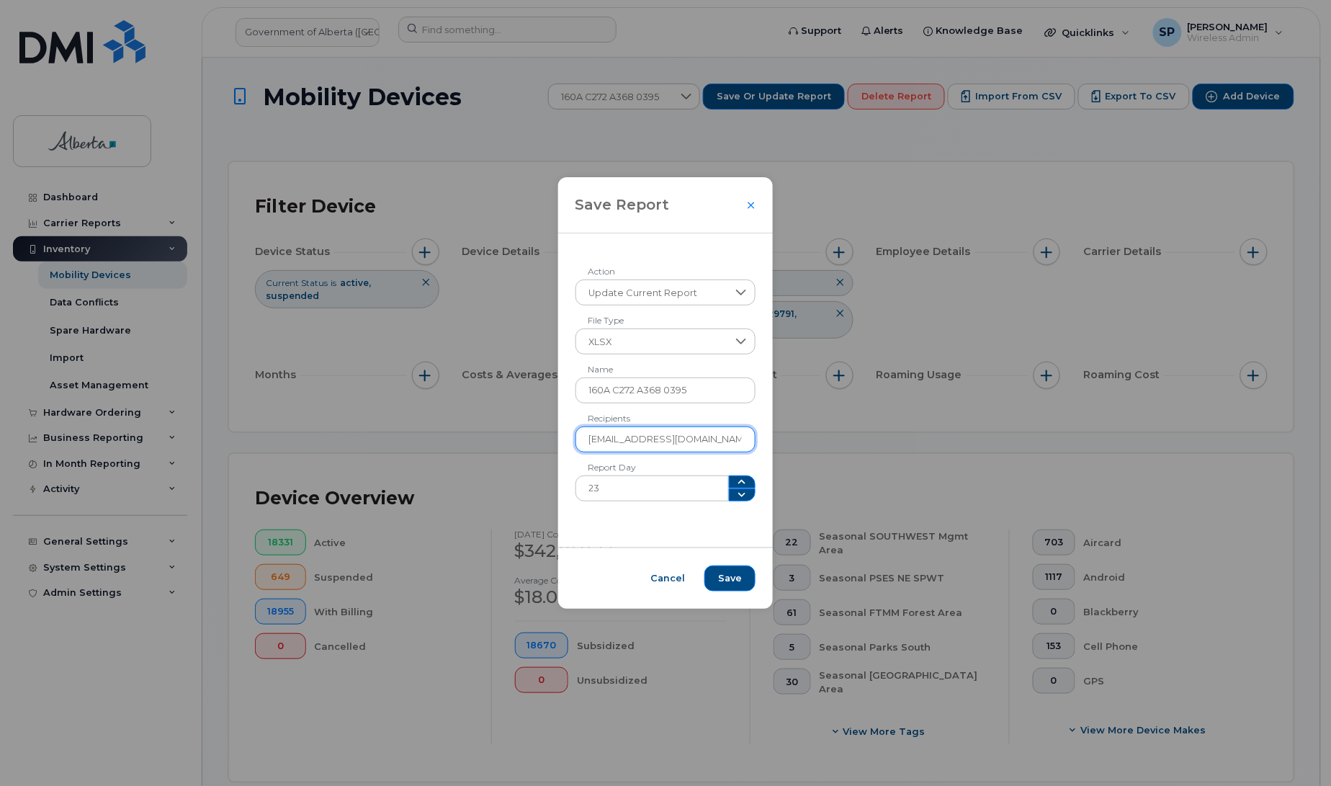
drag, startPoint x: 715, startPoint y: 437, endPoint x: 591, endPoint y: 437, distance: 124.6
click at [591, 437] on input "[EMAIL_ADDRESS][DOMAIN_NAME]" at bounding box center [665, 439] width 181 height 26
click at [719, 433] on input "[EMAIL_ADDRESS][DOMAIN_NAME]" at bounding box center [665, 439] width 181 height 26
paste input "[PERSON_NAME][EMAIL_ADDRESS][PERSON_NAME][DOMAIN_NAME]"
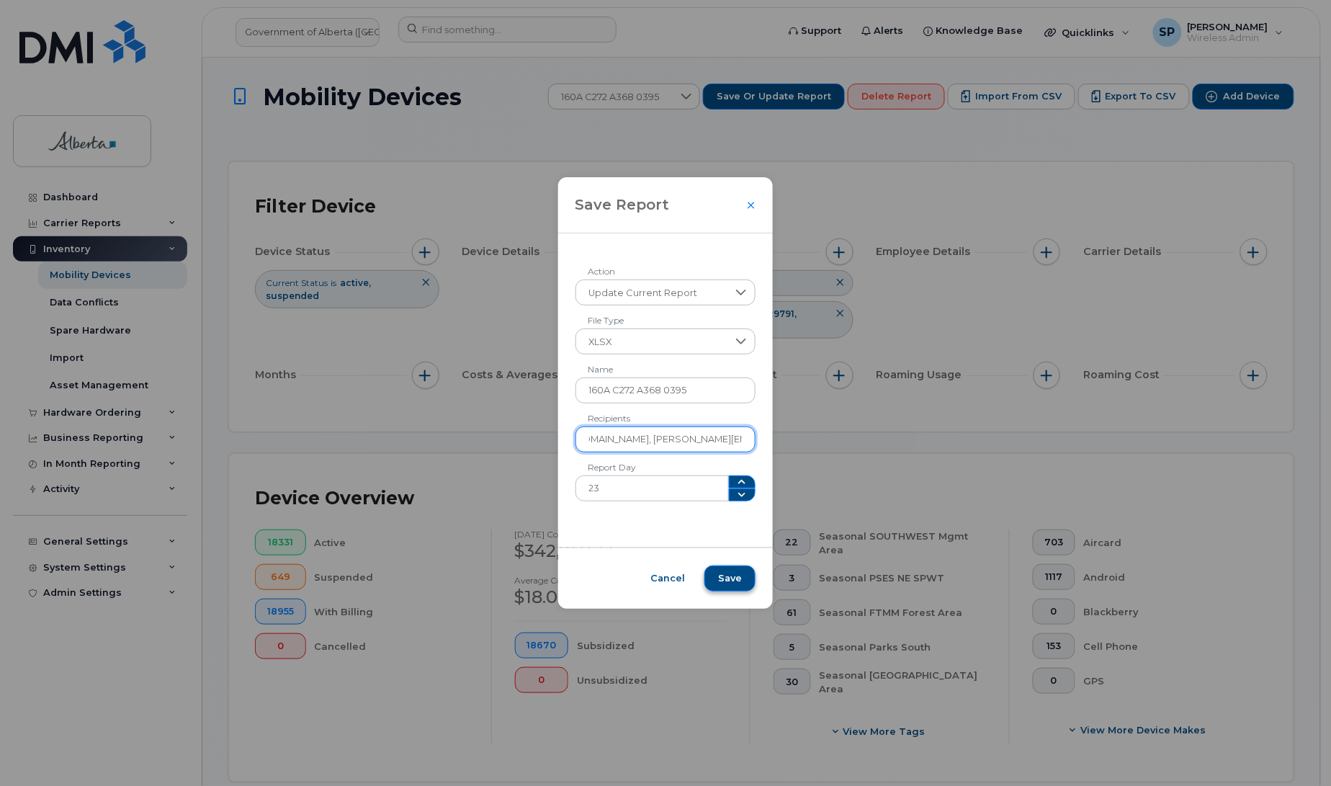
type input "[EMAIL_ADDRESS][DOMAIN_NAME], [PERSON_NAME][EMAIL_ADDRESS][PERSON_NAME][DOMAIN_…"
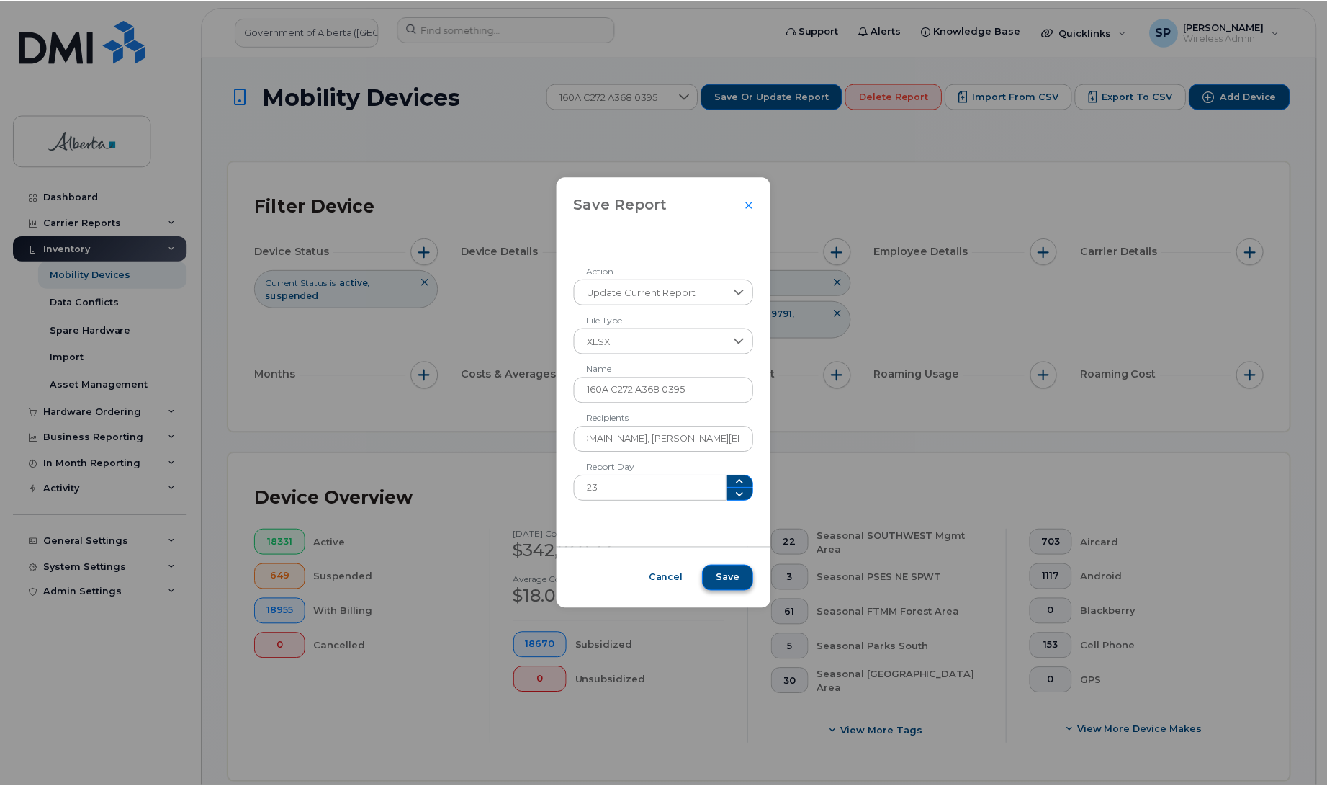
scroll to position [0, 0]
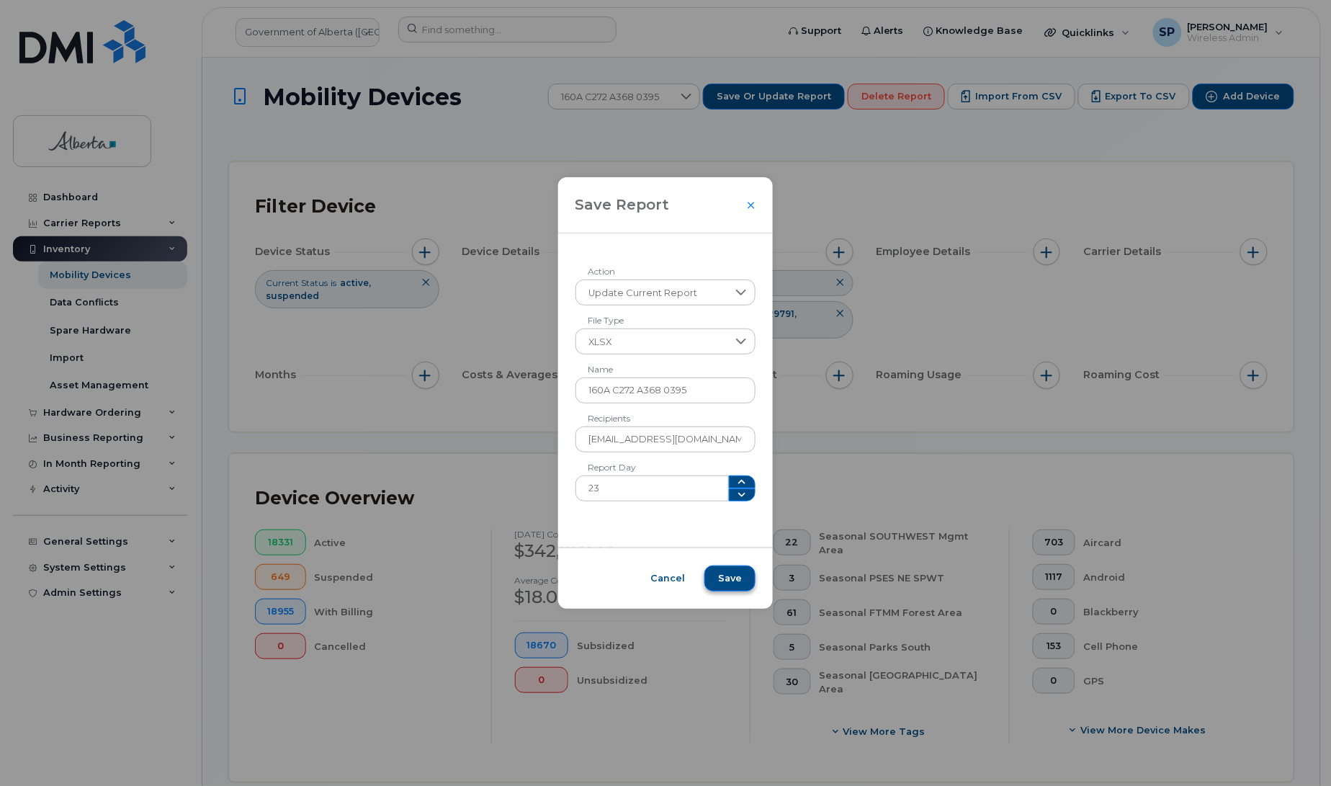
click at [720, 583] on span "Save" at bounding box center [730, 578] width 24 height 13
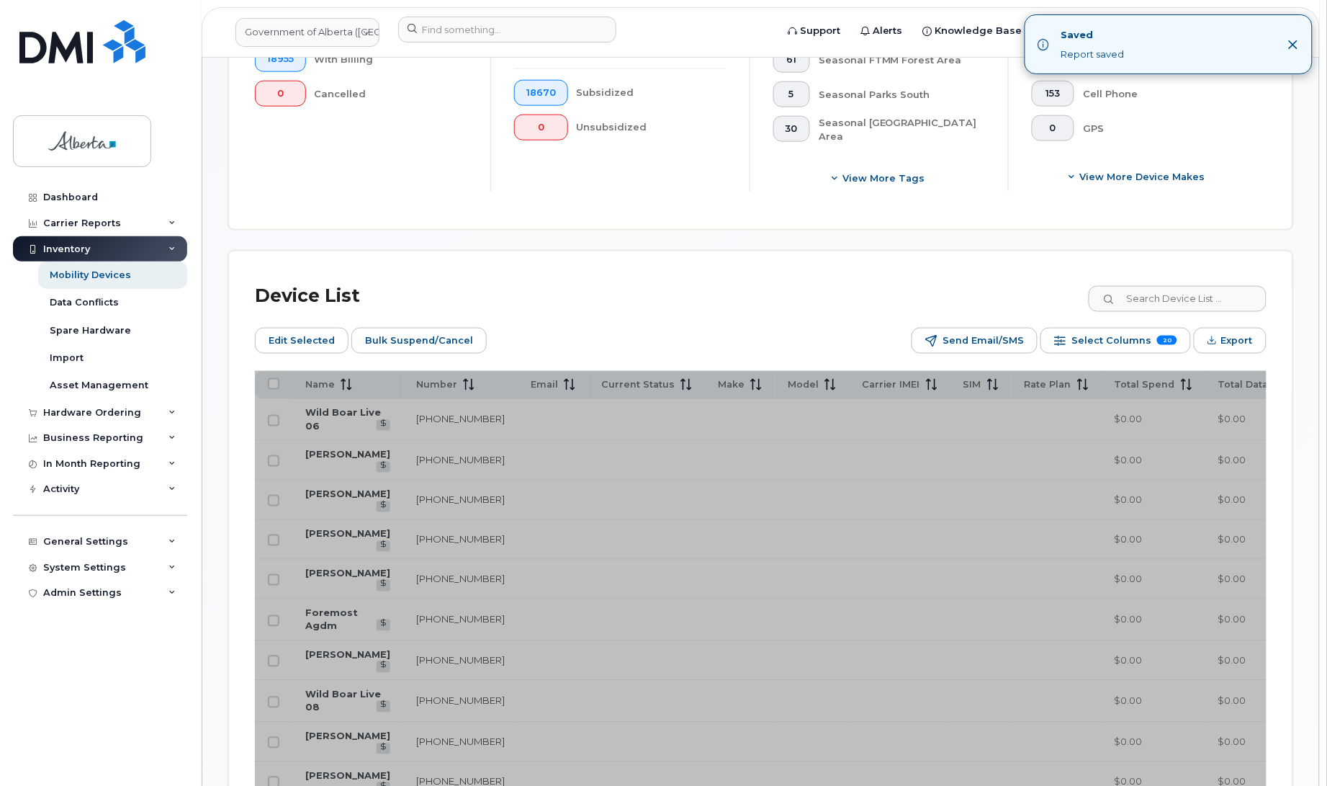
scroll to position [506, 0]
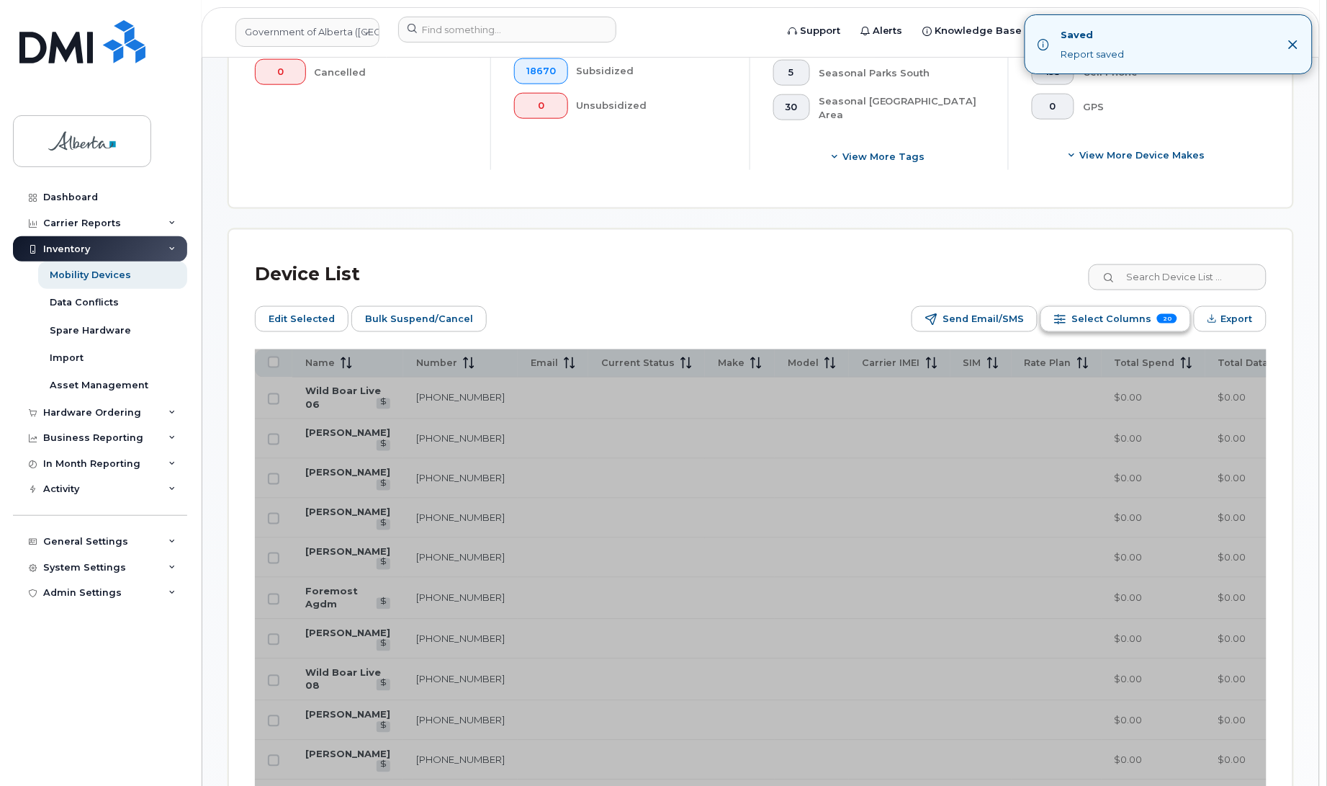
click at [1110, 315] on span "Select Columns" at bounding box center [1112, 319] width 80 height 22
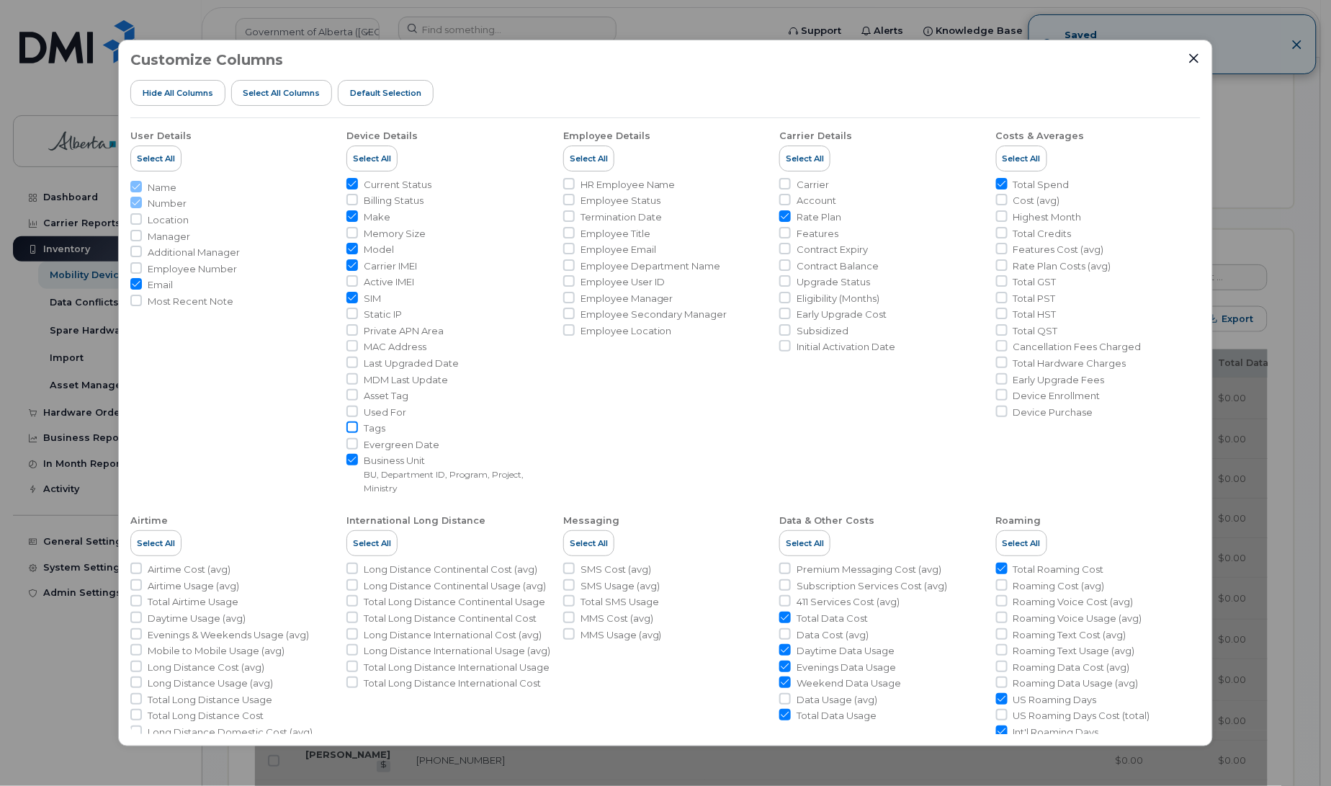
click at [351, 427] on input "Tags" at bounding box center [352, 427] width 12 height 12
checkbox input "true"
drag, startPoint x: 1200, startPoint y: 336, endPoint x: 1189, endPoint y: 318, distance: 22.0
click at [1189, 318] on div "Customize Columns Hide All Columns Select all Columns Default Selection User De…" at bounding box center [665, 393] width 1095 height 707
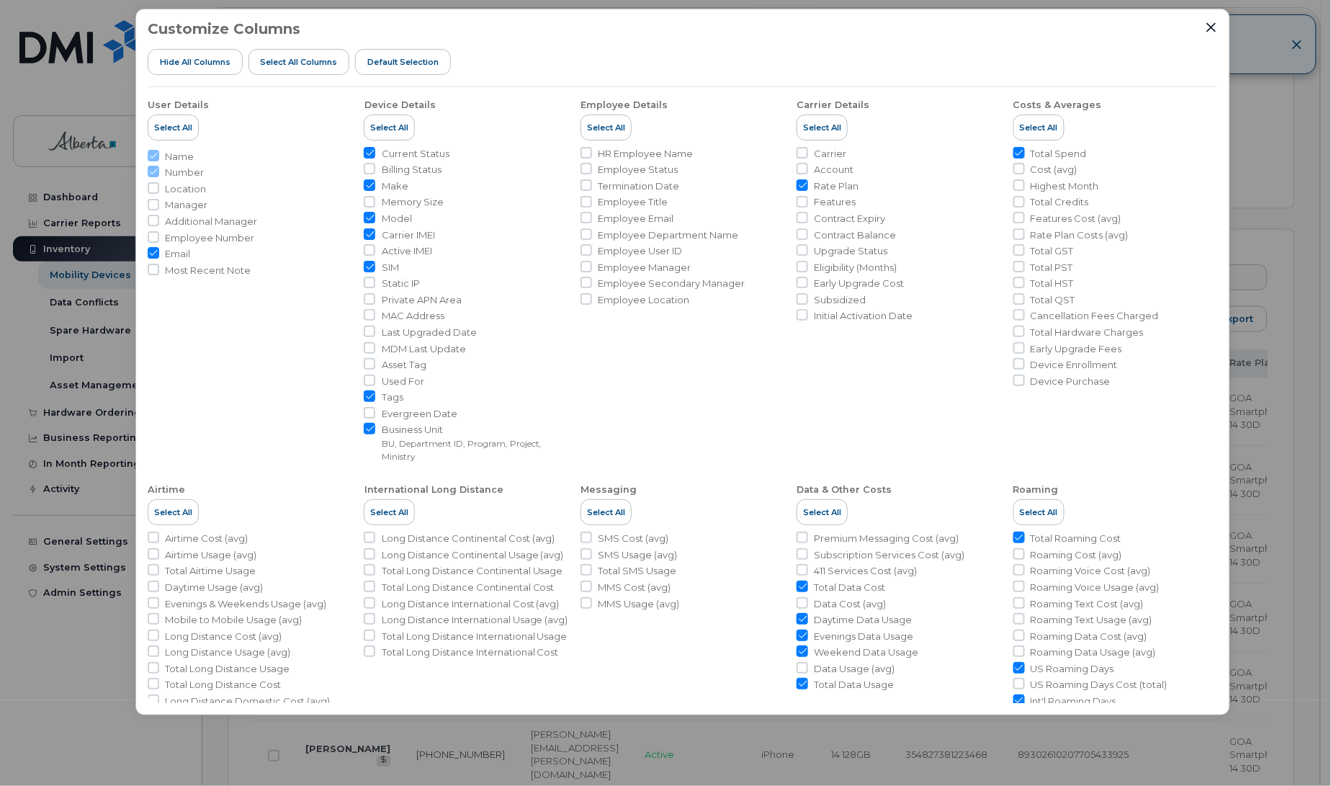
drag, startPoint x: 1035, startPoint y: 58, endPoint x: 1052, endPoint y: 13, distance: 48.6
click at [1052, 13] on div "Customize Columns Hide All Columns Select all Columns Default Selection User De…" at bounding box center [682, 362] width 1095 height 707
click at [1212, 29] on icon "Close" at bounding box center [1211, 26] width 9 height 9
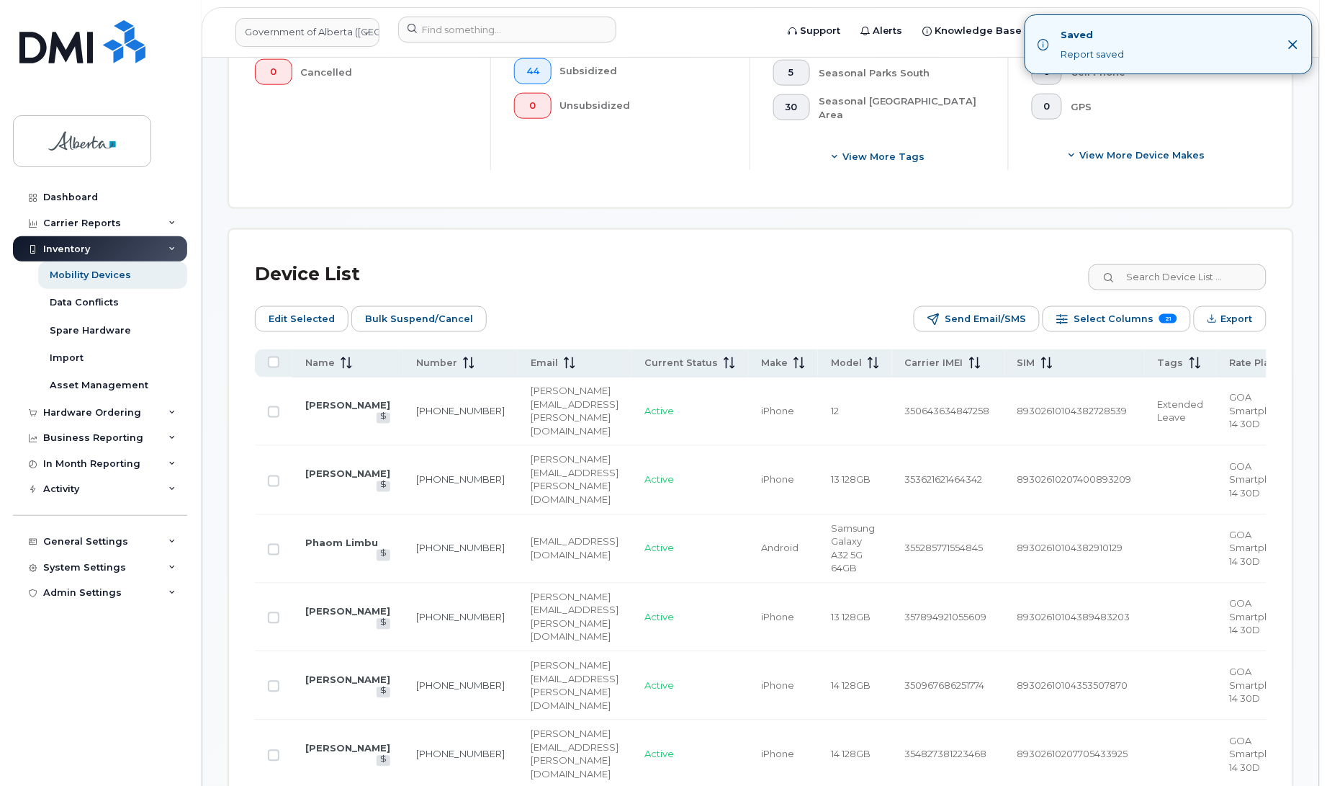
drag, startPoint x: 1326, startPoint y: 250, endPoint x: 1334, endPoint y: 202, distance: 48.3
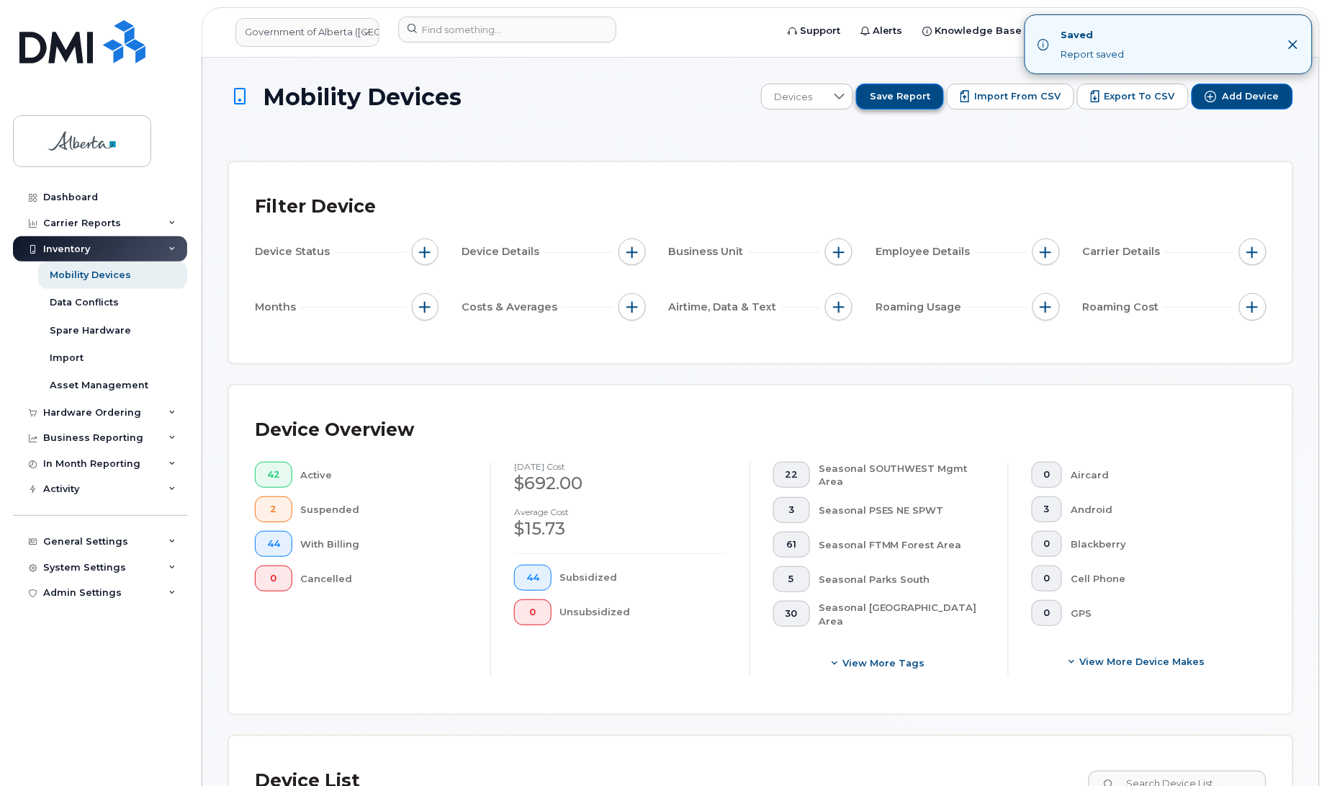
click at [897, 96] on span "Save Report" at bounding box center [900, 96] width 60 height 13
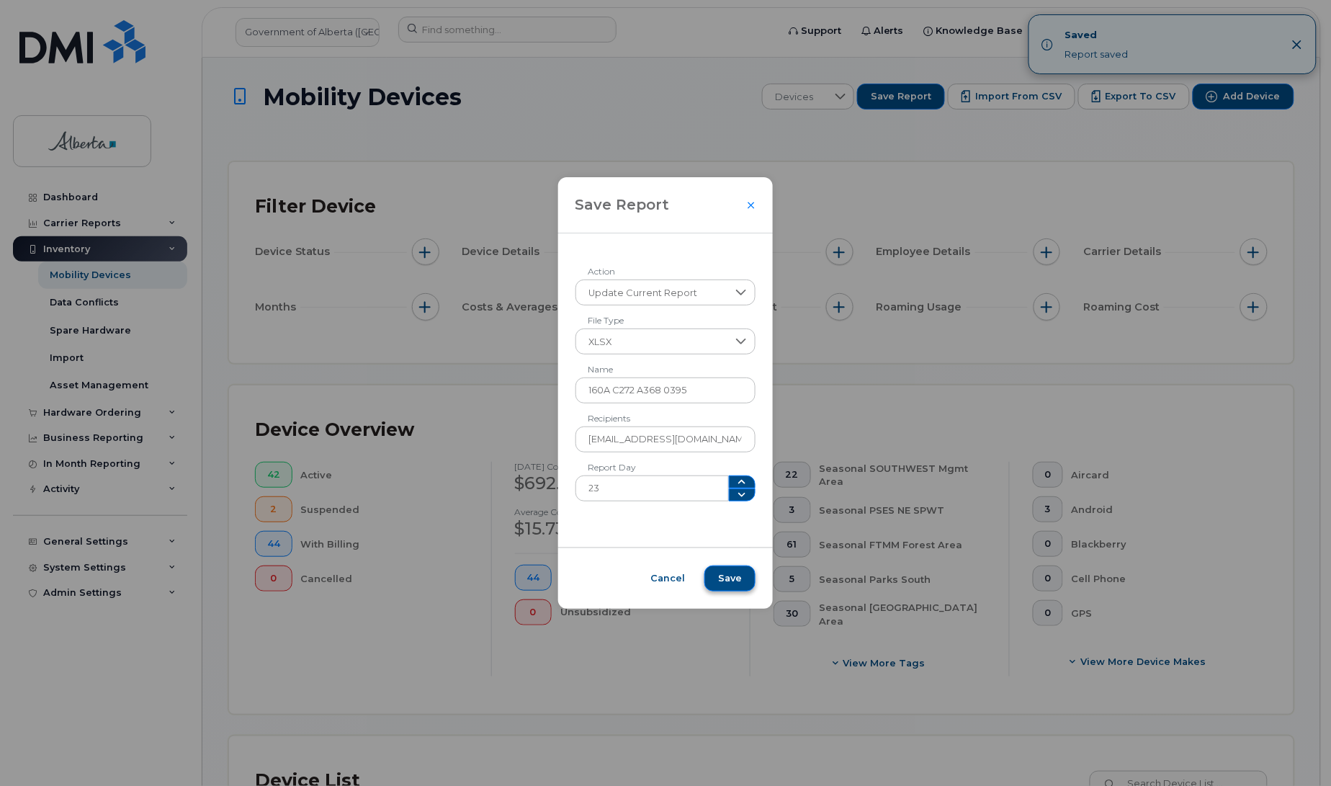
click at [726, 583] on span "Save" at bounding box center [730, 578] width 24 height 13
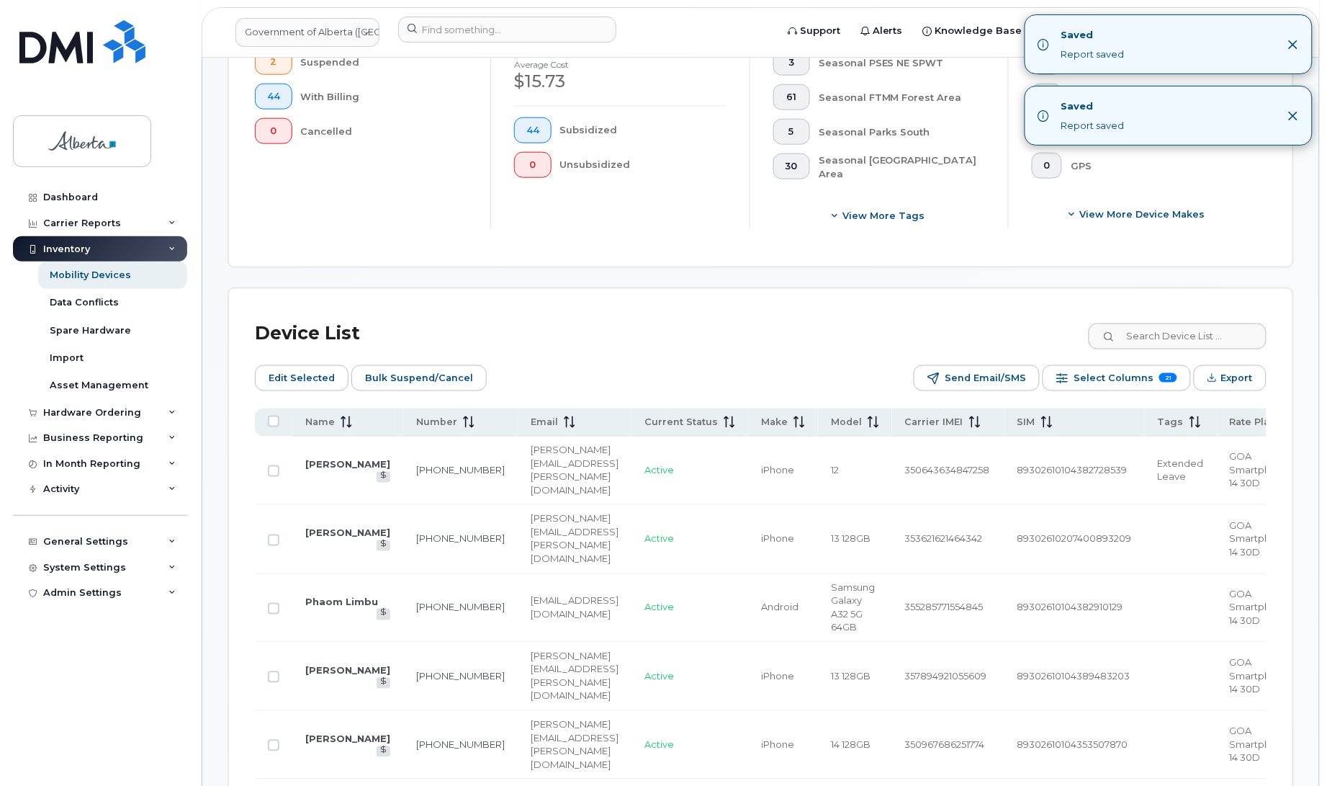
scroll to position [557, 0]
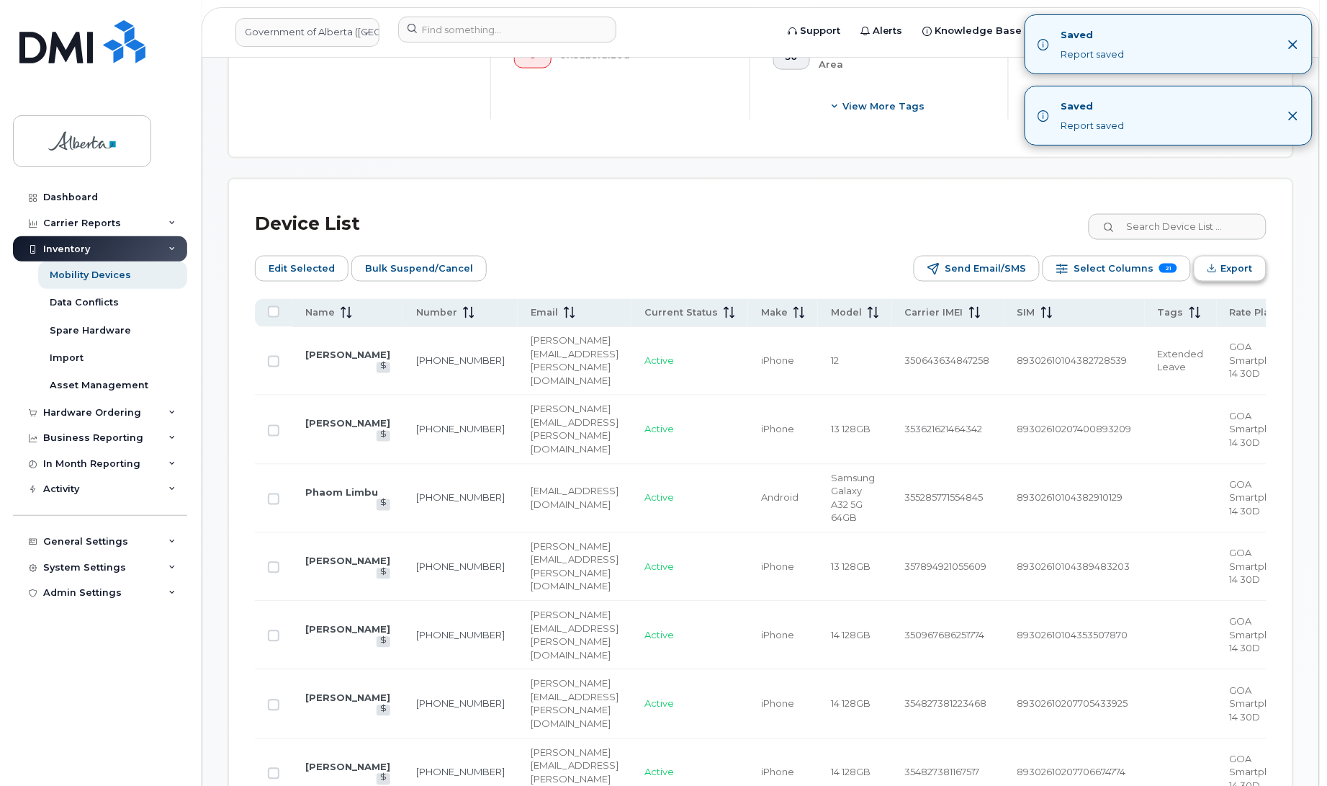
click at [1226, 265] on span "Export" at bounding box center [1237, 269] width 32 height 22
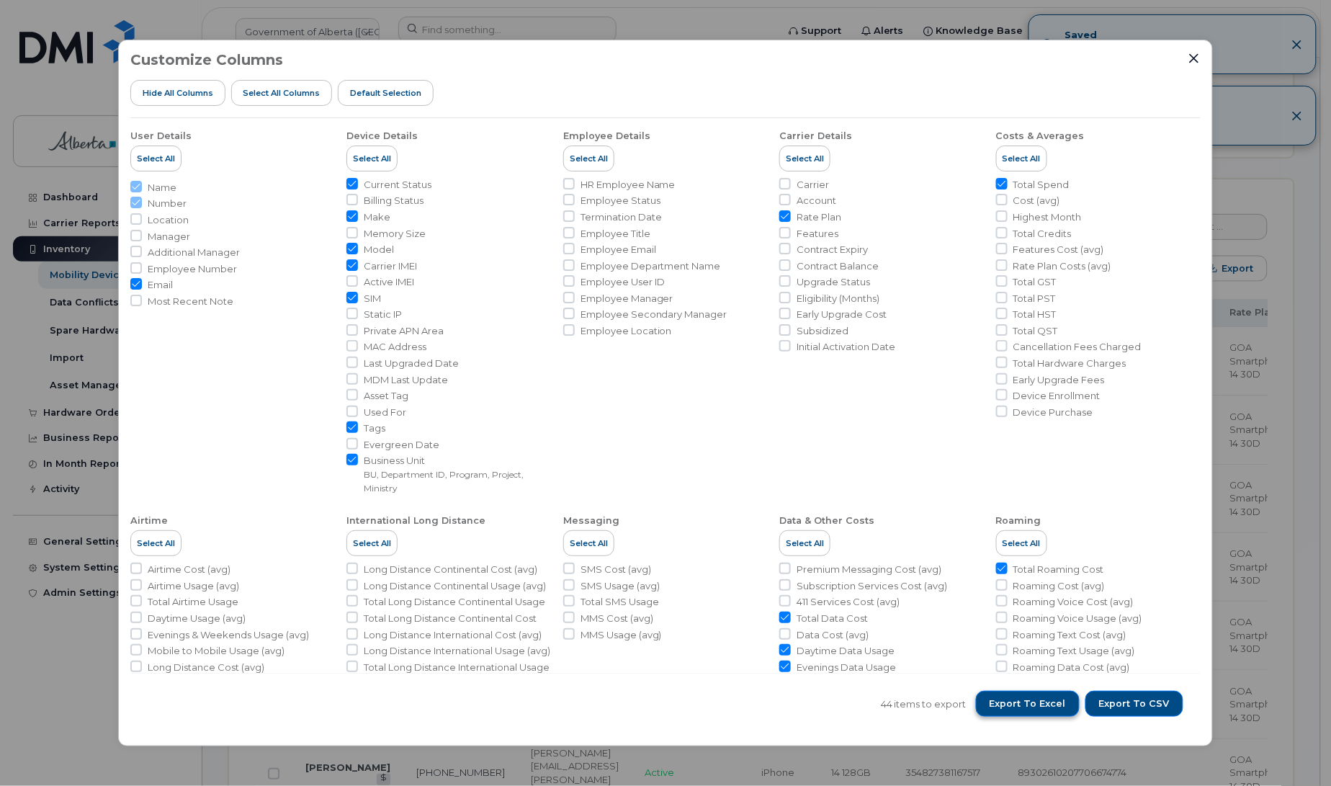
click at [1017, 709] on span "Export to Excel" at bounding box center [1027, 703] width 76 height 13
click at [1189, 56] on icon "Close" at bounding box center [1194, 59] width 12 height 12
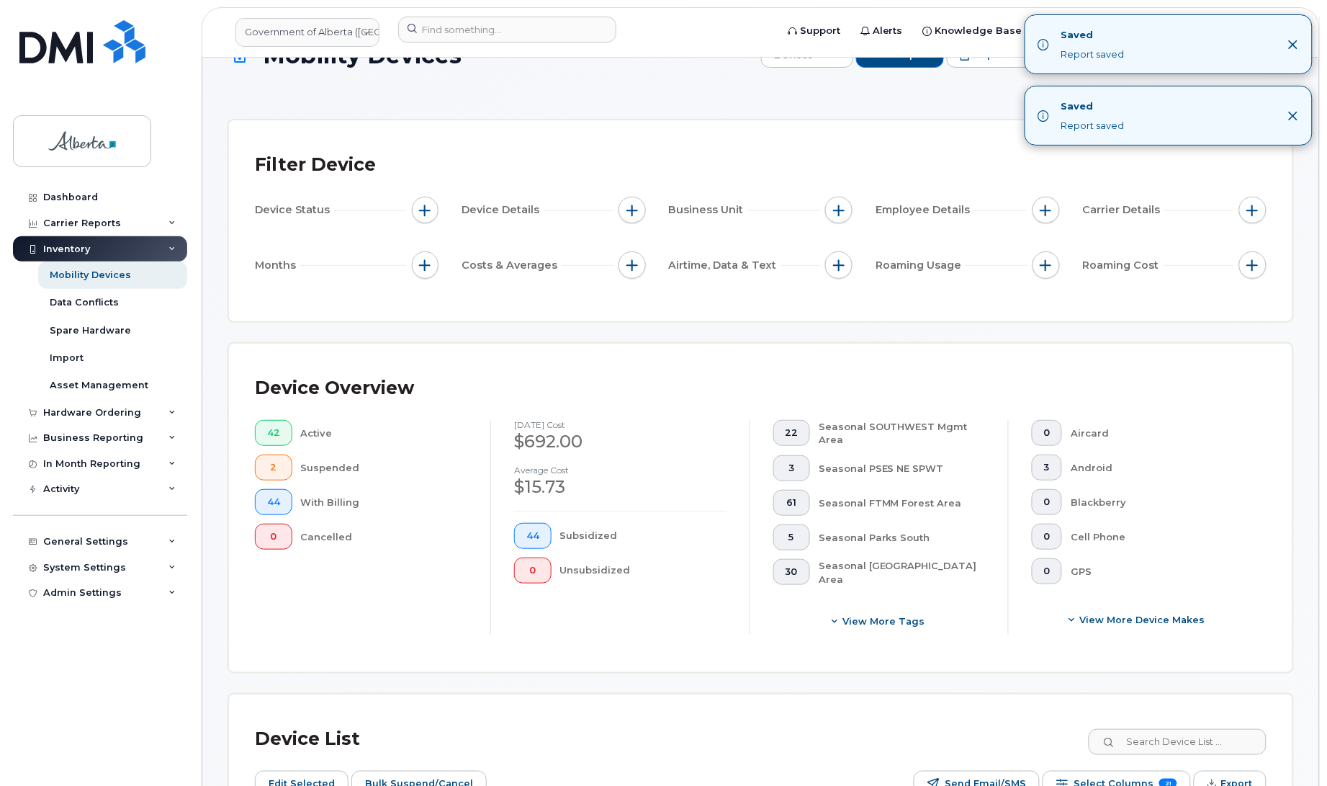
scroll to position [0, 0]
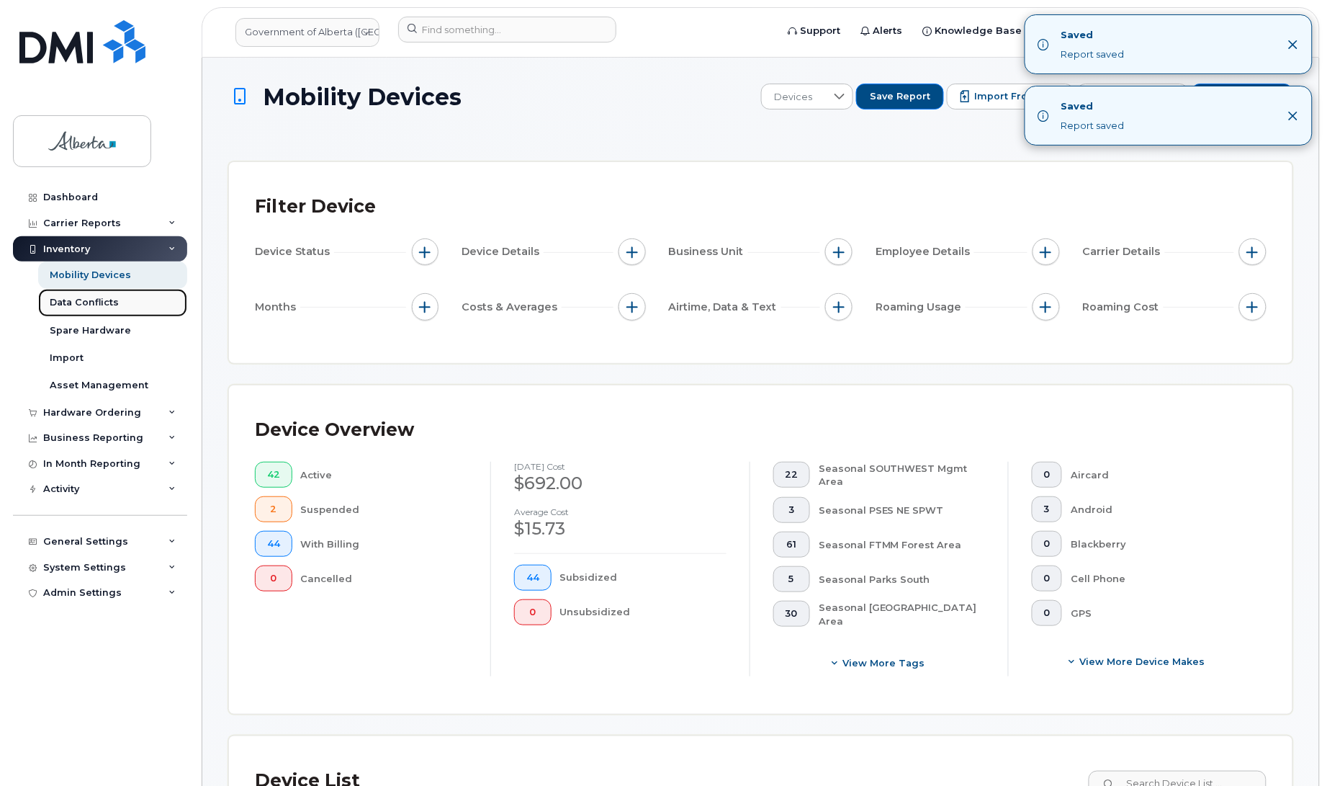
click at [72, 314] on link "Data Conflicts" at bounding box center [112, 302] width 149 height 27
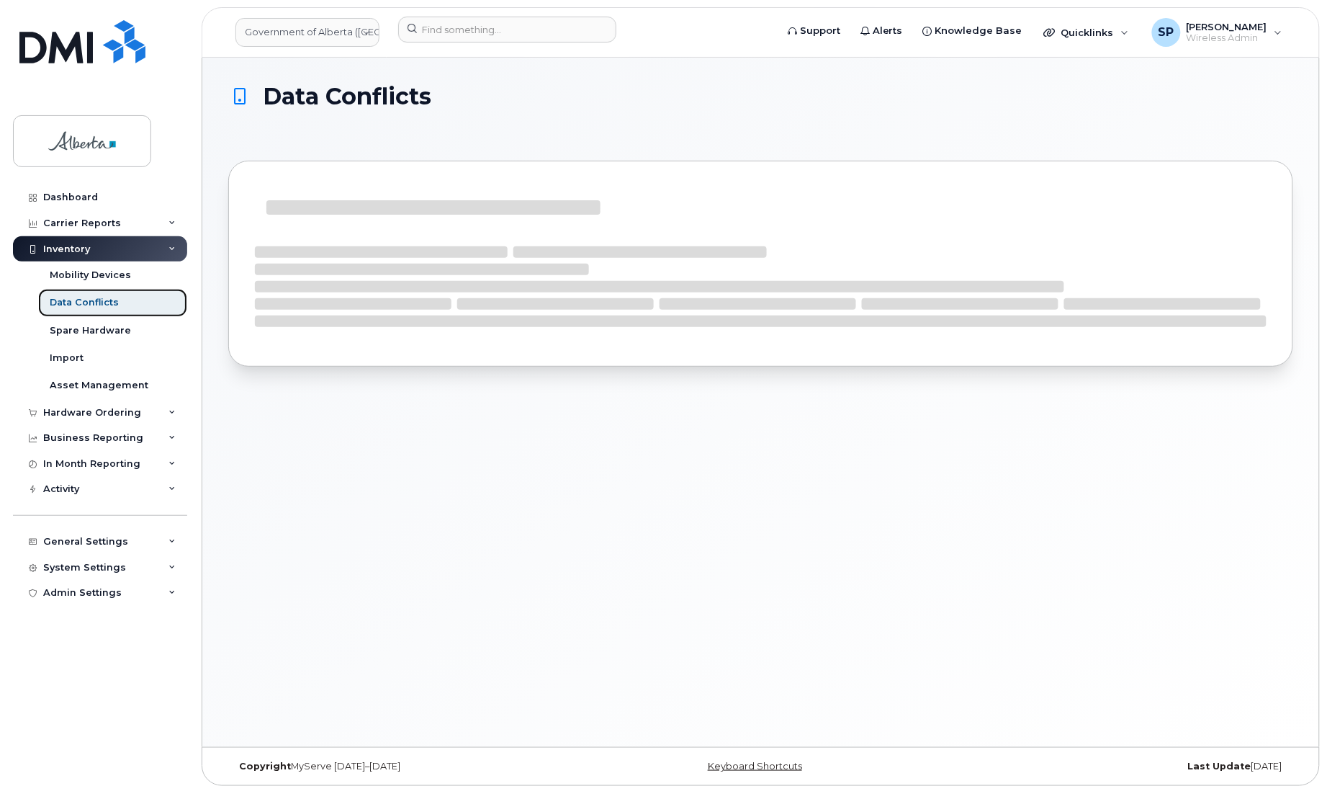
click at [78, 308] on div "Data Conflicts" at bounding box center [84, 302] width 69 height 13
click at [81, 332] on div "Spare Hardware" at bounding box center [90, 330] width 81 height 13
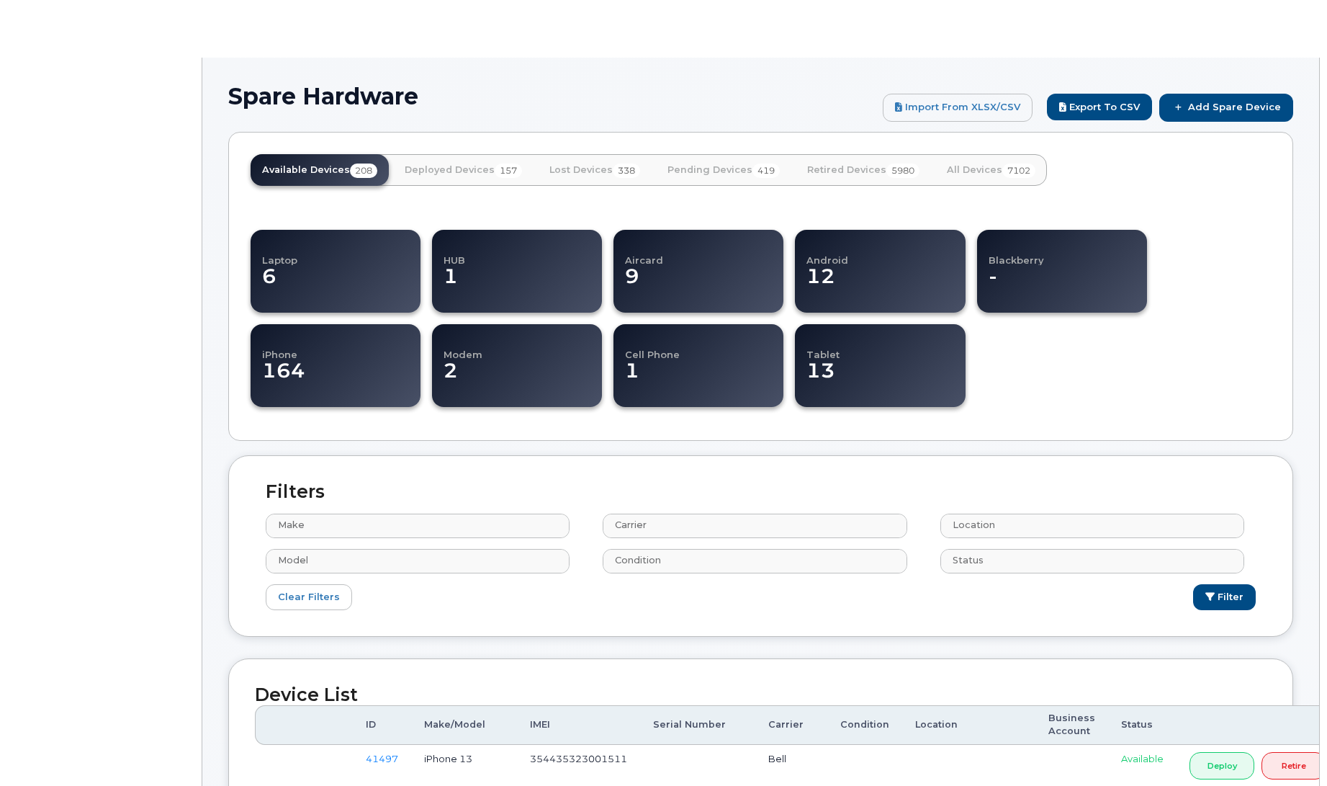
select select
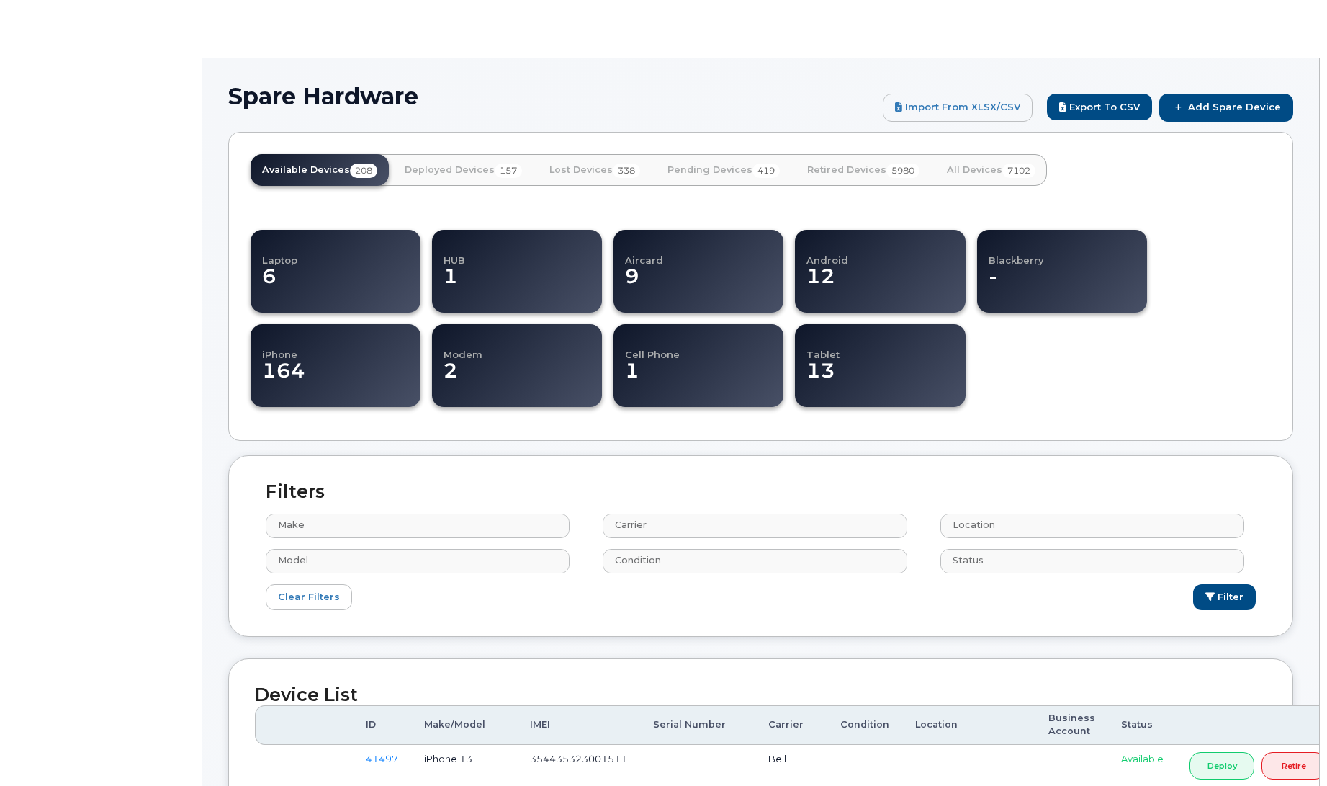
select select
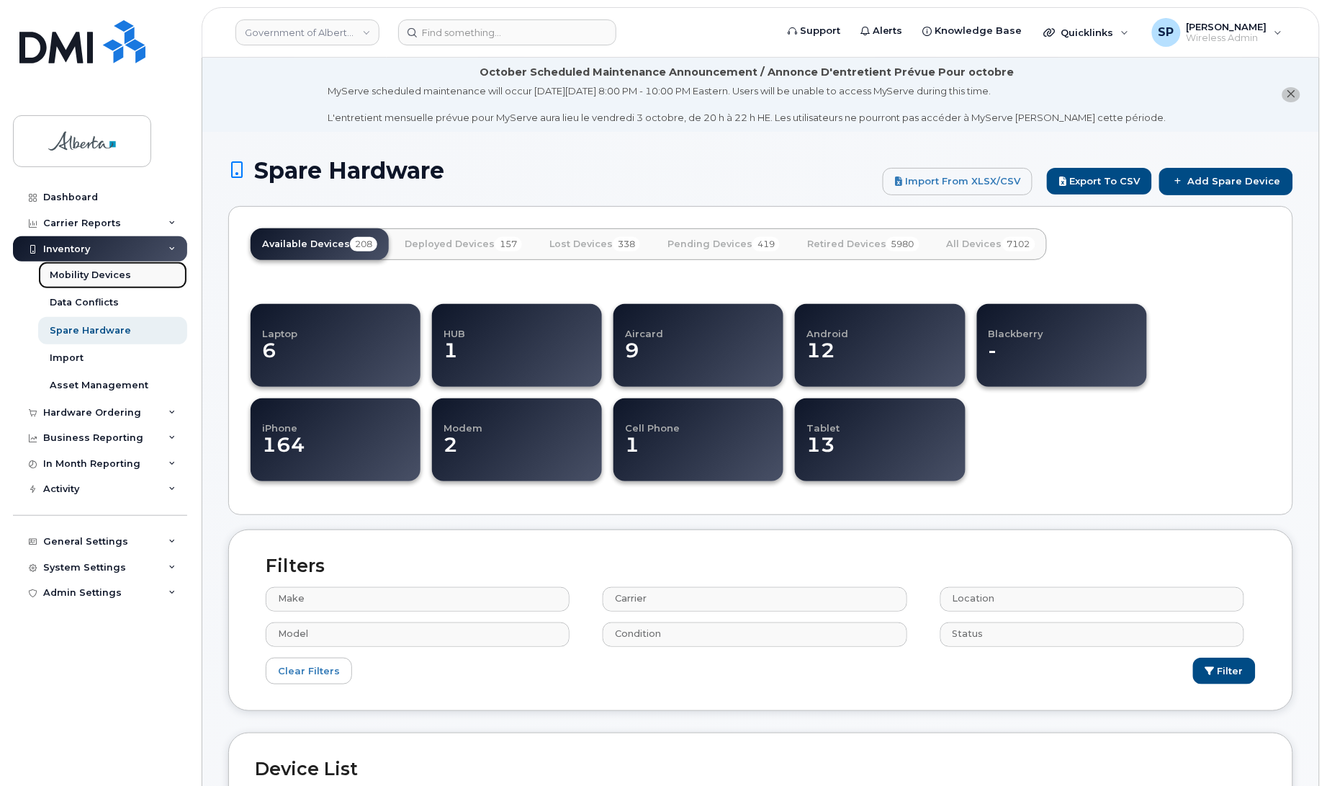
click at [97, 274] on div "Mobility Devices" at bounding box center [90, 275] width 81 height 13
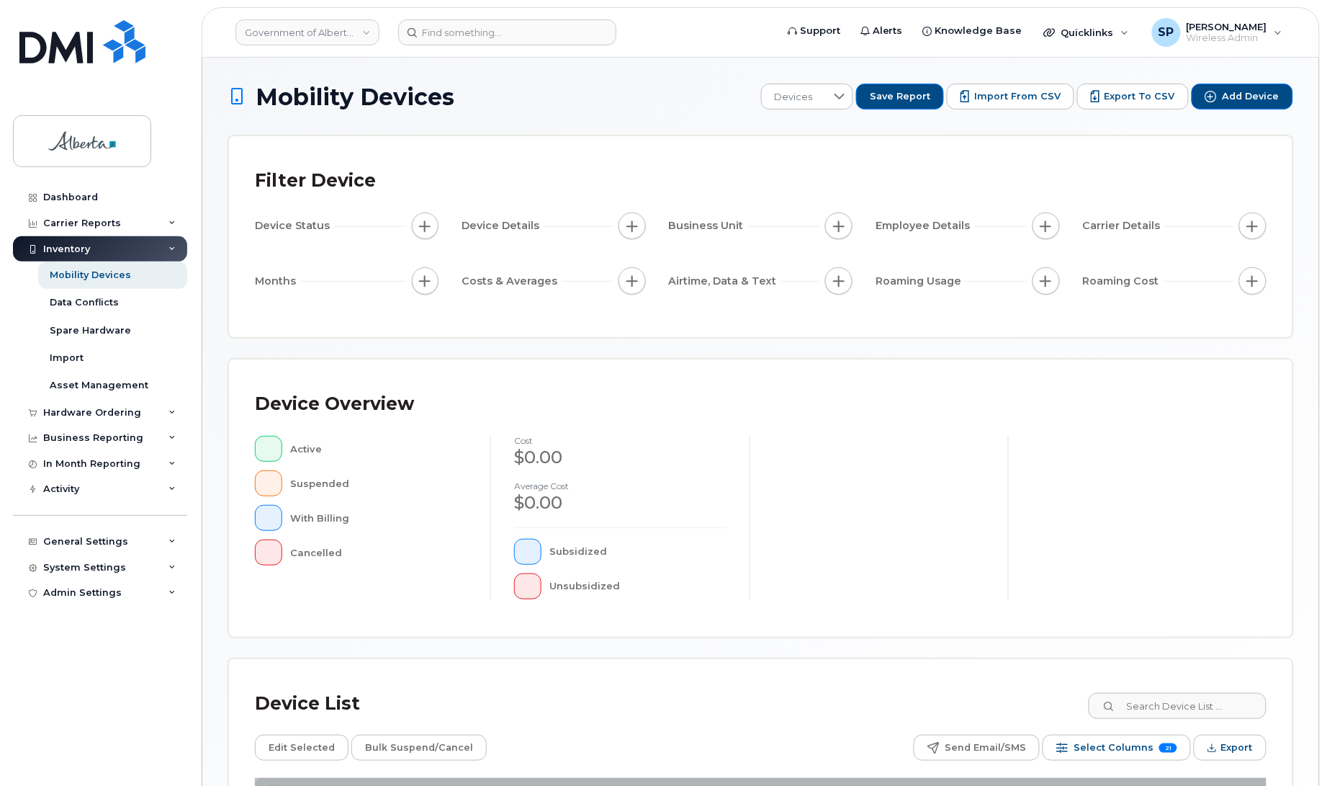
click at [695, 174] on div "Filter Device" at bounding box center [761, 180] width 1012 height 37
click at [695, 229] on span "Business Unit" at bounding box center [708, 225] width 79 height 15
click at [695, 228] on span "Business Unit" at bounding box center [708, 225] width 79 height 15
click at [537, 236] on div "Device Details" at bounding box center [554, 225] width 184 height 27
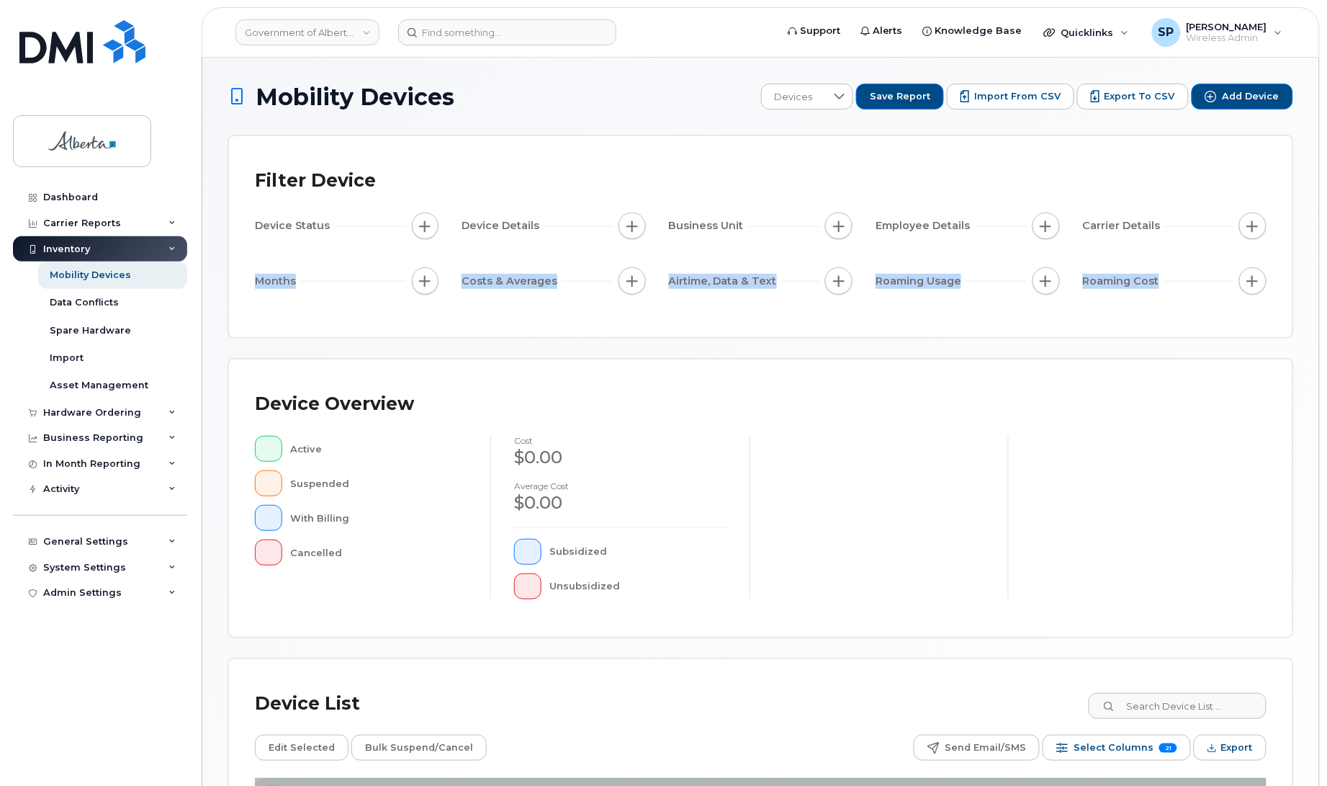
drag, startPoint x: 1325, startPoint y: 200, endPoint x: 1316, endPoint y: 299, distance: 99.1
click at [1316, 299] on body "Government of [GEOGRAPHIC_DATA] (GOA) Support Alerts Knowledge Base Quicklinks …" at bounding box center [663, 495] width 1327 height 990
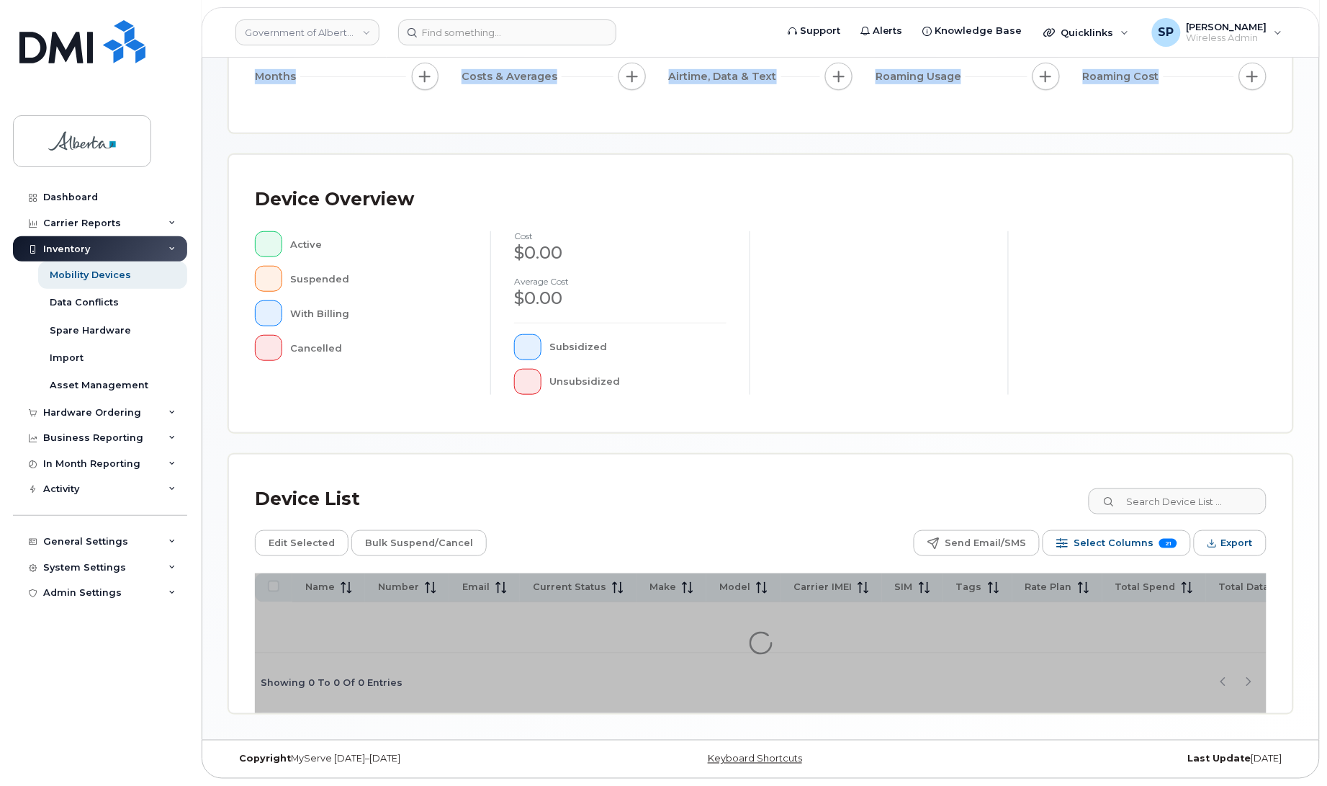
scroll to position [209, 0]
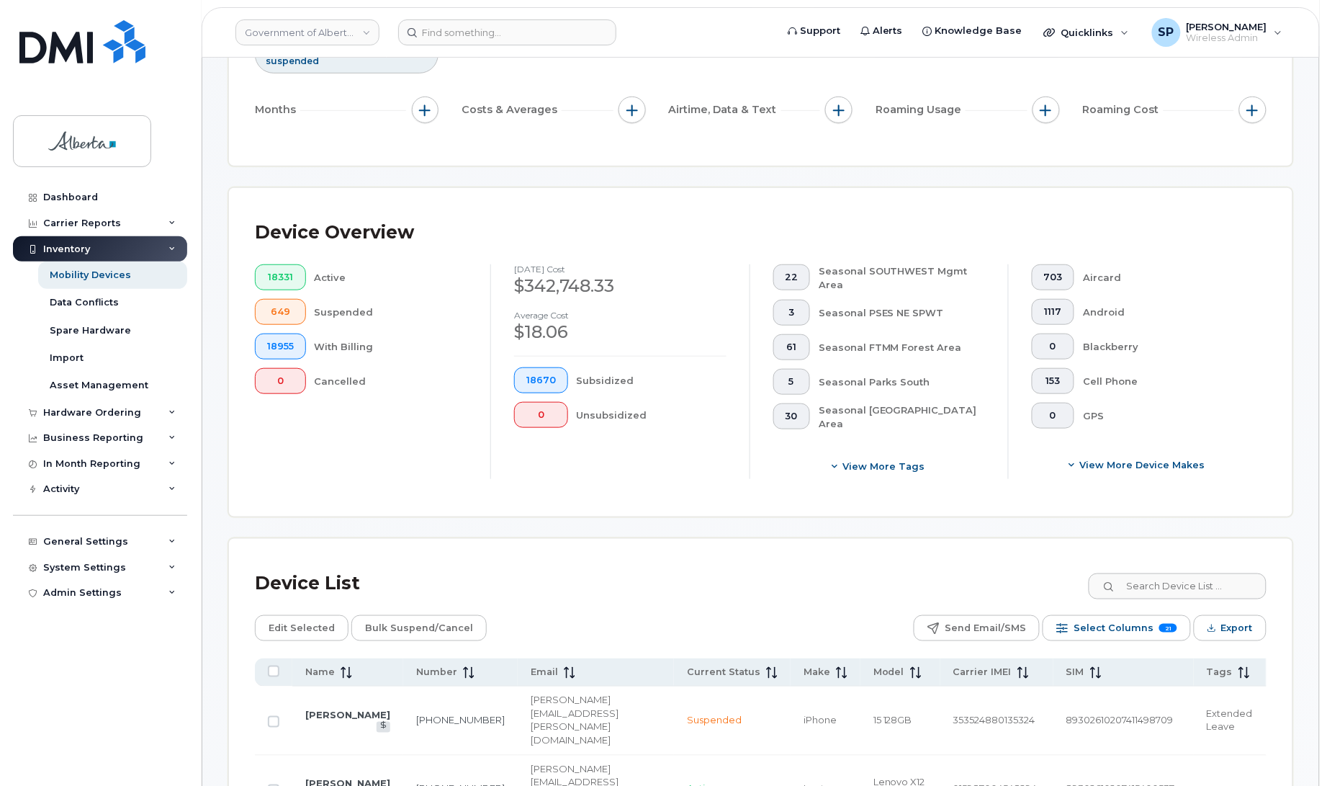
click at [657, 464] on div "[DATE] cost $342,748.33 Average cost $18.06 18670 Subsidized 0 Unsubsidized" at bounding box center [619, 371] width 259 height 215
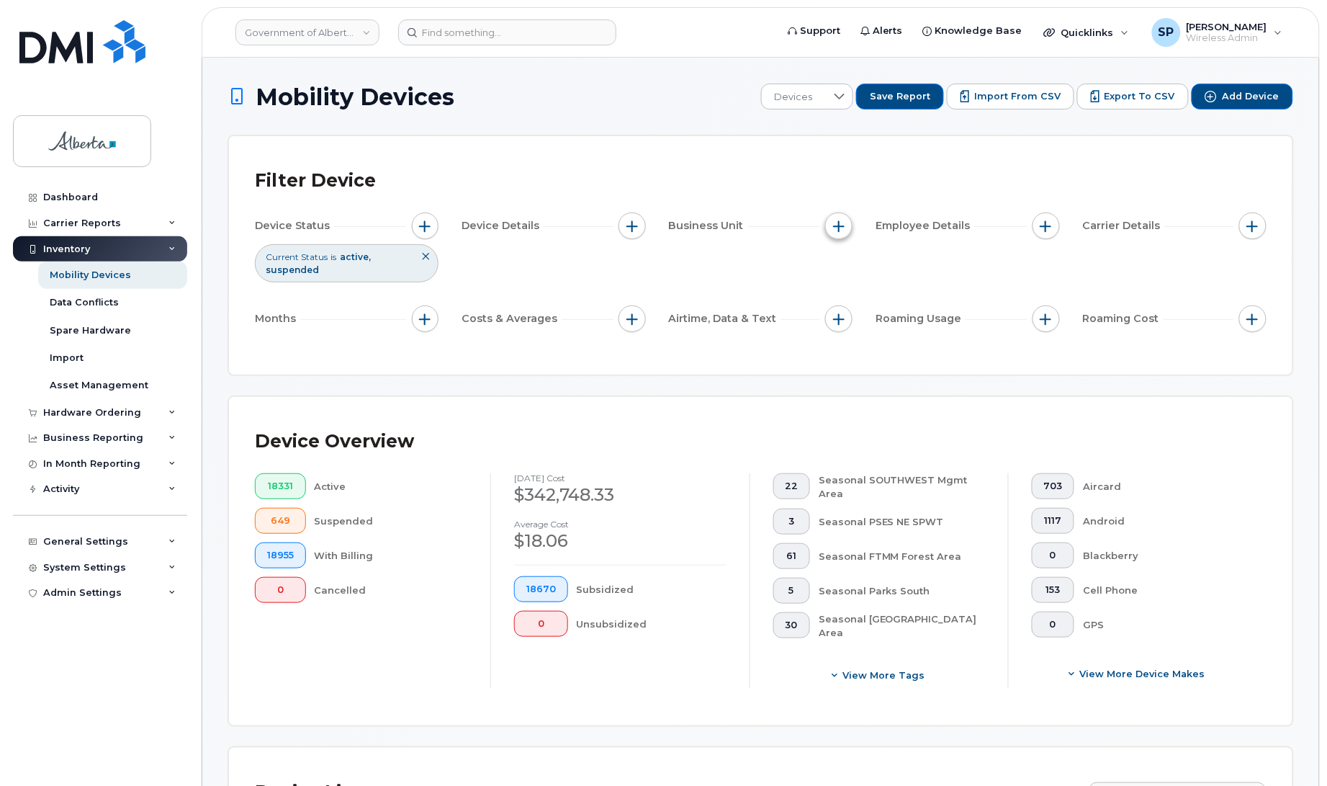
click at [843, 224] on span "button" at bounding box center [839, 226] width 12 height 12
click at [843, 293] on input "BU" at bounding box center [844, 293] width 12 height 12
checkbox input "true"
click at [883, 354] on input "text" at bounding box center [935, 353] width 126 height 13
type input "333"
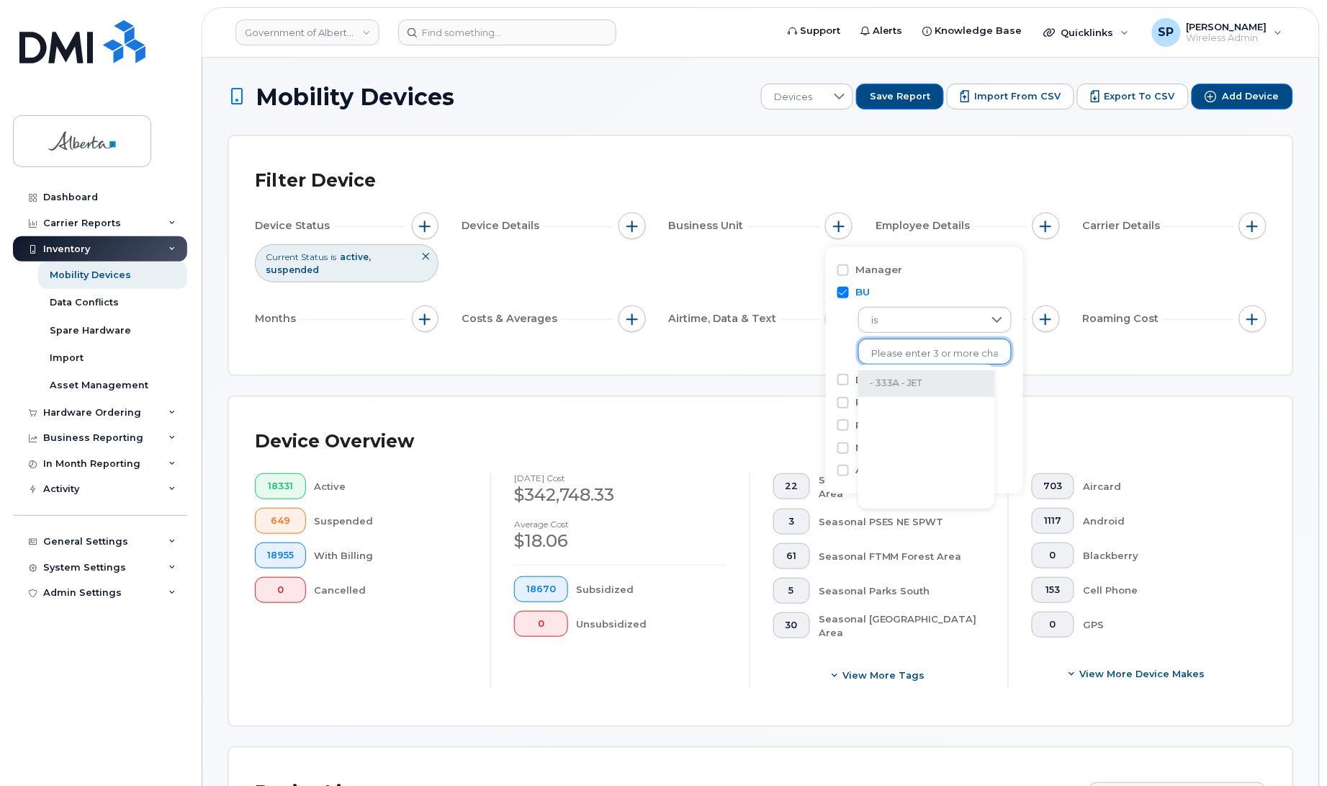
click at [894, 387] on li "- 333A - JET" at bounding box center [926, 383] width 137 height 27
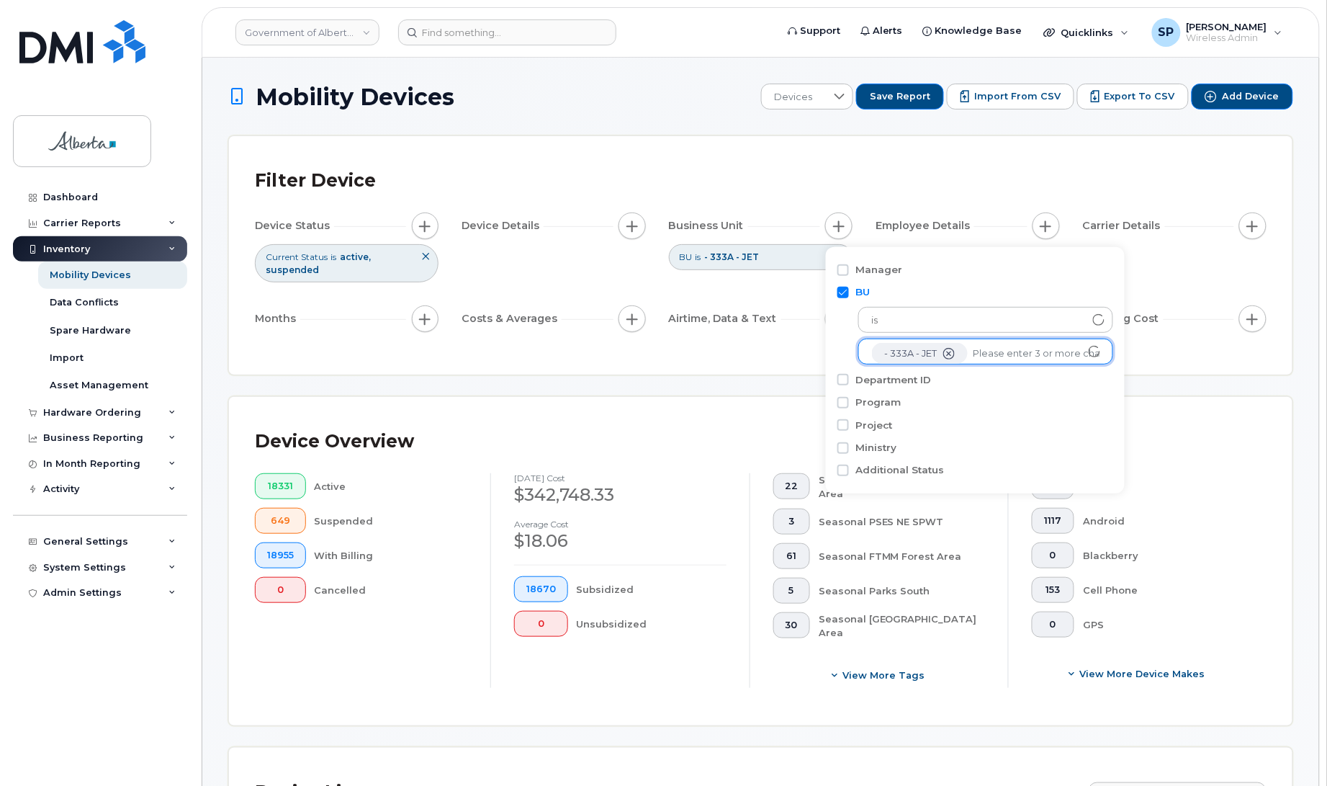
click at [915, 138] on div "Filter Device Device Status Current Status is active suspended Device Details B…" at bounding box center [761, 255] width 1064 height 238
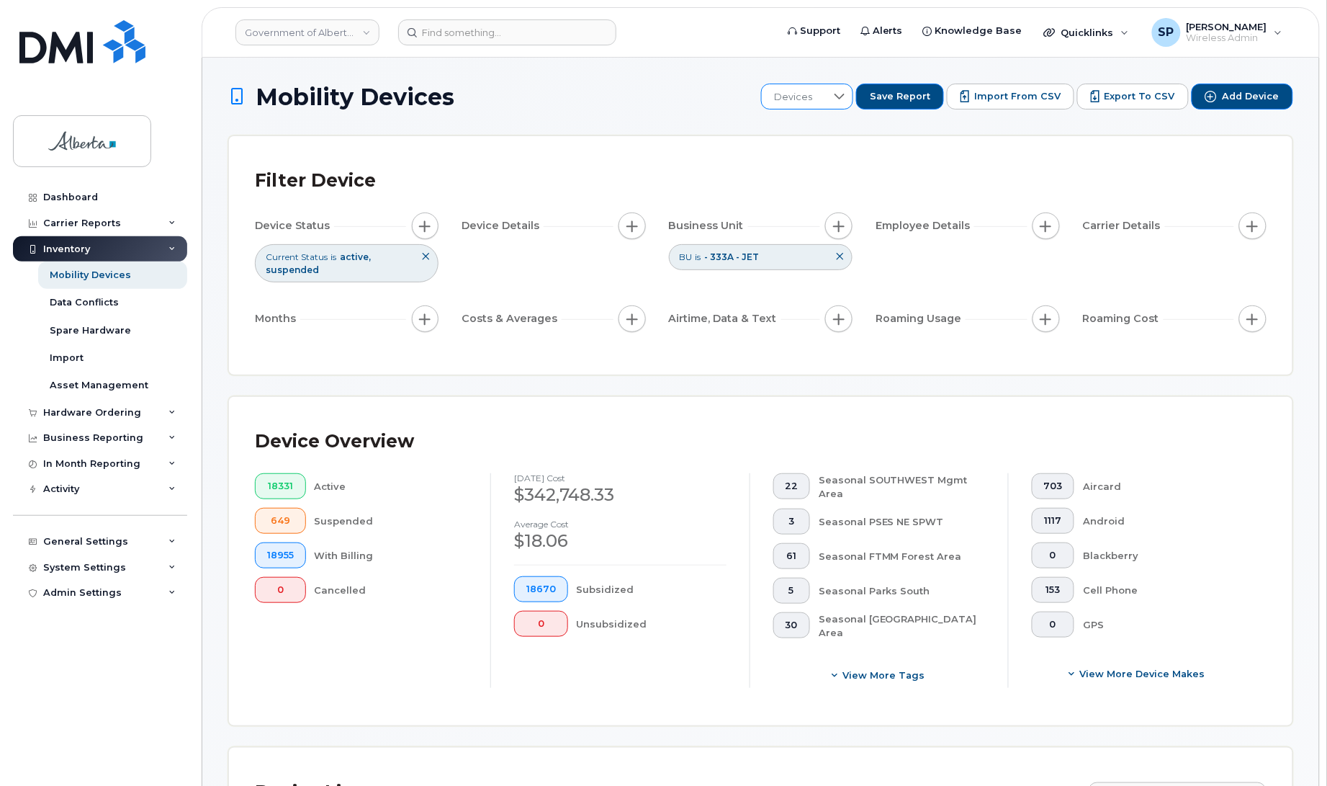
click at [845, 91] on icon at bounding box center [840, 97] width 12 height 12
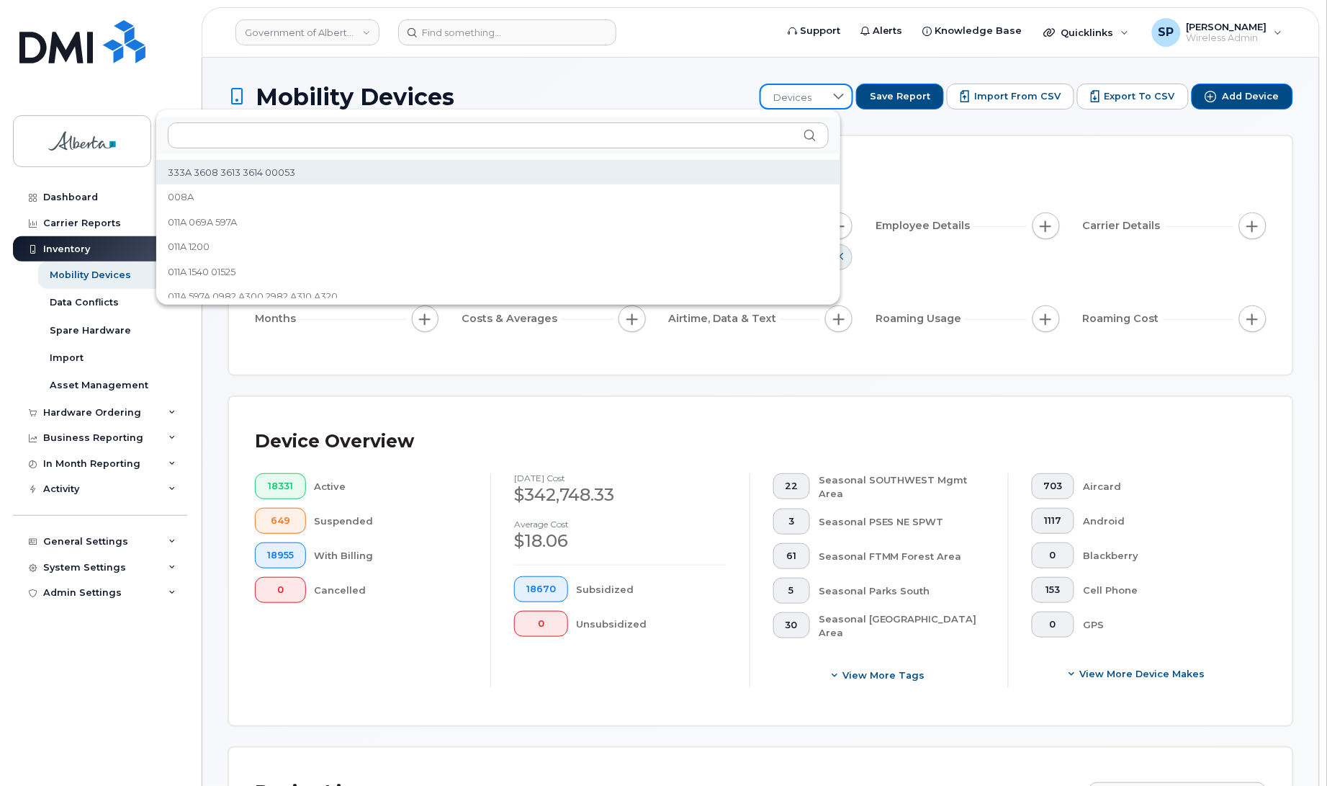
click at [297, 171] on li "333A 3608 3613 3614 00053" at bounding box center [498, 172] width 684 height 25
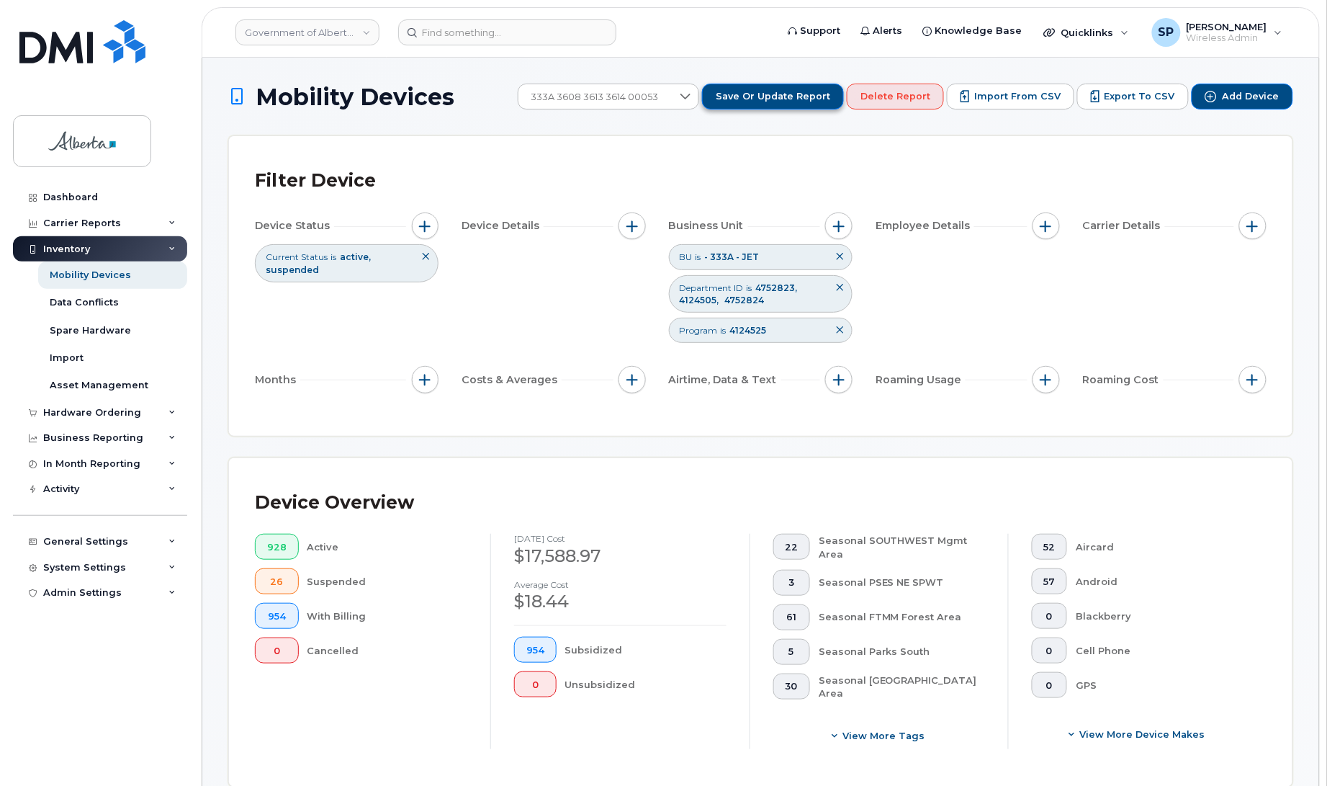
click at [750, 94] on span "Save or Update Report" at bounding box center [773, 96] width 115 height 13
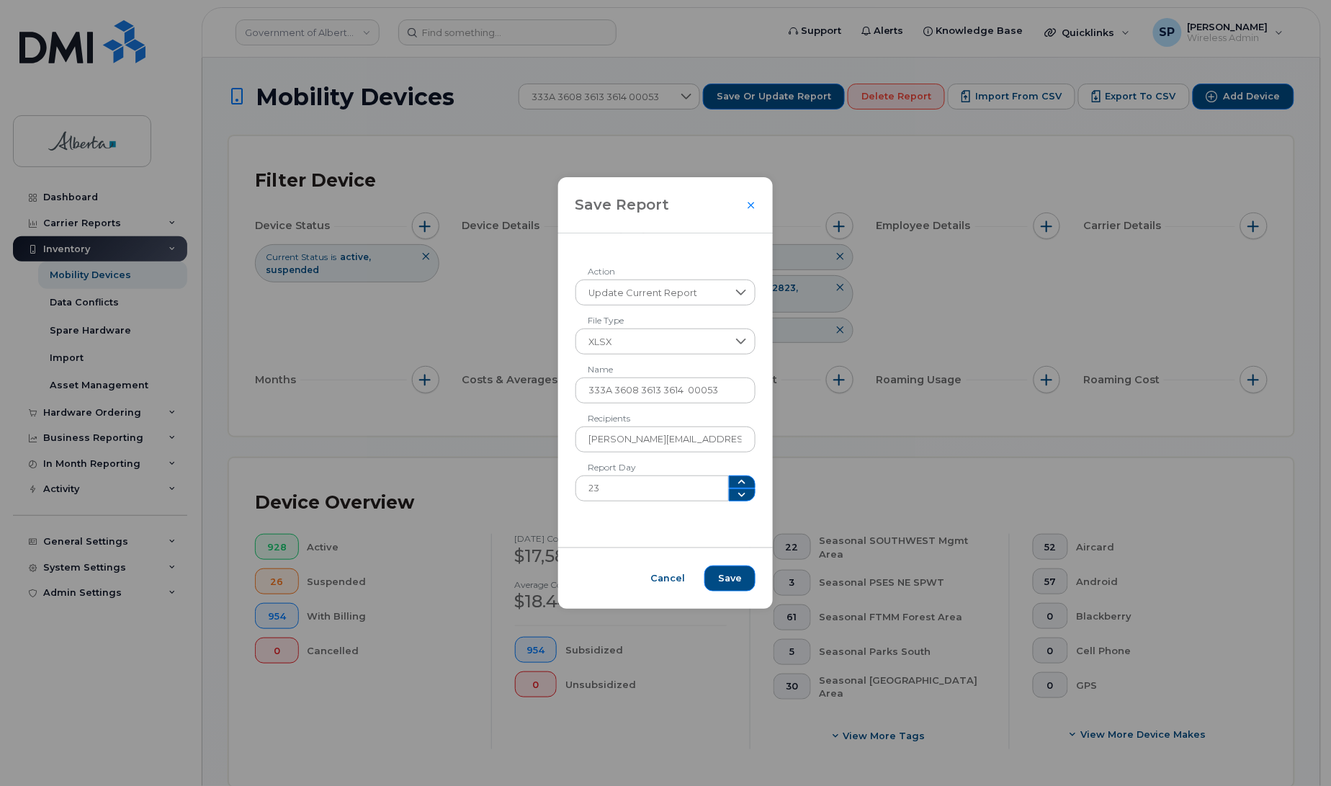
click at [854, 493] on div "Save Report Update Current Report Action XLSX File Type 333A 3608 3613 3614 000…" at bounding box center [665, 393] width 1331 height 786
click at [886, 404] on div "Save Report Update Current Report Action XLSX File Type 333A 3608 3613 3614 000…" at bounding box center [665, 393] width 1331 height 786
click at [844, 463] on div "Save Report Update Current Report Action XLSX File Type 333A 3608 3613 3614 000…" at bounding box center [665, 393] width 1331 height 786
click at [650, 577] on span "Cancel" at bounding box center [667, 578] width 35 height 13
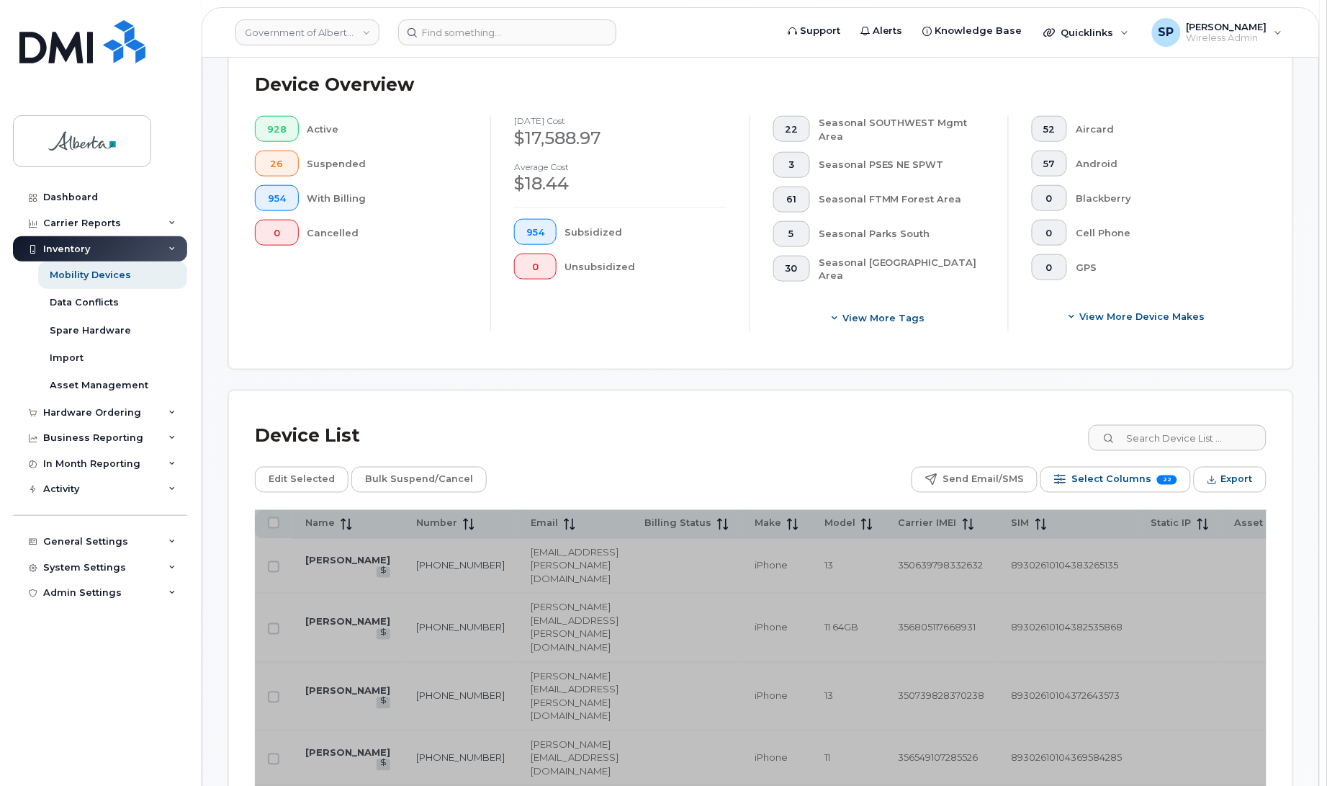
scroll to position [493, 0]
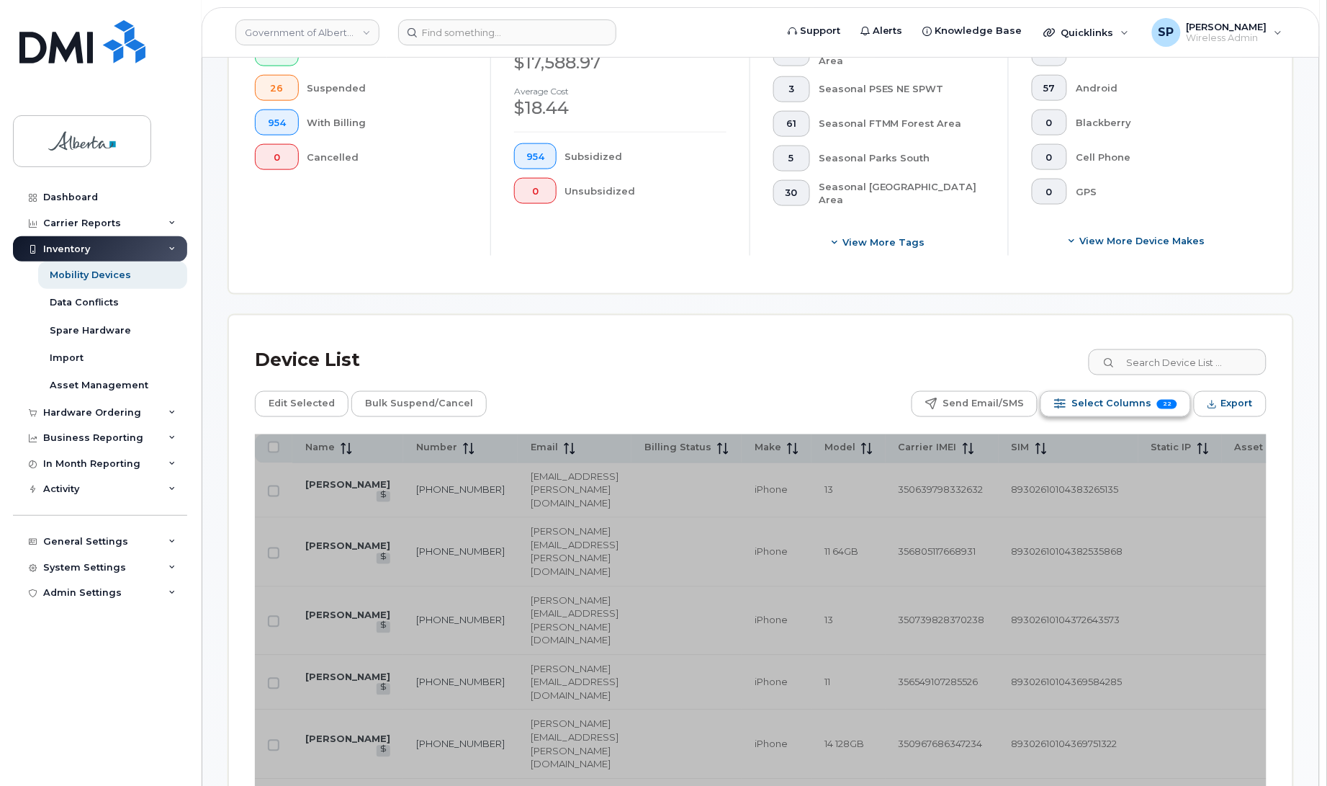
click at [1077, 403] on button "Select Columns 22" at bounding box center [1116, 404] width 151 height 26
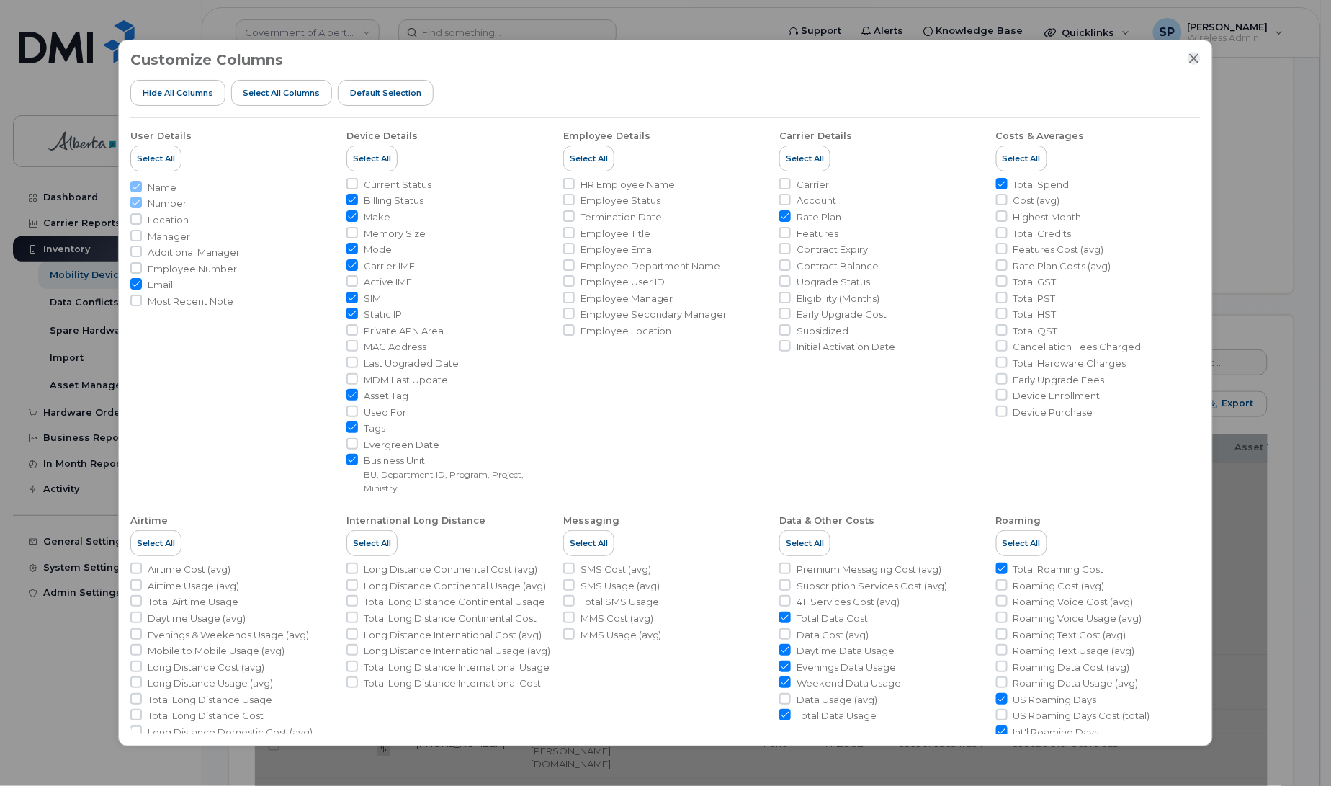
click at [1189, 53] on icon "Close" at bounding box center [1194, 59] width 12 height 12
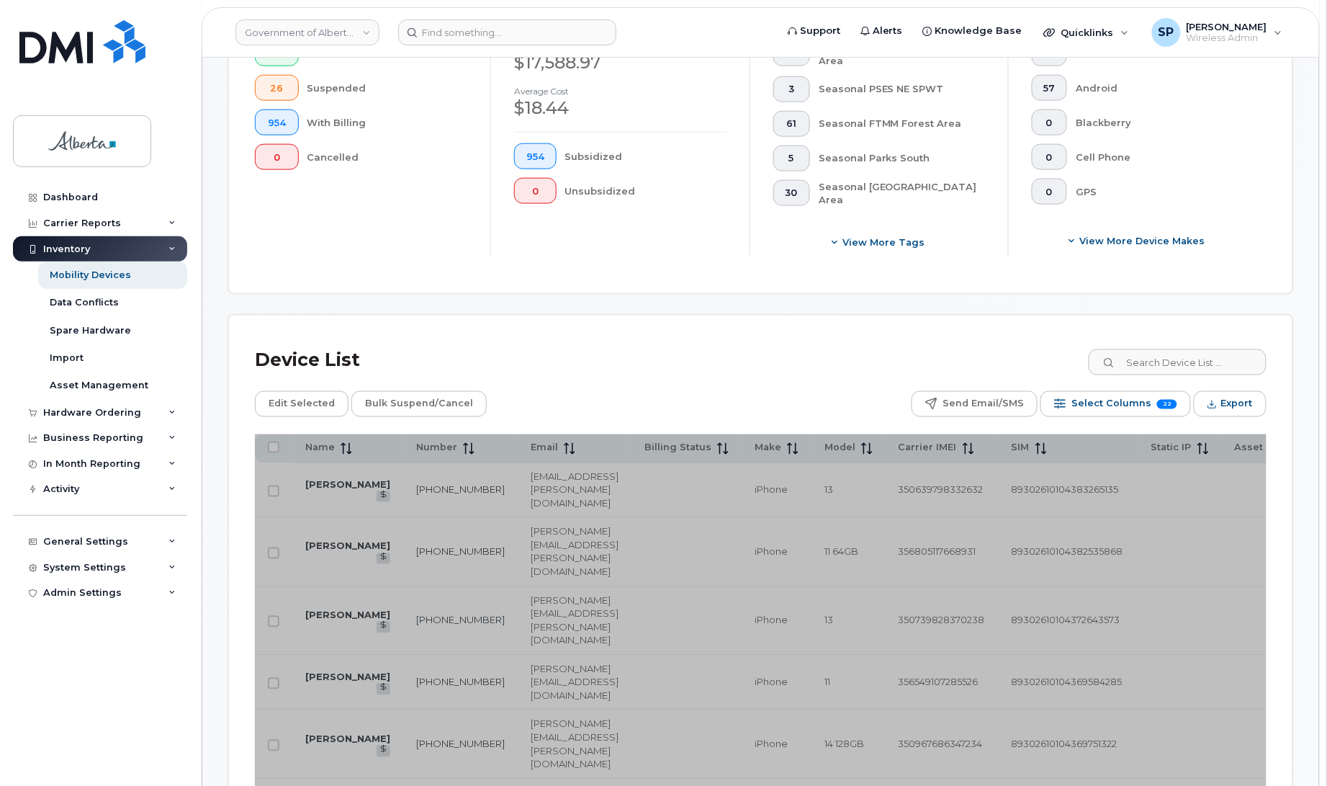
click at [486, 351] on div "Device List" at bounding box center [761, 359] width 1012 height 37
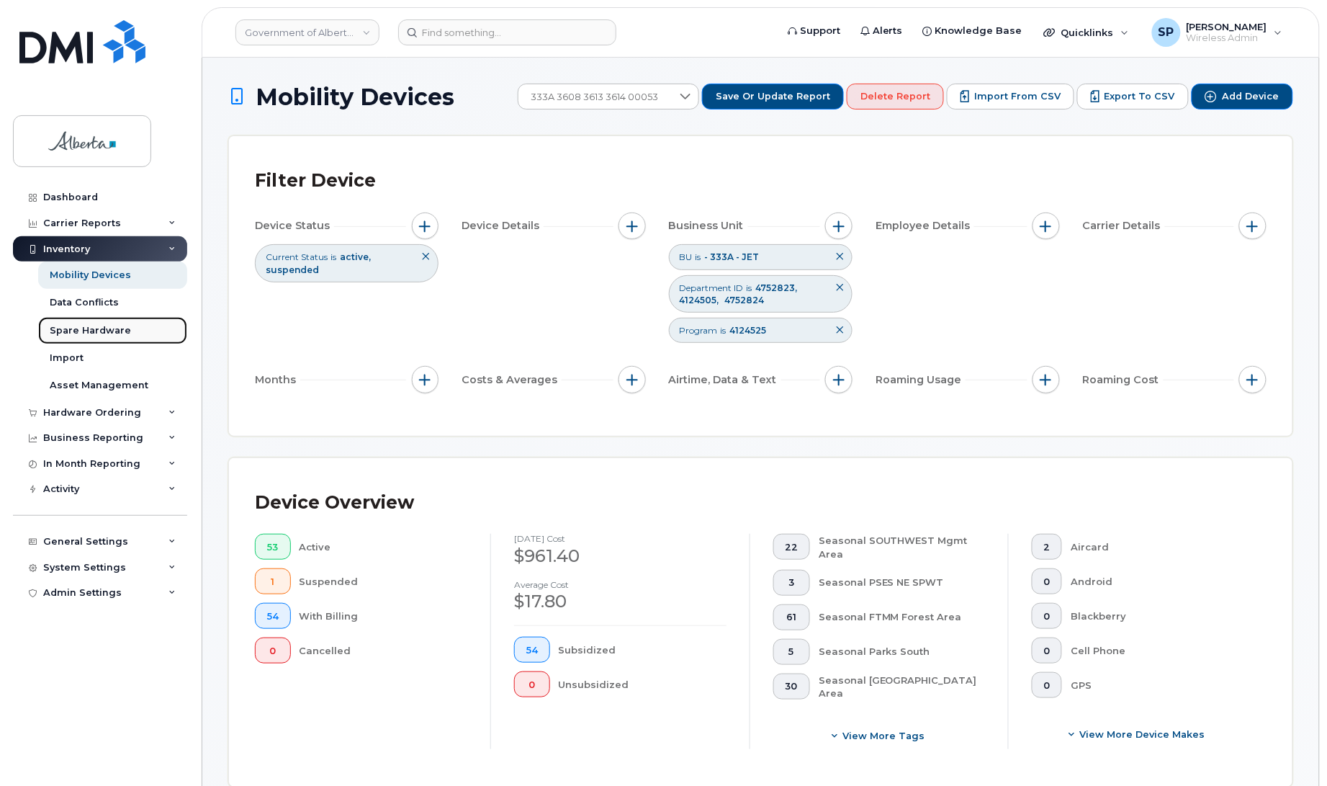
click at [76, 331] on div "Spare Hardware" at bounding box center [90, 330] width 81 height 13
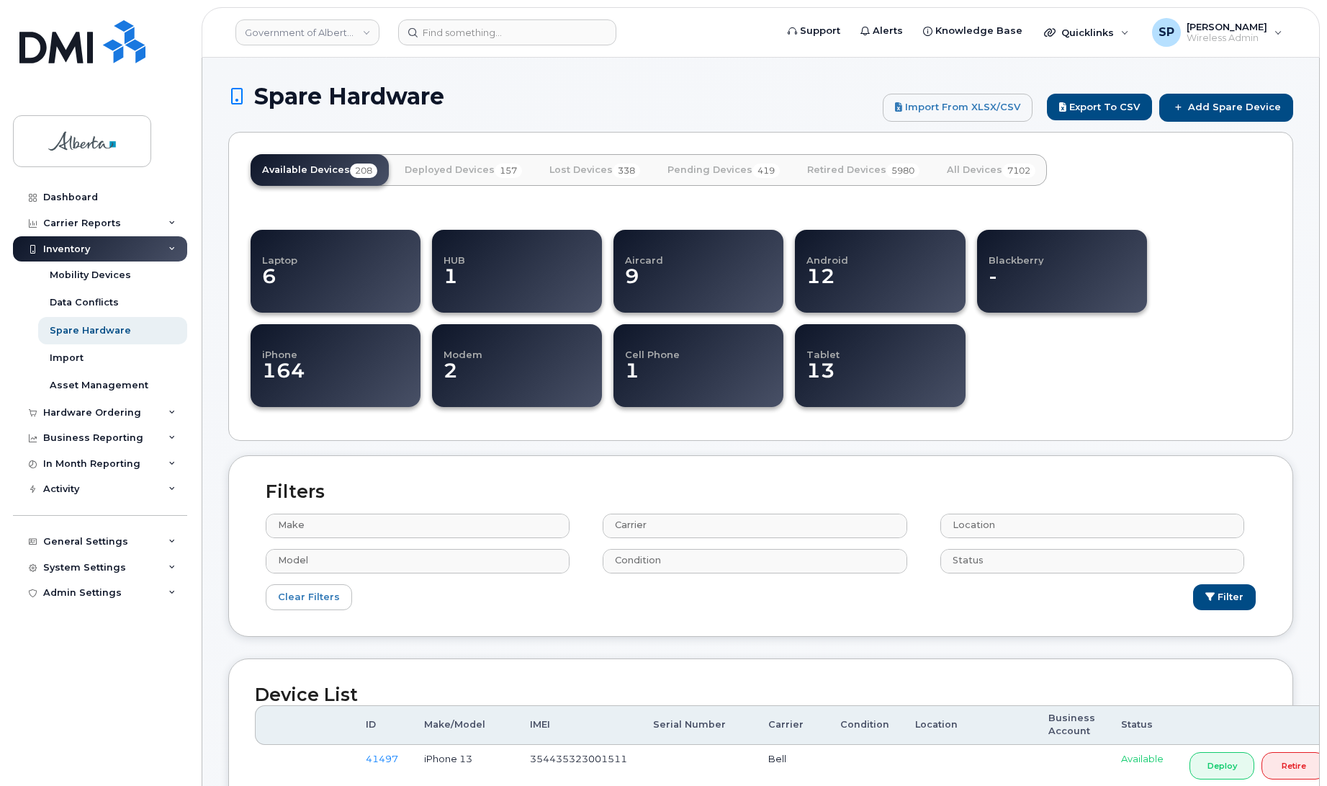
select select
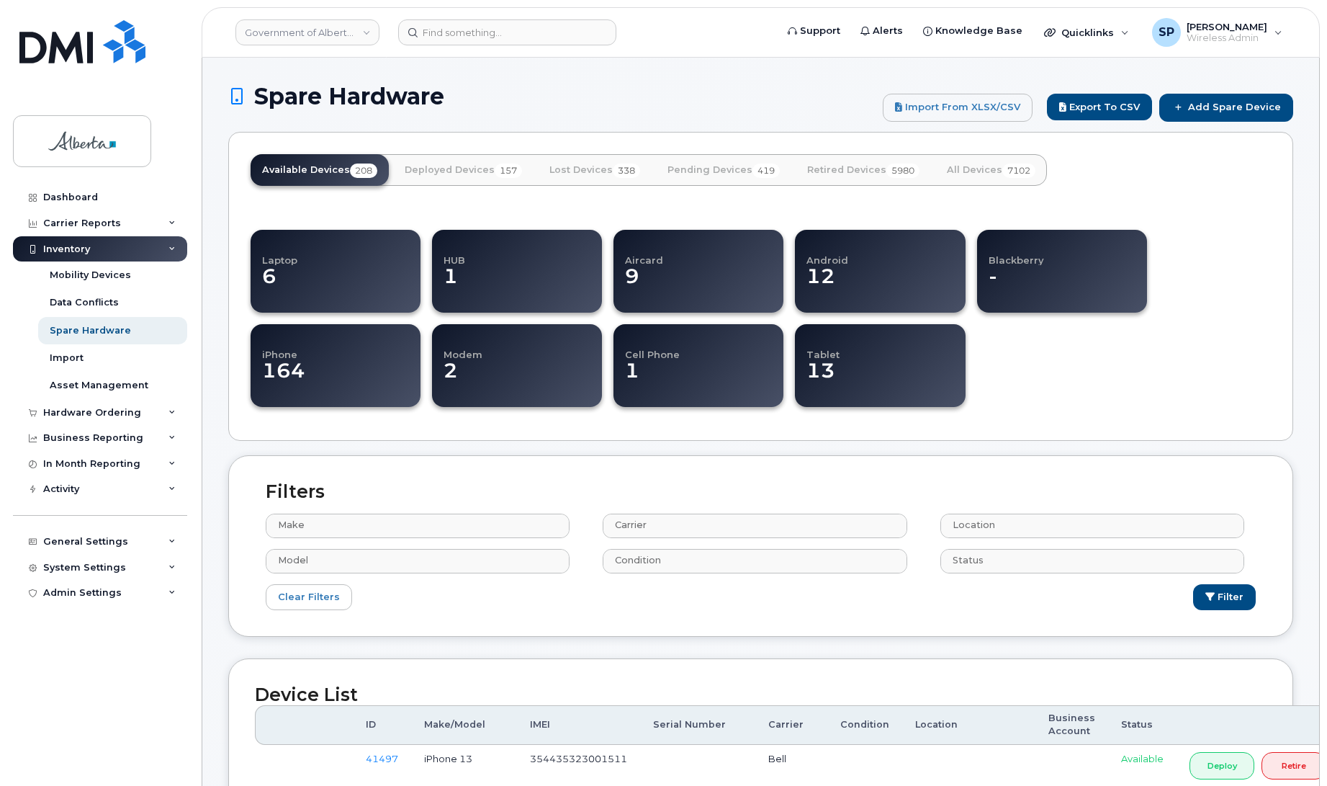
select select
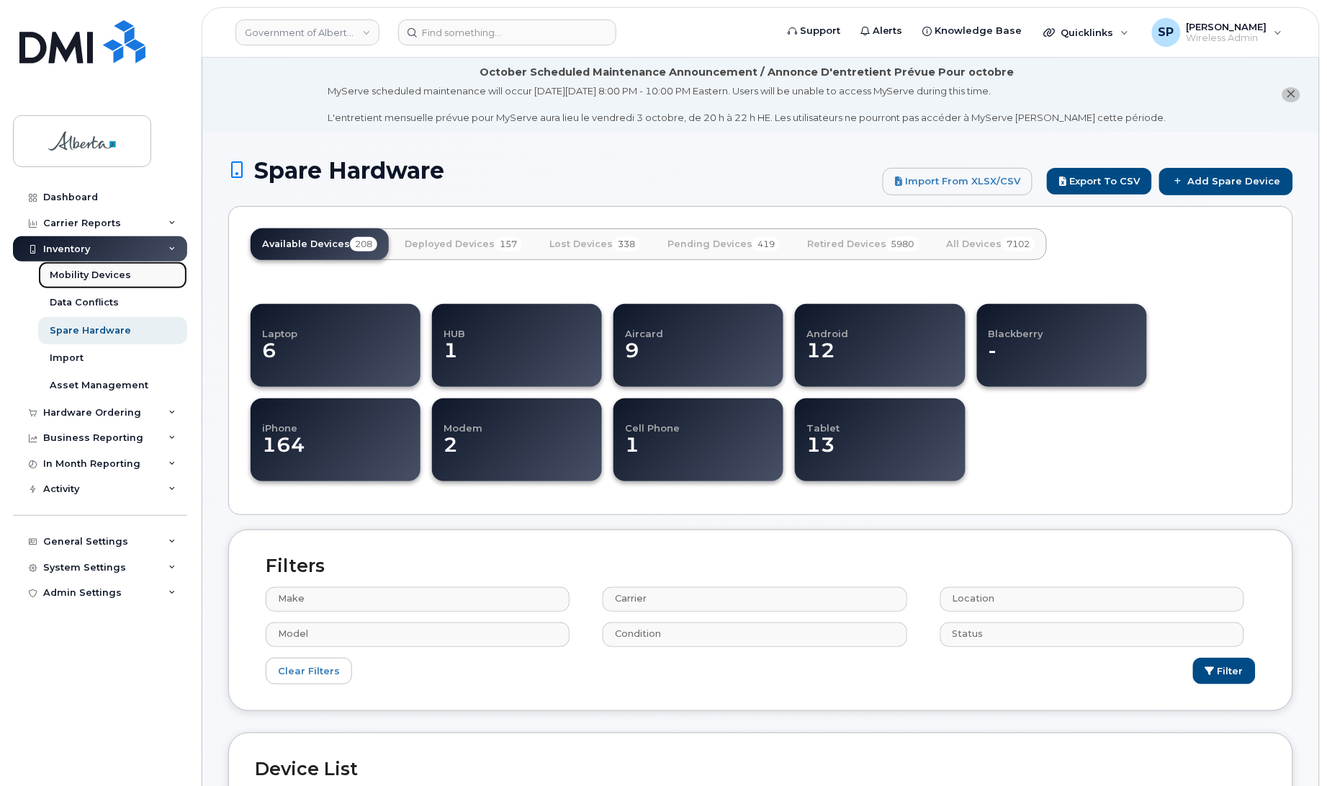
click at [116, 274] on div "Mobility Devices" at bounding box center [90, 275] width 81 height 13
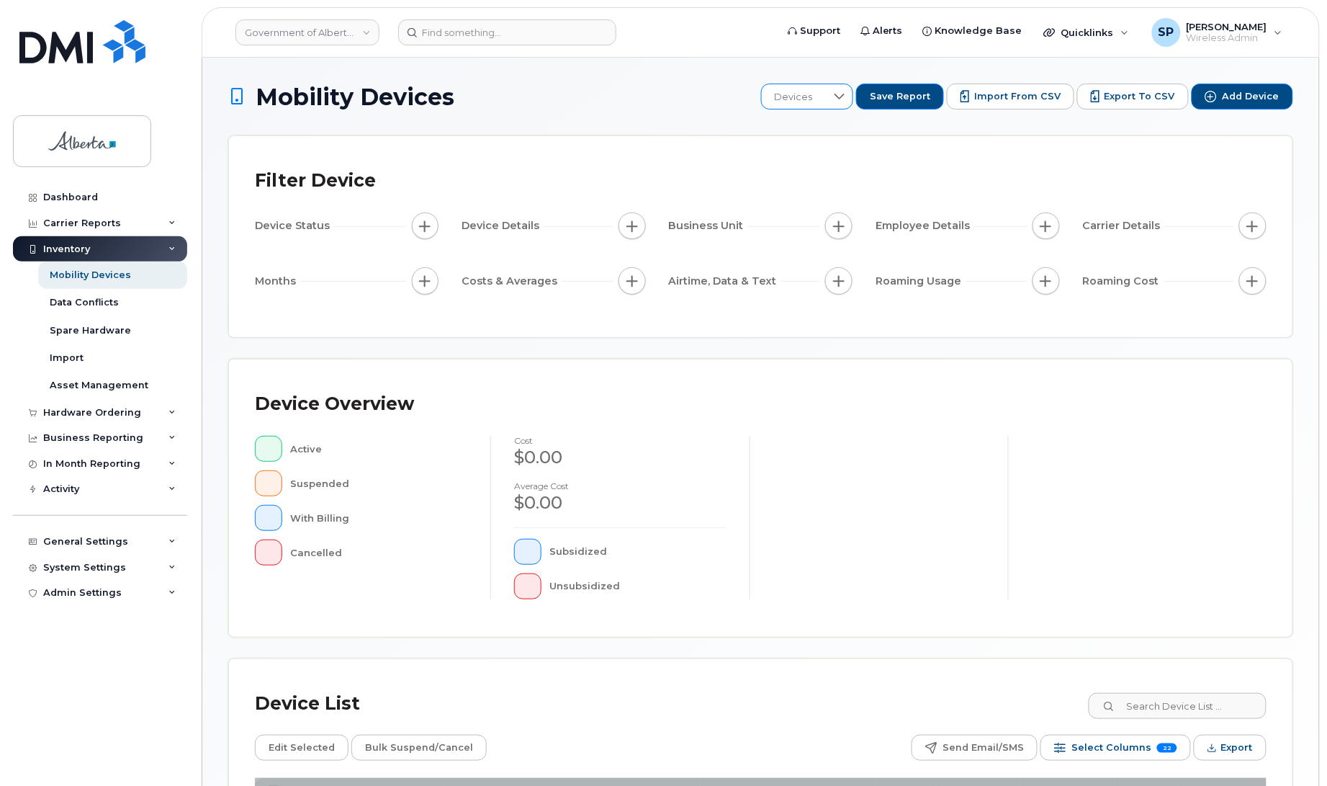
click at [845, 98] on icon at bounding box center [840, 97] width 12 height 12
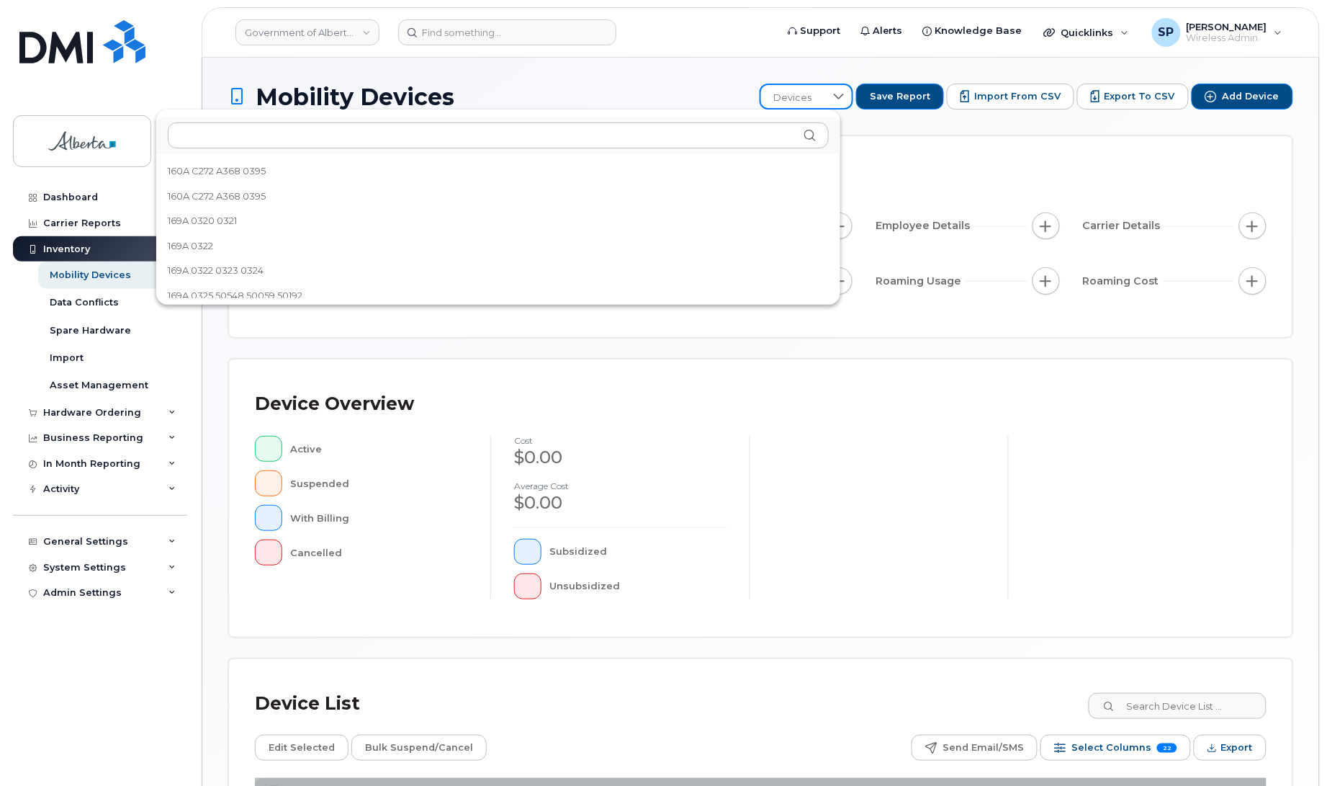
scroll to position [1444, 0]
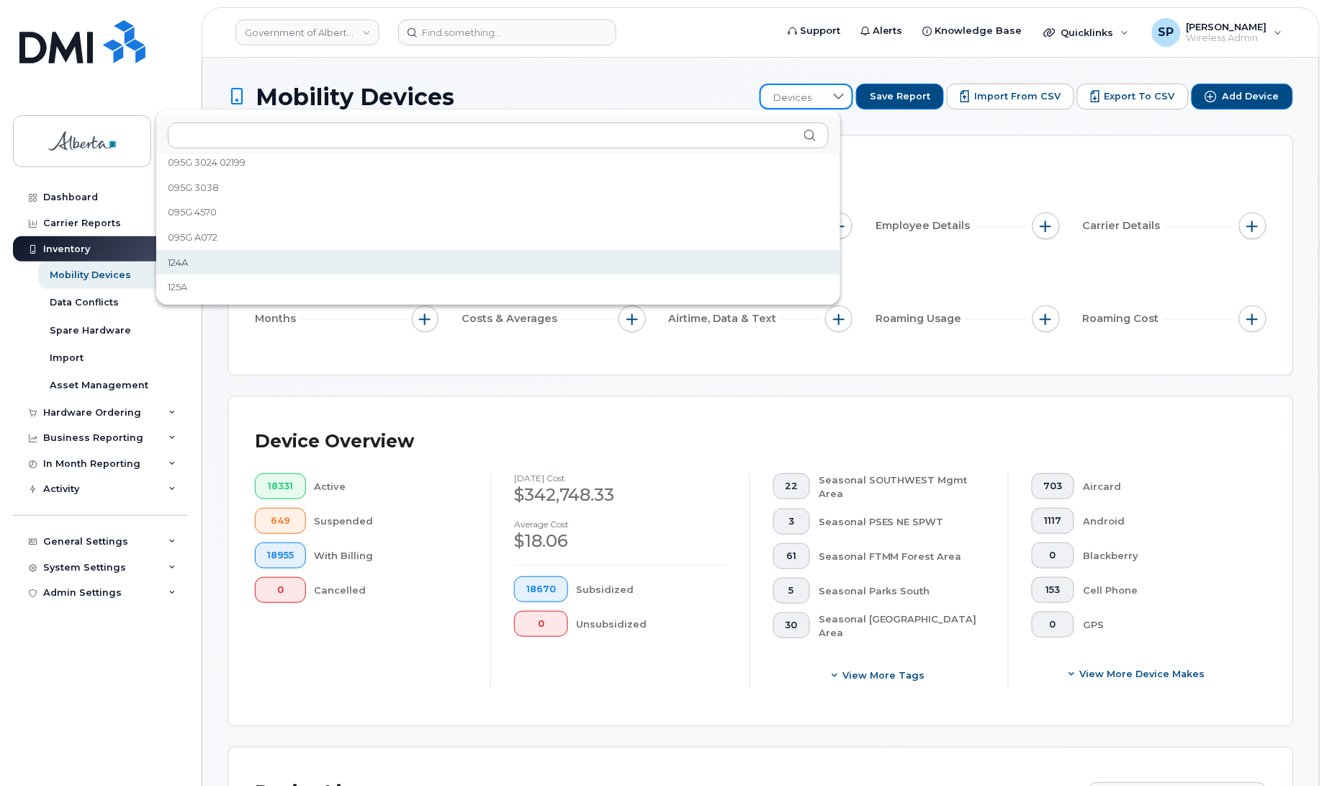
scroll to position [882, 0]
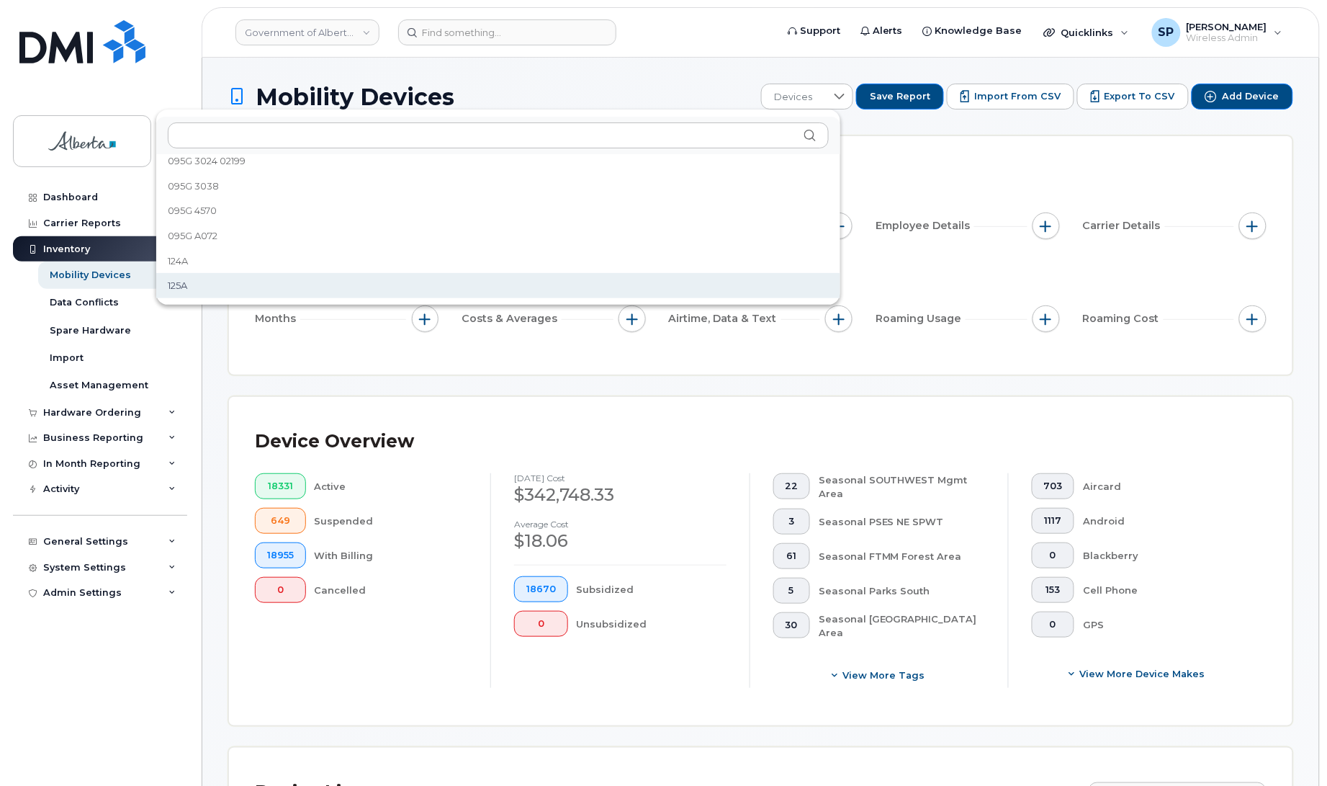
click at [171, 287] on span "125A" at bounding box center [177, 286] width 19 height 14
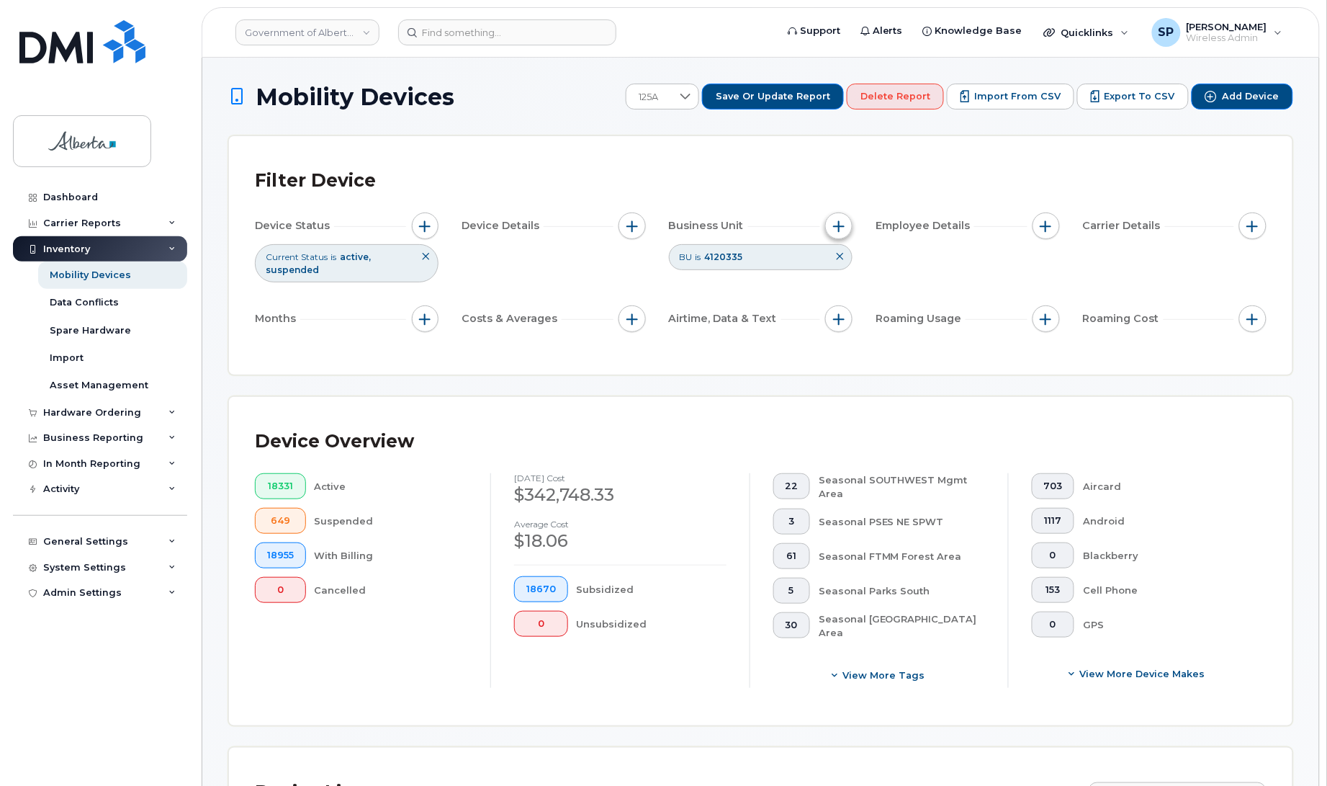
click at [841, 220] on span "button" at bounding box center [839, 226] width 12 height 12
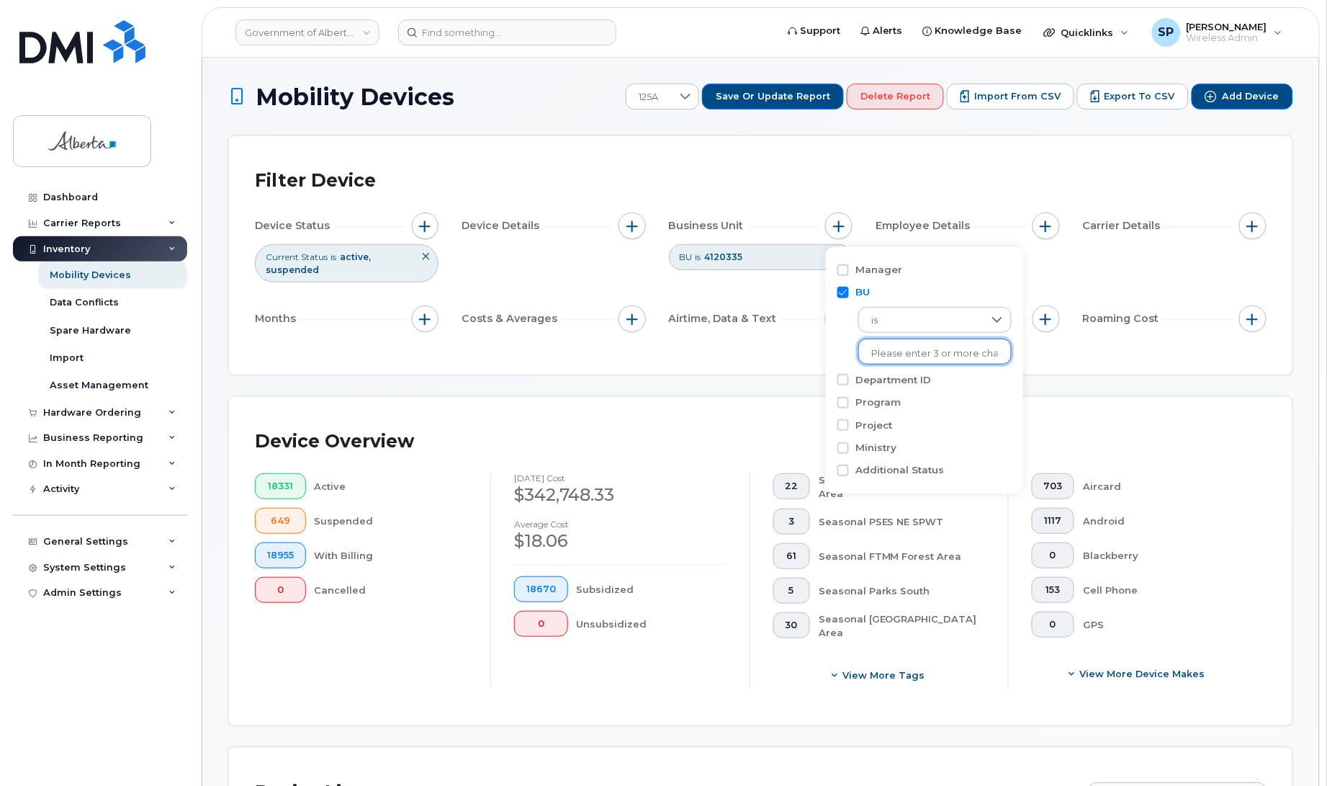
click at [888, 353] on input "text" at bounding box center [935, 353] width 126 height 13
click at [912, 349] on input "125a" at bounding box center [935, 353] width 126 height 13
click at [911, 351] on input "125a" at bounding box center [935, 353] width 126 height 13
type input "125a"
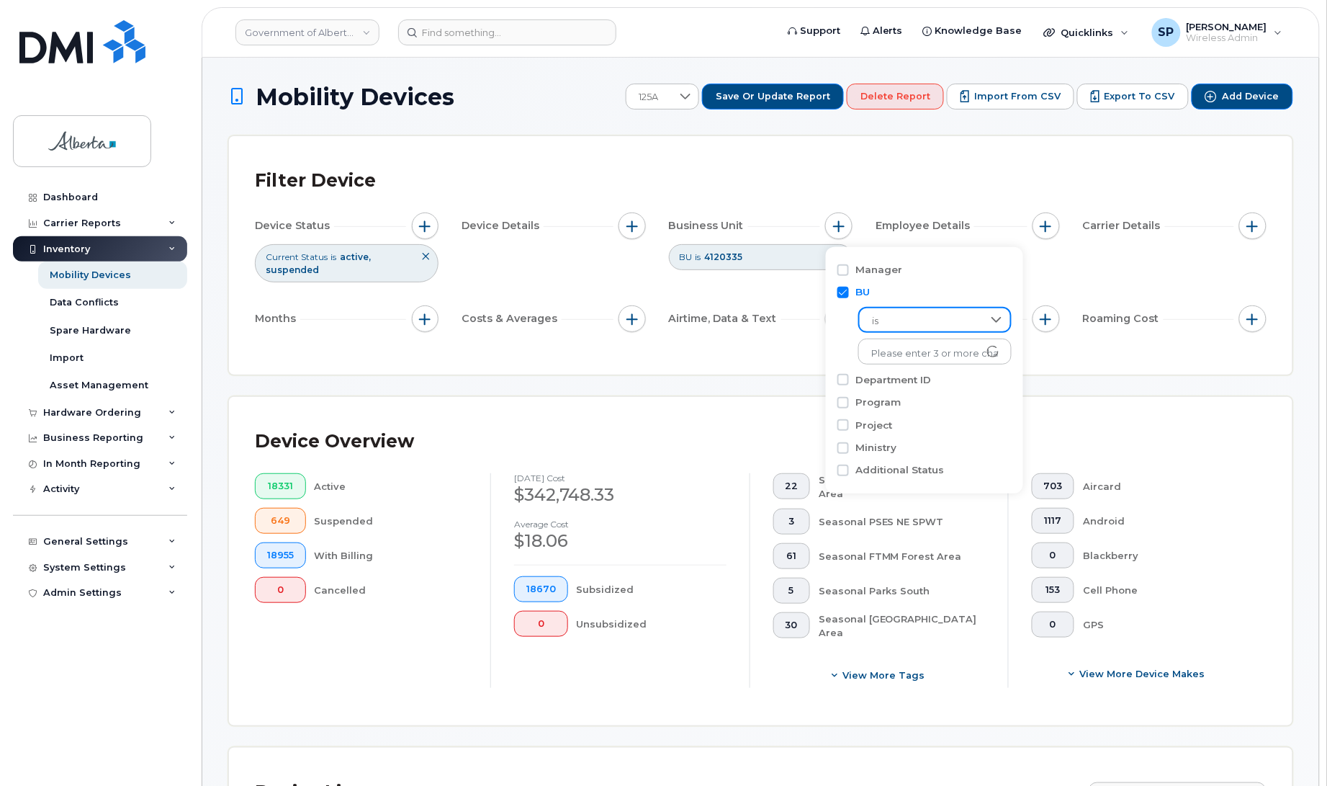
click at [912, 314] on span "is" at bounding box center [921, 321] width 123 height 26
click at [902, 361] on li "is" at bounding box center [926, 359] width 137 height 28
click at [905, 354] on input "text" at bounding box center [935, 353] width 126 height 13
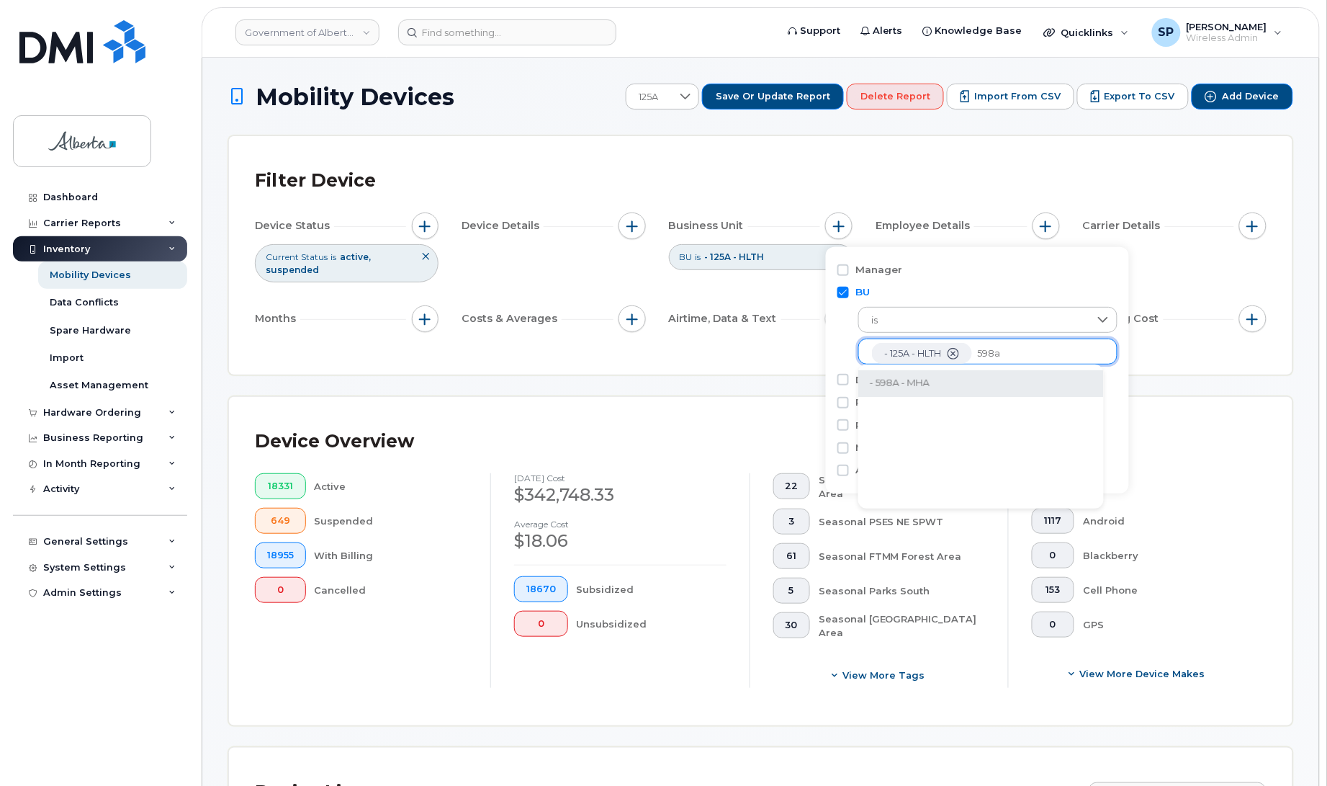
type input "598a"
click at [919, 380] on li "- 598A - MHA" at bounding box center [981, 383] width 246 height 27
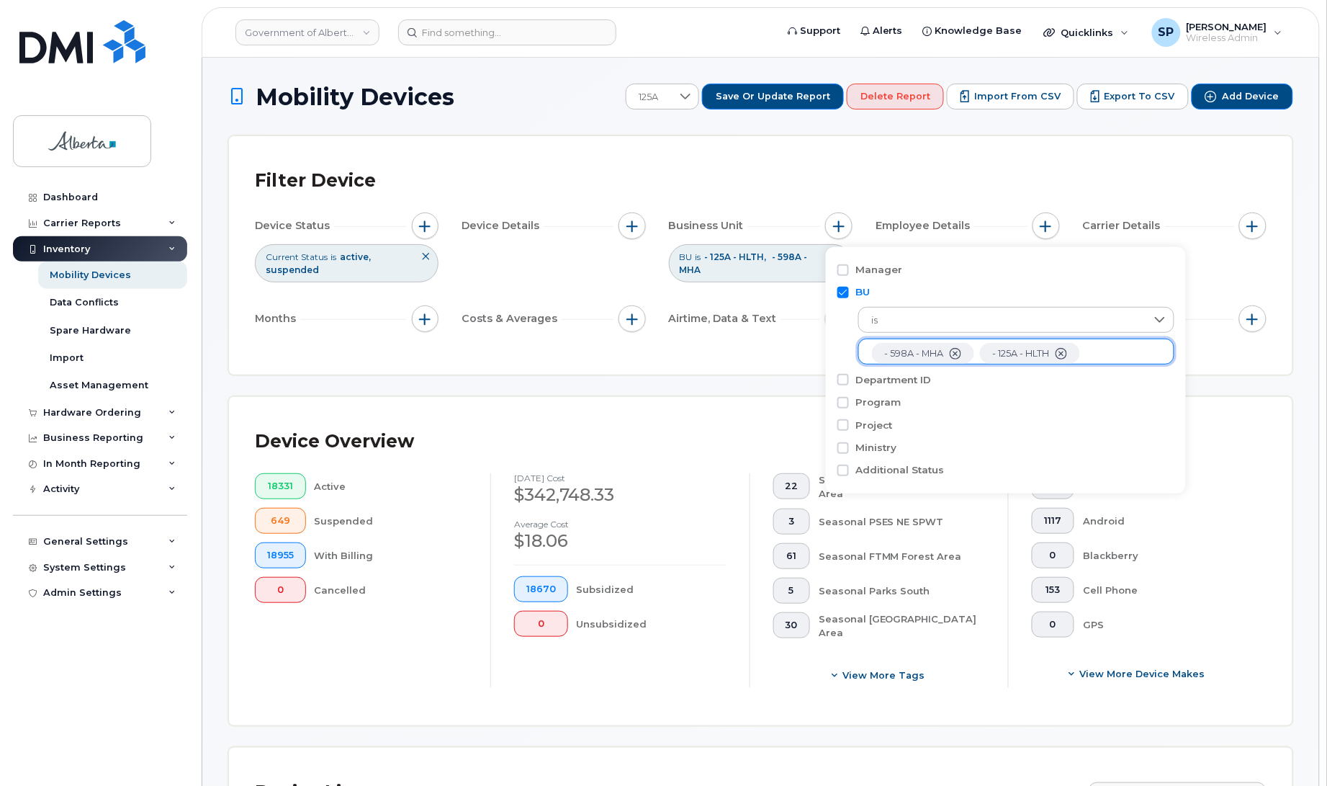
scroll to position [29, 0]
click at [724, 354] on div "Filter Device Device Status Current Status is active suspended Device Details B…" at bounding box center [761, 255] width 1064 height 238
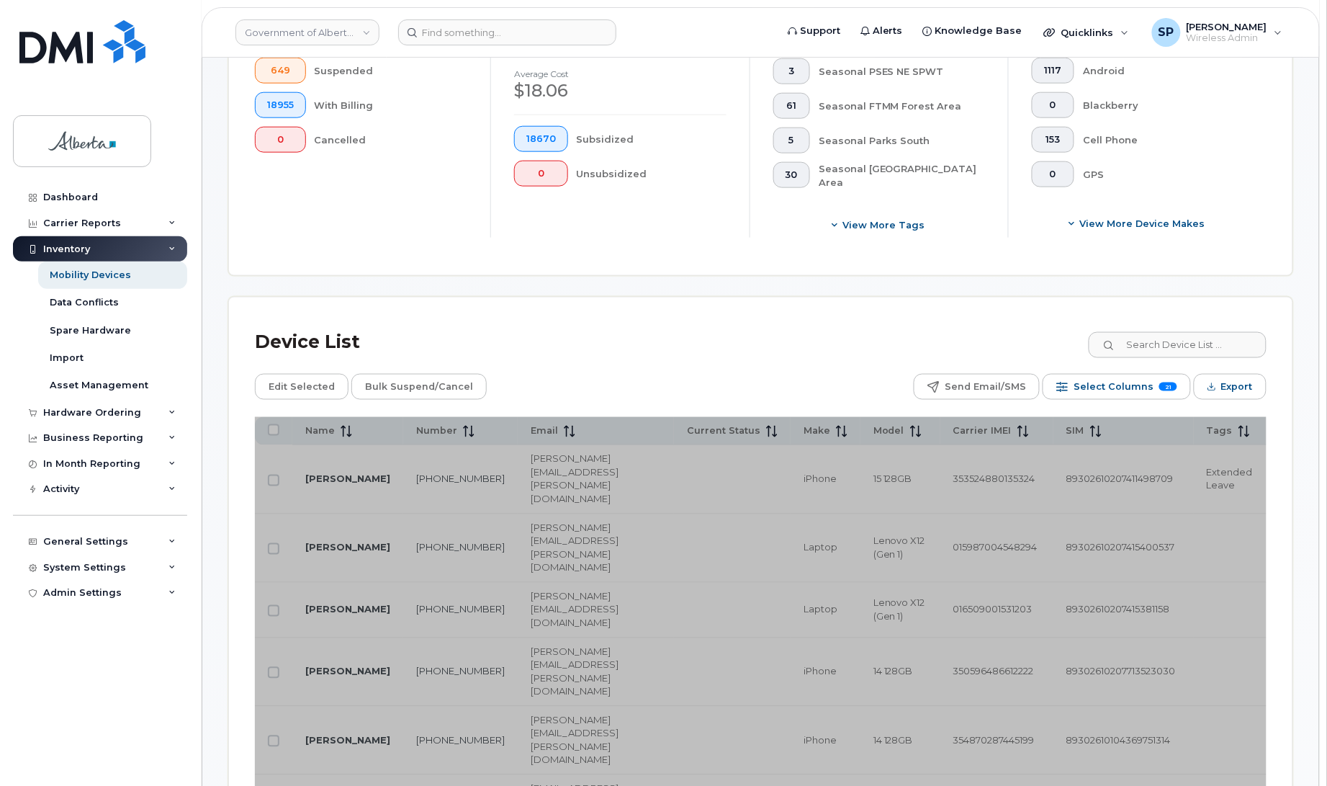
scroll to position [696, 0]
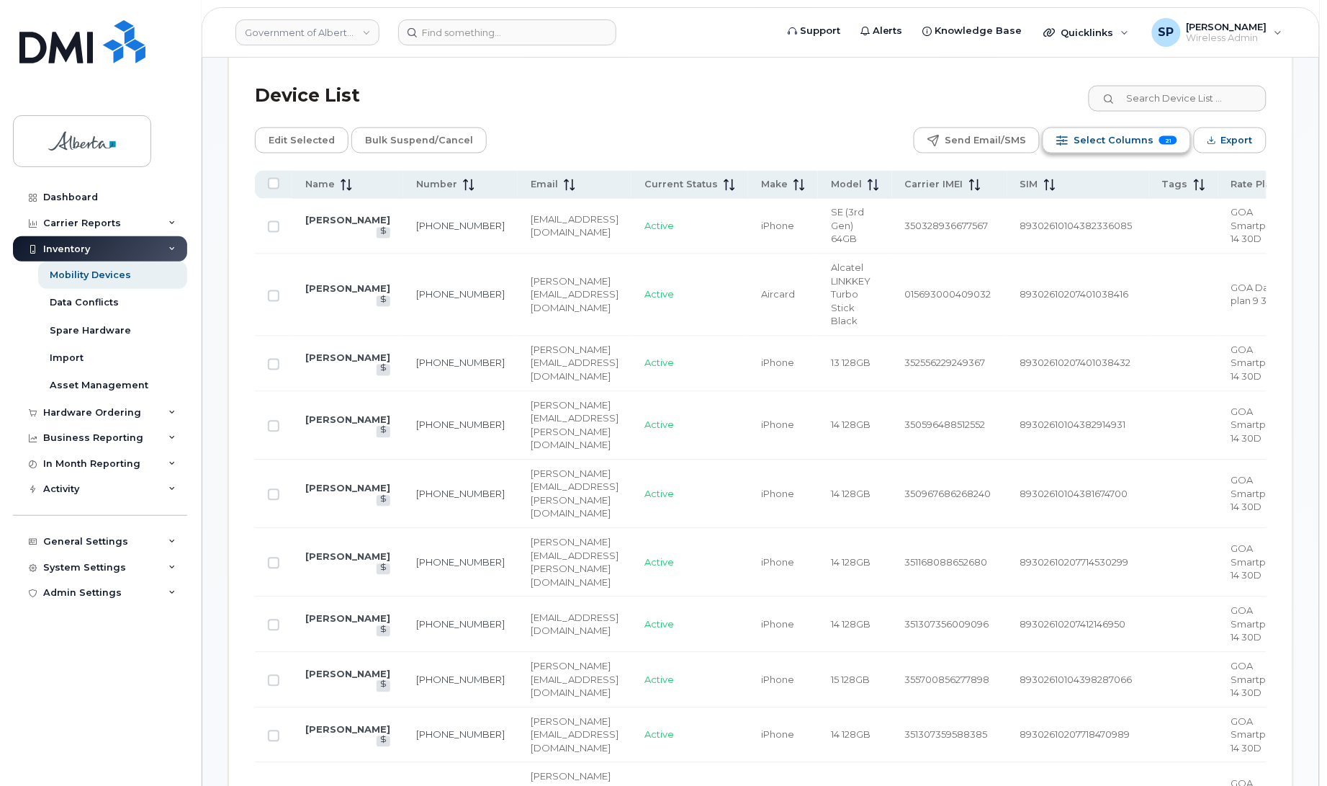
click at [1110, 139] on span "Select Columns" at bounding box center [1114, 141] width 80 height 22
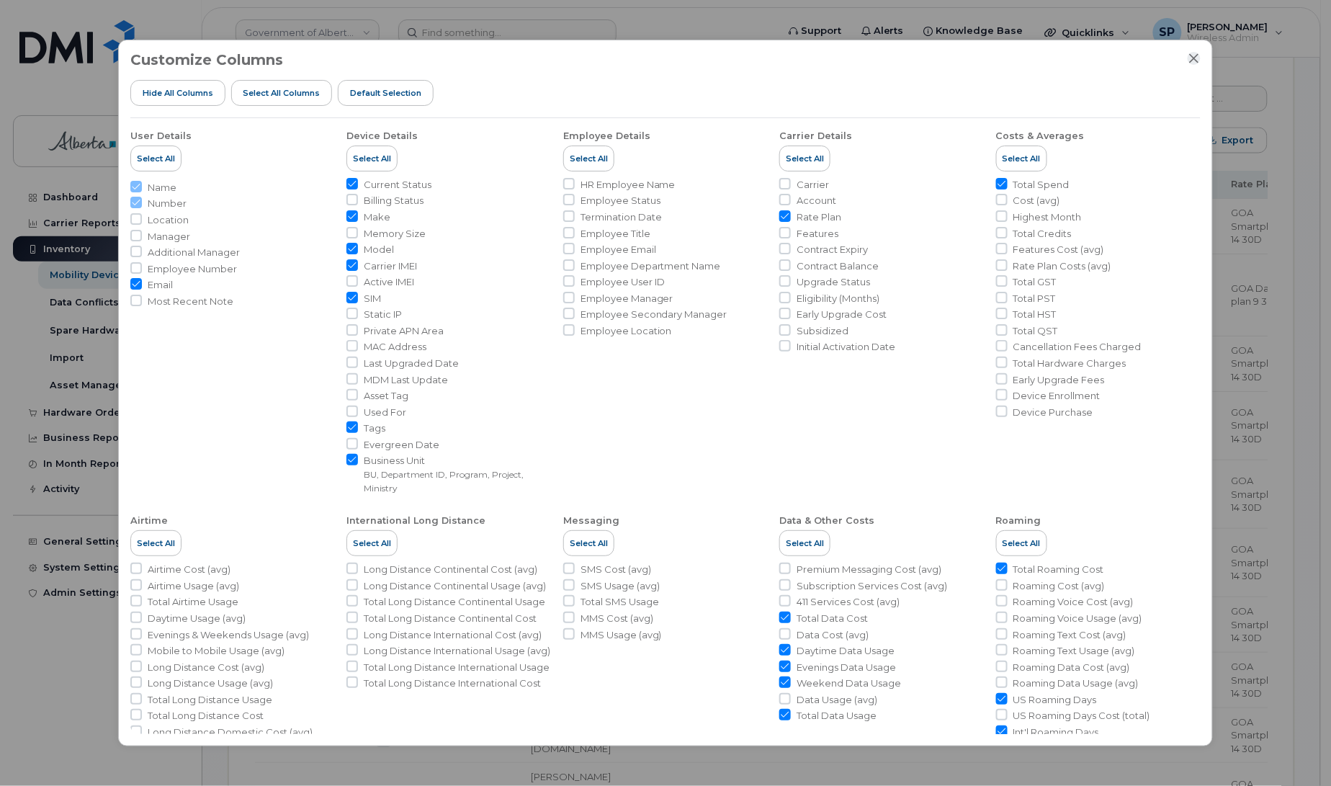
click at [1199, 58] on icon "Close" at bounding box center [1194, 59] width 12 height 12
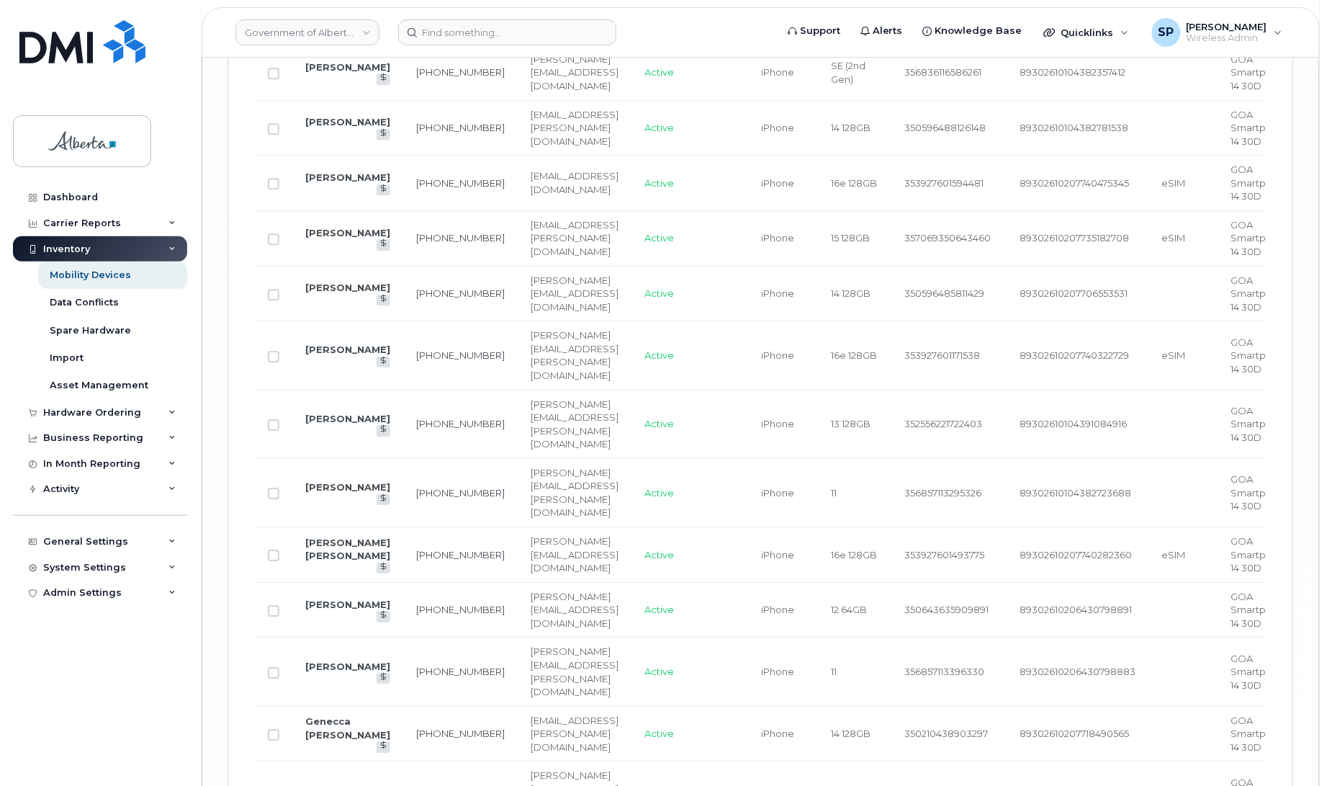
scroll to position [3097, 0]
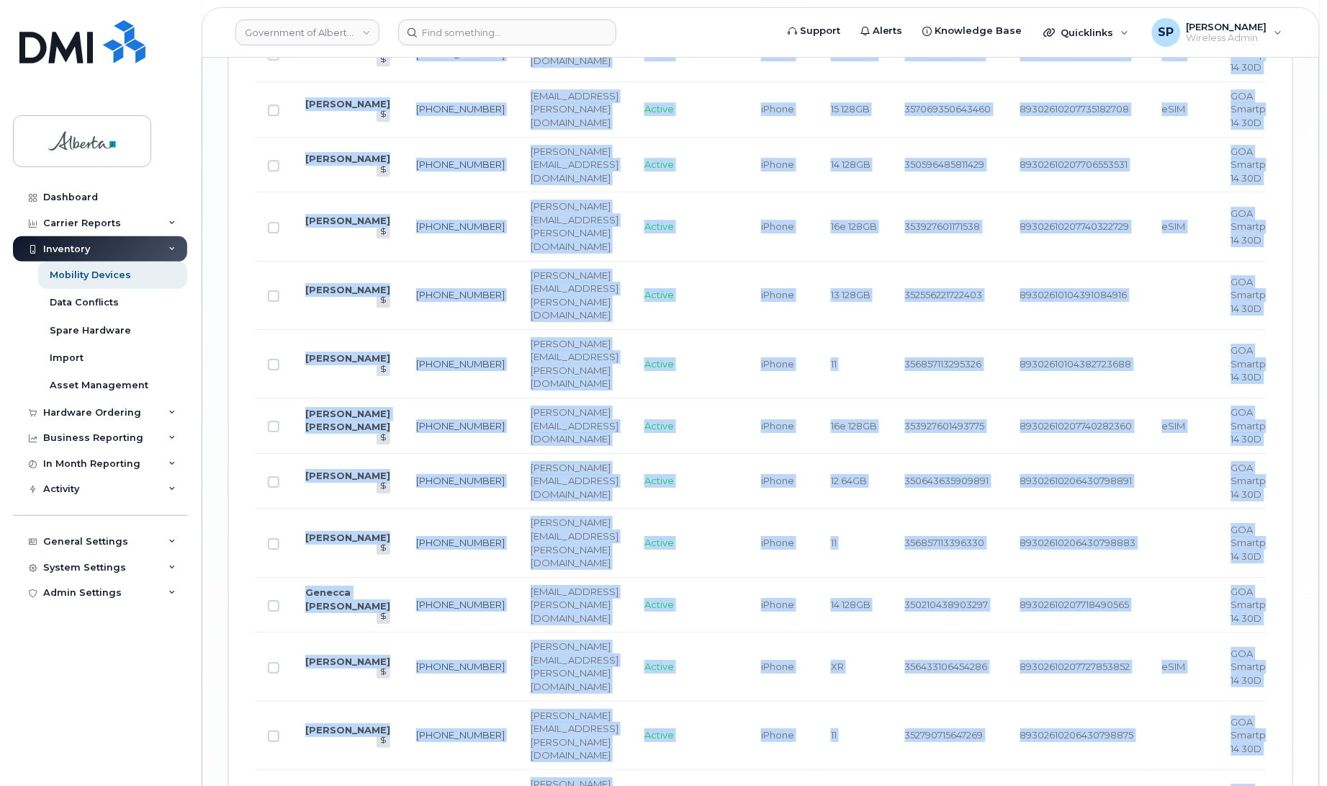
drag, startPoint x: 578, startPoint y: 649, endPoint x: 661, endPoint y: 652, distance: 83.6
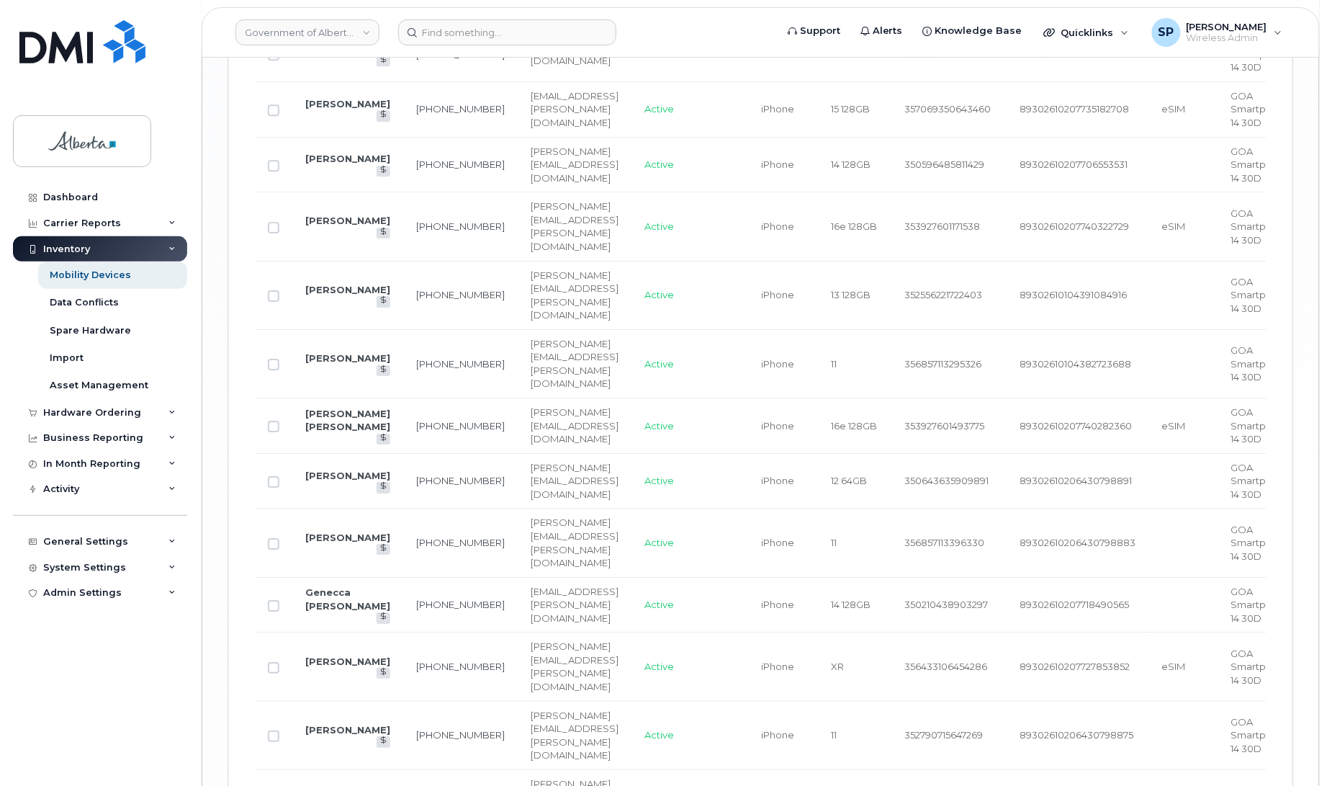
drag, startPoint x: 603, startPoint y: 655, endPoint x: 660, endPoint y: 656, distance: 57.6
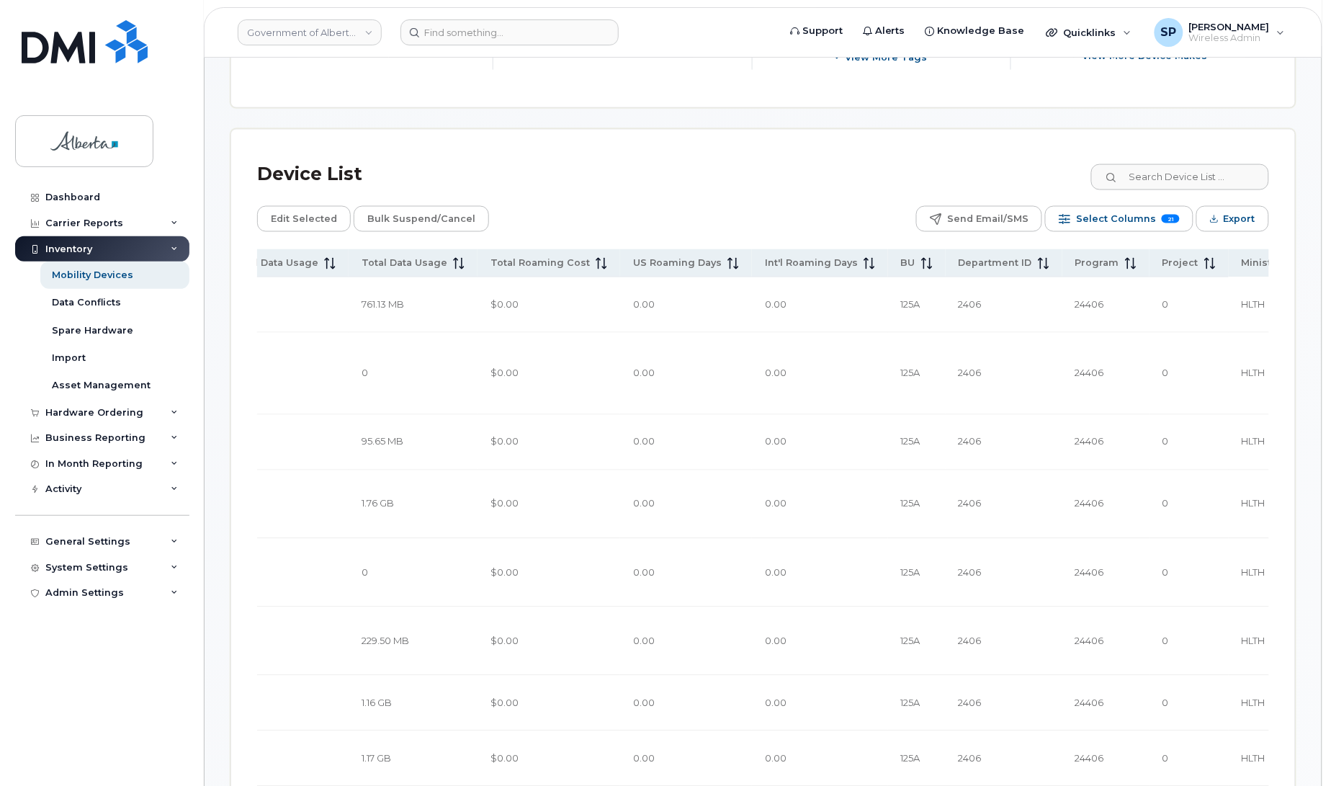
scroll to position [623, 0]
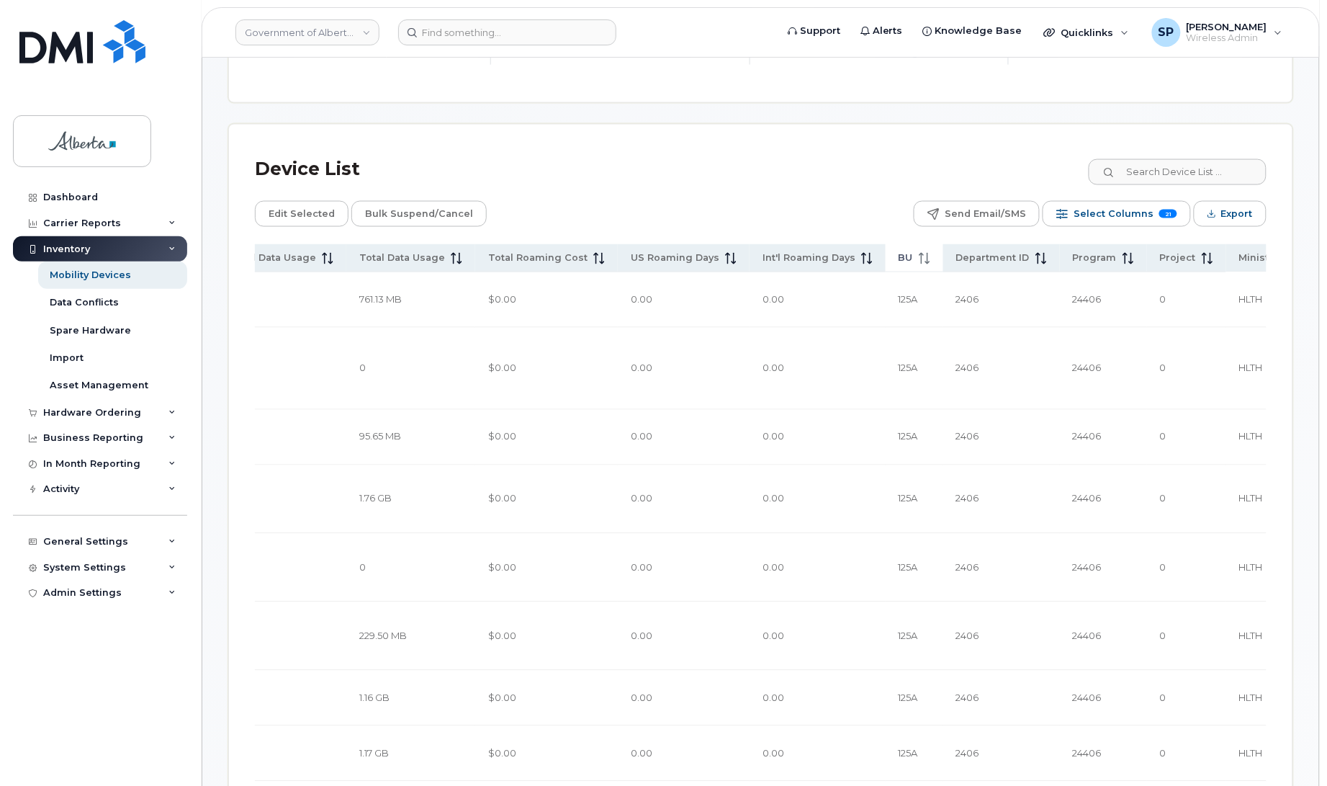
click at [919, 257] on icon at bounding box center [925, 259] width 12 height 12
click at [919, 254] on icon at bounding box center [924, 259] width 11 height 12
click at [1218, 216] on button "Export" at bounding box center [1230, 214] width 73 height 26
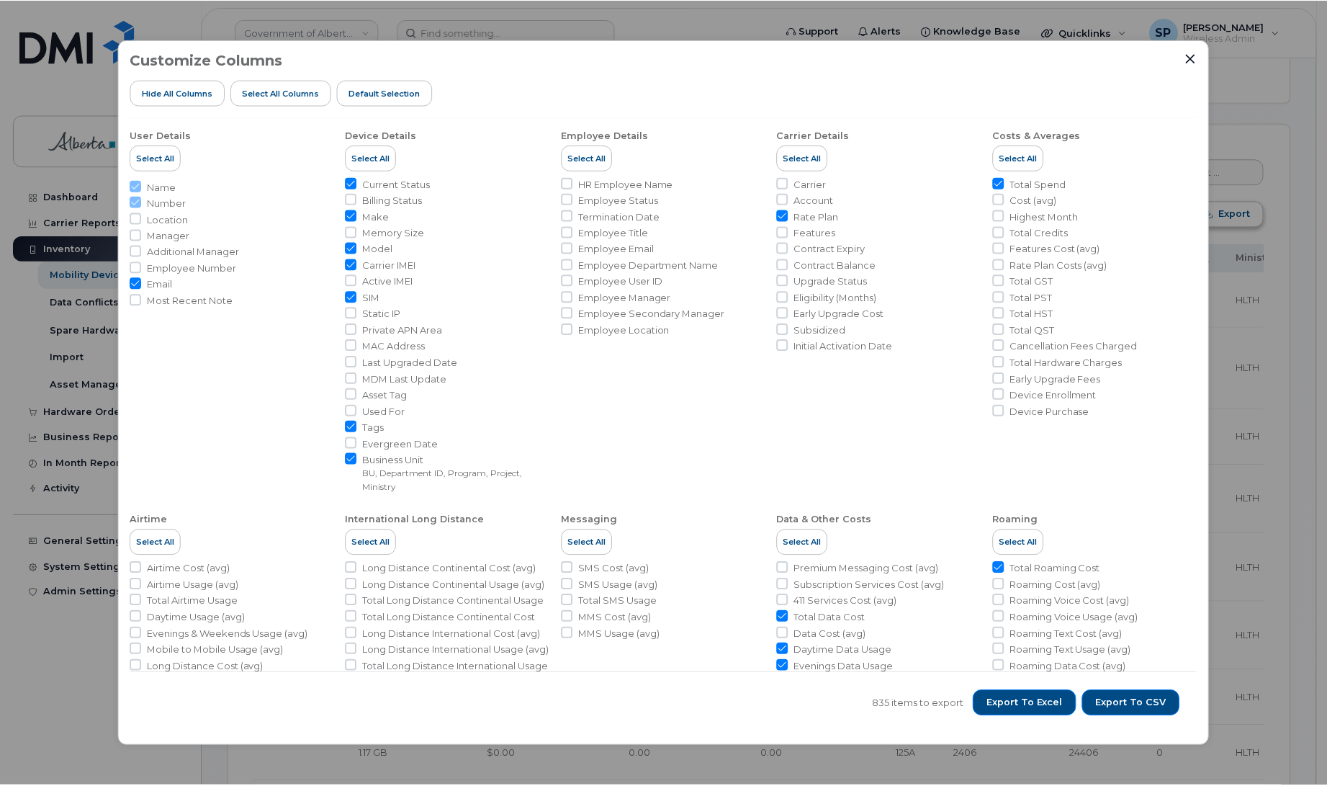
scroll to position [0, 1631]
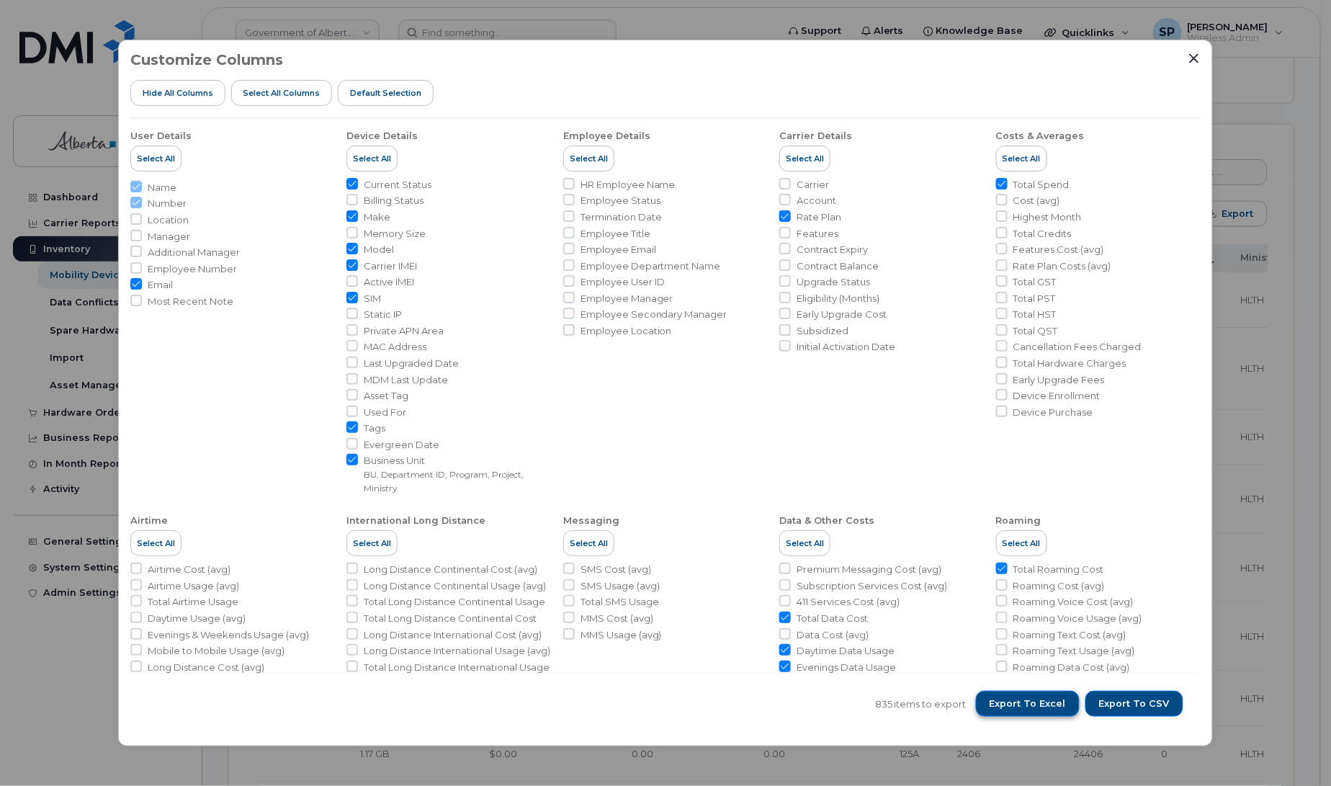
click at [1007, 704] on span "Export to Excel" at bounding box center [1027, 703] width 76 height 13
click at [851, 61] on div "Customize Columns Hide All Columns Select all Columns Default Selection" at bounding box center [665, 85] width 1070 height 66
click at [1193, 59] on icon "Close" at bounding box center [1194, 59] width 12 height 12
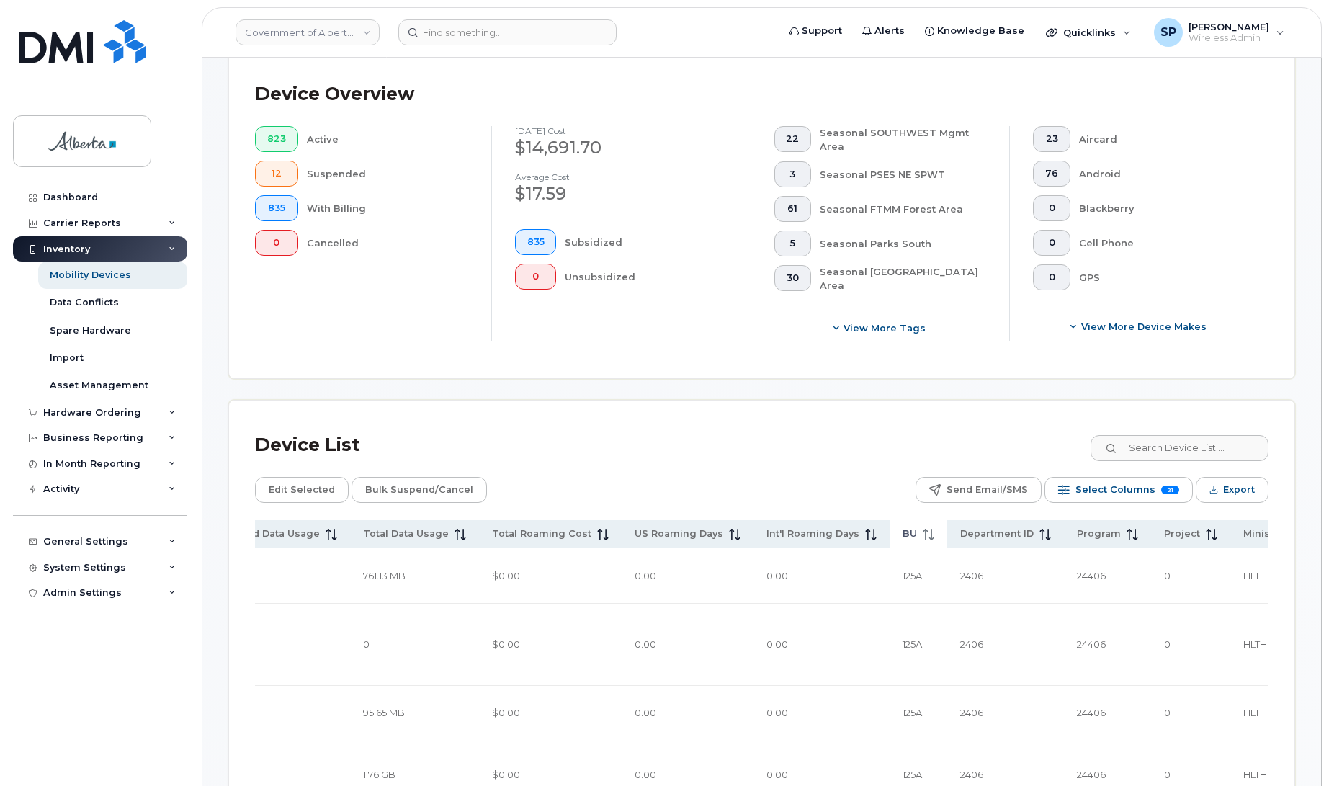
scroll to position [0, 0]
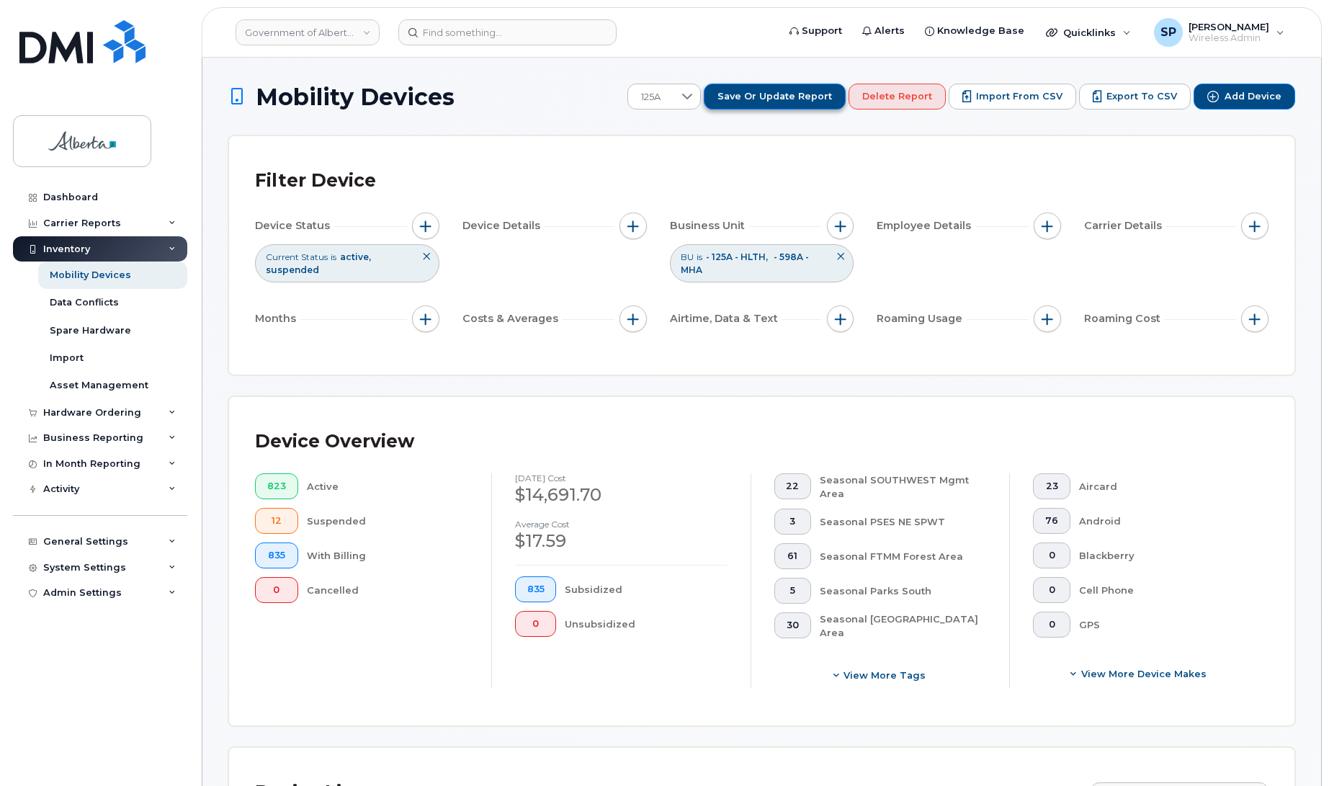
click at [796, 96] on span "Save or Update Report" at bounding box center [774, 96] width 115 height 13
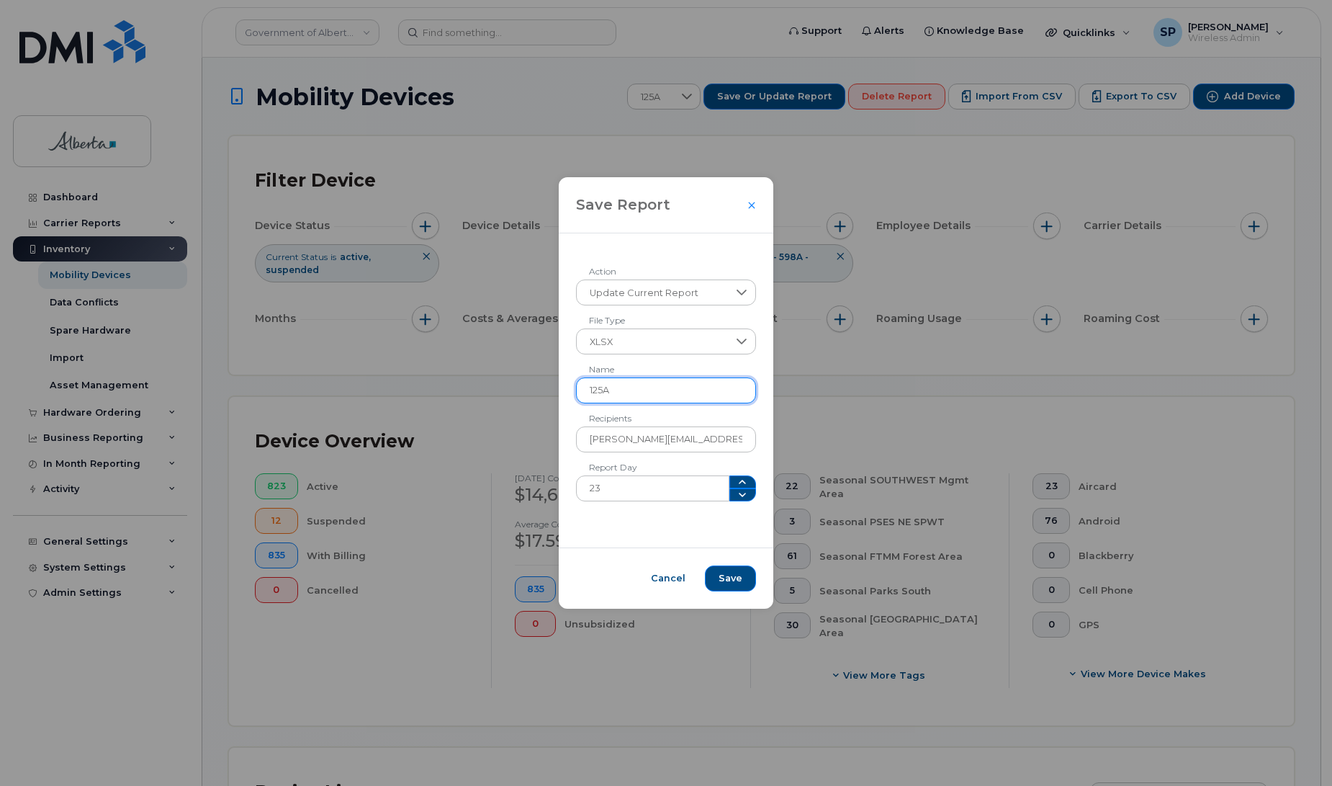
click at [636, 386] on input "125A" at bounding box center [666, 390] width 181 height 26
type input "125A 598A"
click at [727, 581] on span "Save" at bounding box center [731, 578] width 24 height 13
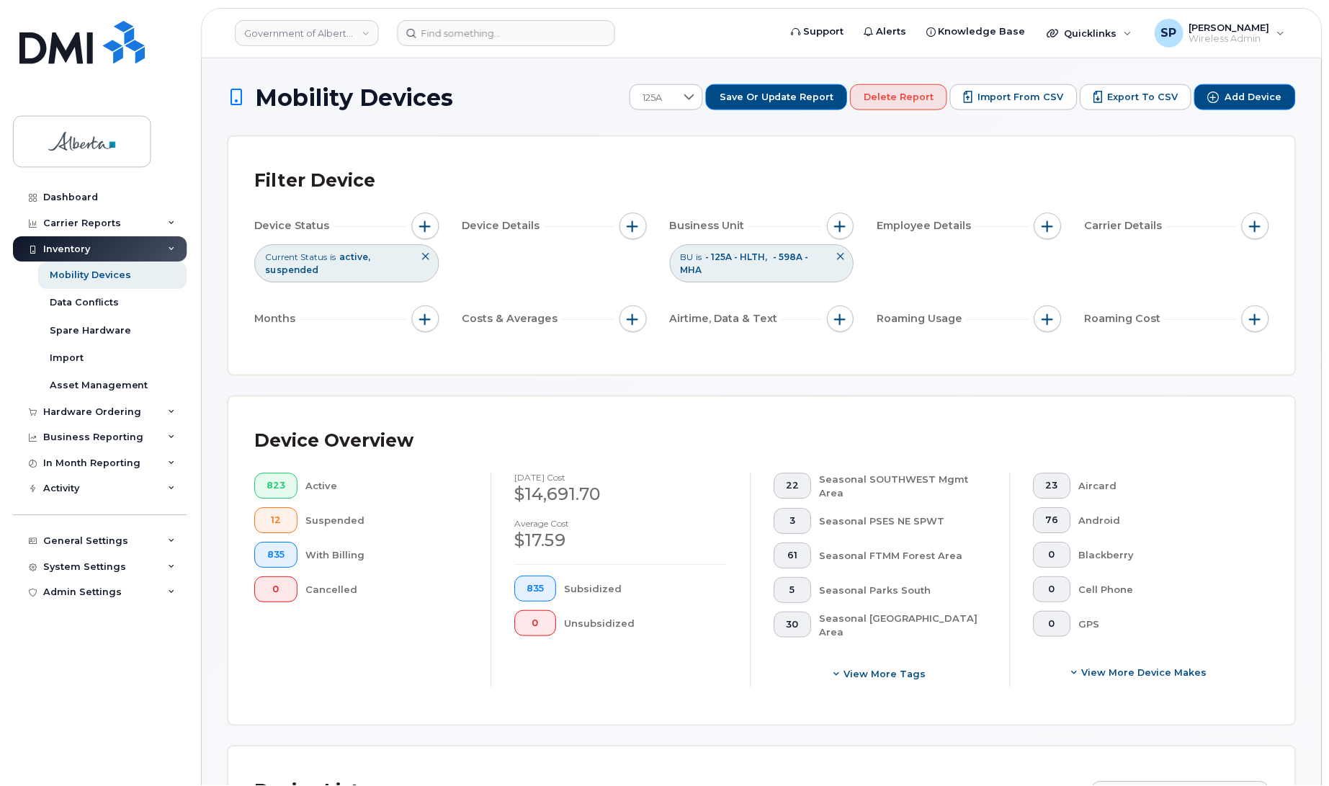
scroll to position [0, 1628]
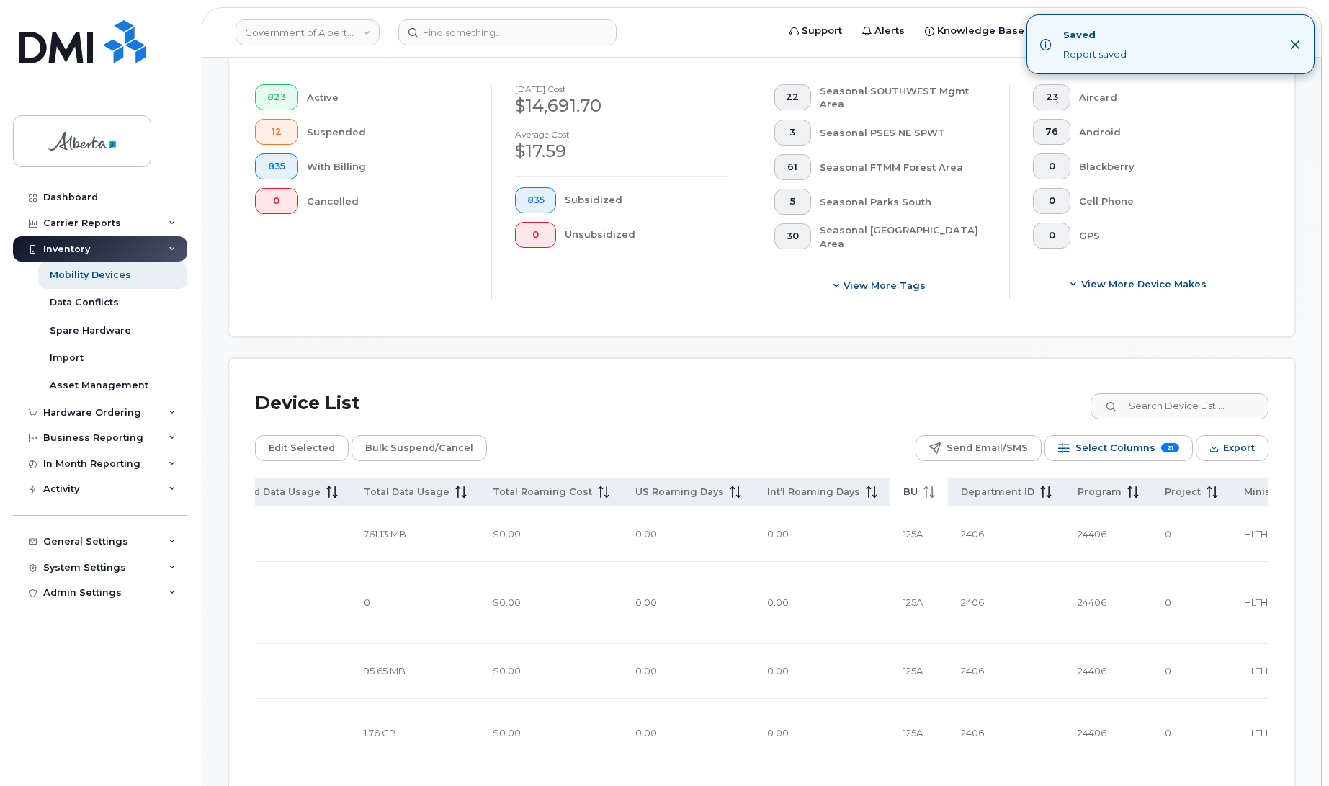
scroll to position [387, 0]
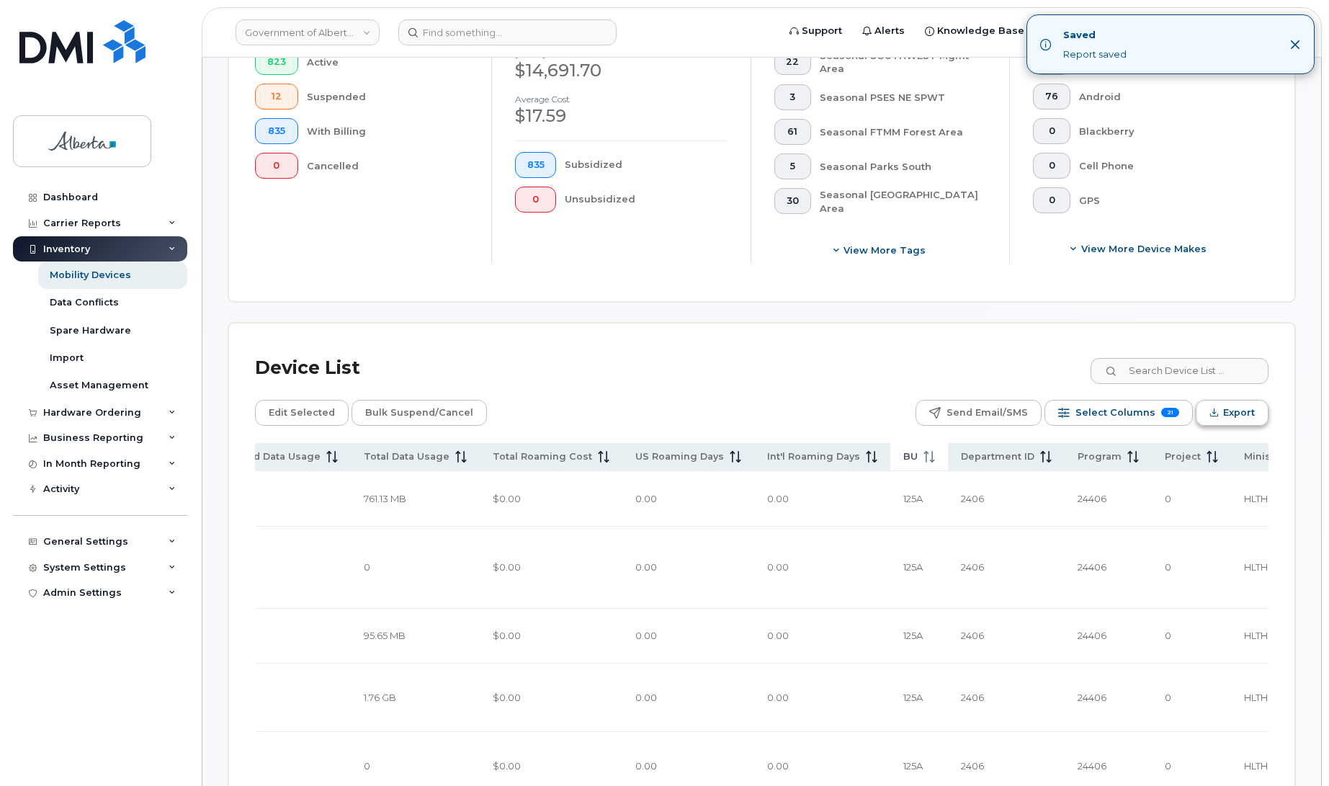
click at [1237, 411] on span "Export" at bounding box center [1239, 413] width 32 height 22
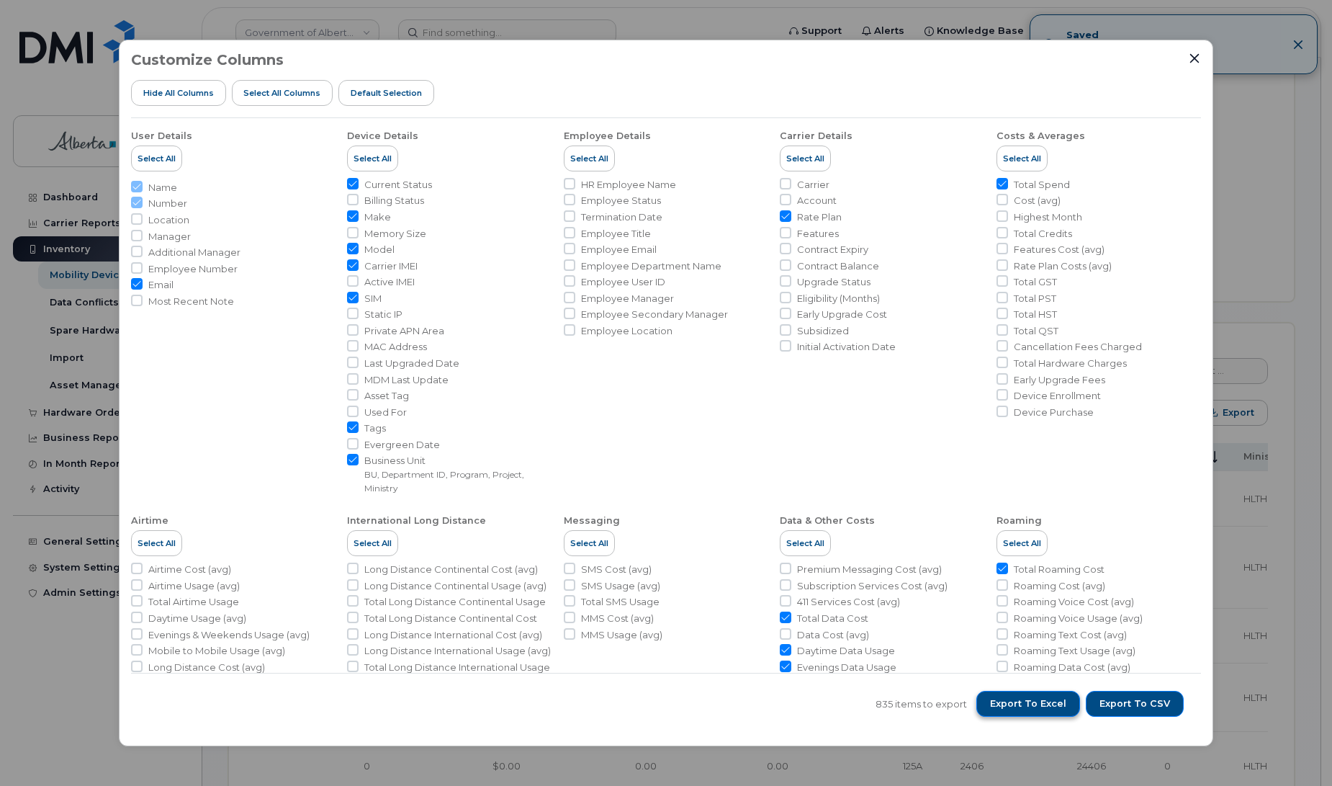
click at [1012, 704] on span "Export to Excel" at bounding box center [1028, 703] width 76 height 13
click at [1195, 58] on icon "Close" at bounding box center [1194, 57] width 9 height 9
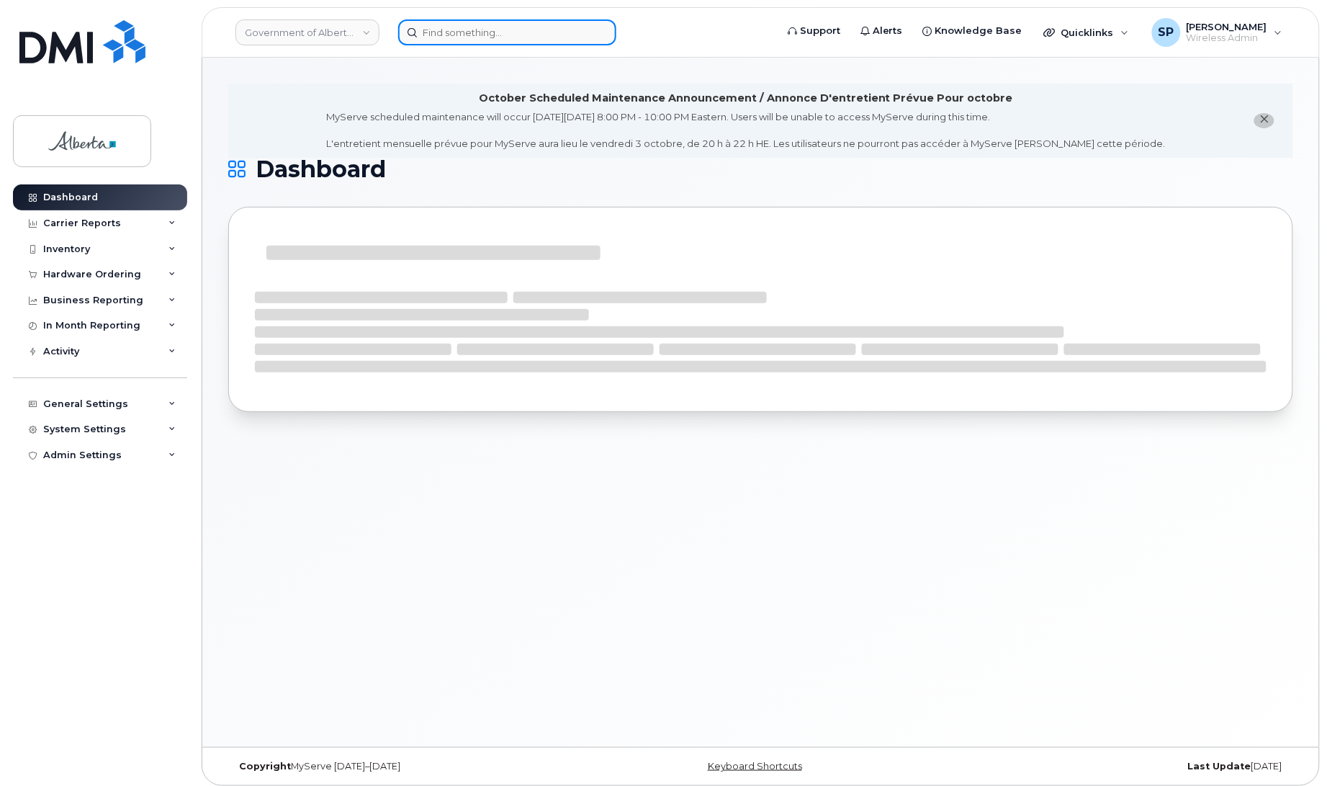
click at [490, 37] on input at bounding box center [507, 32] width 218 height 26
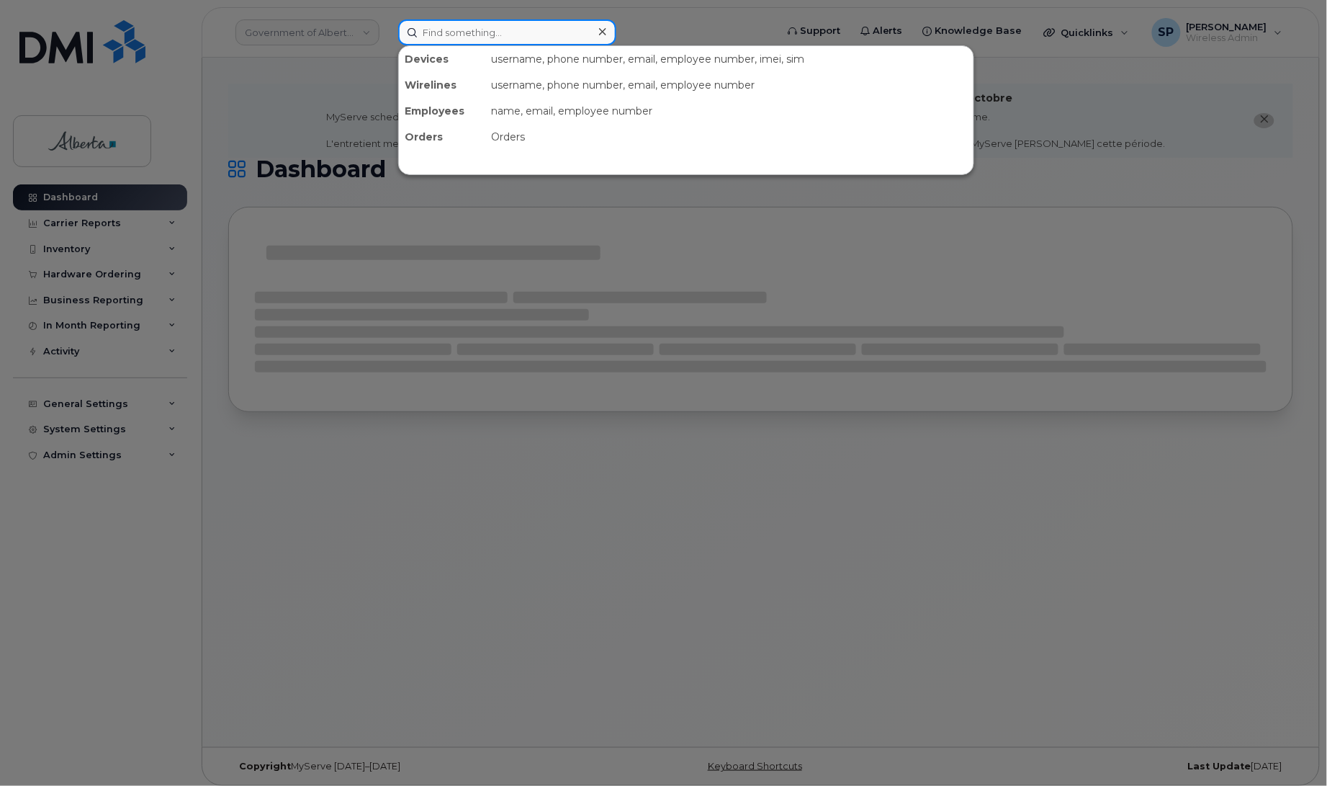
paste input "7809748553"
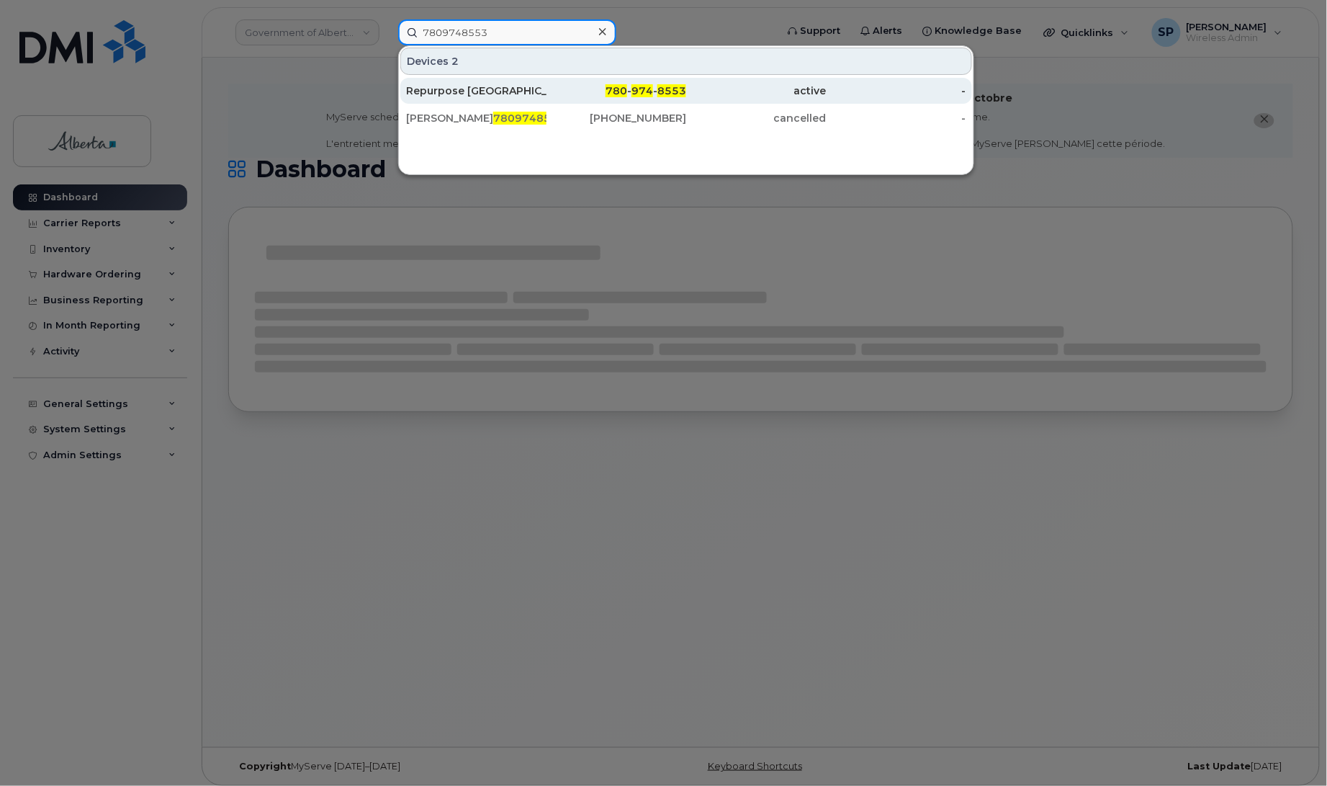
type input "7809748553"
click at [502, 89] on div "Repurpose [GEOGRAPHIC_DATA]" at bounding box center [476, 91] width 140 height 14
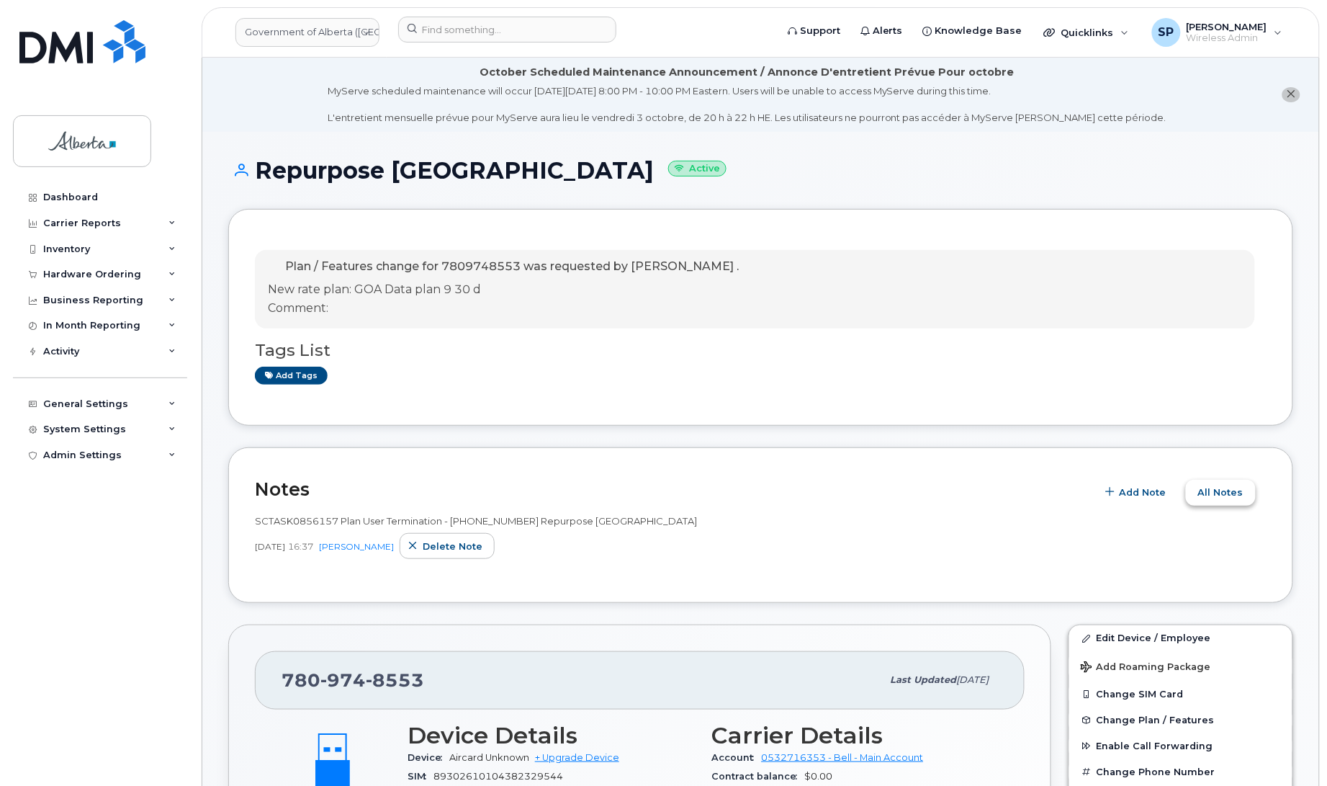
click at [1233, 490] on span "All Notes" at bounding box center [1220, 492] width 45 height 14
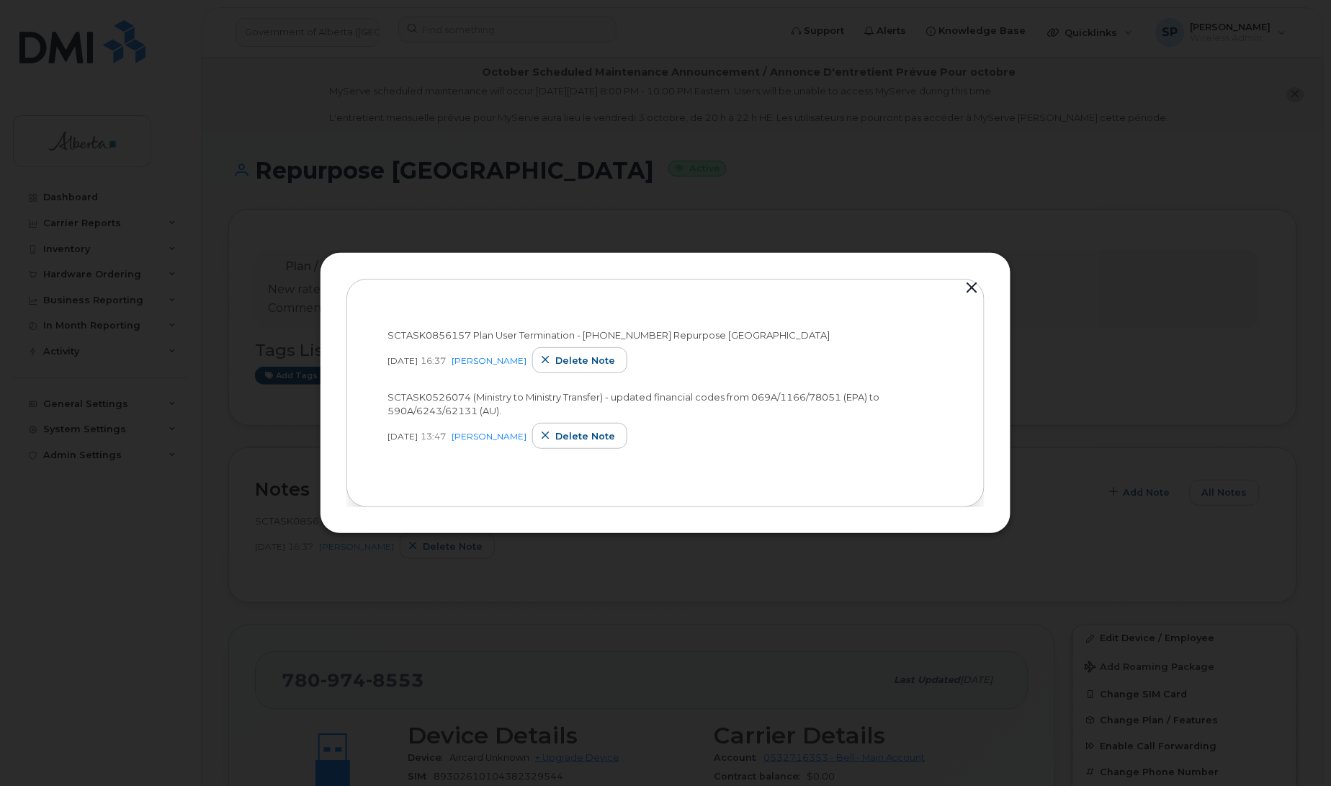
click at [973, 290] on button "button" at bounding box center [972, 288] width 22 height 20
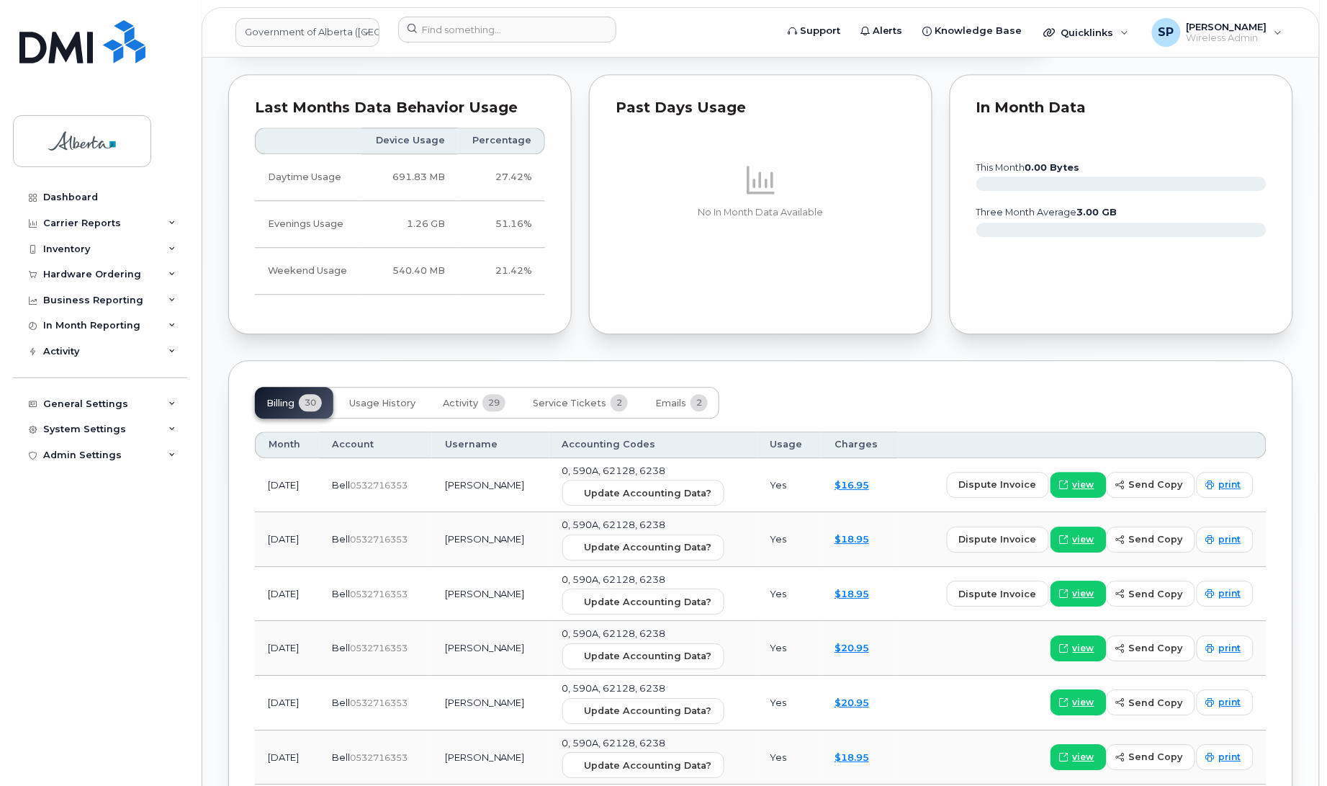
scroll to position [1064, 0]
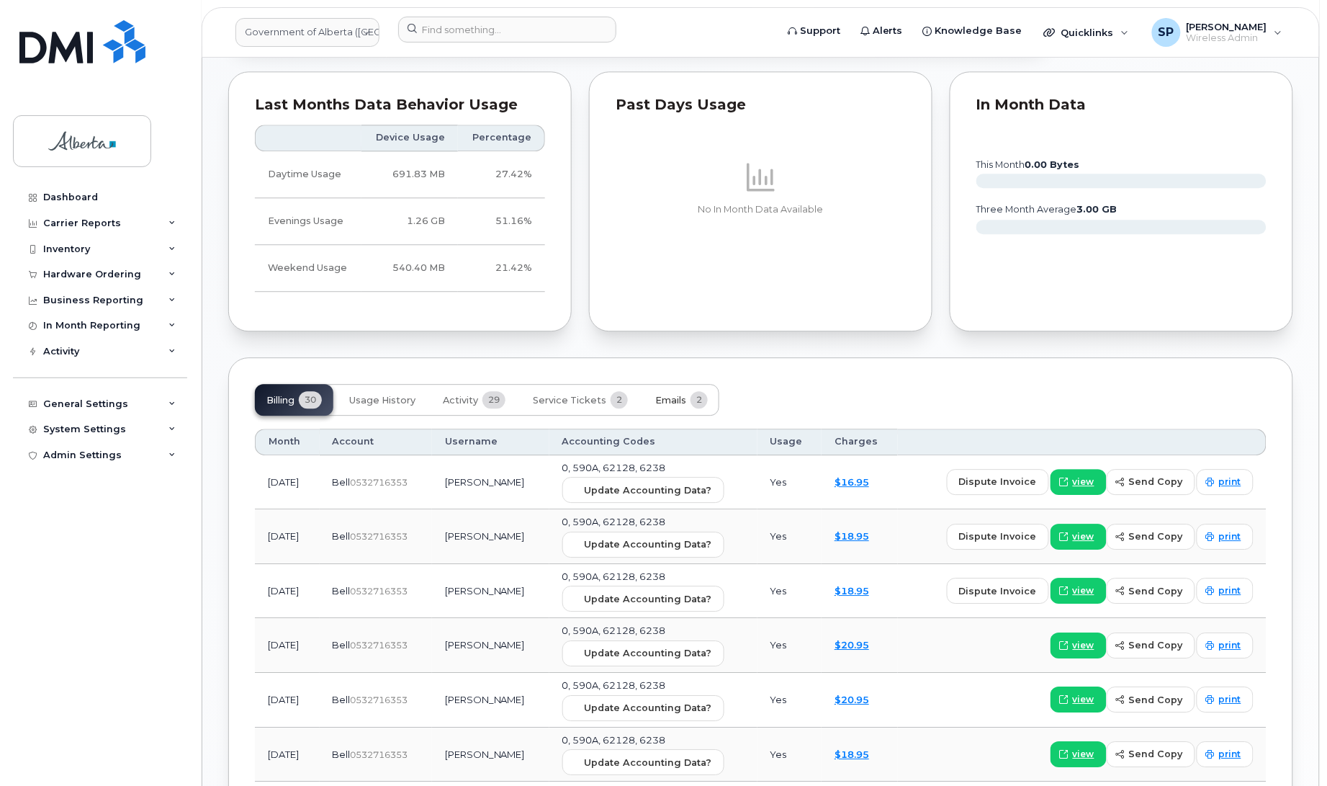
click at [670, 398] on span "Emails" at bounding box center [670, 401] width 31 height 12
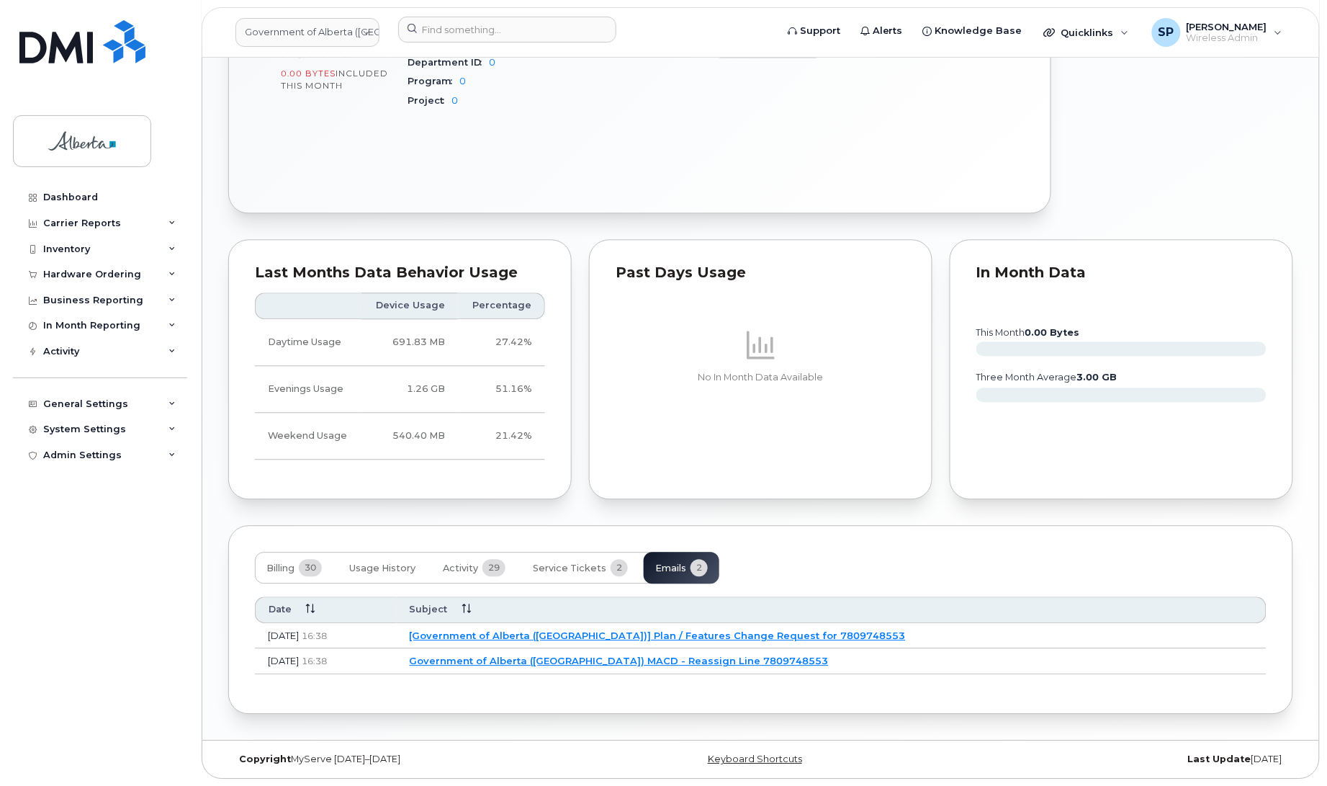
scroll to position [900, 0]
